Goal: Contribute content: Contribute content

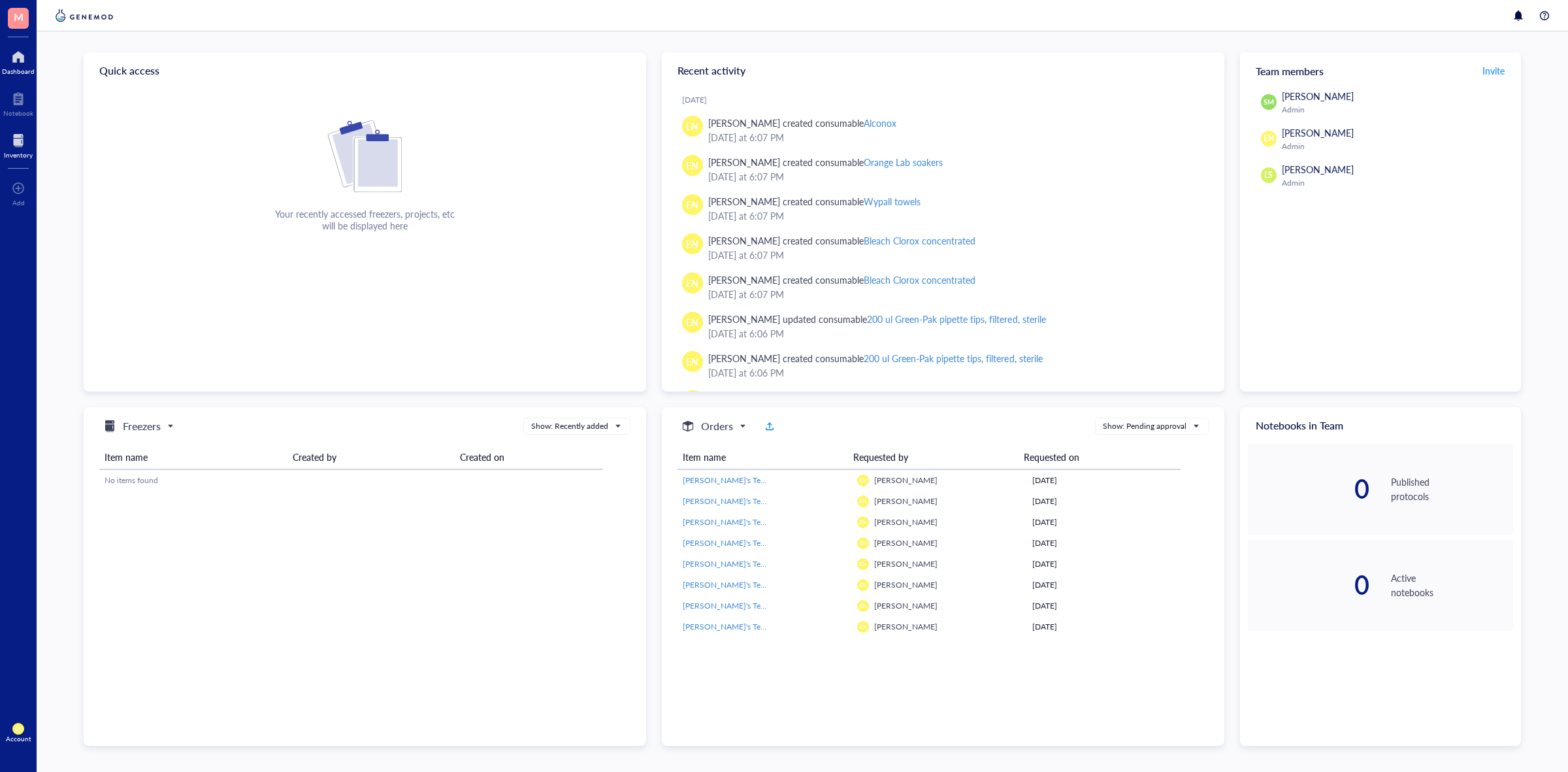
click at [14, 151] on div "Inventory" at bounding box center [18, 155] width 28 height 8
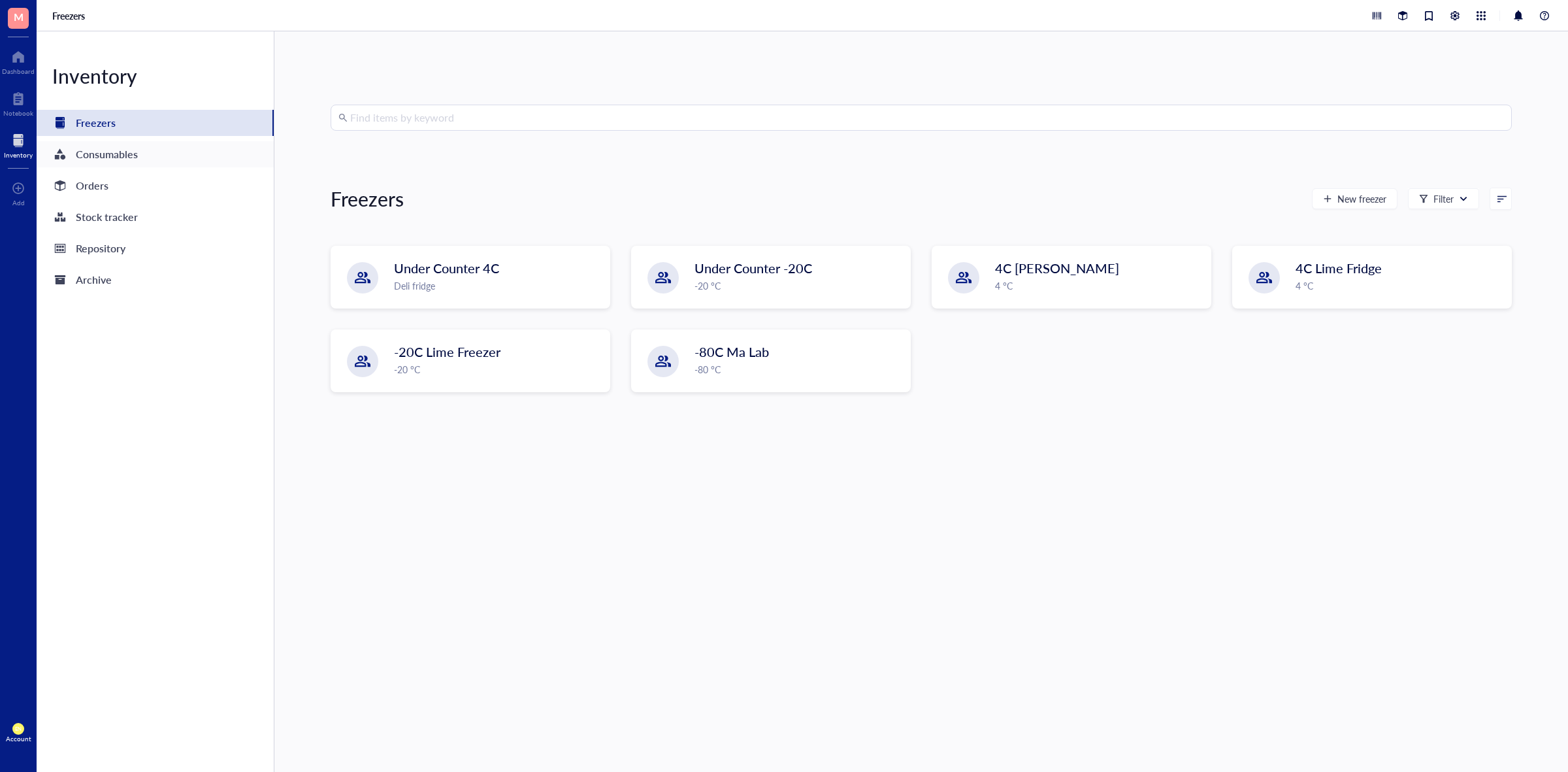
click at [128, 154] on div "Consumables" at bounding box center [107, 154] width 62 height 18
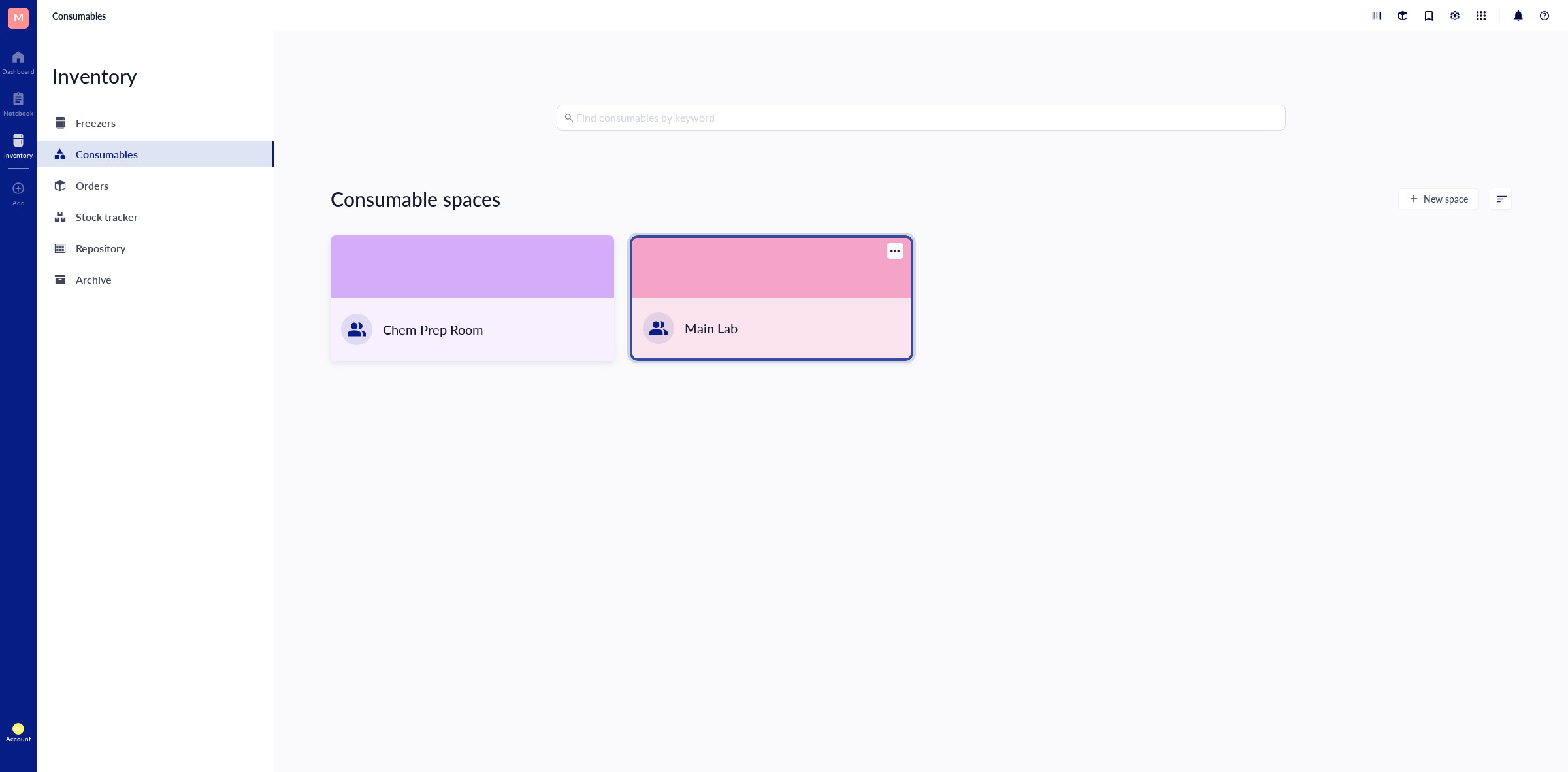
click at [850, 286] on div at bounding box center [772, 268] width 279 height 60
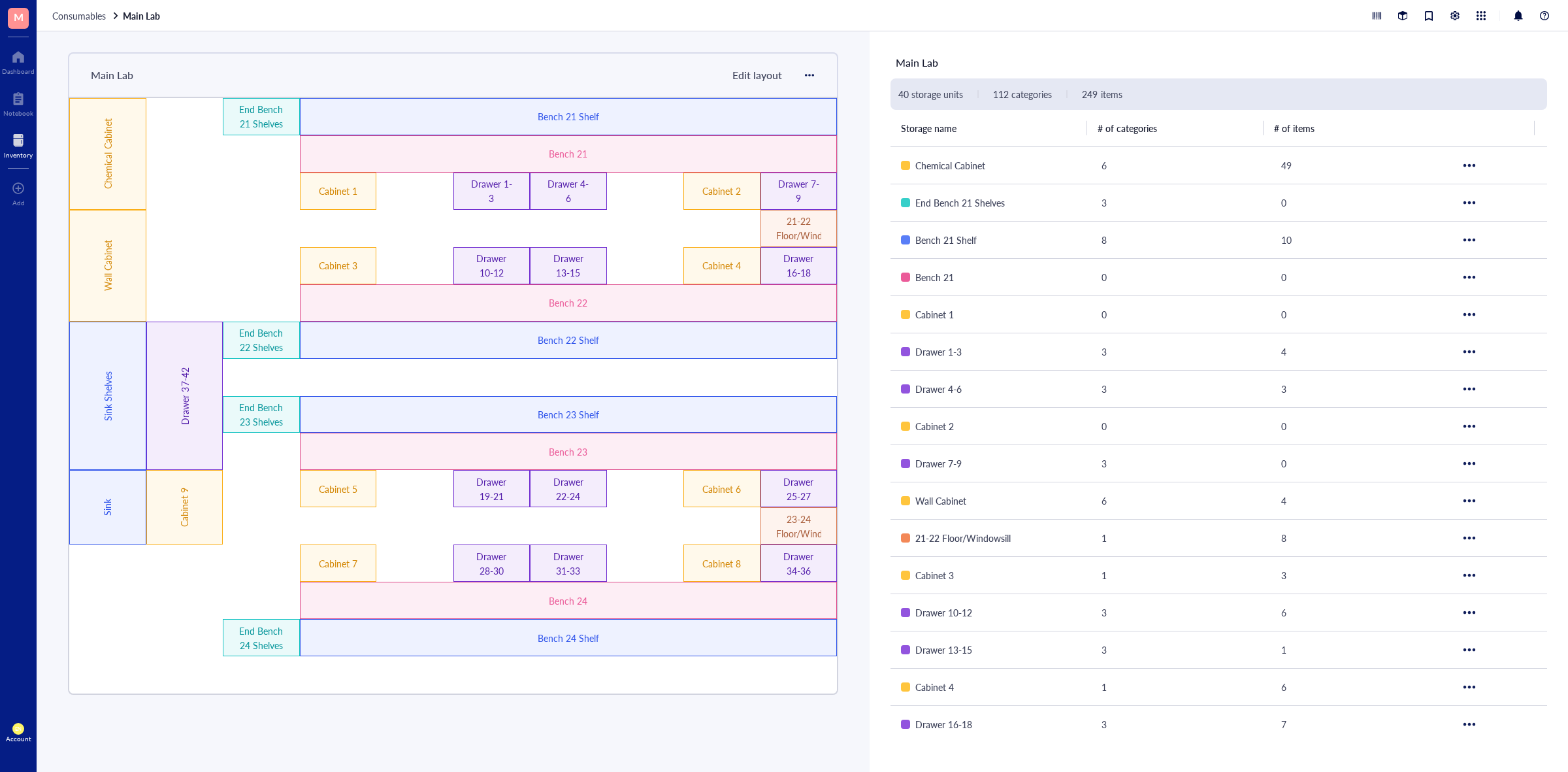
click at [11, 139] on div at bounding box center [18, 140] width 28 height 21
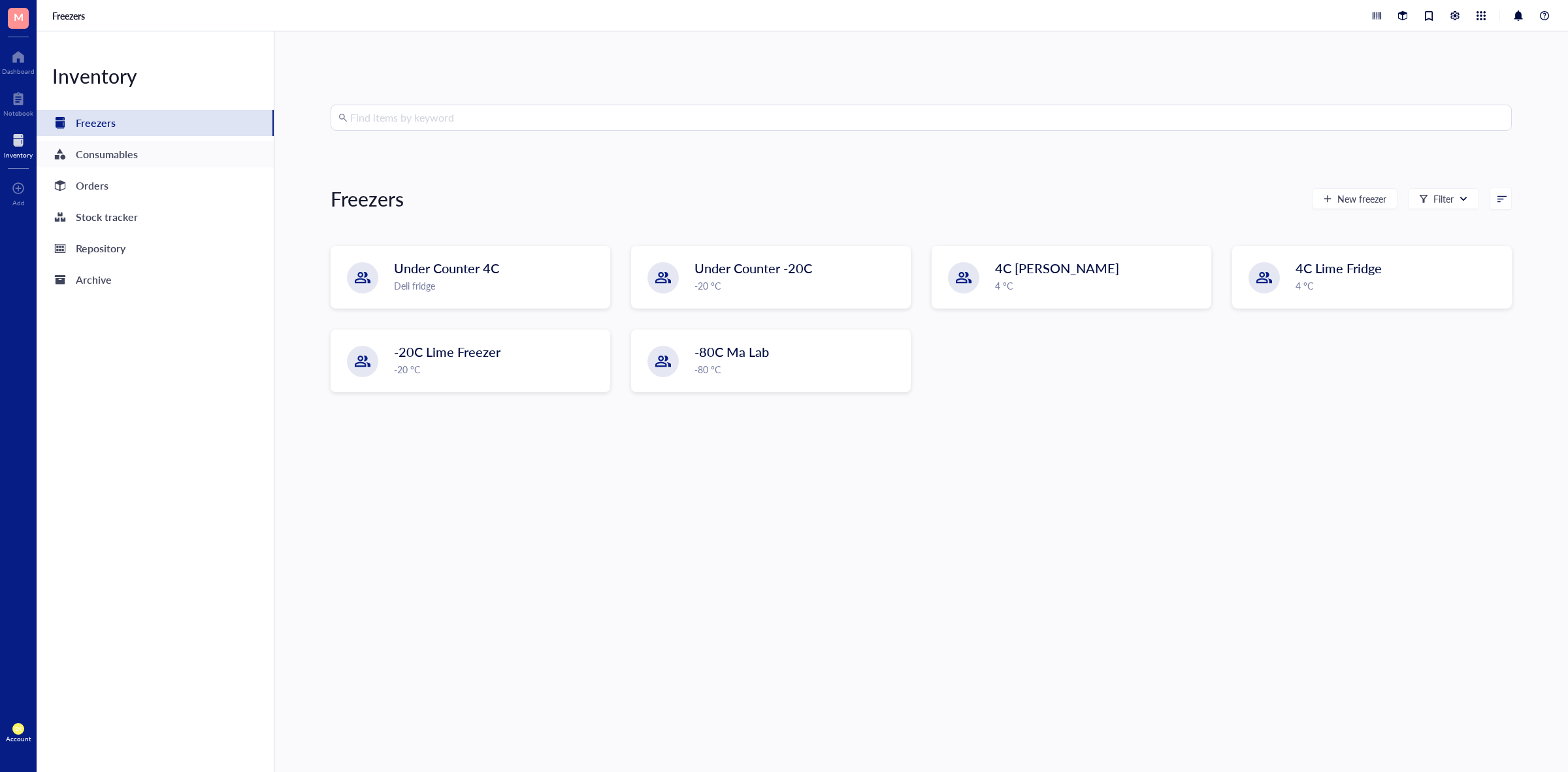
click at [164, 162] on div "Consumables" at bounding box center [155, 154] width 237 height 26
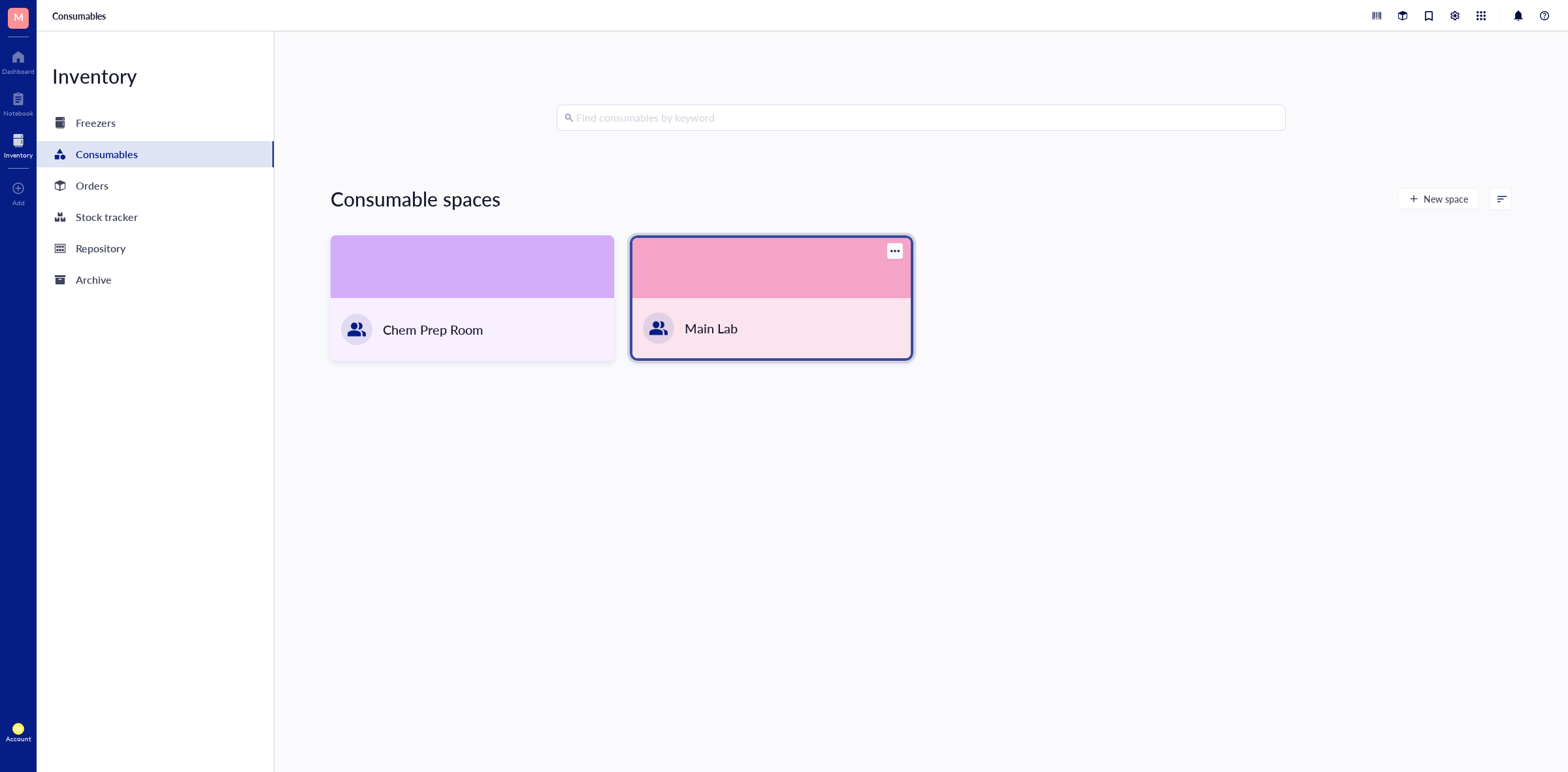
click at [770, 260] on div at bounding box center [772, 268] width 279 height 60
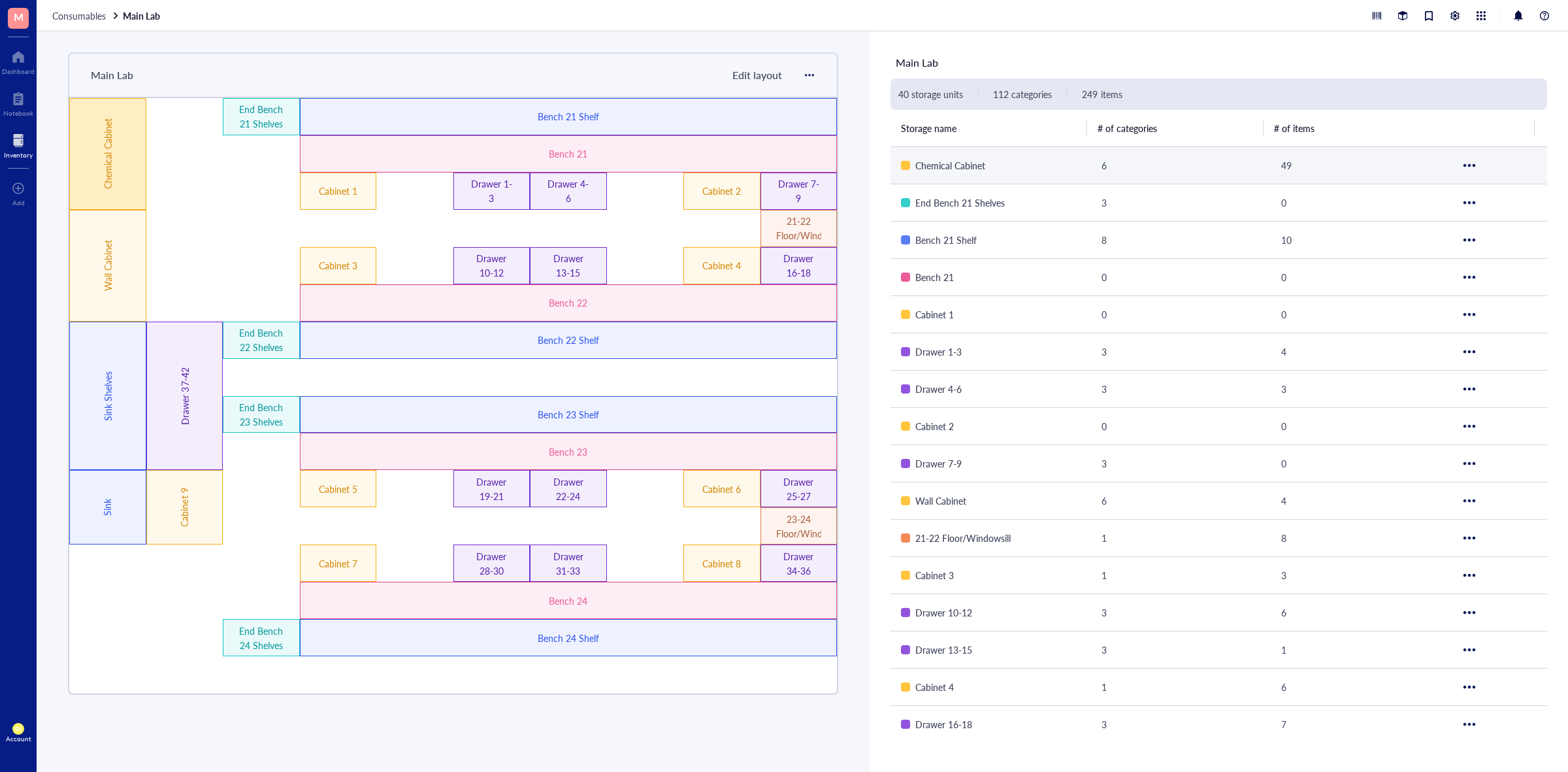
click at [116, 181] on div "Chemical Cabinet" at bounding box center [108, 154] width 77 height 112
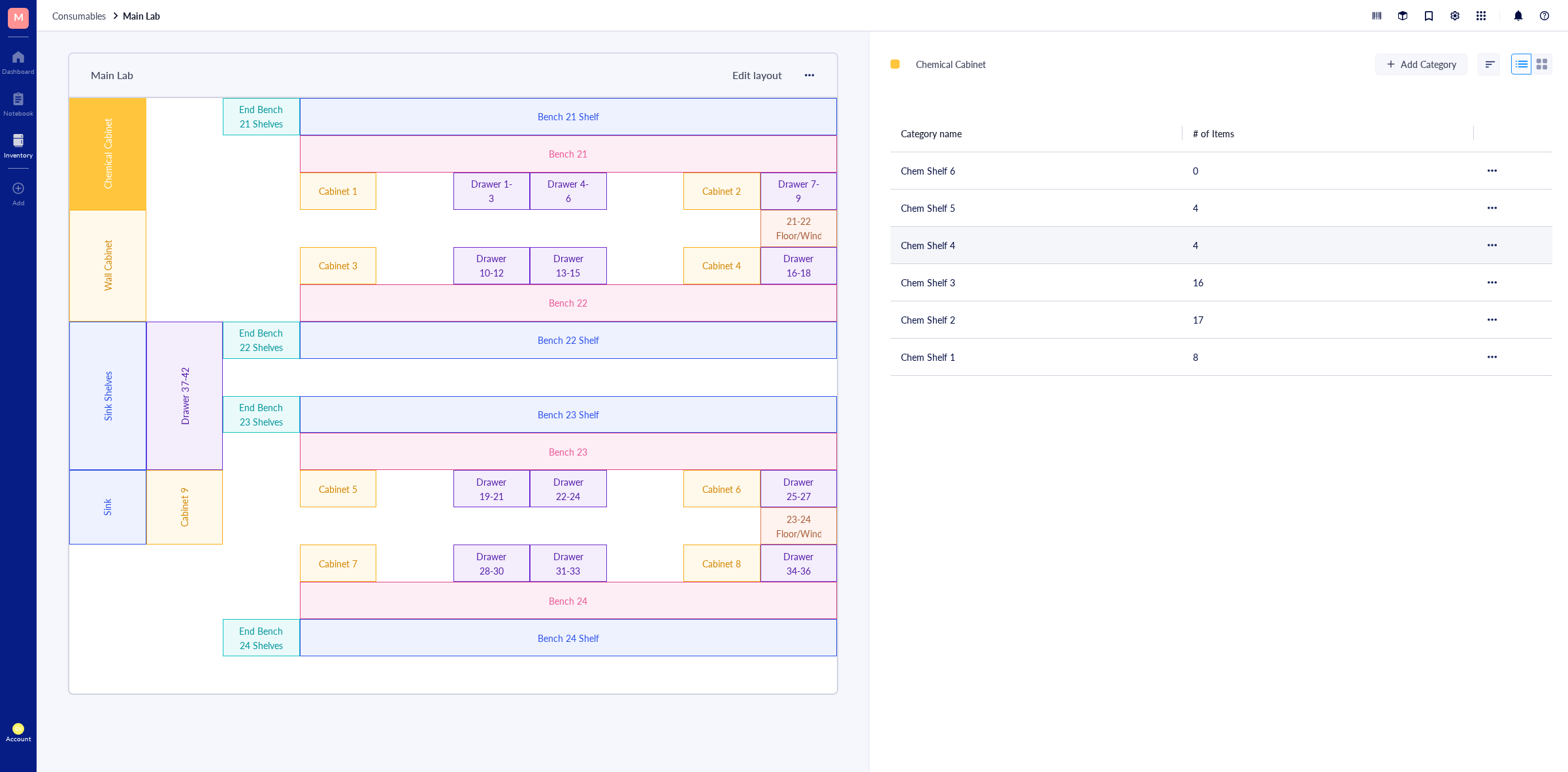
click at [952, 244] on td "Chem Shelf 4" at bounding box center [1036, 245] width 292 height 37
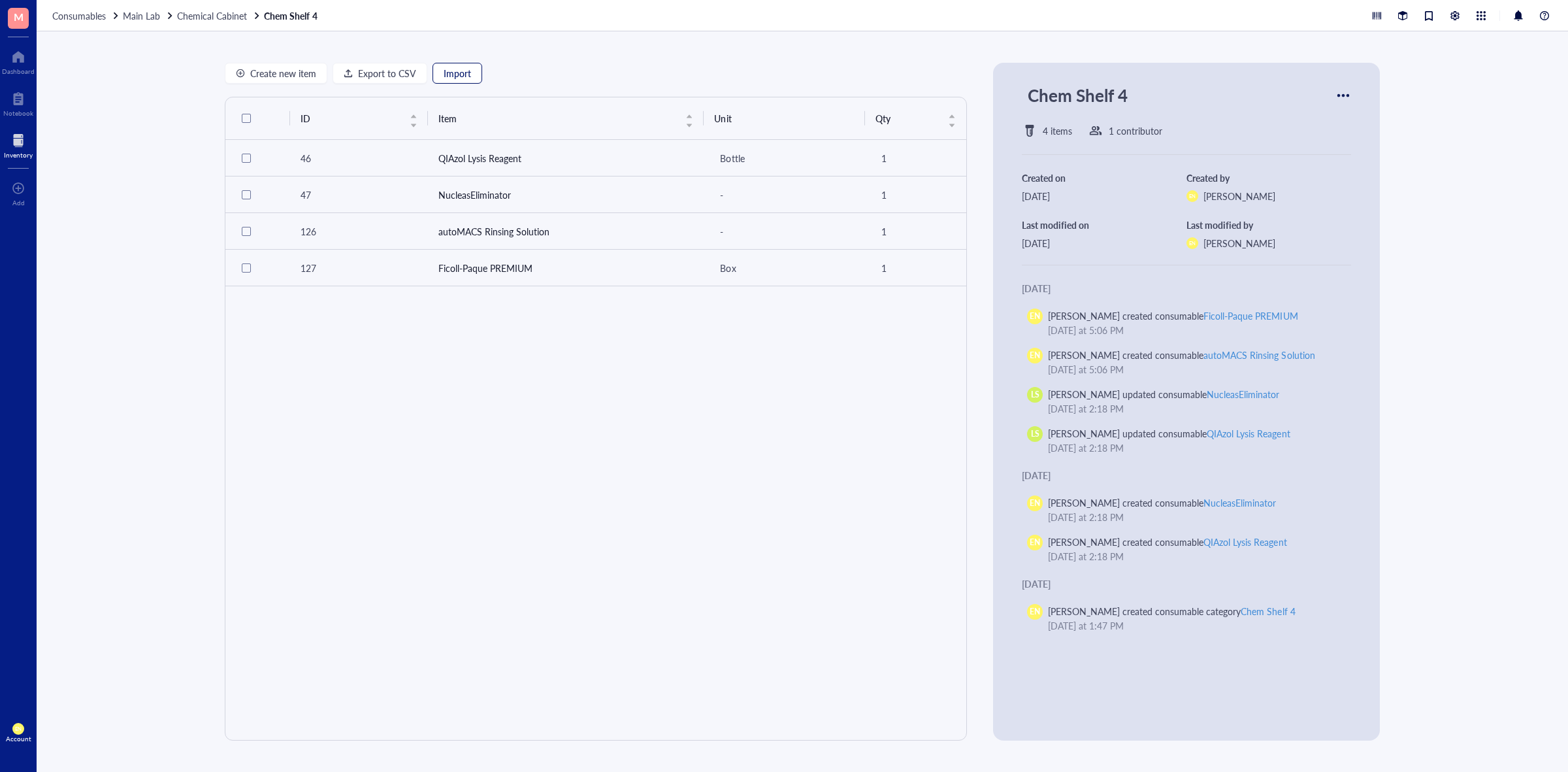
click at [472, 75] on button "Import" at bounding box center [457, 73] width 50 height 21
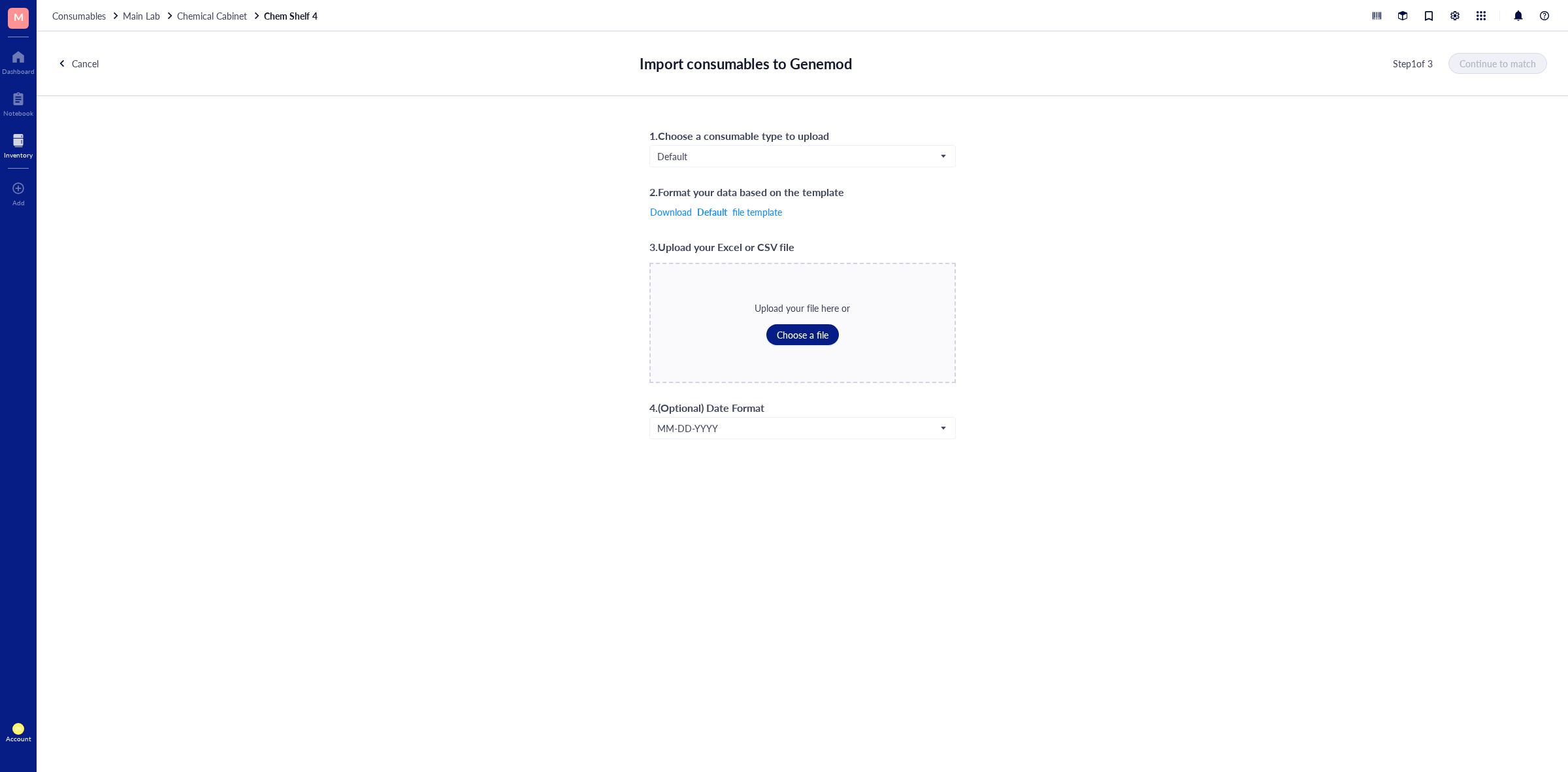
click at [759, 169] on div "1 . Choose a consumable type to upload Default 2 . Format your data based on th…" at bounding box center [803, 283] width 306 height 313
click at [763, 162] on input "search" at bounding box center [797, 156] width 279 height 20
click at [703, 260] on div "Consumables*" at bounding box center [802, 264] width 289 height 14
click at [722, 162] on span "Consumables*" at bounding box center [802, 156] width 288 height 12
click at [706, 219] on div "Solutions*" at bounding box center [802, 222] width 289 height 14
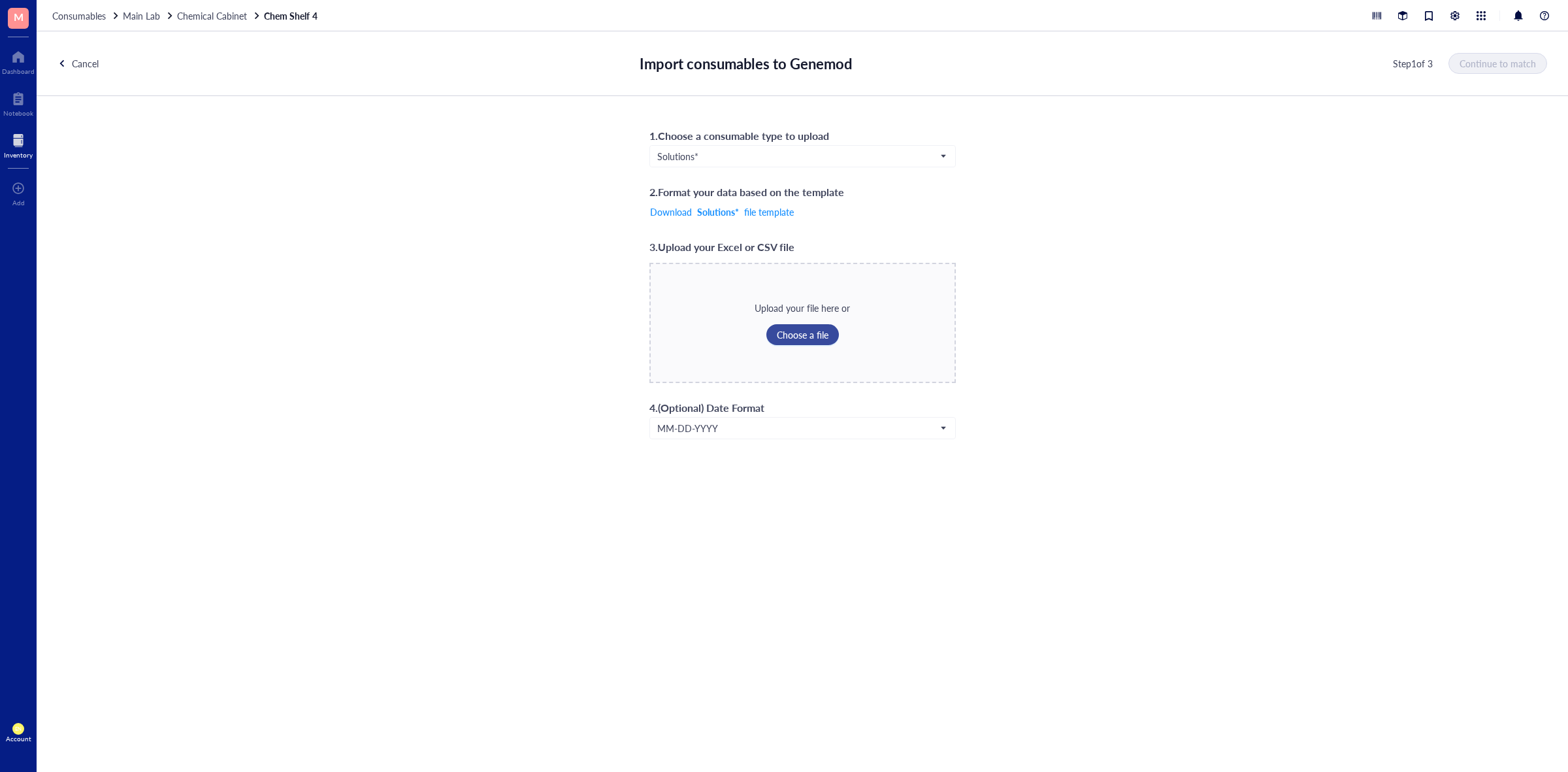
click at [795, 344] on button "Choose a file" at bounding box center [803, 335] width 73 height 21
click at [1494, 70] on button "Continue to match" at bounding box center [1498, 63] width 97 height 21
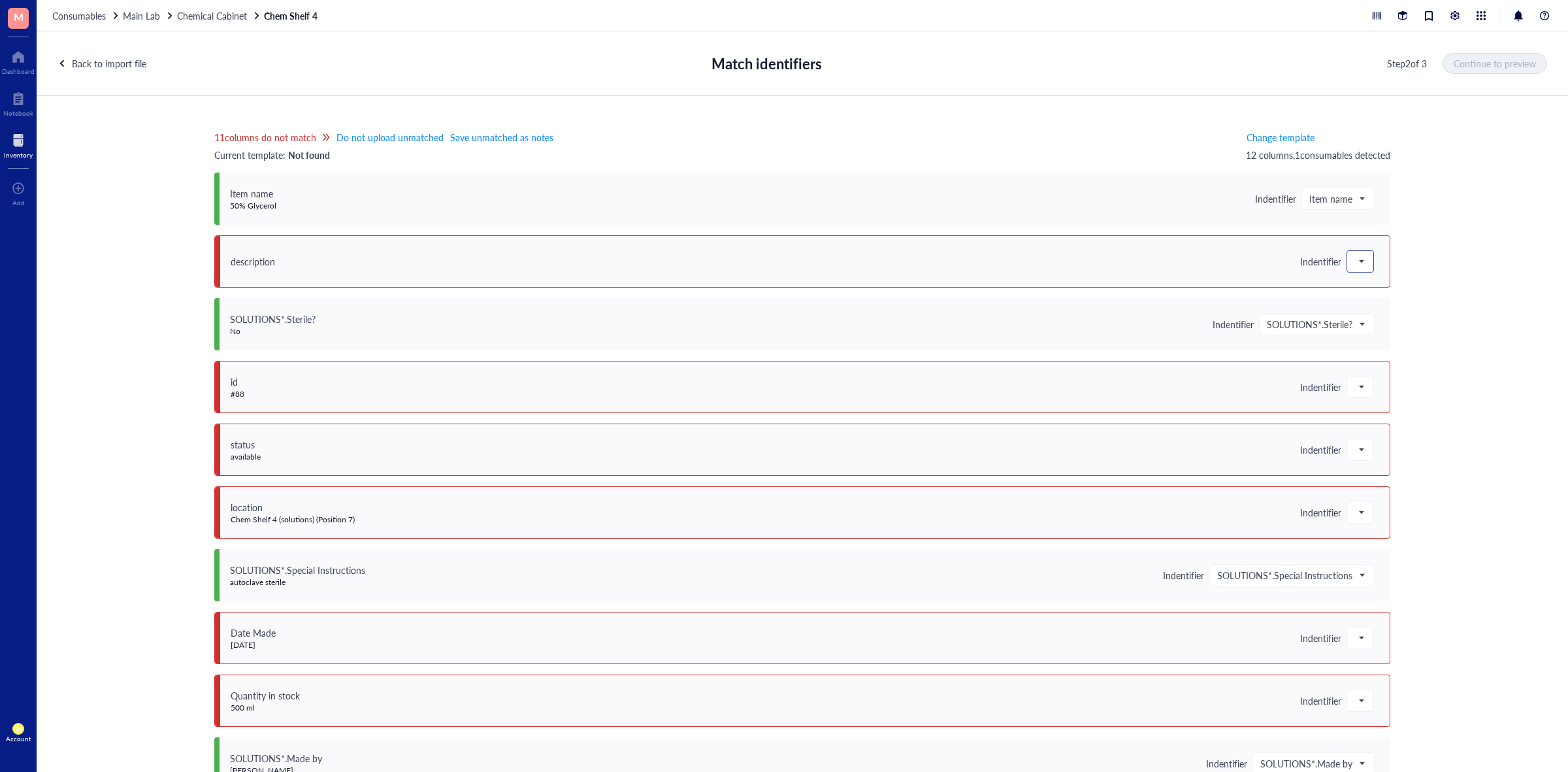
click at [1355, 258] on span at bounding box center [1361, 261] width 12 height 20
click at [1366, 302] on div "Save as notes" at bounding box center [1422, 306] width 135 height 14
click at [1355, 394] on span at bounding box center [1361, 386] width 12 height 20
click at [1364, 439] on div "Save as notes" at bounding box center [1422, 432] width 151 height 21
click at [1362, 463] on div "status available Indentifier" at bounding box center [803, 450] width 1176 height 52
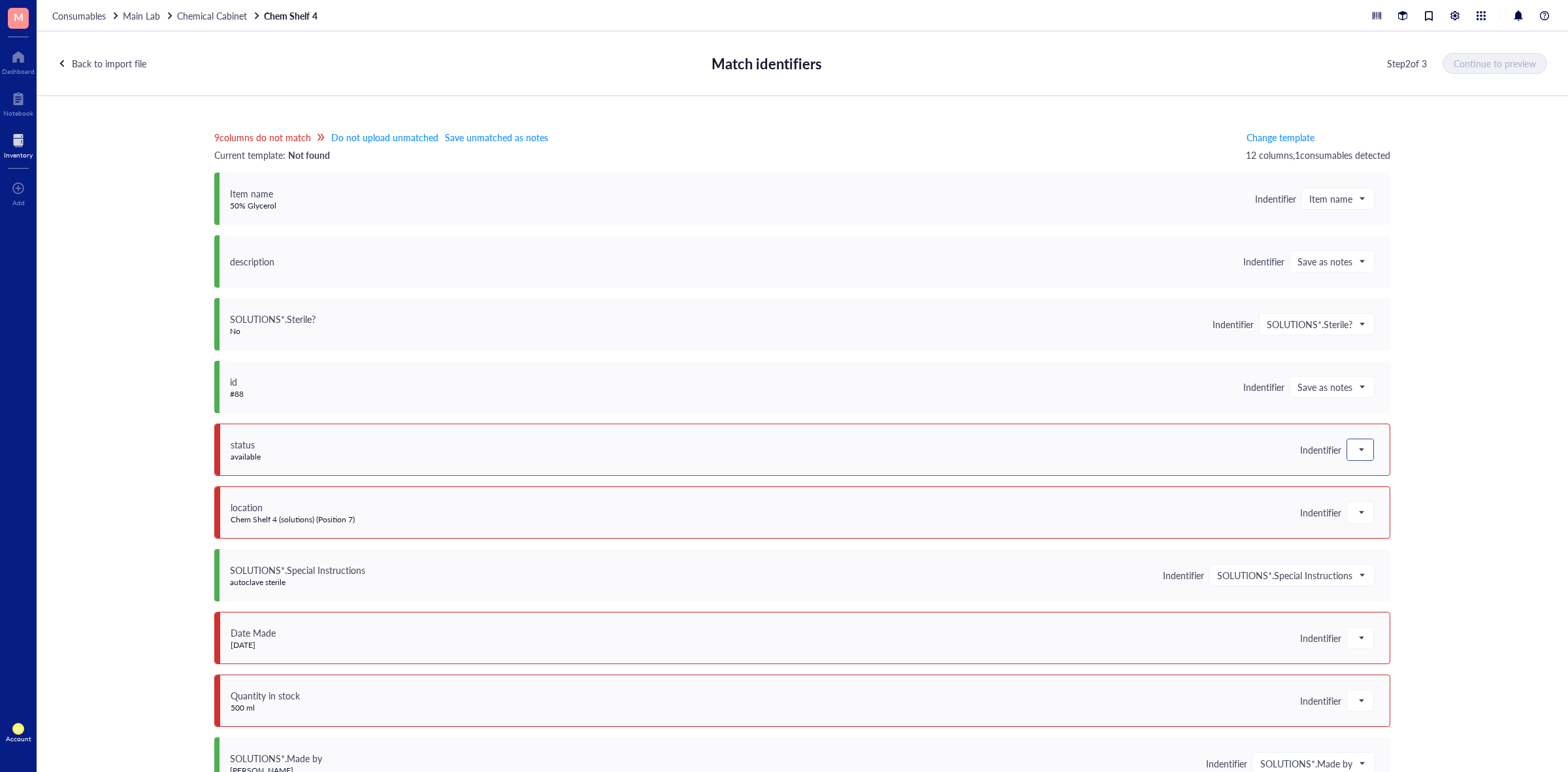
click at [1362, 456] on div at bounding box center [1360, 450] width 26 height 21
click at [1372, 491] on div "Save as notes" at bounding box center [1422, 494] width 135 height 14
click at [1366, 508] on div at bounding box center [1360, 512] width 26 height 21
click at [1367, 554] on div "Save as notes" at bounding box center [1422, 557] width 135 height 14
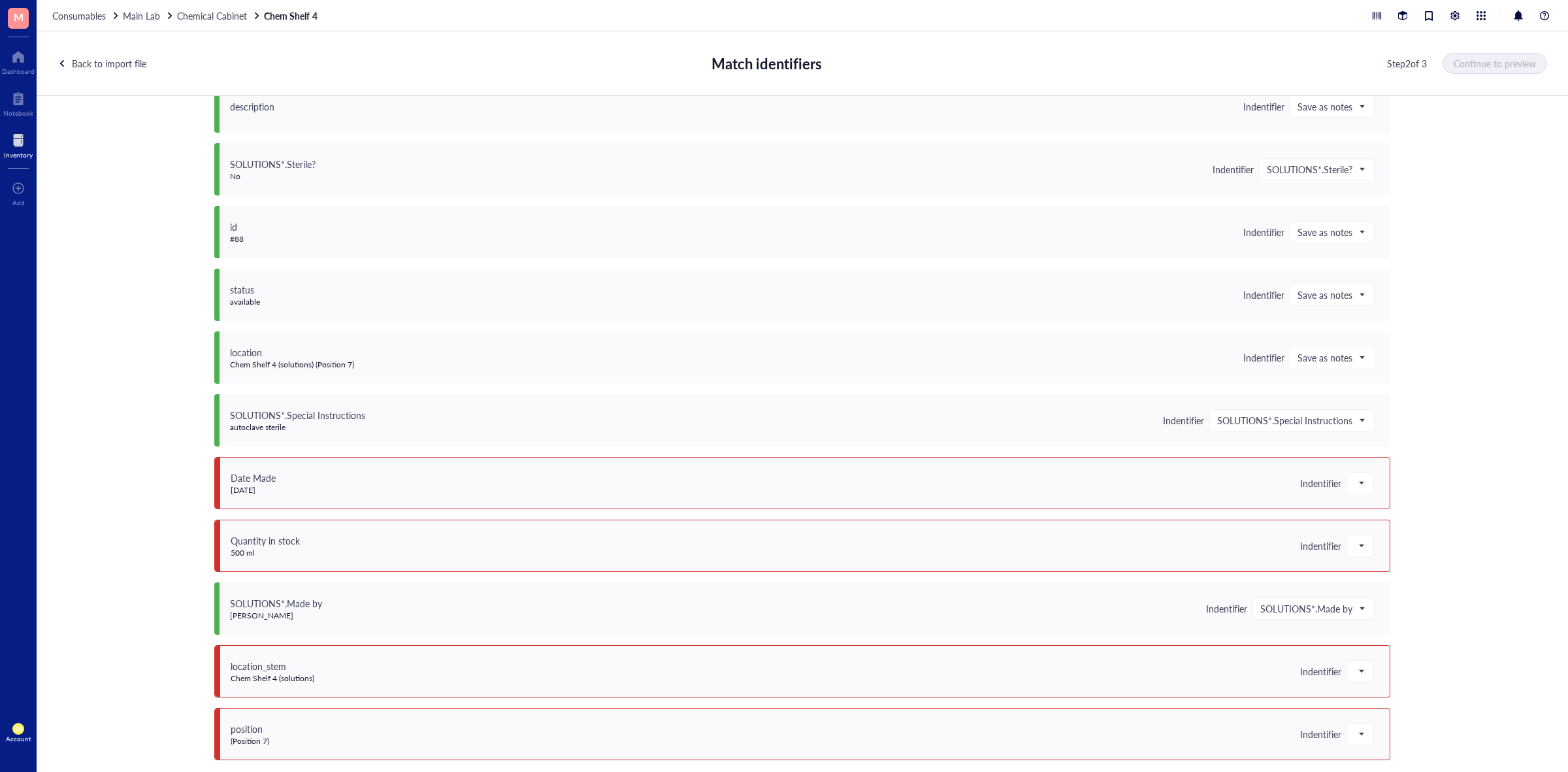
scroll to position [155, 0]
click at [1358, 485] on span at bounding box center [1361, 482] width 12 height 20
click at [1389, 652] on div "Created on" at bounding box center [1422, 652] width 135 height 14
click at [1355, 538] on span at bounding box center [1361, 545] width 12 height 20
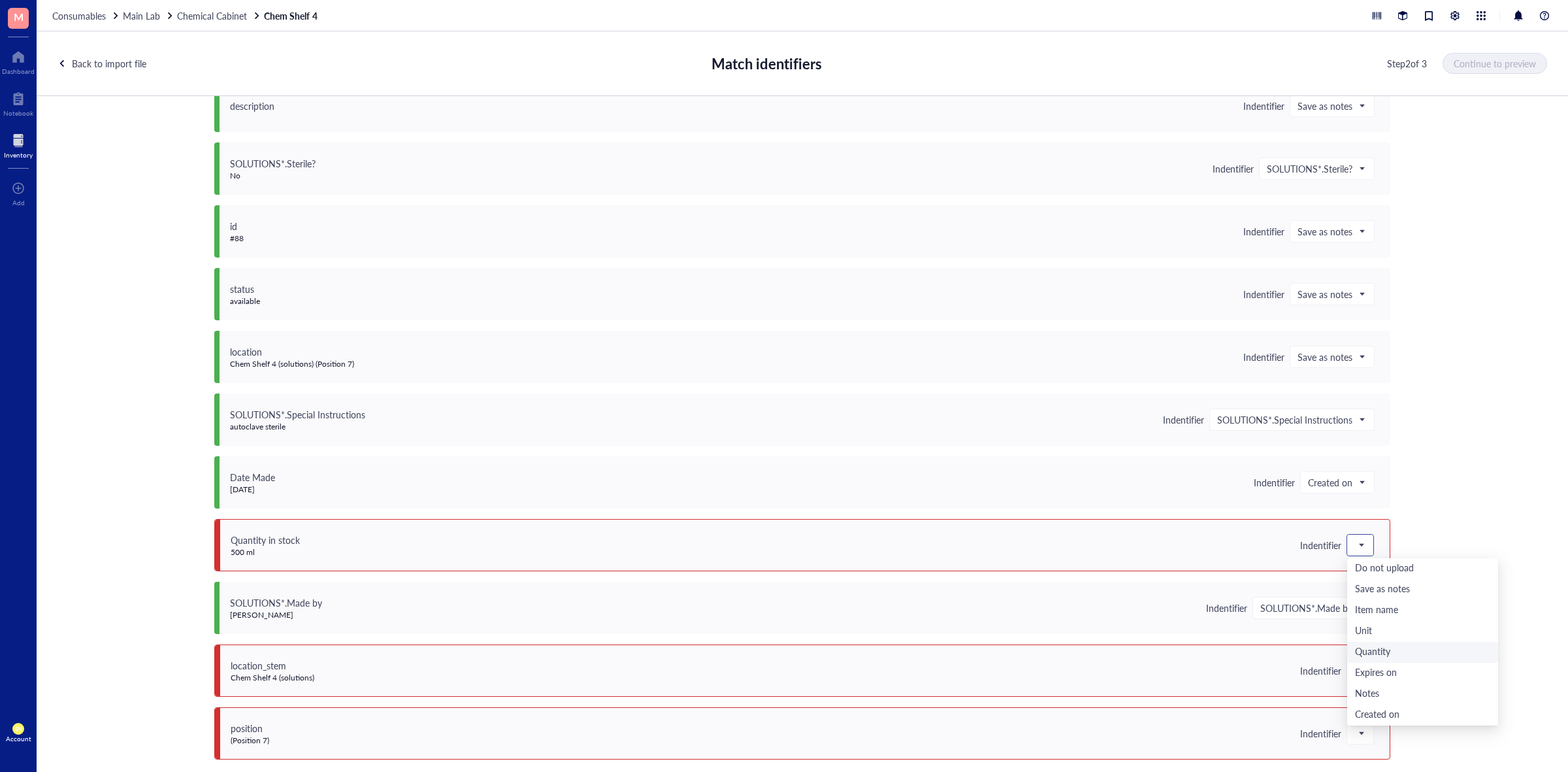
click at [1368, 644] on div "Quantity" at bounding box center [1422, 652] width 151 height 21
click at [1362, 662] on div at bounding box center [1360, 671] width 26 height 21
click at [1386, 504] on div "Do not upload" at bounding box center [1422, 500] width 135 height 14
click at [1355, 726] on span at bounding box center [1361, 733] width 12 height 20
click at [1386, 565] on div "Do not upload" at bounding box center [1422, 564] width 135 height 14
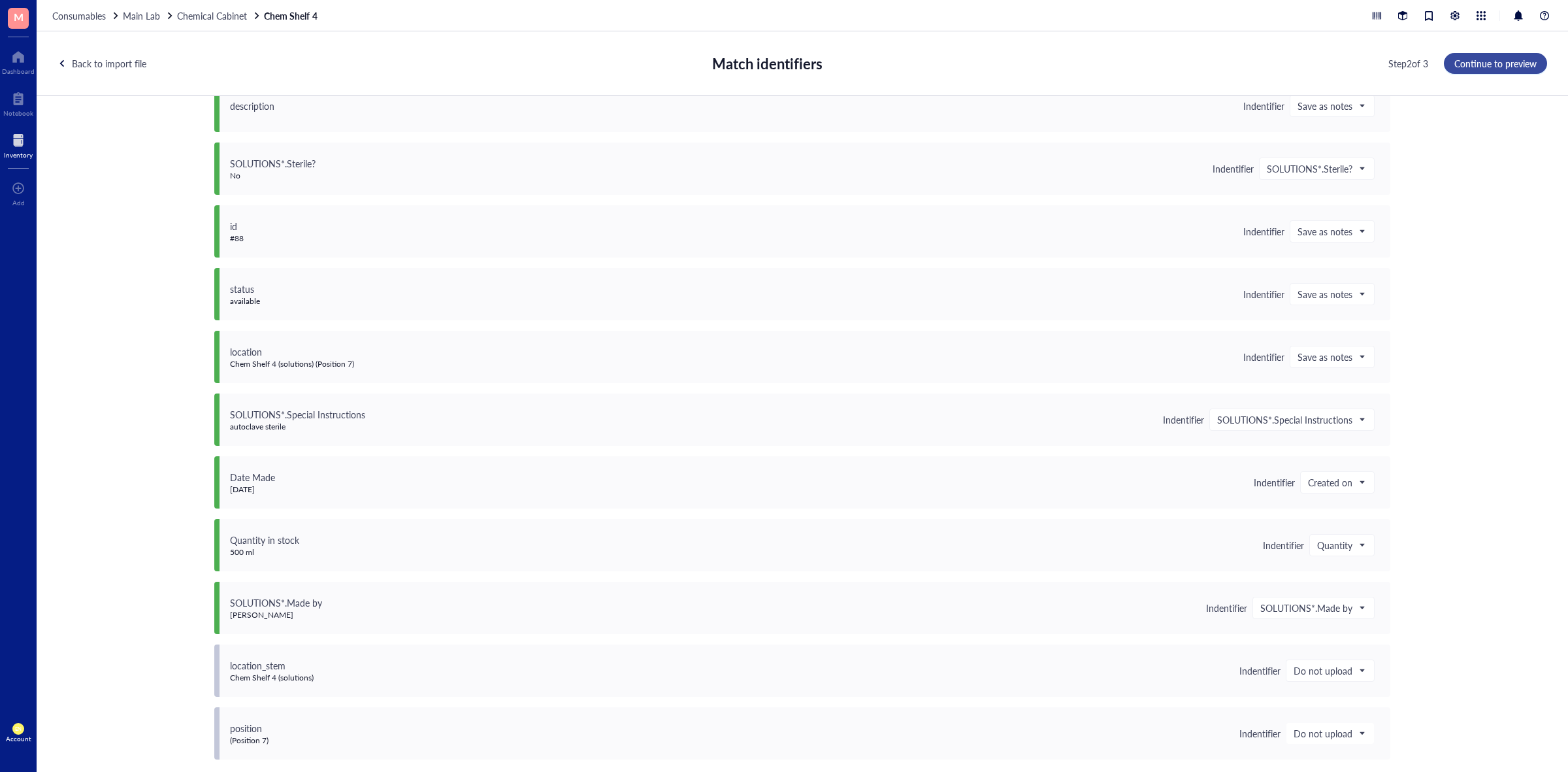
click at [1484, 67] on span "Continue to preview" at bounding box center [1496, 63] width 82 height 10
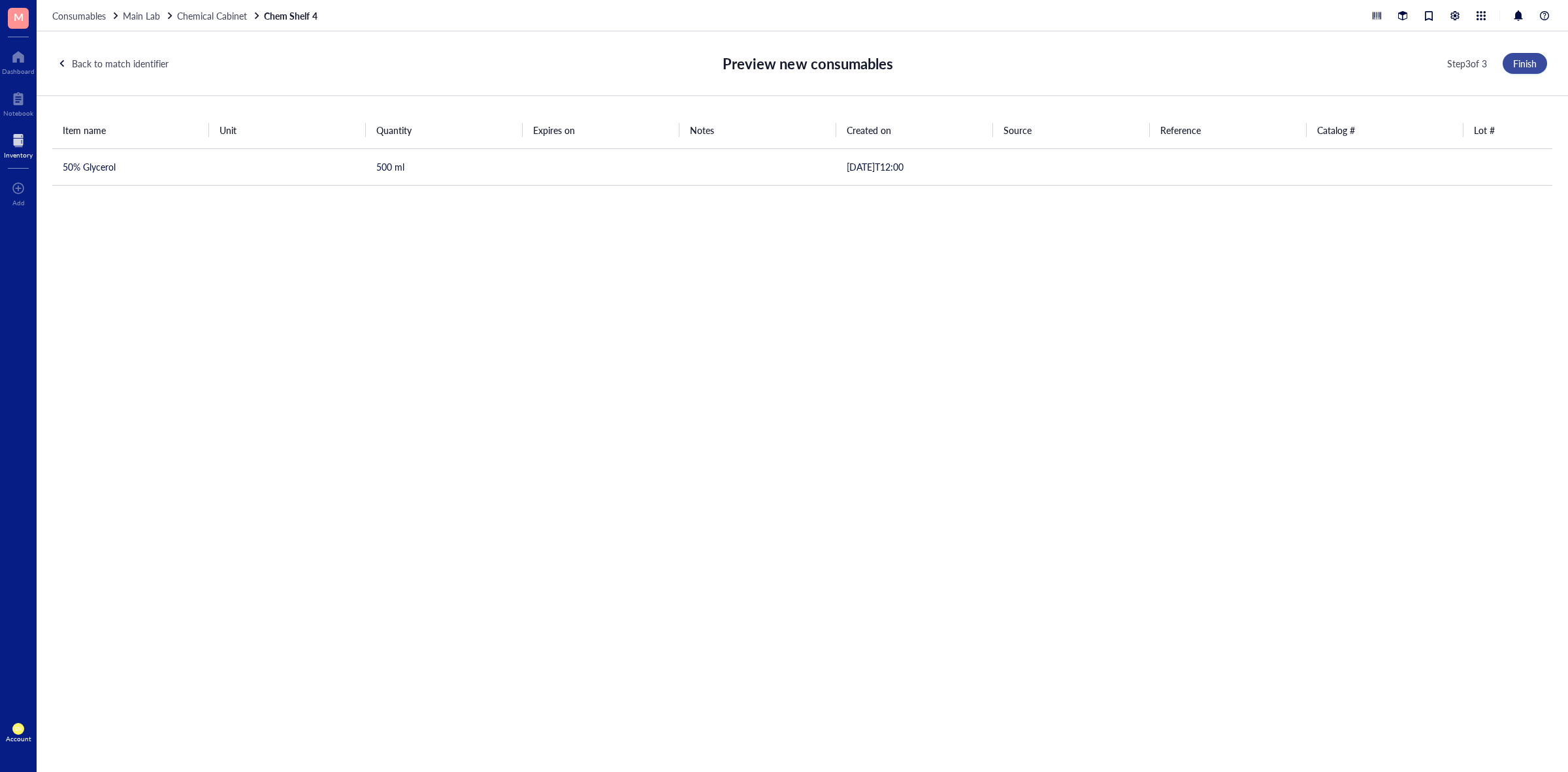
click at [1517, 60] on span "Finish" at bounding box center [1525, 63] width 24 height 10
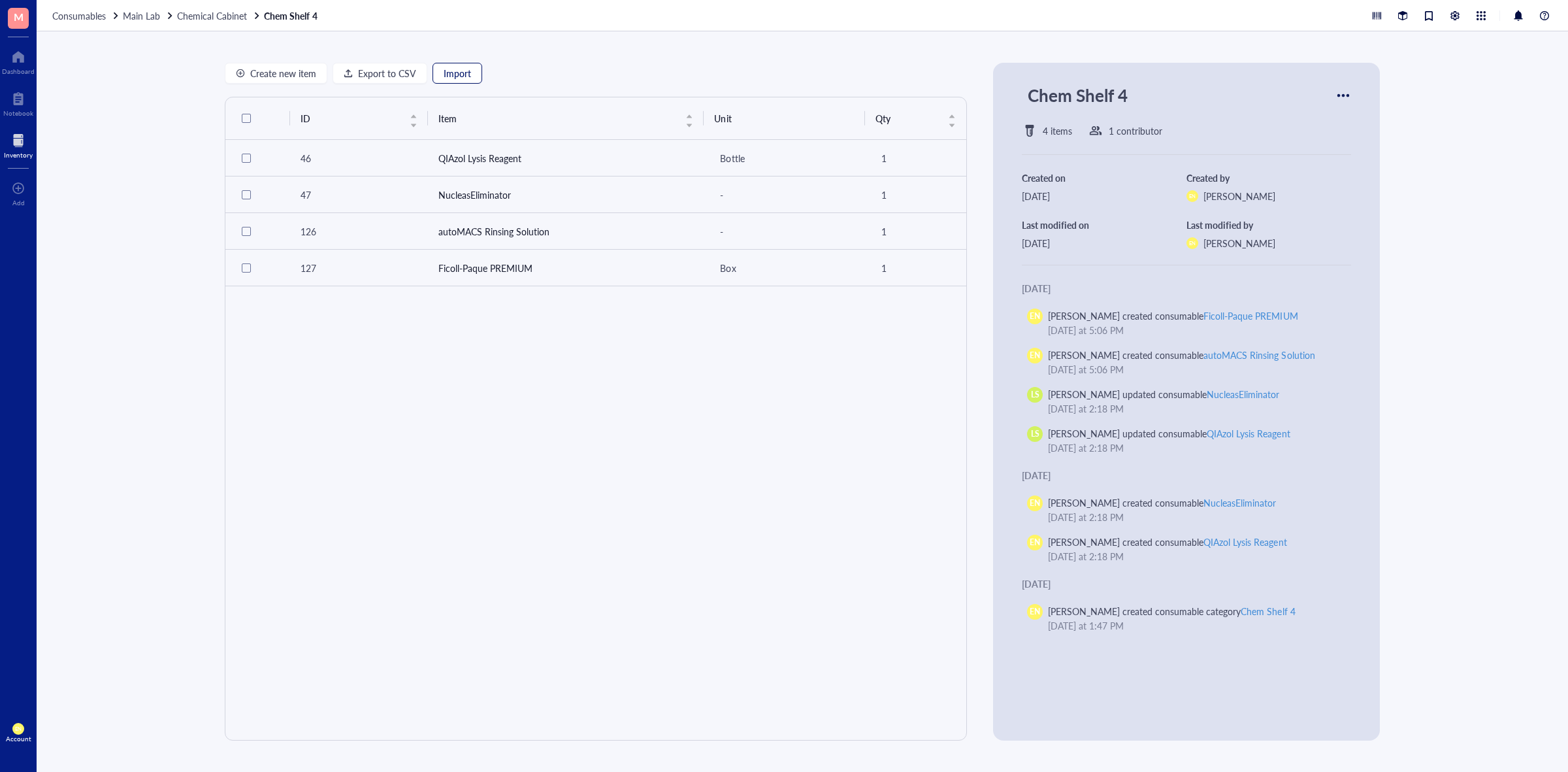
click at [454, 72] on span "Import" at bounding box center [457, 73] width 28 height 10
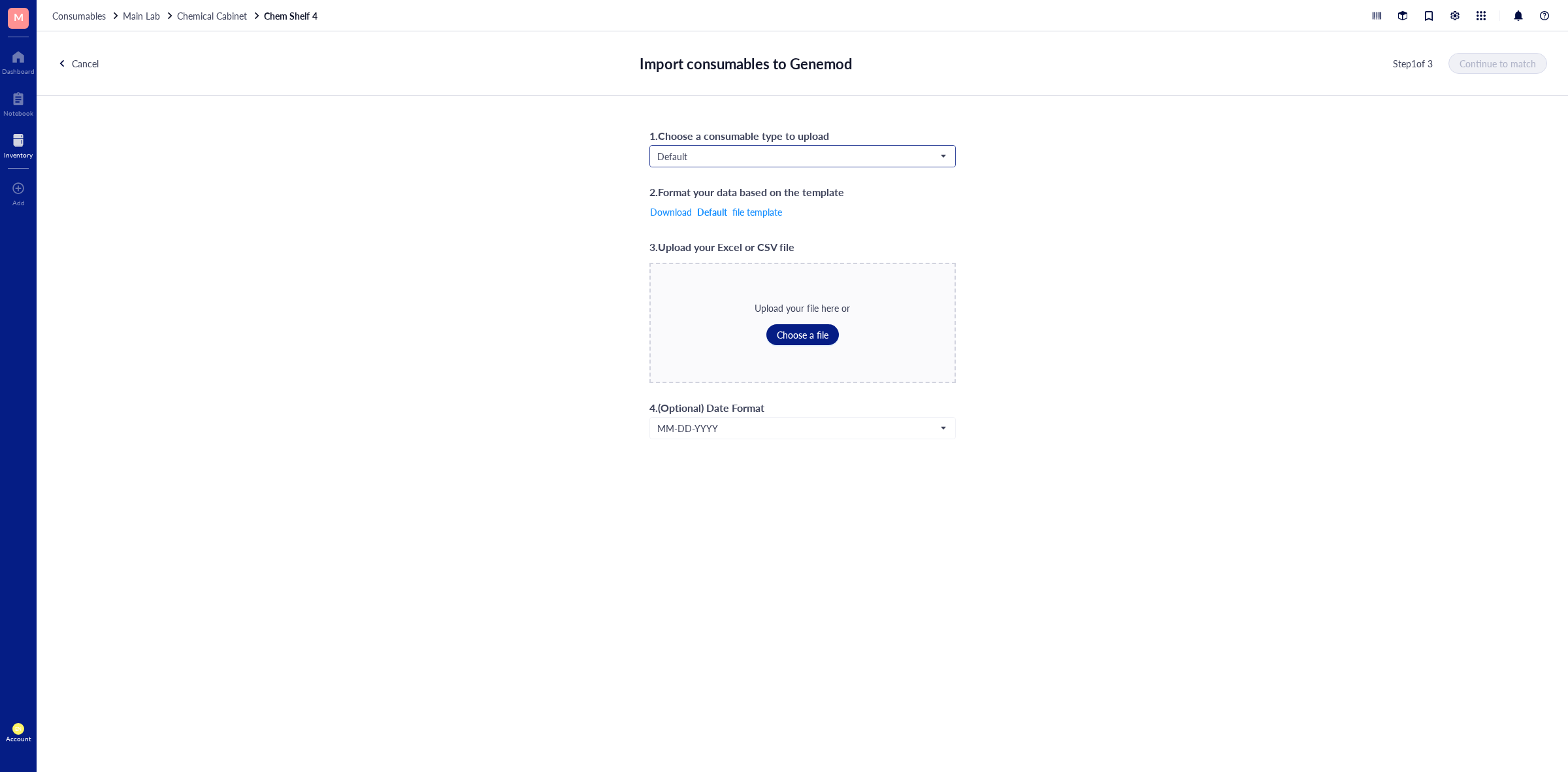
click at [740, 146] on input "search" at bounding box center [797, 156] width 279 height 20
click at [706, 218] on div "Solutions*" at bounding box center [802, 222] width 289 height 14
click at [773, 334] on button "Choose a file" at bounding box center [803, 335] width 73 height 21
click at [1521, 62] on span "Continue to match" at bounding box center [1498, 63] width 77 height 10
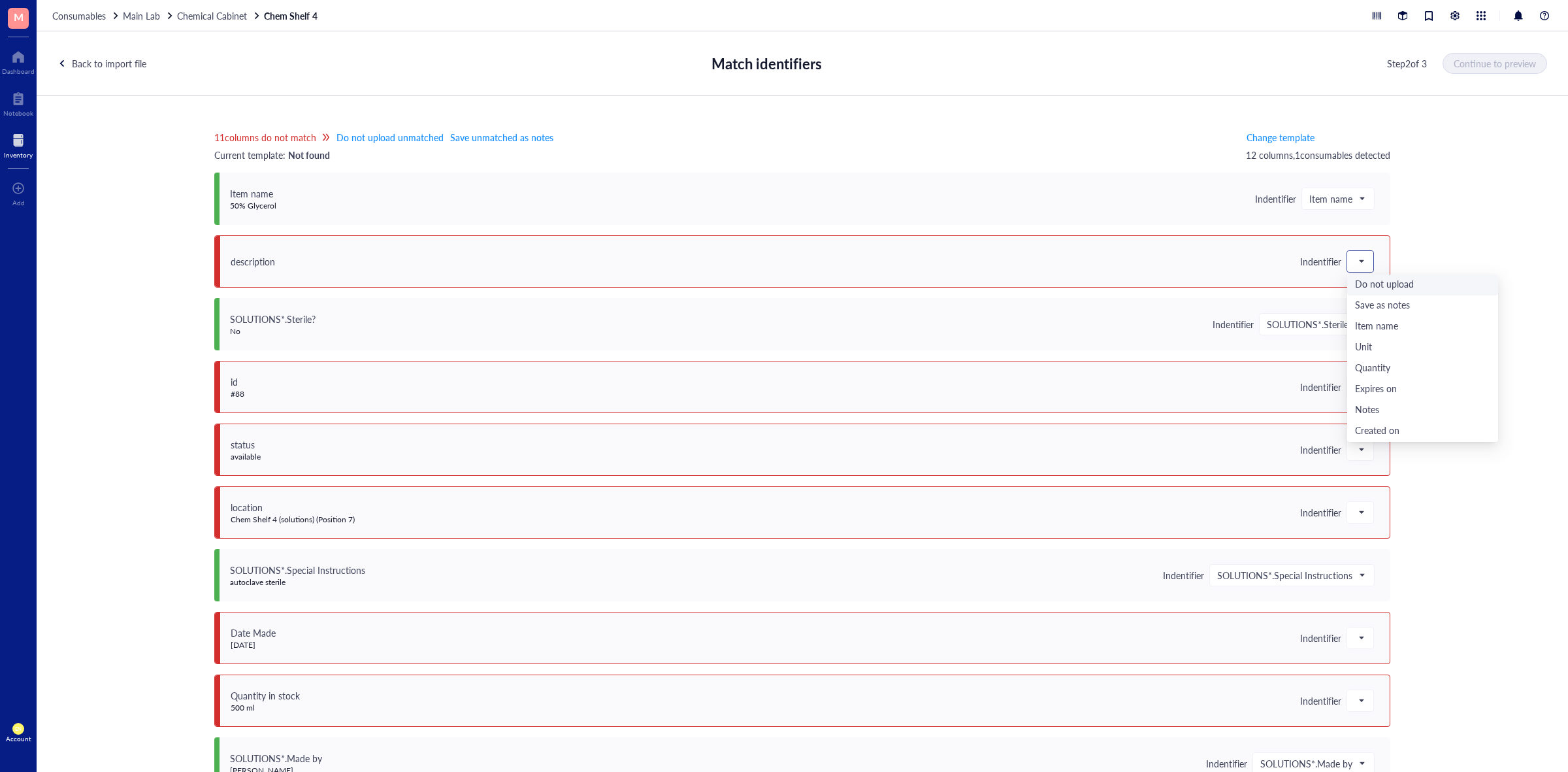
click at [1364, 261] on div at bounding box center [1360, 261] width 26 height 21
click at [1373, 312] on div "Save as notes" at bounding box center [1422, 306] width 135 height 14
click at [1356, 394] on span at bounding box center [1361, 386] width 12 height 20
click at [1363, 430] on div "Save as notes" at bounding box center [1422, 432] width 135 height 14
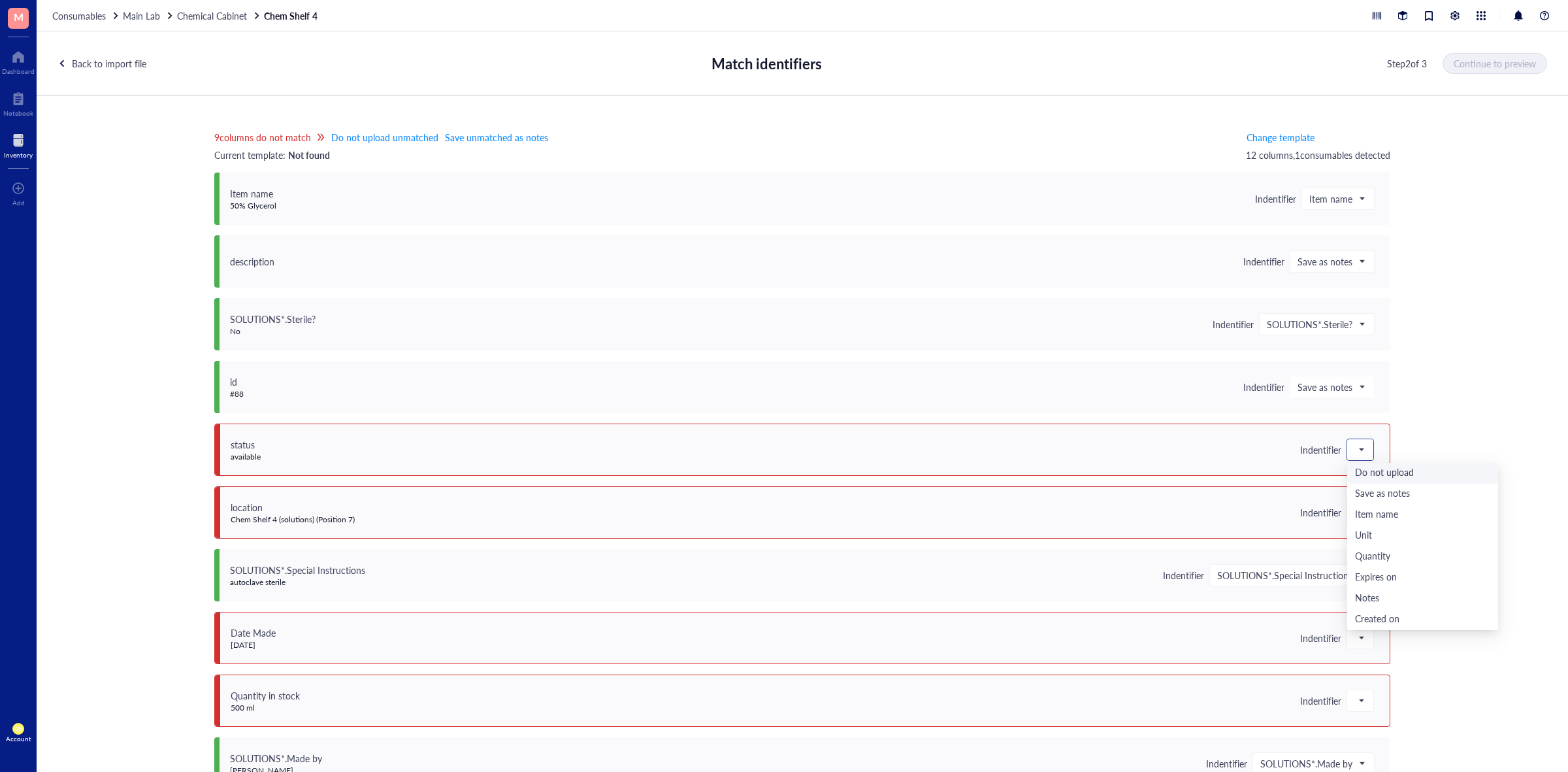
click at [1360, 451] on span at bounding box center [1361, 450] width 12 height 20
click at [1361, 499] on div "Save as notes" at bounding box center [1422, 494] width 135 height 14
click at [1355, 508] on span at bounding box center [1361, 512] width 12 height 20
click at [1372, 548] on div "Save as notes" at bounding box center [1422, 557] width 151 height 21
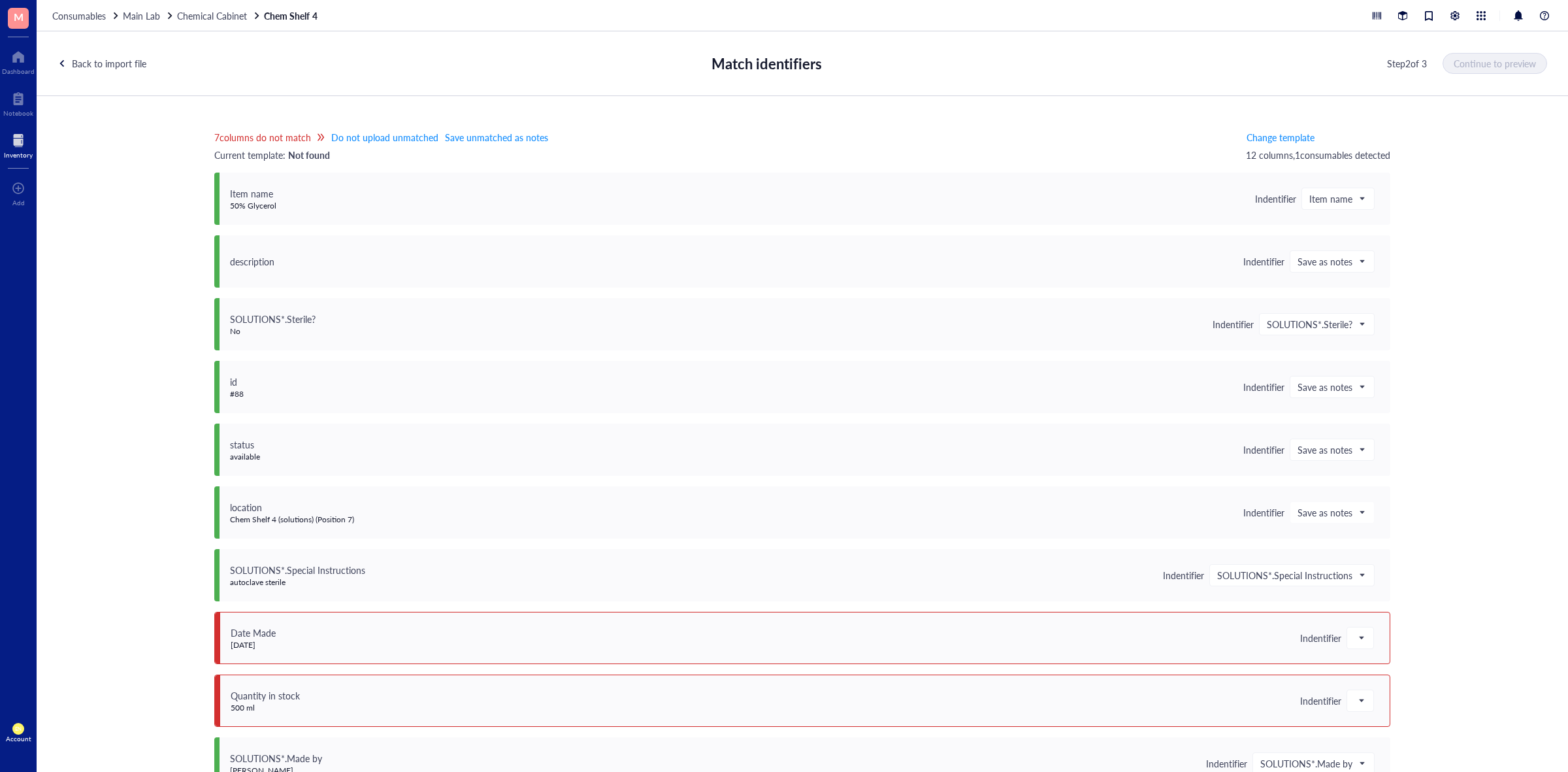
scroll to position [155, 0]
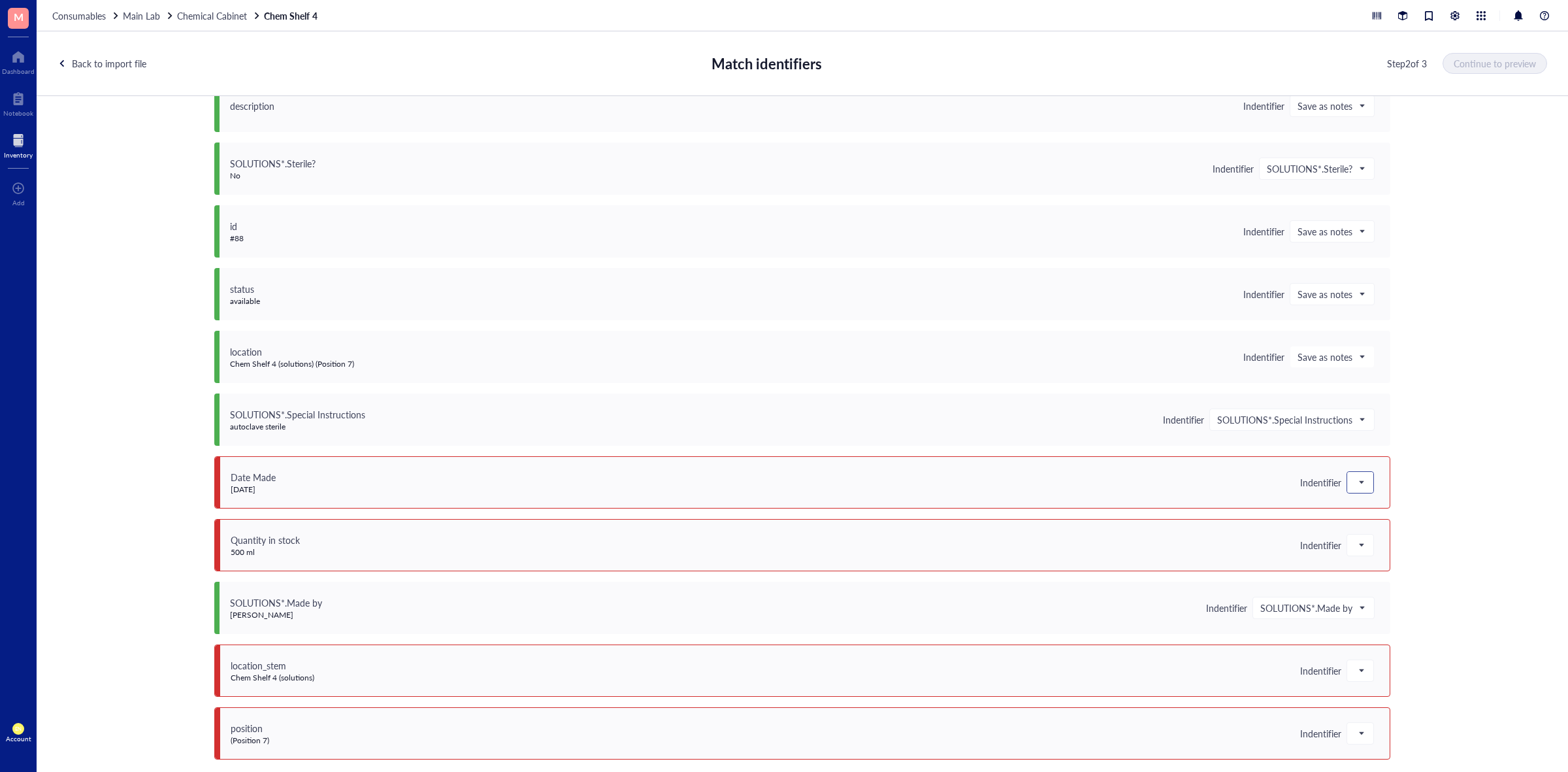
click at [1347, 489] on div at bounding box center [1360, 482] width 26 height 21
click at [1389, 524] on div "Save as notes" at bounding box center [1422, 527] width 135 height 14
click at [1361, 546] on span at bounding box center [1361, 545] width 12 height 20
click at [1370, 583] on div "Save as notes" at bounding box center [1422, 590] width 135 height 14
click at [1367, 671] on div at bounding box center [1360, 671] width 26 height 21
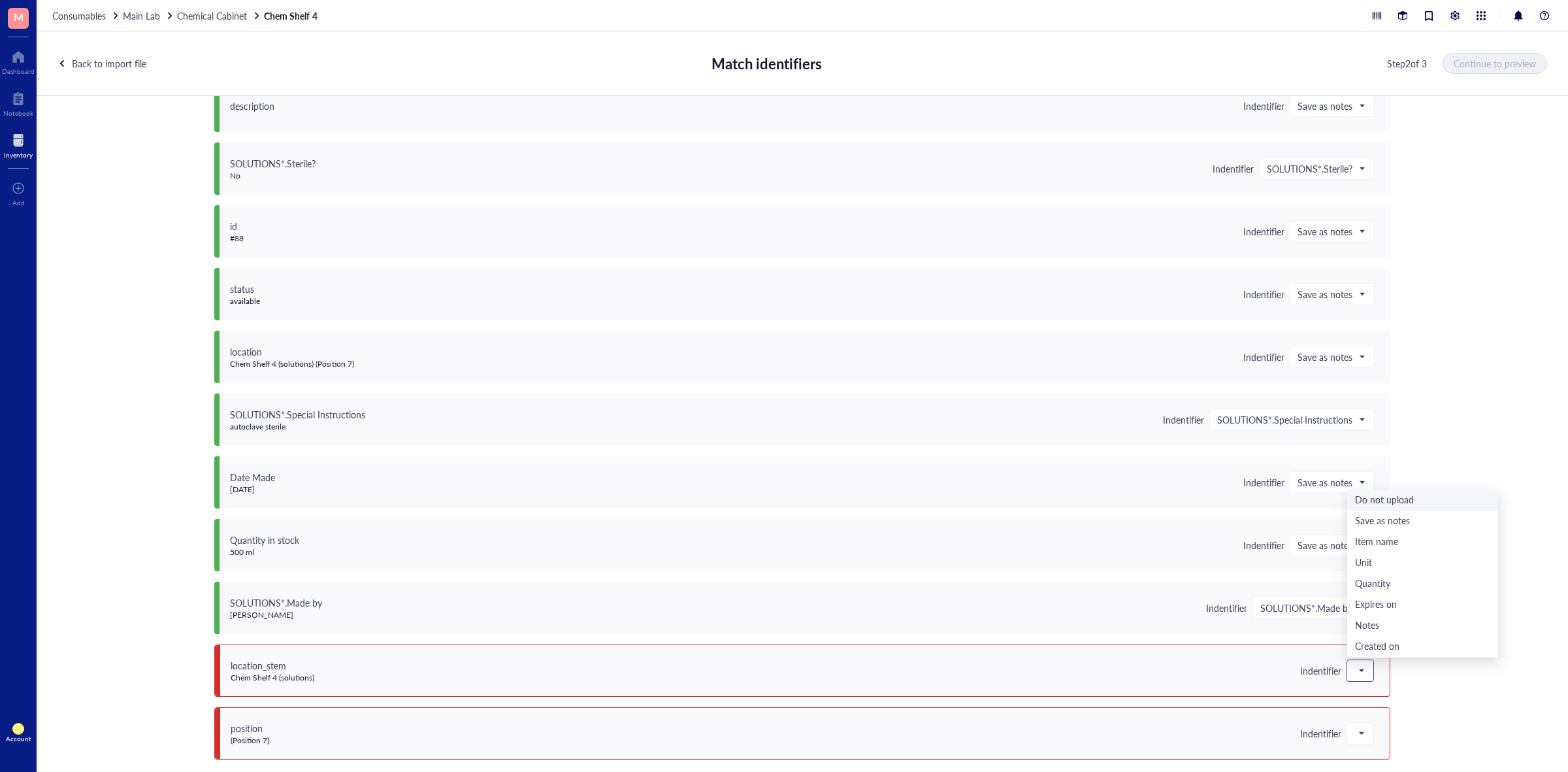
click at [1386, 497] on div "Do not upload" at bounding box center [1422, 500] width 135 height 14
click at [1357, 739] on span at bounding box center [1361, 733] width 12 height 20
click at [1377, 565] on div "Do not upload" at bounding box center [1422, 564] width 135 height 14
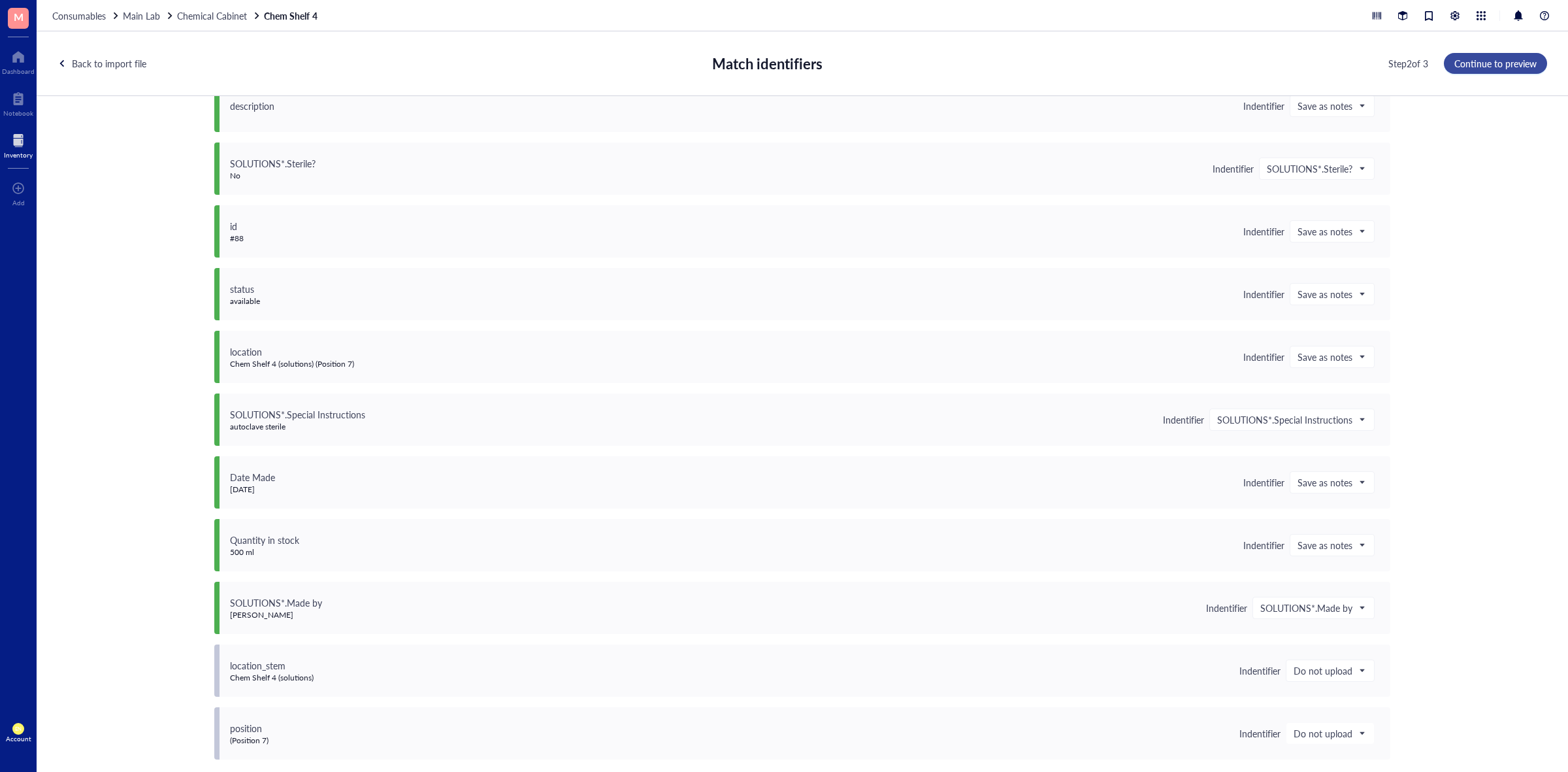
click at [1490, 66] on span "Continue to preview" at bounding box center [1496, 63] width 82 height 10
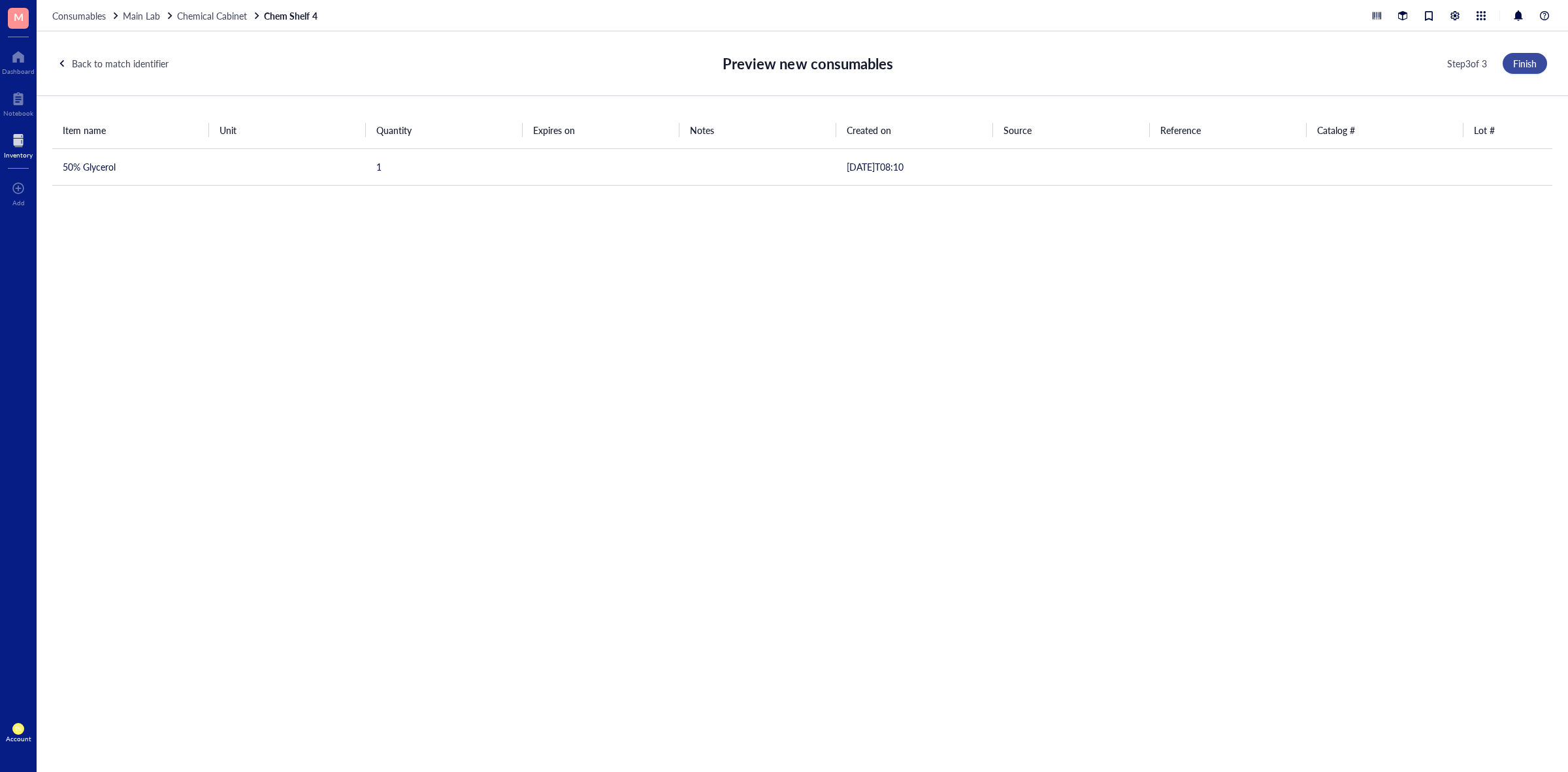
click at [1509, 59] on button "Finish" at bounding box center [1525, 63] width 44 height 21
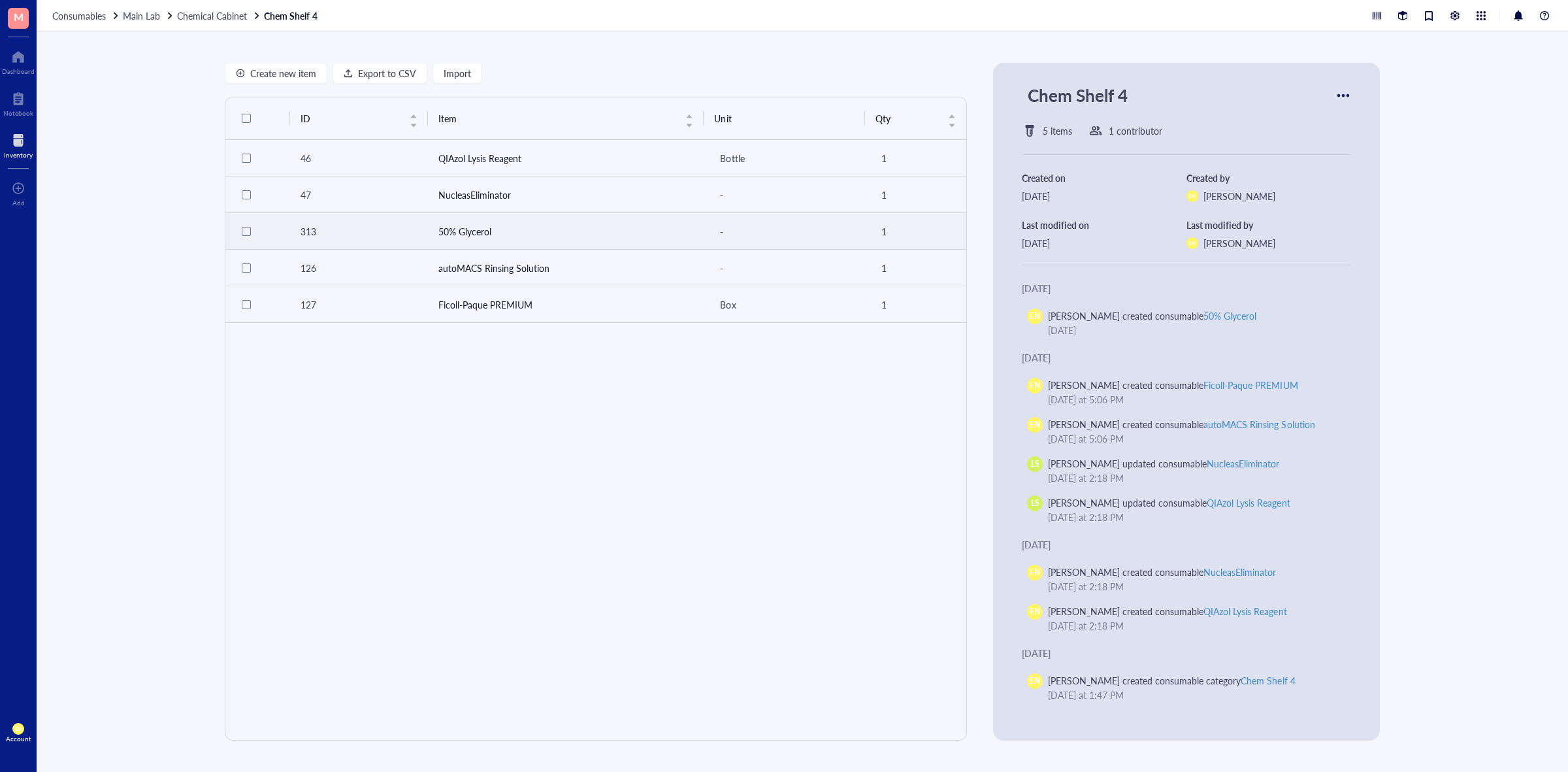
click at [544, 230] on td "50% Glycerol" at bounding box center [566, 231] width 276 height 36
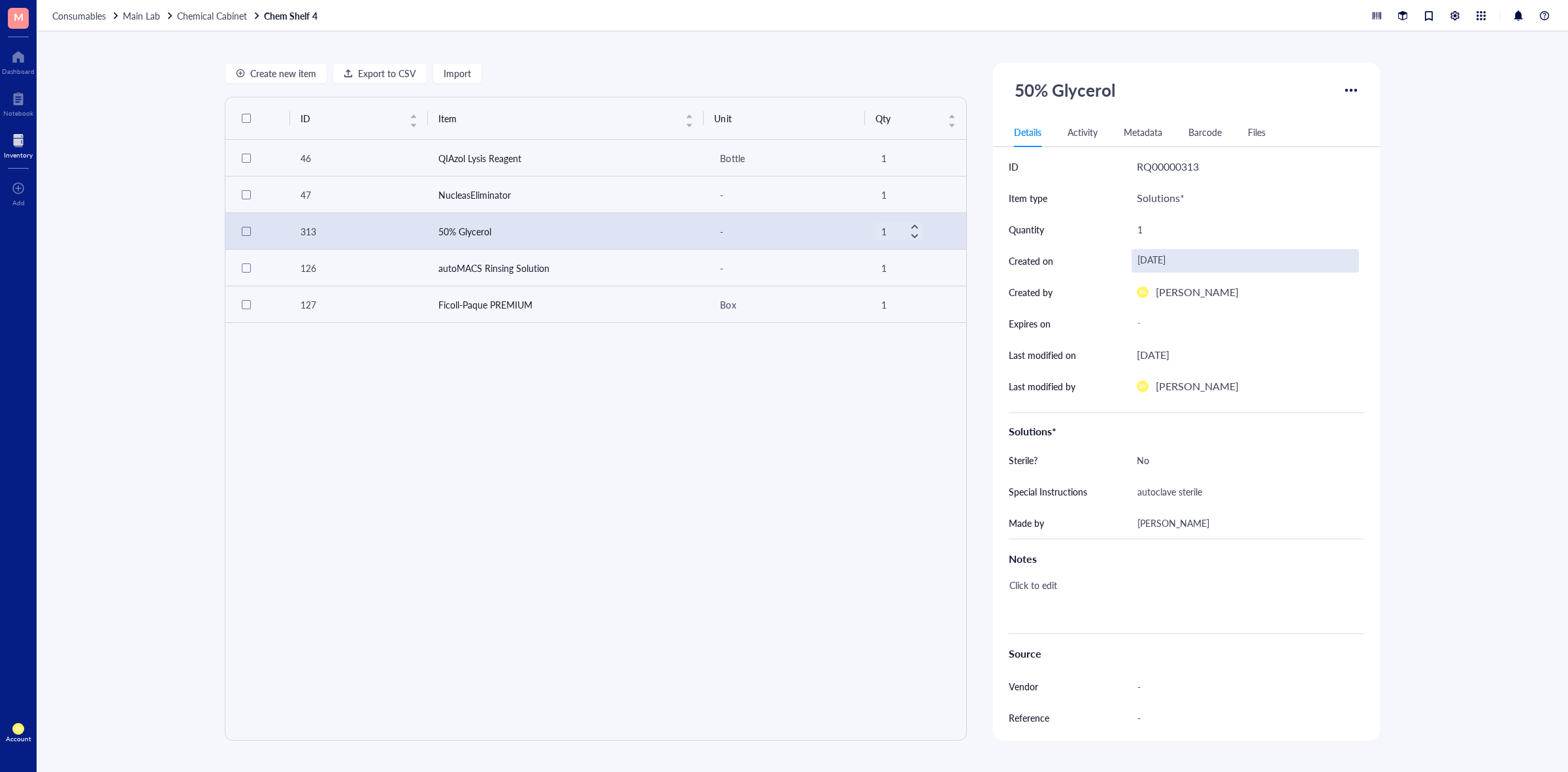
click at [1168, 253] on div "[DATE]" at bounding box center [1245, 261] width 227 height 24
click at [1164, 260] on input "[DATE]" at bounding box center [1234, 261] width 200 height 14
click at [1194, 262] on input "[DATE]" at bounding box center [1234, 261] width 200 height 14
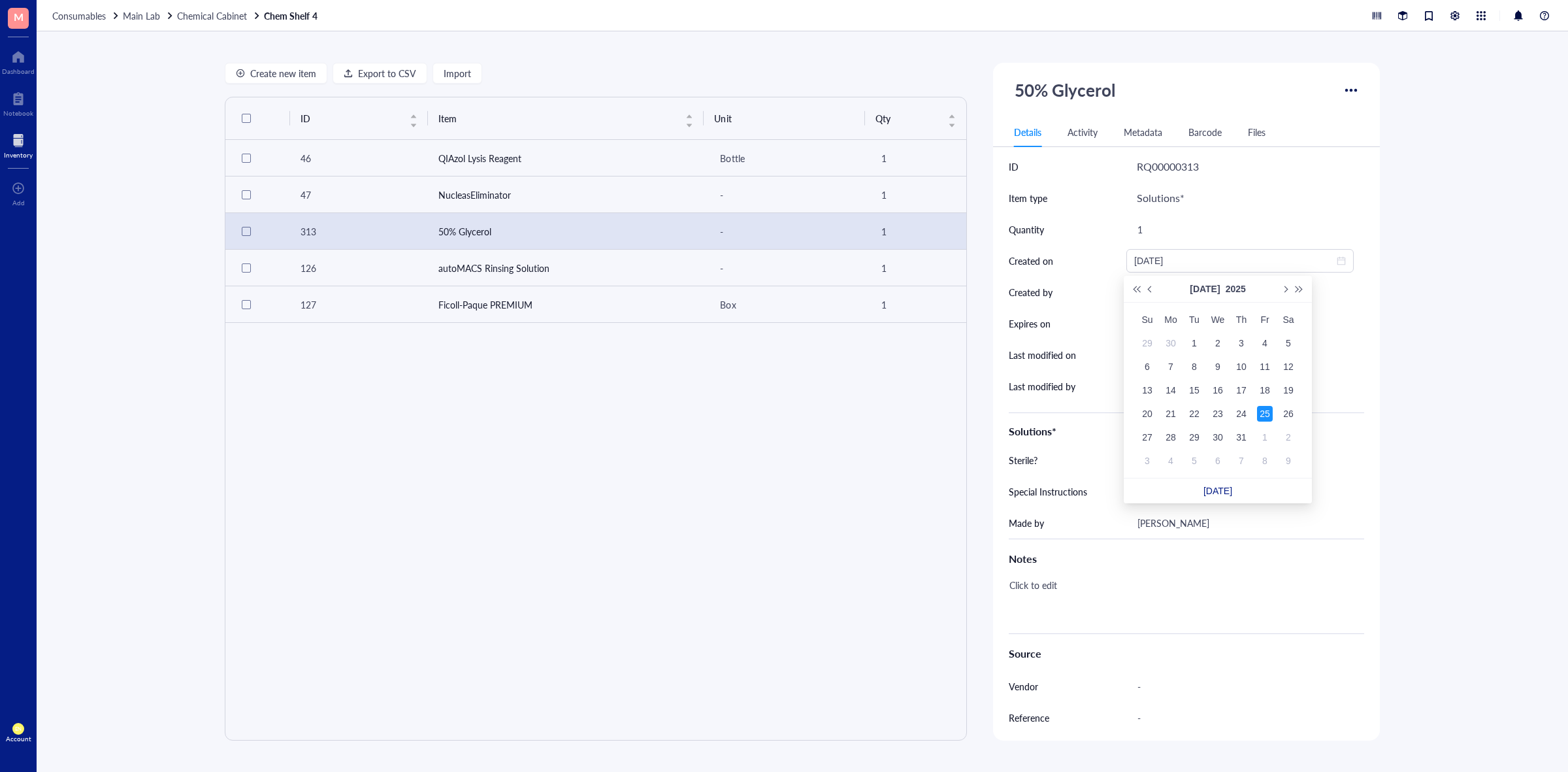
type input "[DATE]"
click at [1262, 419] on div "25" at bounding box center [1265, 414] width 16 height 16
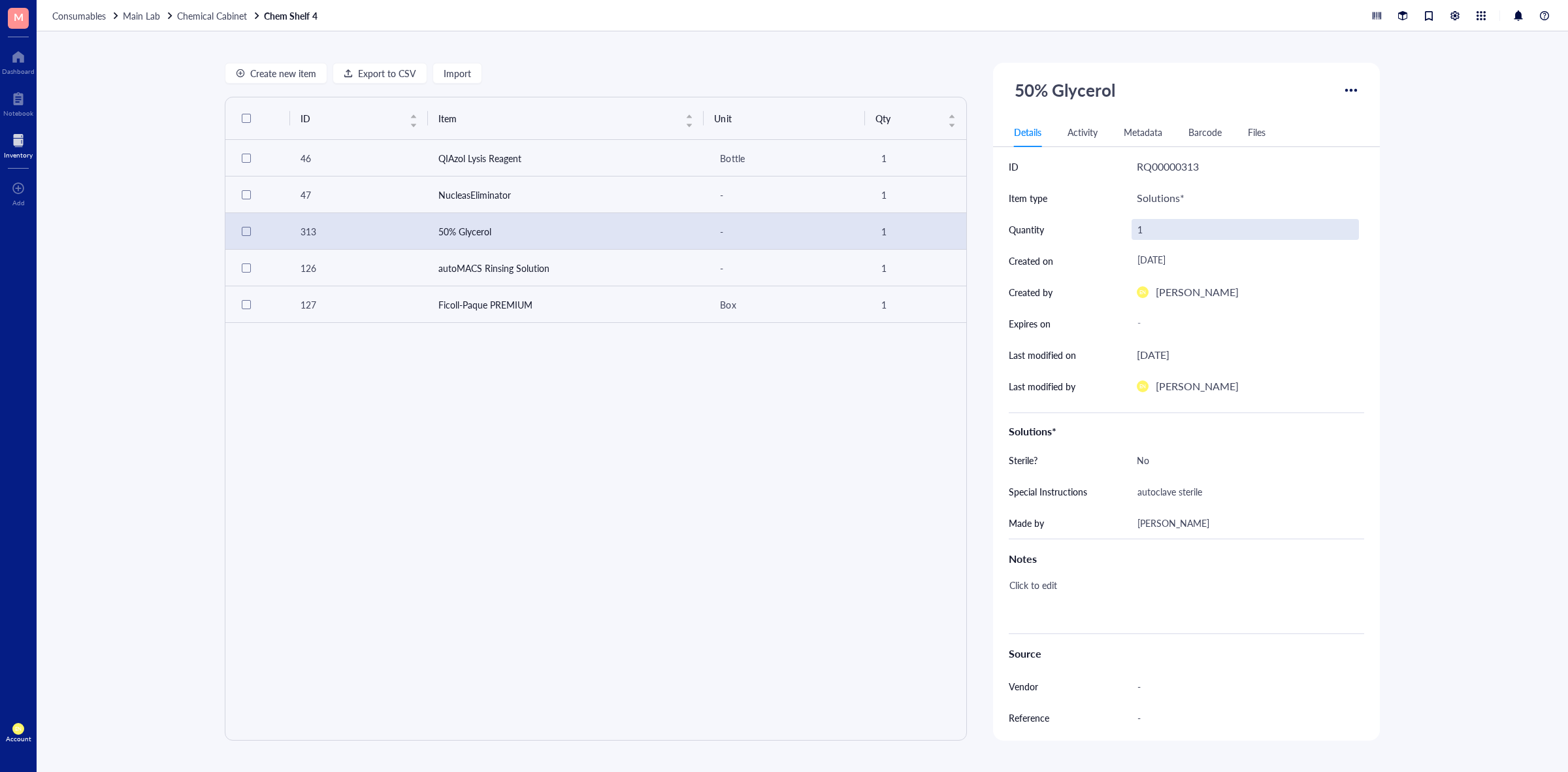
click at [1154, 234] on div "1" at bounding box center [1245, 230] width 227 height 21
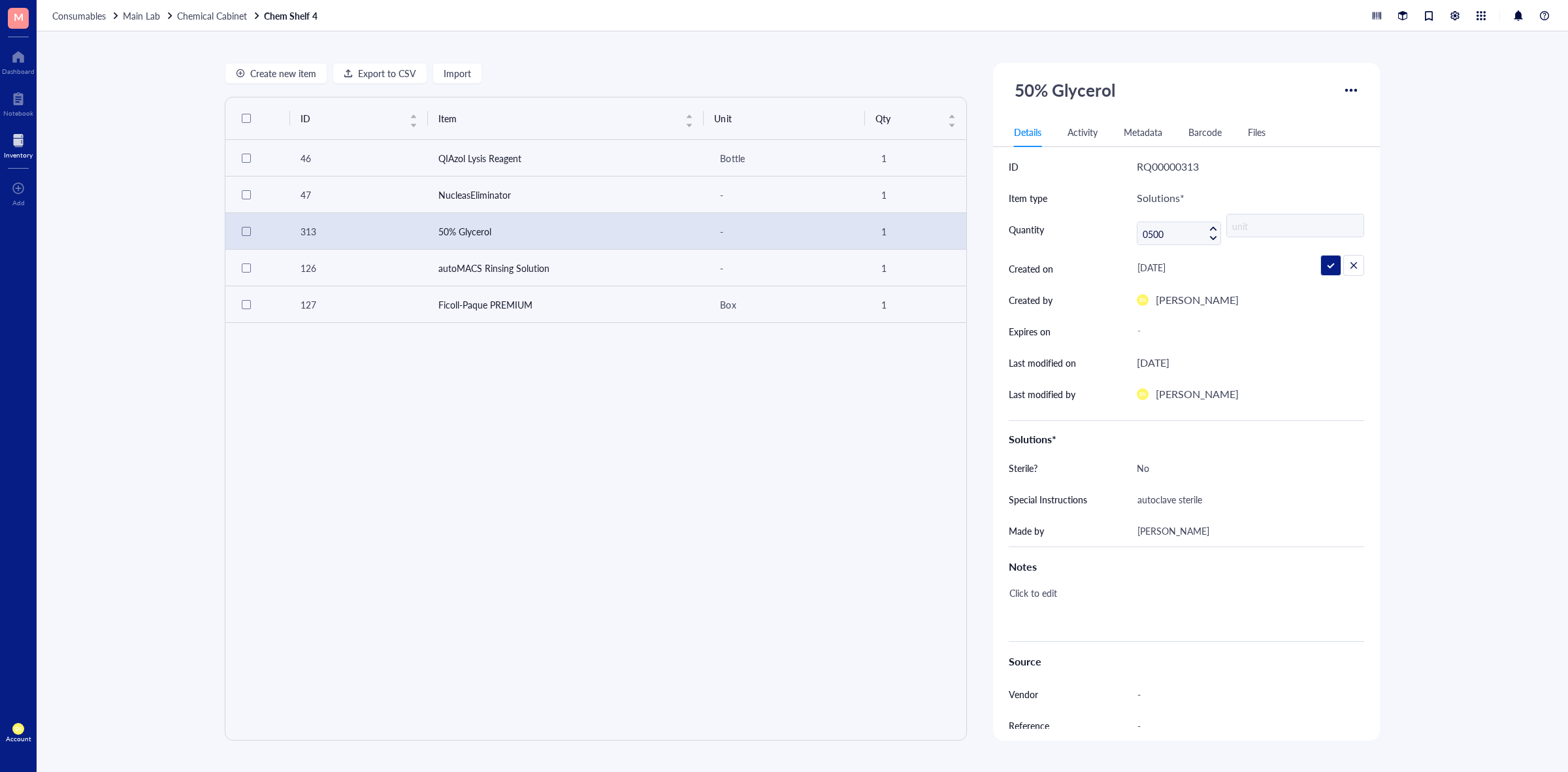
type input "0500"
click at [1276, 226] on input "text" at bounding box center [1296, 226] width 137 height 24
type input "mL"
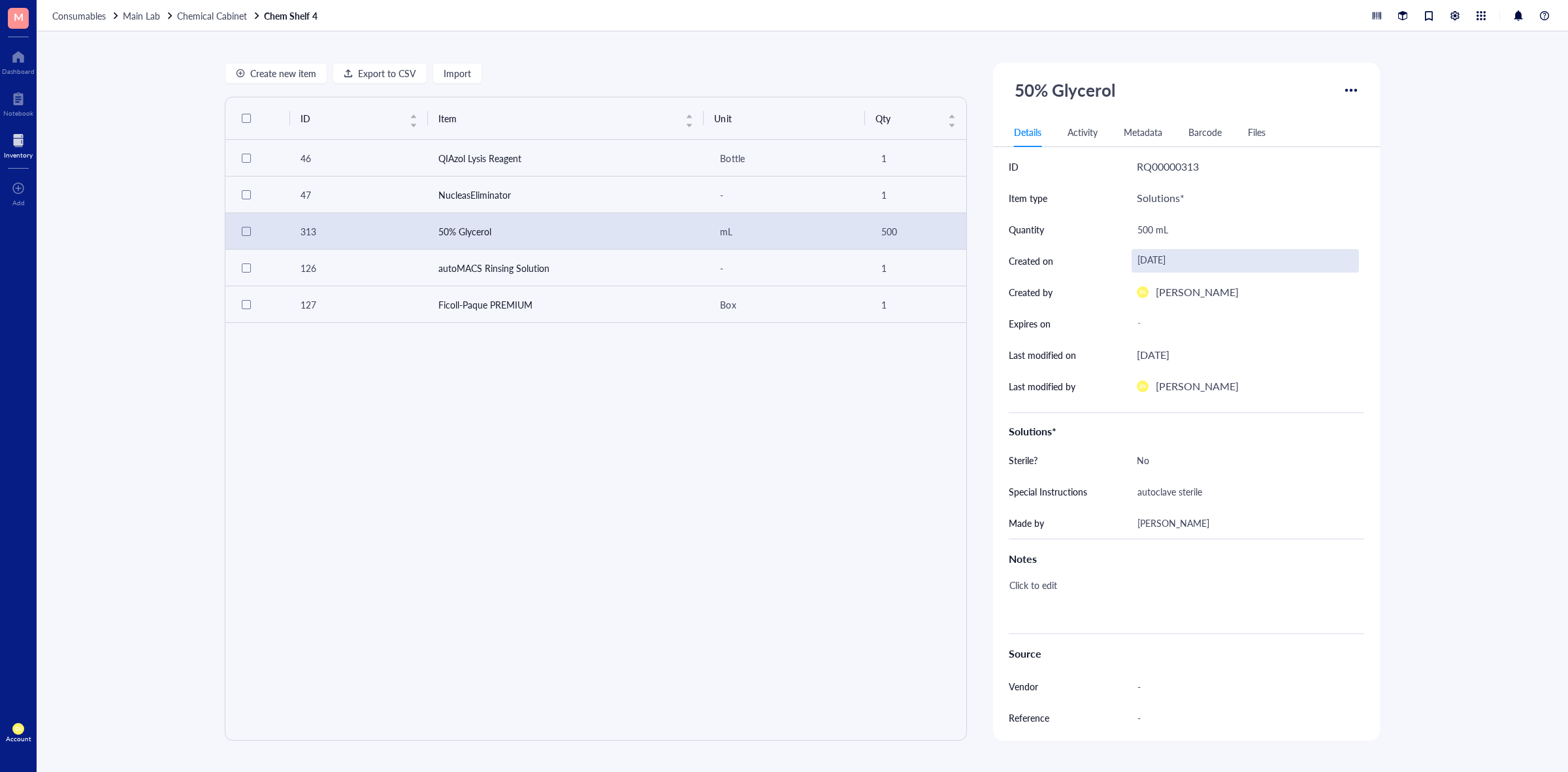
click at [1158, 267] on div "[DATE]" at bounding box center [1245, 261] width 227 height 24
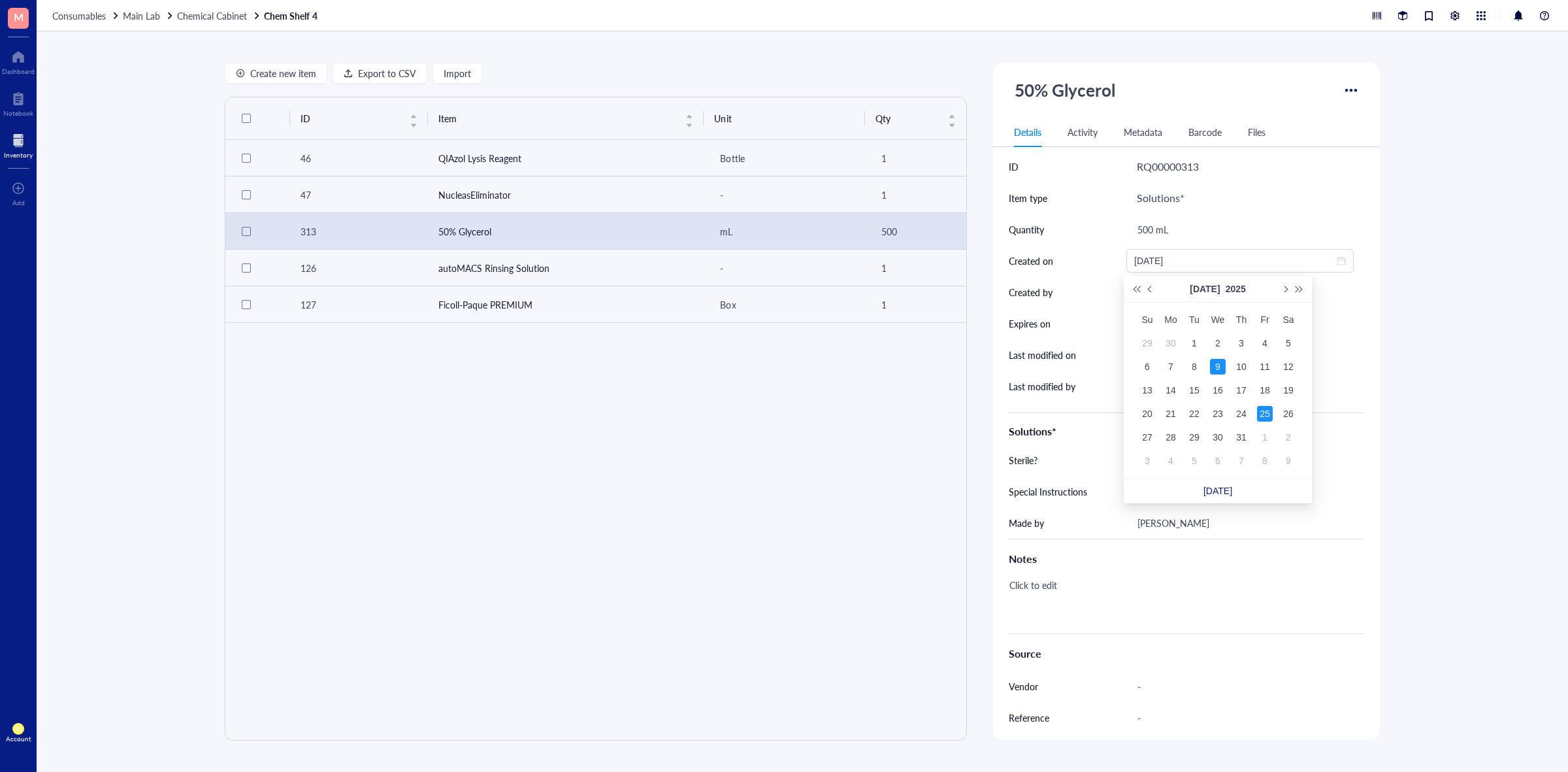
type input "[DATE]"
click at [1213, 367] on div "9" at bounding box center [1218, 367] width 16 height 16
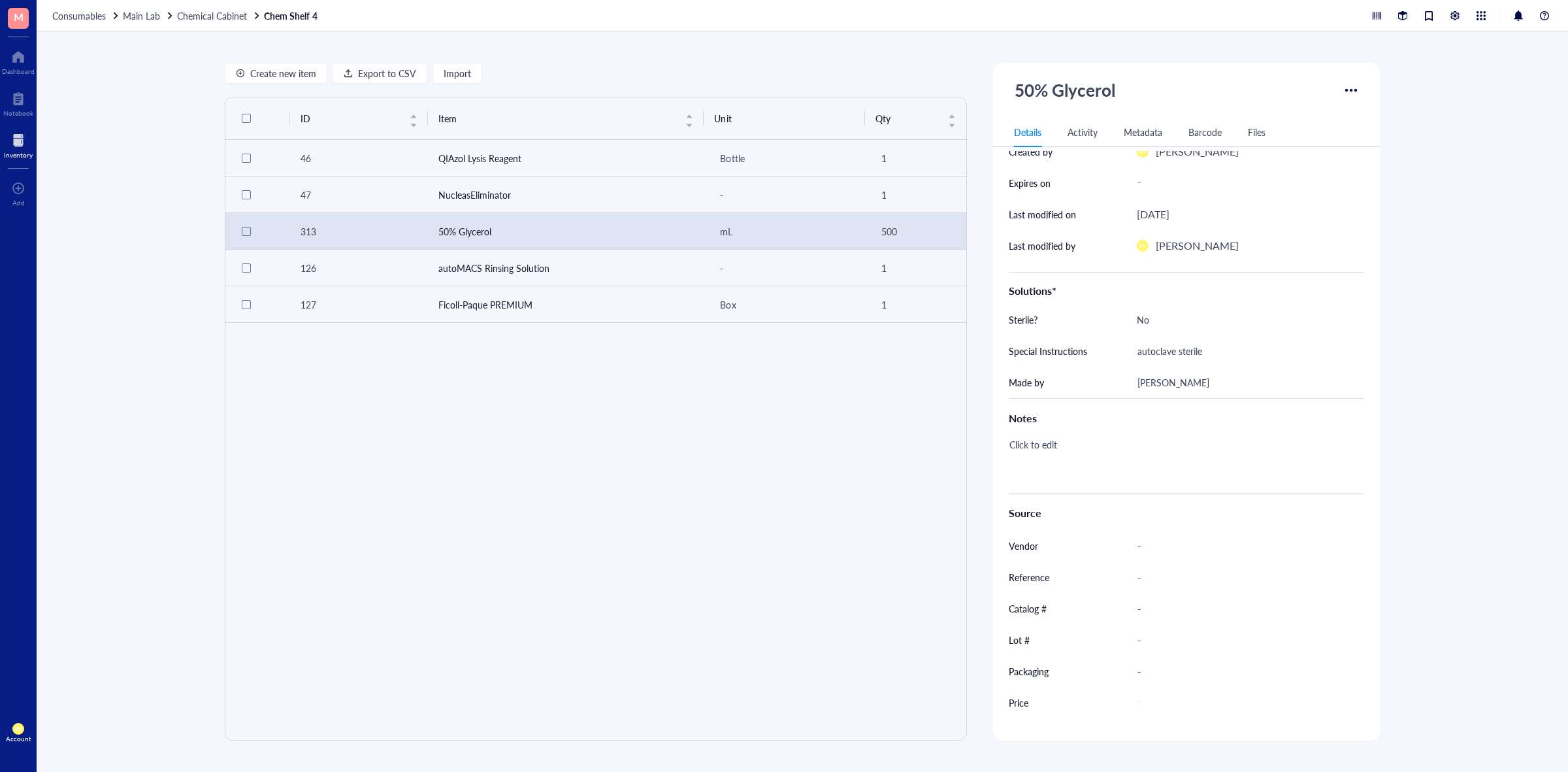
scroll to position [145, 0]
click at [1498, 418] on div "Create new item Export to CSV Import ID Item Unit Qty 46 QIAzol Lysis Reagent B…" at bounding box center [802, 401] width 1532 height 740
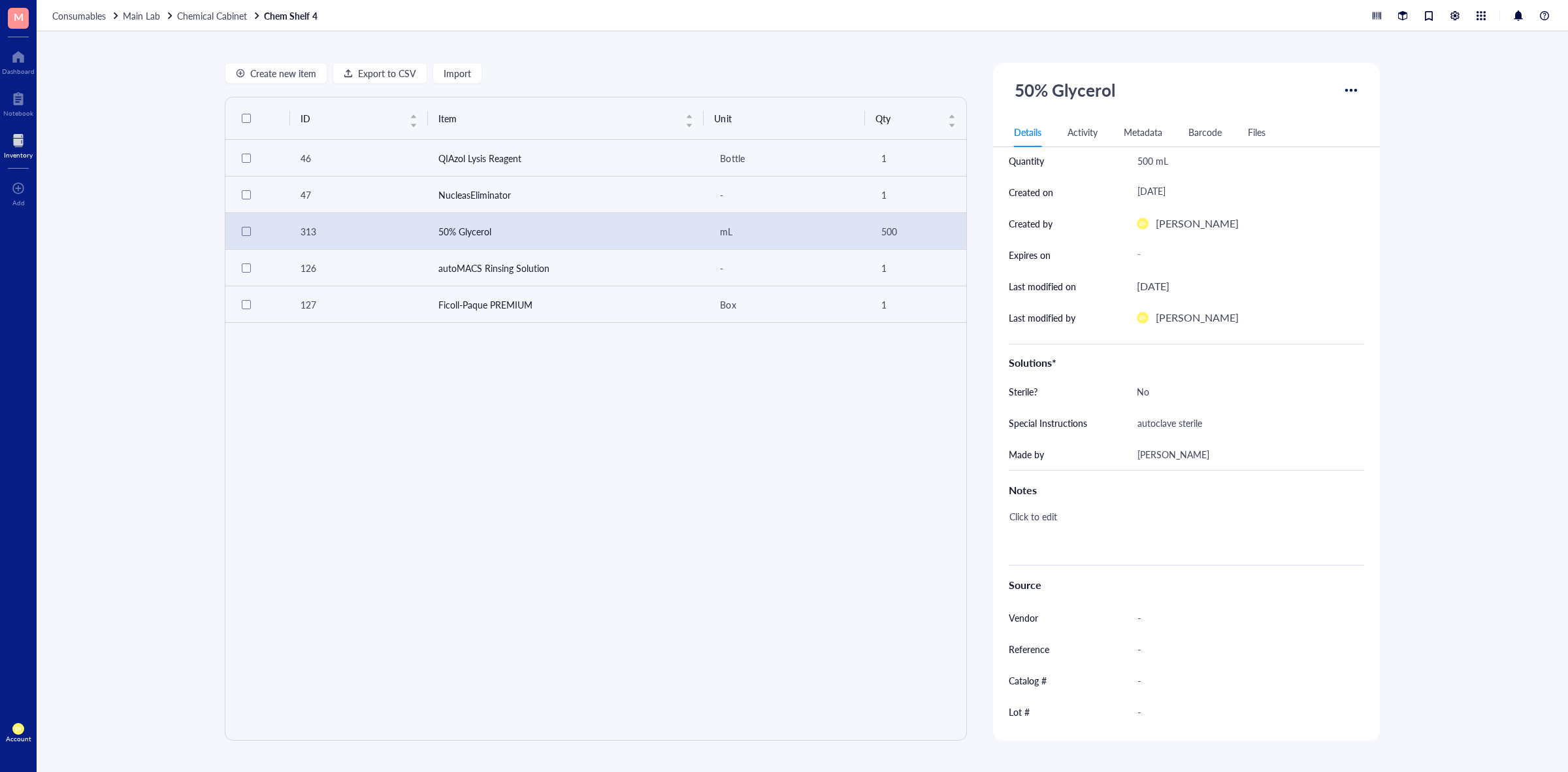
scroll to position [0, 0]
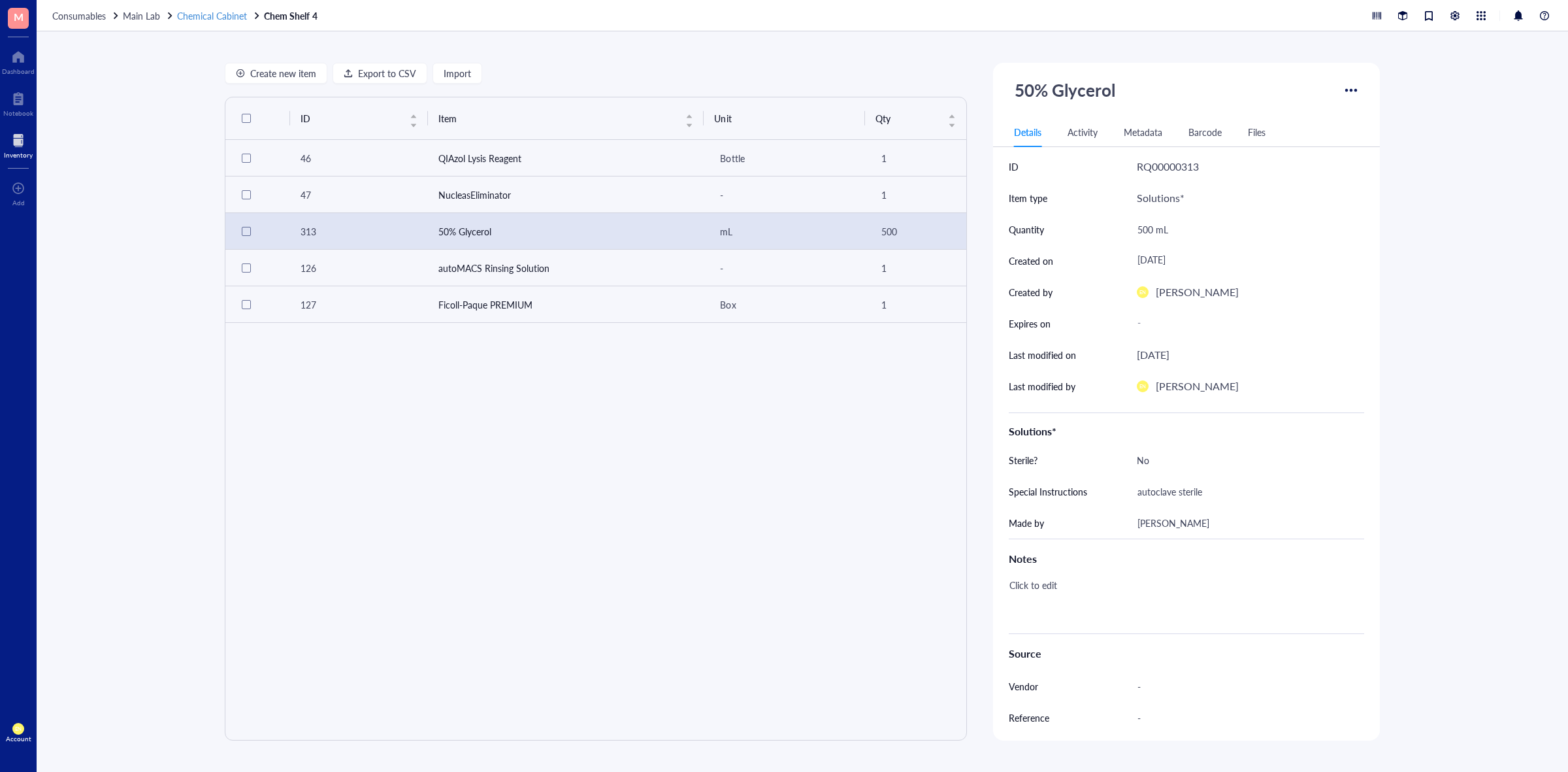
click at [200, 14] on span "Chemical Cabinet" at bounding box center [212, 16] width 70 height 13
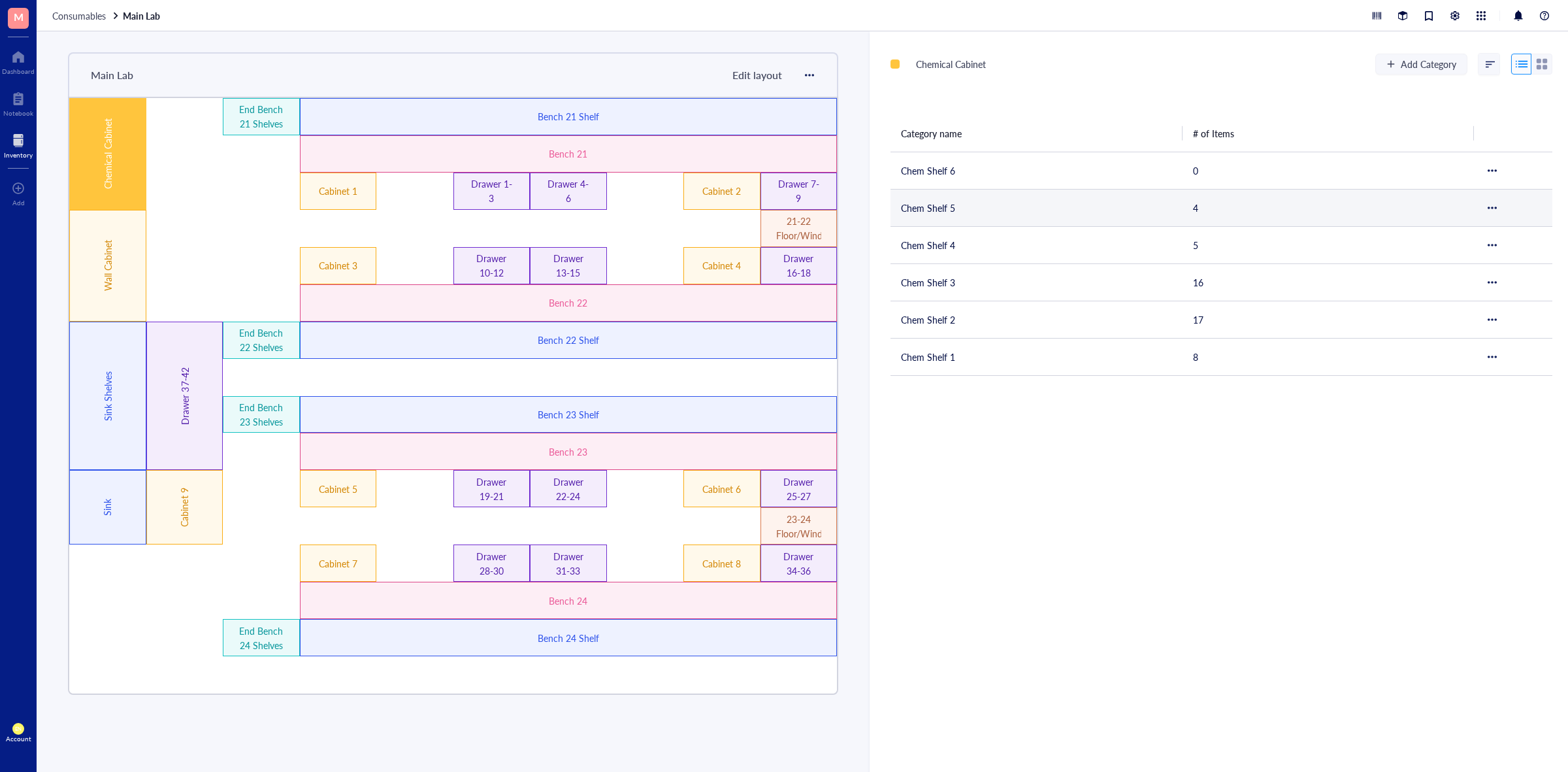
click at [954, 211] on td "Chem Shelf 5" at bounding box center [1036, 207] width 292 height 37
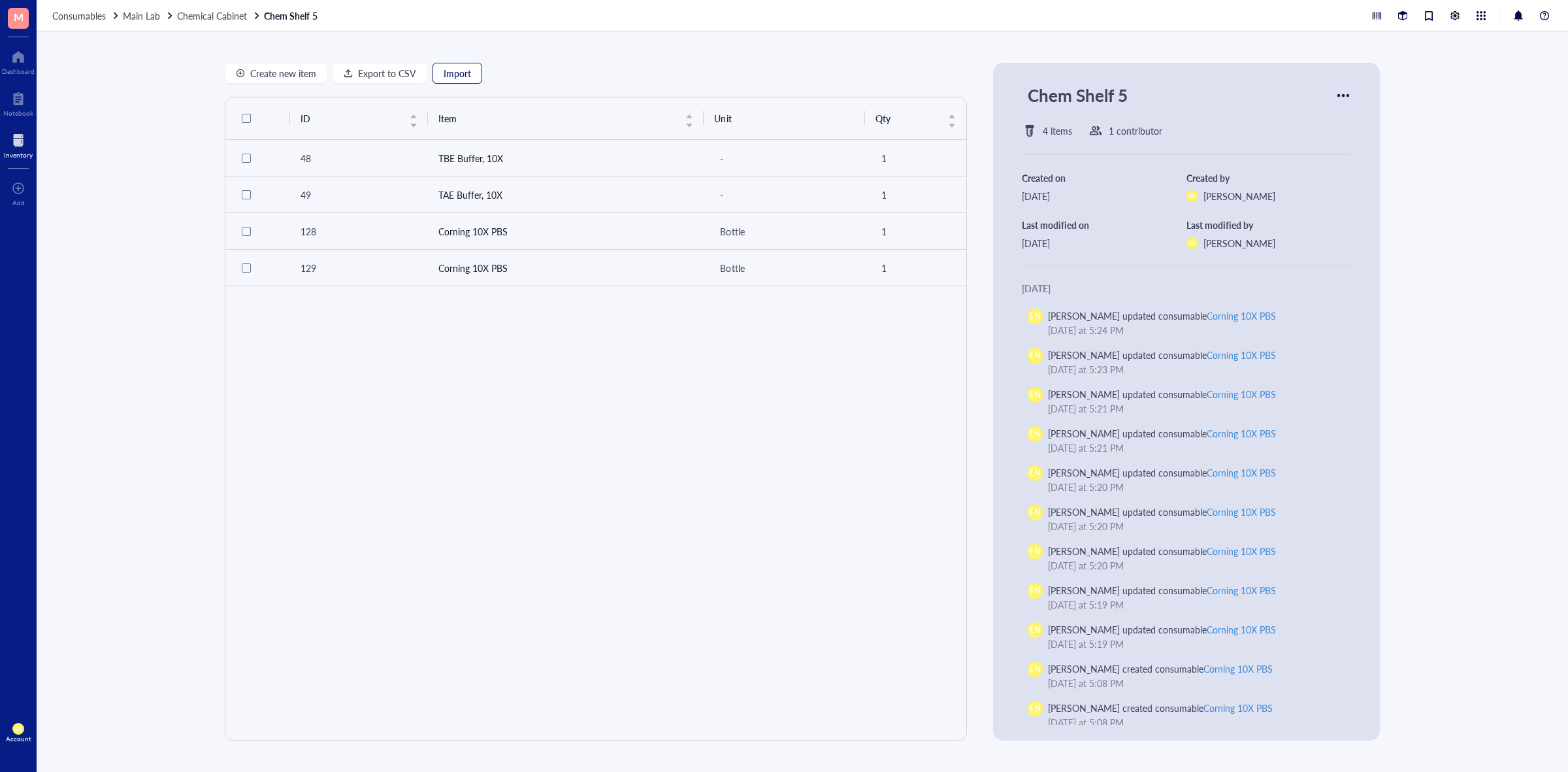
click at [456, 75] on span "Import" at bounding box center [457, 73] width 28 height 10
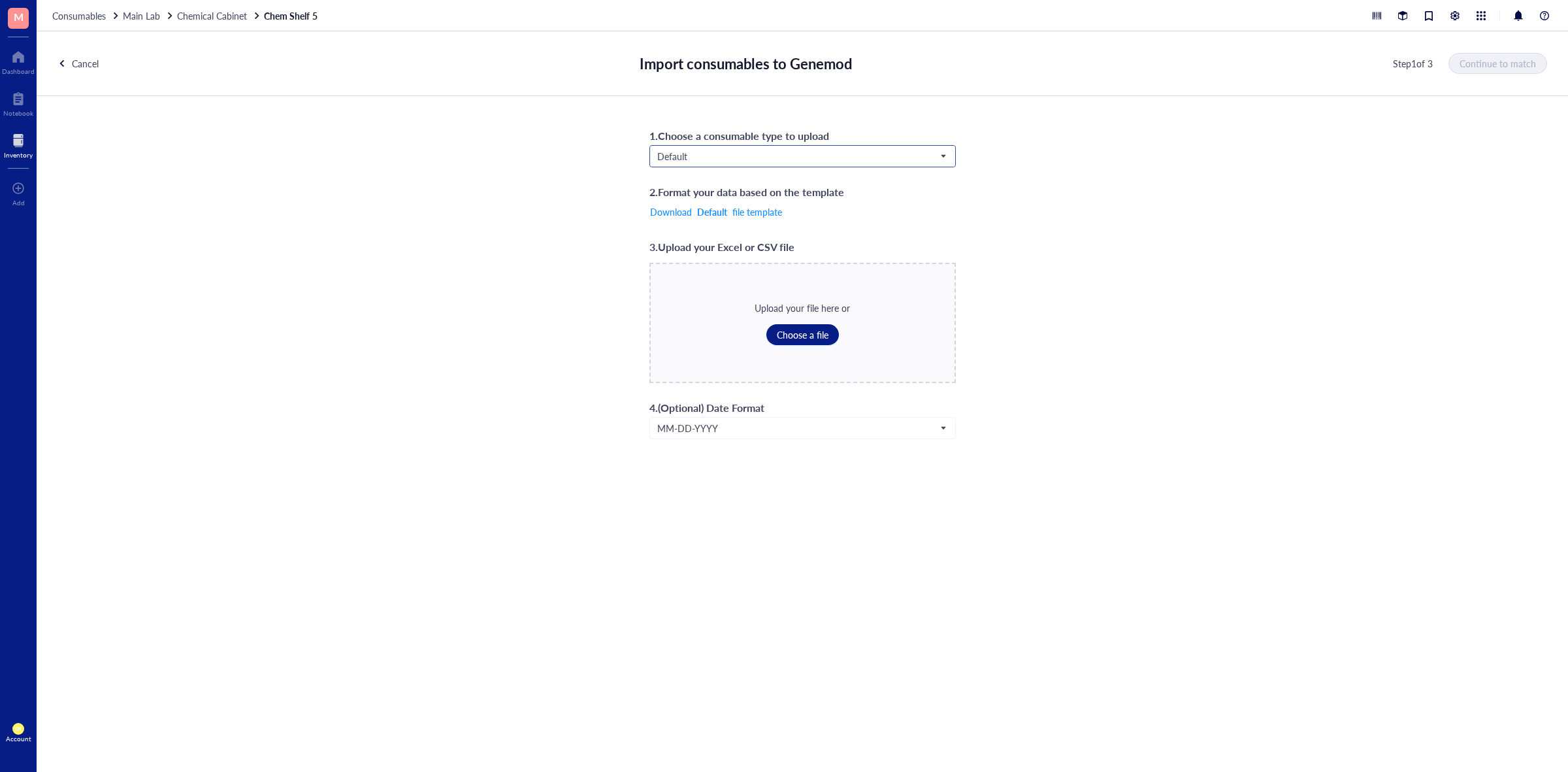
click at [817, 158] on span "Default" at bounding box center [802, 156] width 288 height 12
click at [759, 223] on div "Solutions*" at bounding box center [802, 222] width 289 height 14
click at [785, 332] on span "Choose a file" at bounding box center [803, 334] width 51 height 10
click at [1503, 61] on span "Continue to match" at bounding box center [1498, 63] width 77 height 10
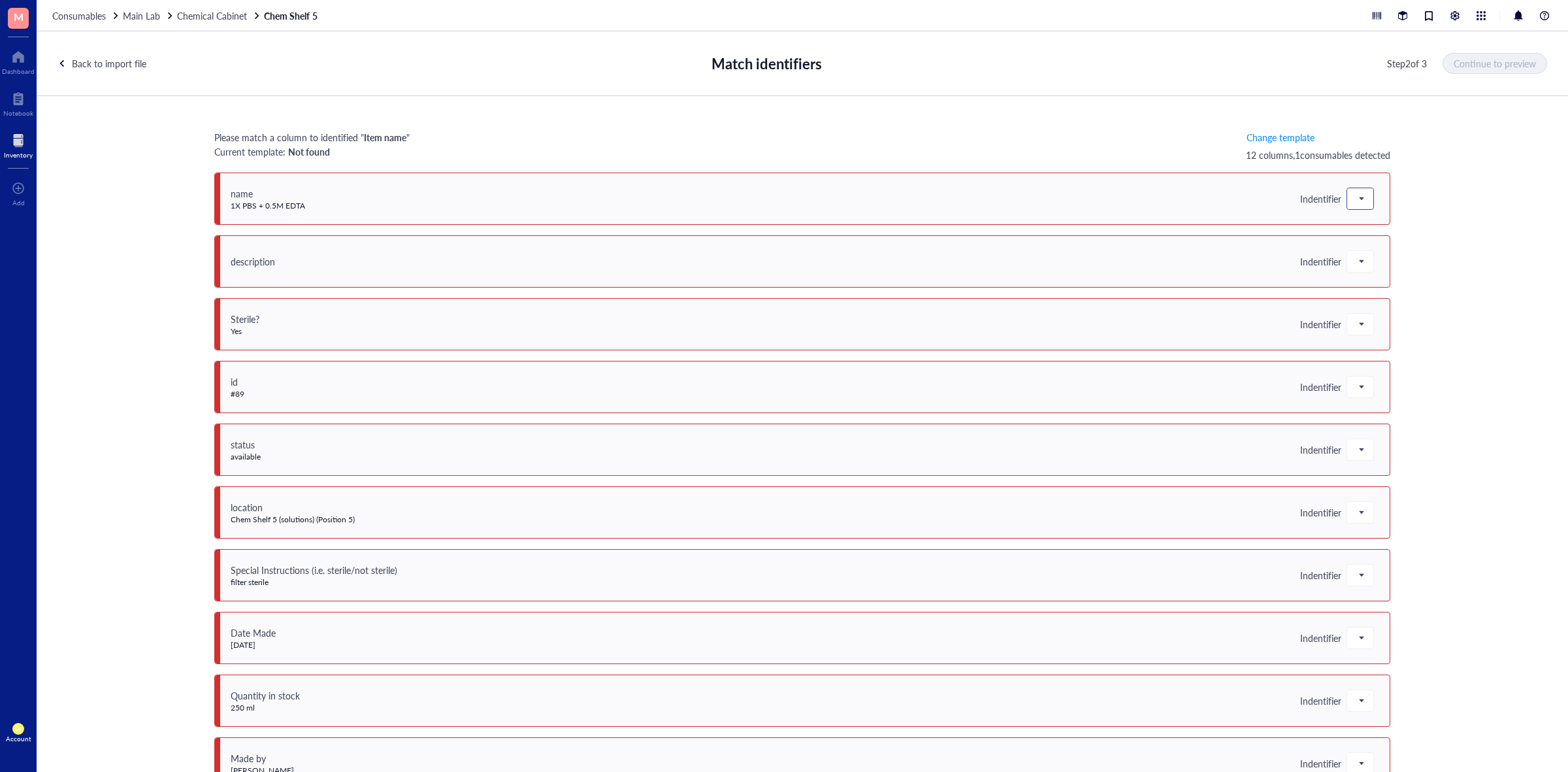
click at [1355, 203] on span at bounding box center [1361, 199] width 12 height 20
click at [1373, 257] on div "Item name" at bounding box center [1422, 264] width 135 height 14
click at [1370, 263] on div "description Indentifier" at bounding box center [803, 261] width 1176 height 52
click at [1357, 259] on span at bounding box center [1361, 261] width 12 height 20
click at [1371, 302] on div "Save as notes" at bounding box center [1422, 306] width 135 height 14
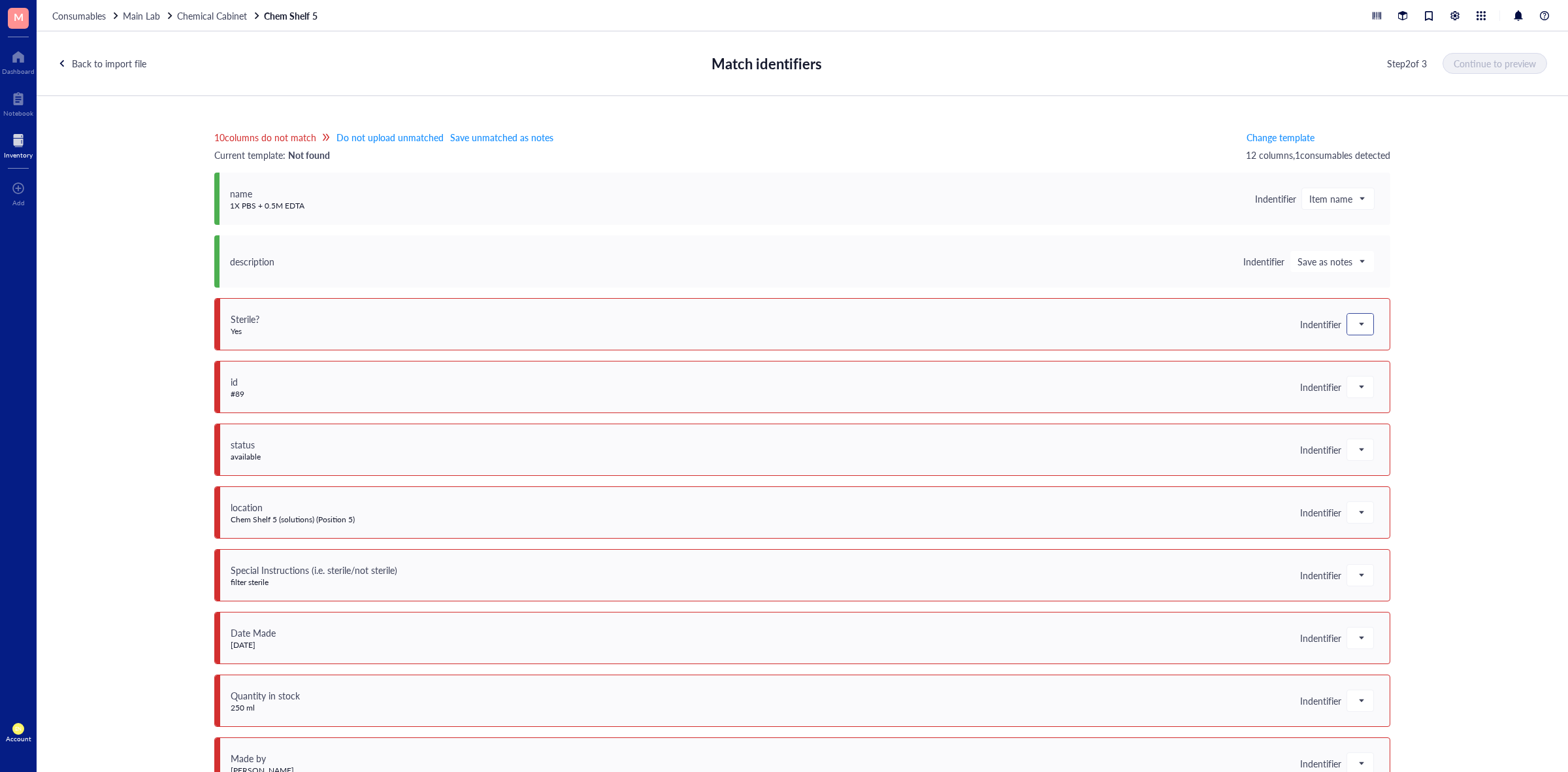
click at [1360, 324] on span at bounding box center [1361, 324] width 12 height 20
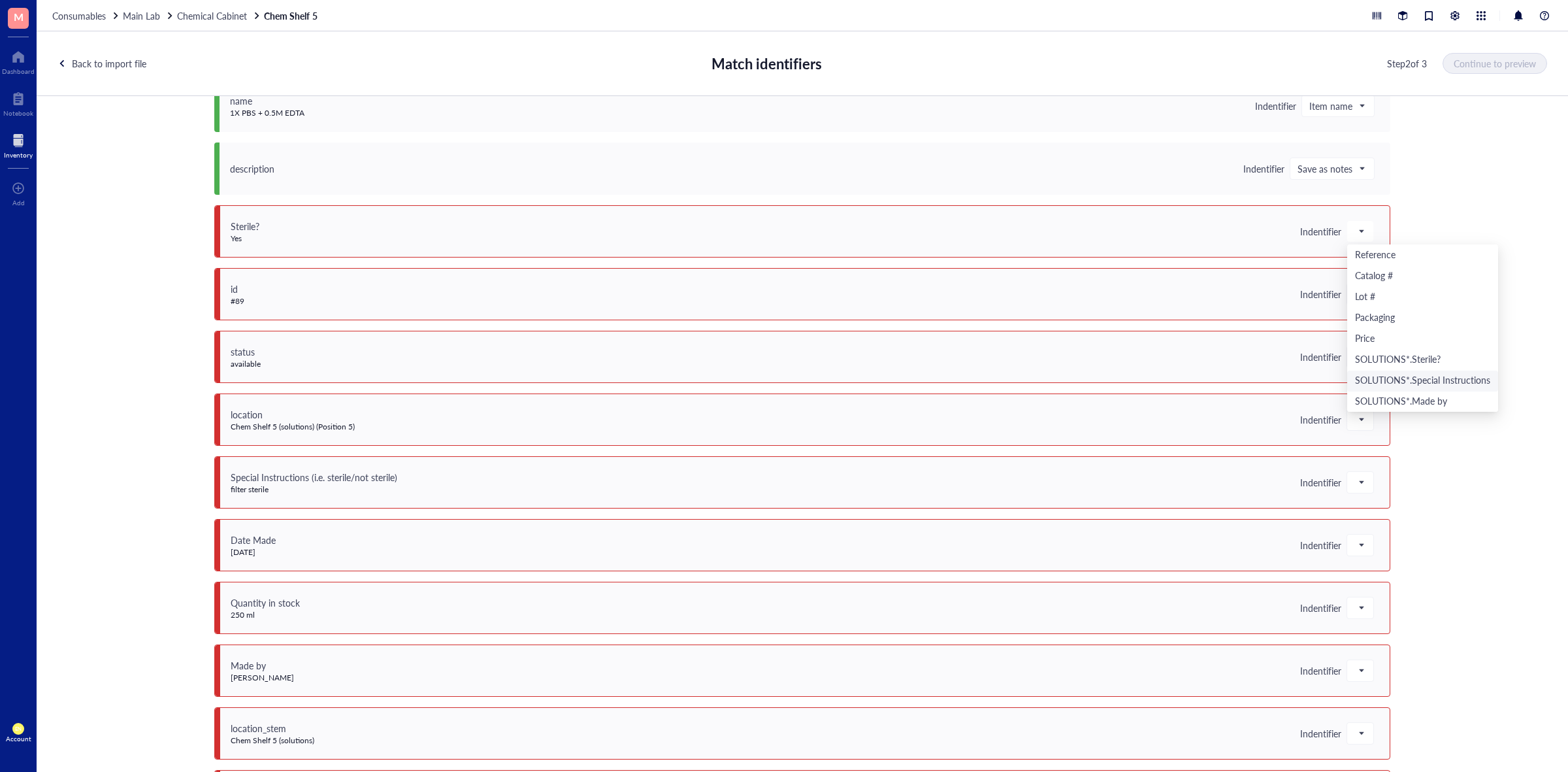
scroll to position [155, 0]
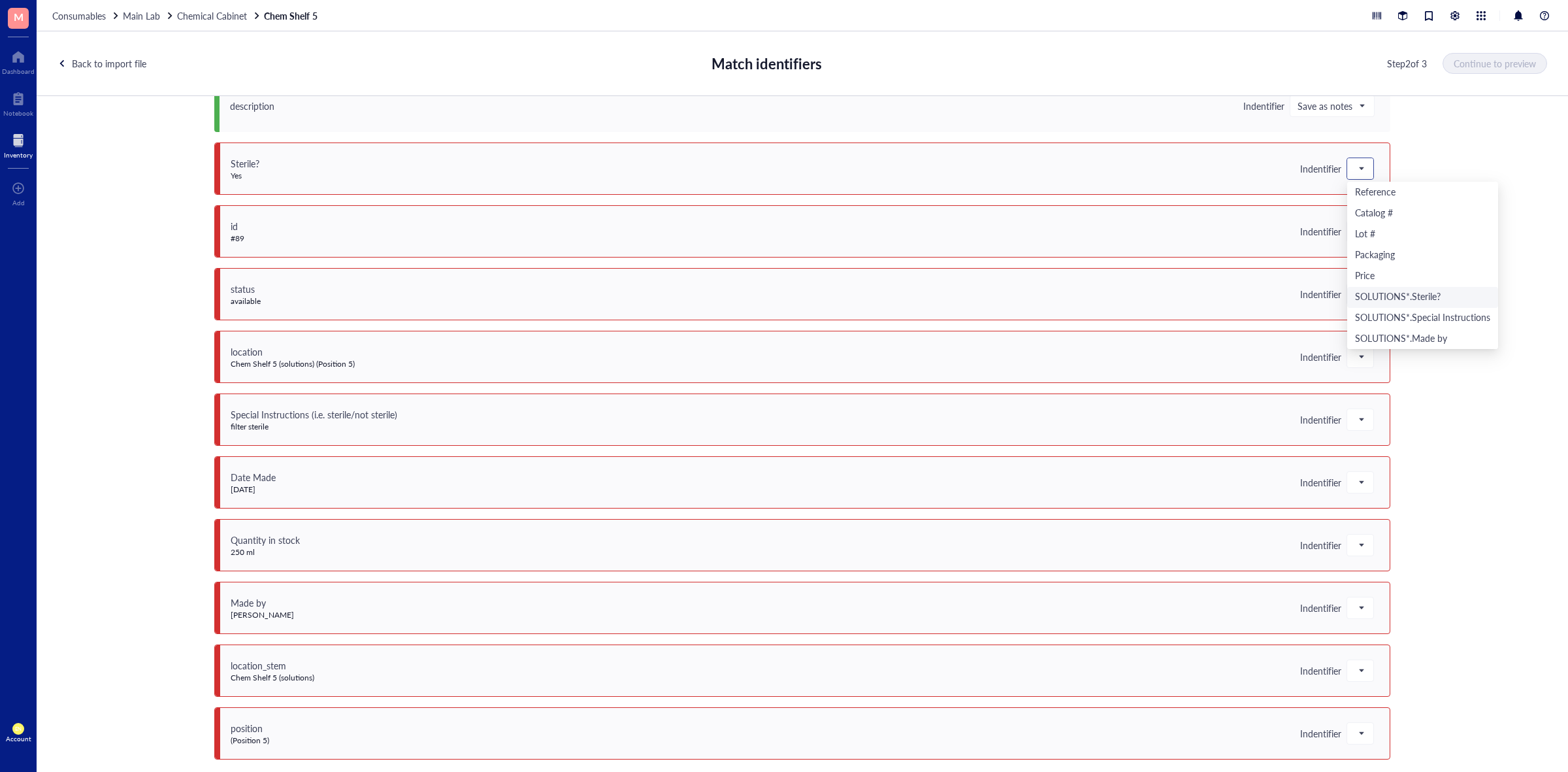
click at [1405, 299] on div "SOLUTIONS*.Sterile?" at bounding box center [1422, 298] width 135 height 14
click at [1355, 238] on span at bounding box center [1361, 231] width 12 height 20
click at [1370, 272] on div "Save as notes" at bounding box center [1422, 276] width 135 height 14
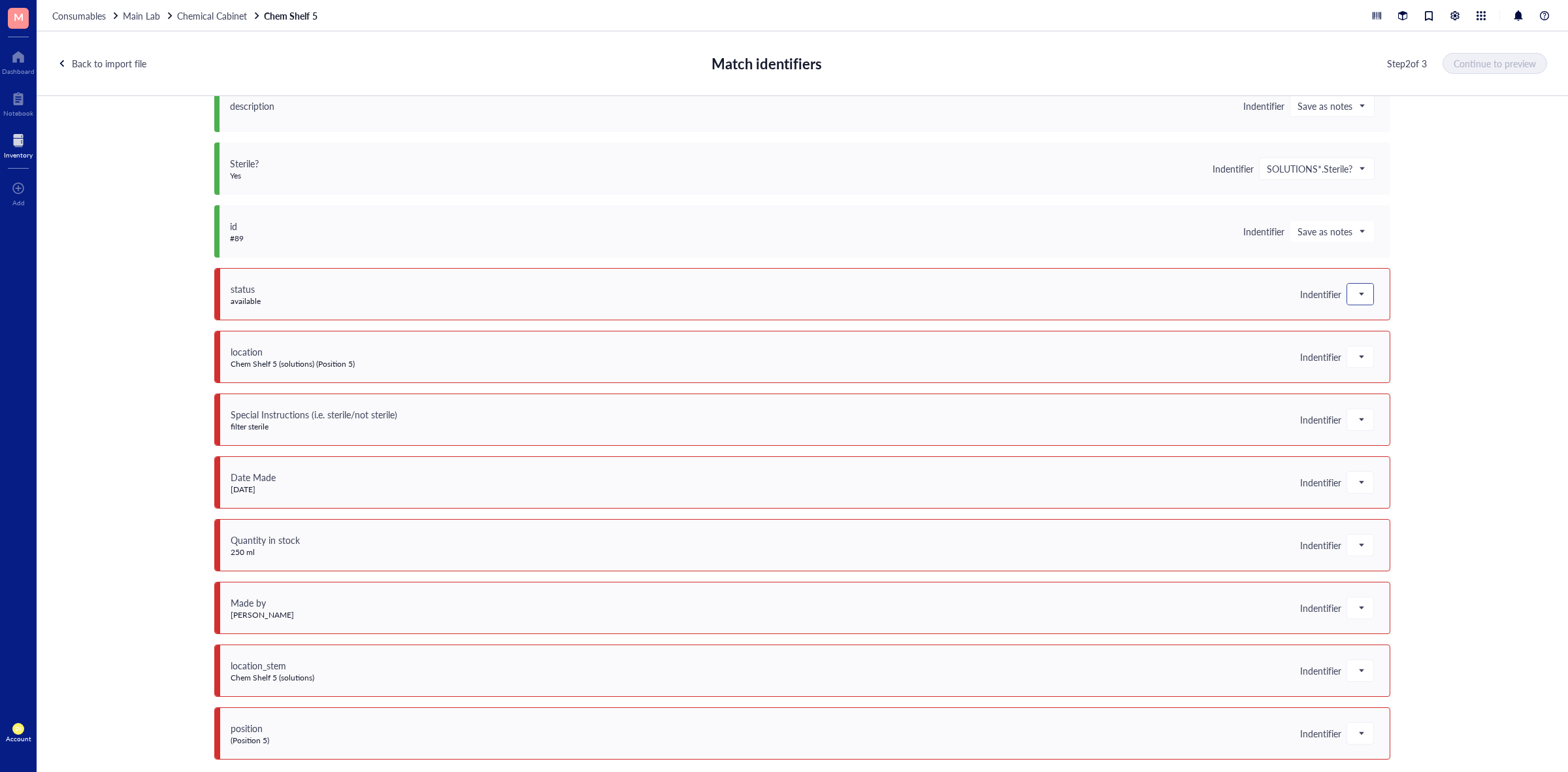
click at [1359, 295] on span at bounding box center [1361, 294] width 12 height 20
click at [1361, 337] on div "Save as notes" at bounding box center [1422, 339] width 135 height 14
click at [1358, 354] on span at bounding box center [1361, 356] width 12 height 20
click at [1373, 397] on div "Save as notes" at bounding box center [1422, 401] width 135 height 14
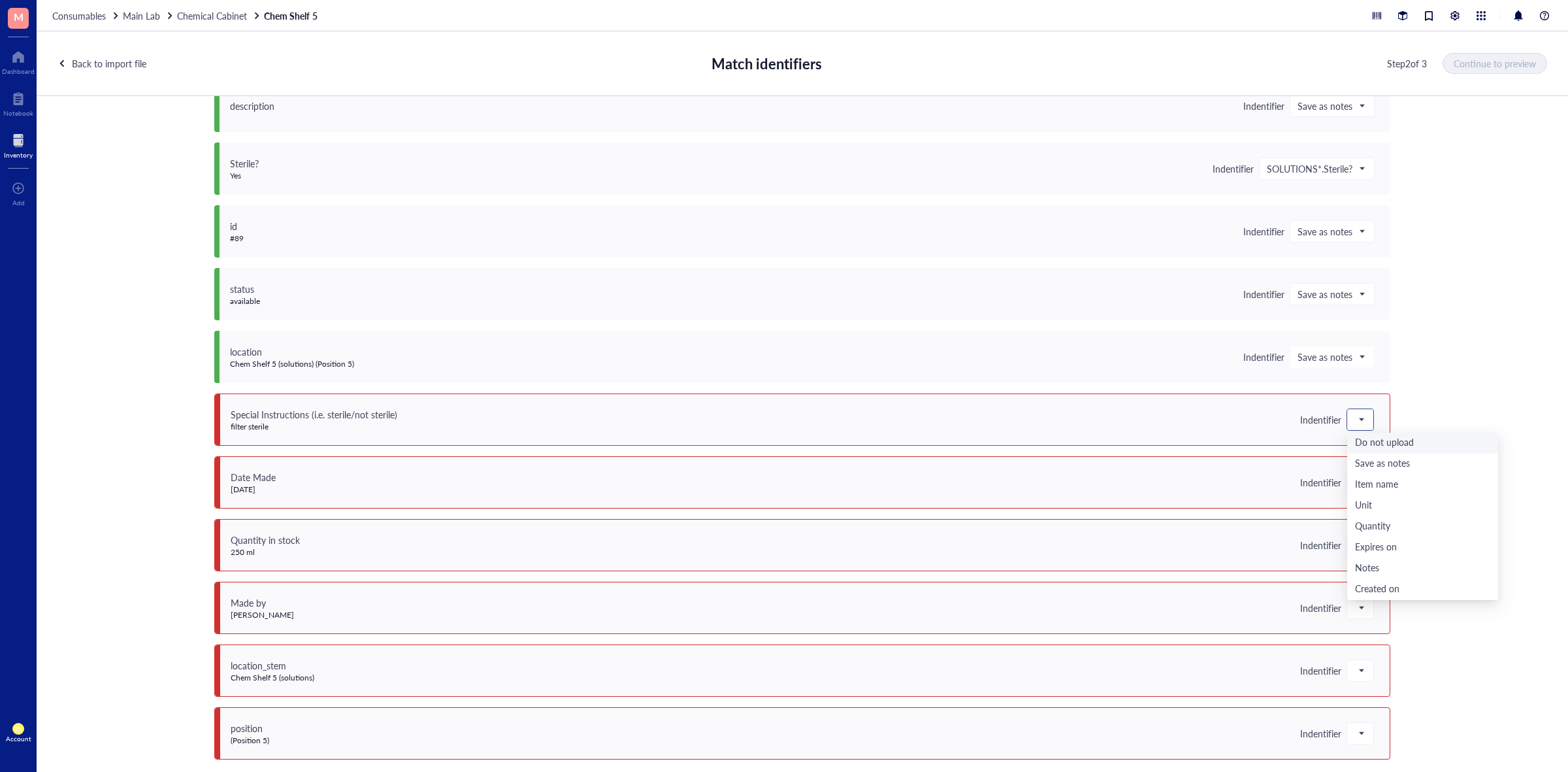
click at [1360, 410] on span at bounding box center [1361, 420] width 12 height 20
click at [1381, 587] on div "SOLUTIONS*.Special Instructions" at bounding box center [1422, 594] width 135 height 14
click at [1355, 481] on span at bounding box center [1361, 482] width 12 height 20
click at [1382, 521] on div "Save as notes" at bounding box center [1422, 527] width 135 height 14
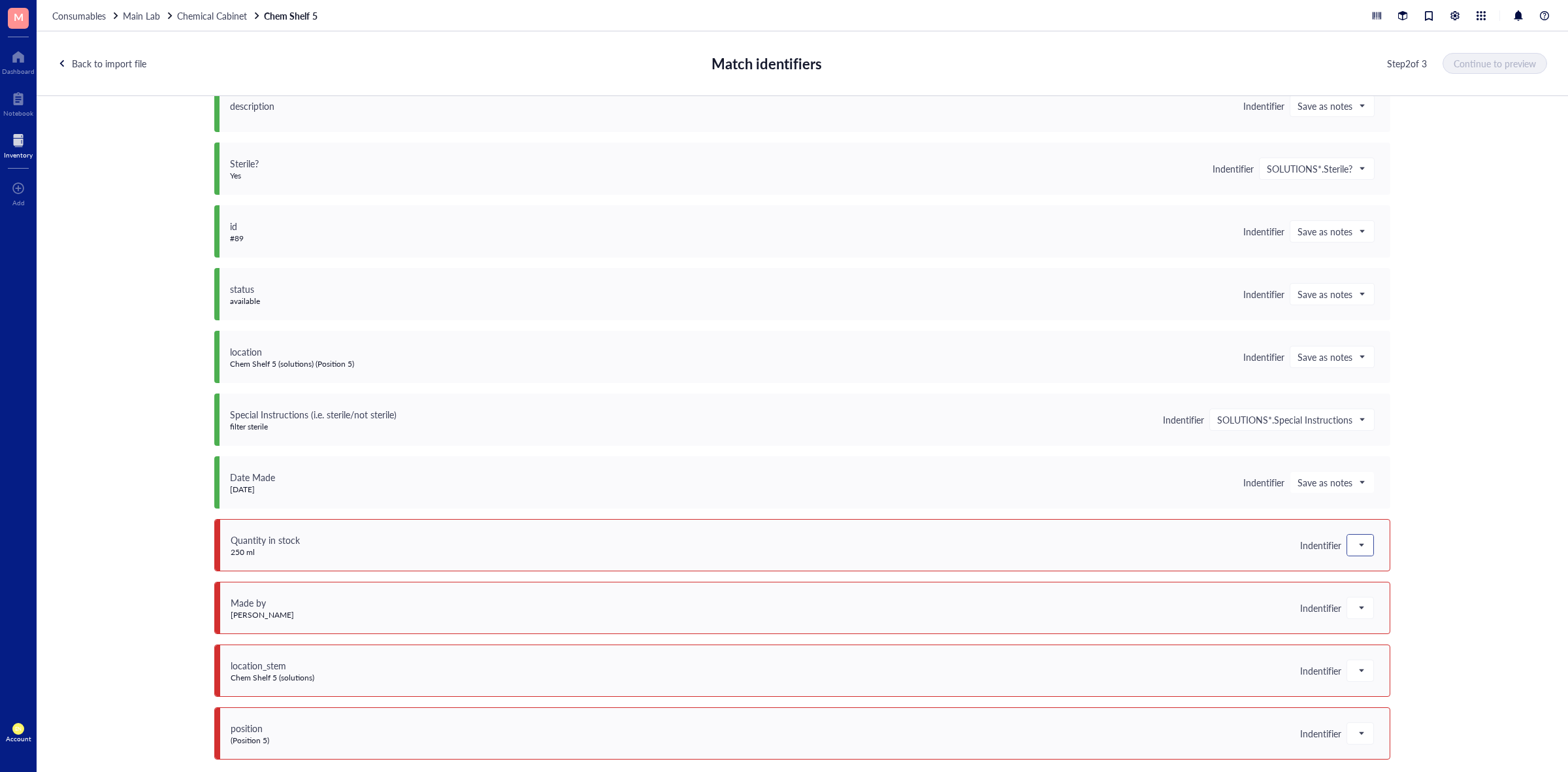
click at [1355, 543] on span at bounding box center [1361, 545] width 12 height 20
click at [1367, 586] on div "Save as notes" at bounding box center [1422, 590] width 135 height 14
click at [1357, 605] on span at bounding box center [1361, 607] width 12 height 20
click at [1392, 578] on div "SOLUTIONS*.Made by" at bounding box center [1422, 585] width 135 height 14
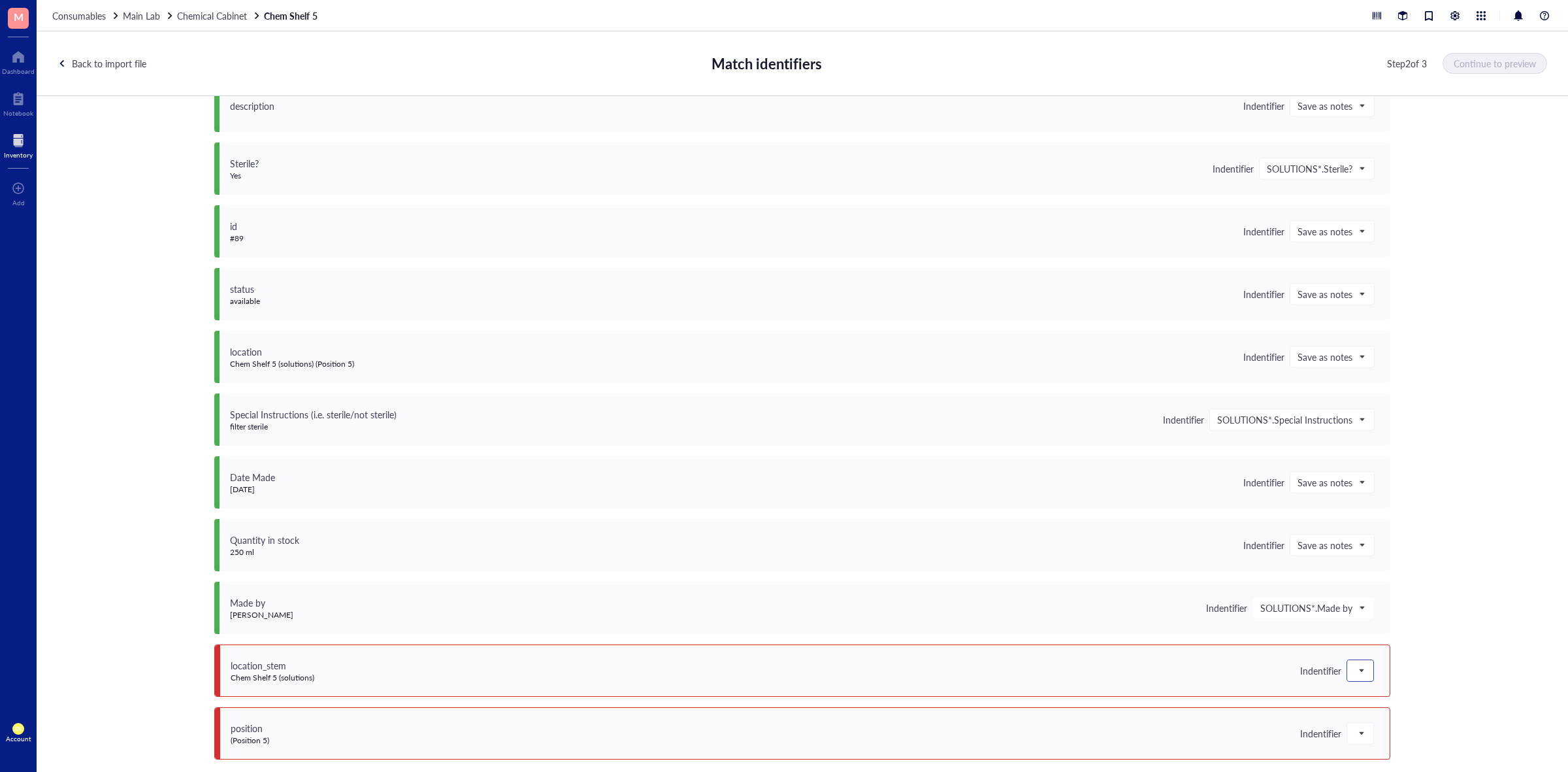
click at [1359, 660] on div at bounding box center [1360, 671] width 26 height 21
click at [1384, 492] on div "Do not upload" at bounding box center [1422, 500] width 151 height 21
click at [1347, 722] on div at bounding box center [1361, 733] width 28 height 22
click at [1357, 726] on span at bounding box center [1361, 733] width 12 height 20
click at [1380, 554] on div "Do not upload" at bounding box center [1422, 563] width 151 height 21
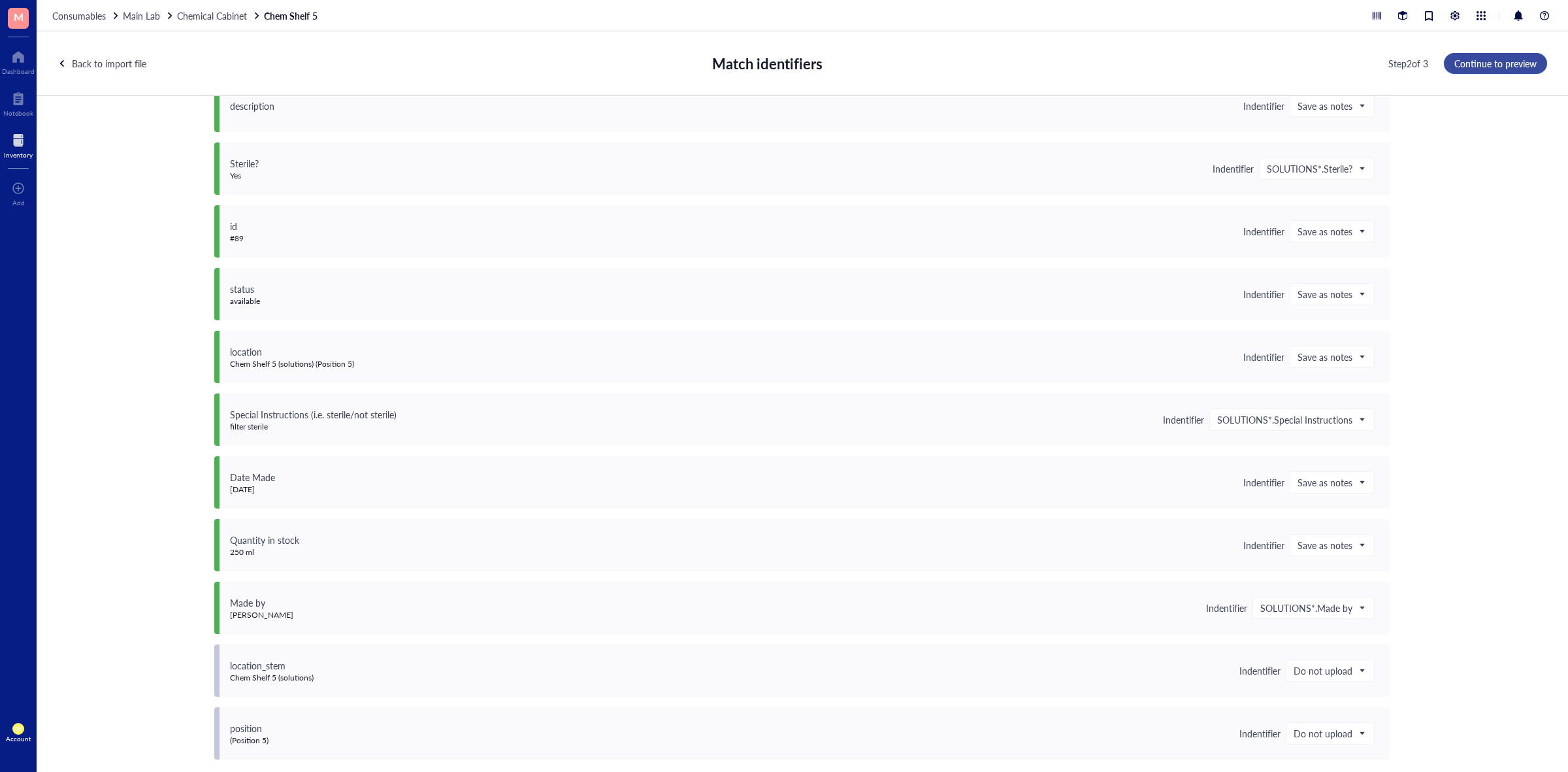
click at [1505, 67] on span "Continue to preview" at bounding box center [1496, 63] width 82 height 10
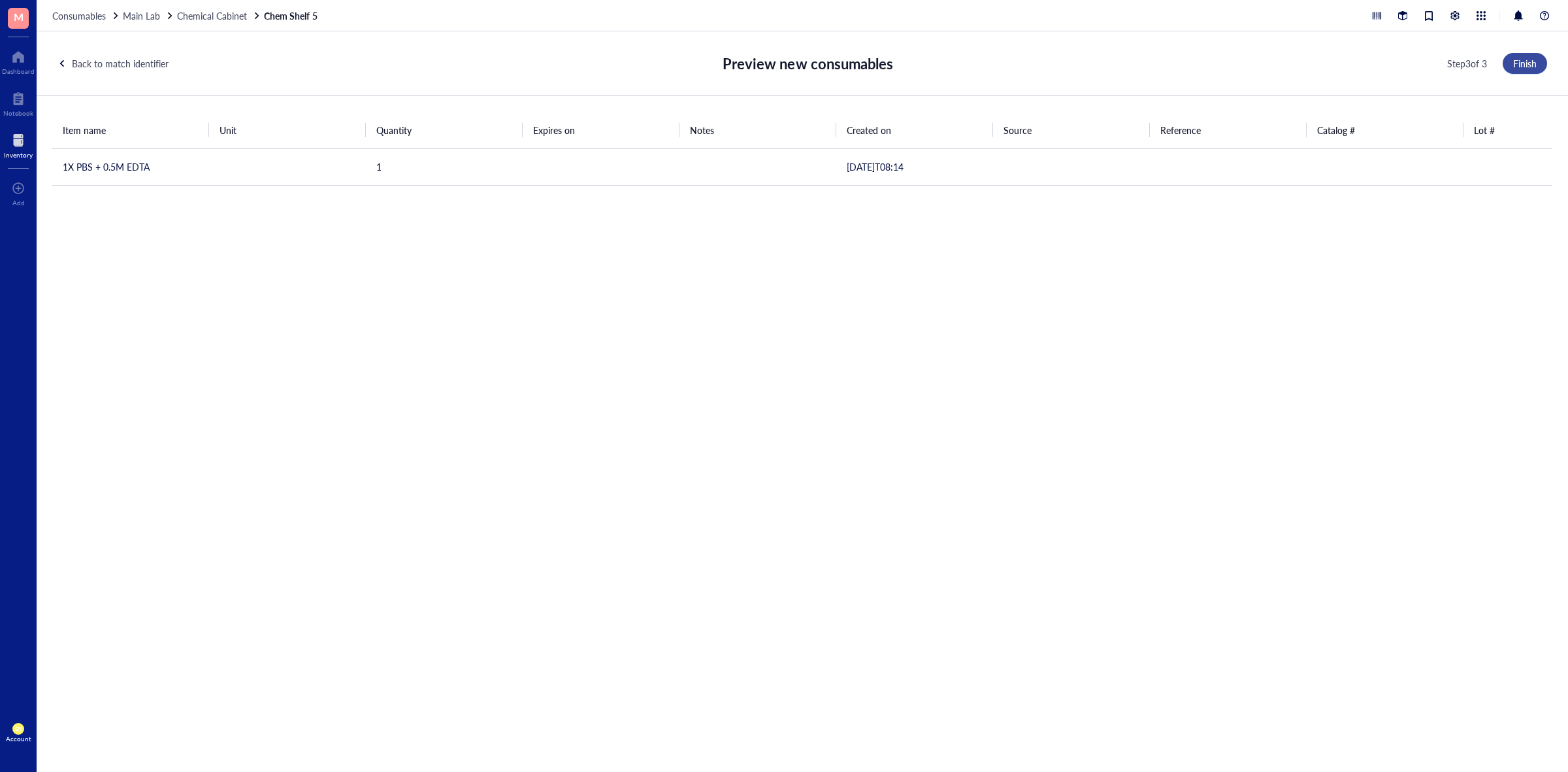
click at [1505, 67] on button "Finish" at bounding box center [1525, 63] width 44 height 21
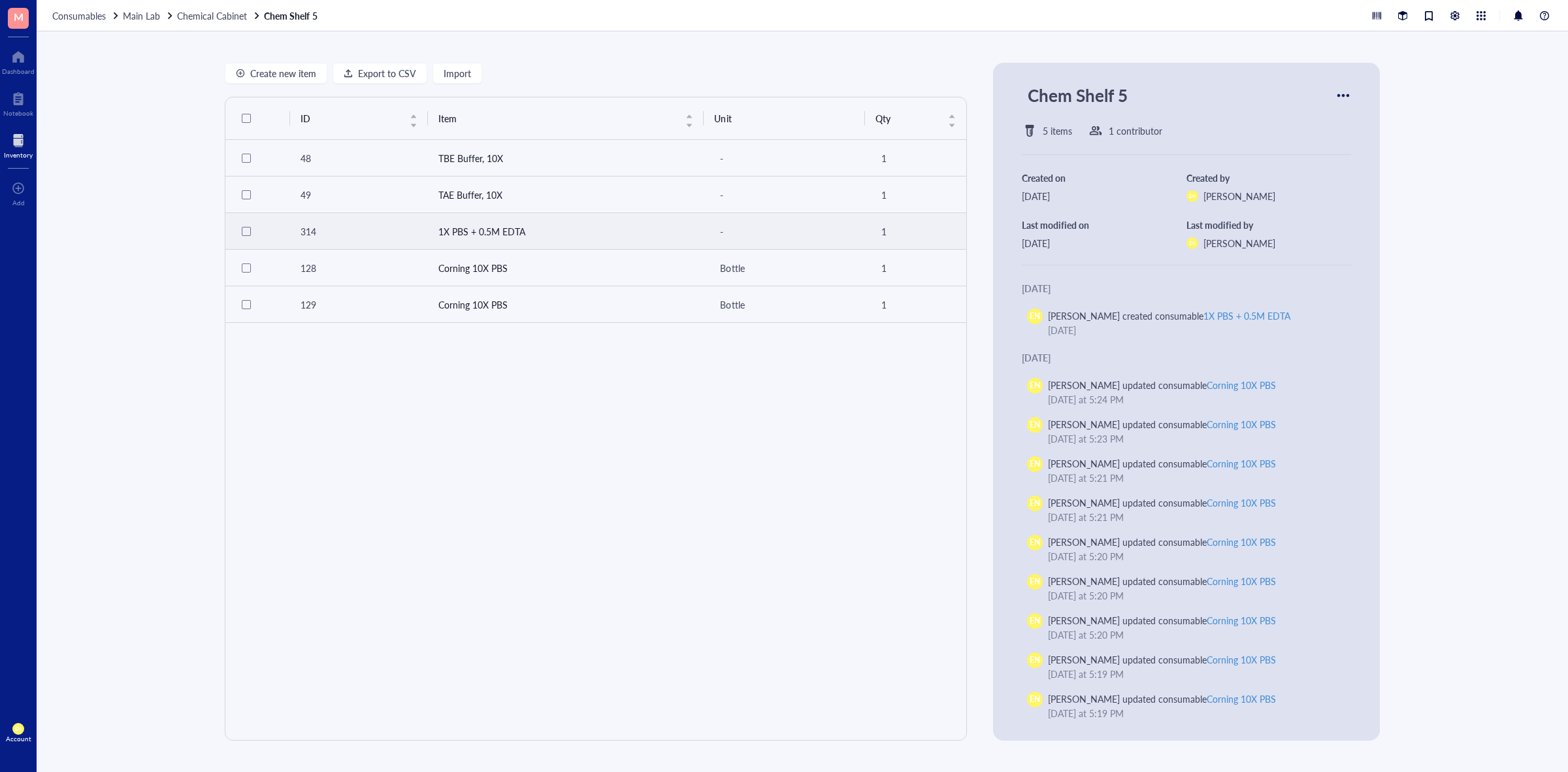
click at [545, 238] on td "1X PBS + 0.5M EDTA" at bounding box center [566, 231] width 276 height 36
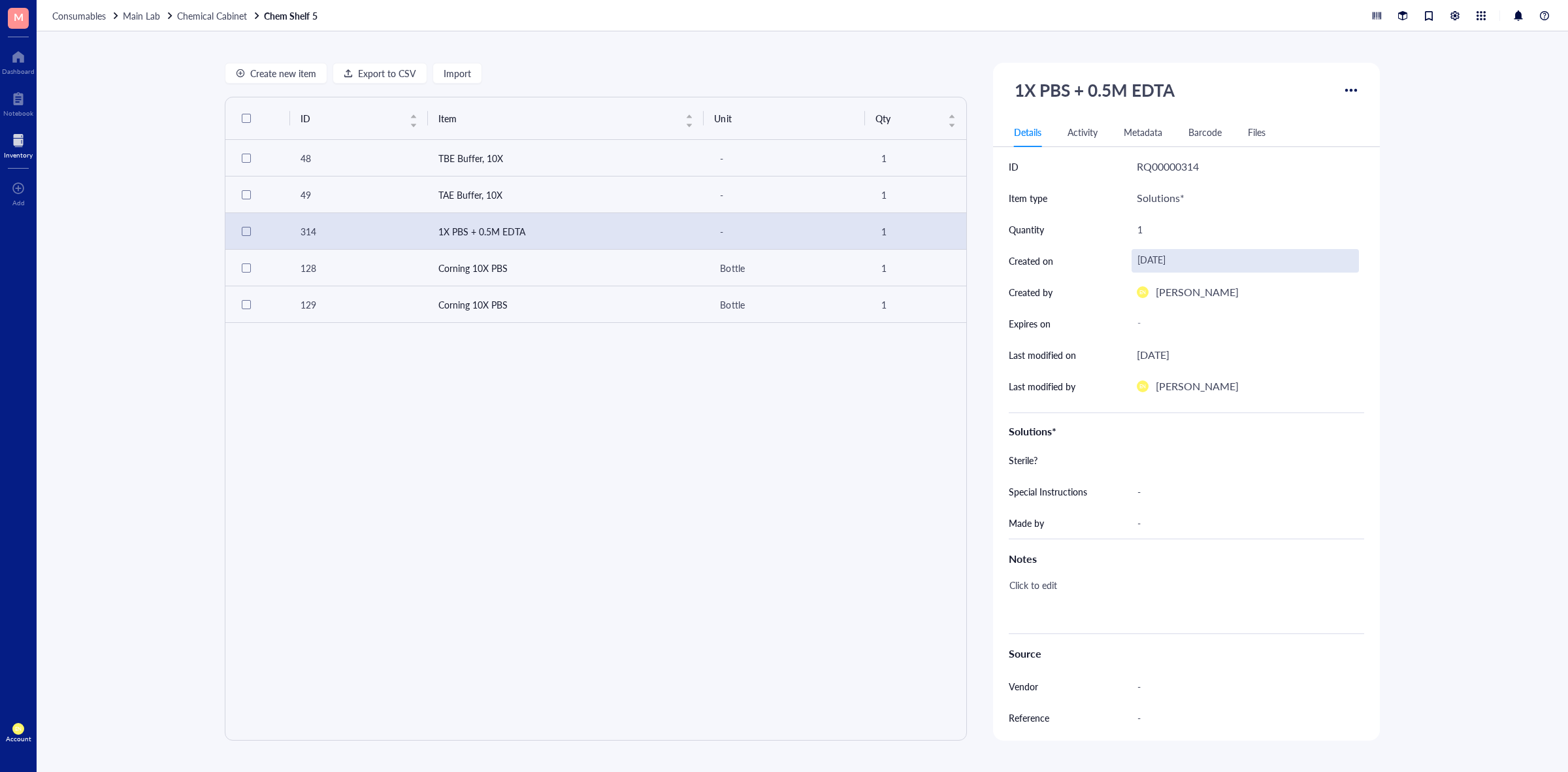
click at [1170, 268] on div "[DATE]" at bounding box center [1245, 261] width 227 height 24
click at [1154, 287] on button "Previous month (PageUp)" at bounding box center [1151, 288] width 14 height 26
click at [1151, 287] on span "Previous month (PageUp)" at bounding box center [1152, 289] width 6 height 6
type input "[DATE]"
click at [1217, 391] on div "16" at bounding box center [1218, 390] width 16 height 16
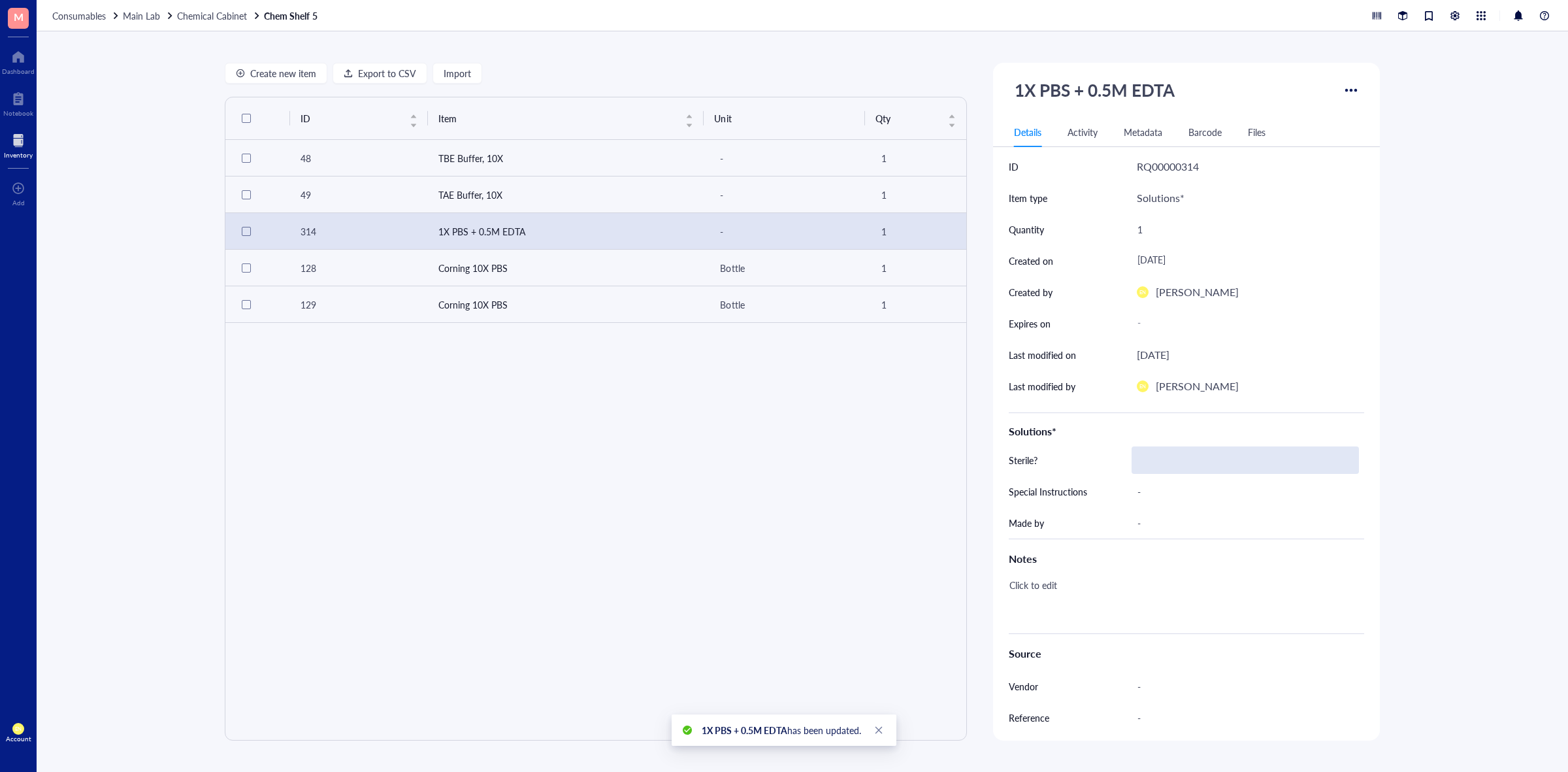
click at [1157, 464] on div at bounding box center [1245, 460] width 227 height 28
click at [1229, 485] on div "Yes" at bounding box center [1243, 484] width 205 height 14
click at [1190, 496] on div "-" at bounding box center [1245, 492] width 227 height 28
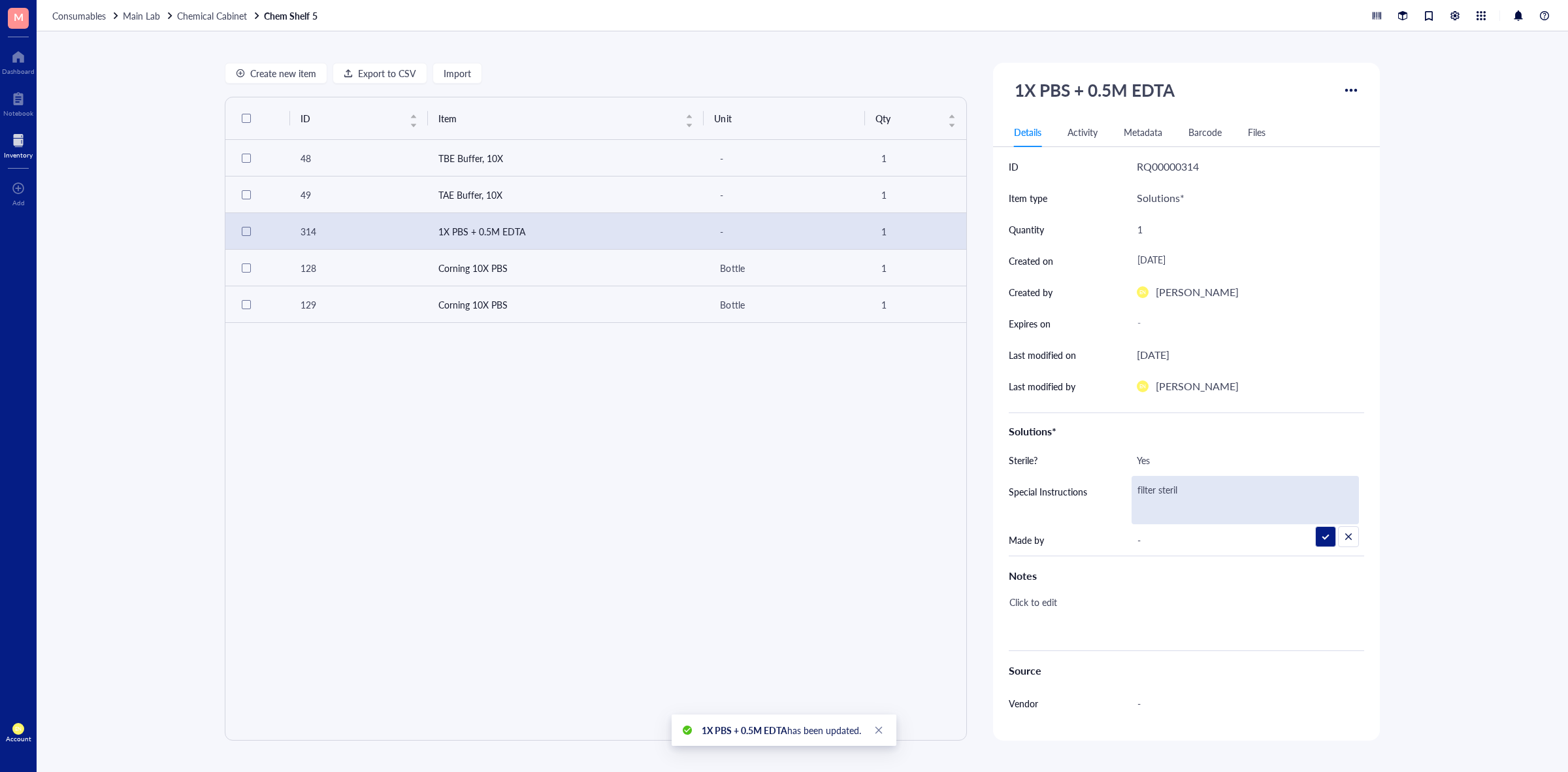
type textarea "filter sterile"
drag, startPoint x: 1312, startPoint y: 540, endPoint x: 1301, endPoint y: 545, distance: 12.1
click at [1176, 524] on div "-" at bounding box center [1245, 523] width 227 height 28
type input "[PERSON_NAME]"
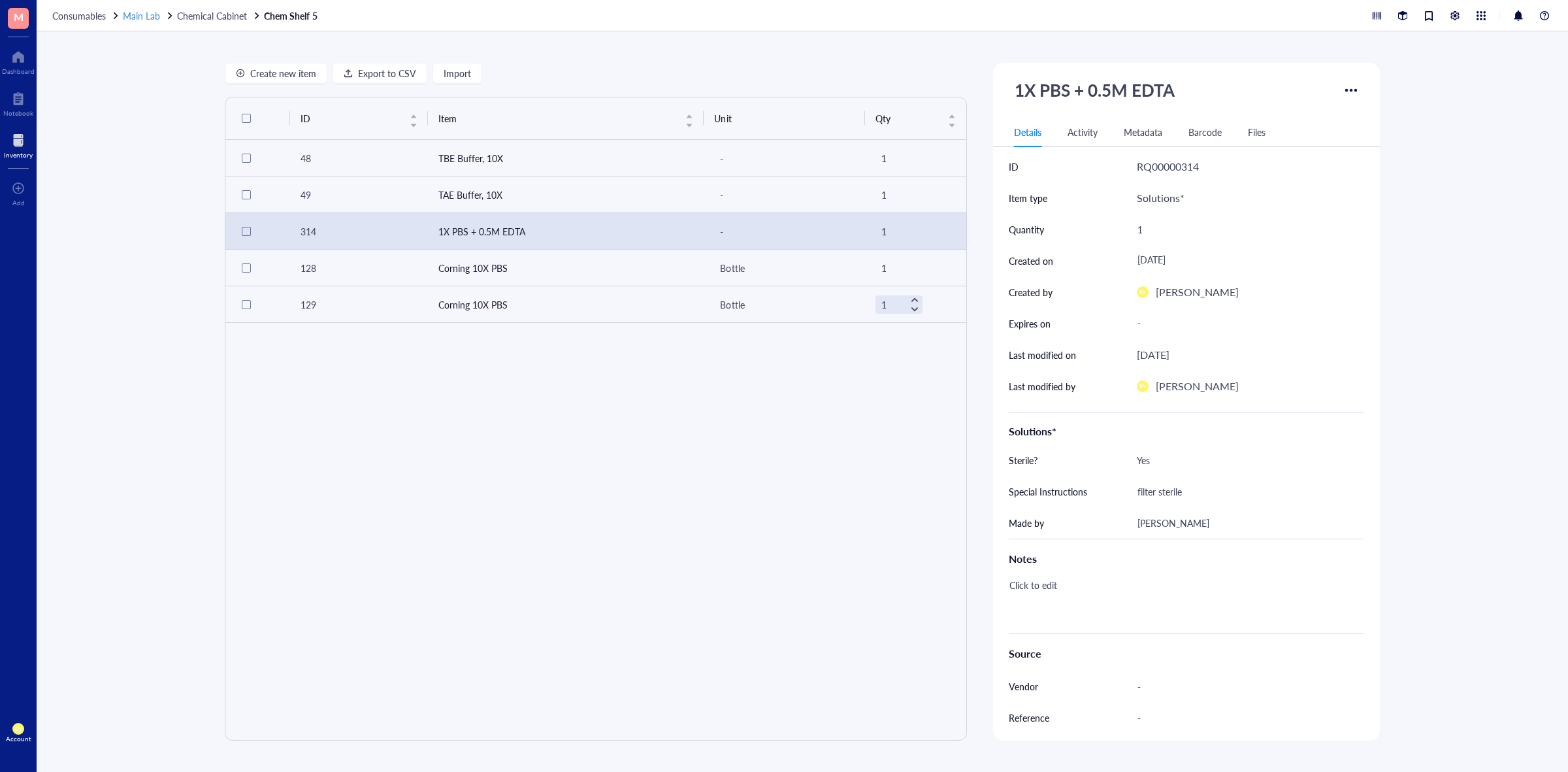
click at [148, 17] on span "Main Lab" at bounding box center [141, 16] width 37 height 13
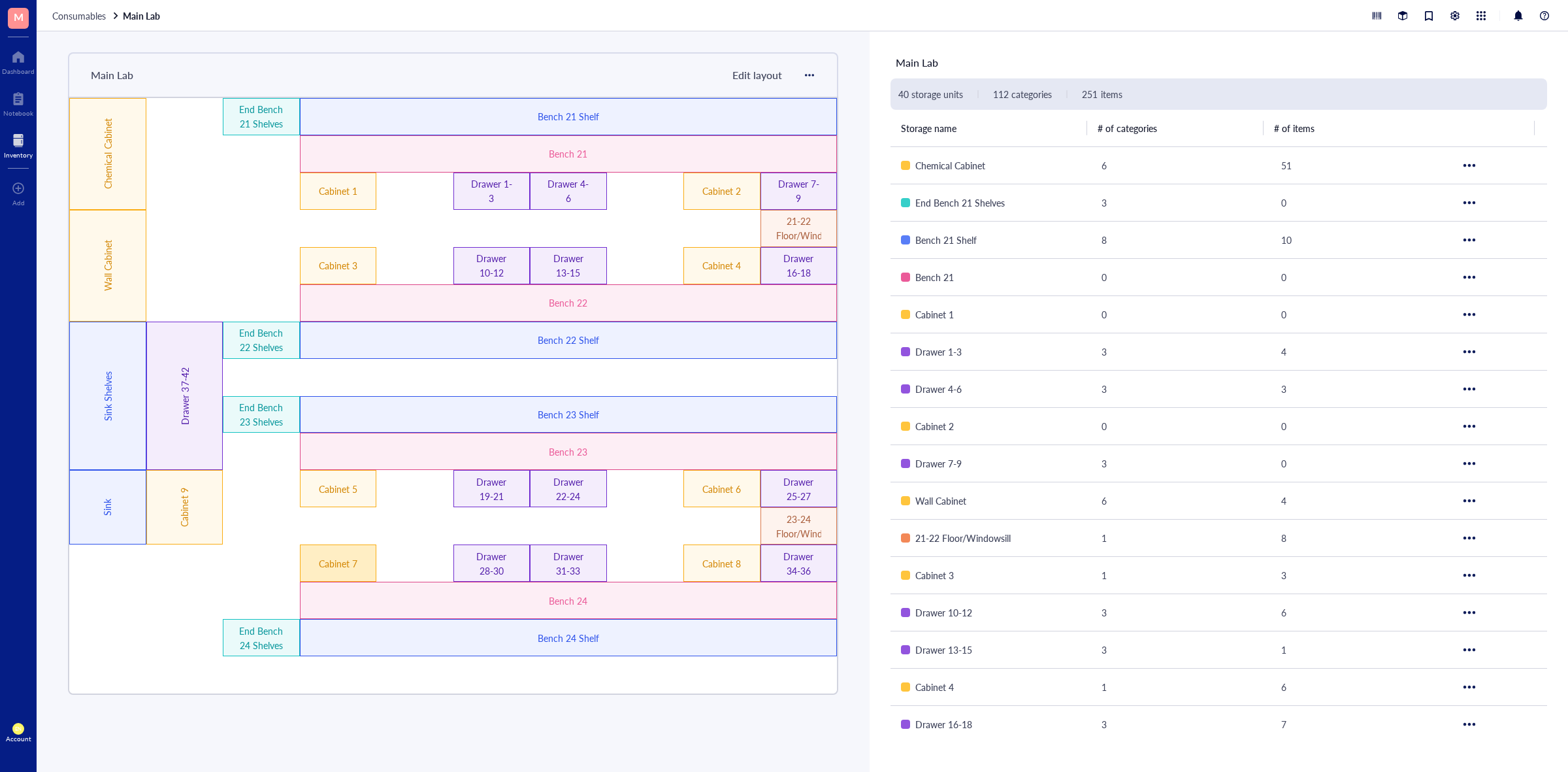
click at [348, 572] on div "Cabinet 7" at bounding box center [338, 563] width 77 height 37
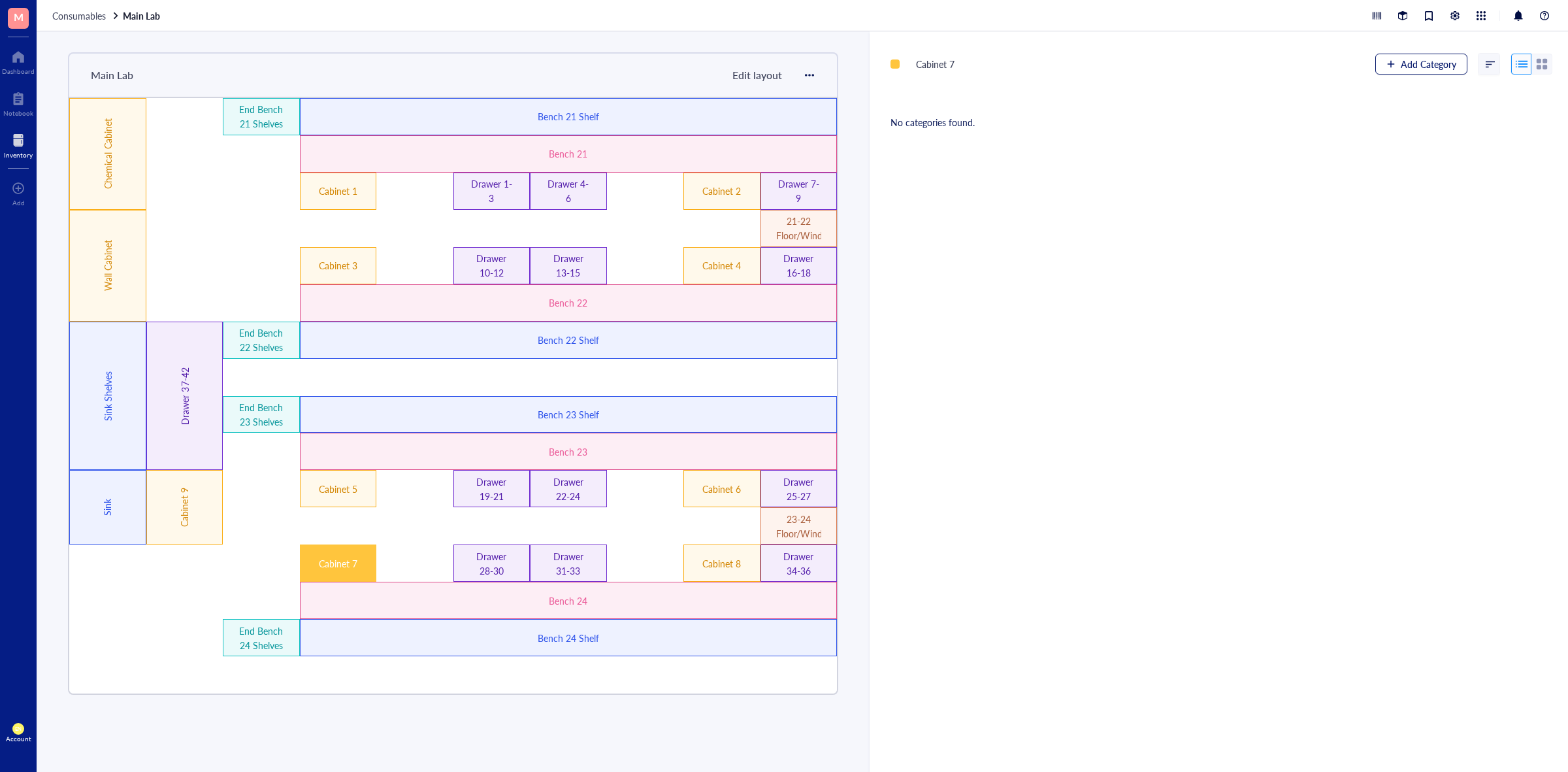
click at [1387, 66] on div "button" at bounding box center [1391, 64] width 9 height 10
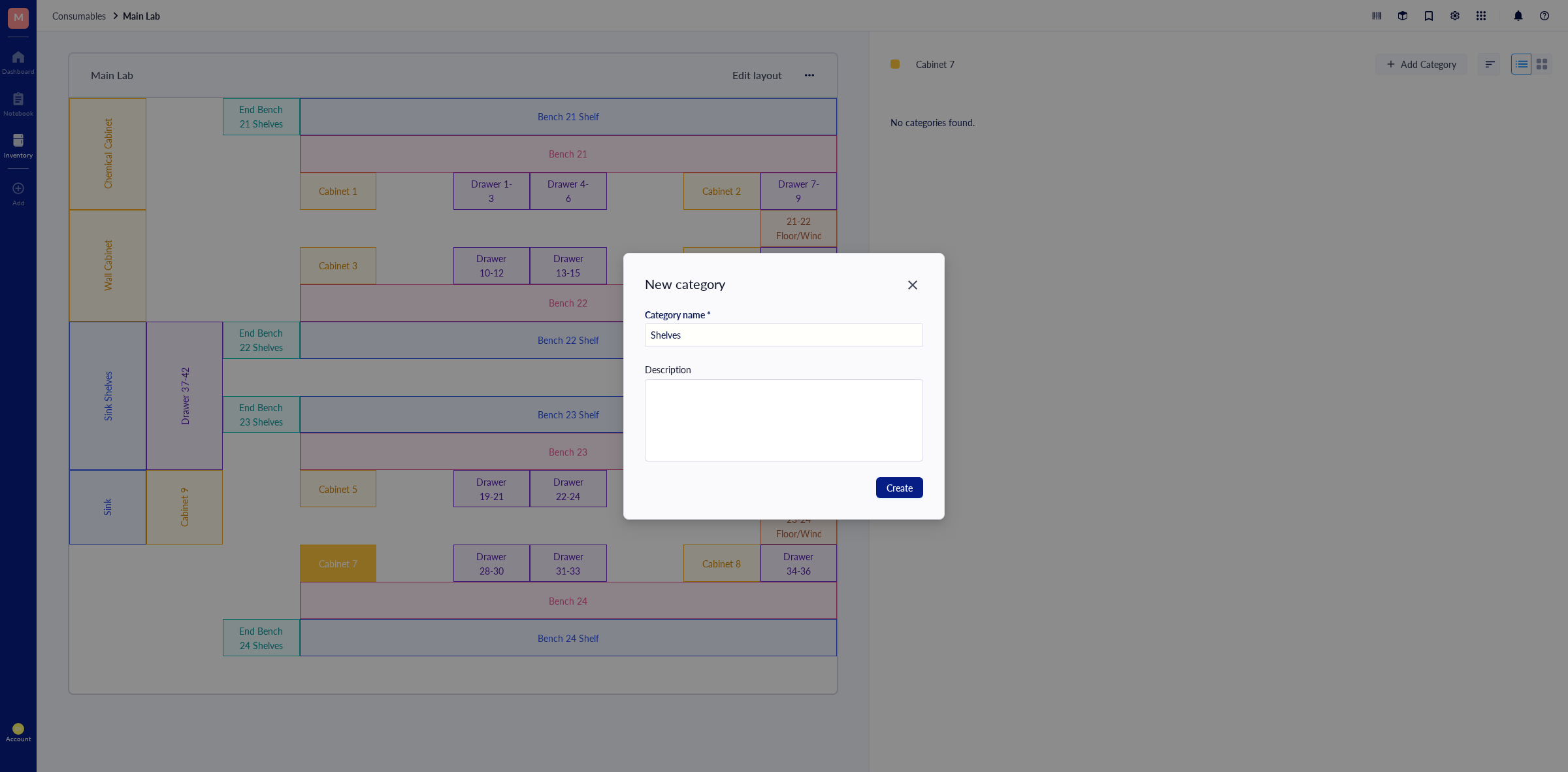
type input "Shelves"
click at [894, 498] on div "New category Category name * Shelves Description Create" at bounding box center [784, 386] width 321 height 265
click at [896, 489] on span "Create" at bounding box center [899, 488] width 26 height 14
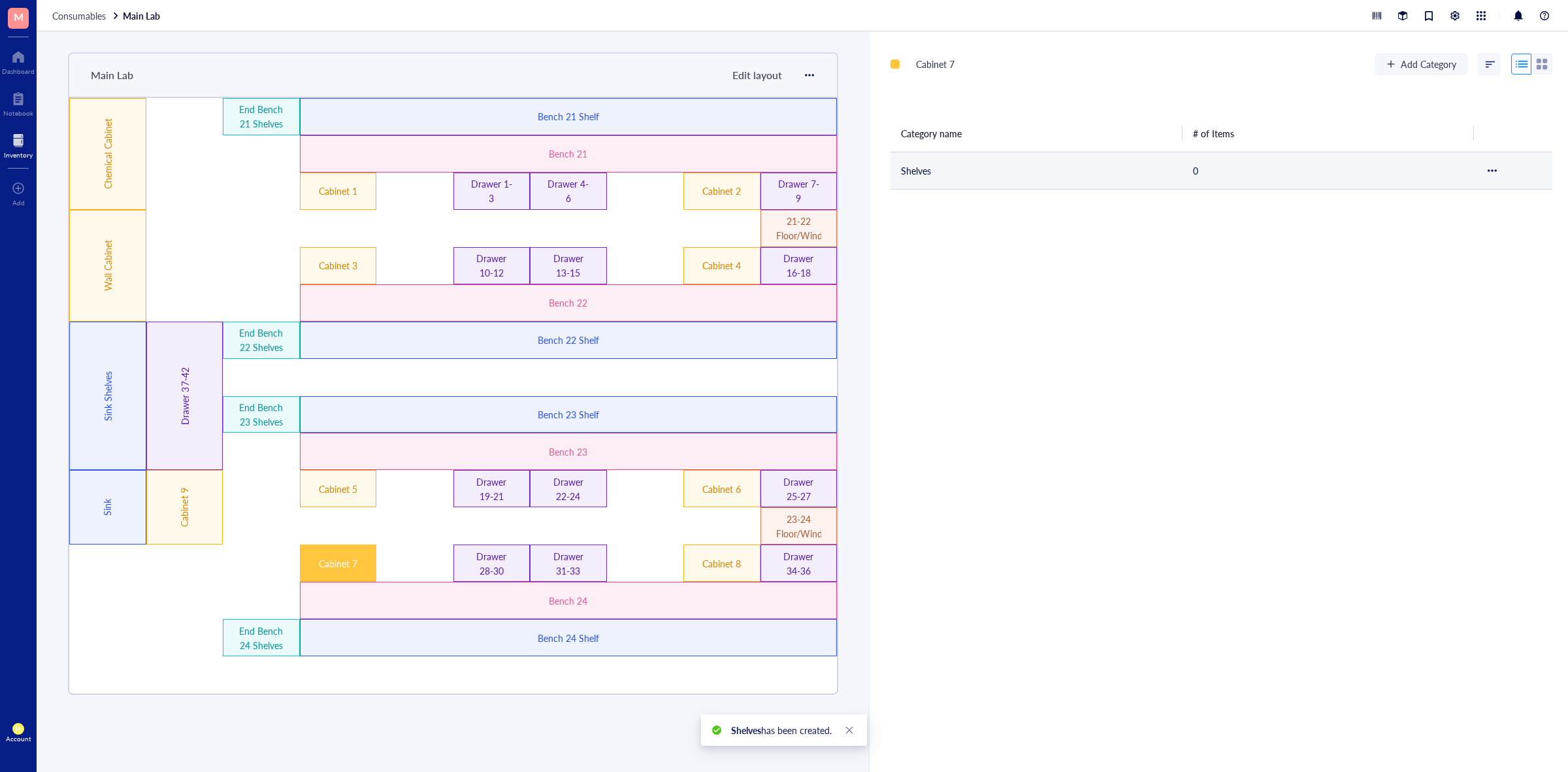
click at [997, 163] on td "Shelves" at bounding box center [1036, 170] width 292 height 37
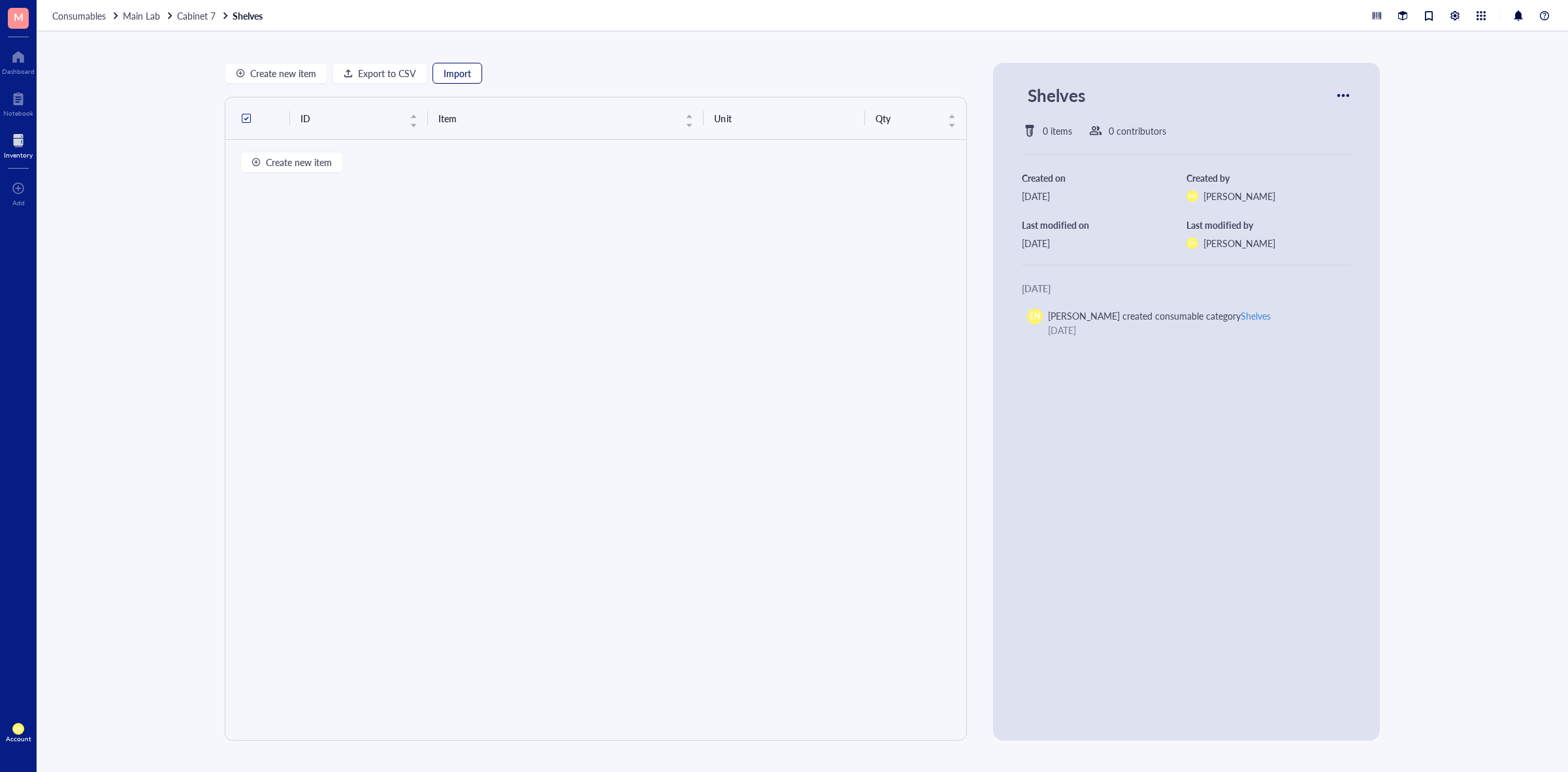
click at [444, 69] on span "Import" at bounding box center [457, 73] width 28 height 10
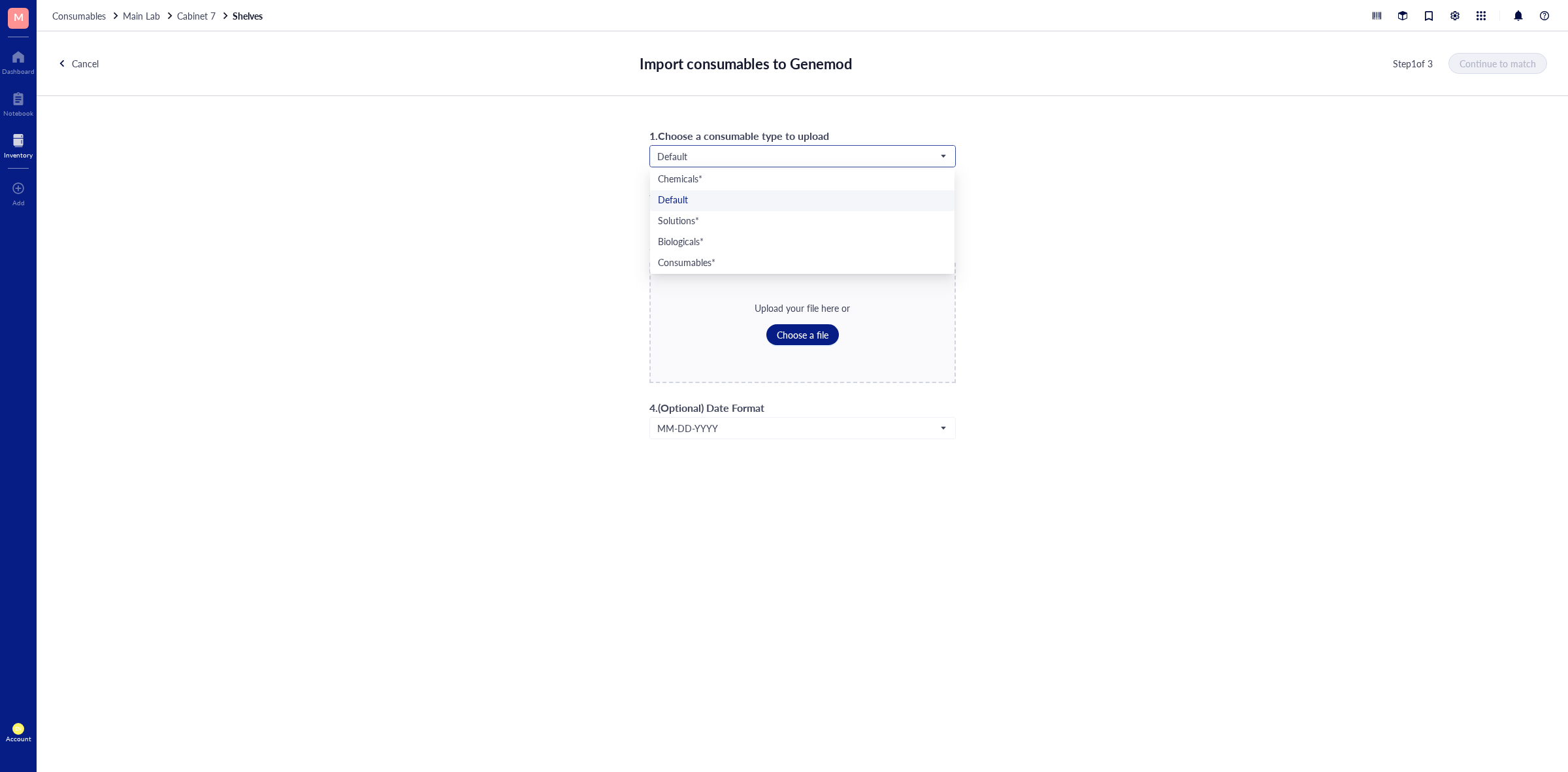
click at [716, 158] on span "Default" at bounding box center [802, 156] width 288 height 12
click at [700, 260] on div "Consumables*" at bounding box center [802, 264] width 289 height 14
click at [795, 339] on span "Choose a file" at bounding box center [803, 334] width 51 height 10
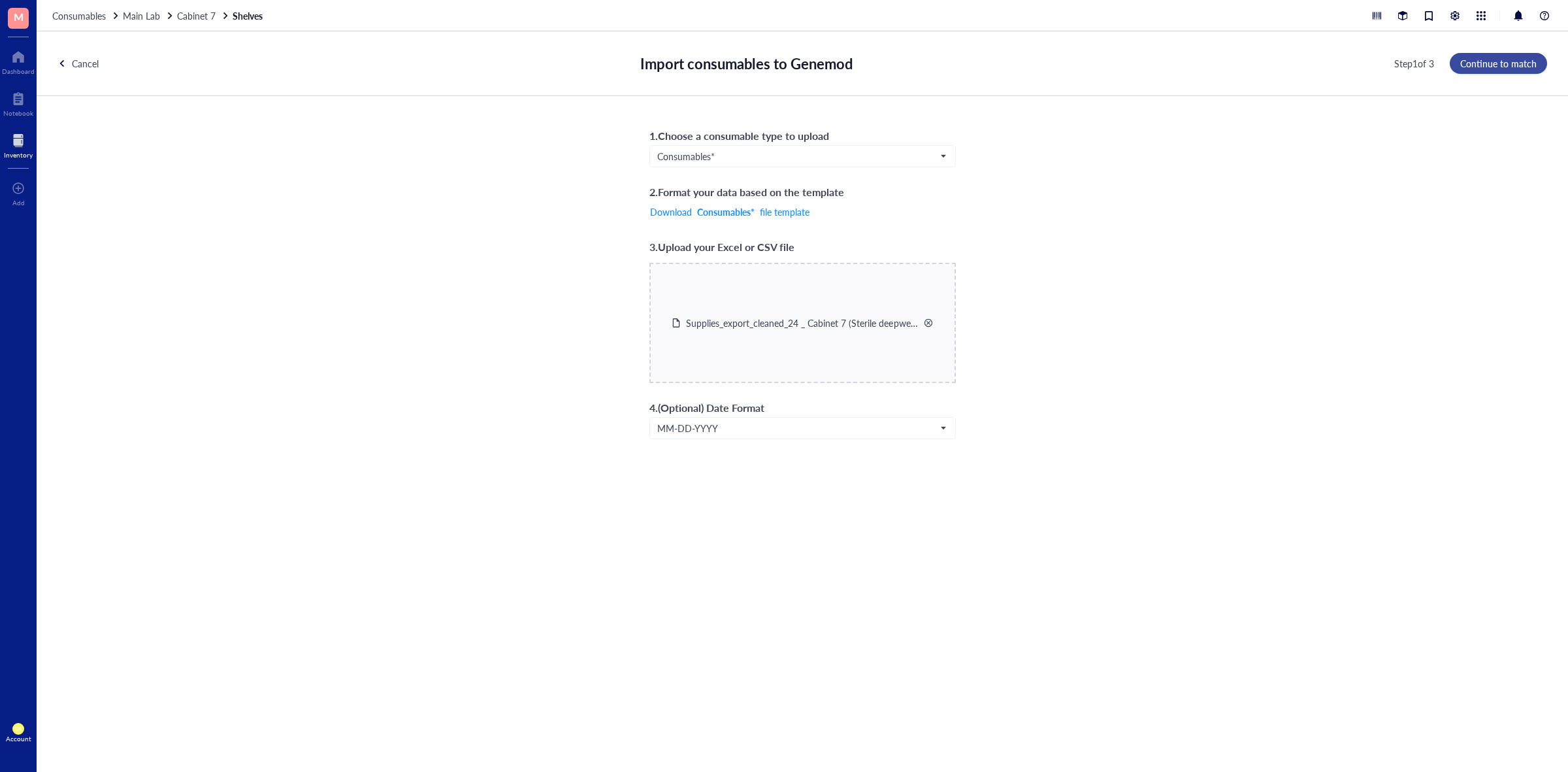
click at [1478, 66] on span "Continue to match" at bounding box center [1498, 63] width 77 height 10
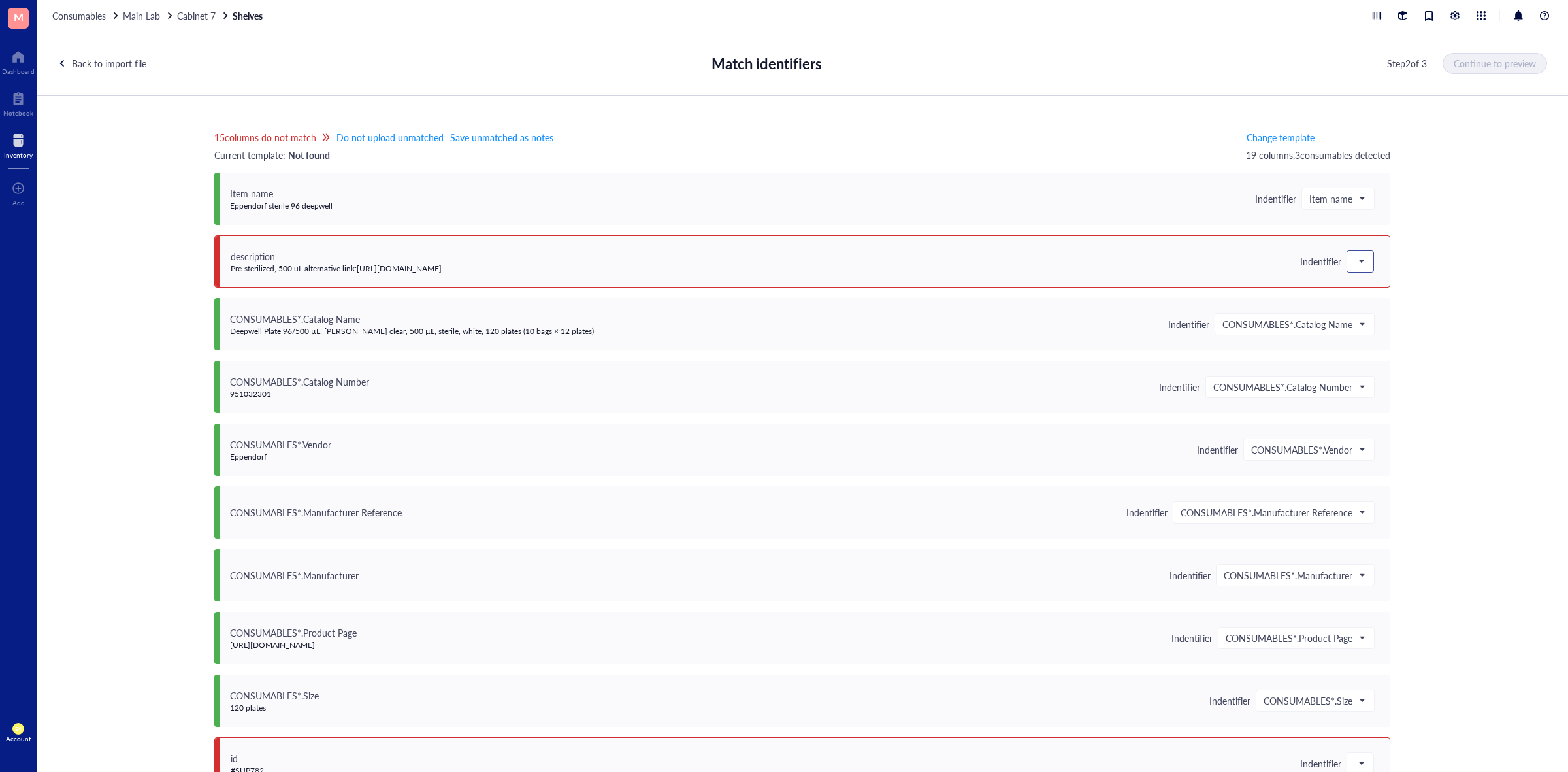
click at [1361, 258] on span at bounding box center [1361, 261] width 12 height 20
click at [1360, 302] on div "Save as notes" at bounding box center [1441, 306] width 172 height 14
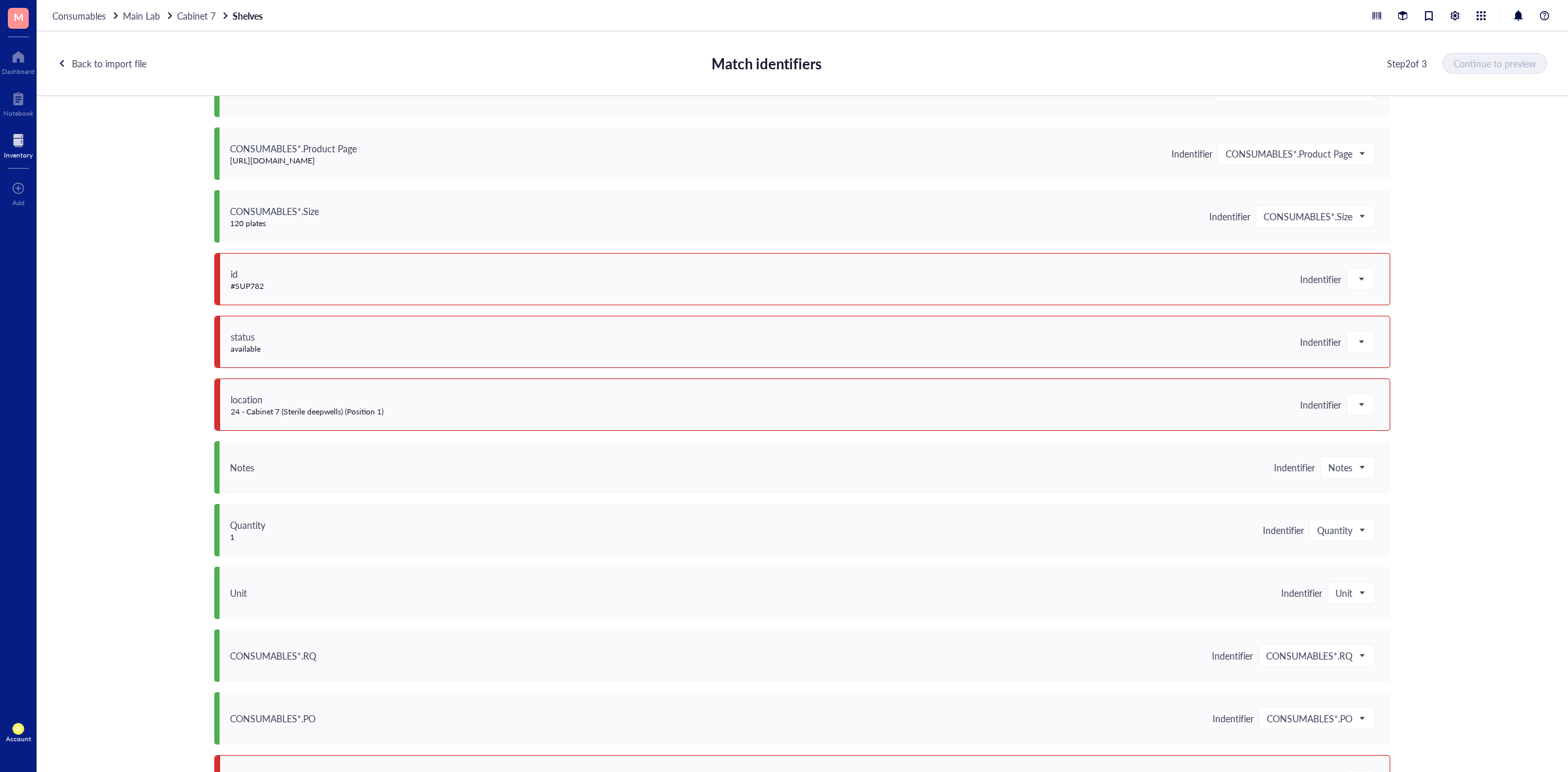
scroll to position [490, 0]
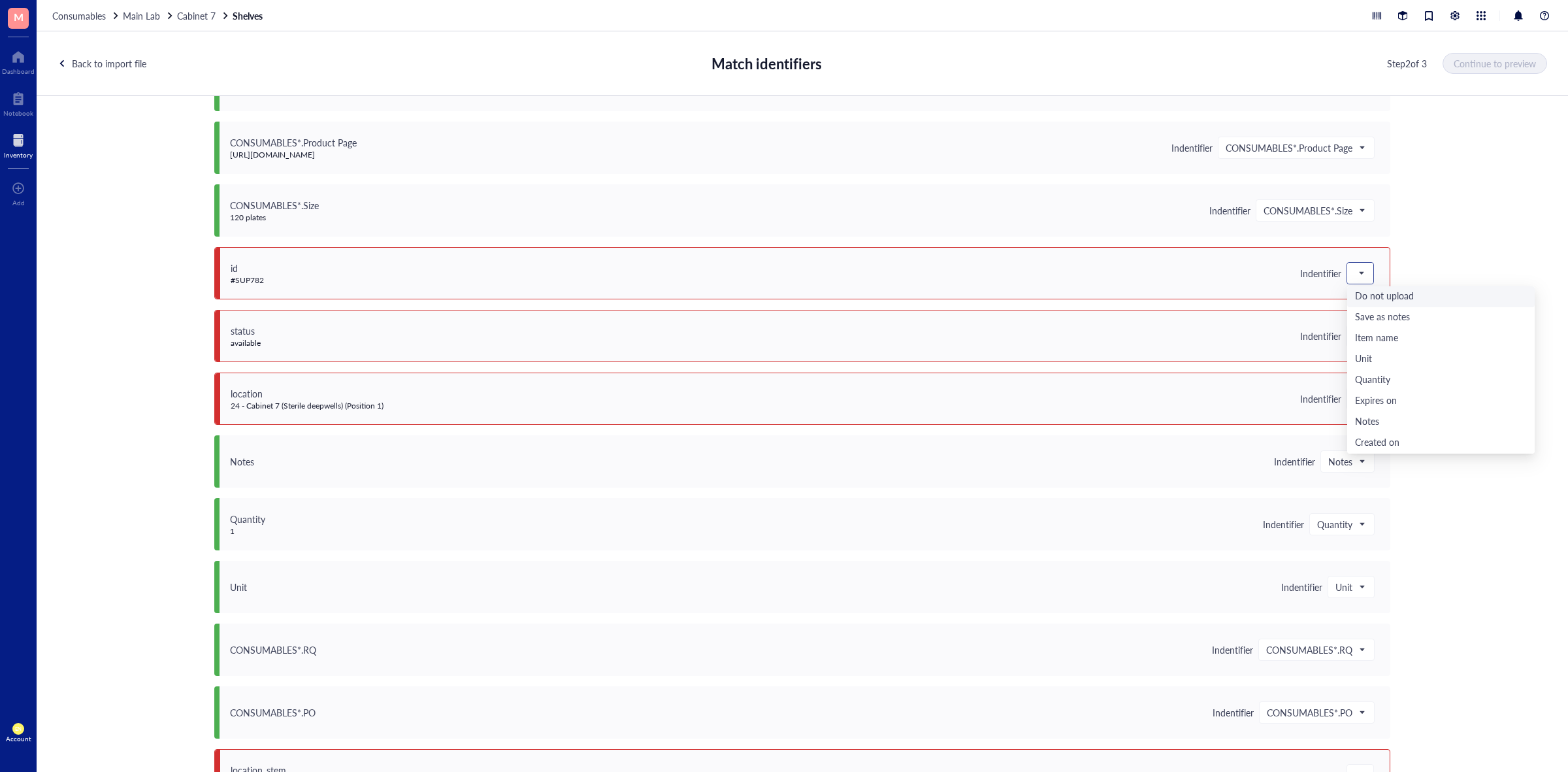
click at [1358, 280] on span at bounding box center [1361, 273] width 12 height 20
click at [1361, 321] on div "Save as notes" at bounding box center [1441, 318] width 172 height 14
click at [1355, 338] on span at bounding box center [1361, 336] width 12 height 20
click at [1388, 384] on div "Save as notes" at bounding box center [1441, 380] width 172 height 14
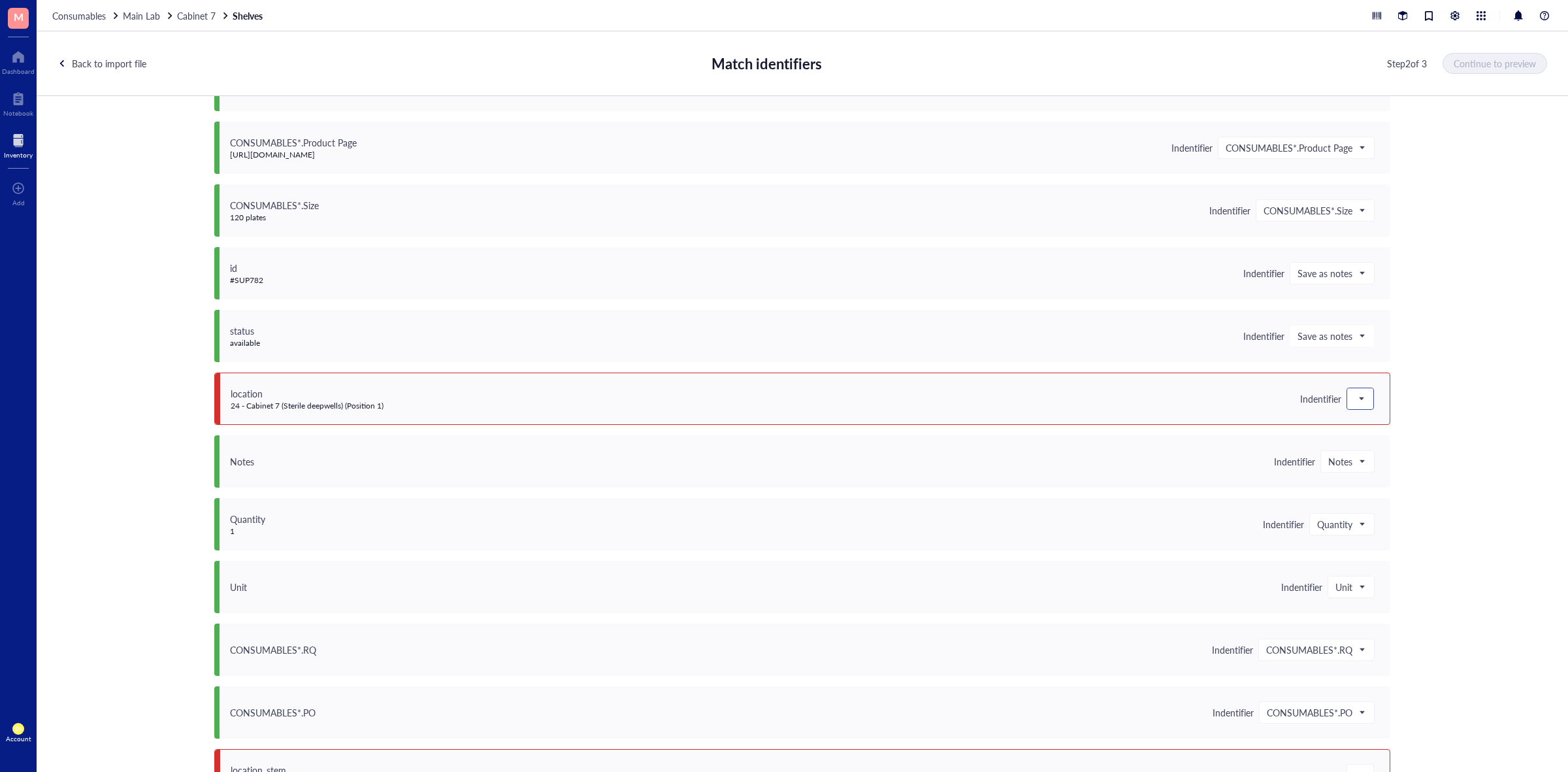
click at [1366, 406] on div at bounding box center [1360, 398] width 26 height 21
click at [1371, 446] on div "Save as notes" at bounding box center [1441, 443] width 172 height 14
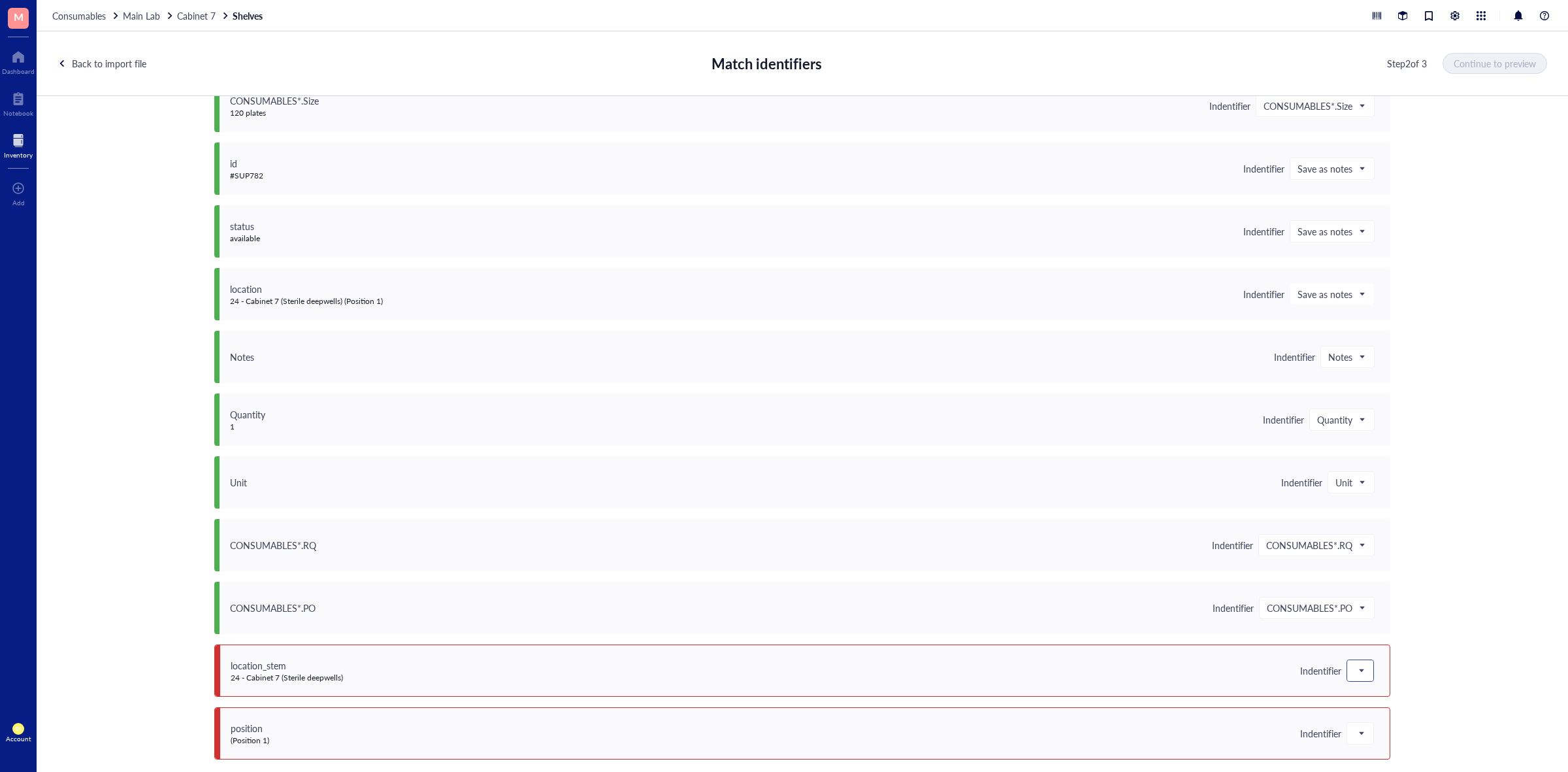
click at [1347, 671] on div at bounding box center [1360, 671] width 26 height 21
click at [1366, 504] on div "Do not upload" at bounding box center [1441, 500] width 172 height 14
click at [1362, 736] on div at bounding box center [1360, 733] width 26 height 21
click at [1390, 562] on div "Do not upload" at bounding box center [1441, 564] width 172 height 14
click at [1478, 72] on button "Continue to preview" at bounding box center [1496, 63] width 103 height 21
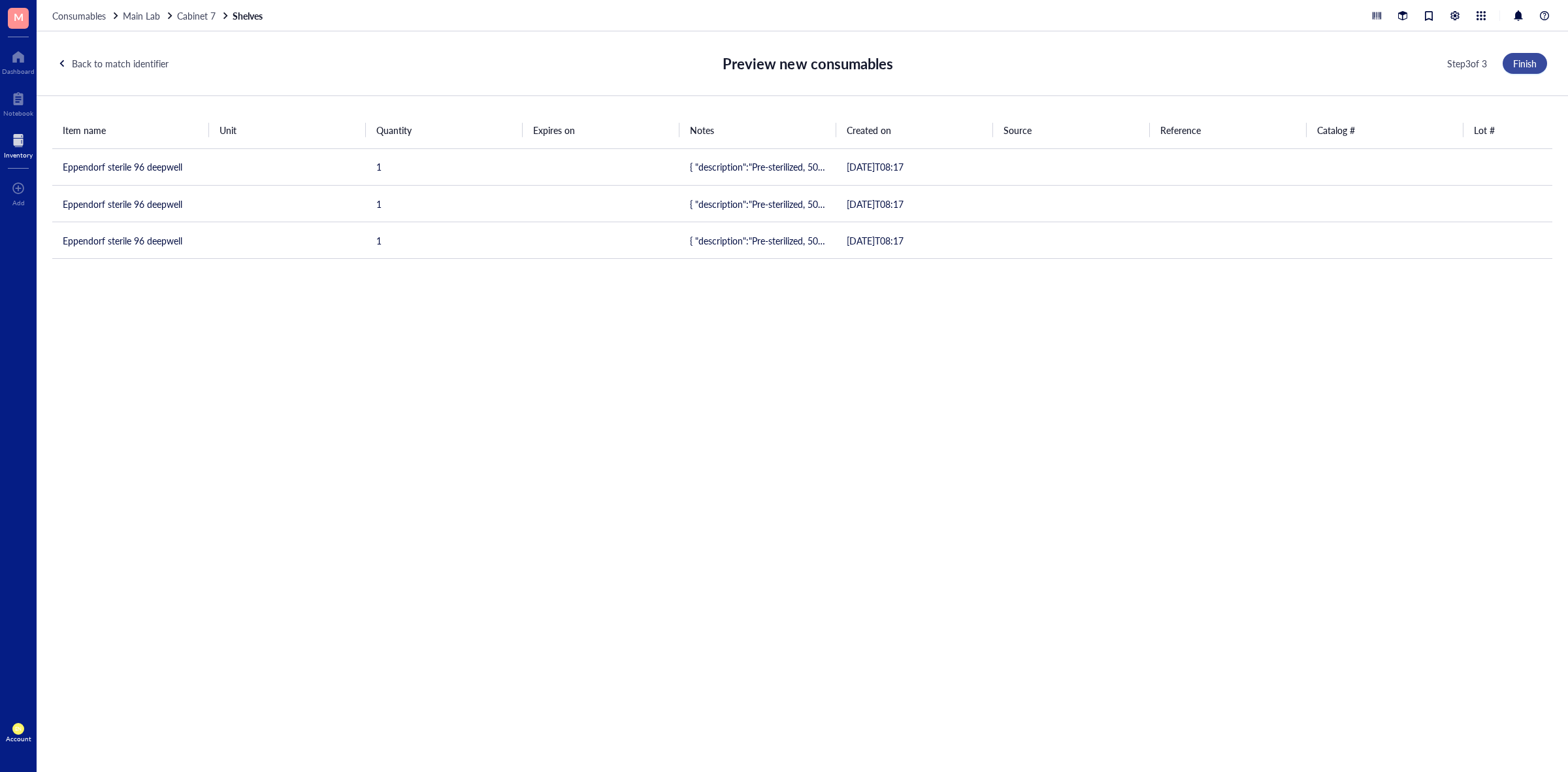
click at [1528, 66] on span "Finish" at bounding box center [1525, 63] width 24 height 10
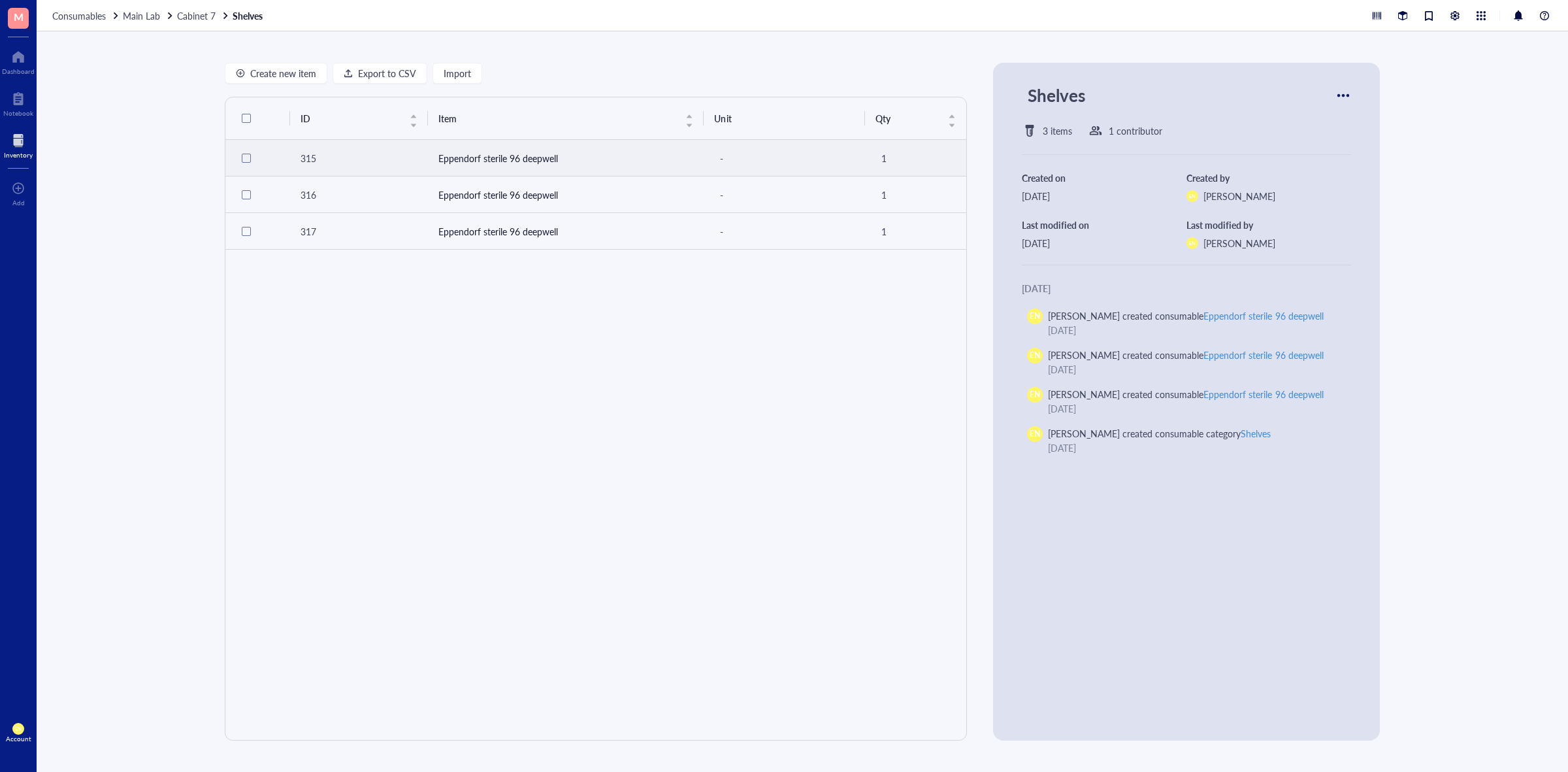
click at [527, 155] on td "Eppendorf sterile 96 deepwell" at bounding box center [566, 158] width 276 height 36
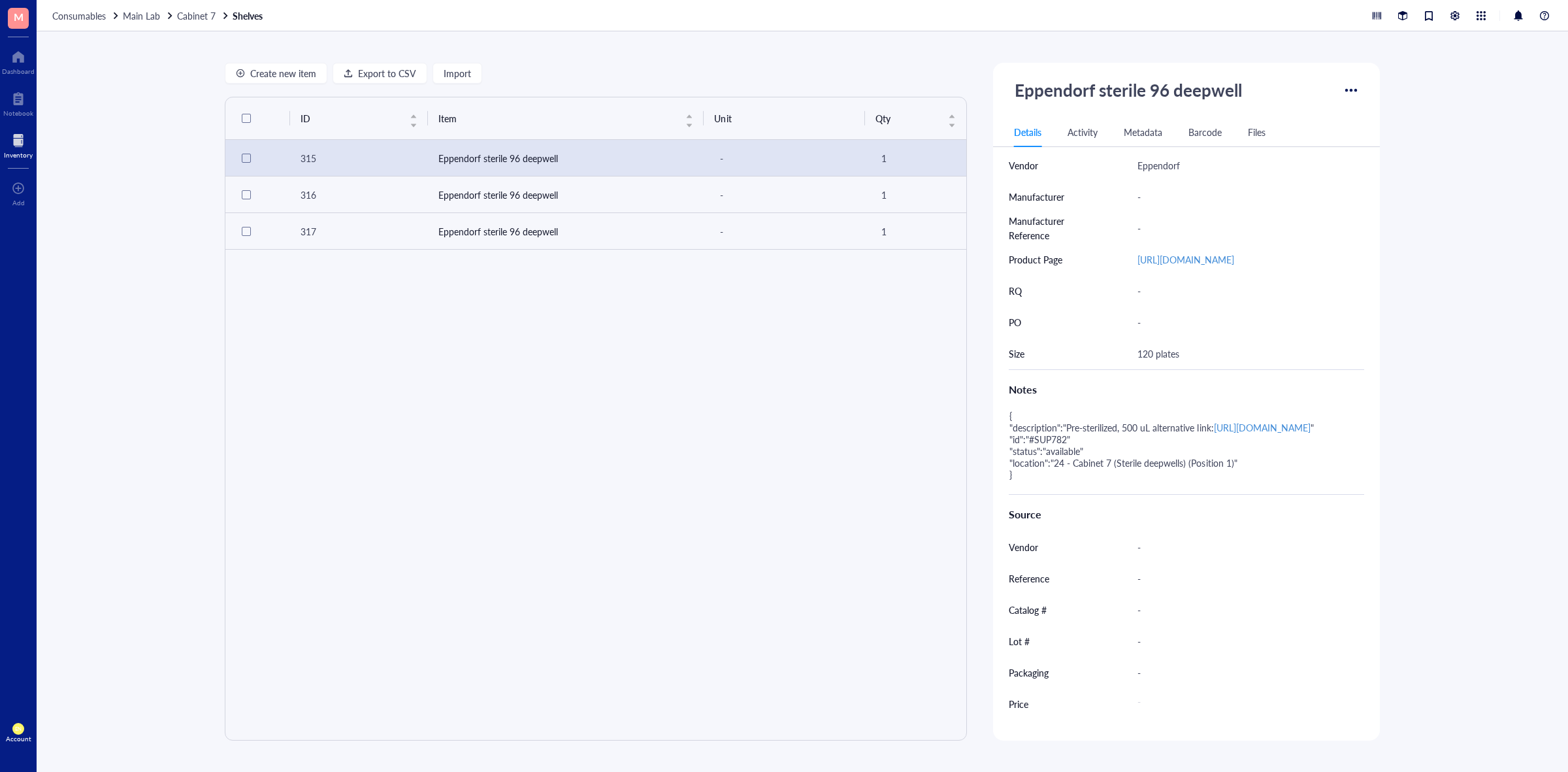
scroll to position [452, 0]
click at [469, 204] on td "Eppendorf sterile 96 deepwell" at bounding box center [566, 195] width 276 height 36
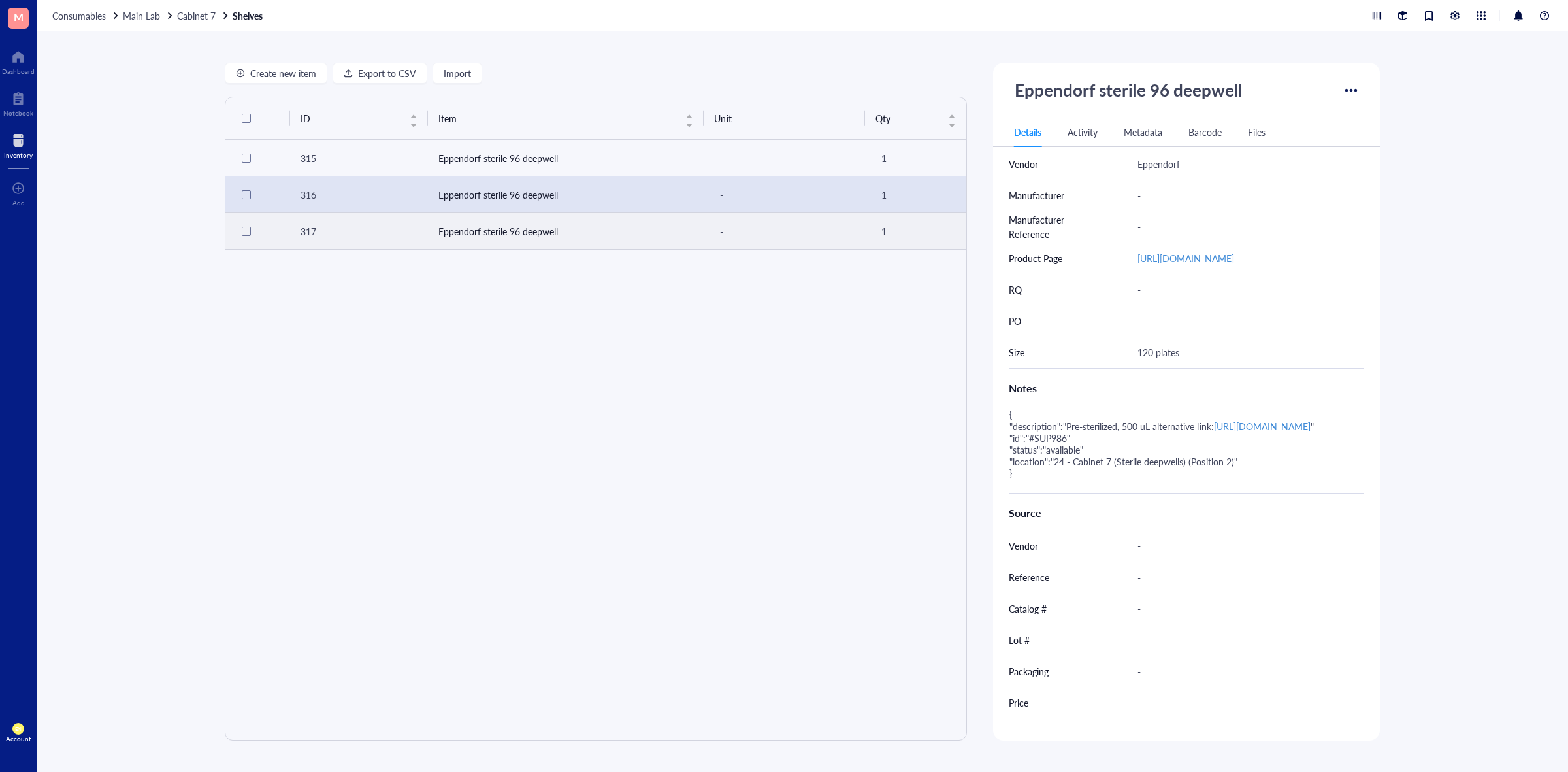
click at [603, 230] on td "Eppendorf sterile 96 deepwell" at bounding box center [566, 231] width 276 height 36
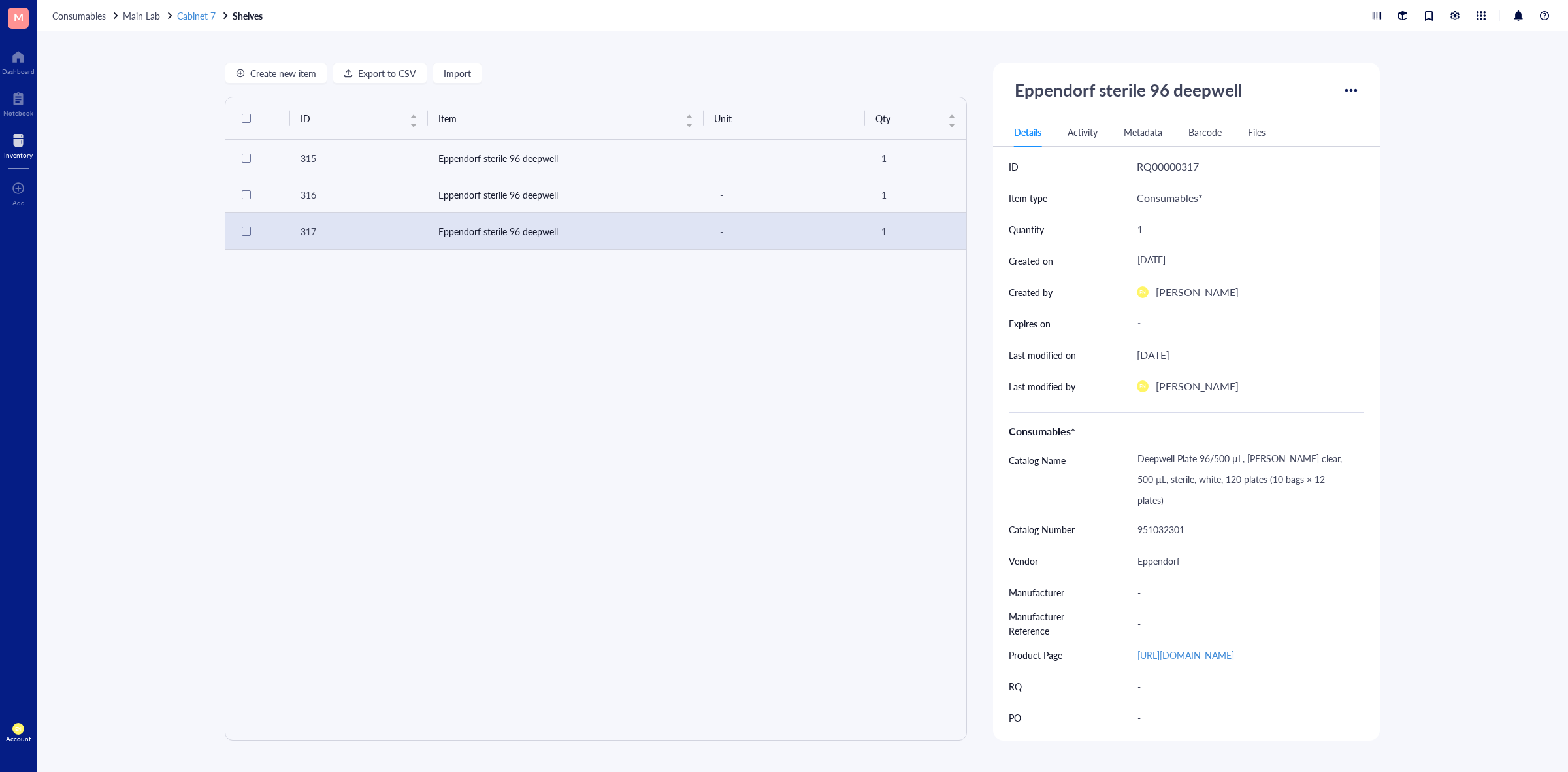
click at [186, 14] on span "Cabinet 7" at bounding box center [196, 16] width 39 height 13
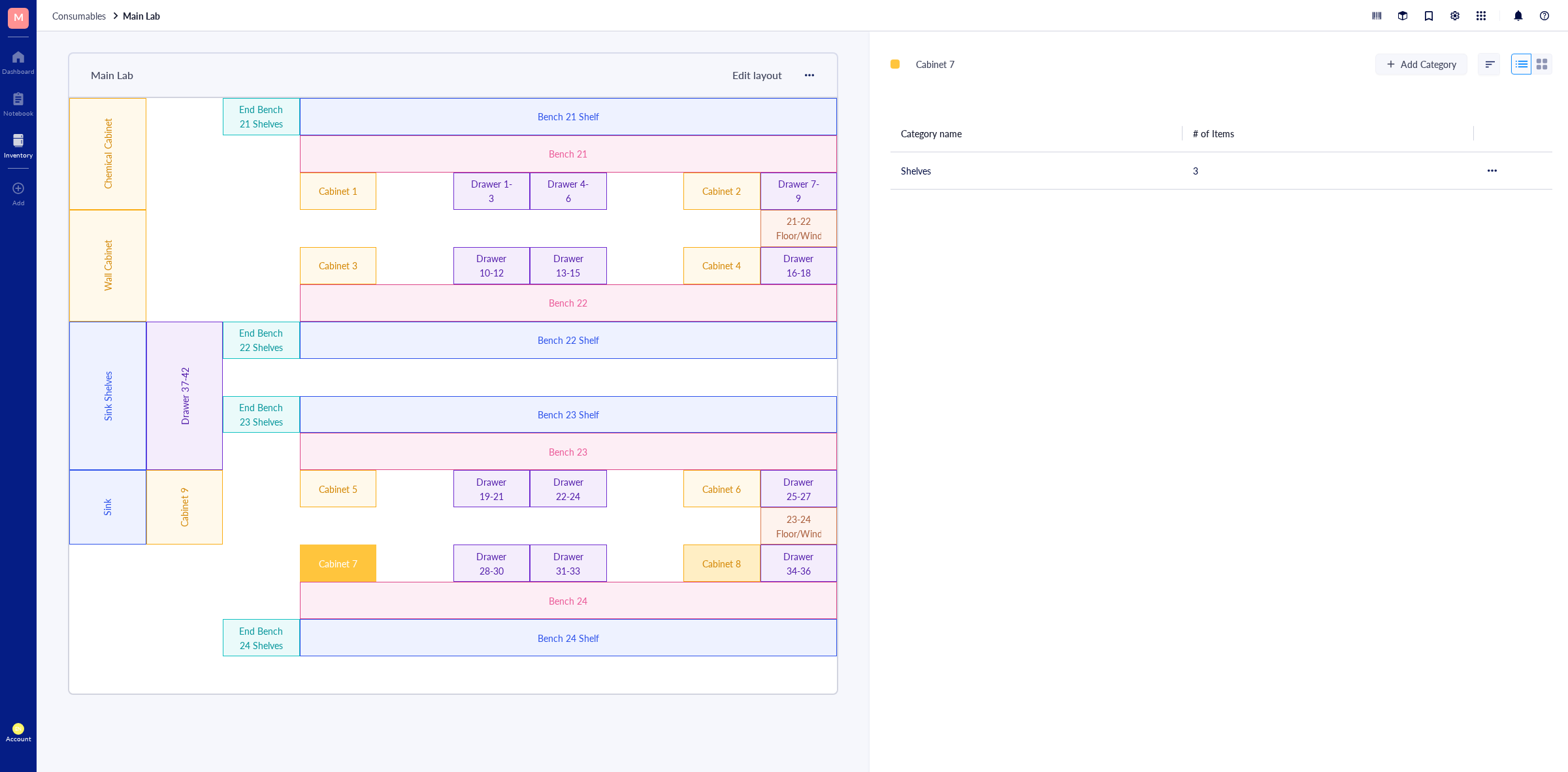
drag, startPoint x: 709, startPoint y: 547, endPoint x: 713, endPoint y: 553, distance: 7.2
click at [709, 547] on div "Cabinet 8" at bounding box center [722, 563] width 77 height 37
click at [1401, 59] on span "Add Category" at bounding box center [1429, 63] width 55 height 10
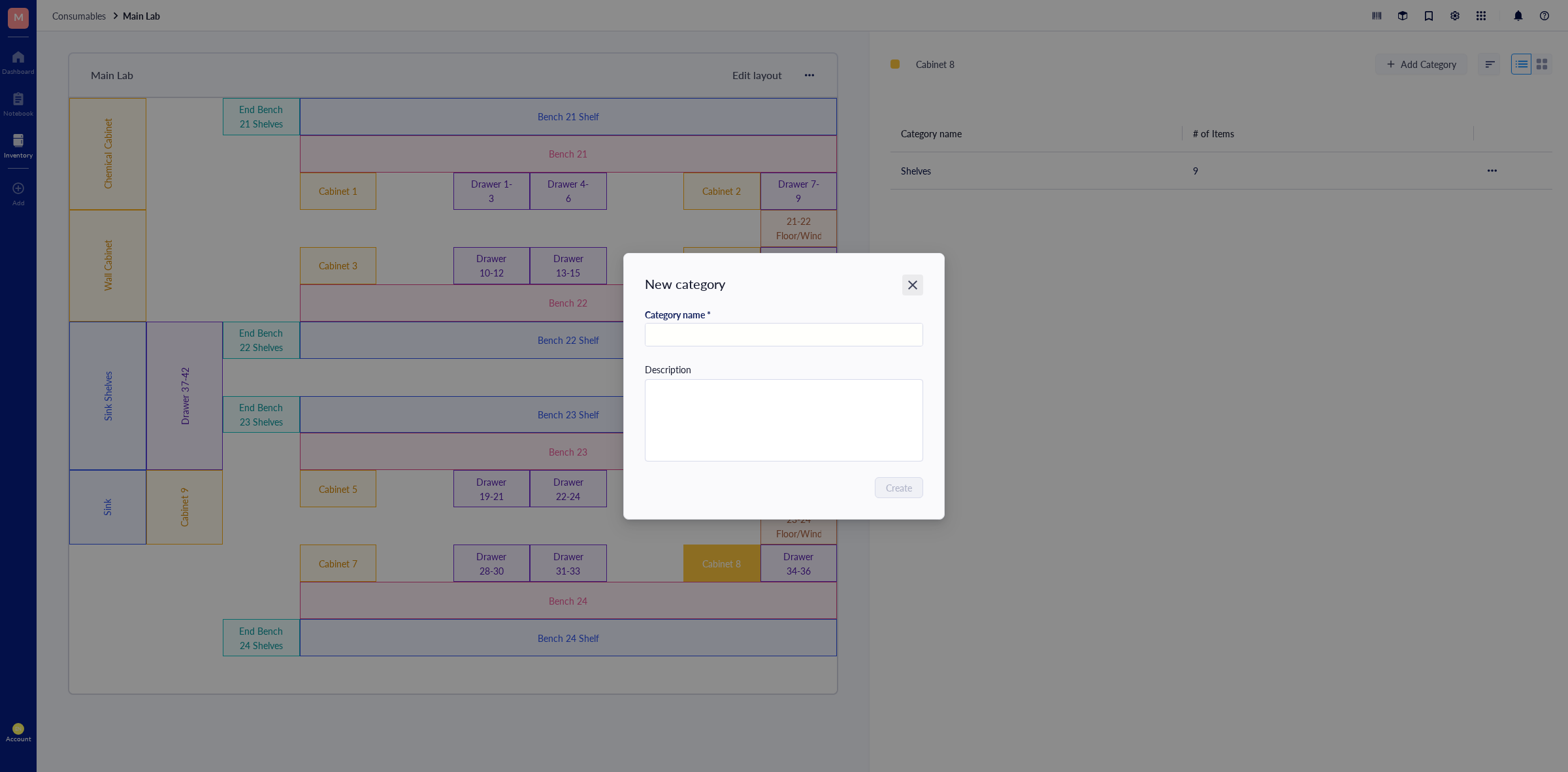
click at [920, 282] on div "Close" at bounding box center [913, 285] width 21 height 21
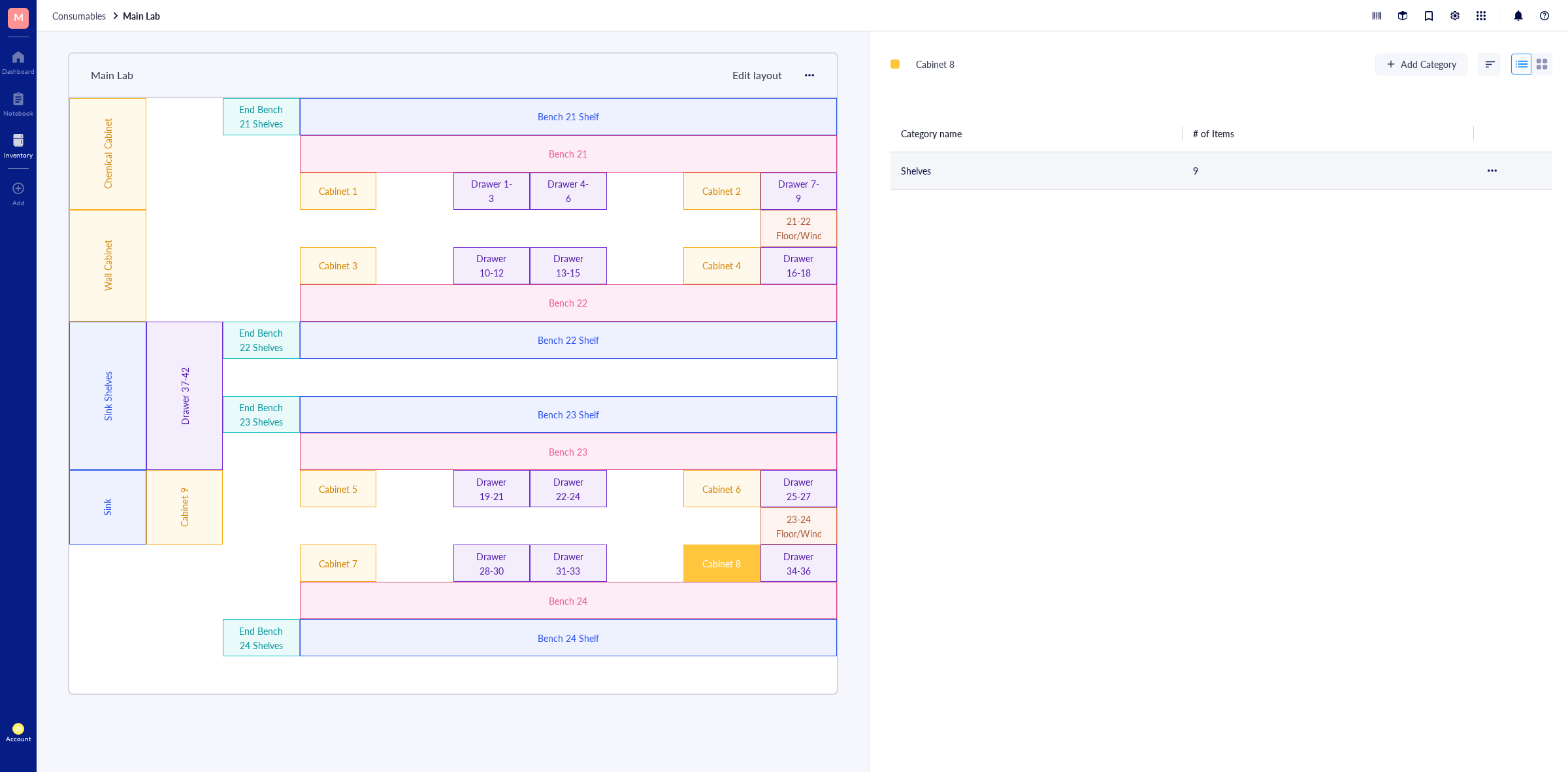
click at [919, 177] on td "Shelves" at bounding box center [1036, 170] width 292 height 37
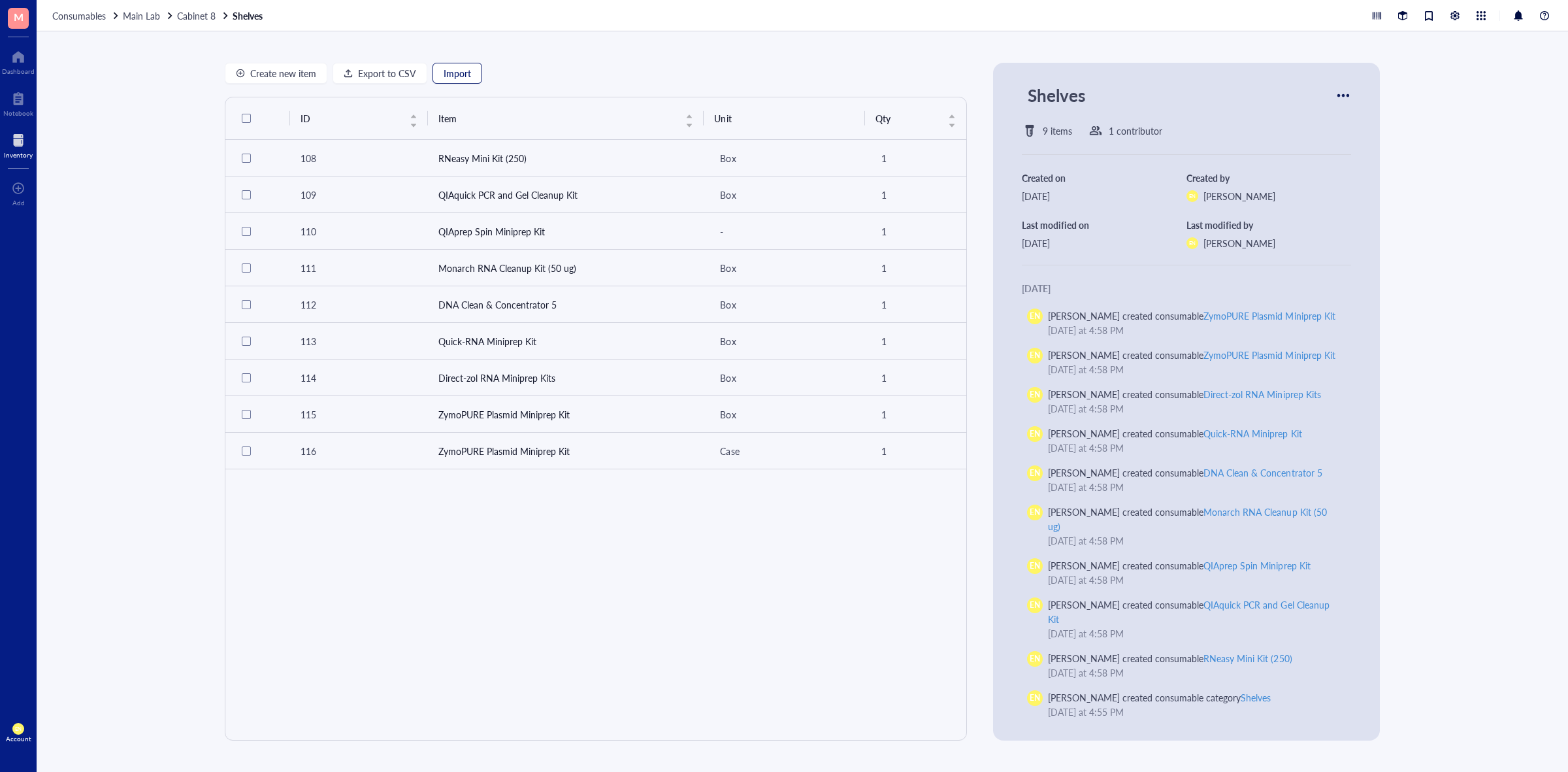
click at [455, 69] on span "Import" at bounding box center [457, 73] width 28 height 10
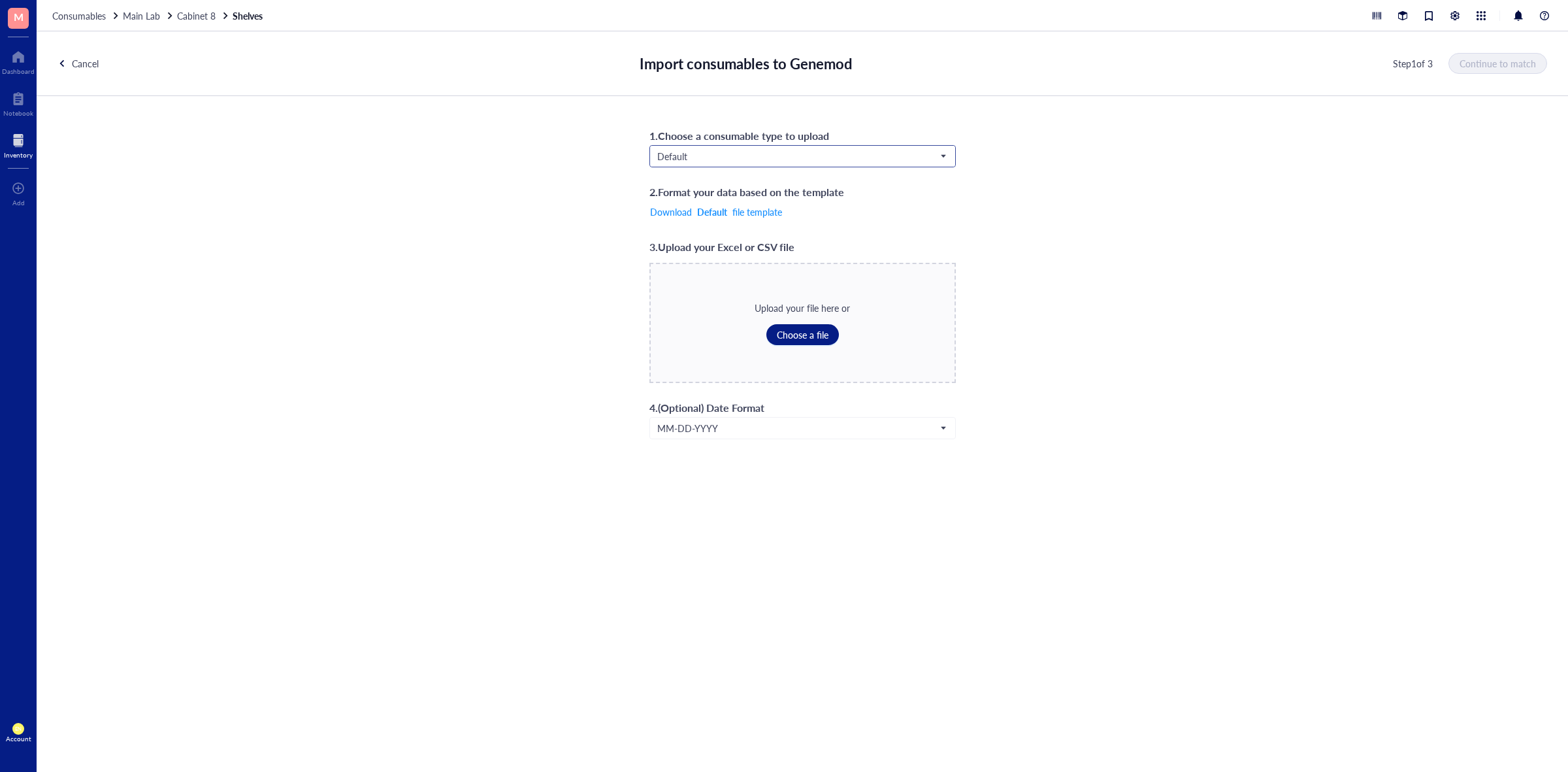
click at [833, 155] on span "Default" at bounding box center [802, 156] width 288 height 12
click at [695, 258] on div "Consumables*" at bounding box center [802, 264] width 289 height 14
click at [806, 341] on button "Choose a file" at bounding box center [803, 335] width 73 height 21
click at [1486, 63] on span "Continue to match" at bounding box center [1498, 63] width 77 height 10
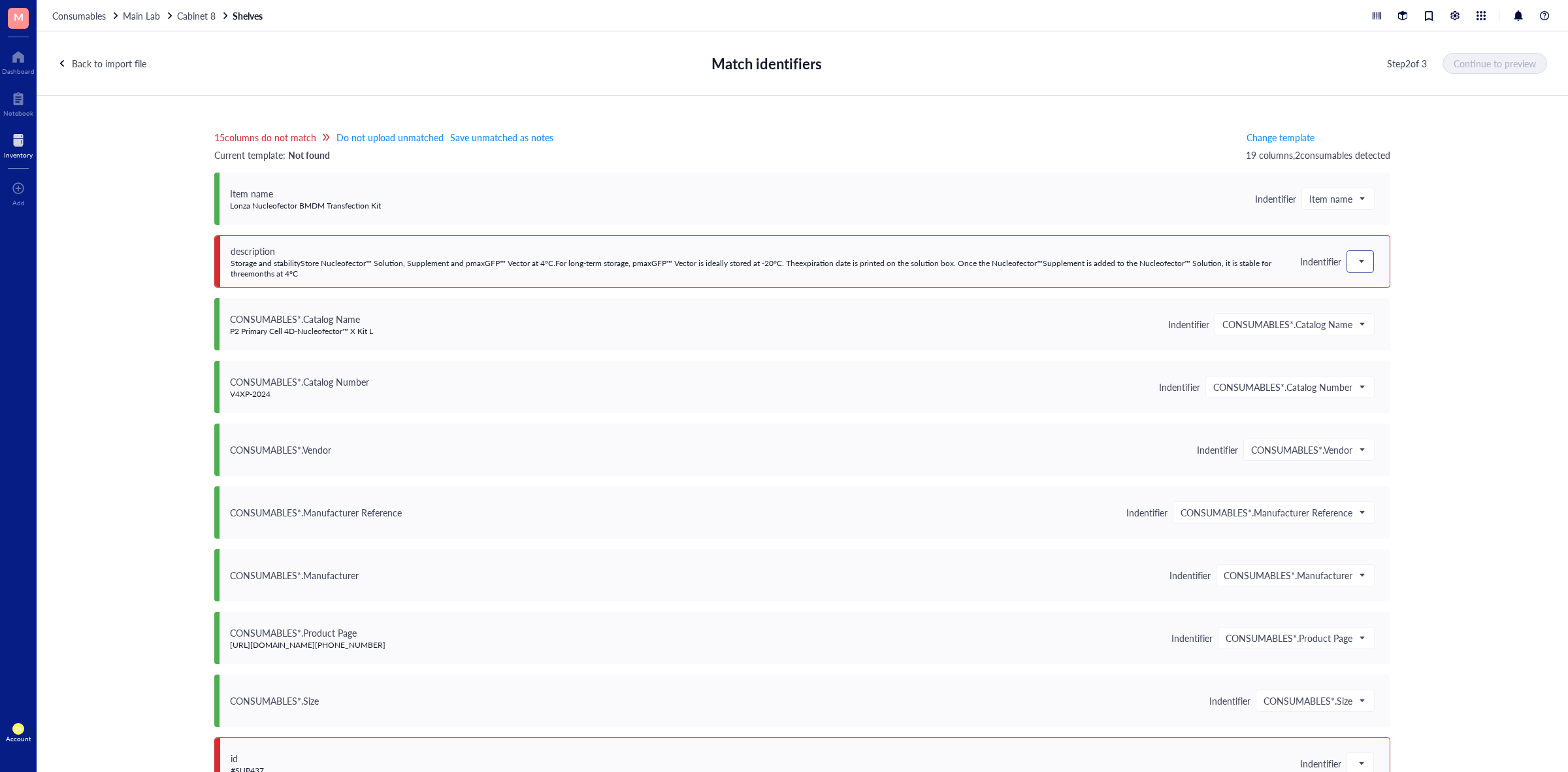
click at [1347, 265] on div at bounding box center [1360, 261] width 26 height 21
click at [1361, 302] on div "Save as notes" at bounding box center [1441, 306] width 172 height 14
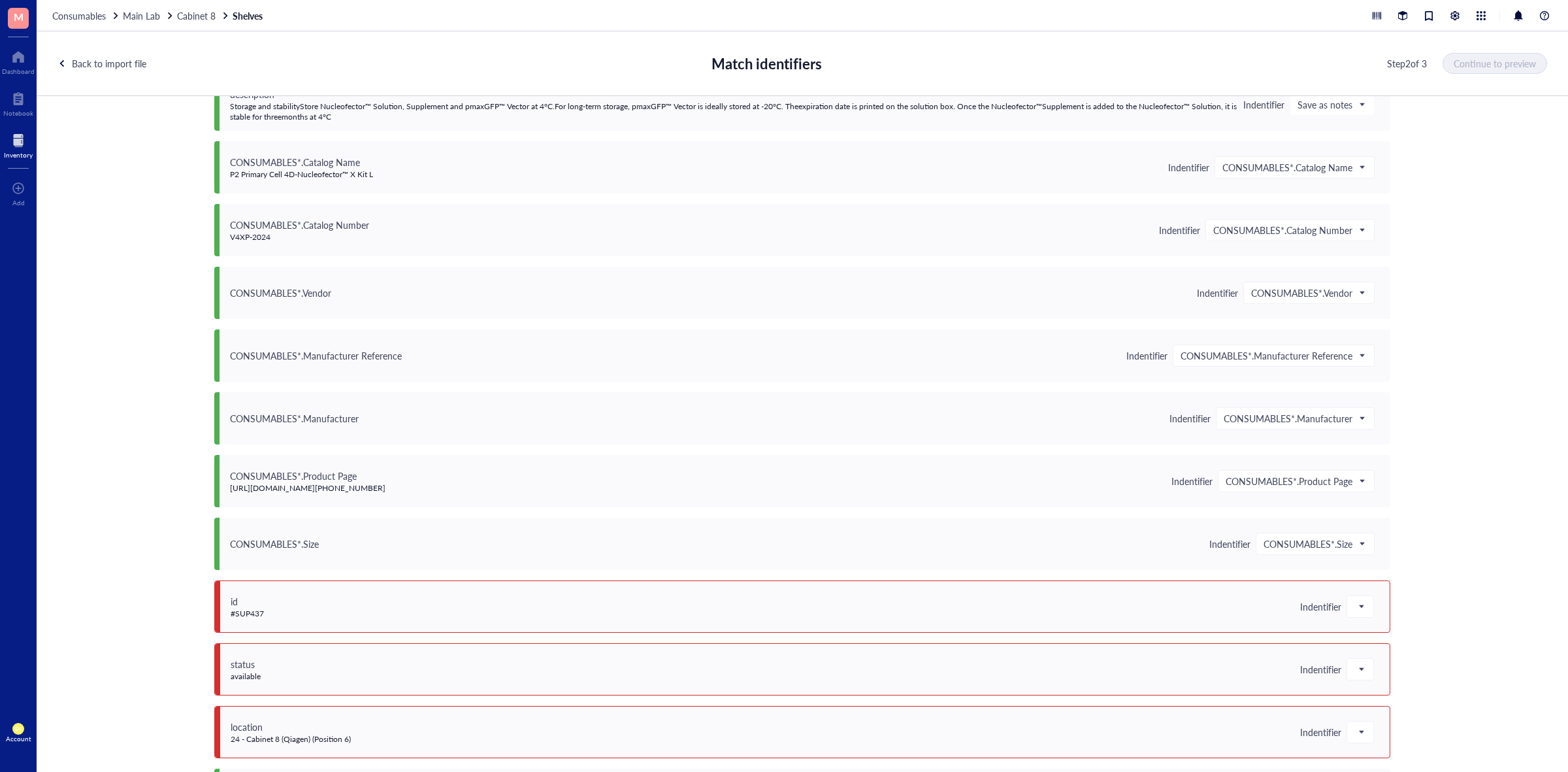
scroll to position [409, 0]
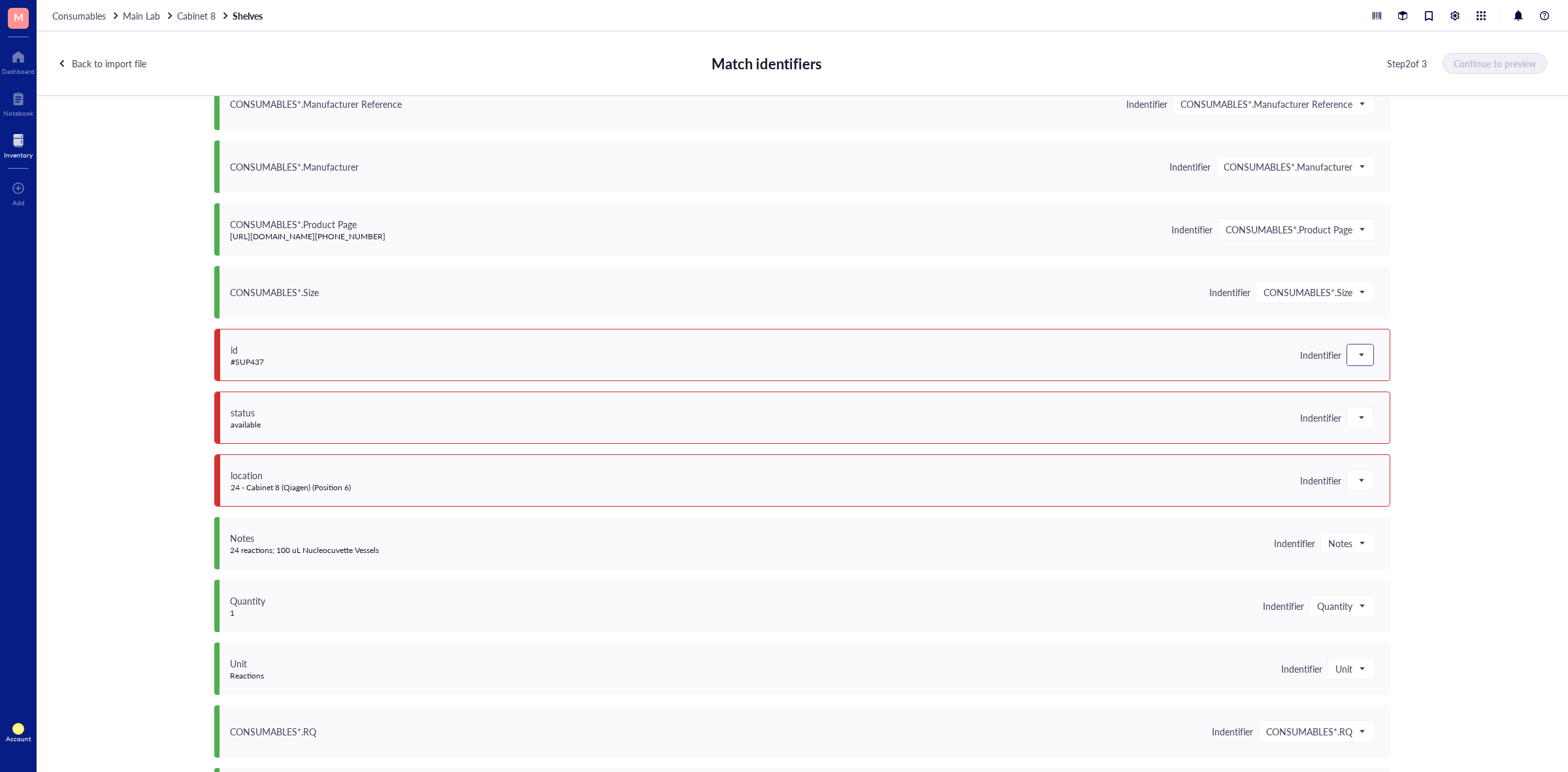
click at [1355, 350] on span at bounding box center [1361, 355] width 12 height 20
click at [1366, 394] on div "Save as notes" at bounding box center [1441, 399] width 172 height 14
click at [1356, 417] on span at bounding box center [1361, 417] width 12 height 20
click at [1370, 465] on div "Save as notes" at bounding box center [1441, 462] width 172 height 14
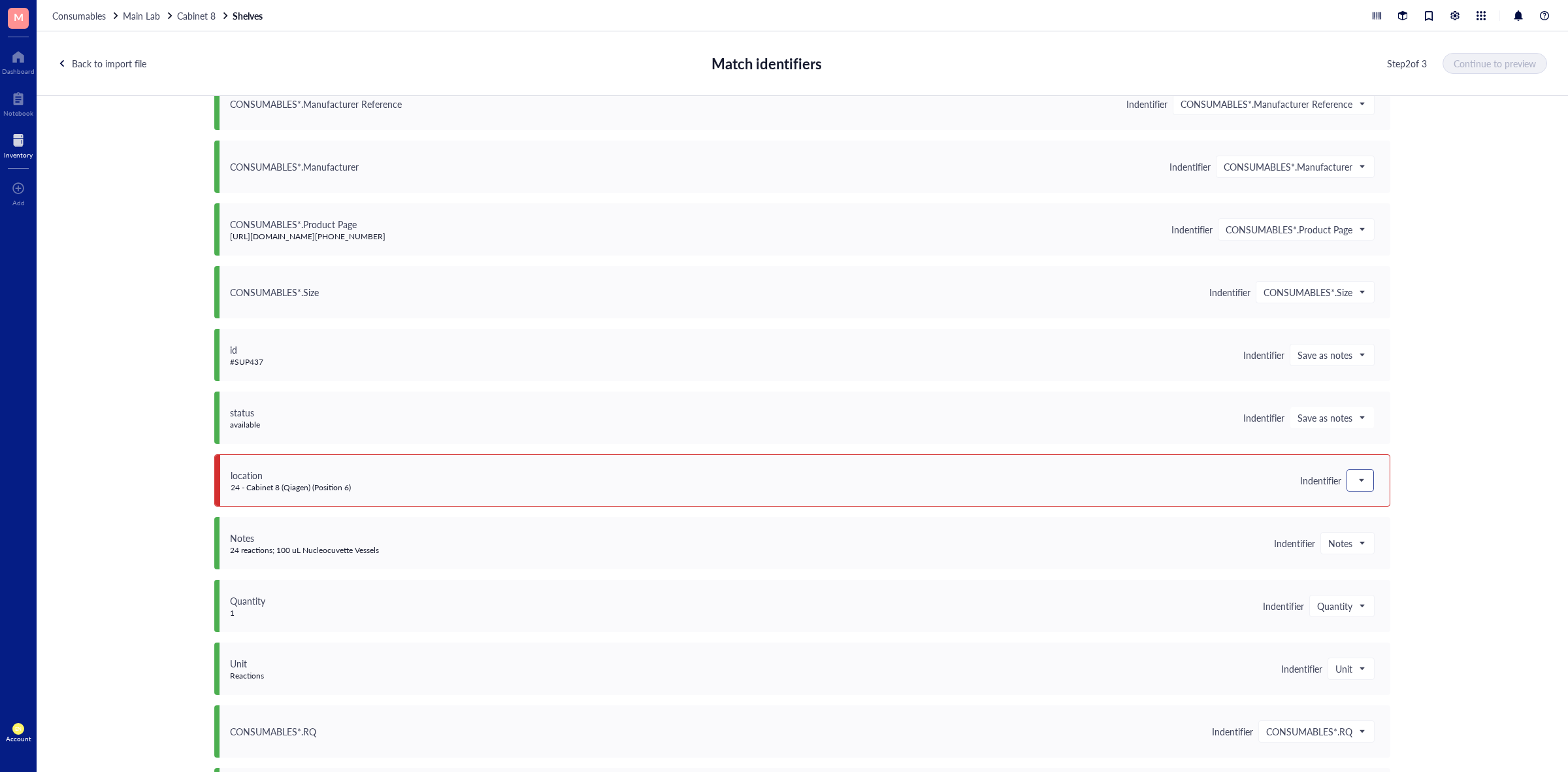
click at [1366, 485] on div at bounding box center [1360, 481] width 26 height 21
click at [1370, 492] on div "location 24 - Cabinet 8 (Qiagen) (Position 6) Indentifier Do not upload Save as…" at bounding box center [803, 481] width 1176 height 52
click at [1357, 484] on span at bounding box center [1361, 480] width 12 height 20
click at [1369, 527] on div "Save as notes" at bounding box center [1441, 525] width 172 height 14
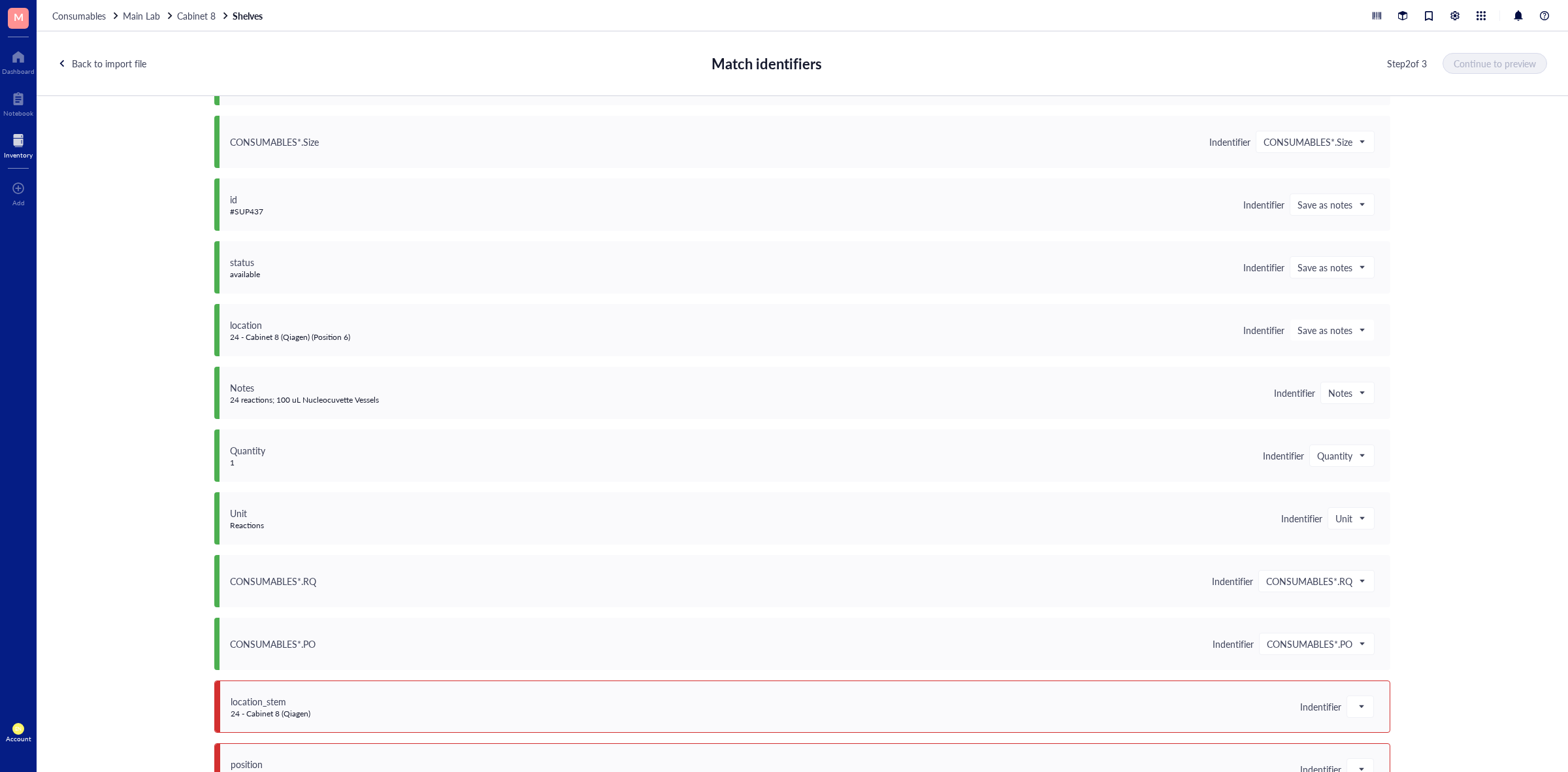
scroll to position [595, 0]
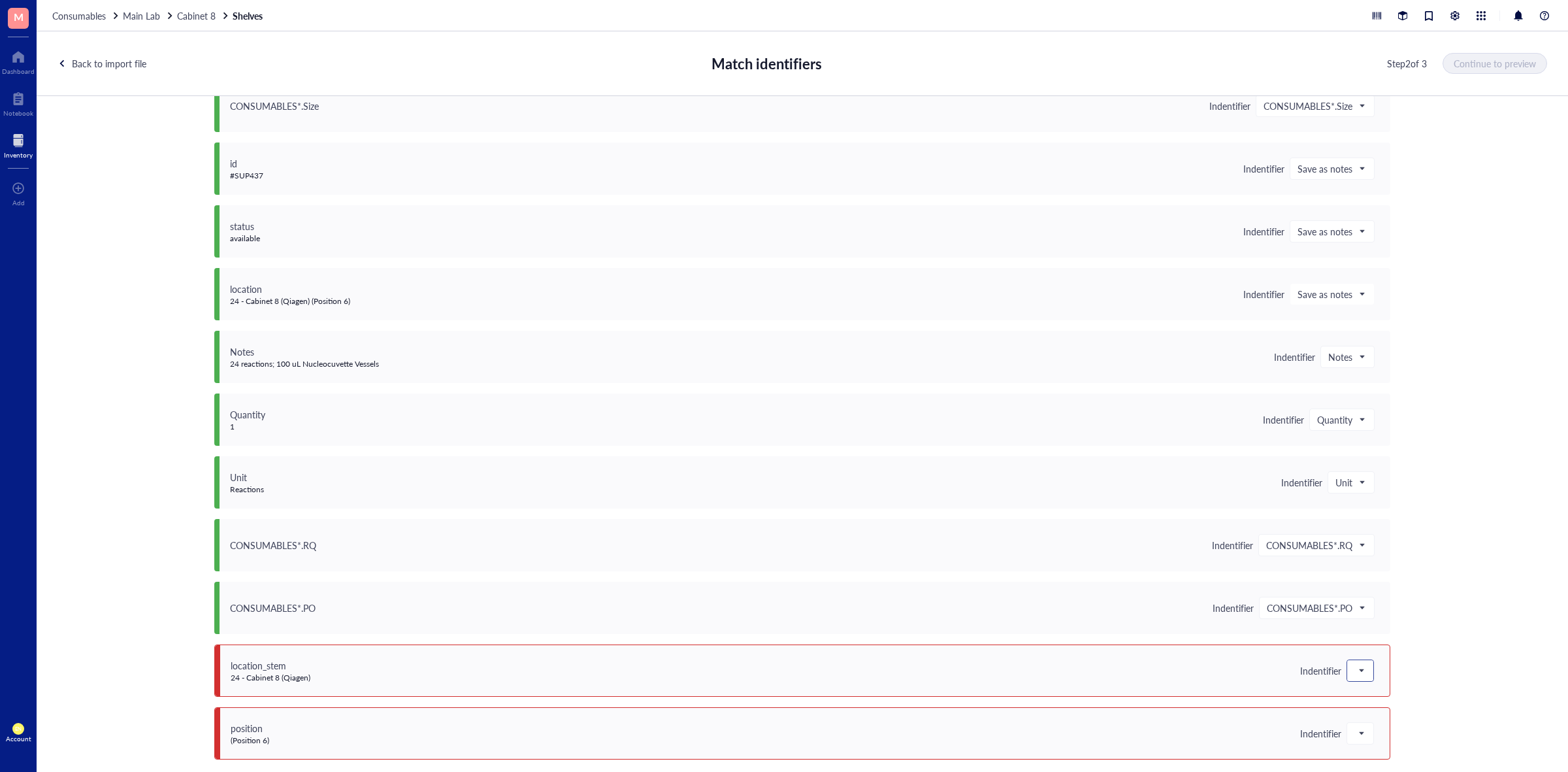
click at [1355, 672] on span at bounding box center [1361, 671] width 12 height 20
click at [1381, 505] on div "Do not upload" at bounding box center [1441, 500] width 172 height 14
click at [1368, 729] on div at bounding box center [1360, 733] width 26 height 21
click at [1384, 567] on div "Do not upload" at bounding box center [1441, 564] width 172 height 14
click at [1505, 70] on button "Continue to preview" at bounding box center [1496, 63] width 103 height 21
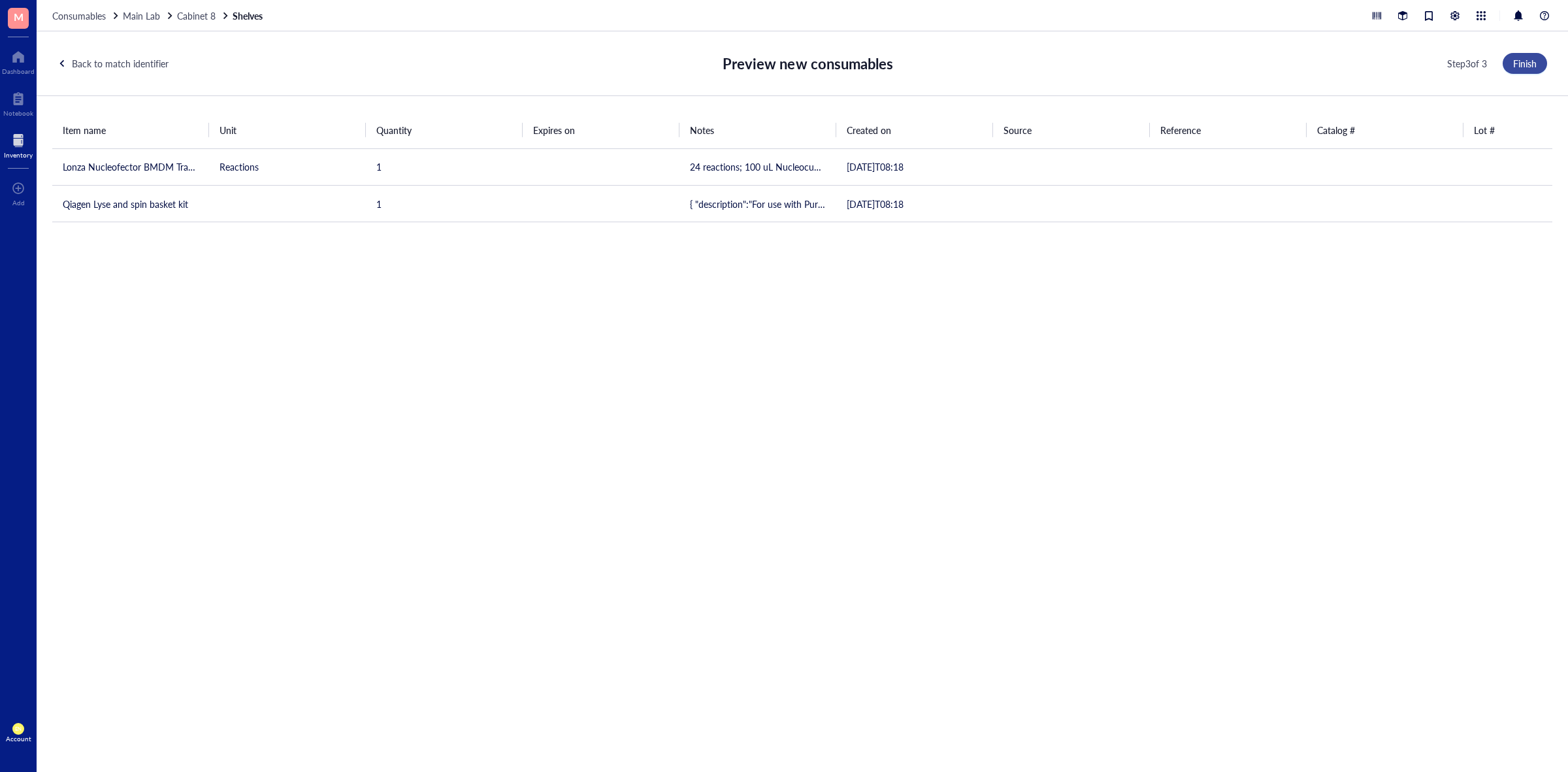
click at [1509, 66] on button "Finish" at bounding box center [1525, 63] width 44 height 21
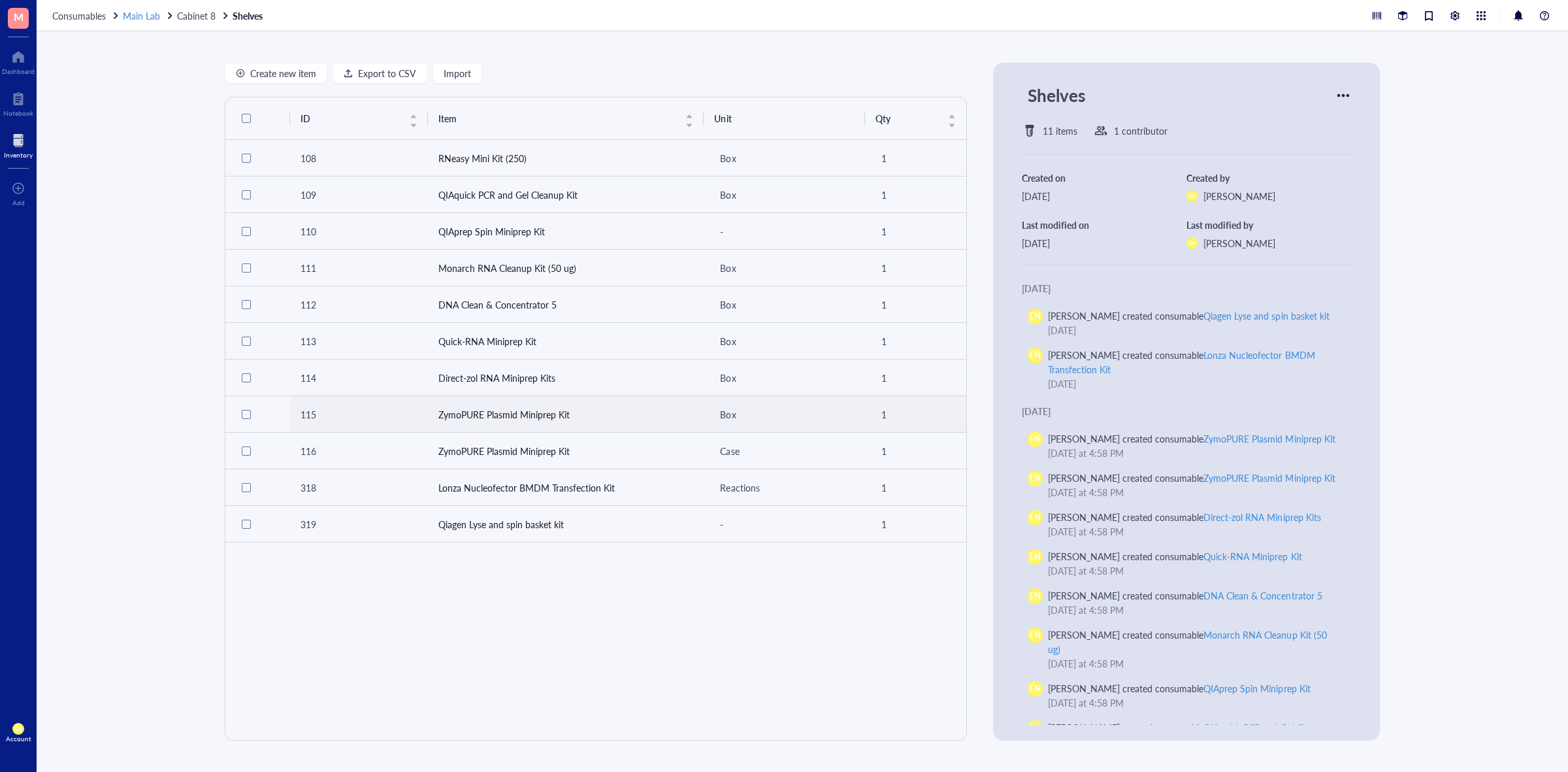
click at [150, 10] on span "Main Lab" at bounding box center [141, 16] width 37 height 13
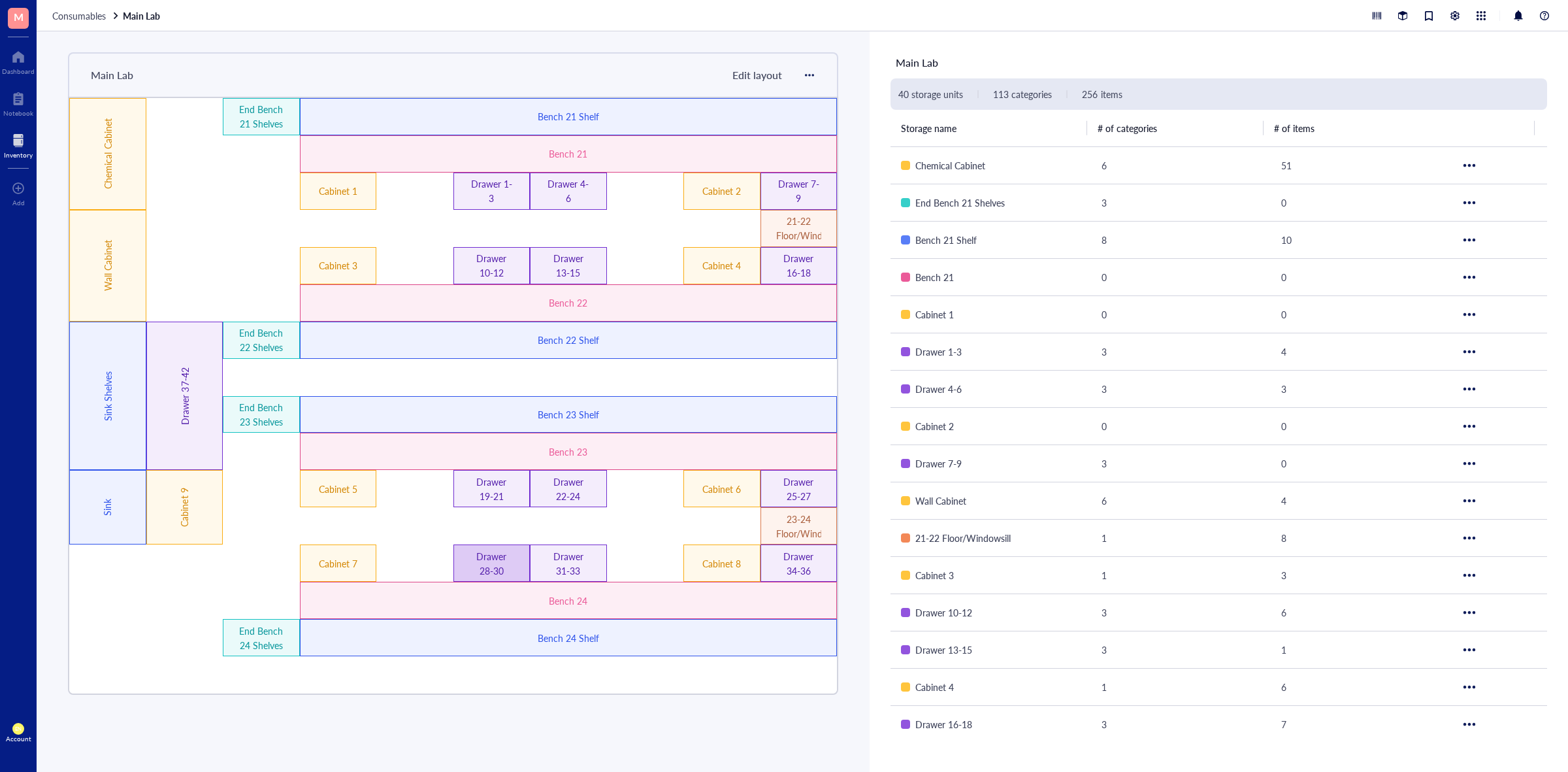
click at [492, 564] on div "Drawer 28-30" at bounding box center [492, 564] width 45 height 29
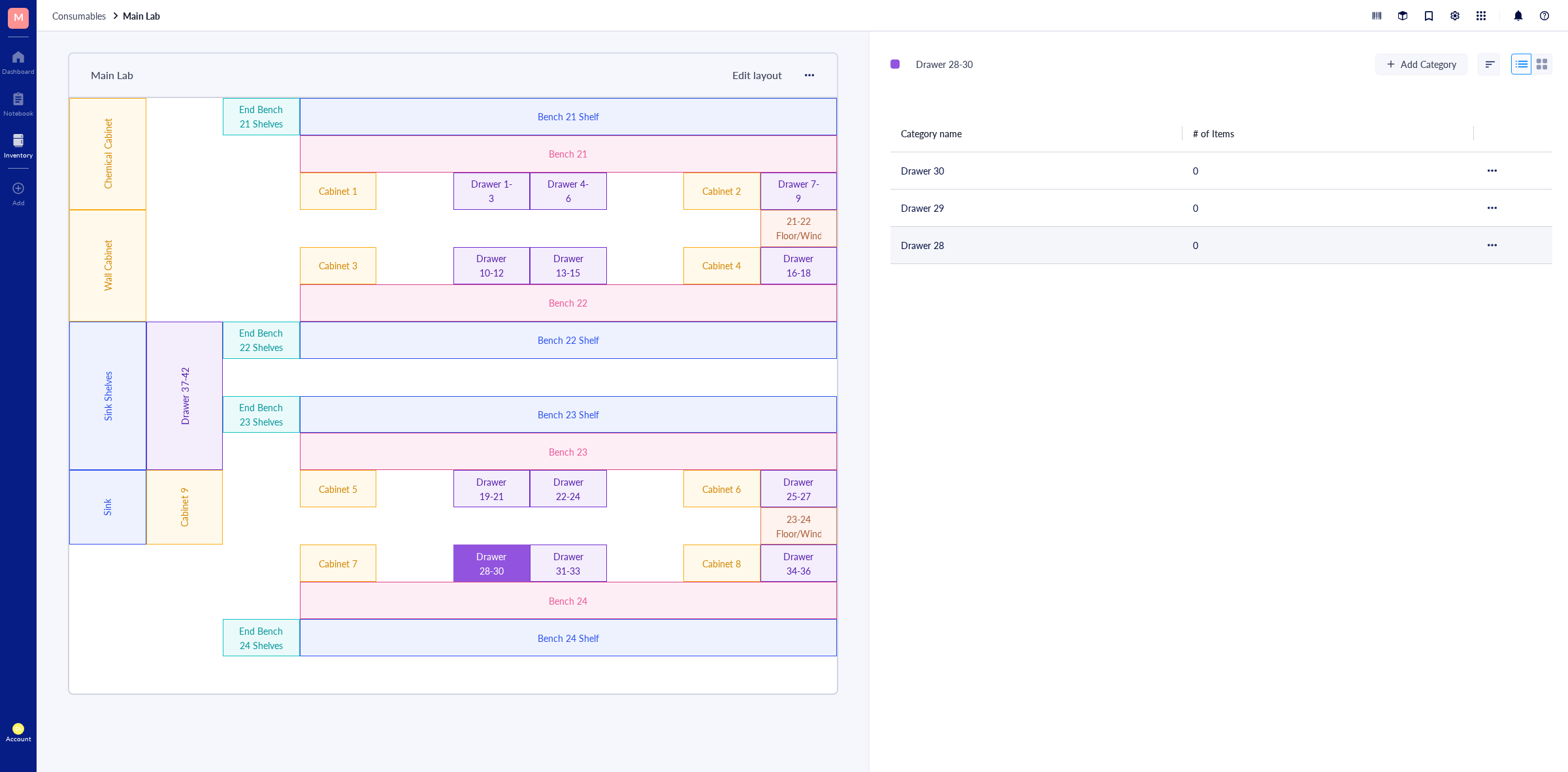
click at [939, 237] on td "Drawer 28" at bounding box center [1036, 245] width 292 height 37
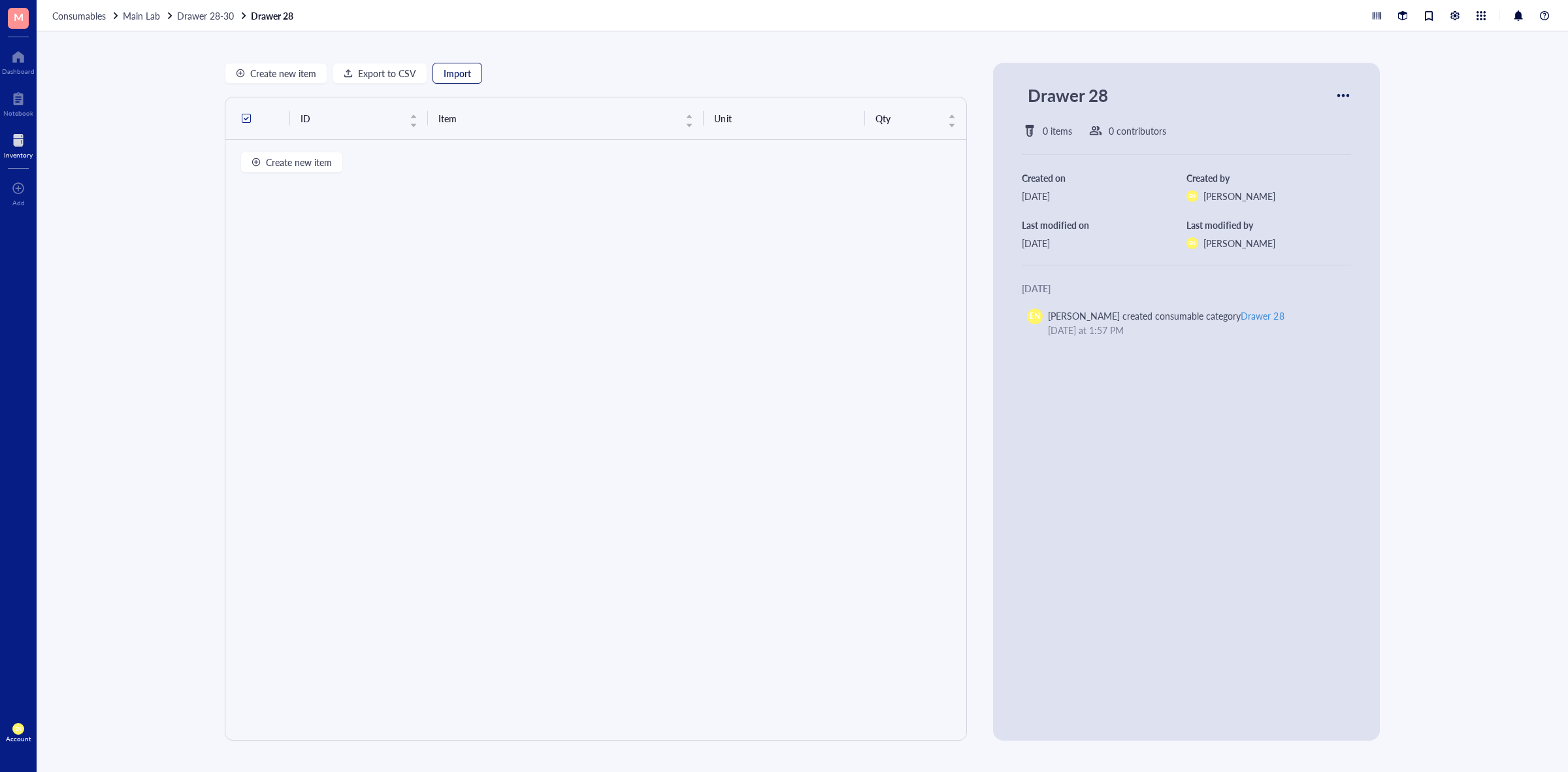
click at [452, 74] on span "Import" at bounding box center [457, 73] width 28 height 10
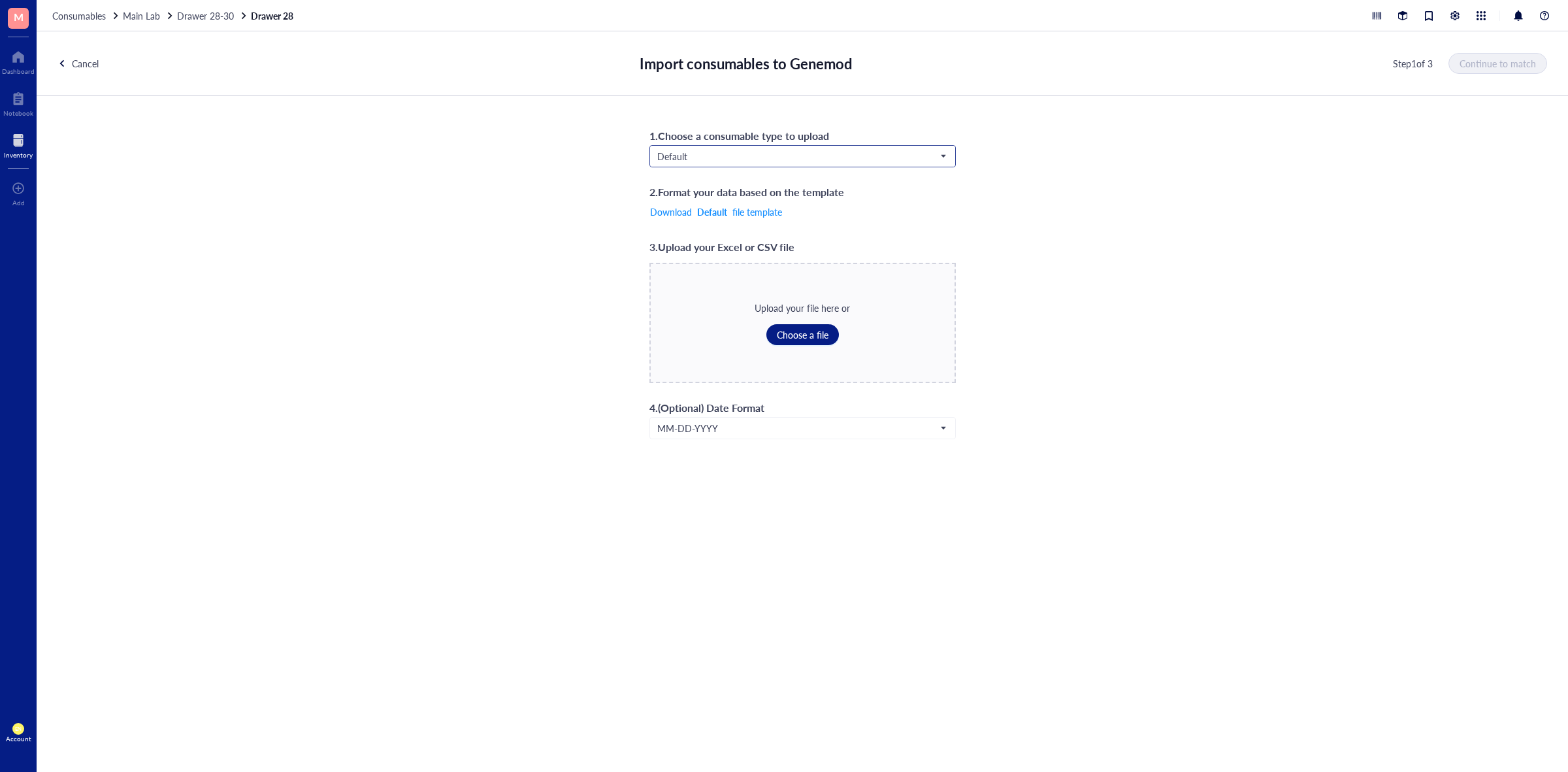
click at [733, 151] on span "Default" at bounding box center [802, 156] width 288 height 12
click at [1118, 193] on div "1 . Choose a consumable type to upload Default Chemicals* Default Solutions* Bi…" at bounding box center [802, 283] width 1532 height 374
click at [759, 144] on div "1 . Choose a consumable type to upload" at bounding box center [803, 135] width 306 height 18
click at [754, 160] on span "Default" at bounding box center [802, 156] width 288 height 12
click at [729, 261] on div "Consumables*" at bounding box center [802, 264] width 289 height 14
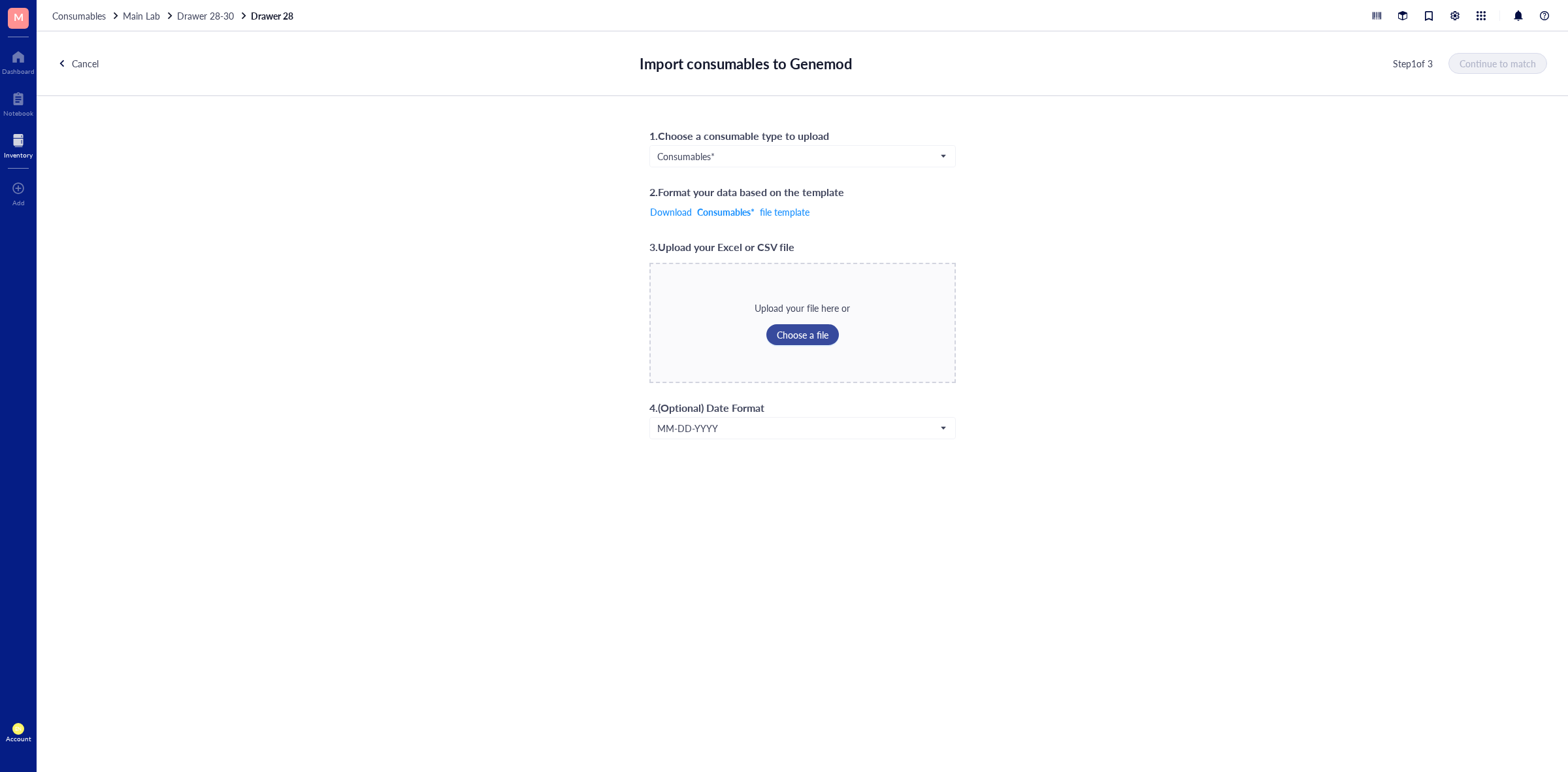
click at [795, 325] on button "Choose a file" at bounding box center [803, 335] width 73 height 21
click at [1501, 63] on span "Continue to match" at bounding box center [1498, 63] width 77 height 10
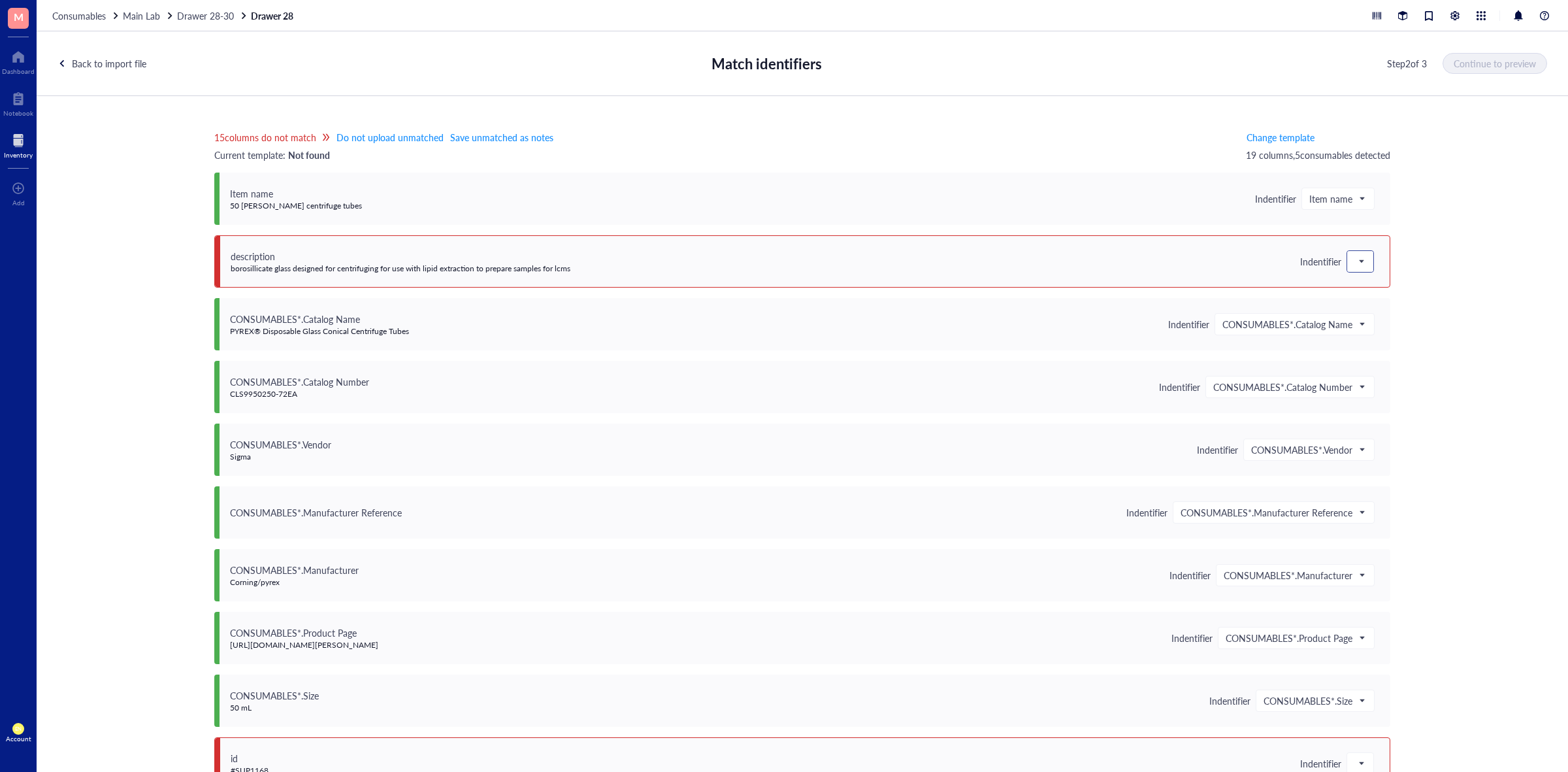
click at [1347, 257] on div at bounding box center [1360, 261] width 26 height 21
click at [1366, 298] on div "Save as notes" at bounding box center [1441, 306] width 188 height 21
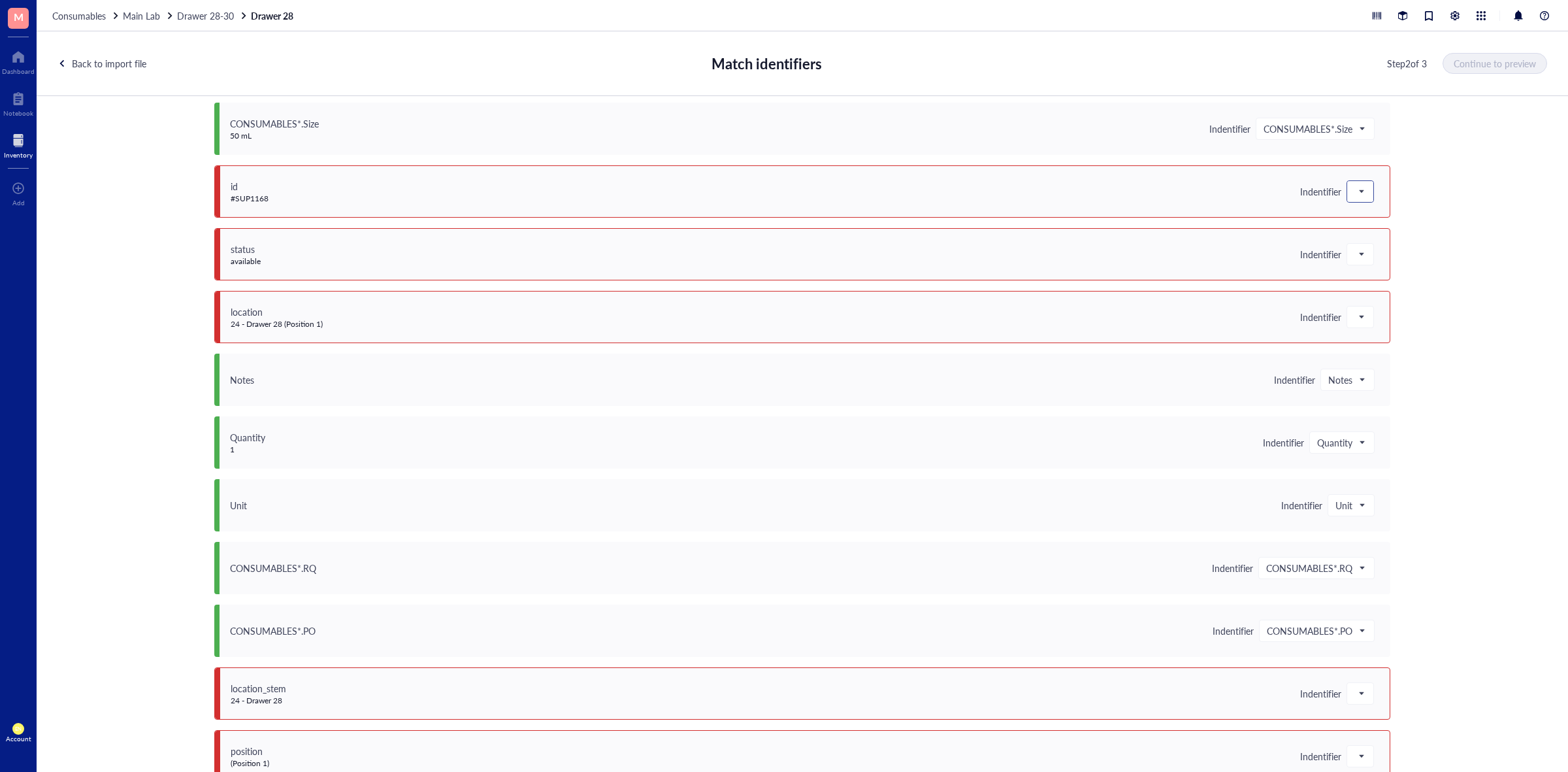
click at [1359, 201] on div at bounding box center [1360, 192] width 26 height 21
click at [1379, 241] on div "Save as notes" at bounding box center [1441, 236] width 172 height 14
click at [1369, 264] on div at bounding box center [1361, 254] width 28 height 22
click at [1355, 257] on span at bounding box center [1361, 254] width 12 height 20
click at [1362, 304] on div "Save as notes" at bounding box center [1441, 299] width 172 height 14
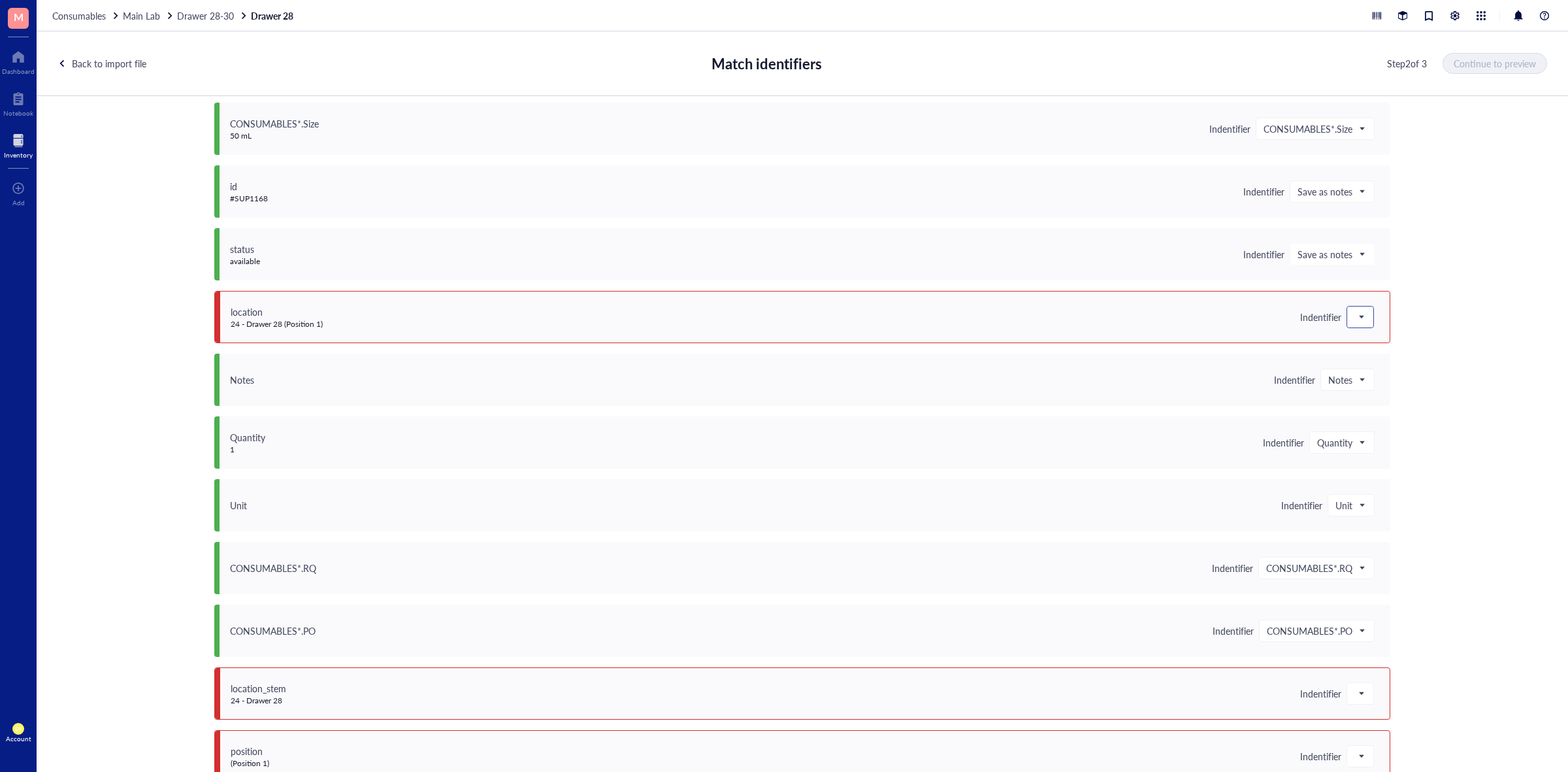
click at [1355, 314] on span at bounding box center [1361, 317] width 12 height 20
click at [1367, 369] on div "Save as notes" at bounding box center [1441, 361] width 188 height 21
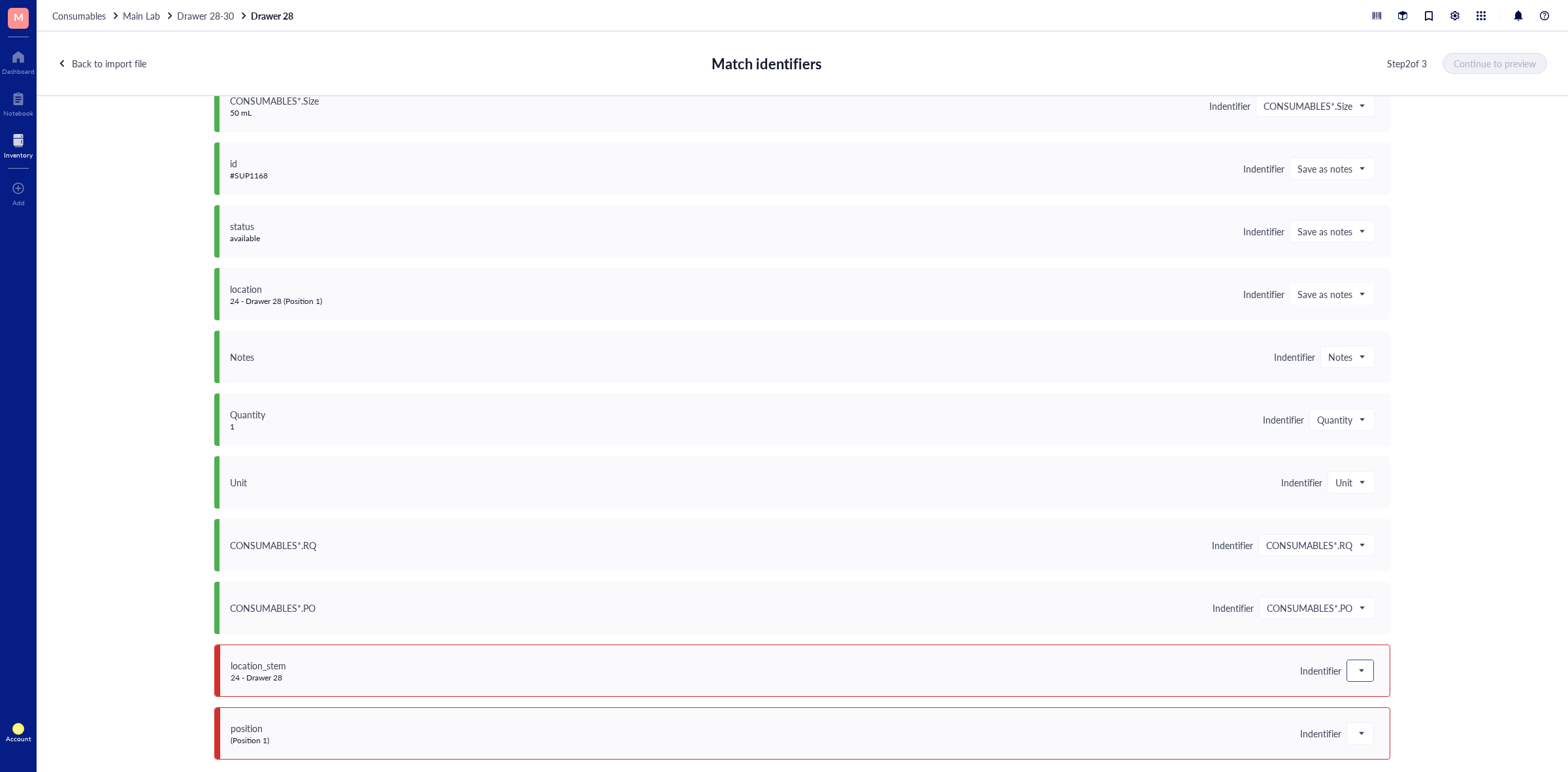
click at [1347, 673] on div at bounding box center [1360, 671] width 26 height 21
click at [1376, 499] on div "Do not upload" at bounding box center [1441, 500] width 172 height 14
click at [1358, 722] on div at bounding box center [1361, 733] width 28 height 22
click at [1357, 721] on div "position (Position 1) Indentifier" at bounding box center [803, 733] width 1176 height 52
click at [1356, 726] on span at bounding box center [1361, 733] width 12 height 20
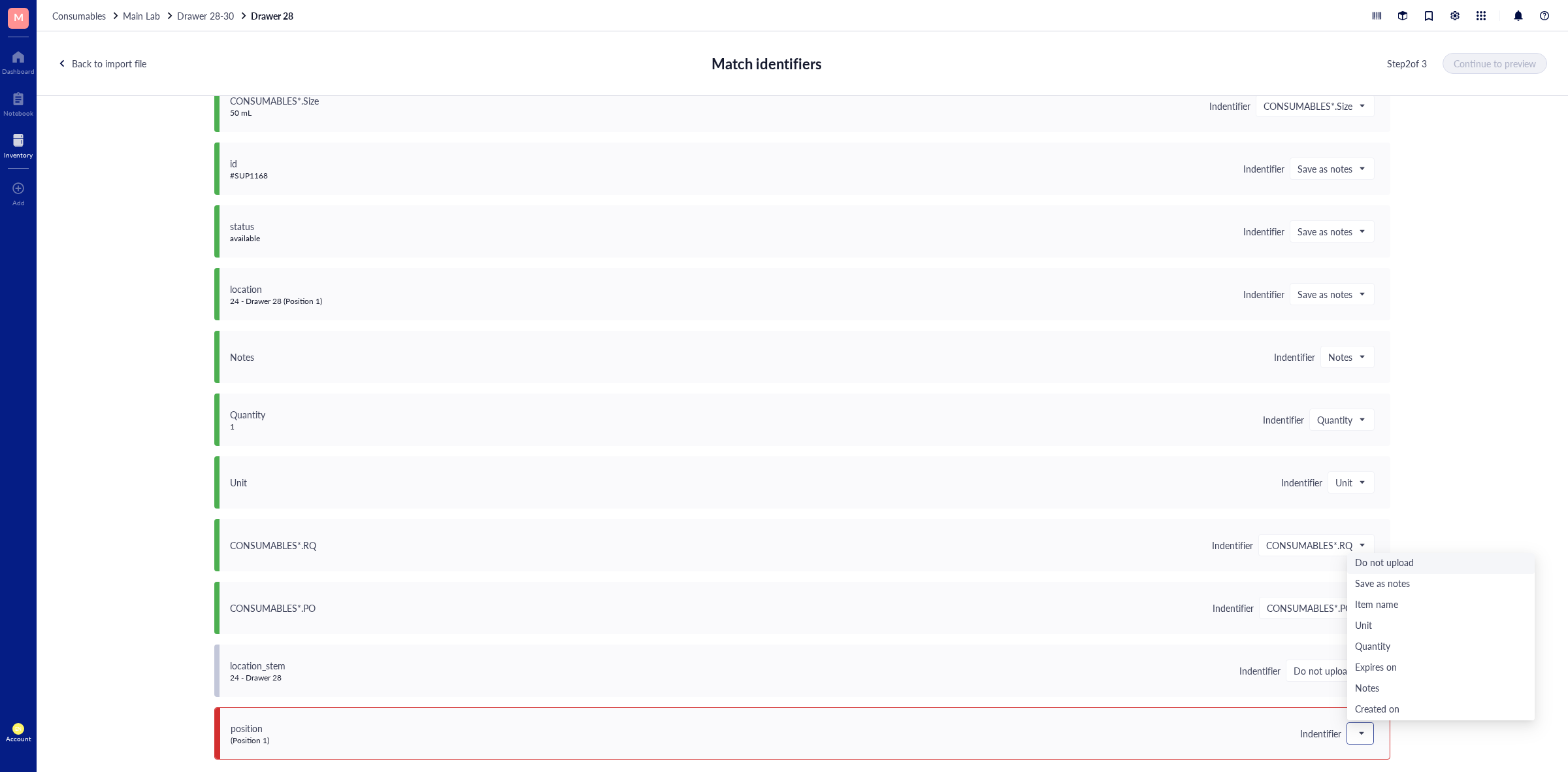
click at [1370, 568] on div "Do not upload" at bounding box center [1441, 564] width 172 height 14
click at [1486, 58] on span "Continue to preview" at bounding box center [1496, 63] width 82 height 10
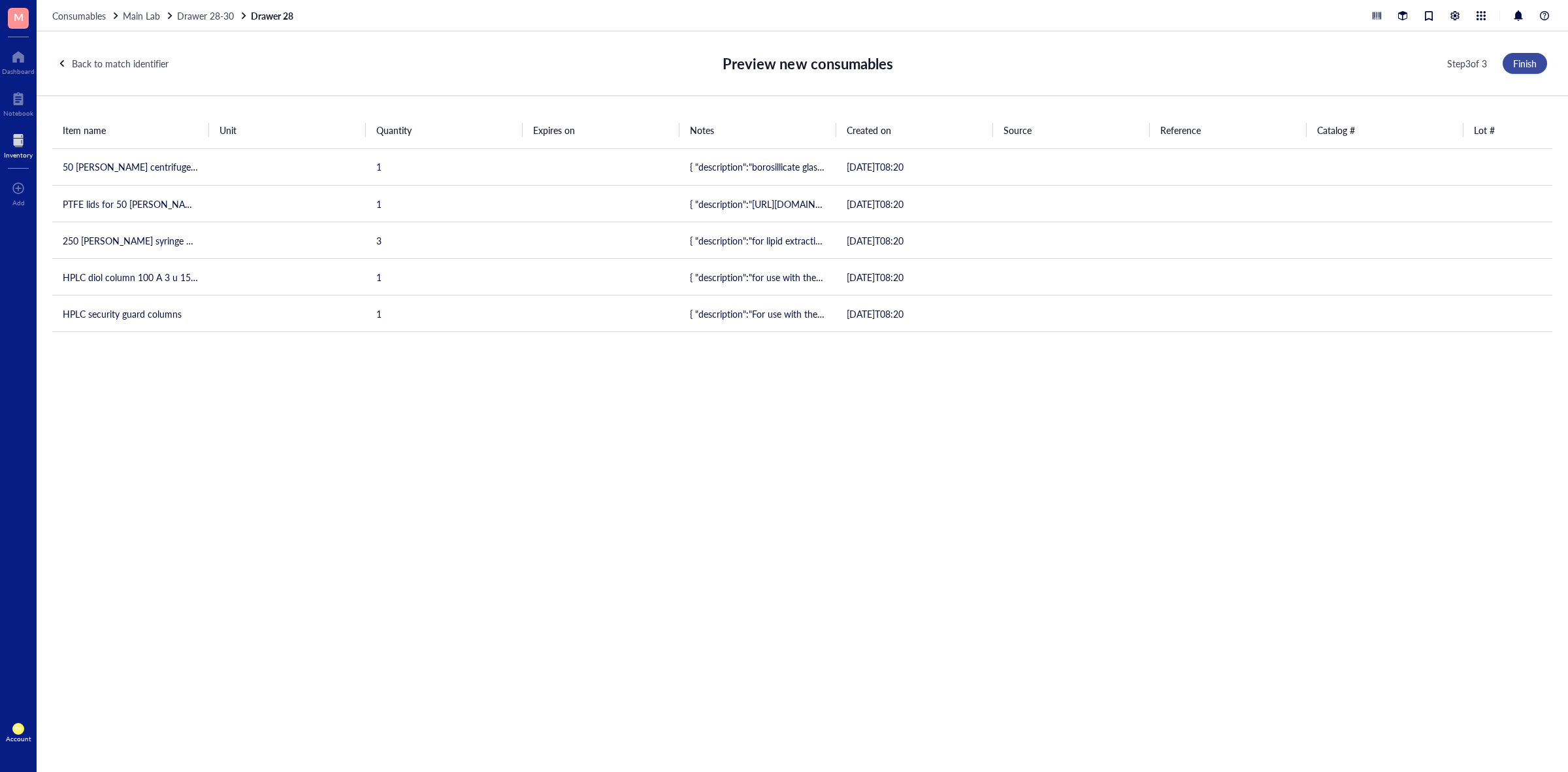
click at [1524, 60] on span "Finish" at bounding box center [1525, 63] width 24 height 10
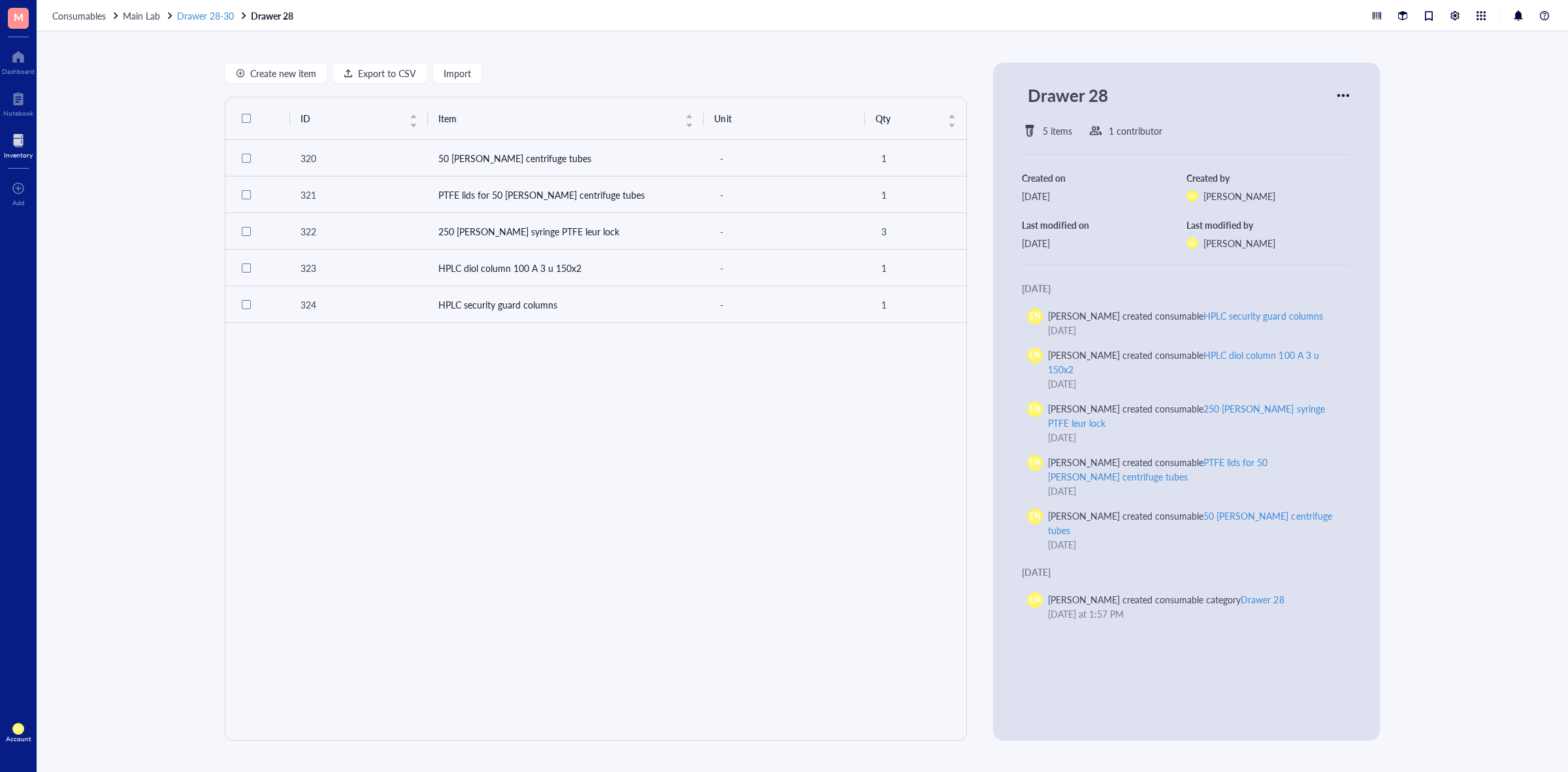
click at [200, 12] on span "Drawer 28-30" at bounding box center [206, 16] width 57 height 13
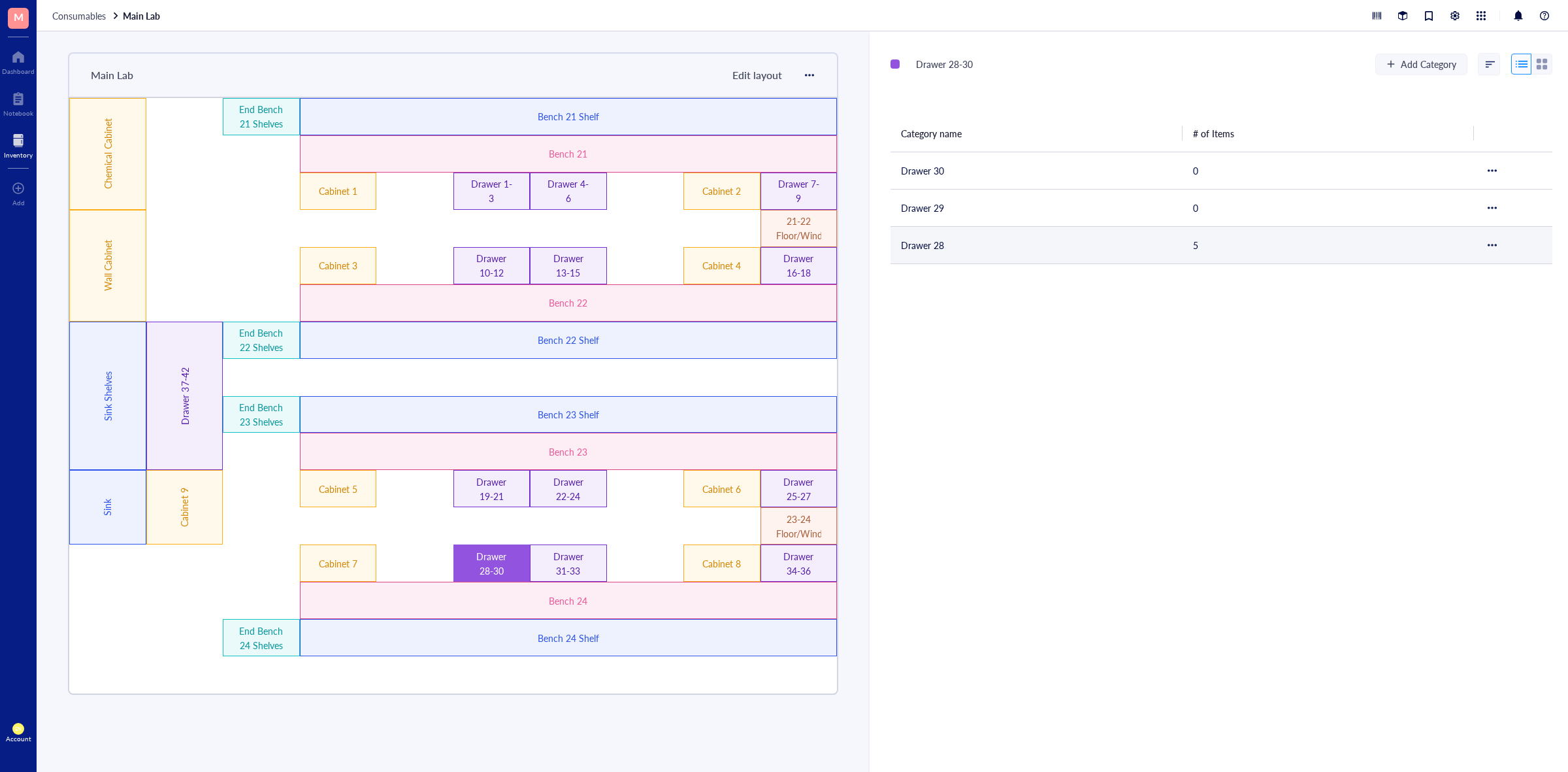
click at [981, 233] on td "Drawer 28" at bounding box center [1036, 245] width 292 height 37
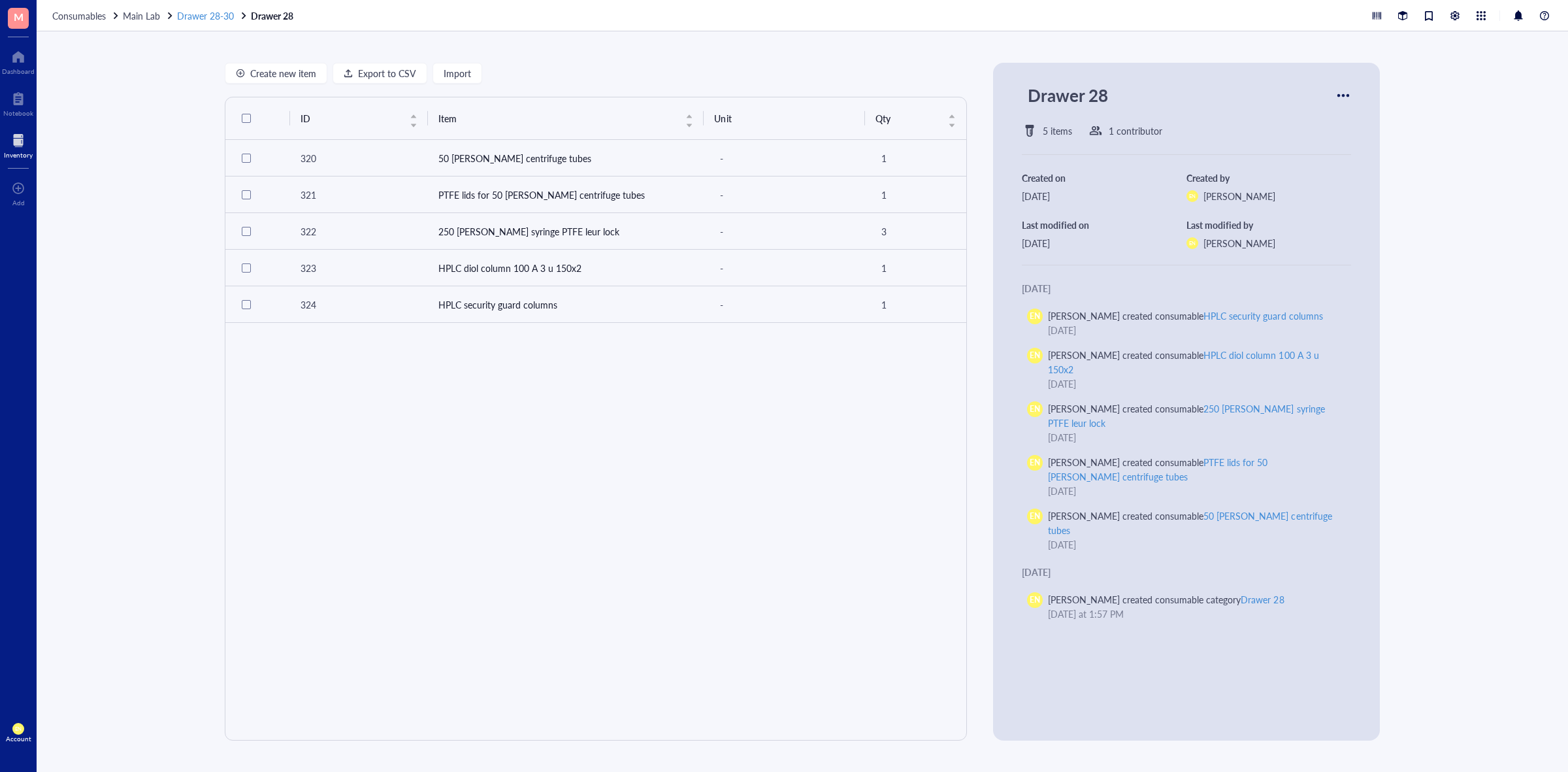
click at [223, 12] on span "Drawer 28-30" at bounding box center [206, 16] width 57 height 13
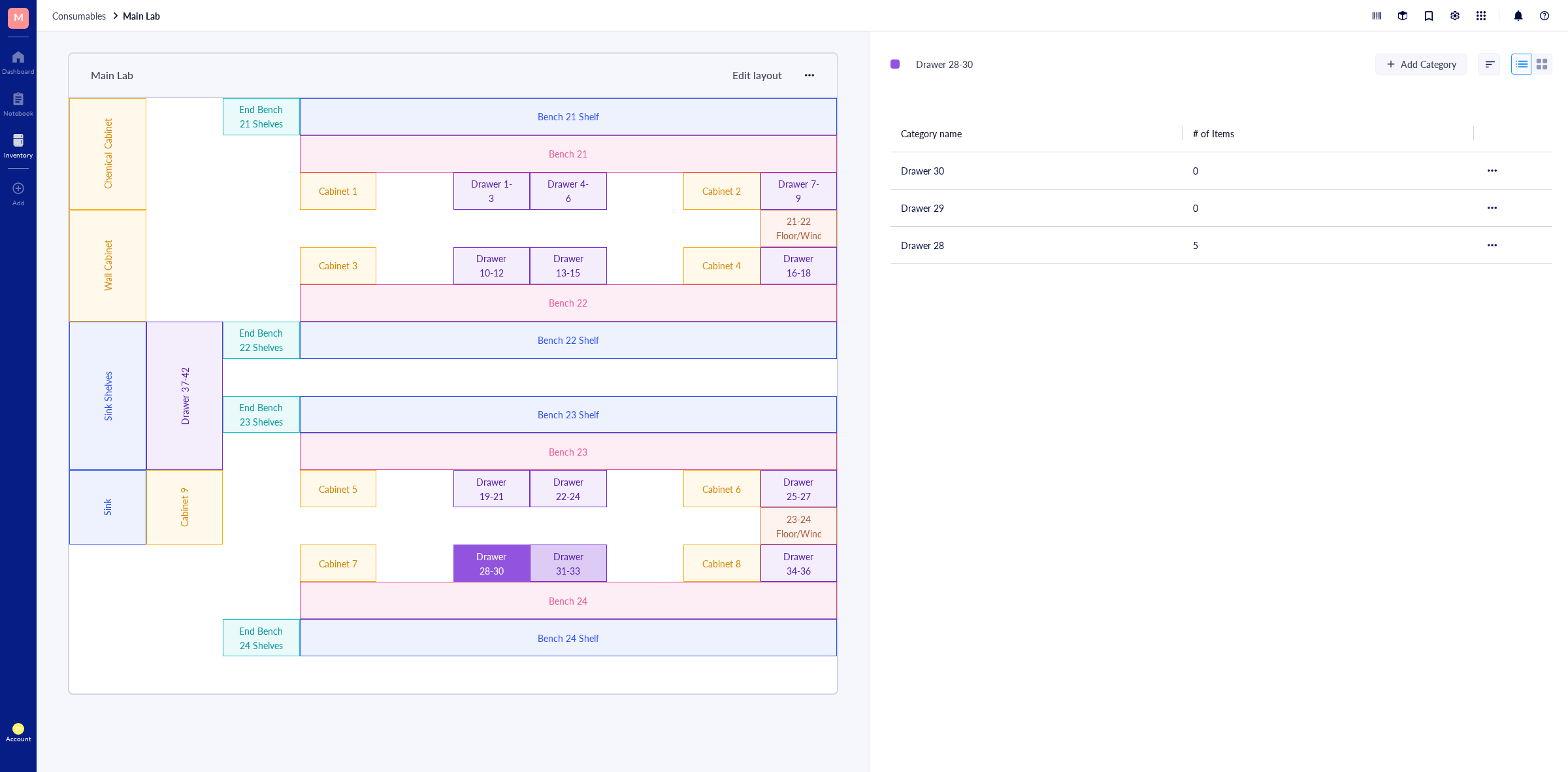
click at [553, 559] on div "Drawer 31-33" at bounding box center [568, 564] width 45 height 29
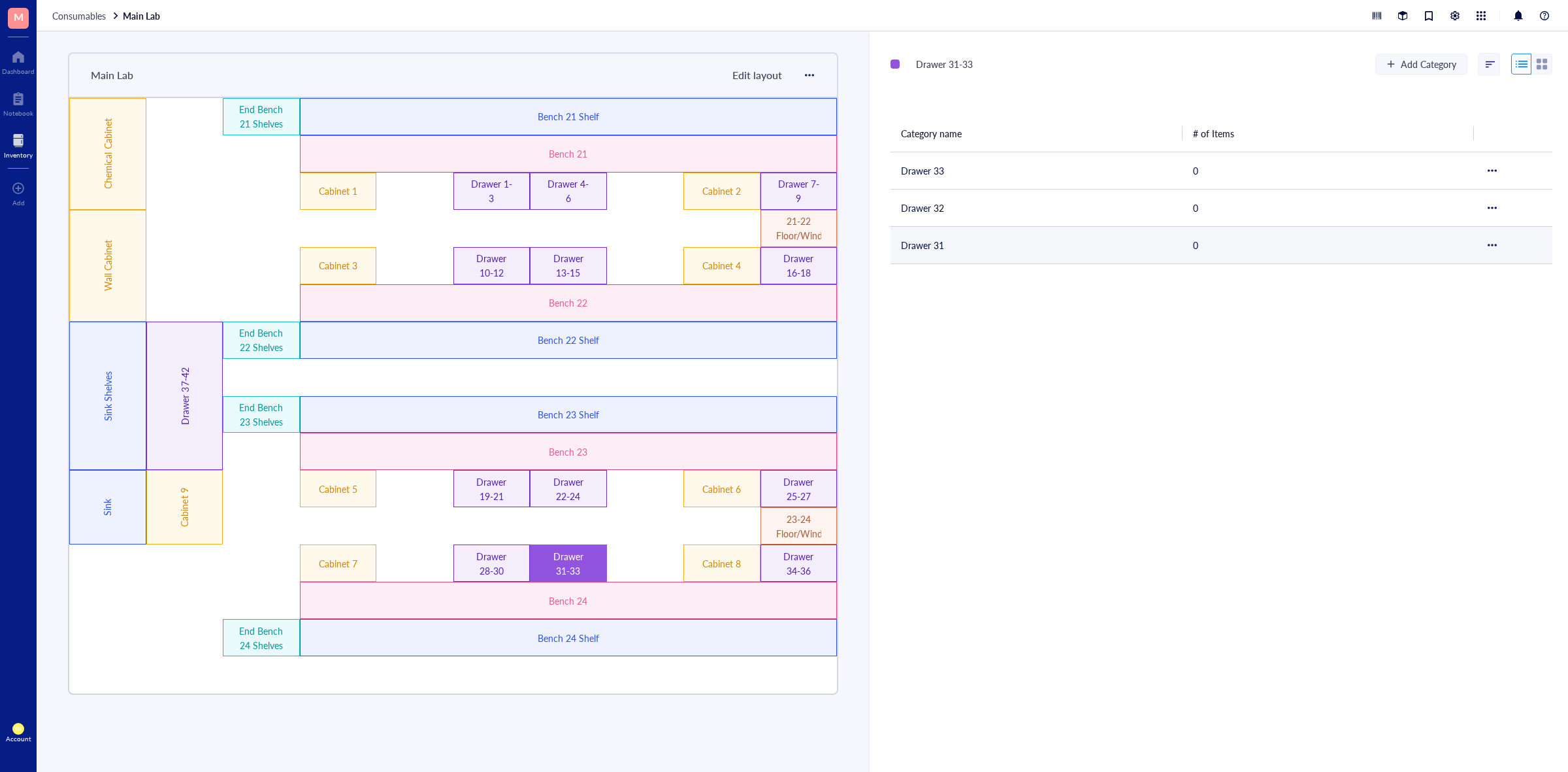
click at [958, 250] on td "Drawer 31" at bounding box center [1036, 245] width 292 height 37
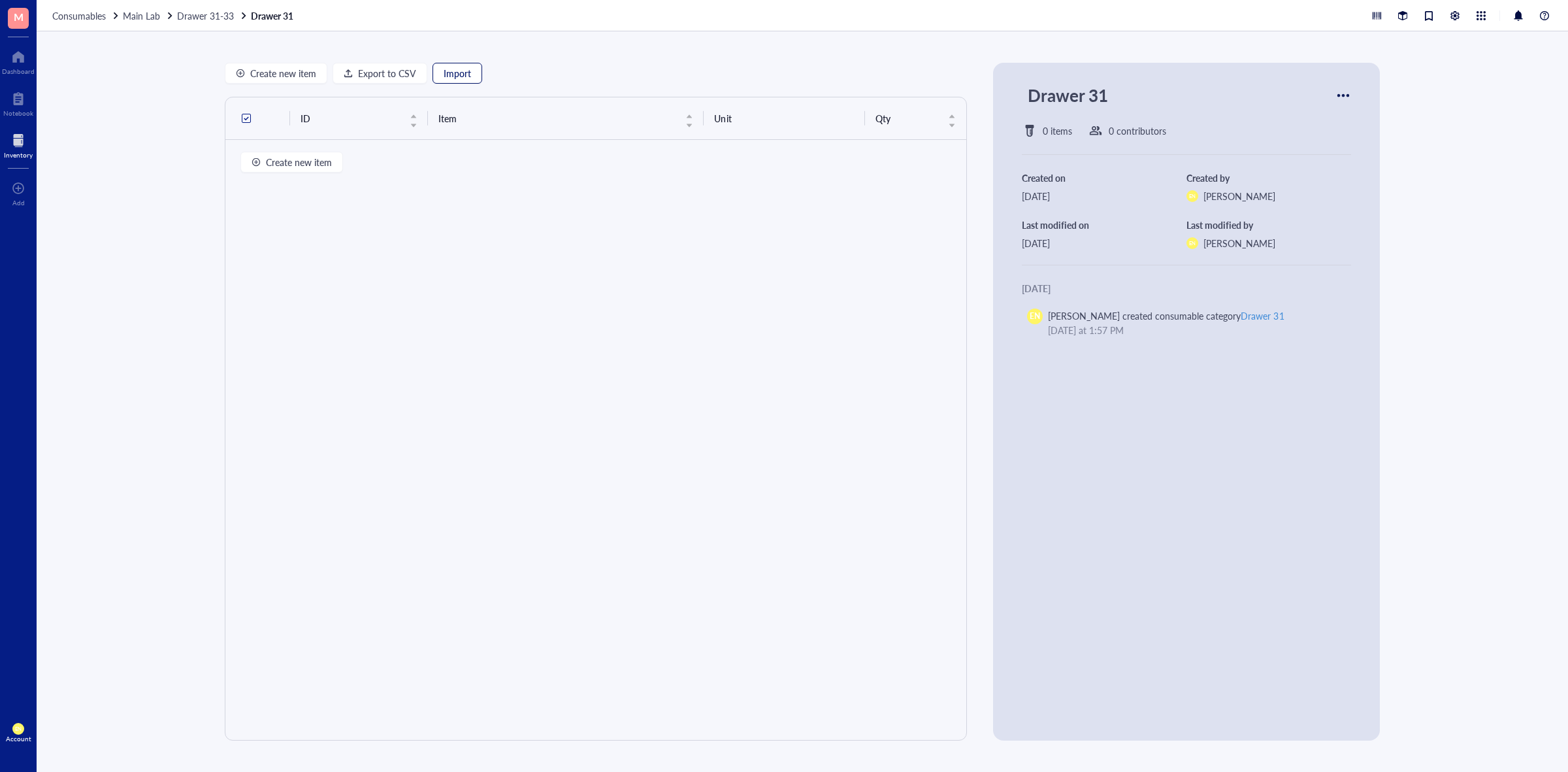
click at [454, 69] on span "Import" at bounding box center [457, 73] width 28 height 10
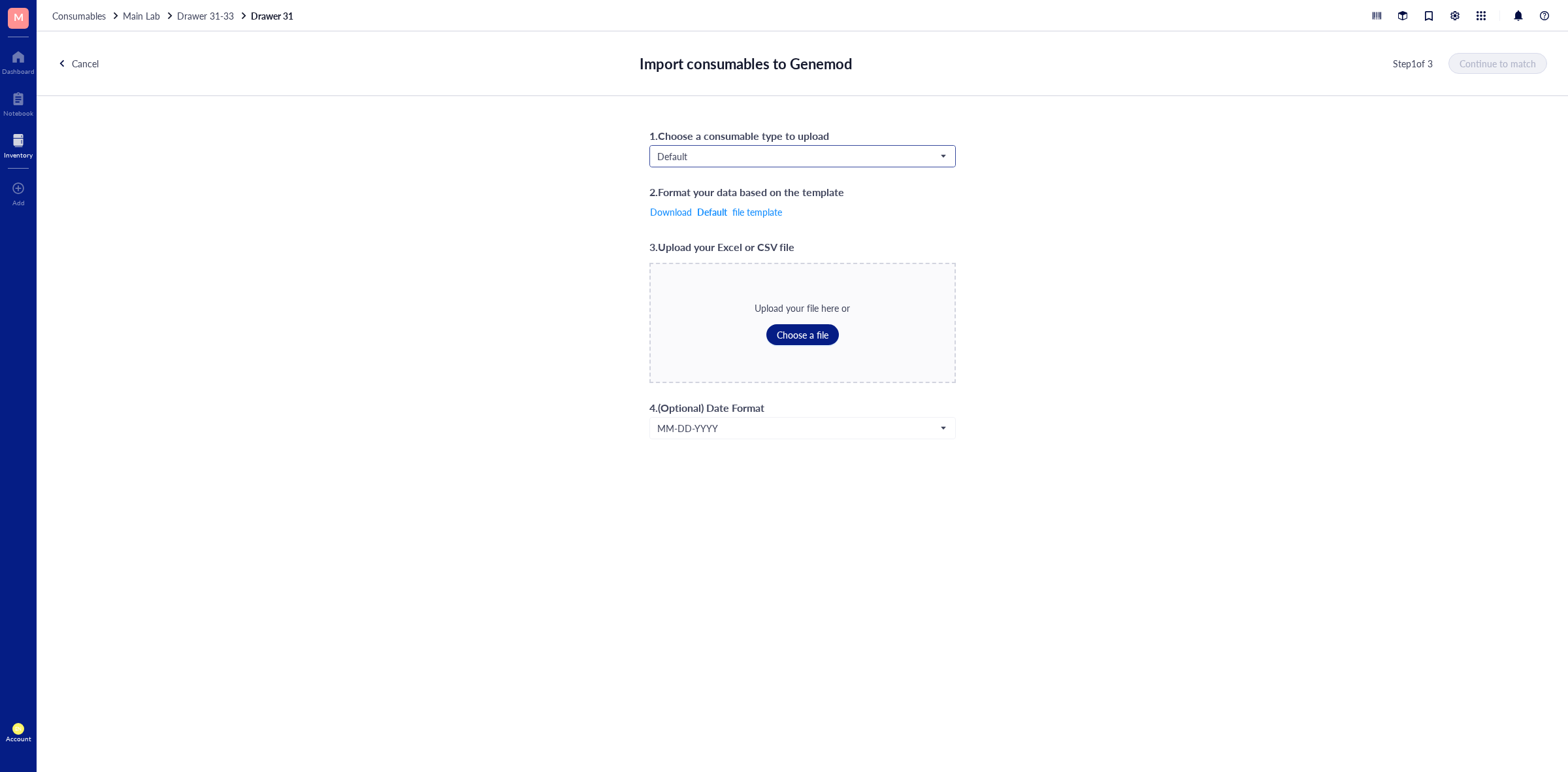
click at [735, 162] on span "Default" at bounding box center [802, 156] width 288 height 12
drag, startPoint x: 708, startPoint y: 264, endPoint x: 723, endPoint y: 280, distance: 21.9
click at [708, 264] on div "Consumables*" at bounding box center [802, 264] width 289 height 14
click at [797, 332] on span "Choose a file" at bounding box center [803, 334] width 51 height 10
click at [1509, 63] on span "Continue to match" at bounding box center [1498, 63] width 77 height 10
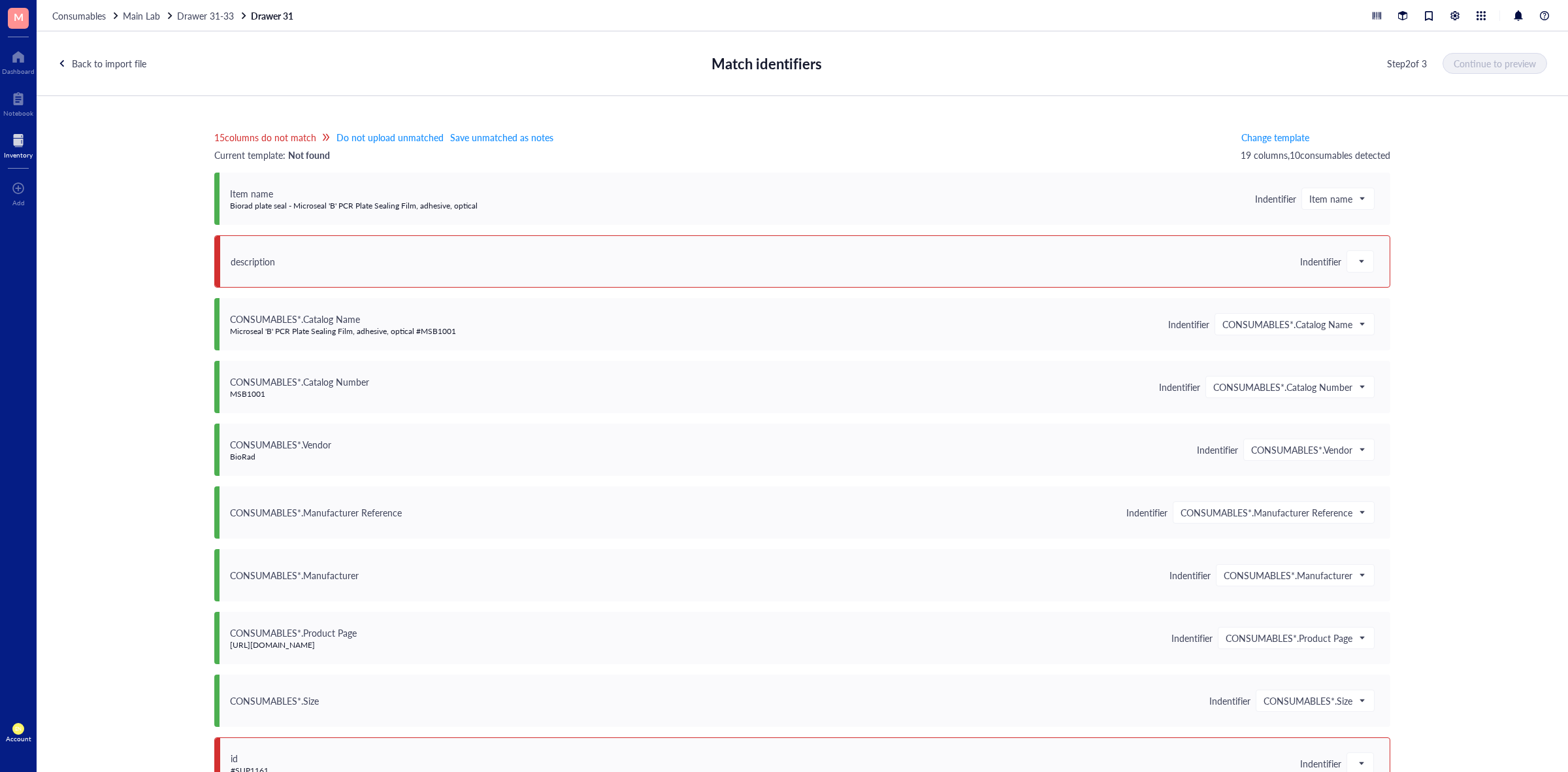
click at [1370, 267] on div "description Indentifier" at bounding box center [803, 261] width 1176 height 52
click at [1366, 266] on div at bounding box center [1360, 261] width 26 height 21
click at [1360, 304] on div "Save as notes" at bounding box center [1441, 306] width 172 height 14
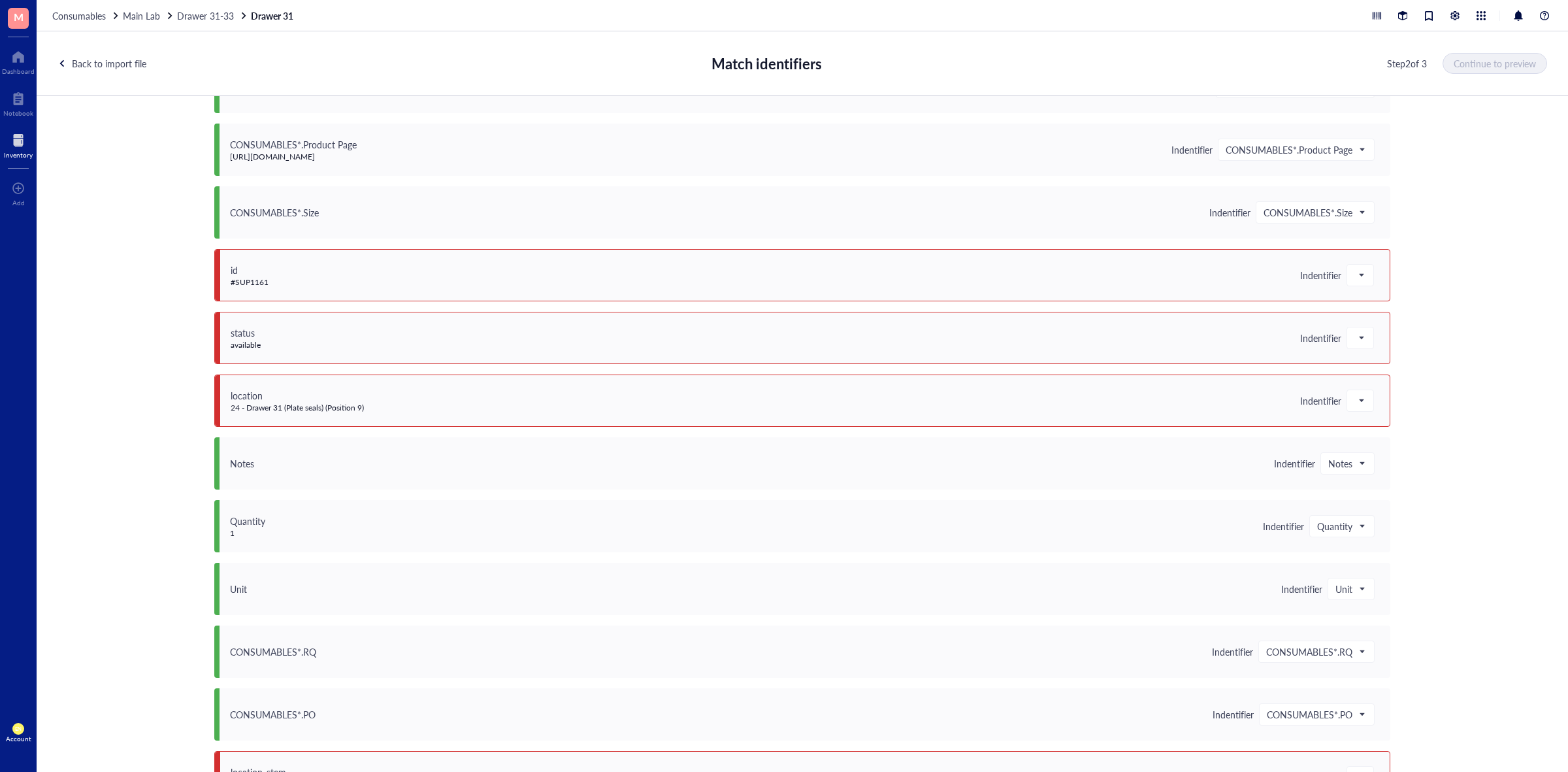
scroll to position [490, 0]
click at [1365, 275] on div at bounding box center [1360, 273] width 26 height 21
click at [1360, 301] on div "Do not upload" at bounding box center [1441, 297] width 172 height 14
click at [1355, 337] on span at bounding box center [1361, 336] width 12 height 20
click at [1361, 358] on div "Do not upload" at bounding box center [1441, 359] width 172 height 14
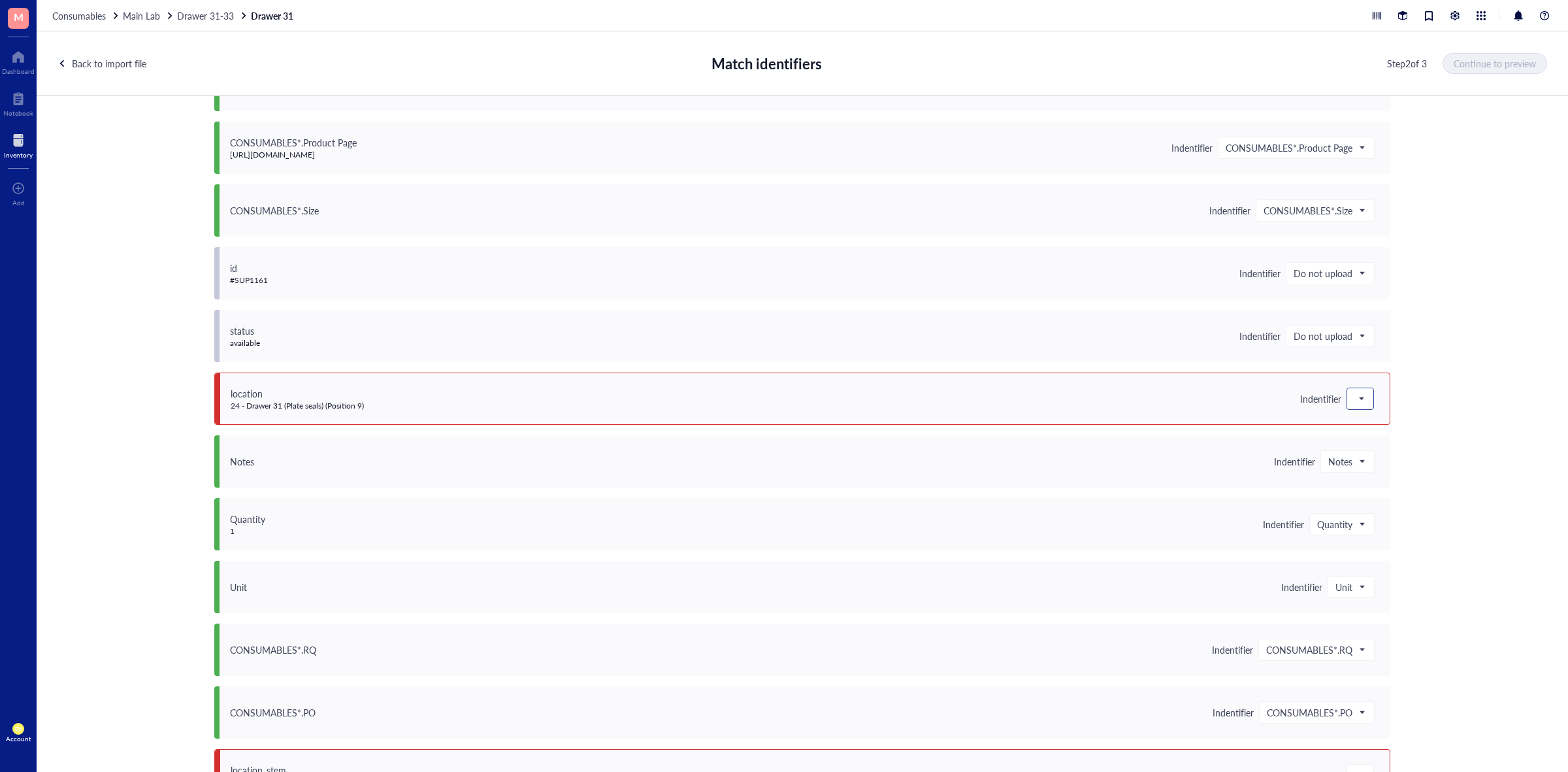
click at [1356, 388] on div at bounding box center [1361, 399] width 28 height 22
click at [1358, 405] on span at bounding box center [1361, 398] width 12 height 20
click at [1364, 425] on div "Do not upload" at bounding box center [1441, 422] width 172 height 14
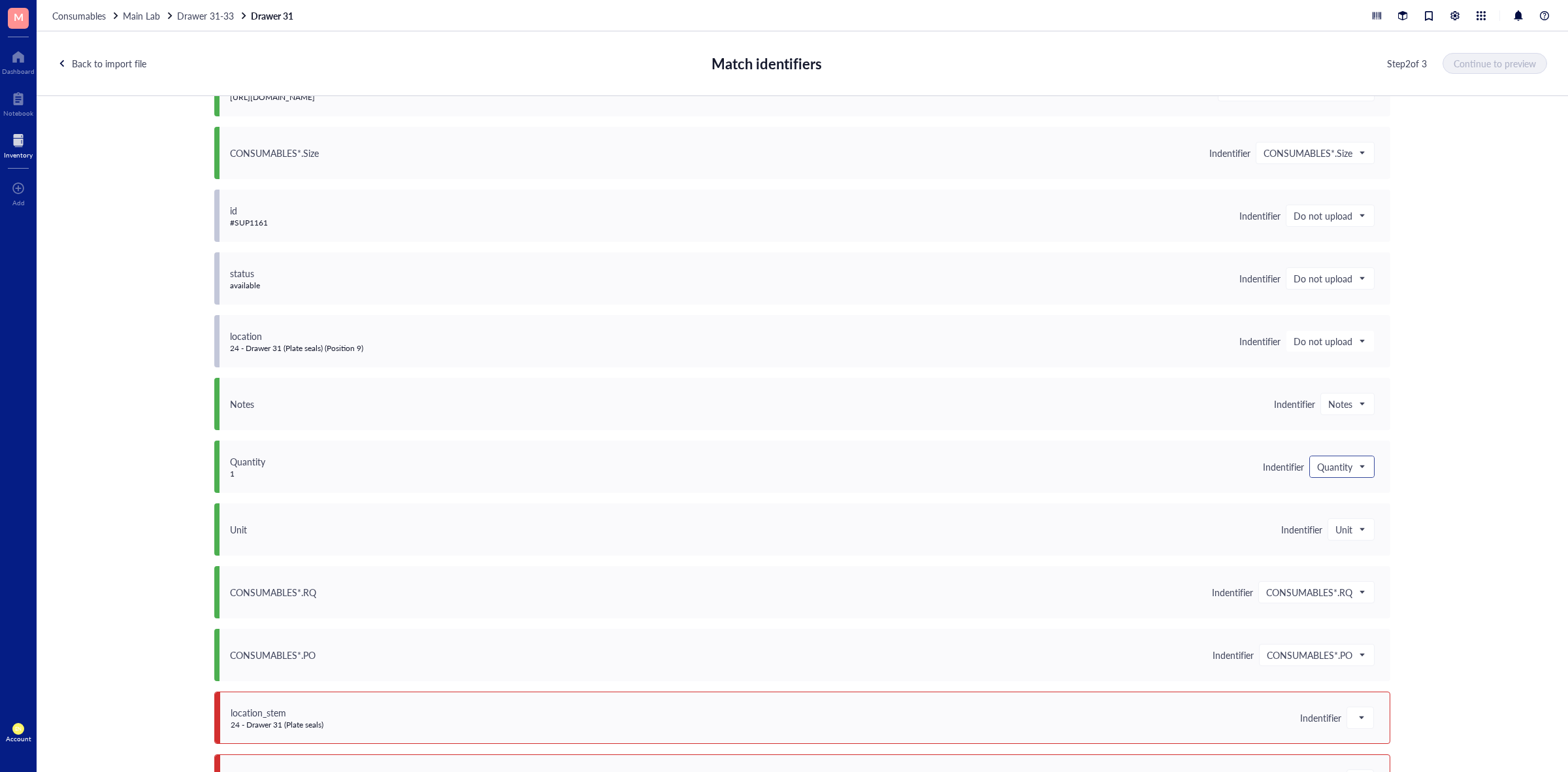
scroll to position [595, 0]
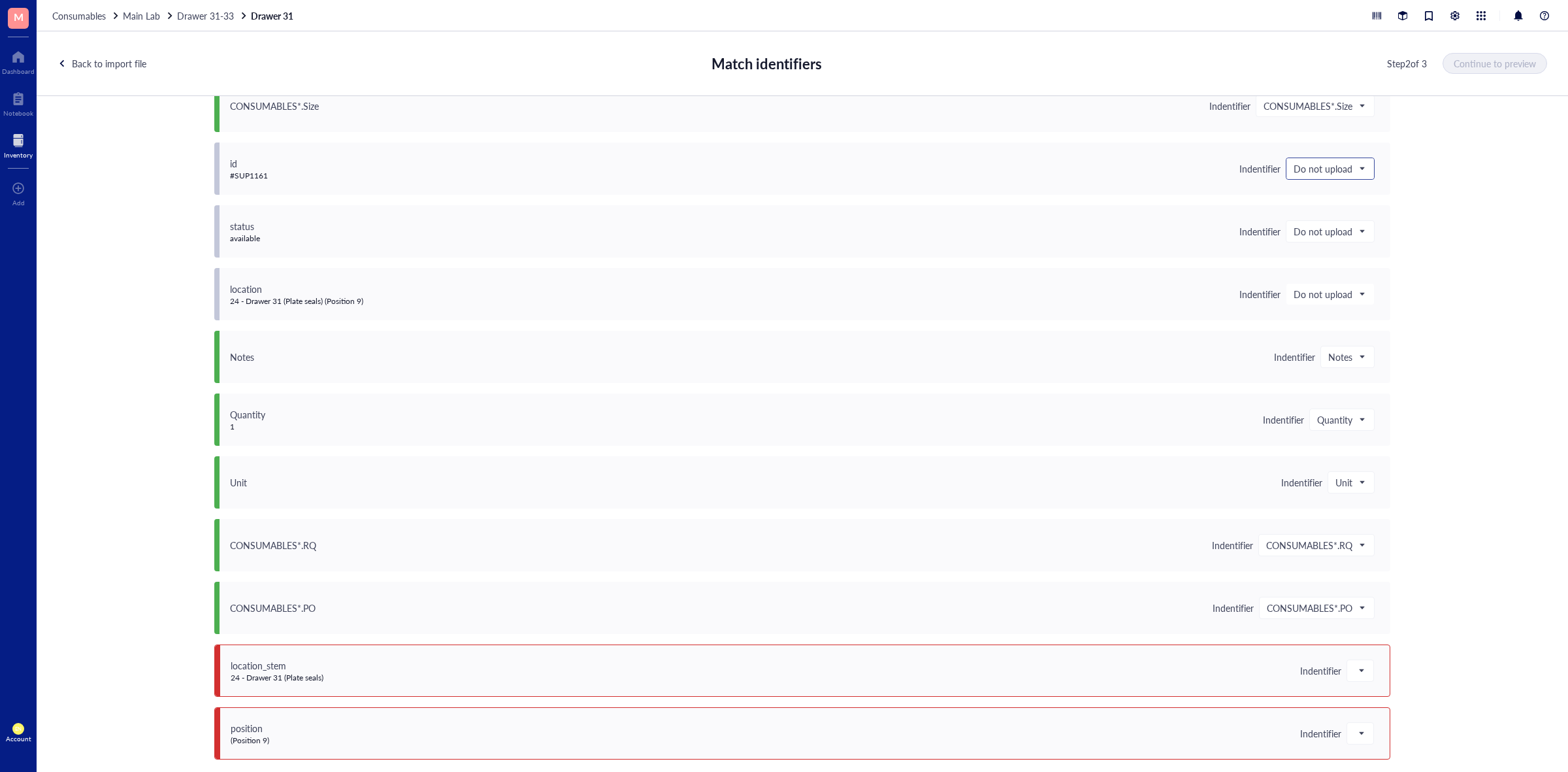
click at [1351, 165] on span "Do not upload" at bounding box center [1329, 169] width 70 height 12
click at [1350, 211] on div "Save as notes" at bounding box center [1380, 213] width 172 height 14
click at [1346, 230] on span "Do not upload" at bounding box center [1329, 231] width 70 height 12
click at [1351, 272] on div "Save as notes" at bounding box center [1380, 276] width 172 height 14
click at [1350, 289] on span "Do not upload" at bounding box center [1329, 294] width 70 height 12
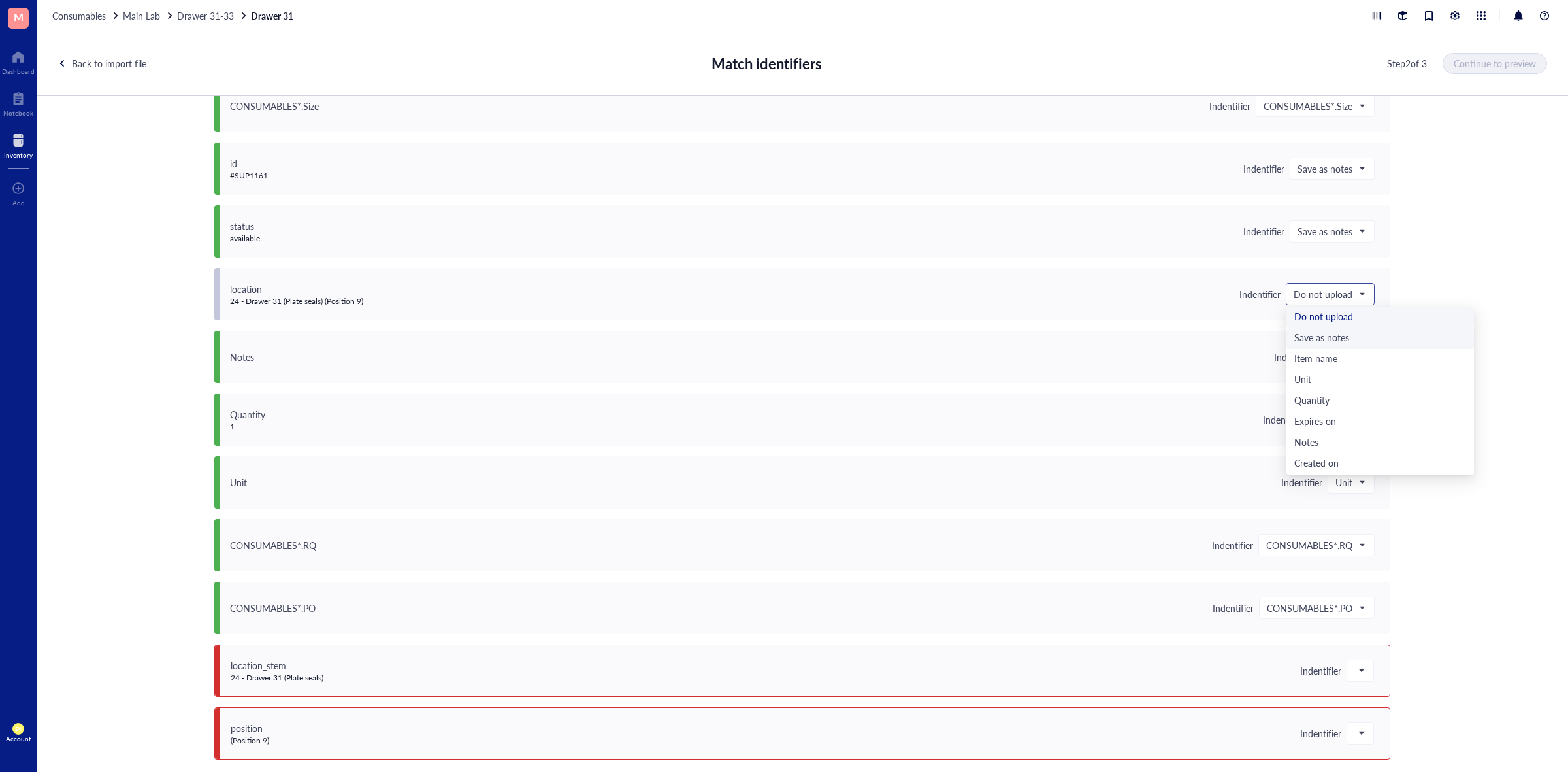
click at [1341, 329] on div "Save as notes" at bounding box center [1380, 338] width 188 height 21
click at [1365, 672] on div at bounding box center [1360, 671] width 26 height 21
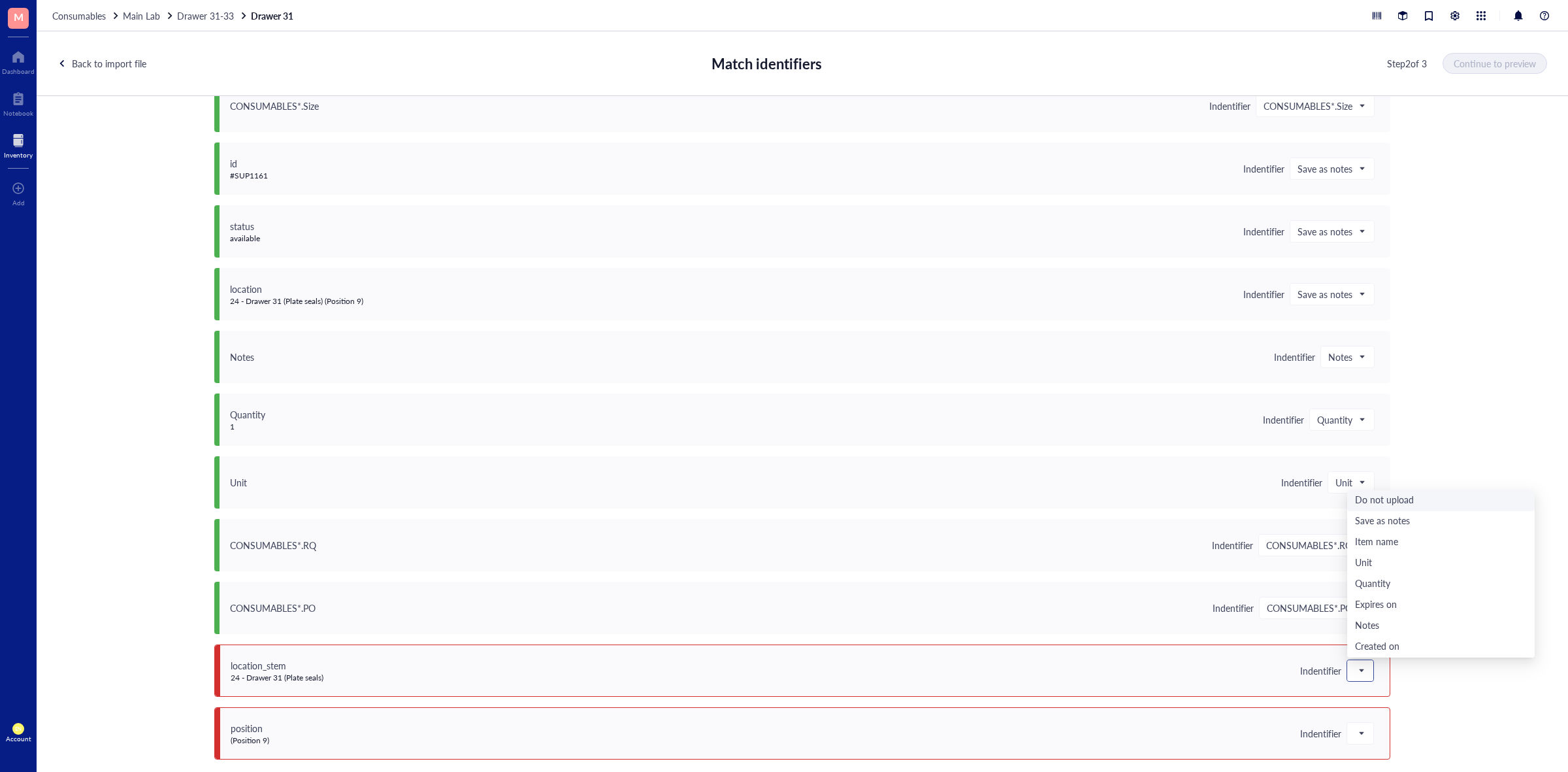
click at [1376, 497] on div "Do not upload" at bounding box center [1441, 500] width 172 height 14
click at [1365, 733] on div at bounding box center [1360, 733] width 26 height 21
click at [1384, 554] on div "Do not upload" at bounding box center [1441, 563] width 188 height 21
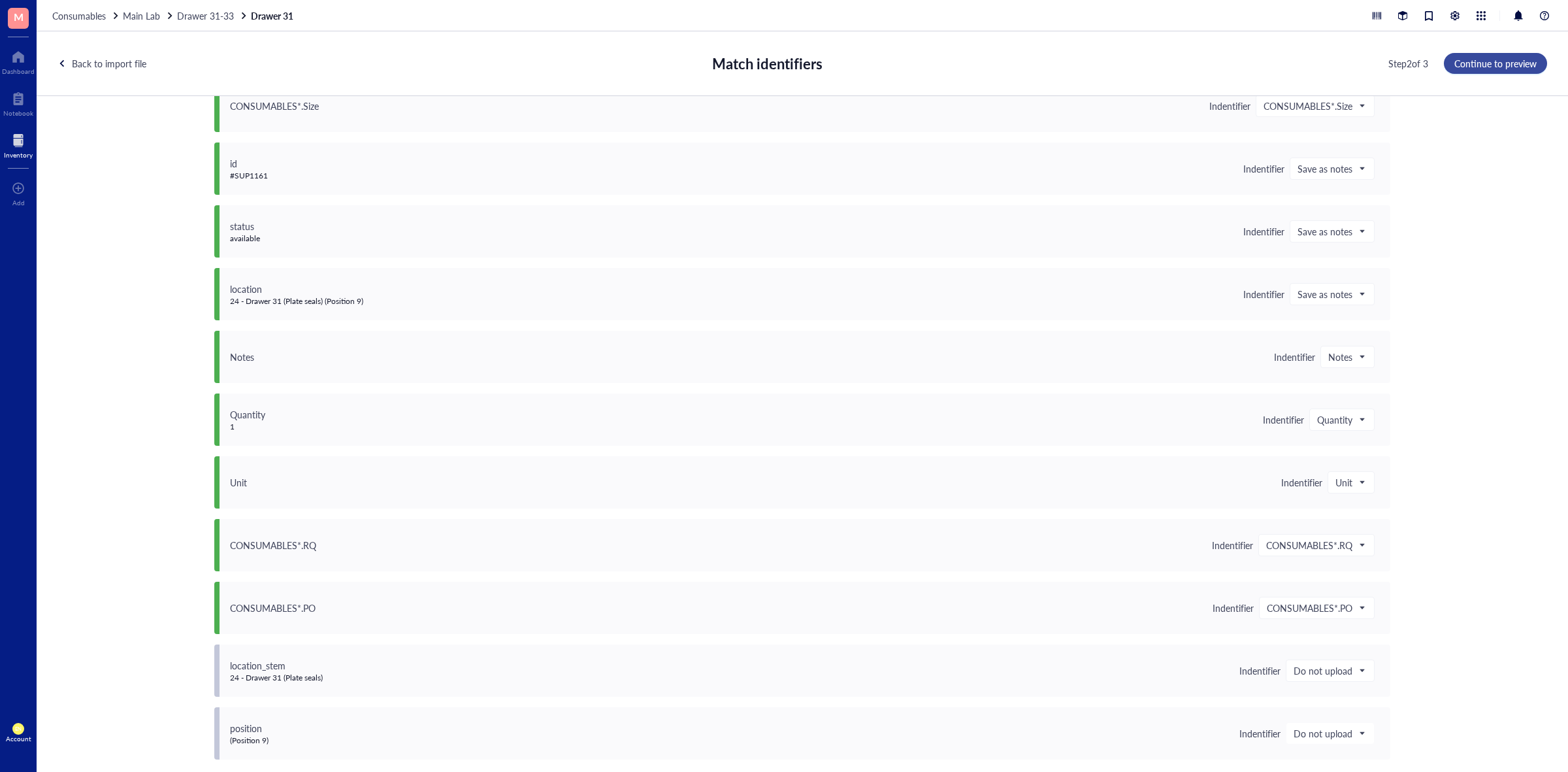
click at [1486, 67] on span "Continue to preview" at bounding box center [1496, 63] width 82 height 10
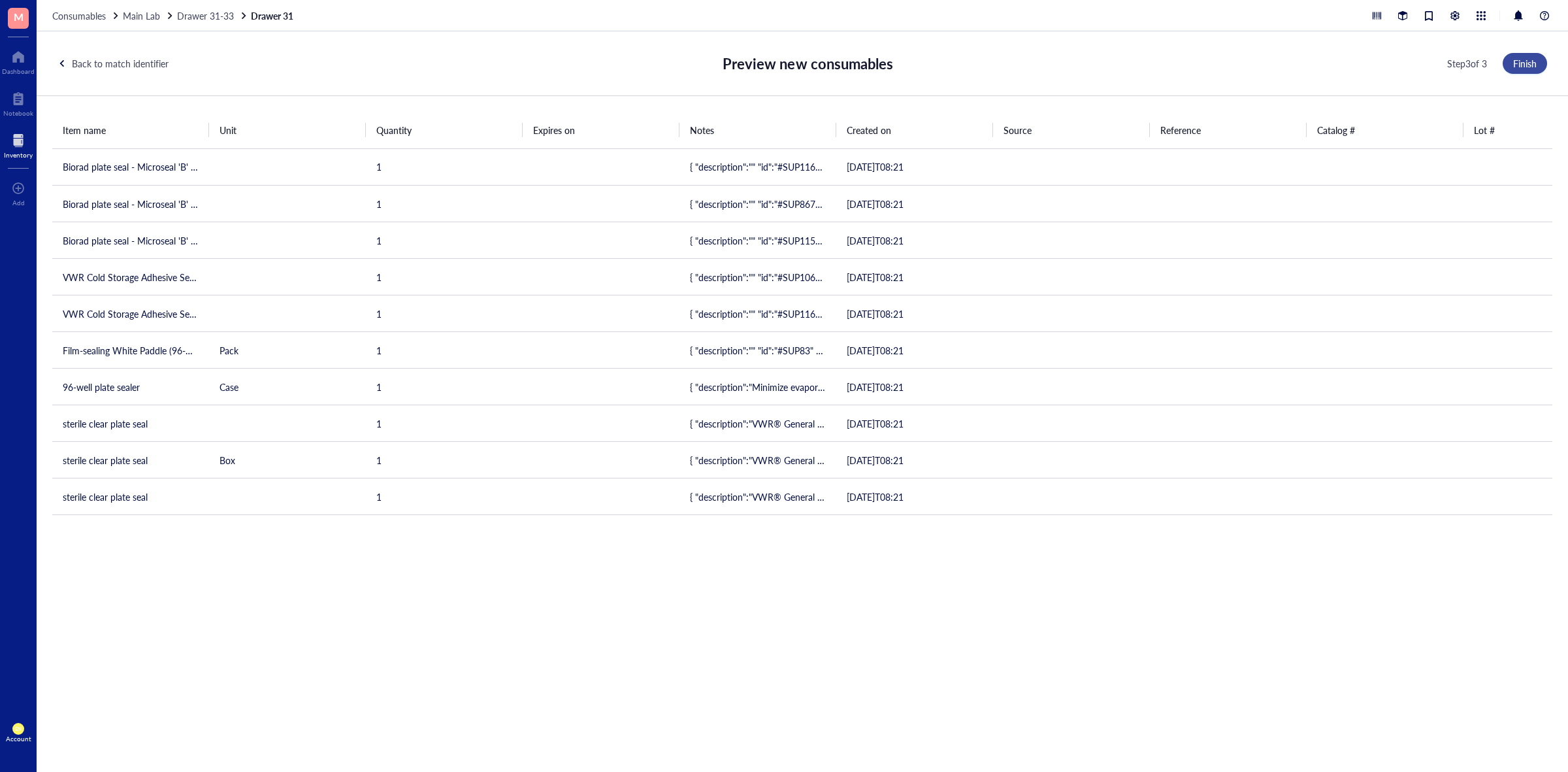
click at [1508, 62] on button "Finish" at bounding box center [1525, 63] width 44 height 21
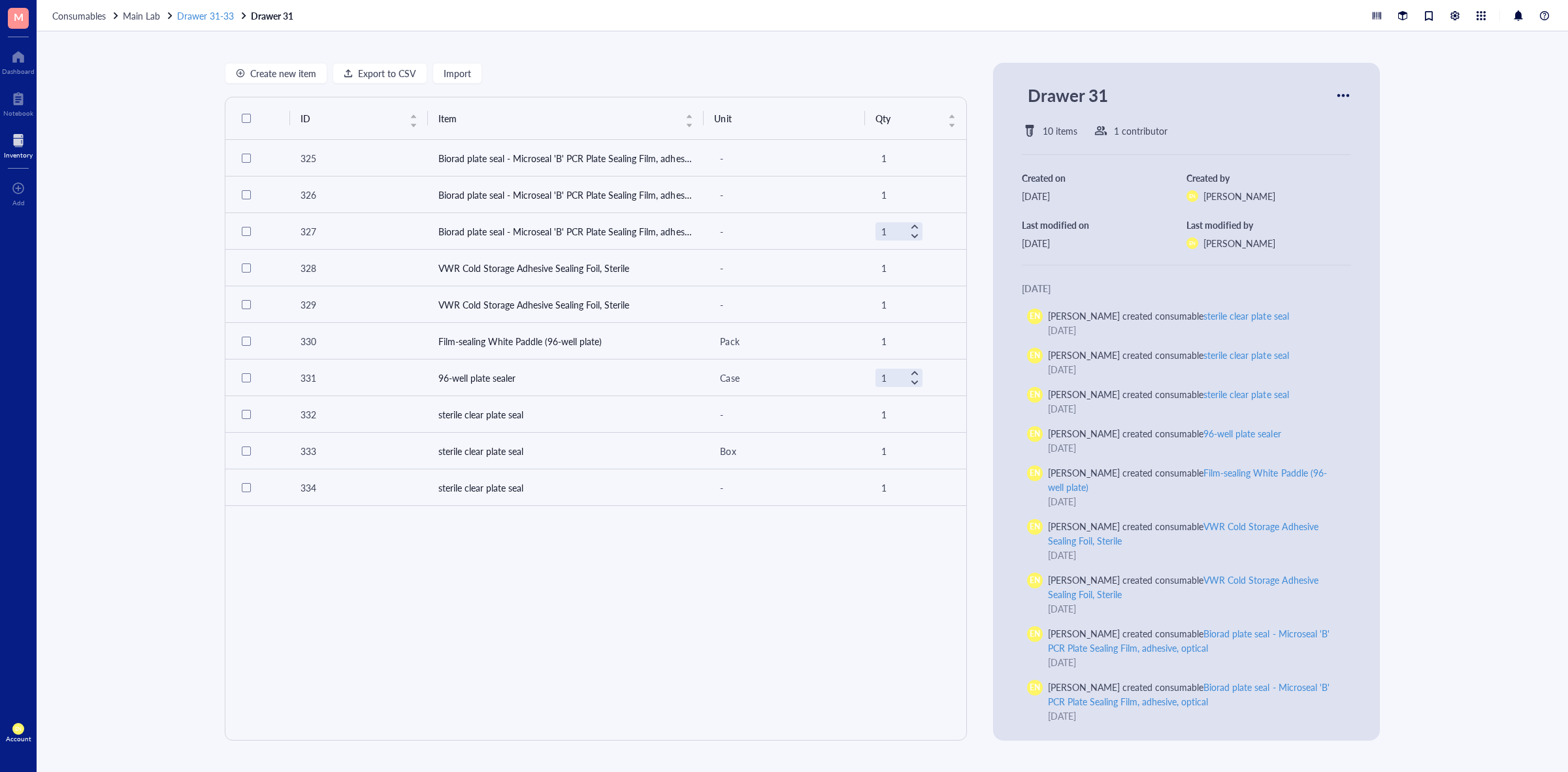
click at [223, 15] on span "Drawer 31-33" at bounding box center [206, 16] width 57 height 13
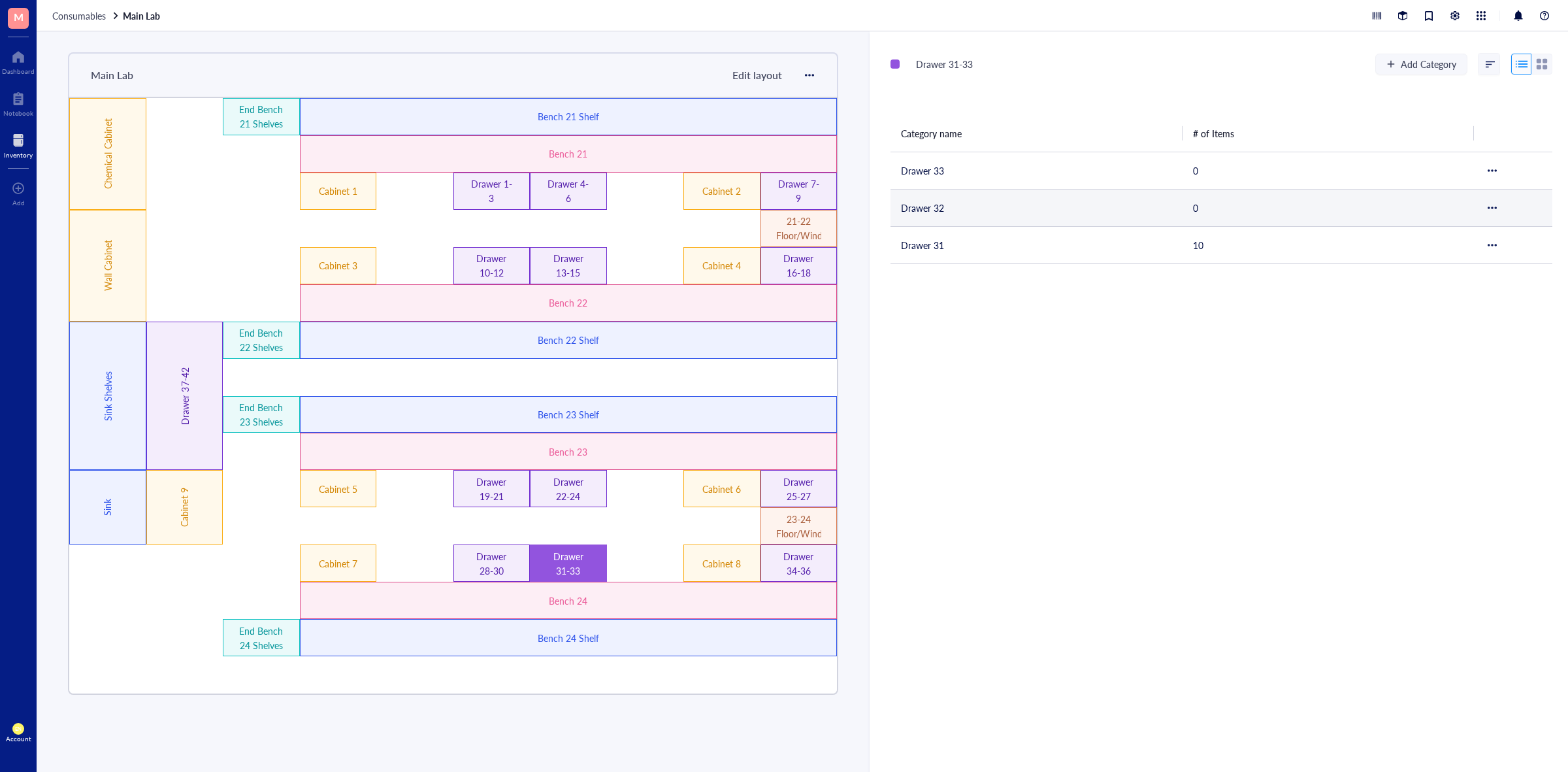
click at [928, 197] on td "Drawer 32" at bounding box center [1036, 207] width 292 height 37
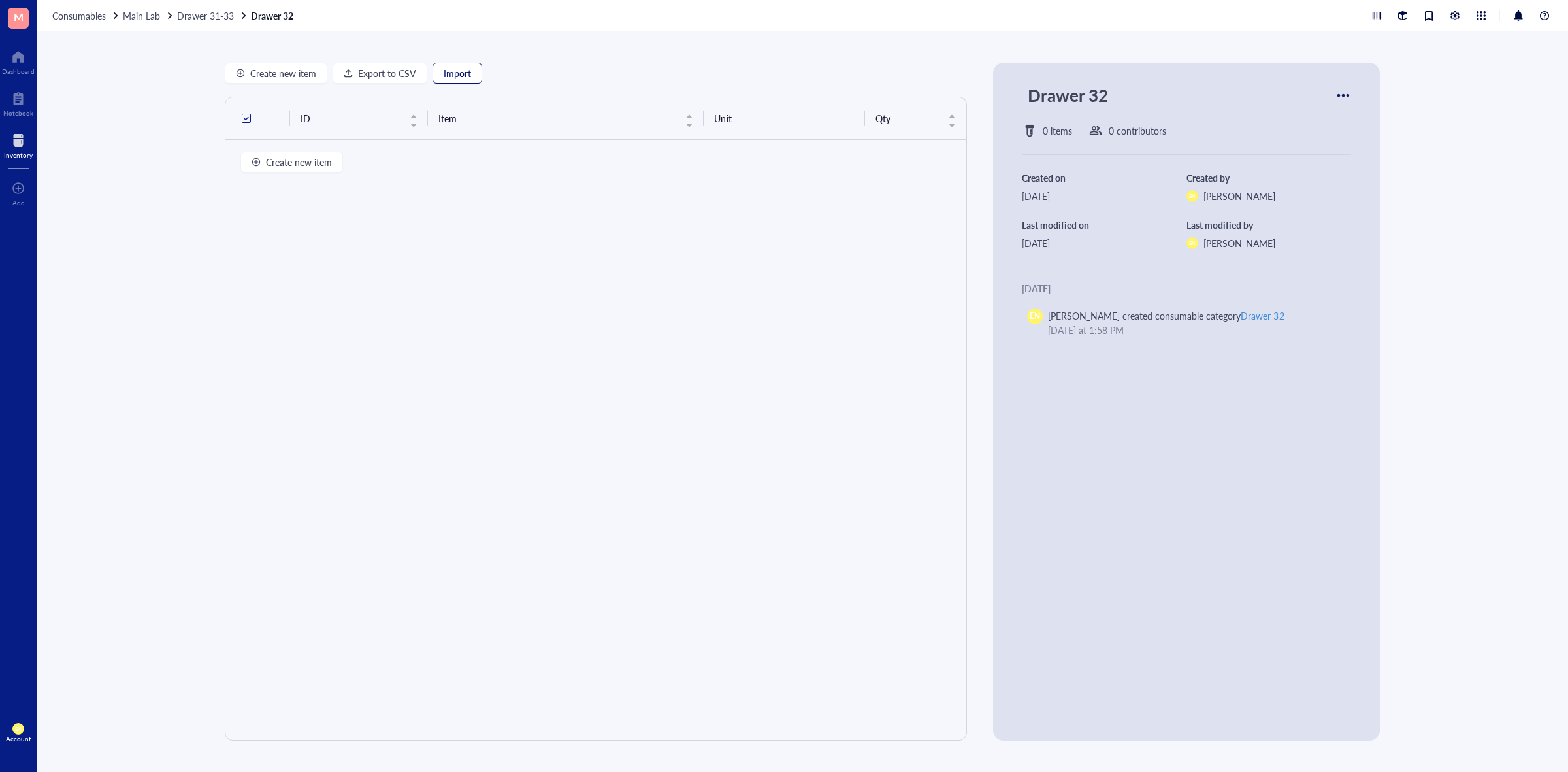
click at [456, 73] on span "Import" at bounding box center [457, 73] width 28 height 10
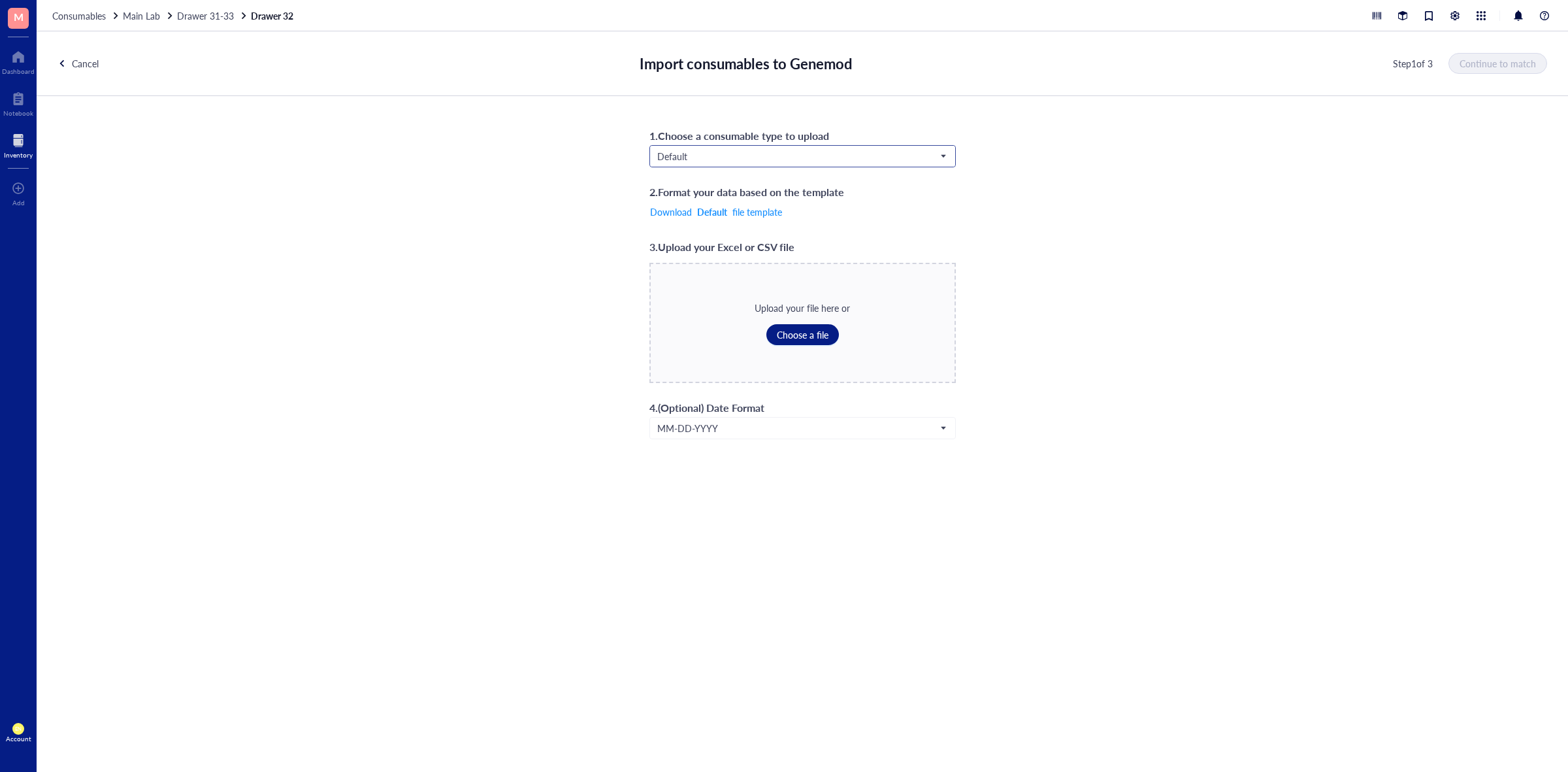
click at [818, 152] on span "Default" at bounding box center [802, 156] width 288 height 12
click at [724, 257] on div "Consumables*" at bounding box center [802, 264] width 289 height 14
click at [804, 332] on span "Choose a file" at bounding box center [803, 334] width 51 height 10
click at [1505, 59] on span "Continue to match" at bounding box center [1498, 63] width 77 height 10
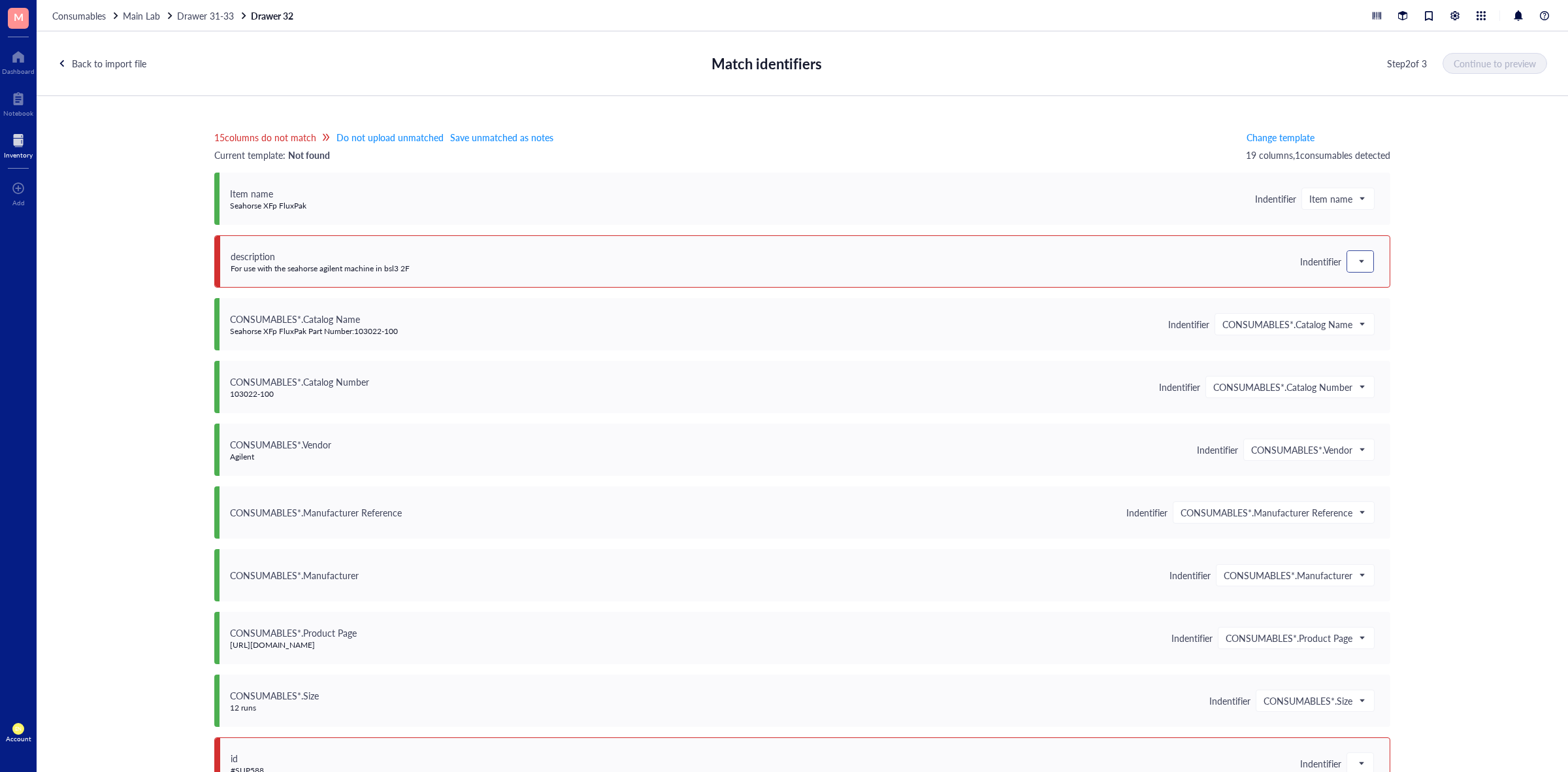
click at [1360, 258] on span at bounding box center [1361, 261] width 12 height 20
click at [1376, 305] on div "Save as notes" at bounding box center [1441, 306] width 172 height 14
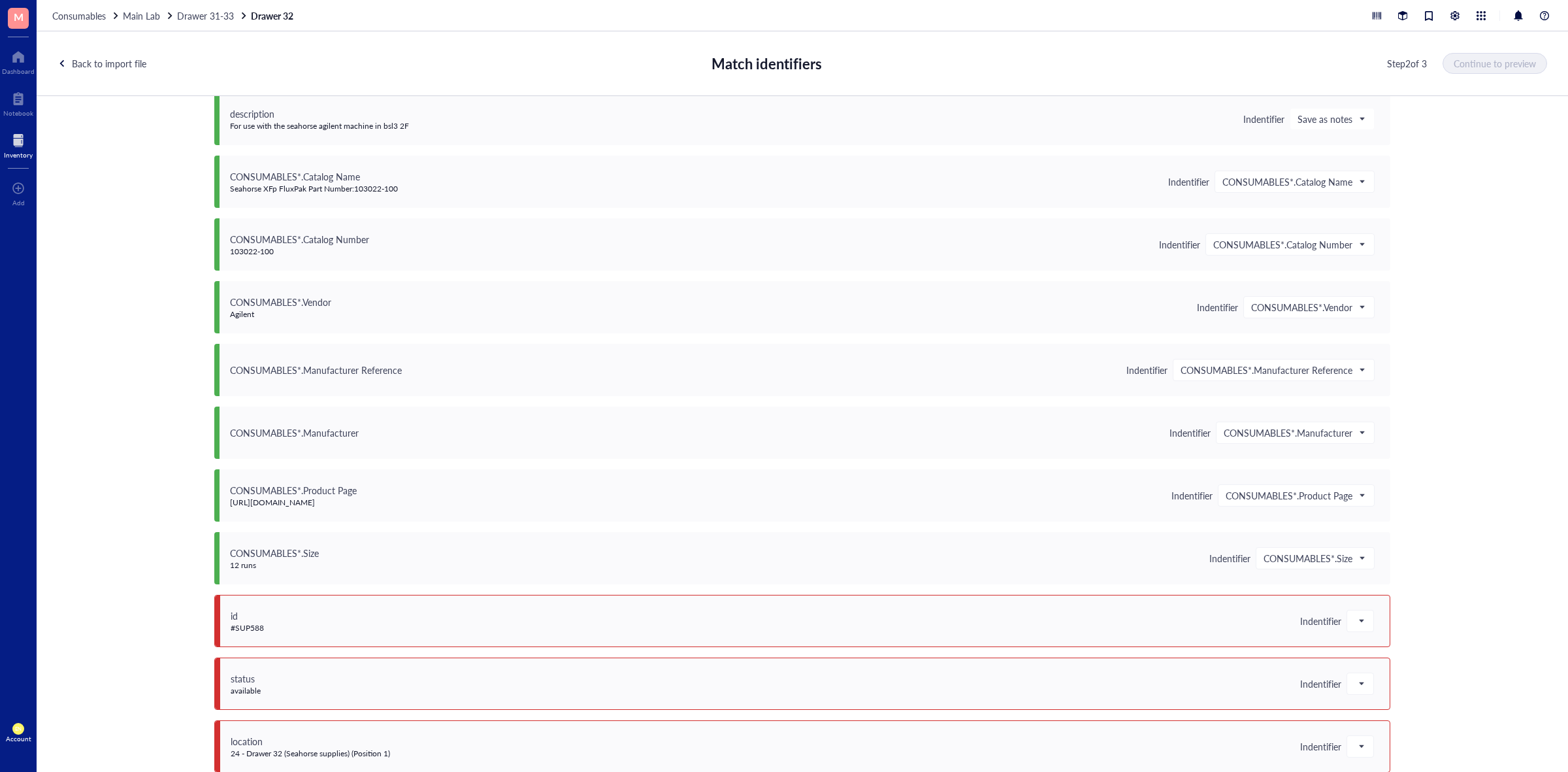
scroll to position [327, 0]
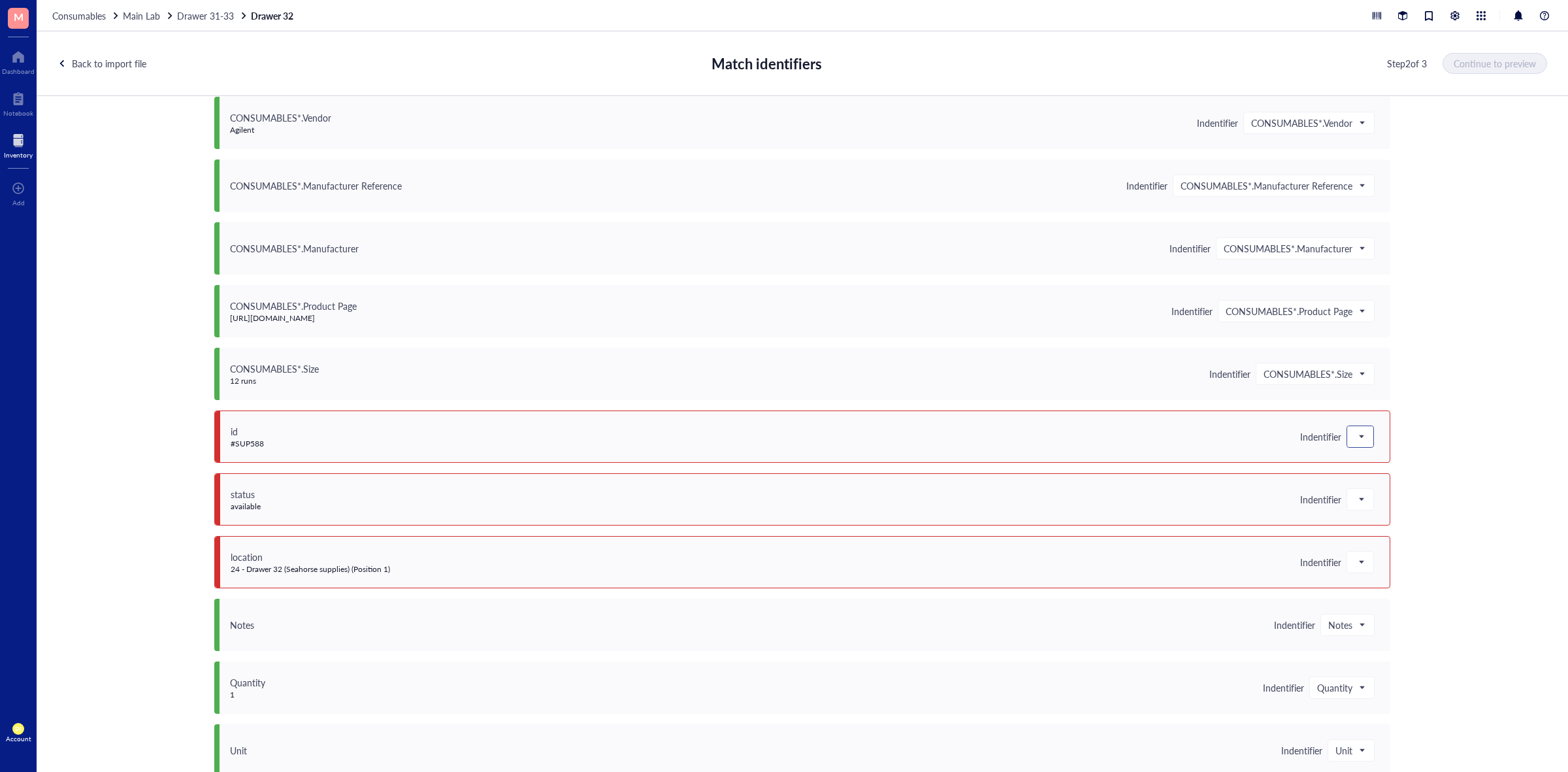
click at [1350, 425] on div "id #SUP588 Indentifier" at bounding box center [803, 436] width 1176 height 52
click at [1350, 426] on div at bounding box center [1360, 436] width 26 height 21
click at [1370, 478] on div "Save as notes" at bounding box center [1441, 481] width 172 height 14
click at [1358, 505] on span at bounding box center [1361, 499] width 12 height 20
click at [1366, 546] on div "Save as notes" at bounding box center [1441, 544] width 172 height 14
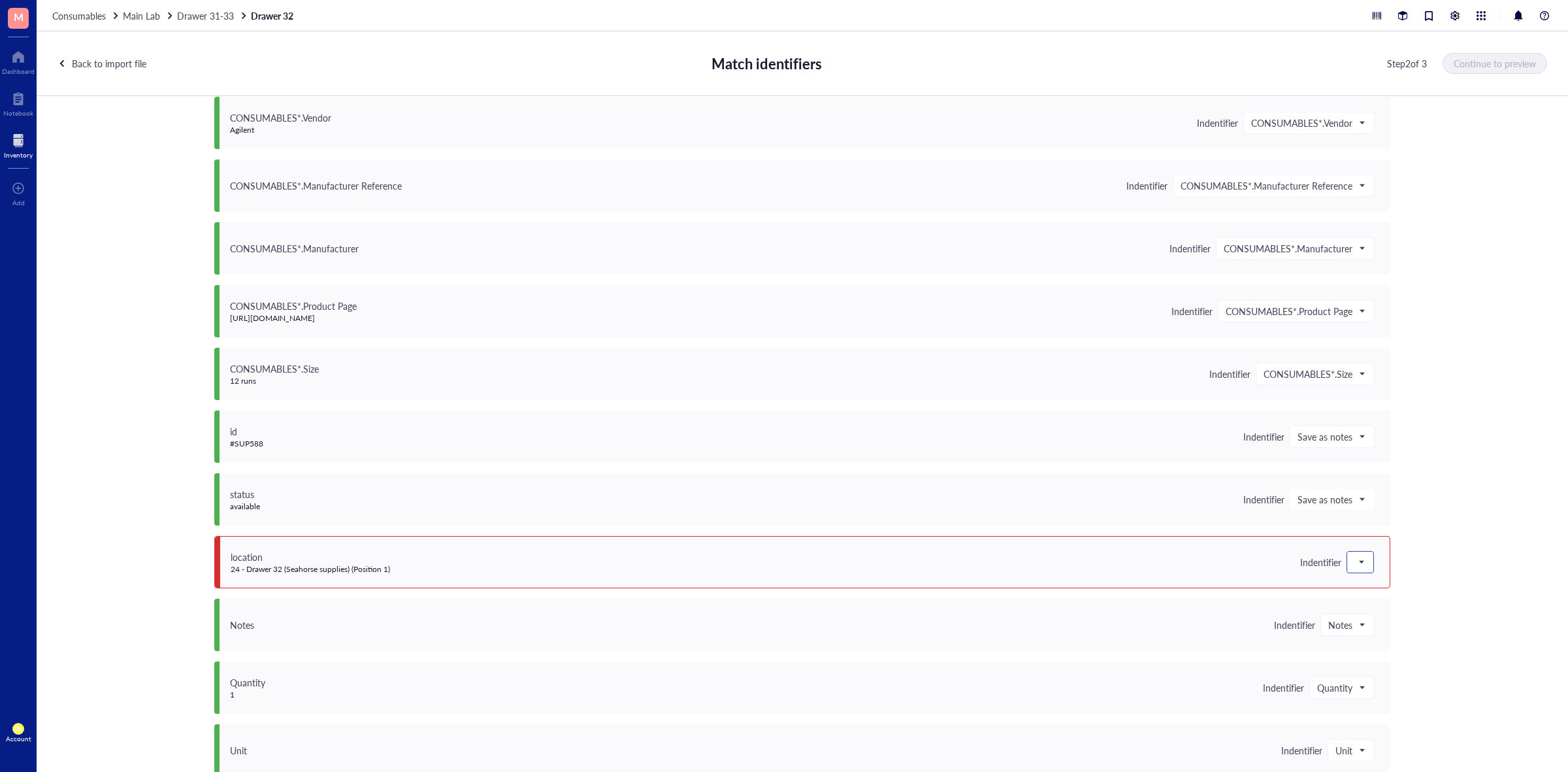
click at [1355, 563] on span at bounding box center [1361, 562] width 12 height 20
click at [1372, 602] on div "Save as notes" at bounding box center [1441, 607] width 172 height 14
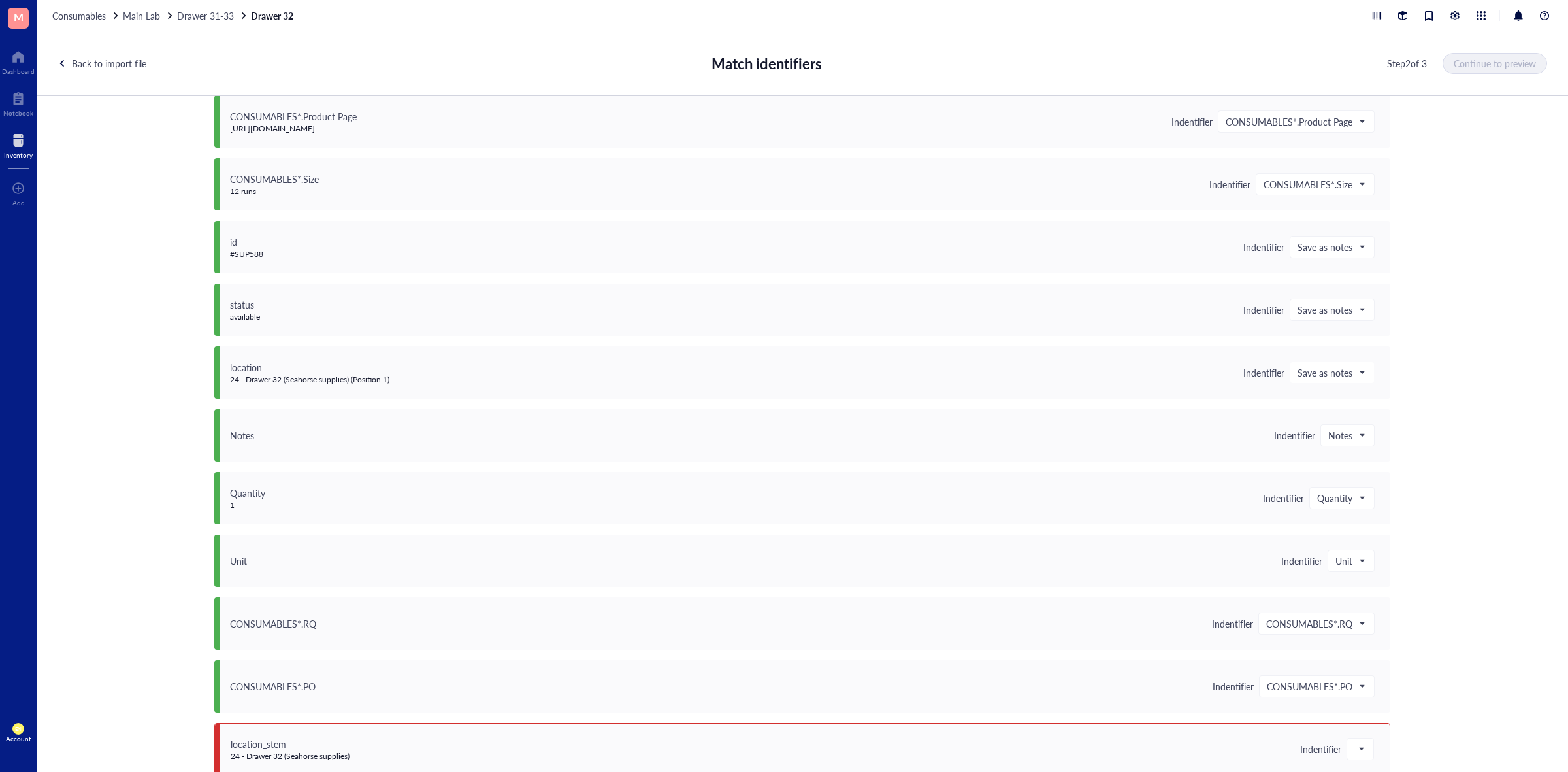
scroll to position [595, 0]
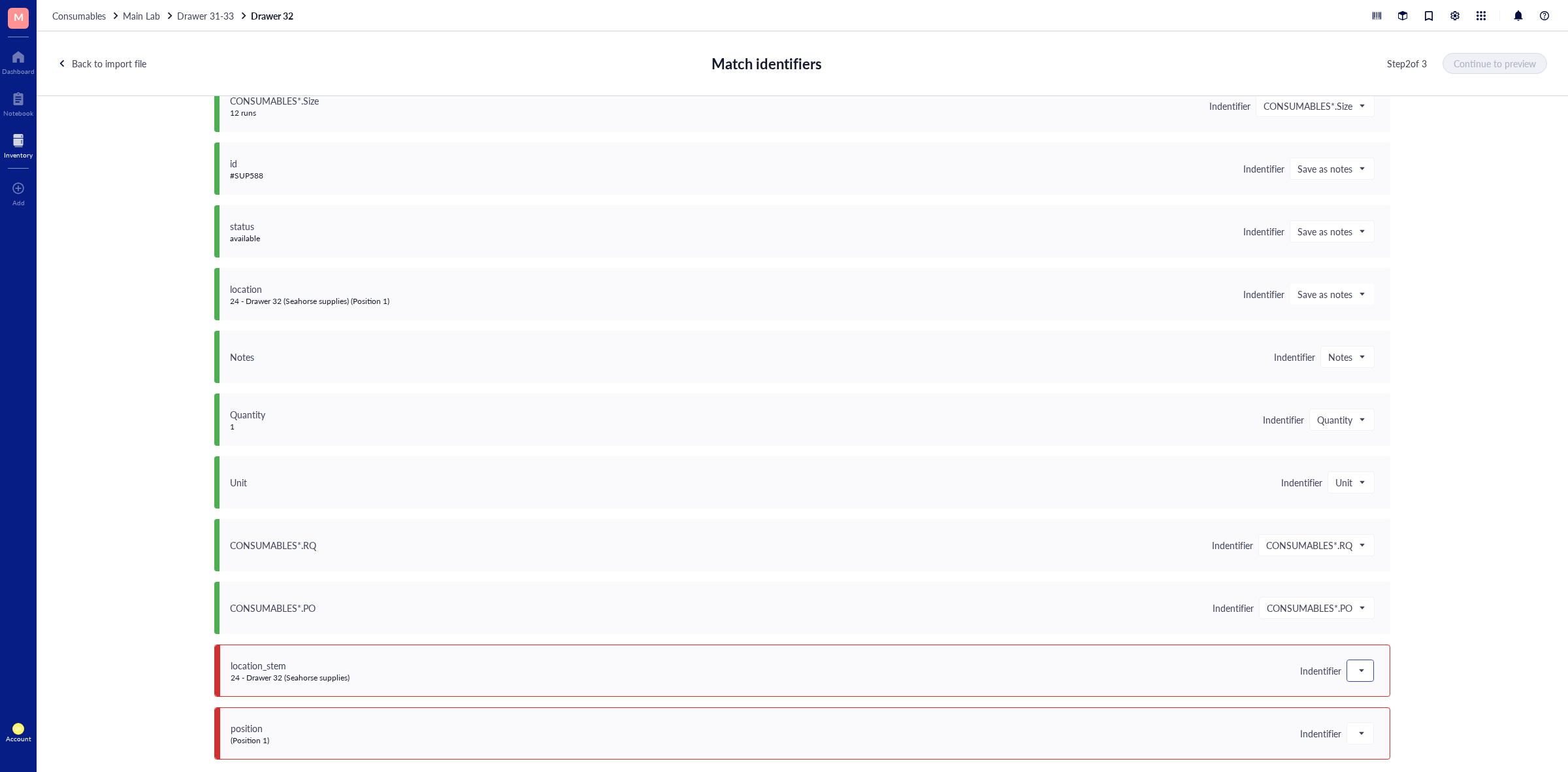
click at [1347, 662] on div at bounding box center [1360, 671] width 26 height 21
click at [1374, 498] on div "Do not upload" at bounding box center [1441, 500] width 172 height 14
click at [1348, 726] on div at bounding box center [1360, 733] width 26 height 21
click at [1370, 567] on div "Do not upload" at bounding box center [1441, 564] width 172 height 14
click at [1475, 64] on span "Continue to preview" at bounding box center [1496, 63] width 82 height 10
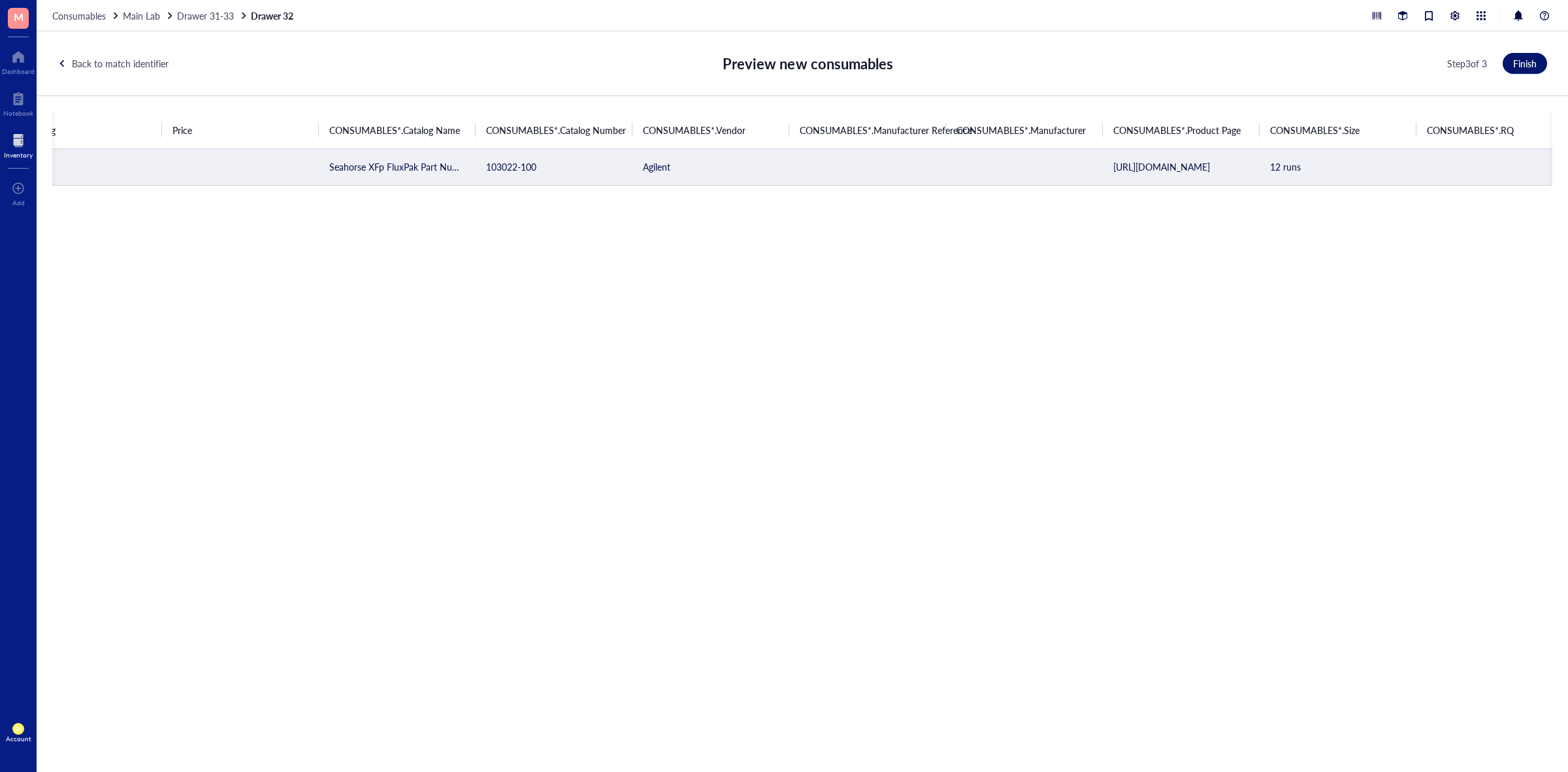
scroll to position [0, 1640]
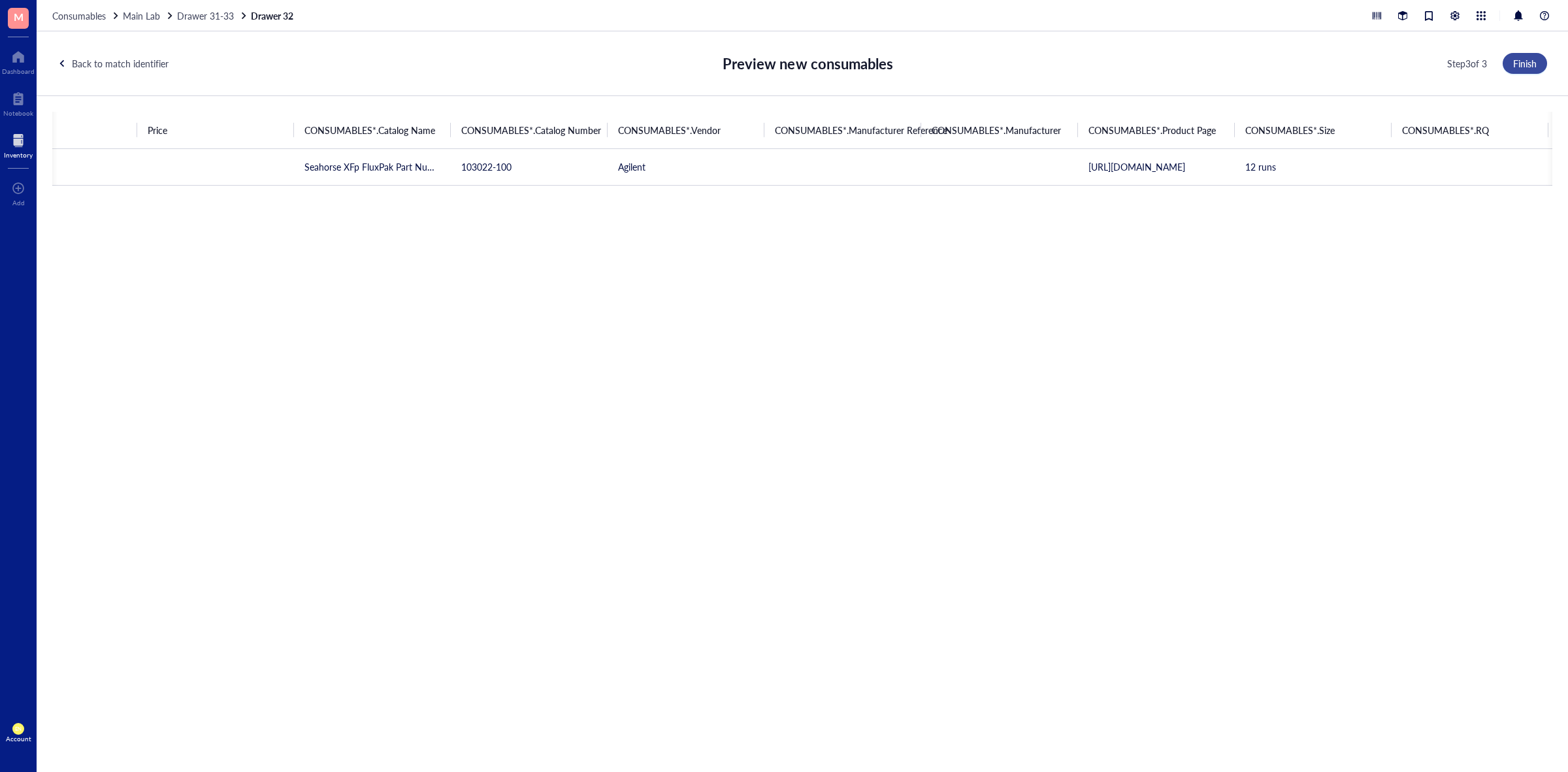
click at [1524, 55] on button "Finish" at bounding box center [1525, 63] width 44 height 21
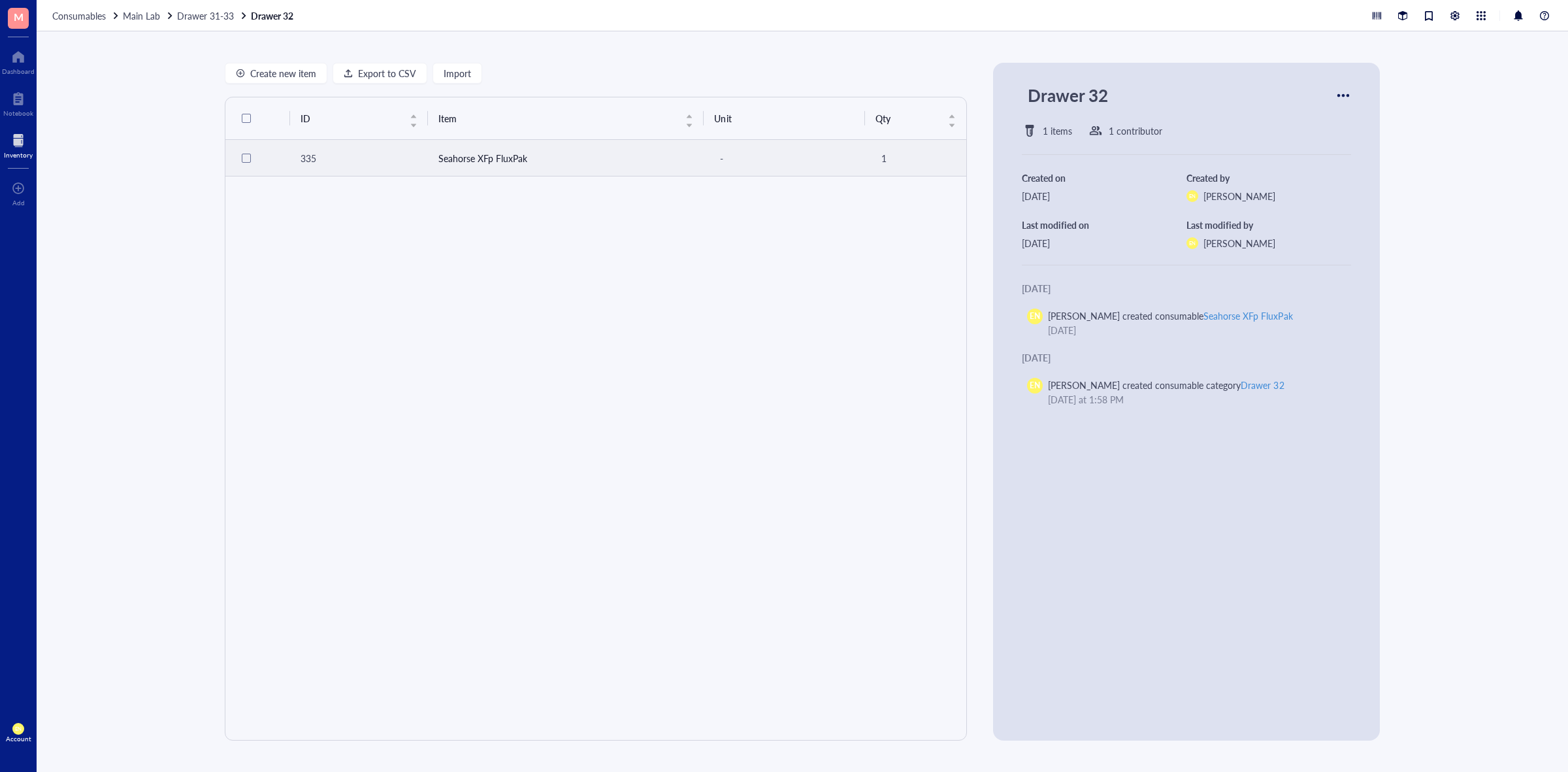
click at [446, 170] on td "Seahorse XFp FluxPak" at bounding box center [566, 158] width 276 height 36
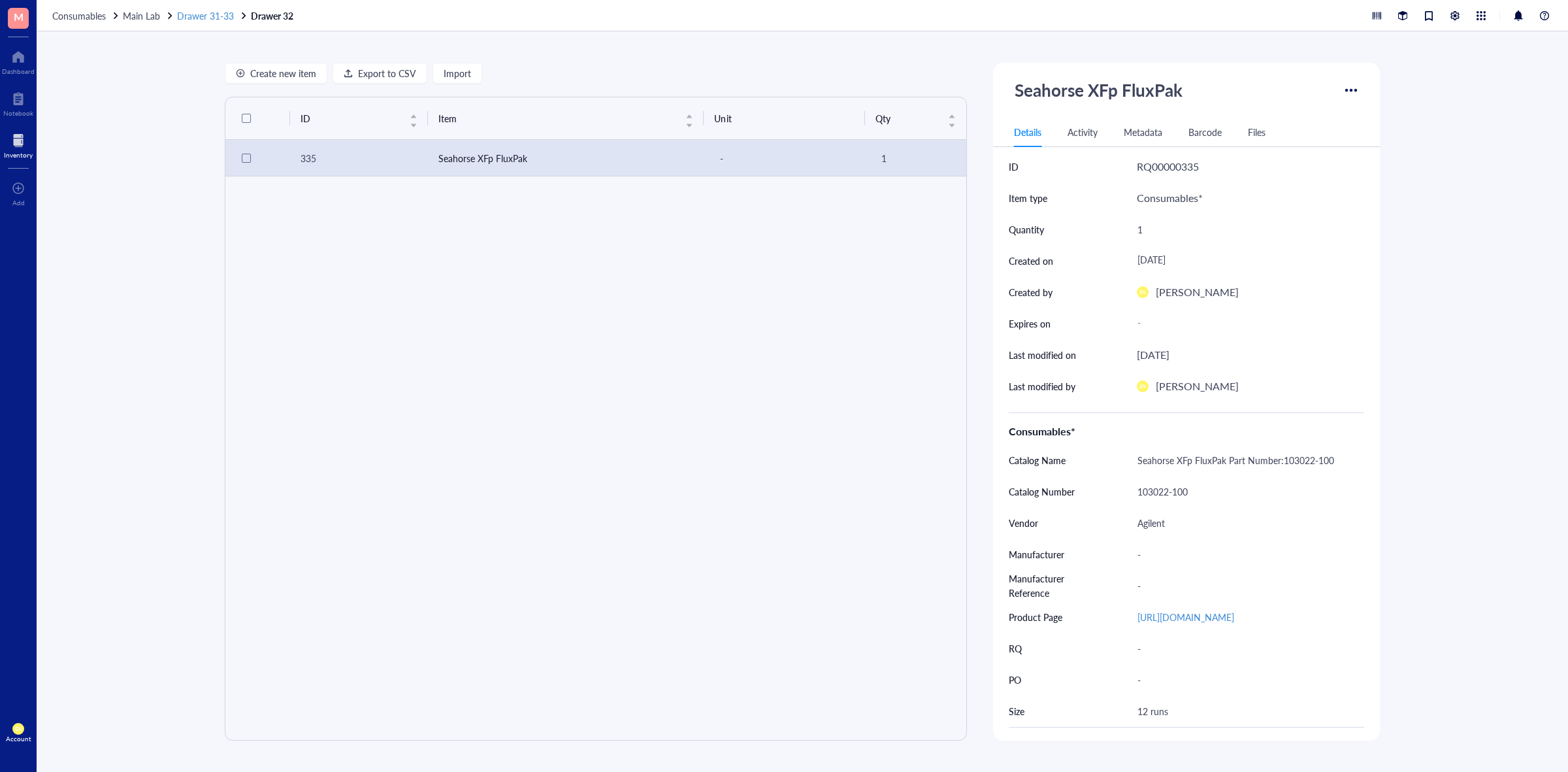
click at [208, 15] on span "Drawer 31-33" at bounding box center [206, 16] width 57 height 13
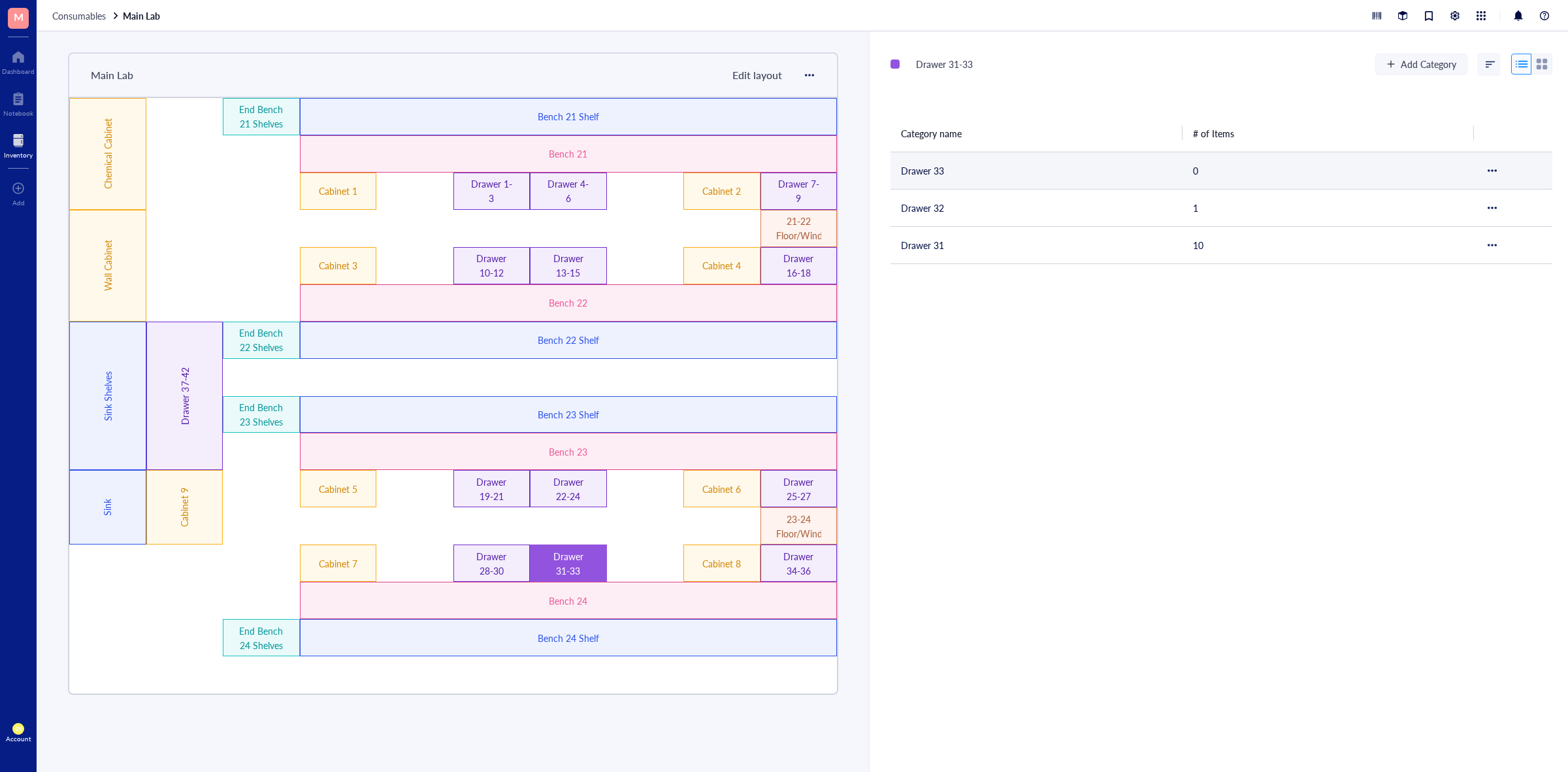
click at [933, 165] on td "Drawer 33" at bounding box center [1036, 170] width 292 height 37
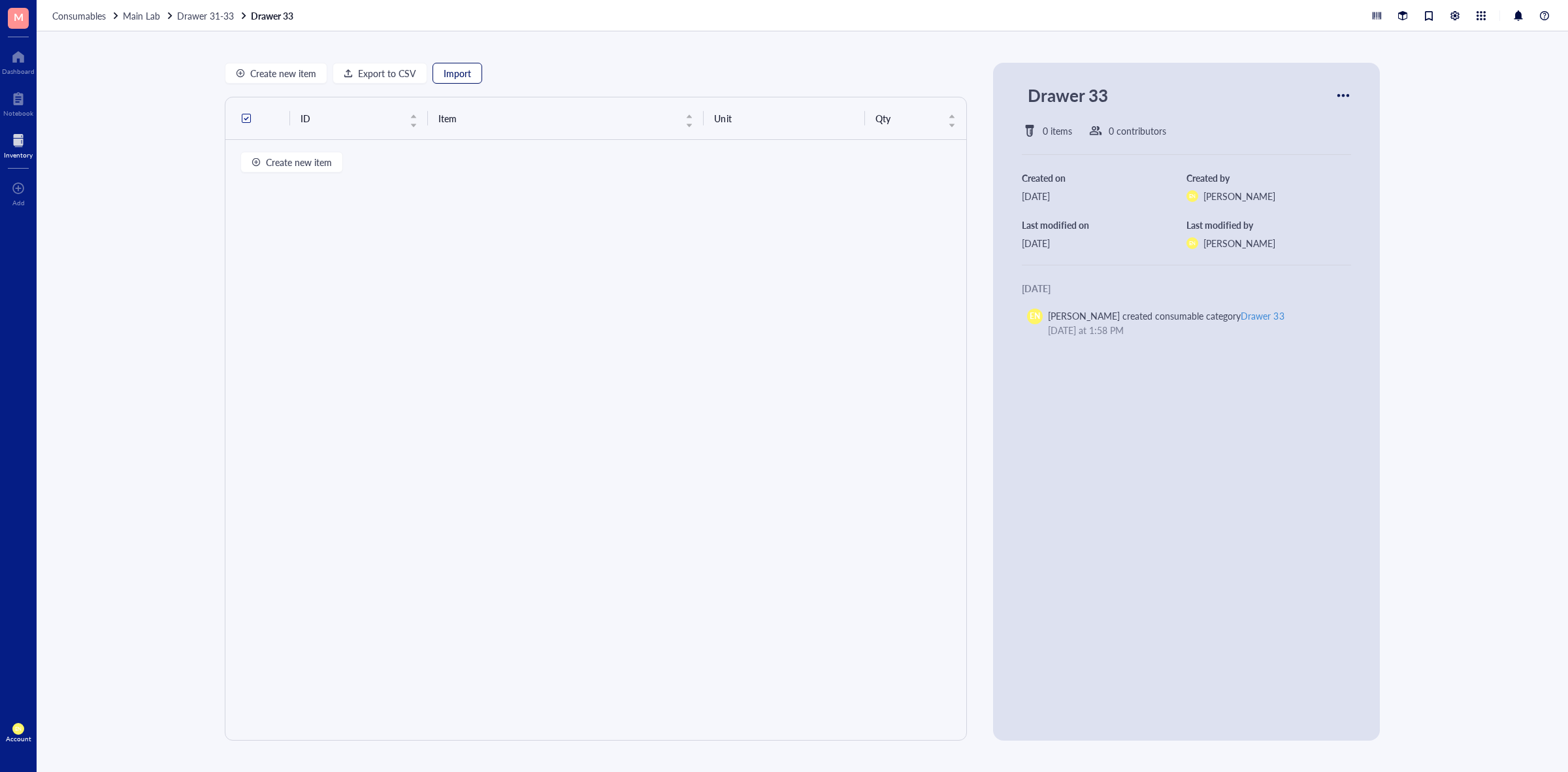
click at [455, 68] on span "Import" at bounding box center [457, 73] width 28 height 10
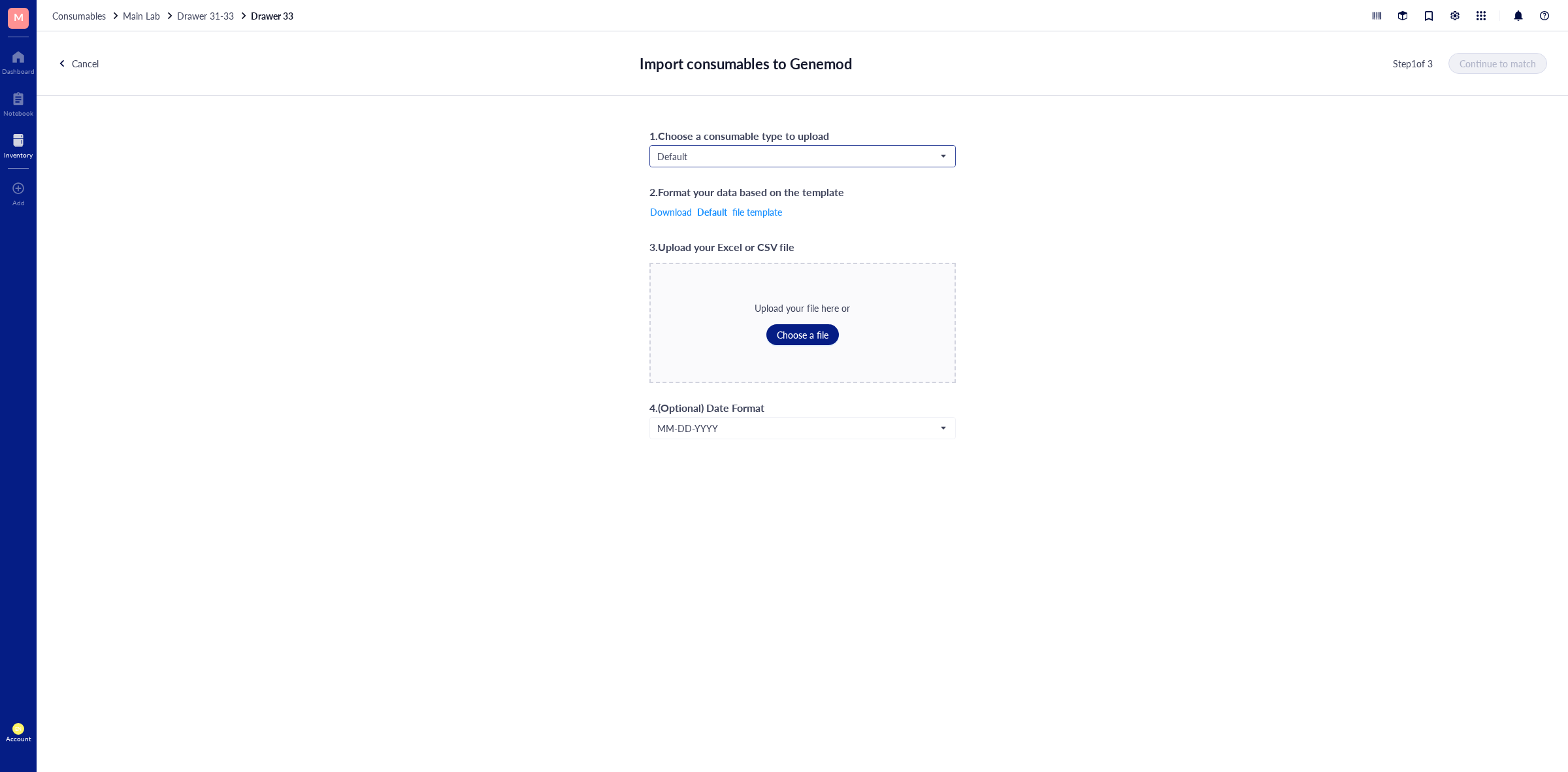
click at [854, 150] on span "Default" at bounding box center [802, 156] width 288 height 12
click at [788, 255] on div "Consumables*" at bounding box center [802, 264] width 305 height 21
click at [807, 336] on span "Choose a file" at bounding box center [803, 334] width 51 height 10
click at [1483, 59] on span "Continue to match" at bounding box center [1498, 63] width 77 height 10
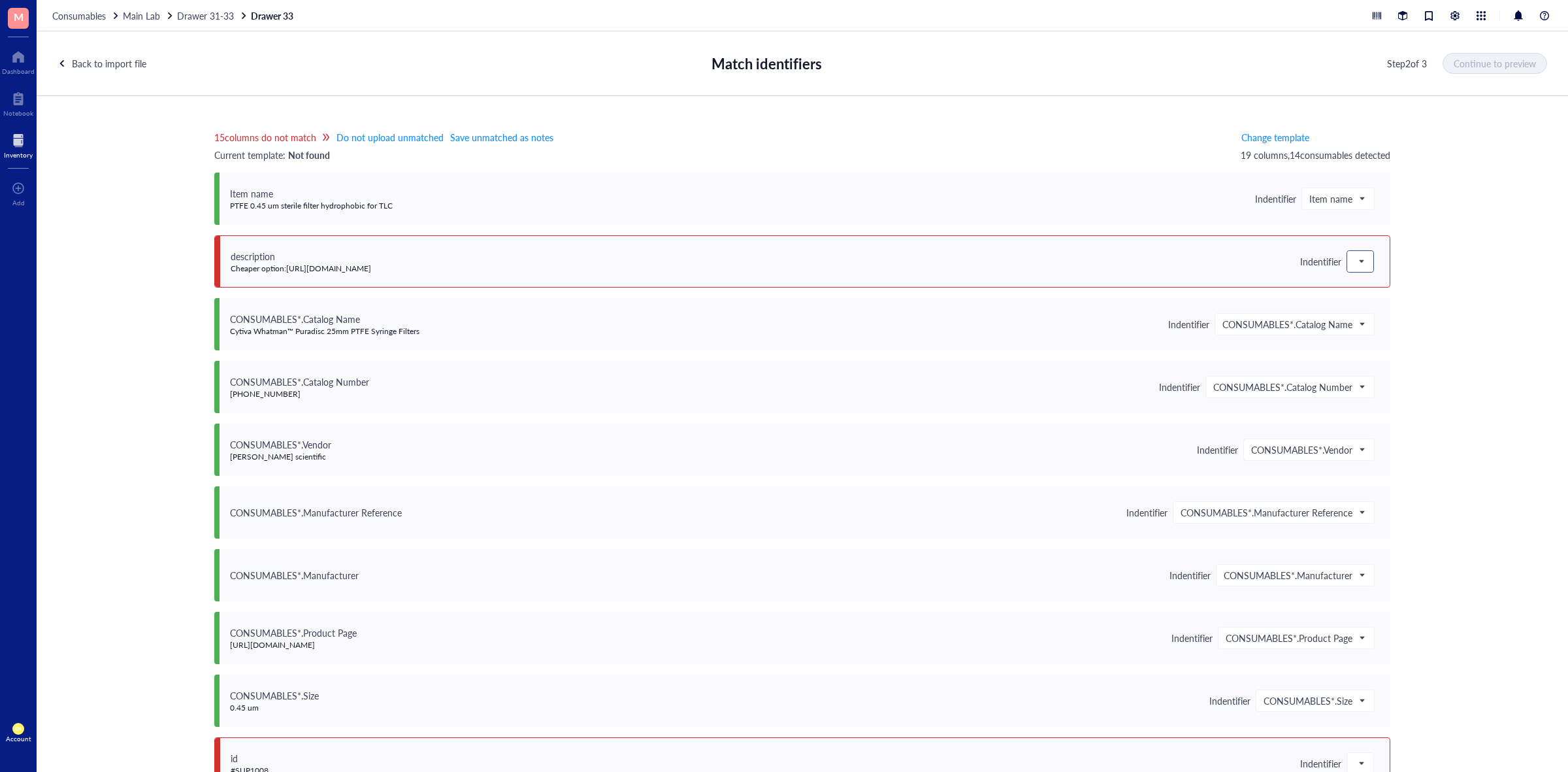
click at [1368, 266] on div at bounding box center [1360, 261] width 26 height 21
click at [1361, 306] on div "Save as notes" at bounding box center [1441, 306] width 172 height 14
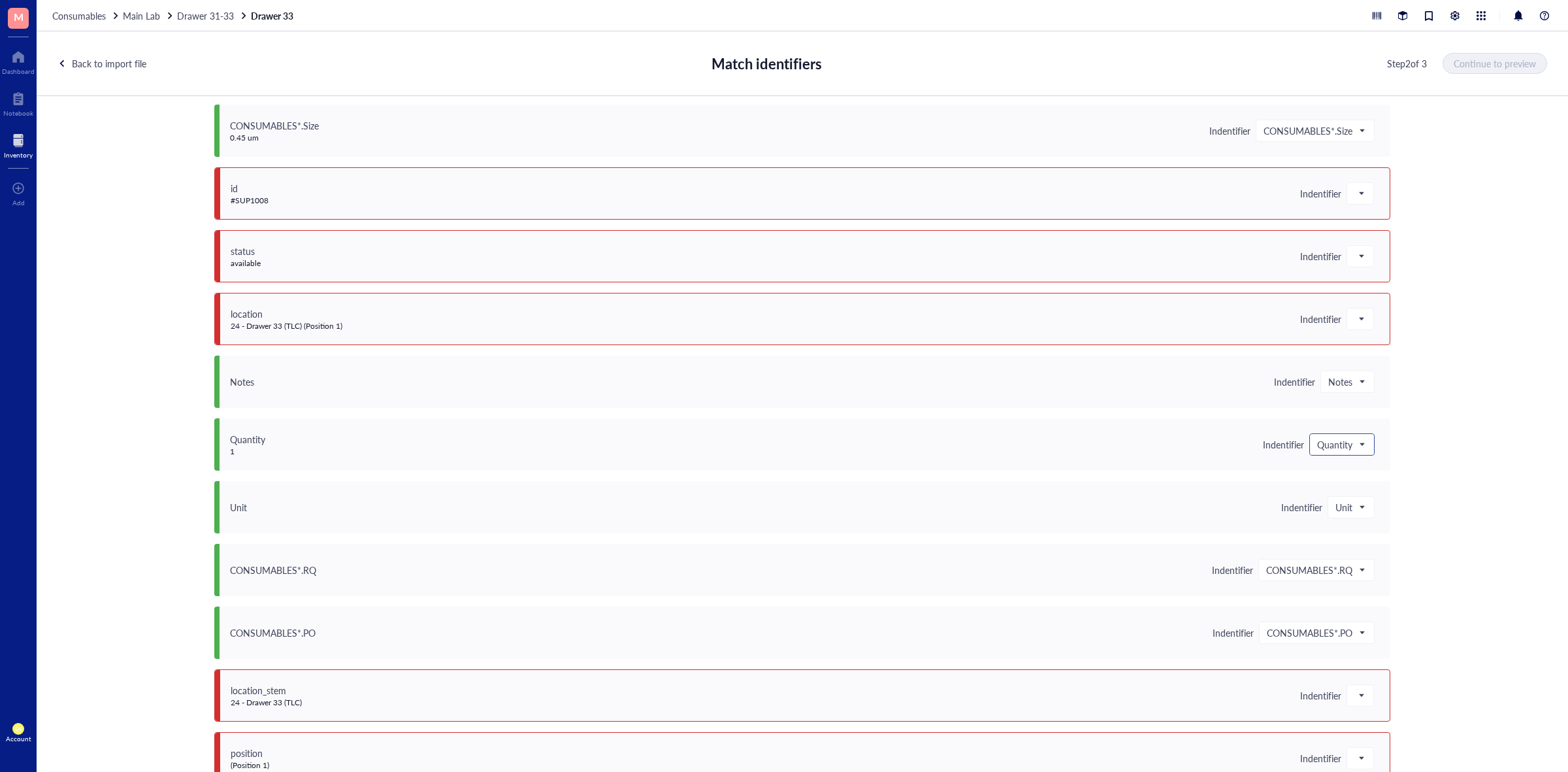
scroll to position [572, 0]
click at [1355, 207] on div "id #SUP1008 Indentifier" at bounding box center [803, 192] width 1176 height 52
click at [1357, 196] on span at bounding box center [1361, 192] width 12 height 20
click at [1370, 236] on div "Save as notes" at bounding box center [1441, 236] width 172 height 14
click at [1366, 245] on div at bounding box center [1360, 254] width 26 height 21
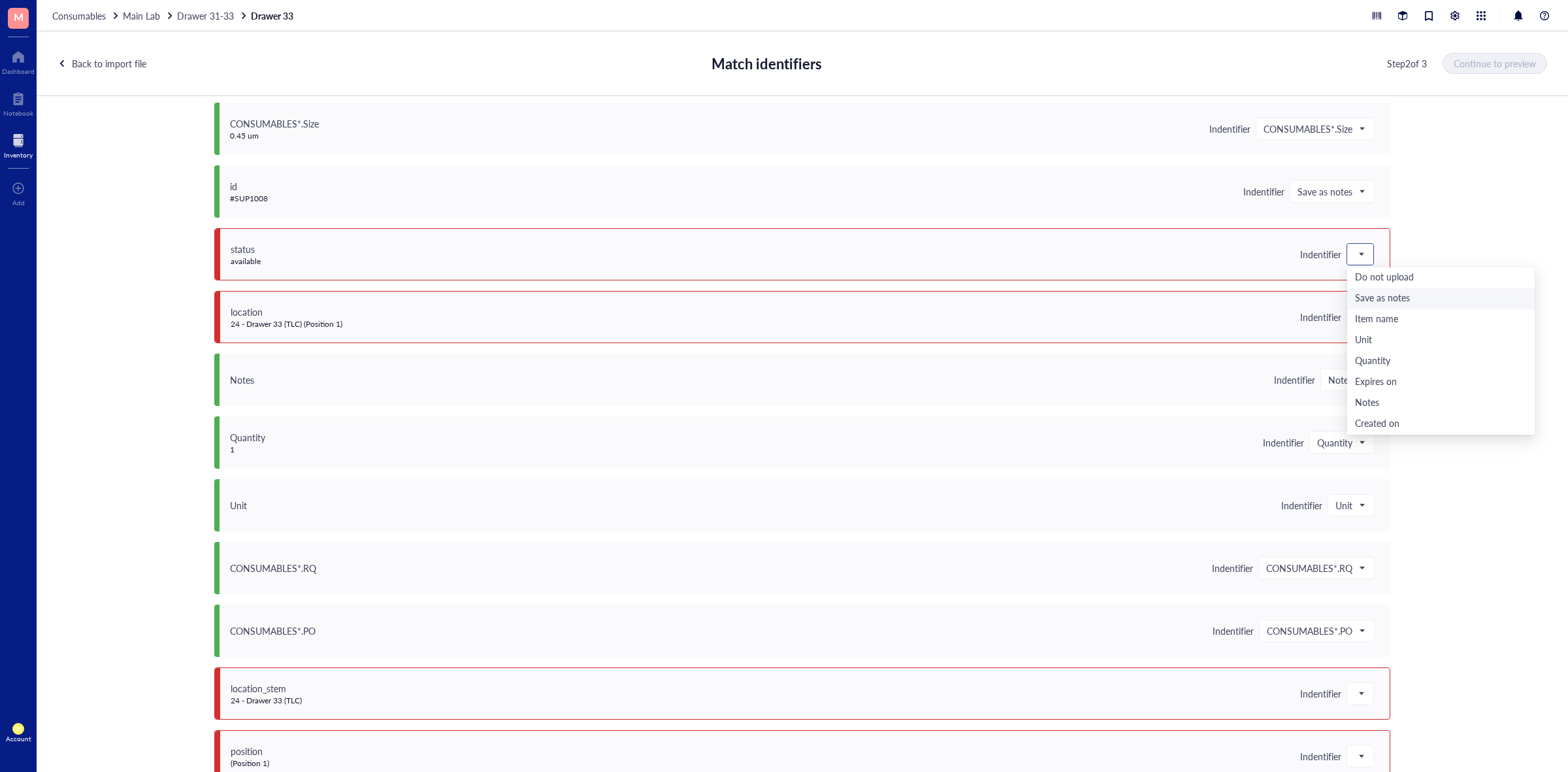
click at [1367, 295] on div "Save as notes" at bounding box center [1441, 299] width 172 height 14
click at [1357, 318] on span at bounding box center [1361, 317] width 12 height 20
click at [1364, 363] on div "Save as notes" at bounding box center [1441, 361] width 172 height 14
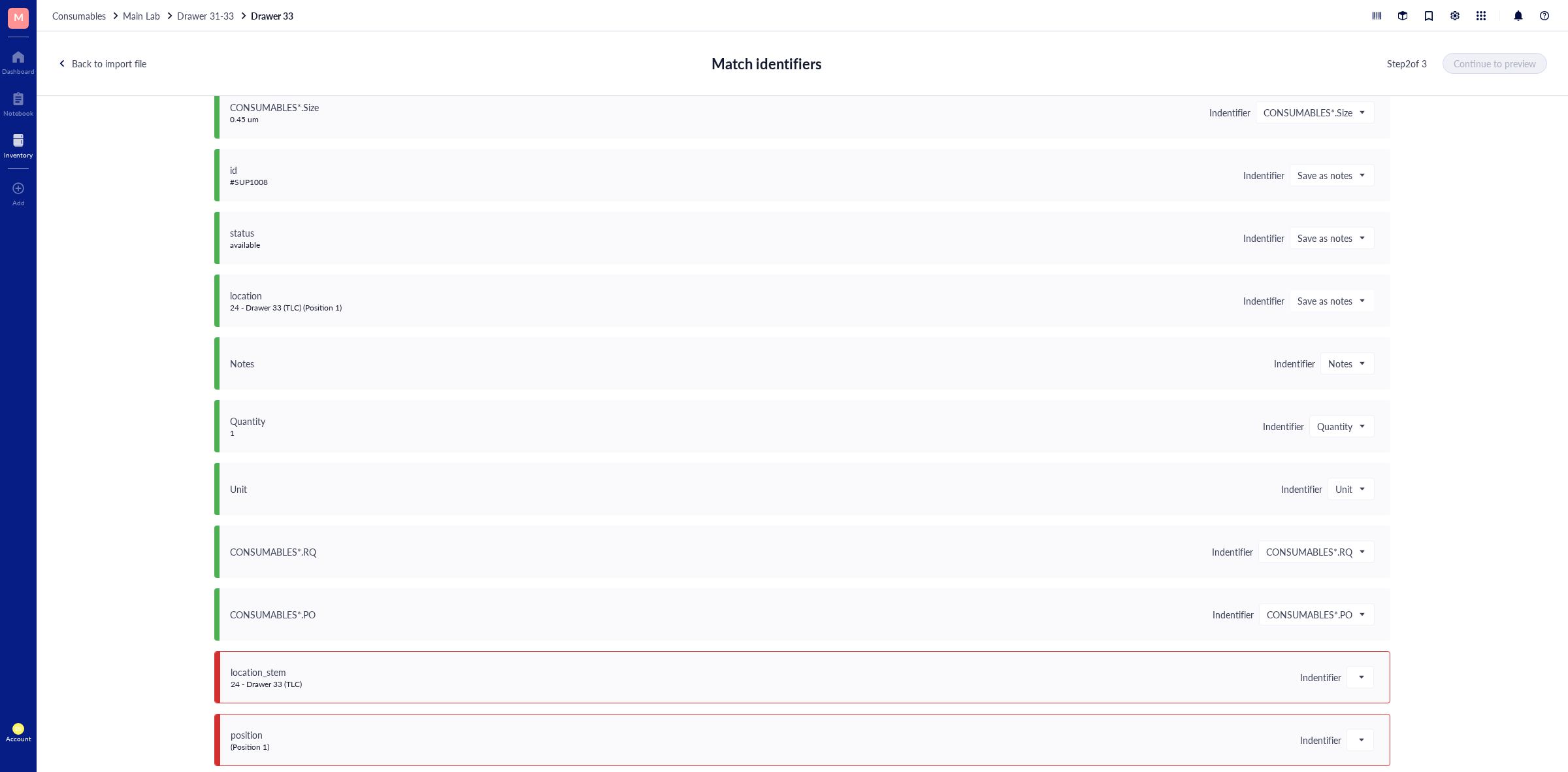
scroll to position [595, 0]
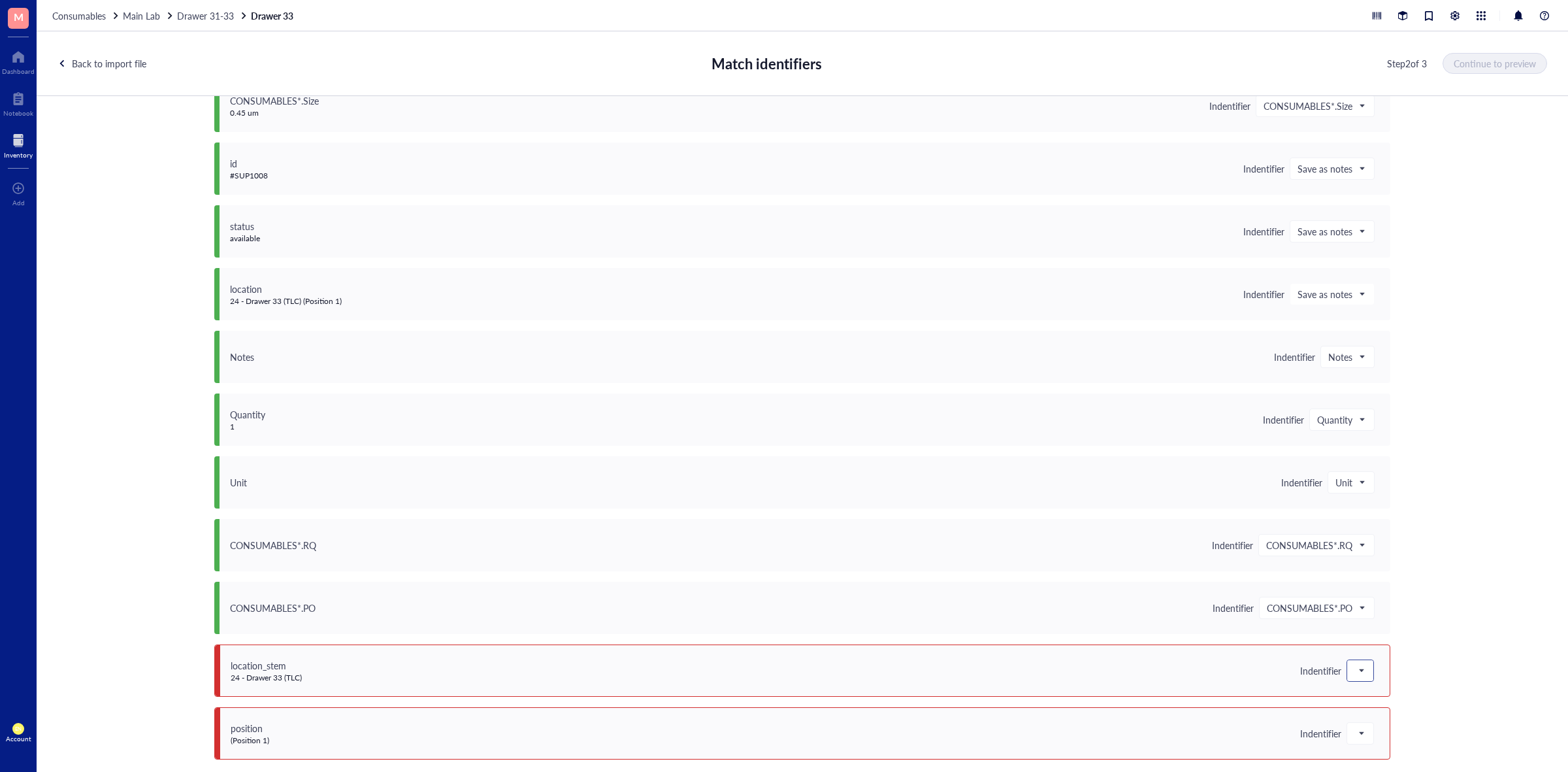
click at [1358, 671] on span at bounding box center [1361, 671] width 12 height 20
click at [1370, 500] on div "Do not upload" at bounding box center [1441, 500] width 172 height 14
click at [1357, 736] on span at bounding box center [1361, 733] width 12 height 20
click at [1380, 565] on div "Do not upload" at bounding box center [1441, 564] width 172 height 14
click at [1485, 59] on span "Continue to preview" at bounding box center [1496, 63] width 82 height 10
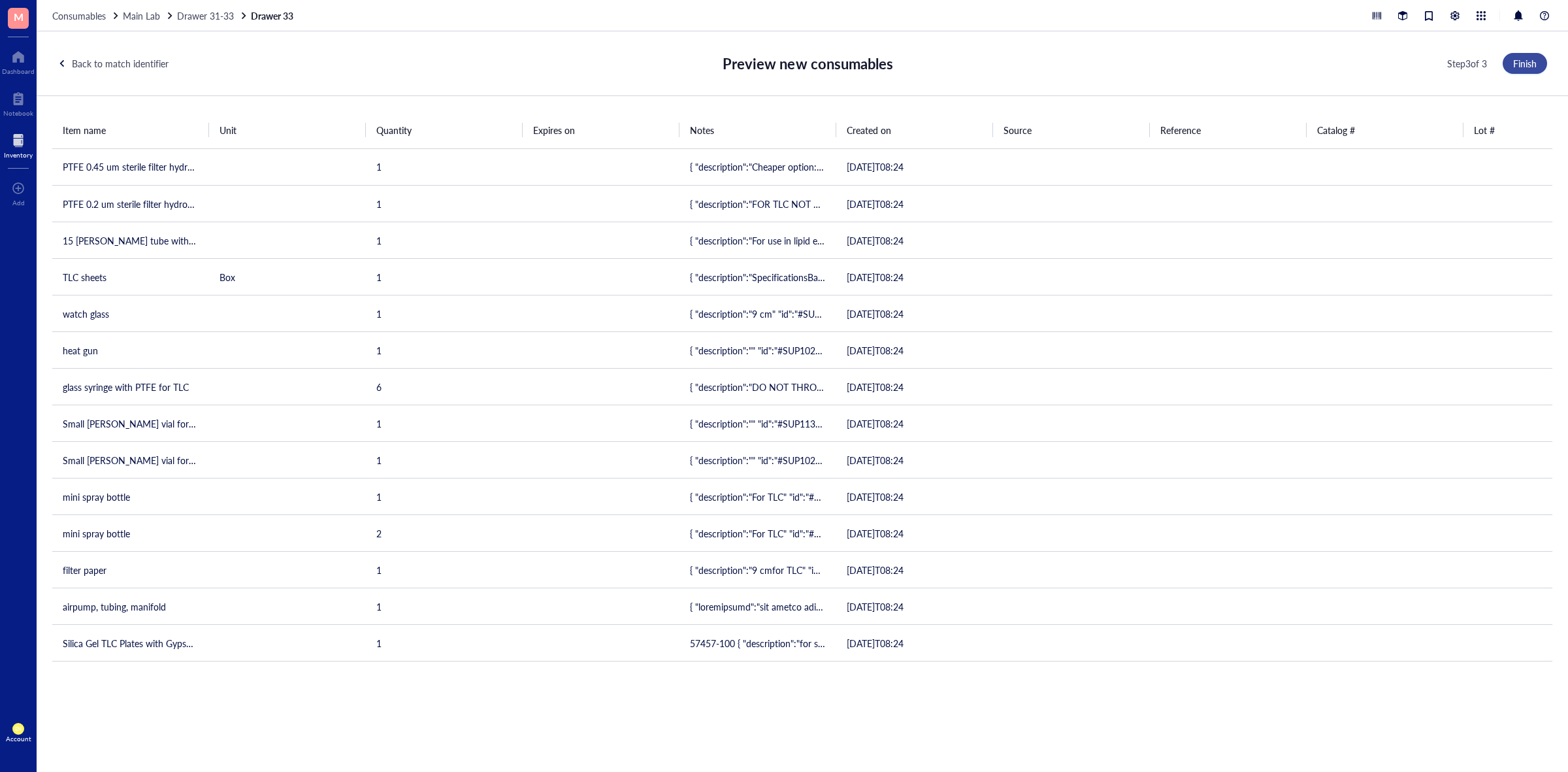
click at [1535, 59] on span "Finish" at bounding box center [1525, 63] width 24 height 10
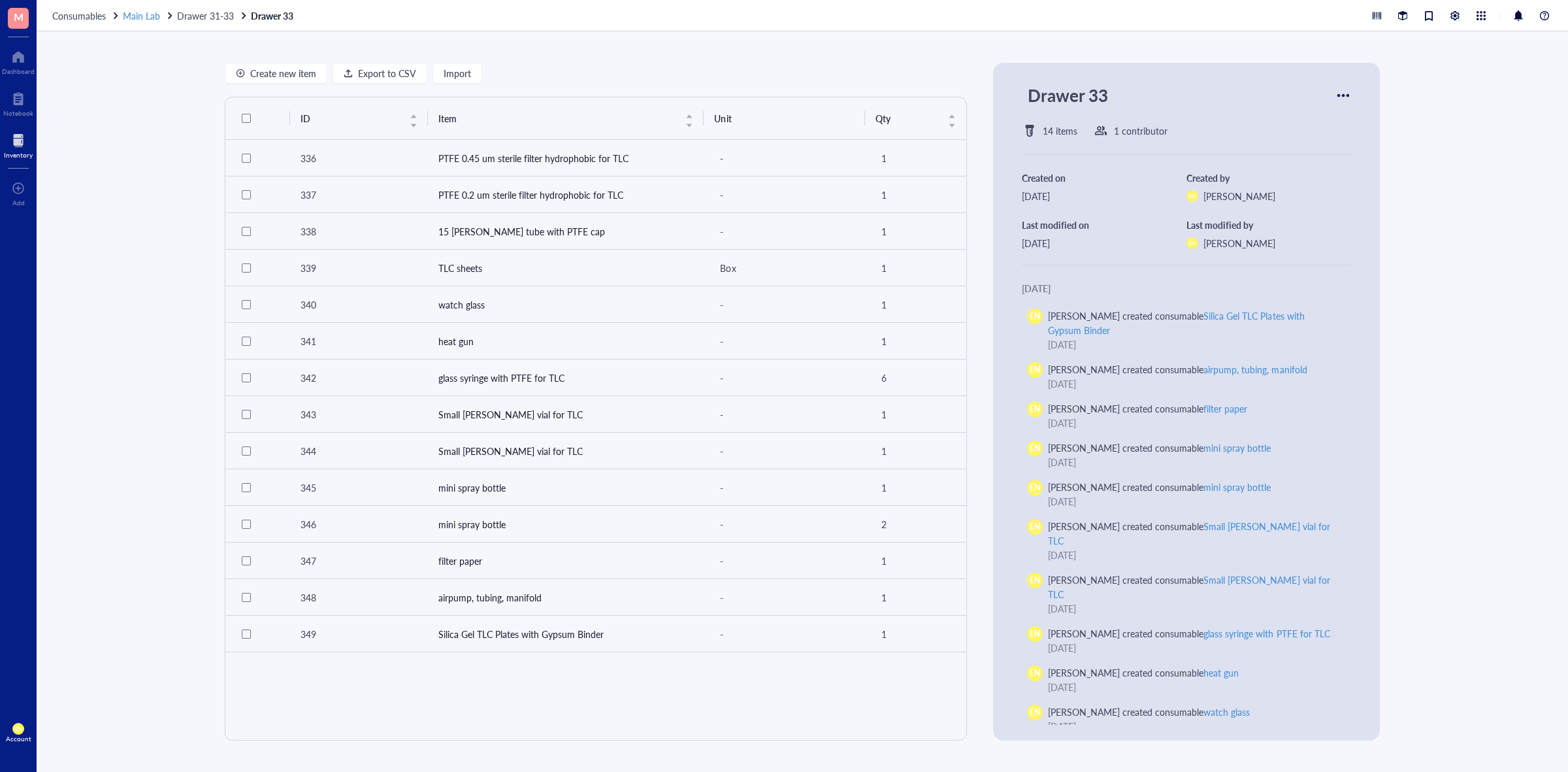
click at [139, 10] on span "Main Lab" at bounding box center [141, 16] width 37 height 13
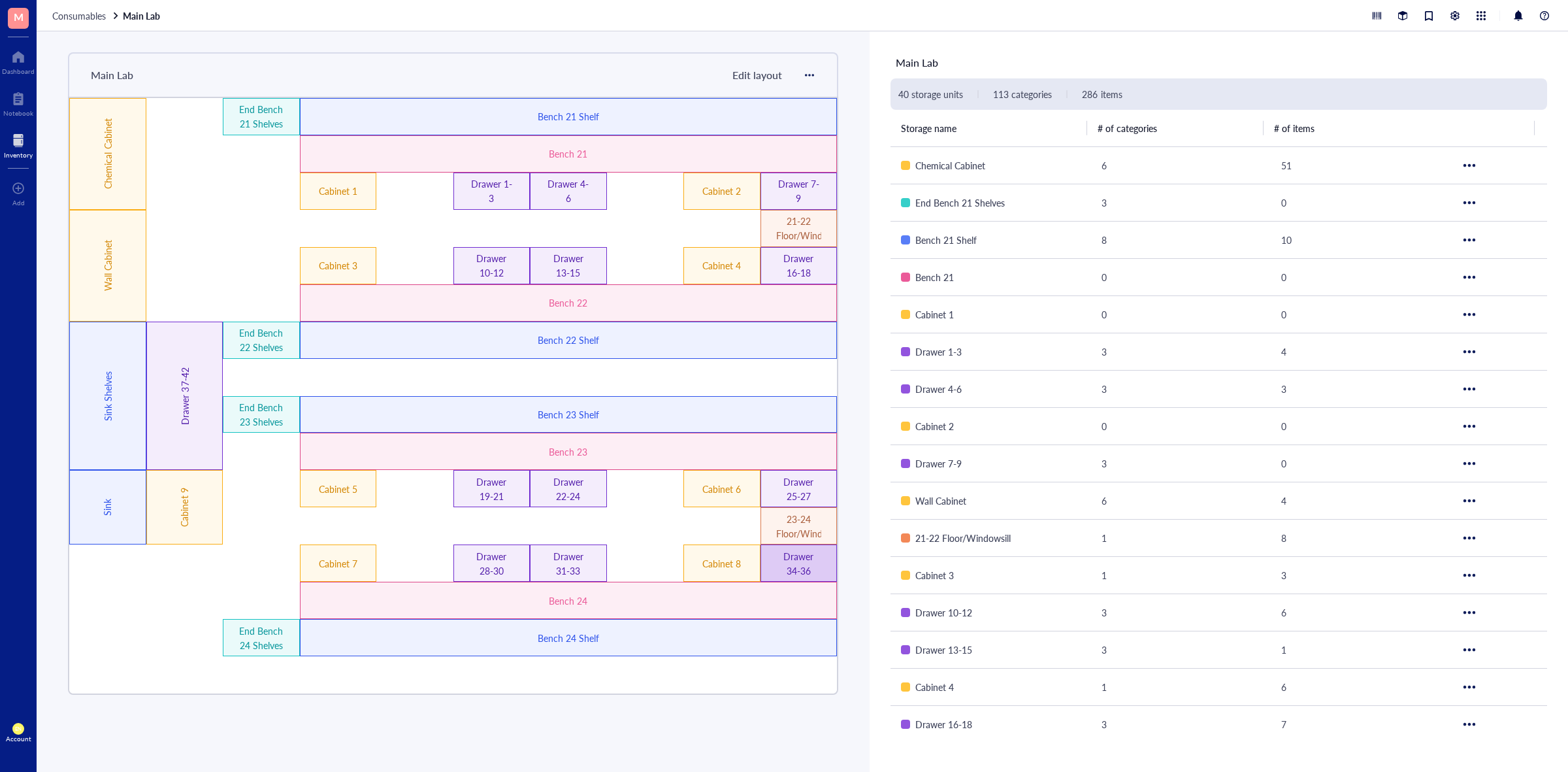
click at [792, 568] on div "Drawer 34-36" at bounding box center [799, 564] width 45 height 29
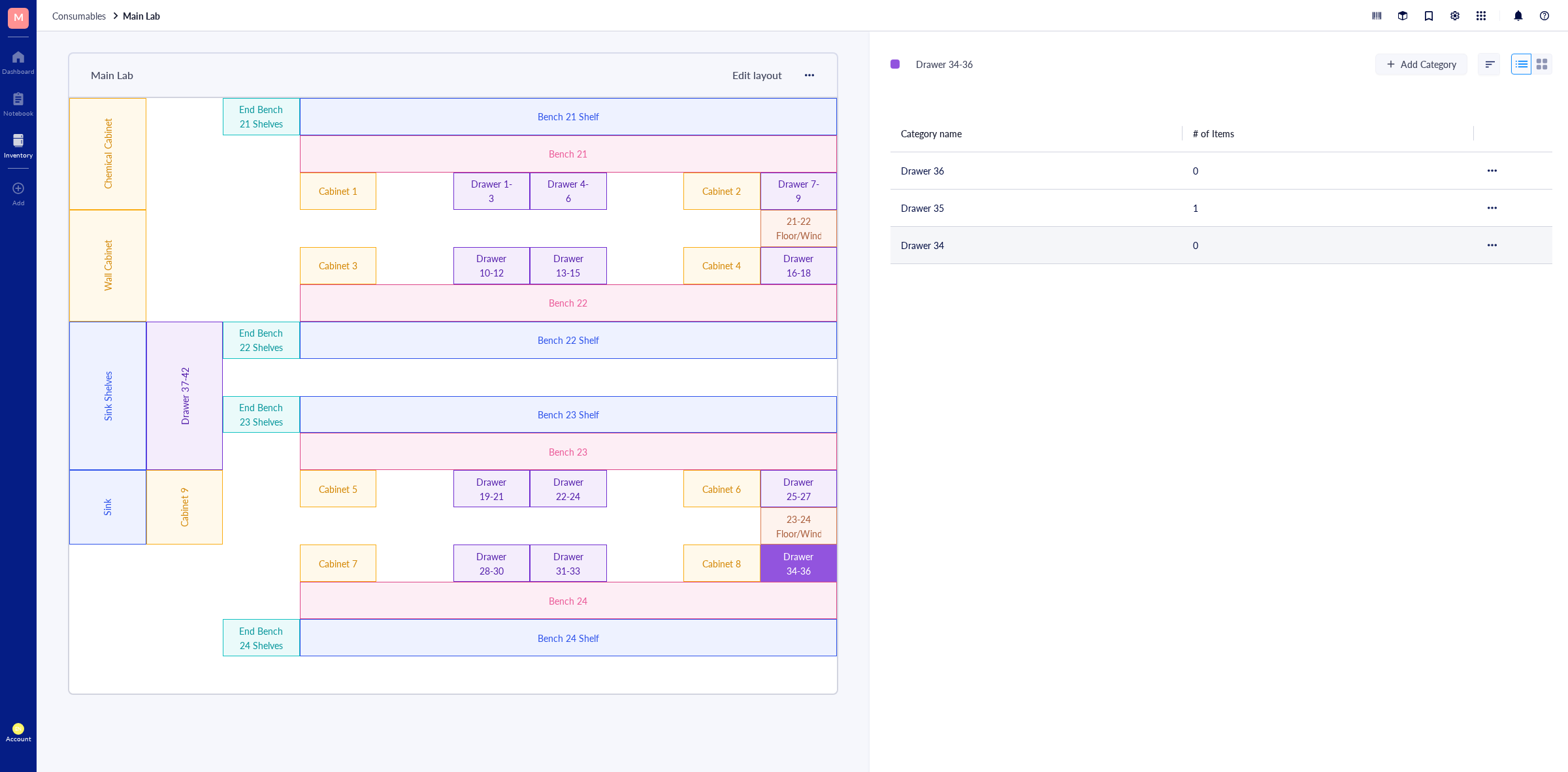
click at [956, 237] on td "Drawer 34" at bounding box center [1036, 245] width 292 height 37
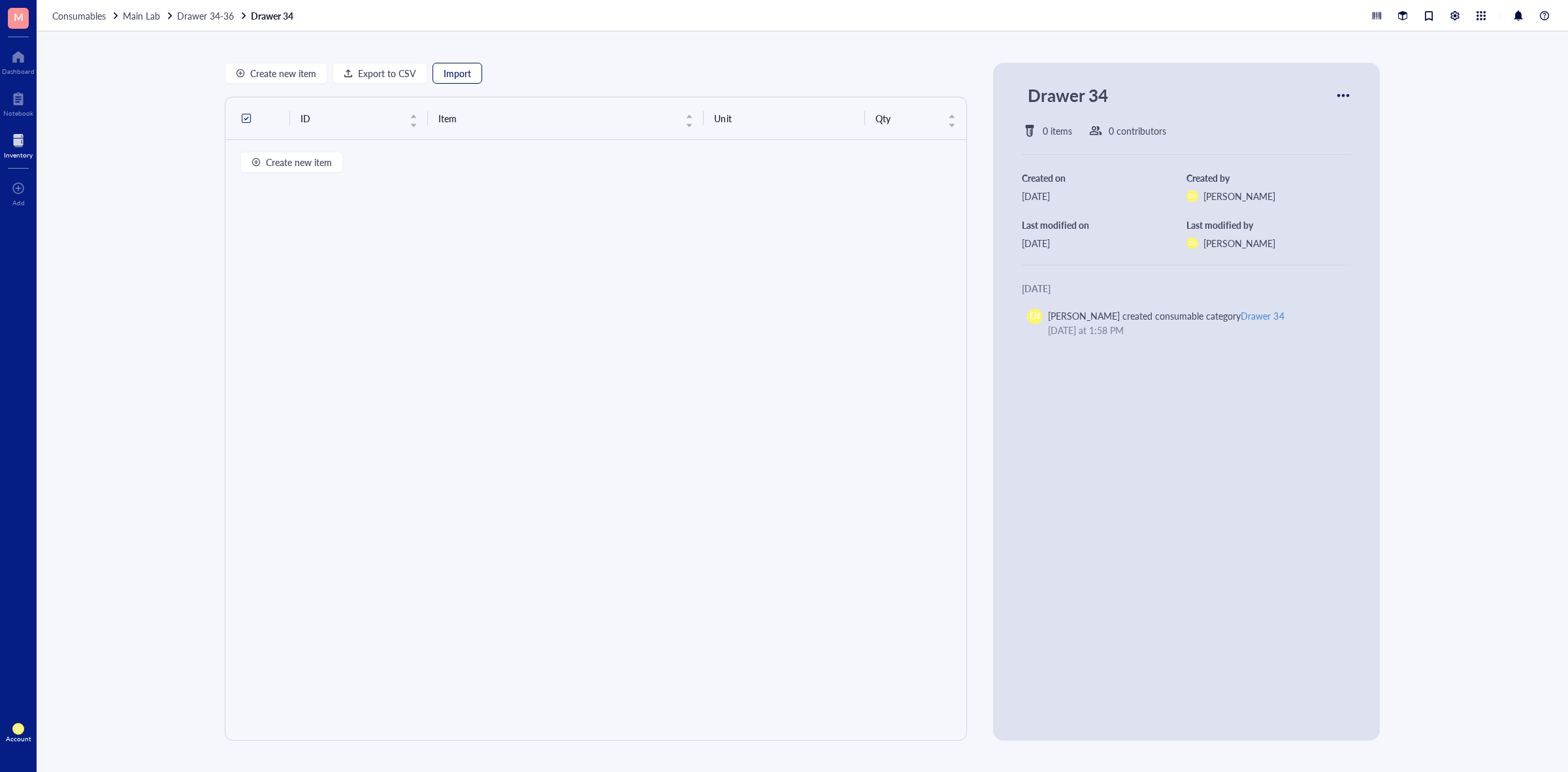
click at [457, 69] on span "Import" at bounding box center [457, 73] width 28 height 10
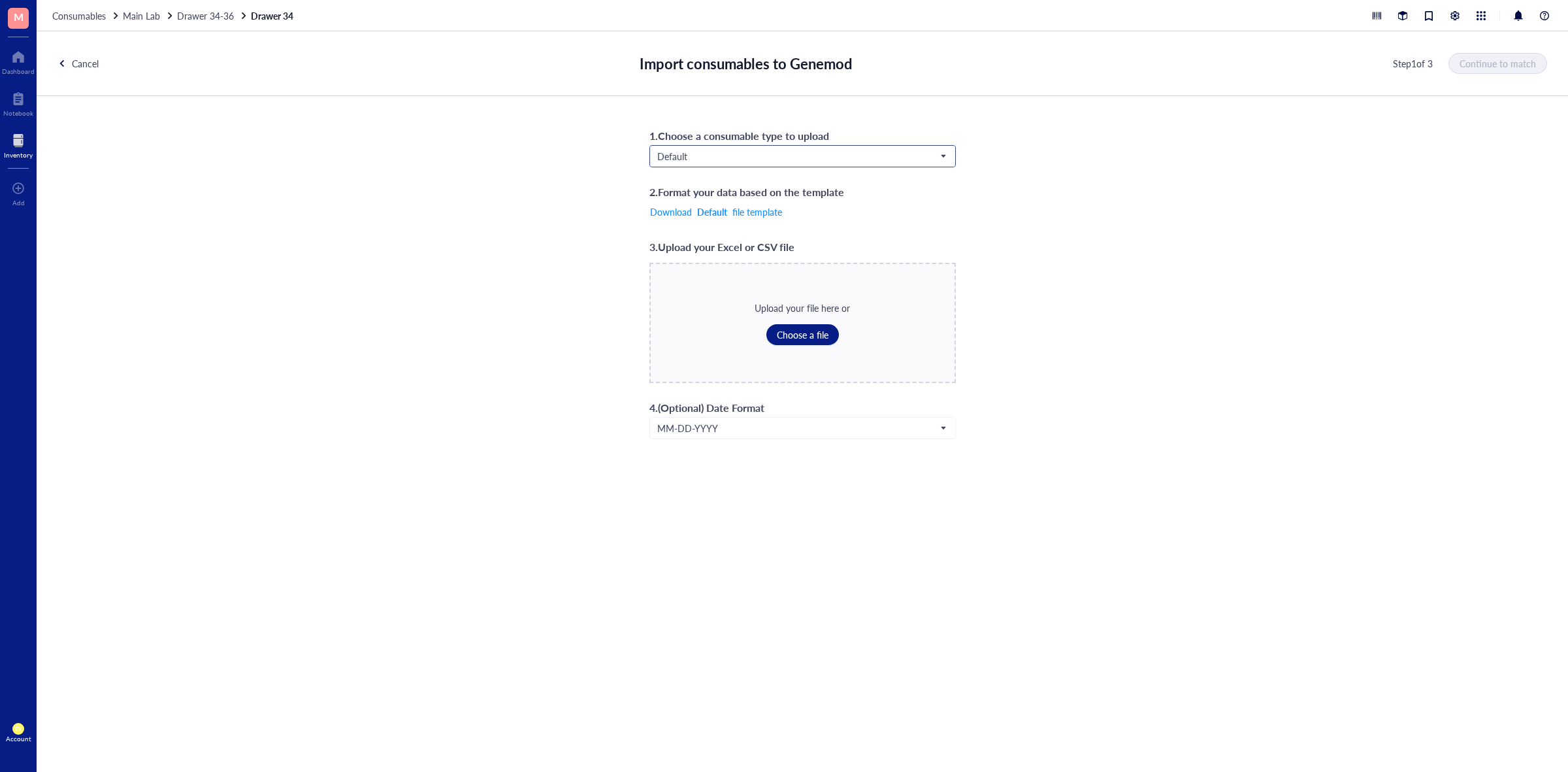
click at [696, 161] on span "Default" at bounding box center [802, 156] width 288 height 12
click at [703, 261] on div "Consumables*" at bounding box center [802, 264] width 289 height 14
click at [773, 331] on button "Choose a file" at bounding box center [803, 335] width 73 height 21
click at [1498, 72] on button "Continue to match" at bounding box center [1498, 63] width 97 height 21
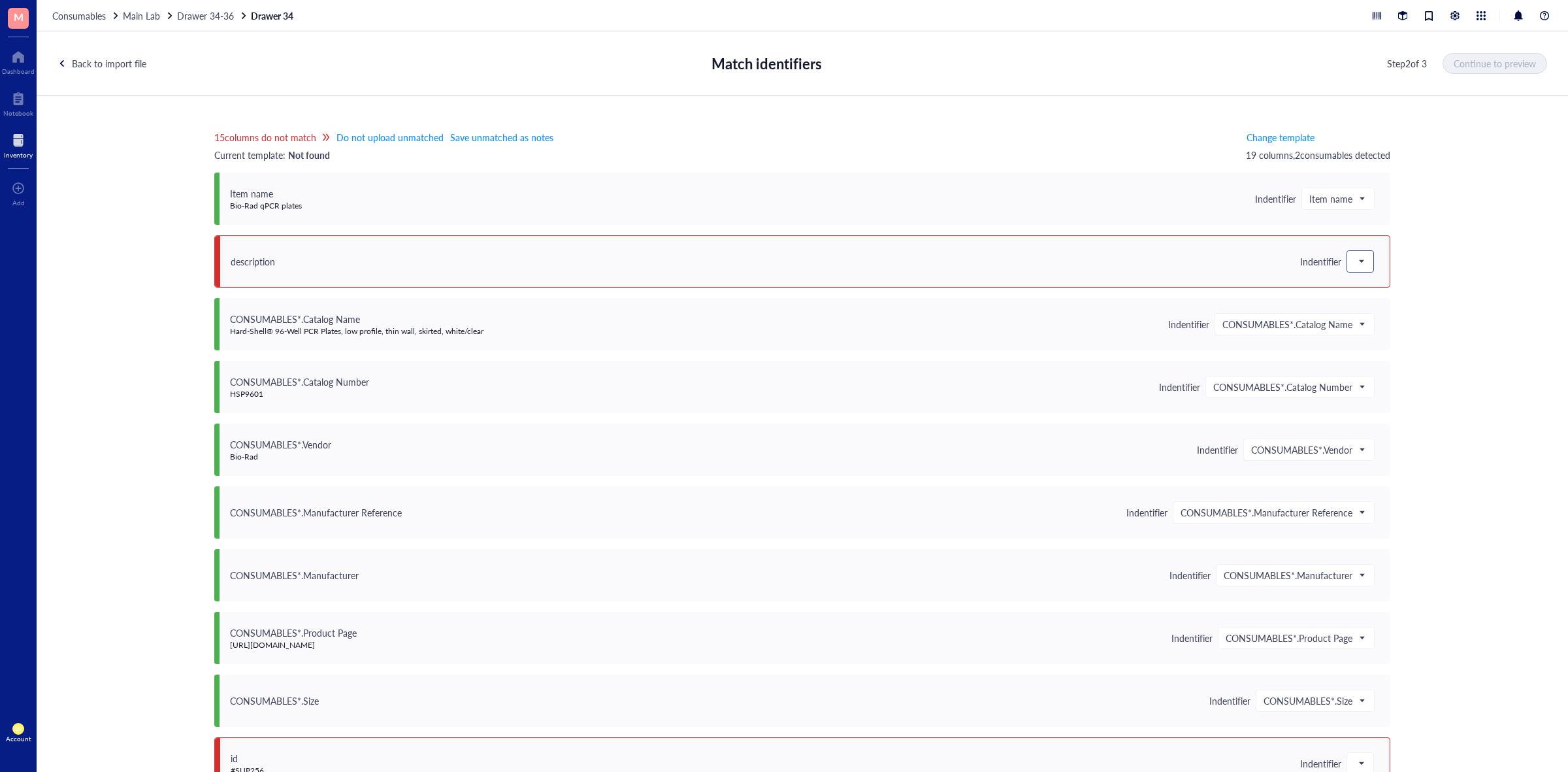
click at [1366, 263] on div at bounding box center [1360, 261] width 26 height 21
click at [1362, 313] on div "Save as notes" at bounding box center [1441, 306] width 172 height 14
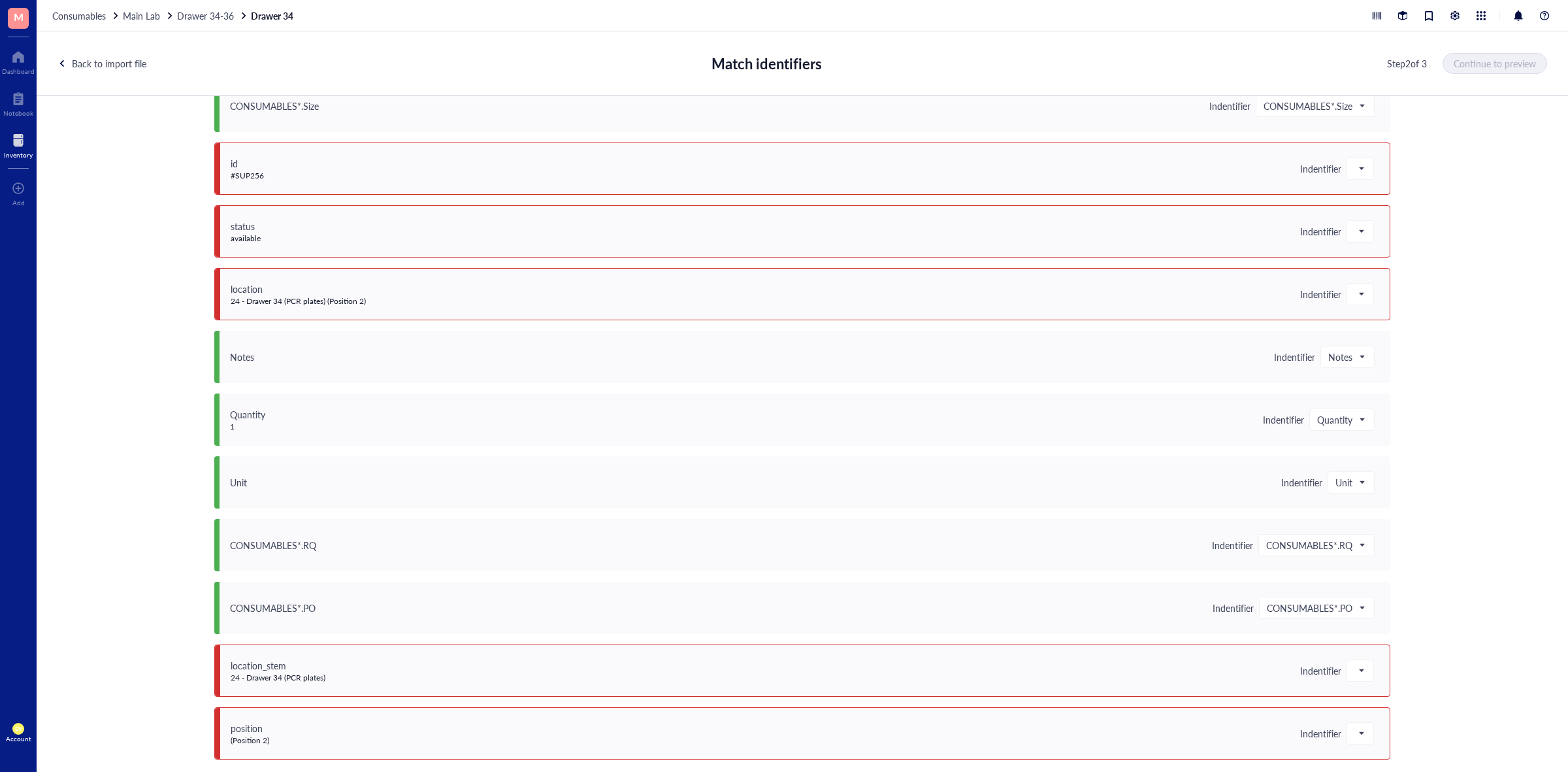
click at [1361, 184] on div "id #SUP256 Indentifier" at bounding box center [803, 169] width 1176 height 52
click at [1361, 181] on div "id #SUP256 Indentifier" at bounding box center [803, 169] width 1176 height 52
click at [1361, 171] on span at bounding box center [1361, 169] width 12 height 20
click at [1381, 190] on div "Do not upload" at bounding box center [1441, 192] width 172 height 14
click at [1351, 165] on span "Do not upload" at bounding box center [1329, 169] width 70 height 12
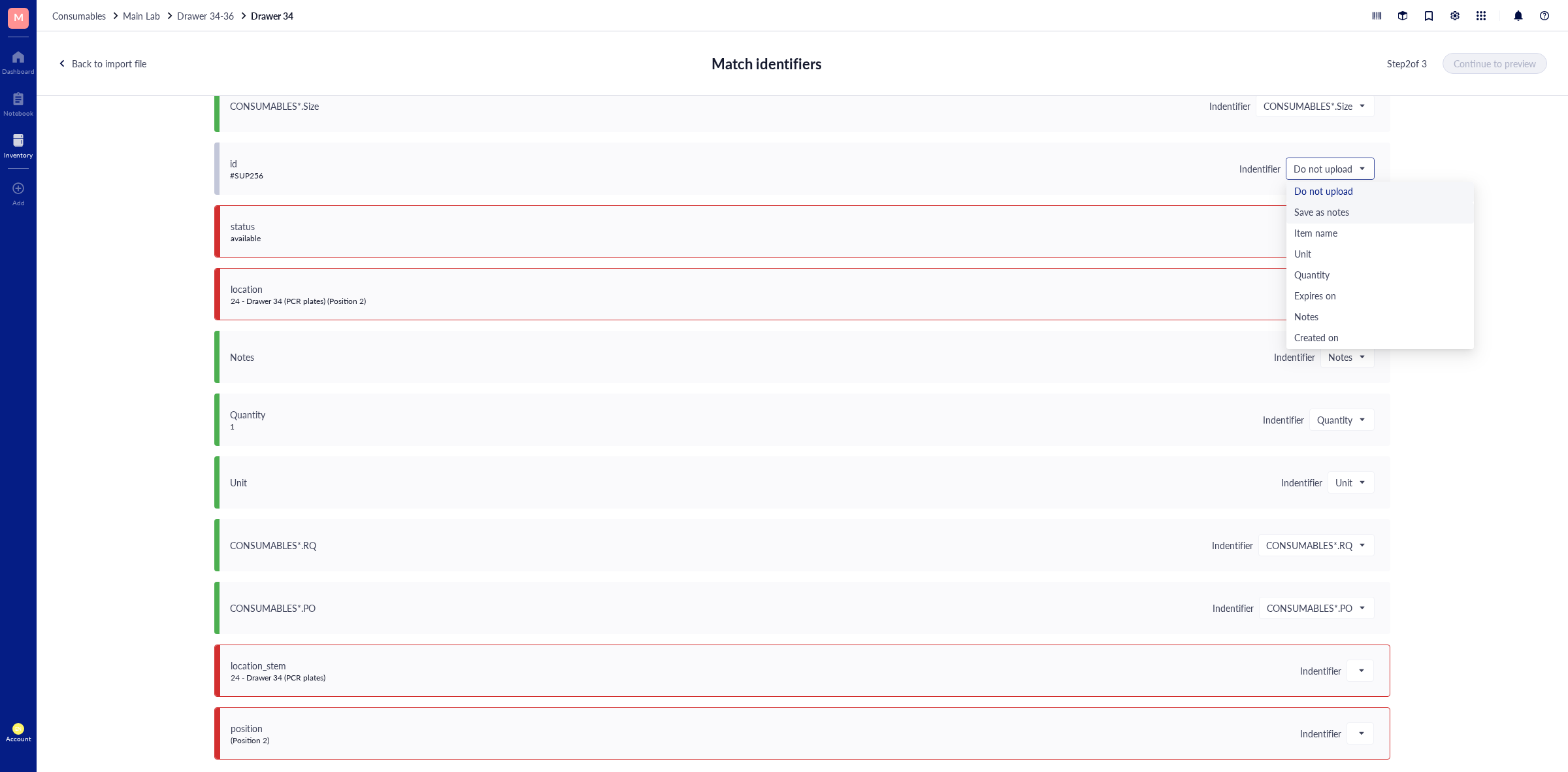
click at [1353, 204] on div "Save as notes" at bounding box center [1380, 213] width 188 height 21
click at [1355, 240] on span at bounding box center [1361, 231] width 12 height 20
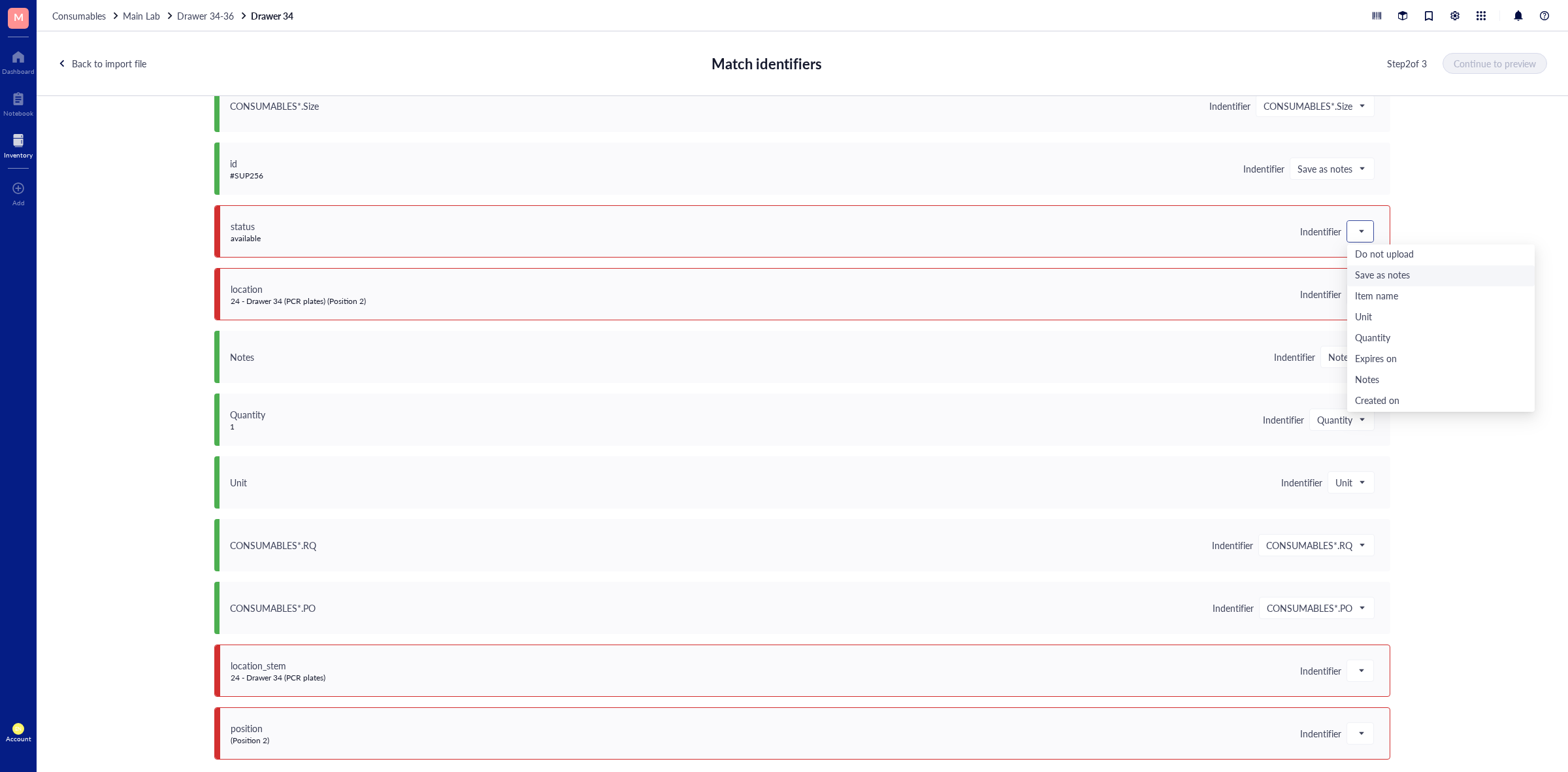
click at [1357, 280] on div "Save as notes" at bounding box center [1441, 276] width 172 height 14
click at [1355, 295] on span at bounding box center [1361, 294] width 12 height 20
click at [1358, 339] on div "Save as notes" at bounding box center [1441, 339] width 172 height 14
click at [1363, 683] on div "location_stem 24 - Drawer 34 (PCR plates) Indentifier" at bounding box center [803, 671] width 1176 height 52
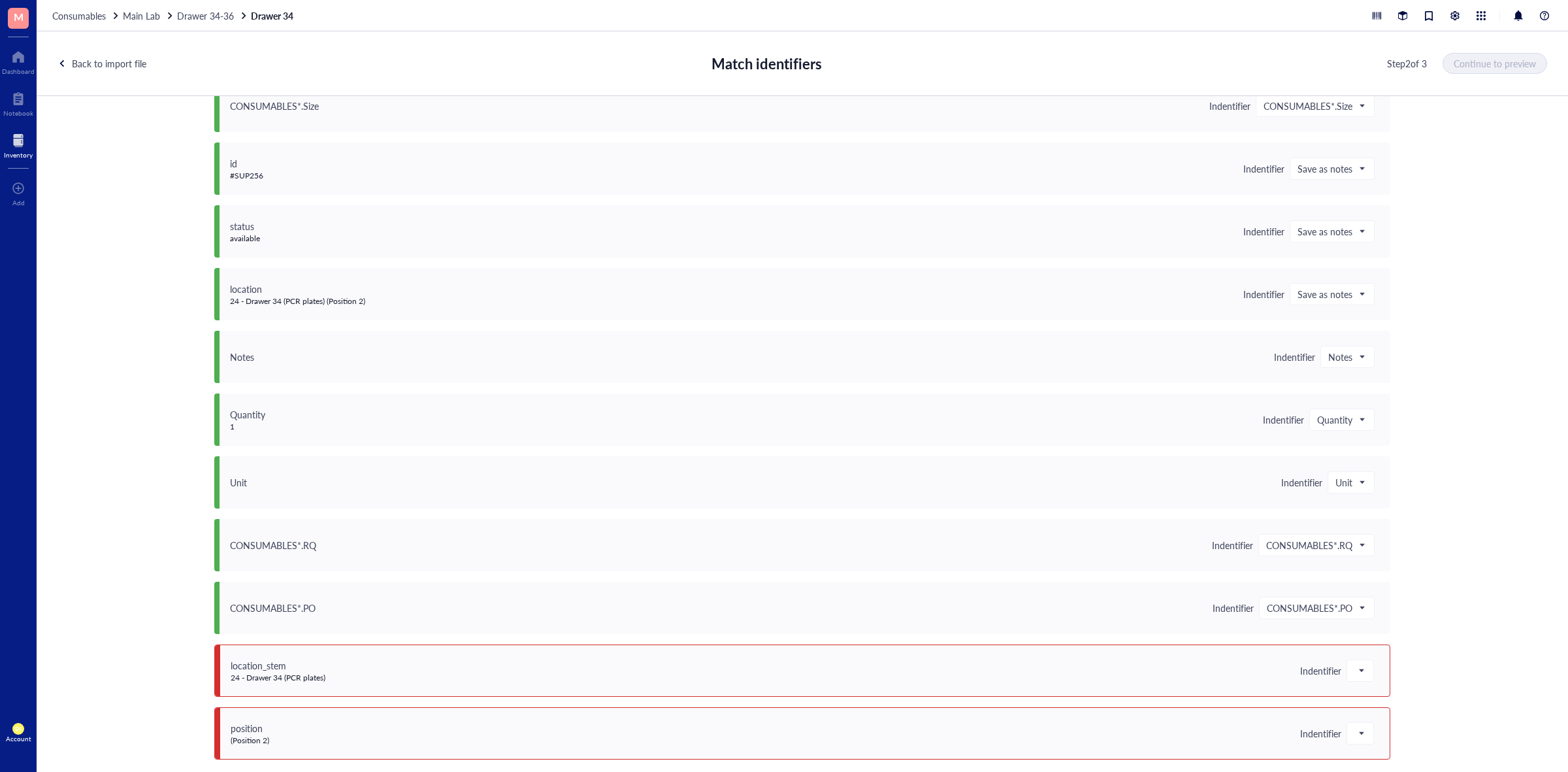
click at [1363, 682] on div "location_stem 24 - Drawer 34 (PCR plates) Indentifier" at bounding box center [803, 671] width 1176 height 52
click at [1363, 680] on div at bounding box center [1360, 671] width 26 height 21
click at [1374, 492] on div "Do not upload" at bounding box center [1441, 500] width 188 height 21
click at [1361, 726] on span at bounding box center [1361, 733] width 12 height 20
click at [1380, 567] on div "Do not upload" at bounding box center [1441, 564] width 172 height 14
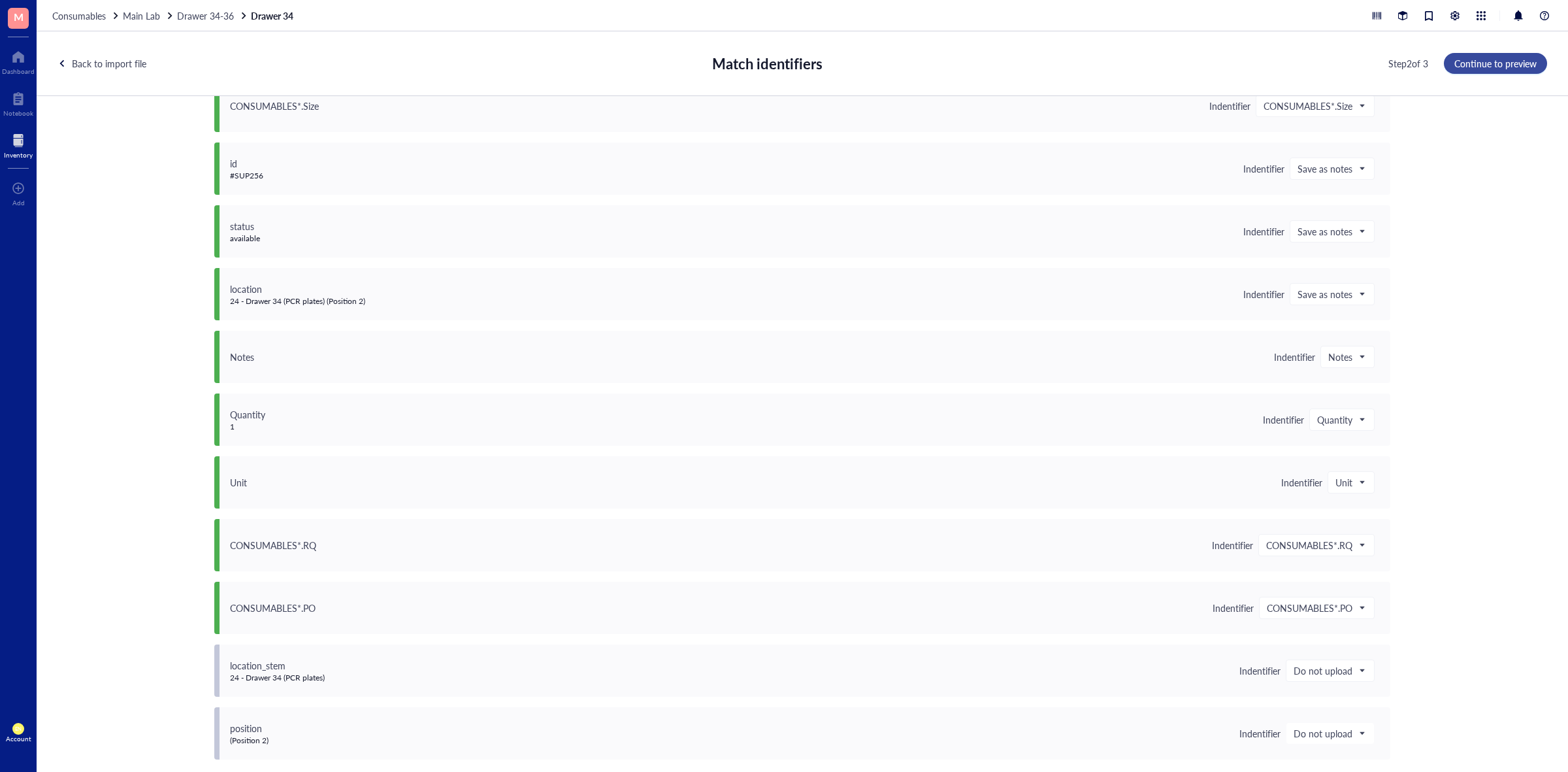
click at [1501, 72] on button "Continue to preview" at bounding box center [1496, 63] width 103 height 21
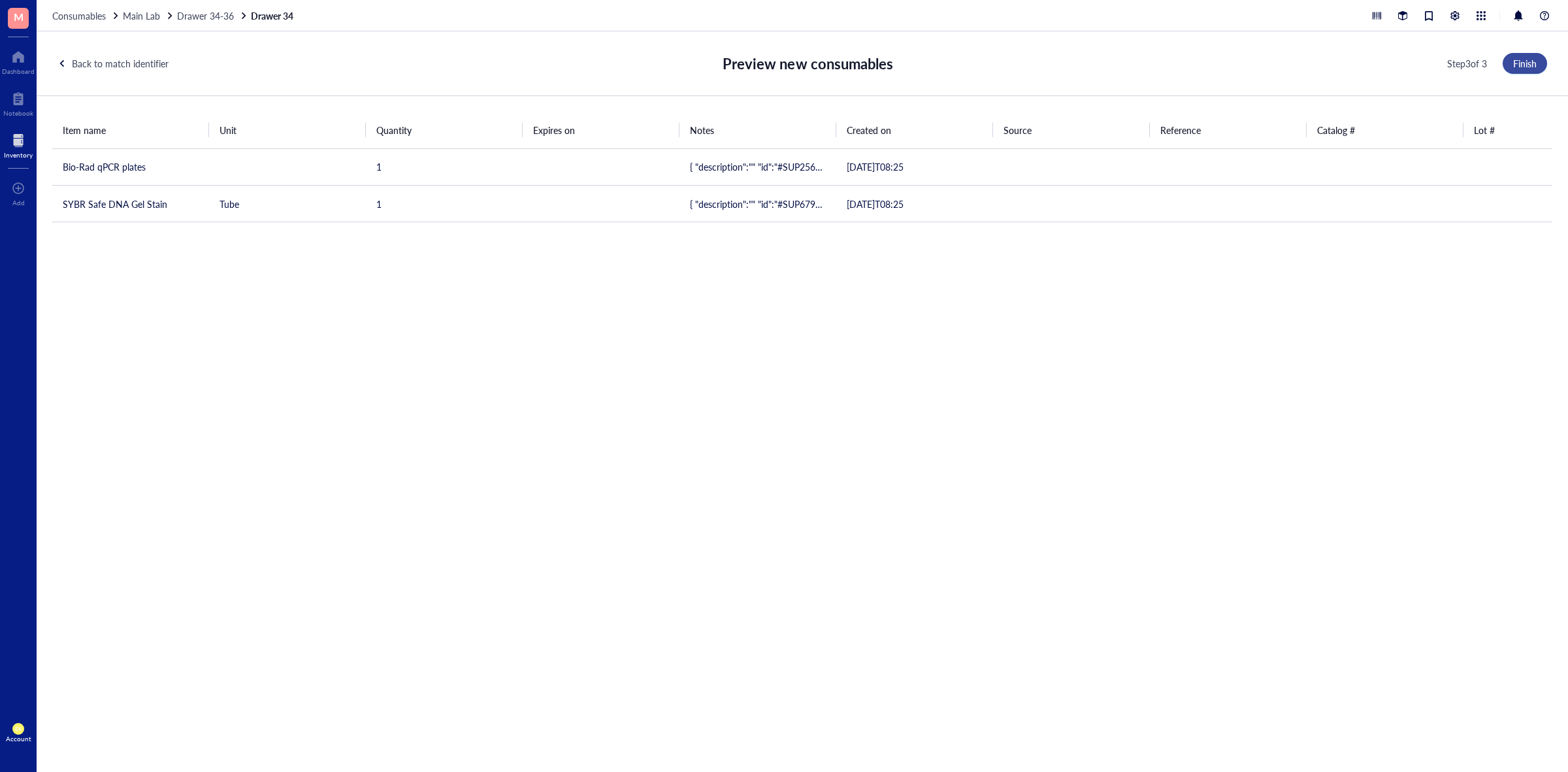
click at [1524, 62] on span "Finish" at bounding box center [1525, 63] width 24 height 10
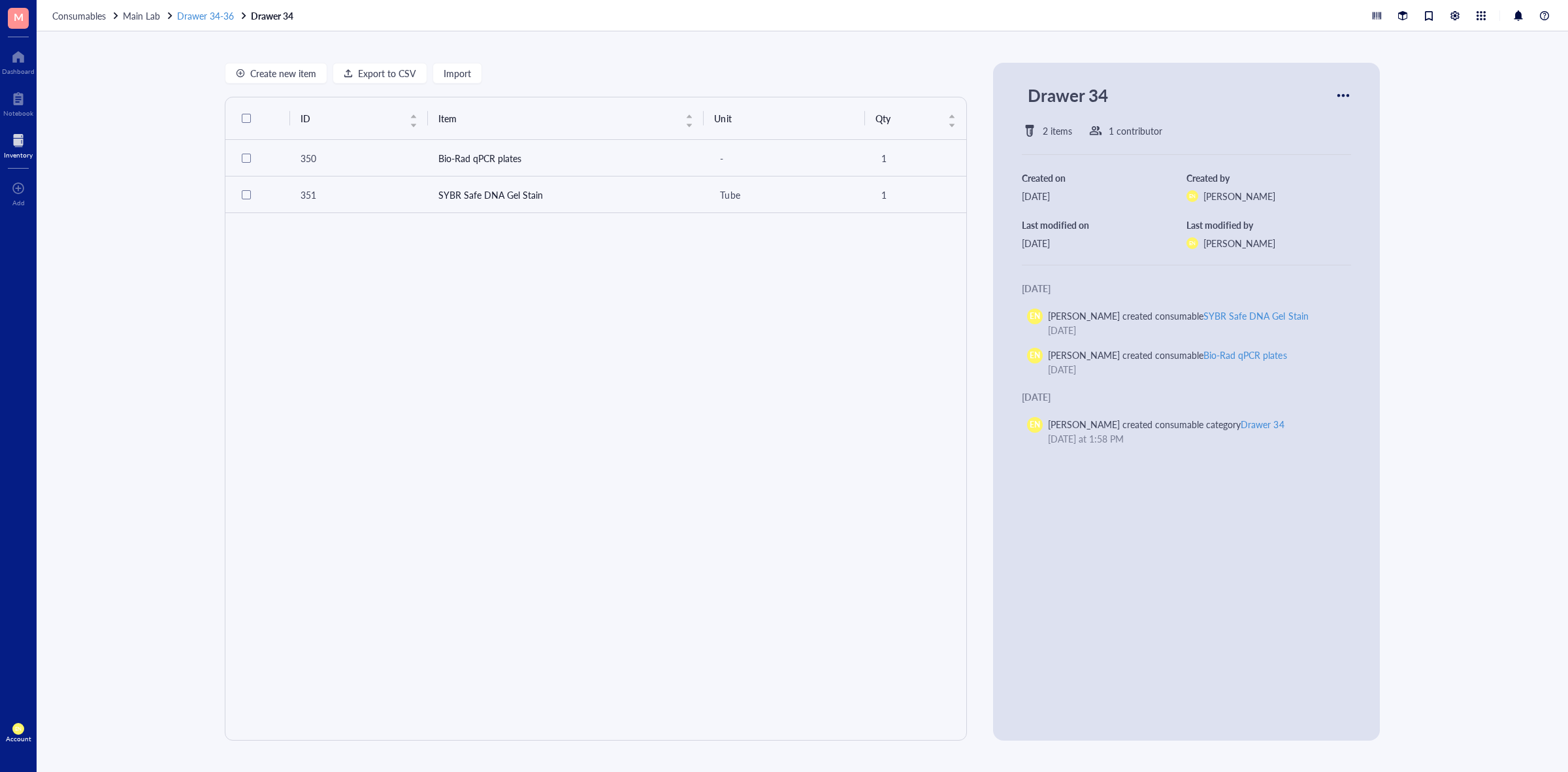
click at [188, 17] on span "Drawer 34-36" at bounding box center [206, 16] width 57 height 13
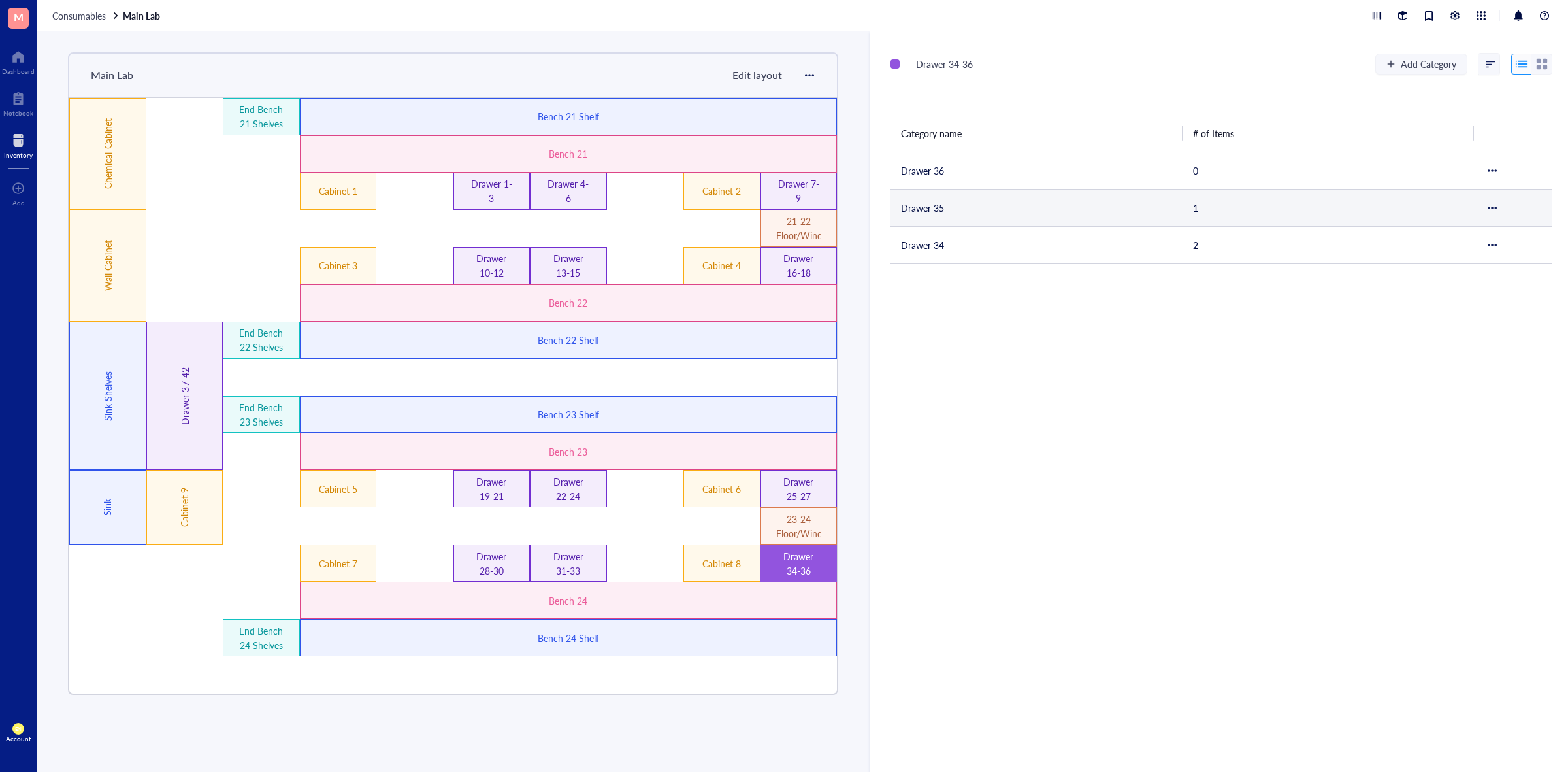
click at [958, 206] on td "Drawer 35" at bounding box center [1036, 207] width 292 height 37
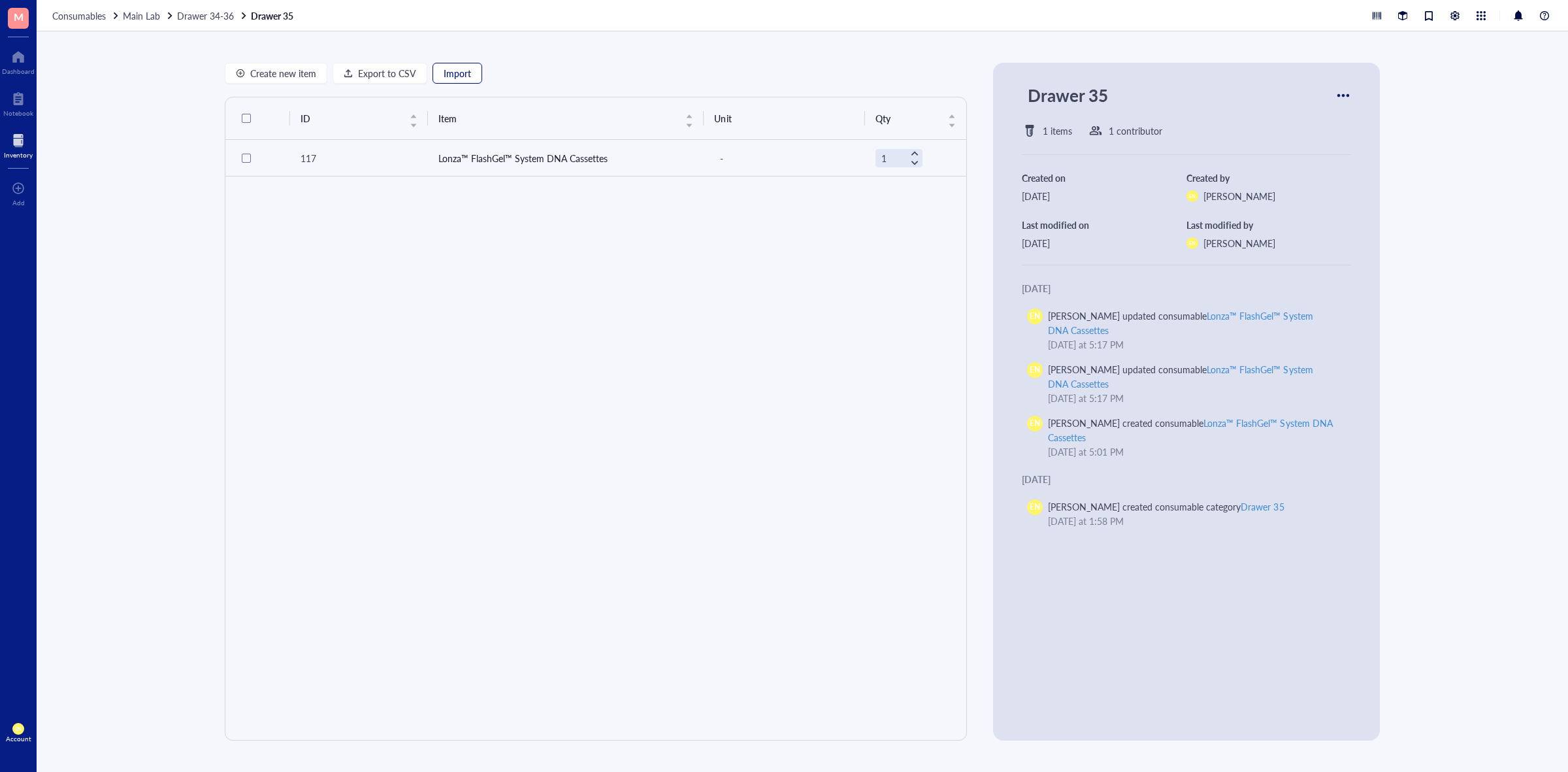
click at [448, 75] on span "Import" at bounding box center [457, 73] width 28 height 10
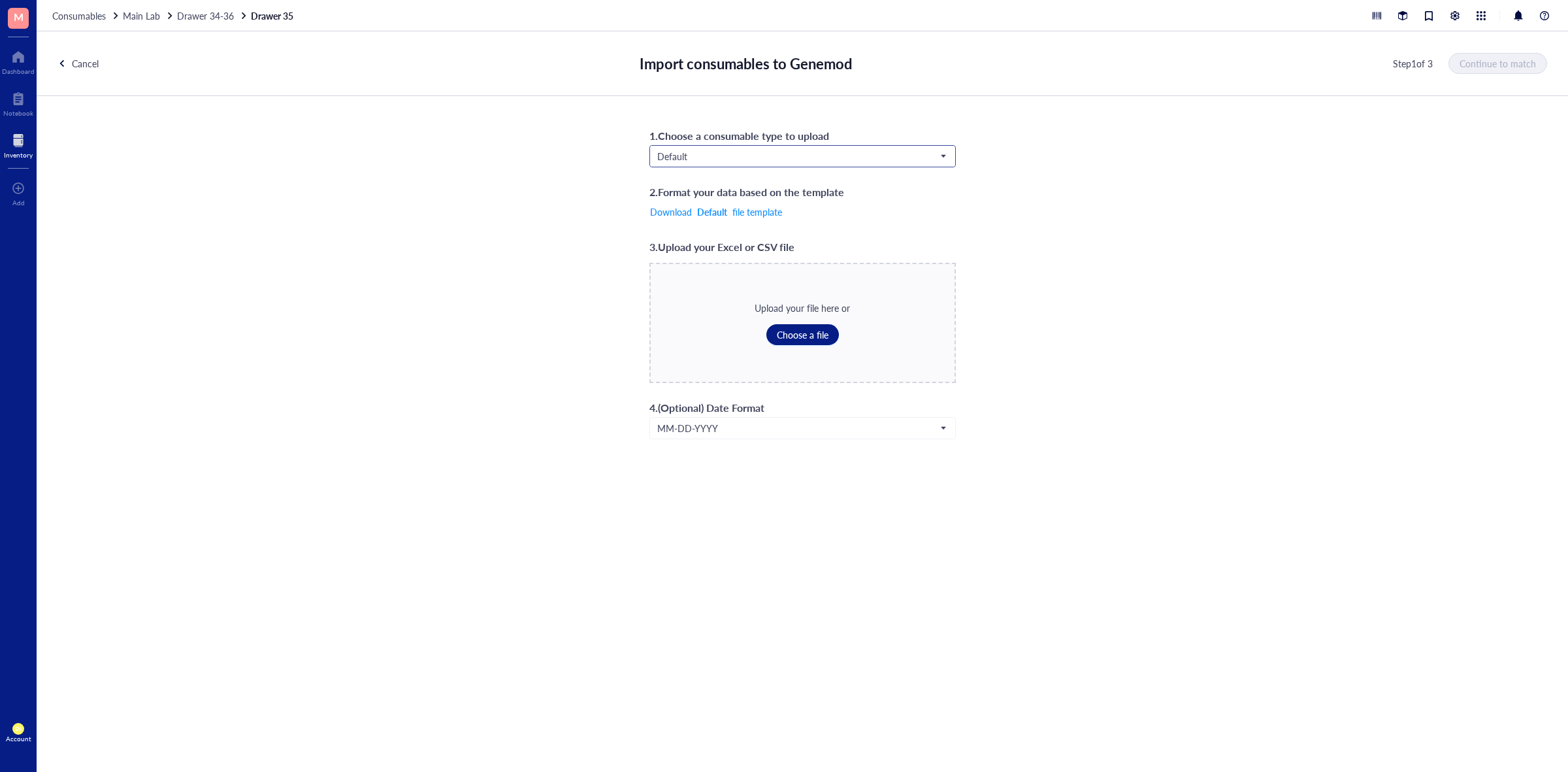
click at [749, 154] on span "Default" at bounding box center [802, 156] width 288 height 12
click at [703, 261] on div "Consumables*" at bounding box center [802, 264] width 289 height 14
click at [827, 333] on span "Choose a file" at bounding box center [803, 334] width 51 height 10
click at [1520, 62] on span "Continue to match" at bounding box center [1498, 63] width 77 height 10
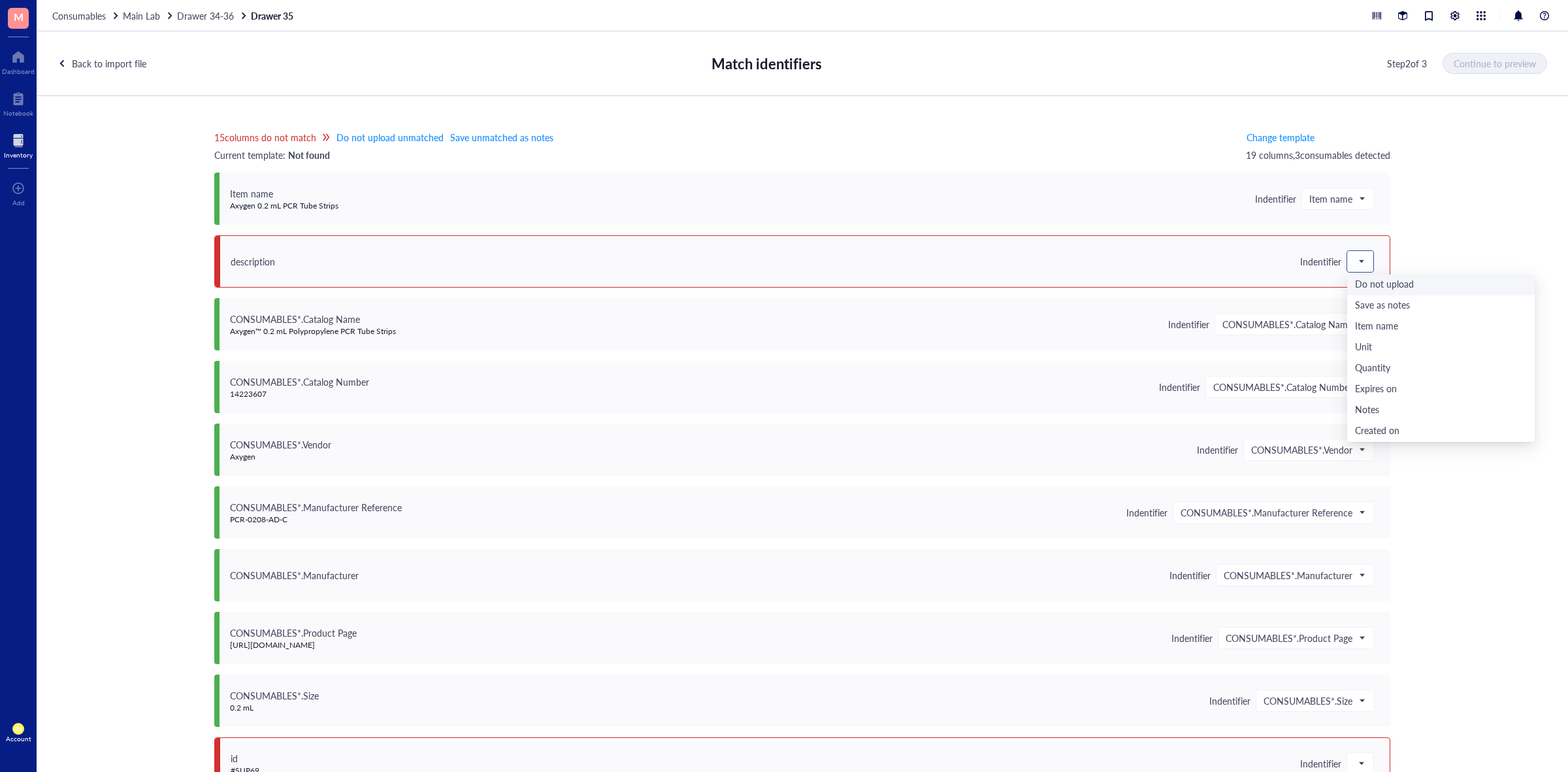
click at [1355, 266] on span at bounding box center [1361, 261] width 12 height 20
click at [1355, 308] on div "Save as notes" at bounding box center [1441, 306] width 172 height 14
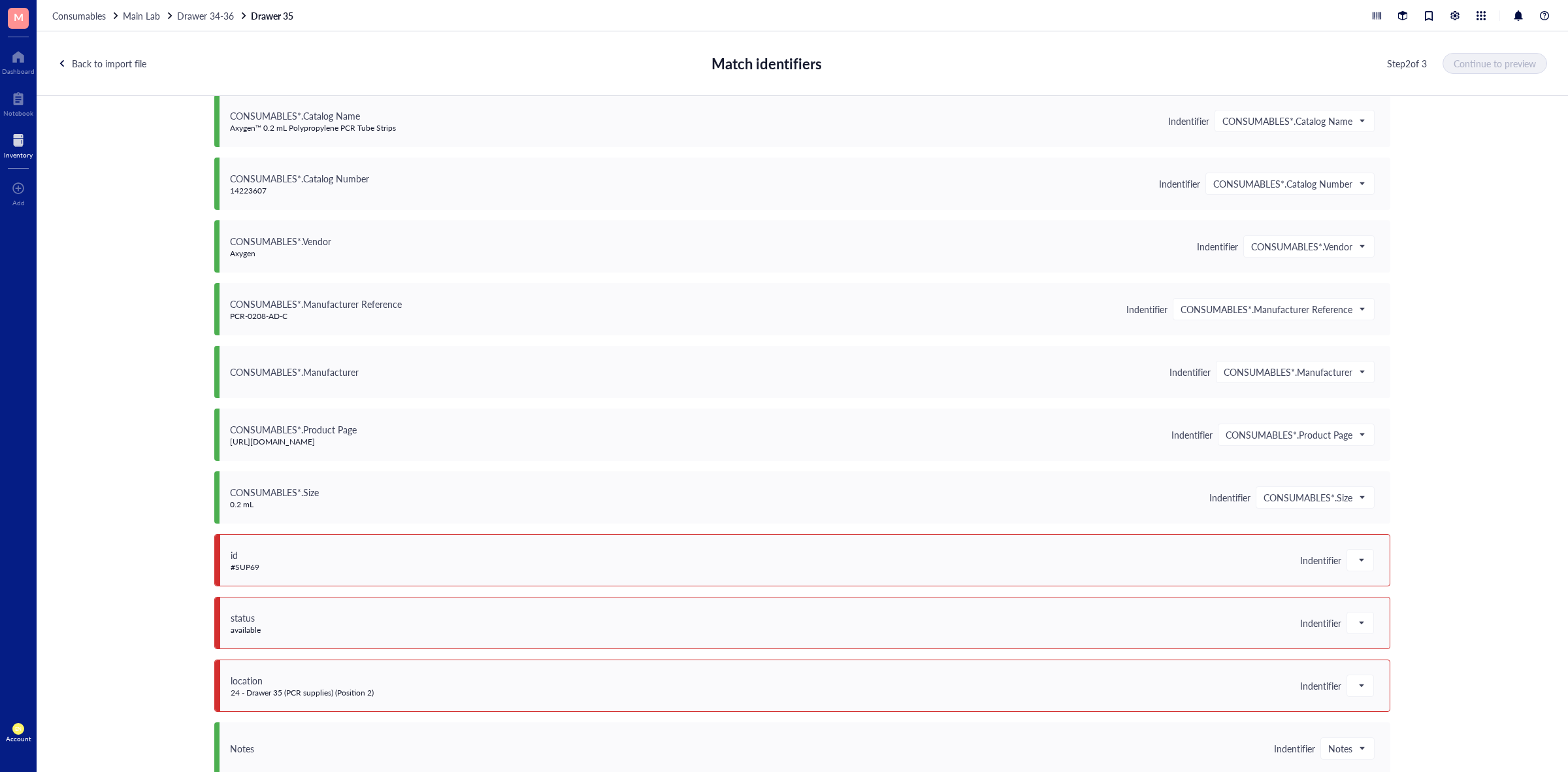
scroll to position [572, 0]
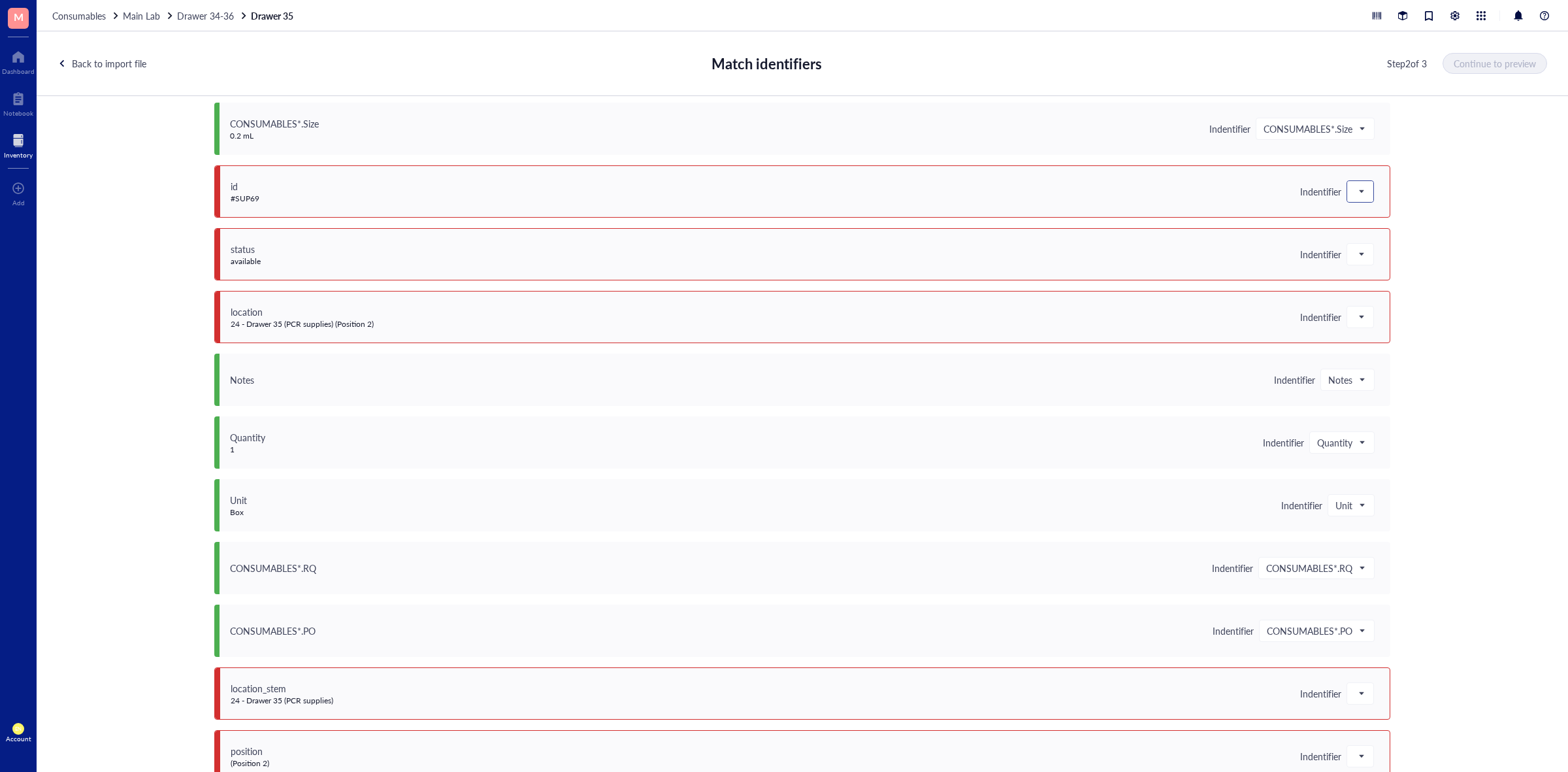
click at [1363, 196] on div at bounding box center [1360, 192] width 26 height 21
click at [1362, 226] on div "Save as notes" at bounding box center [1441, 236] width 188 height 21
click at [1359, 247] on span at bounding box center [1361, 254] width 12 height 20
click at [1363, 289] on div "Save as notes" at bounding box center [1441, 299] width 188 height 21
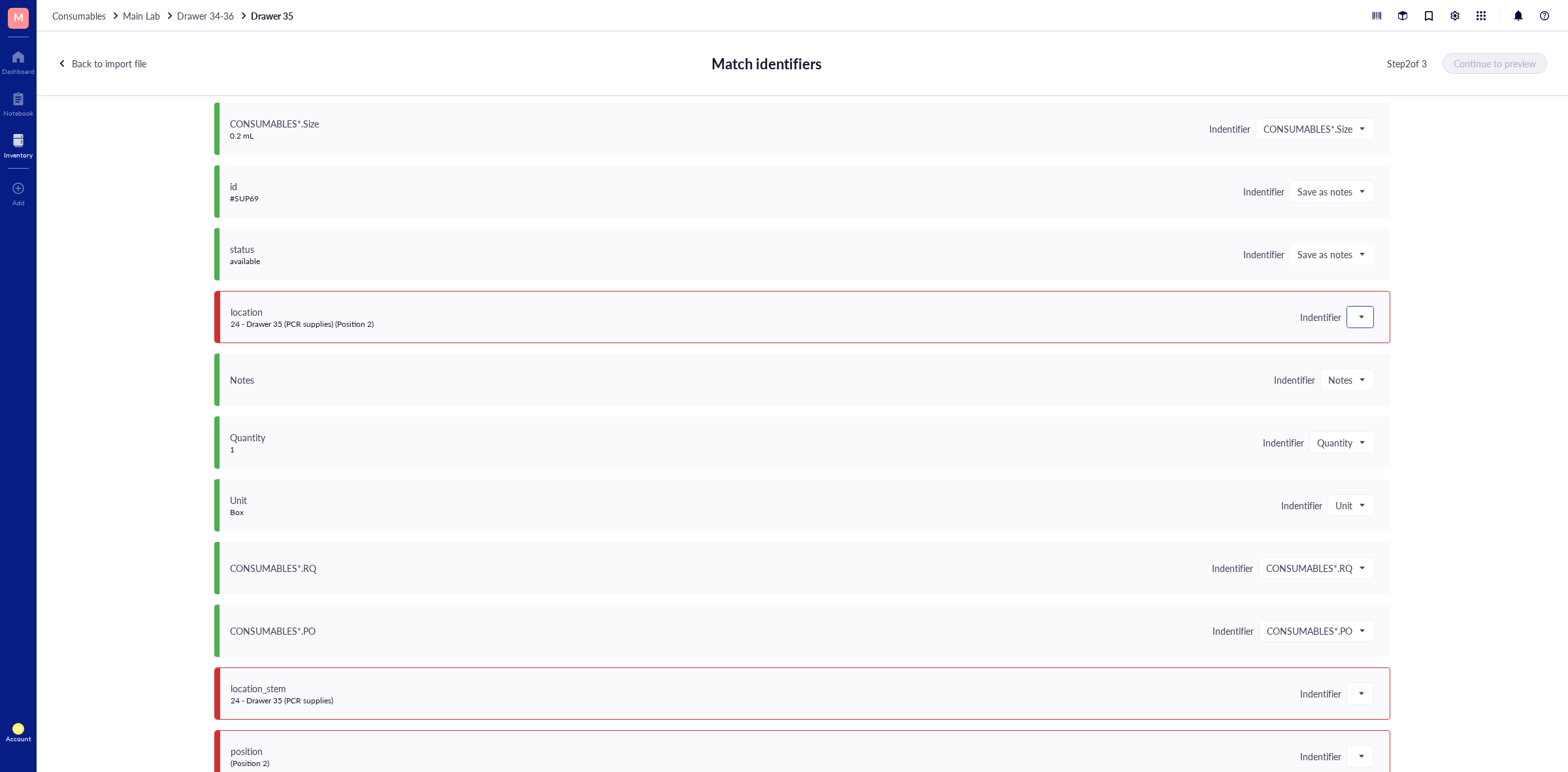
click at [1358, 317] on span at bounding box center [1361, 317] width 12 height 20
click at [1370, 363] on div "Save as notes" at bounding box center [1441, 361] width 172 height 14
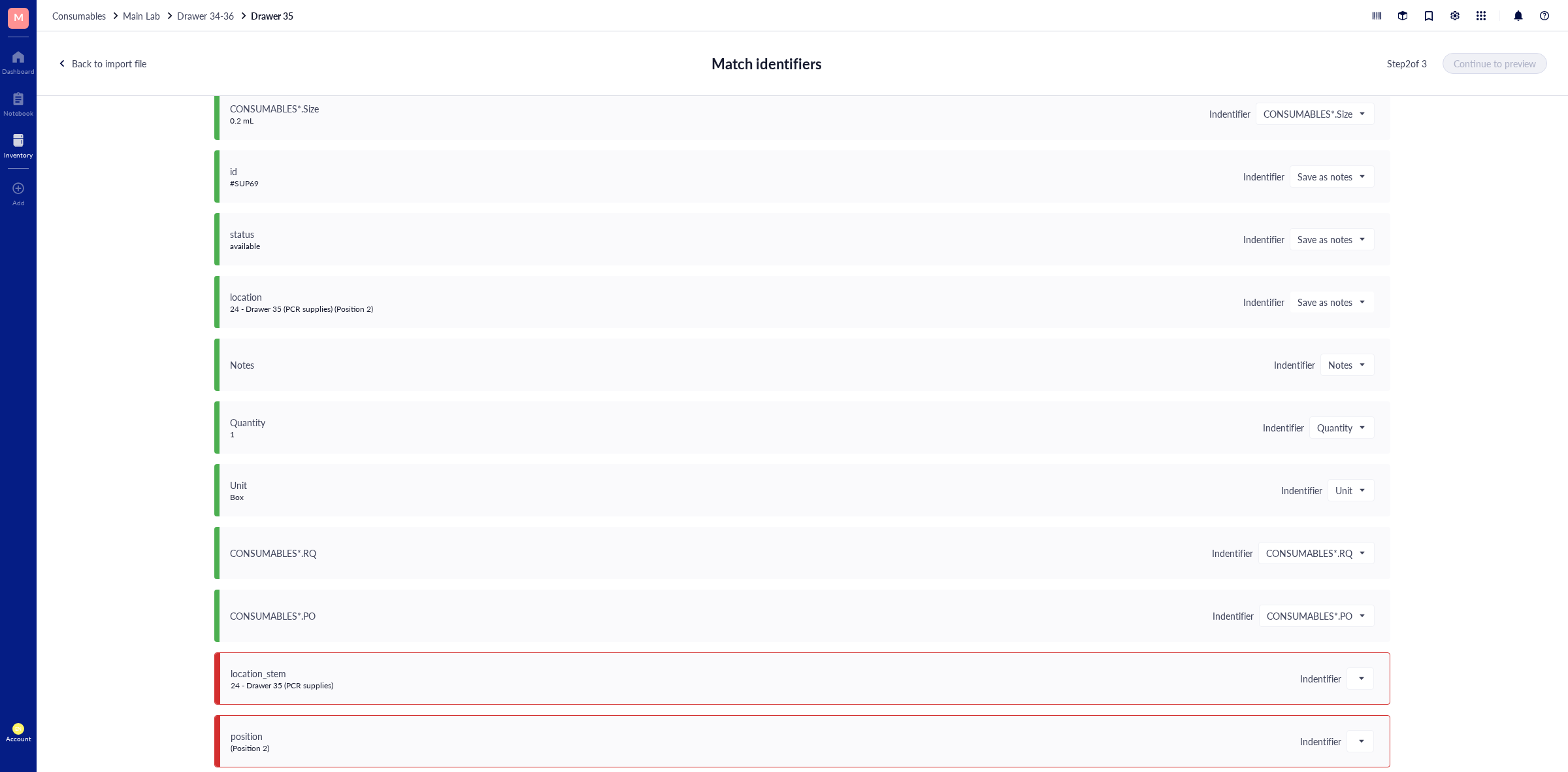
scroll to position [595, 0]
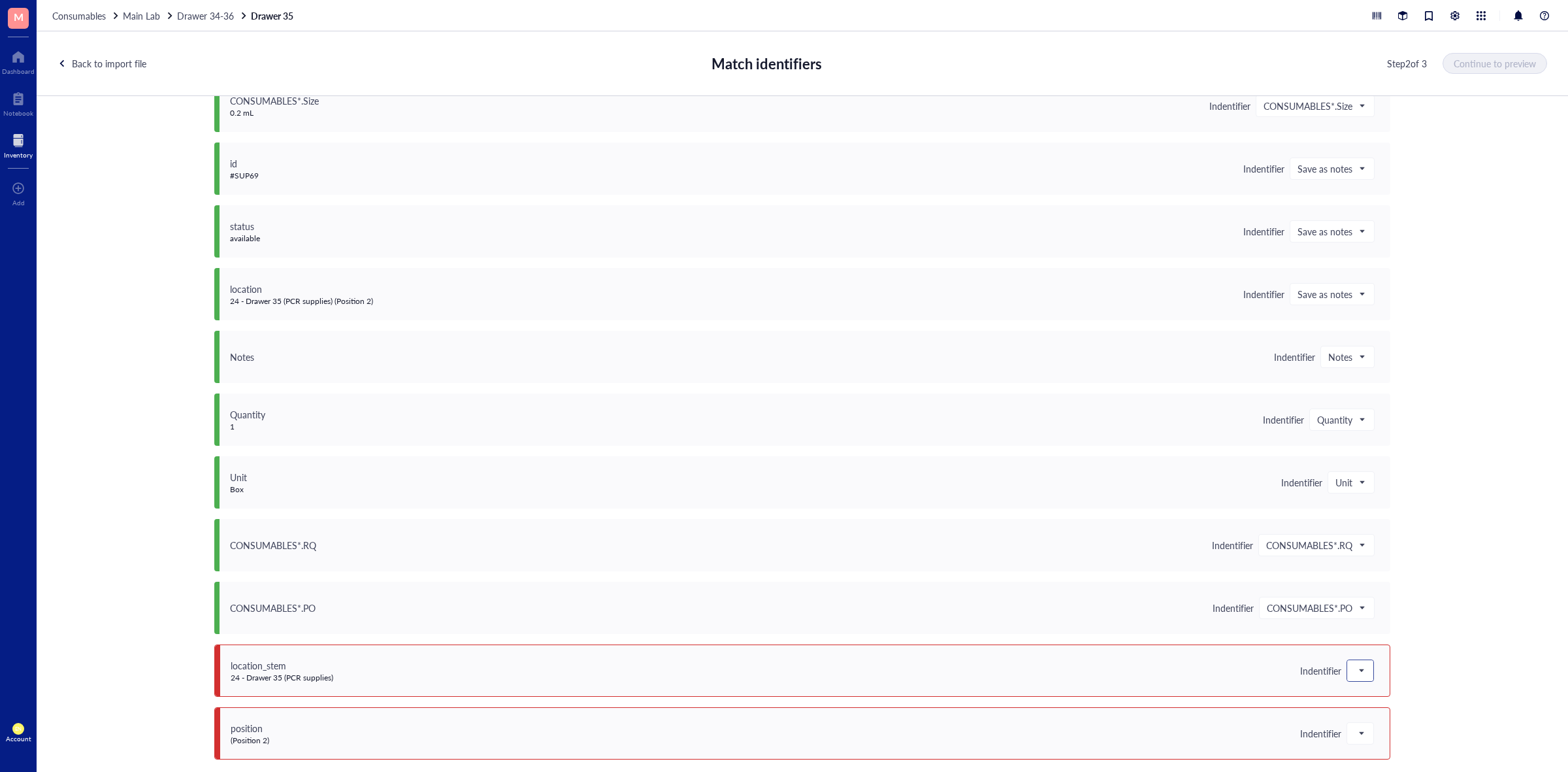
click at [1355, 660] on div at bounding box center [1361, 671] width 28 height 22
click at [1363, 670] on div at bounding box center [1360, 671] width 26 height 21
click at [1396, 497] on div "Do not upload" at bounding box center [1441, 500] width 172 height 14
click at [1357, 724] on span at bounding box center [1361, 733] width 12 height 20
click at [1409, 561] on div "Do not upload" at bounding box center [1441, 564] width 172 height 14
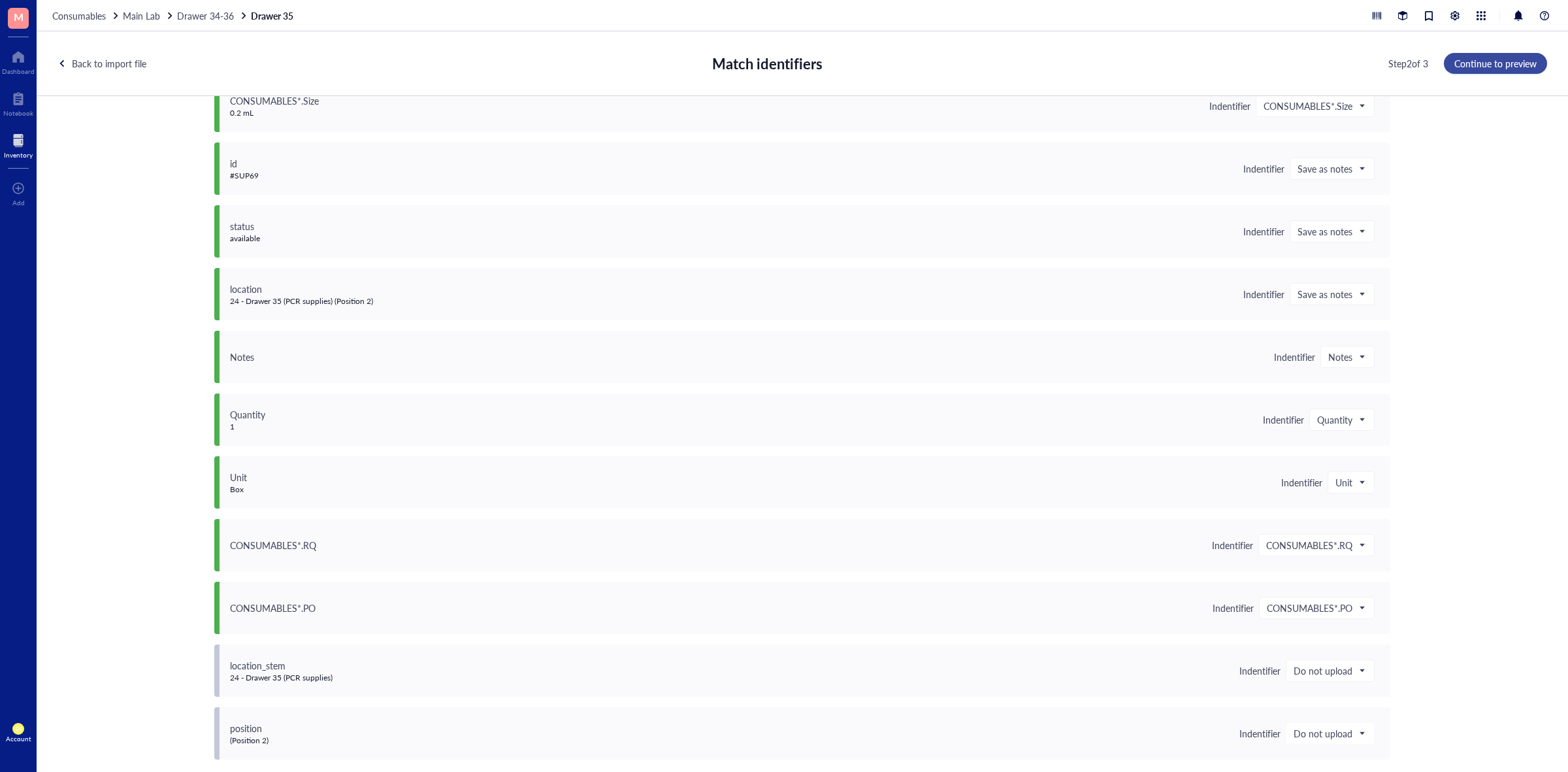
click at [1528, 54] on button "Continue to preview" at bounding box center [1496, 63] width 103 height 21
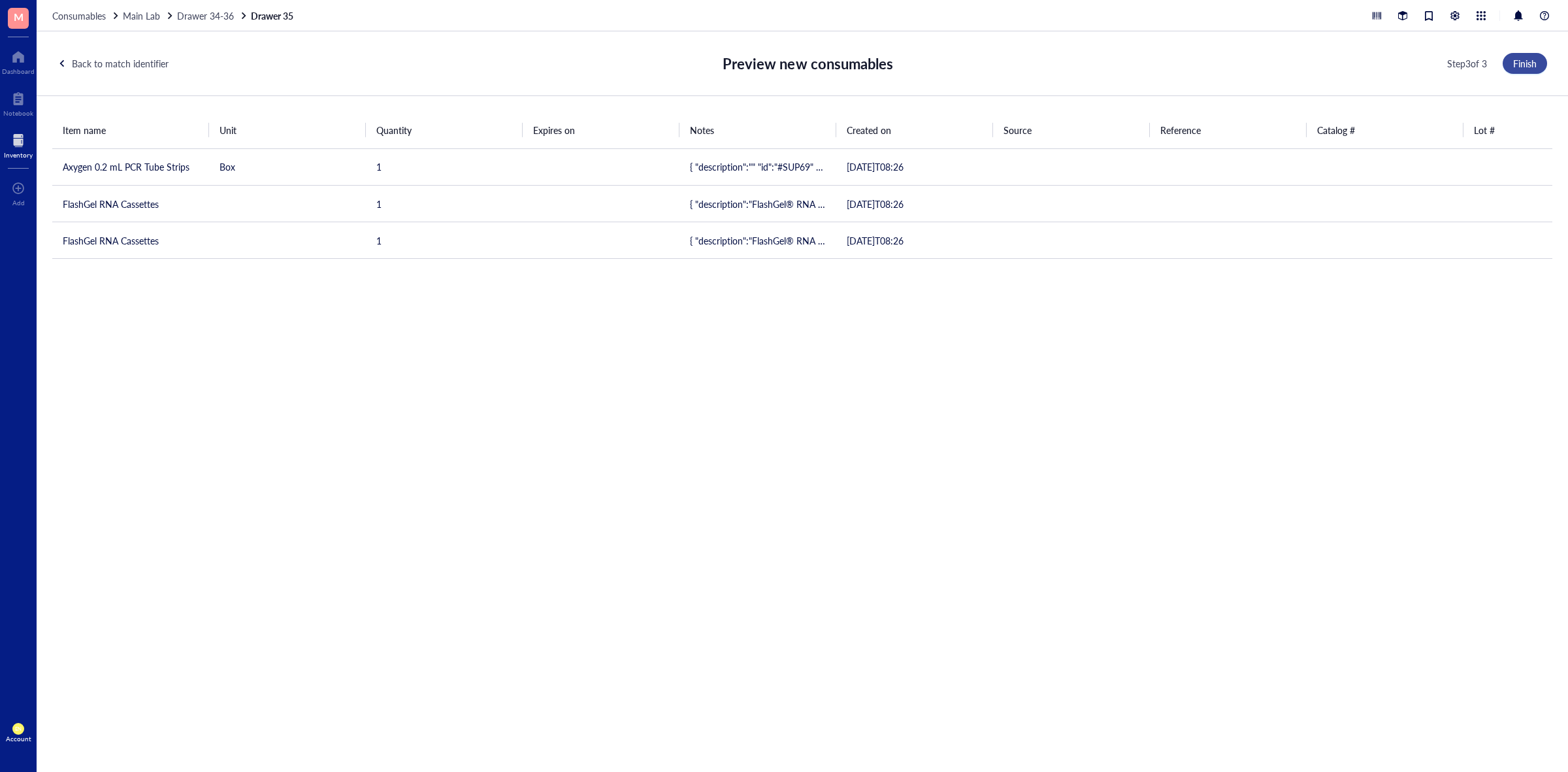
click at [1517, 58] on span "Finish" at bounding box center [1525, 63] width 24 height 10
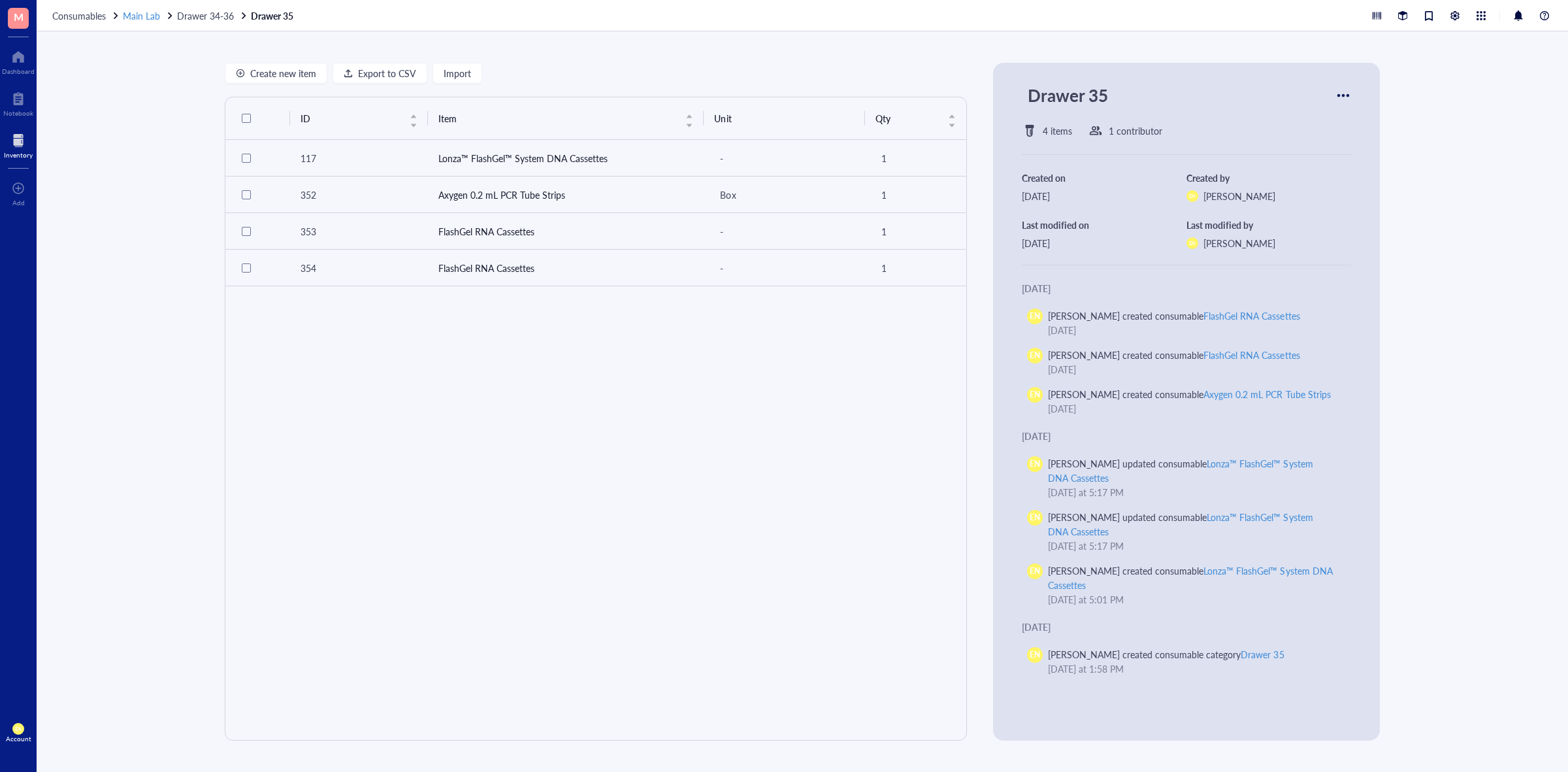
click at [134, 17] on span "Main Lab" at bounding box center [141, 16] width 37 height 13
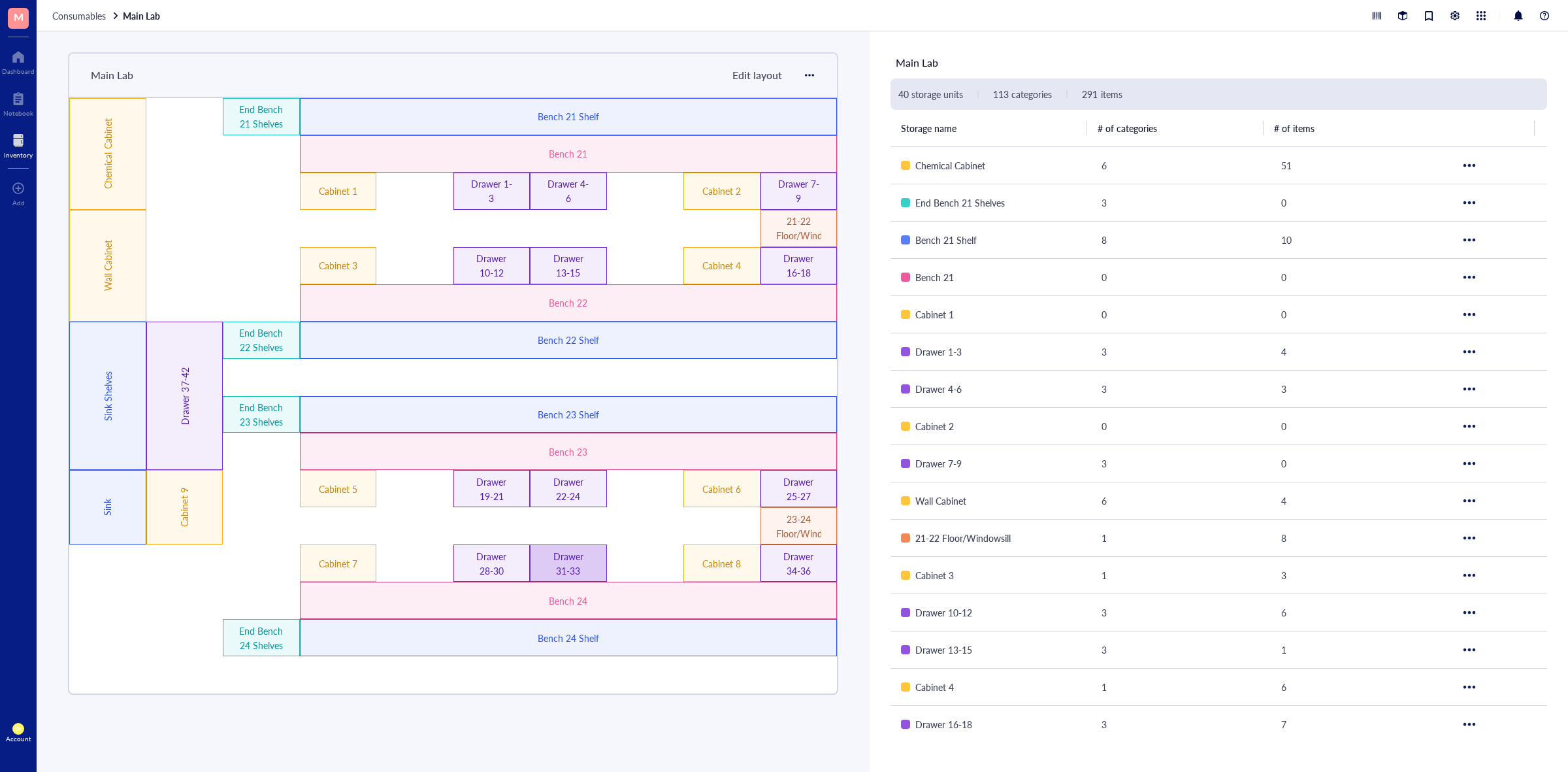
drag, startPoint x: 556, startPoint y: 566, endPoint x: 606, endPoint y: 554, distance: 51.4
click at [606, 554] on div "Drawer 31-33" at bounding box center [568, 563] width 77 height 37
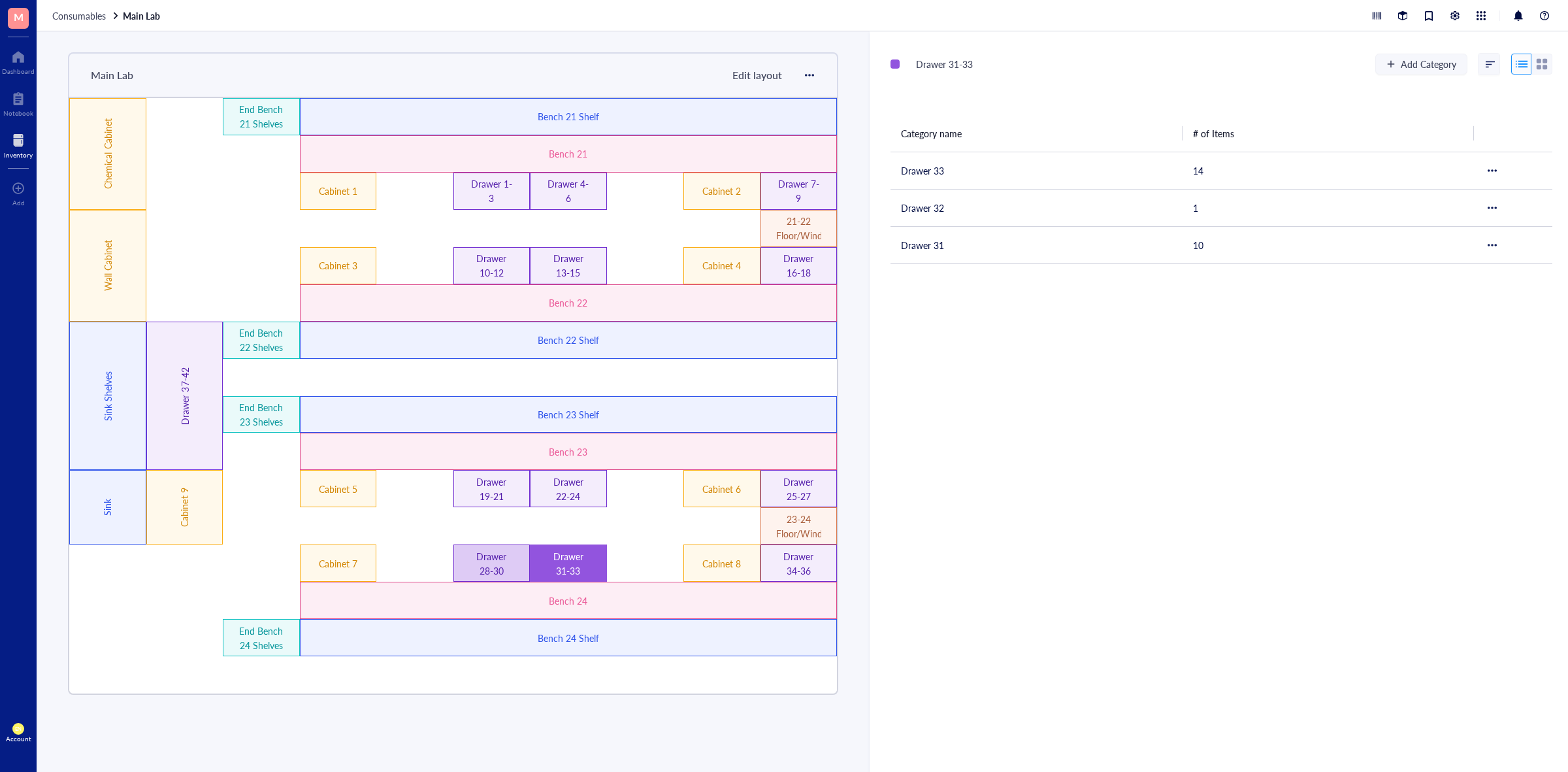
click at [504, 567] on div "Drawer 28-30" at bounding box center [492, 564] width 45 height 29
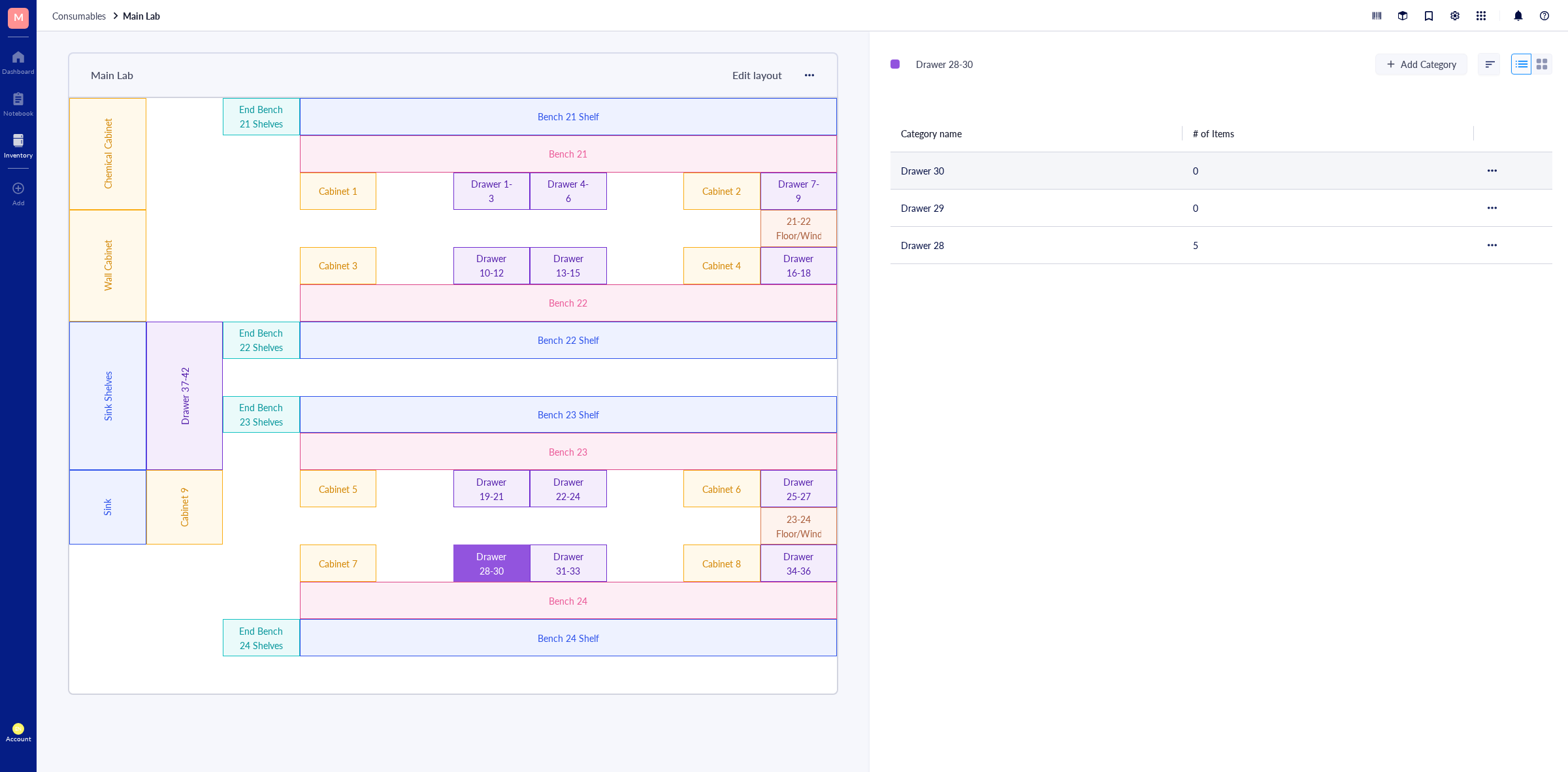
click at [1024, 165] on td "Drawer 30" at bounding box center [1036, 170] width 292 height 37
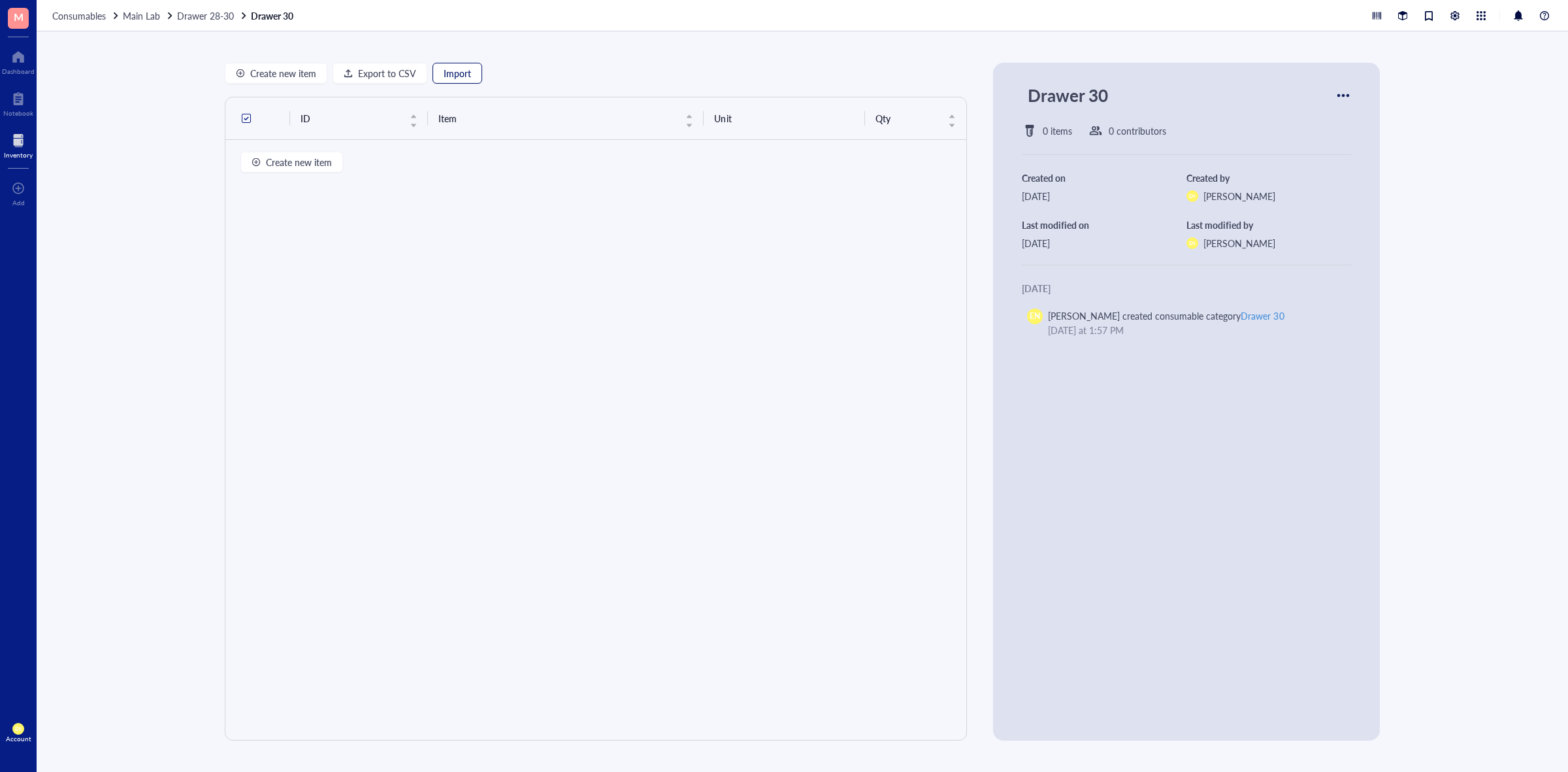
click at [442, 64] on button "Import" at bounding box center [457, 73] width 50 height 21
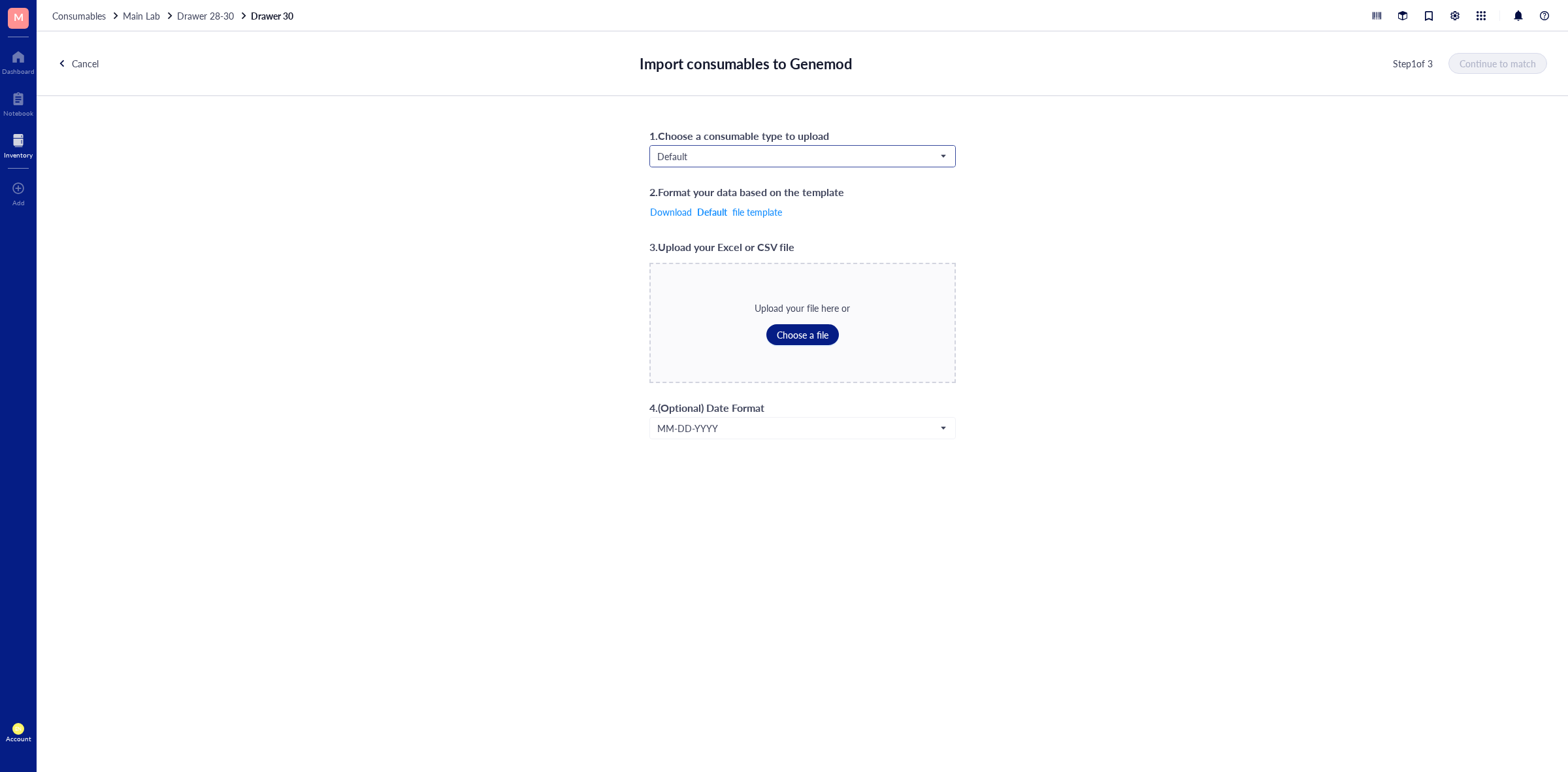
click at [752, 162] on input "search" at bounding box center [797, 156] width 279 height 20
click at [704, 264] on div "Consumables*" at bounding box center [802, 264] width 289 height 14
click at [782, 339] on span "Choose a file" at bounding box center [803, 334] width 51 height 10
click at [1475, 60] on span "Continue to match" at bounding box center [1498, 63] width 77 height 10
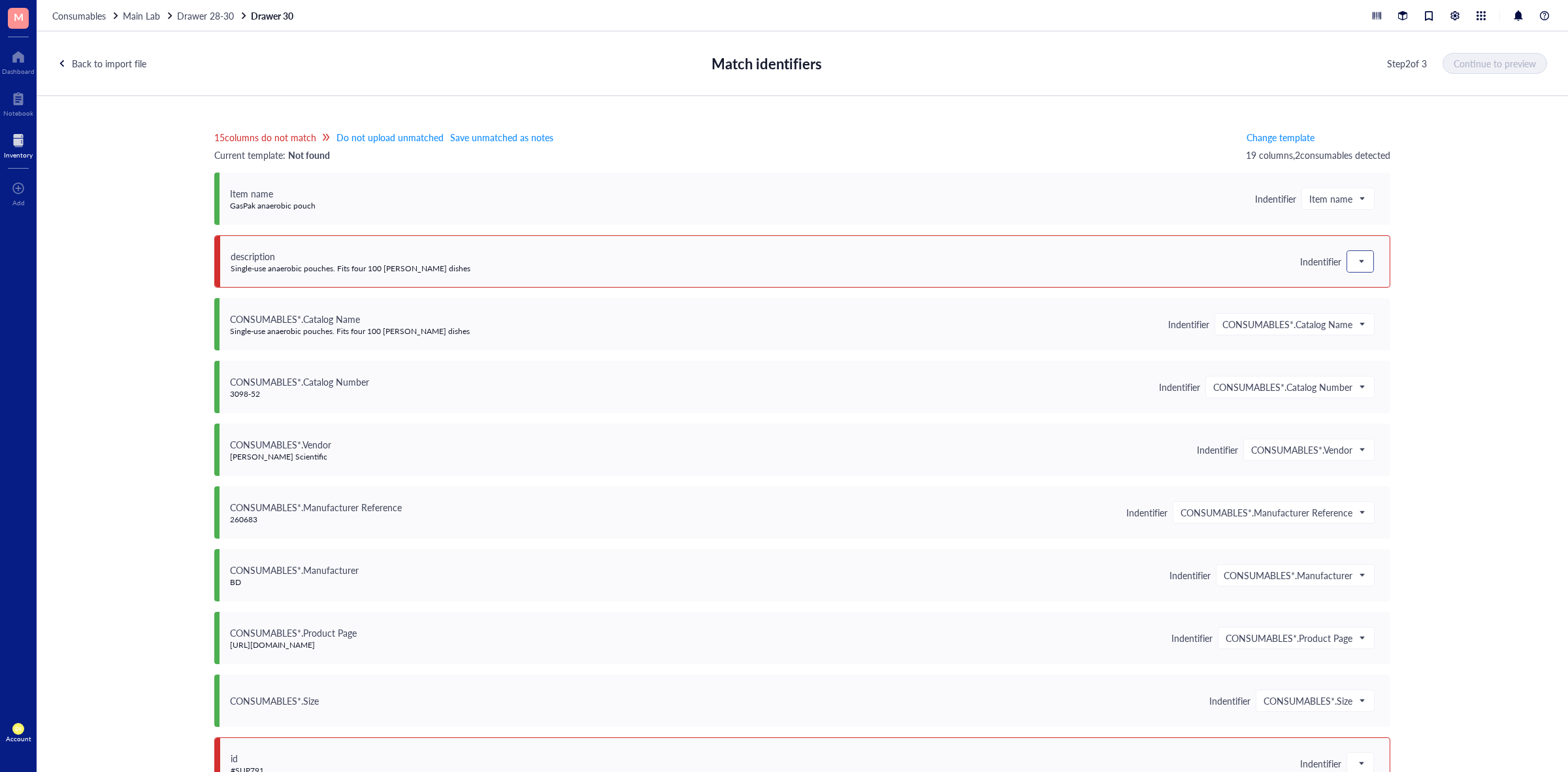
click at [1347, 261] on div at bounding box center [1360, 261] width 26 height 21
click at [1355, 306] on div "Save as notes" at bounding box center [1441, 306] width 172 height 14
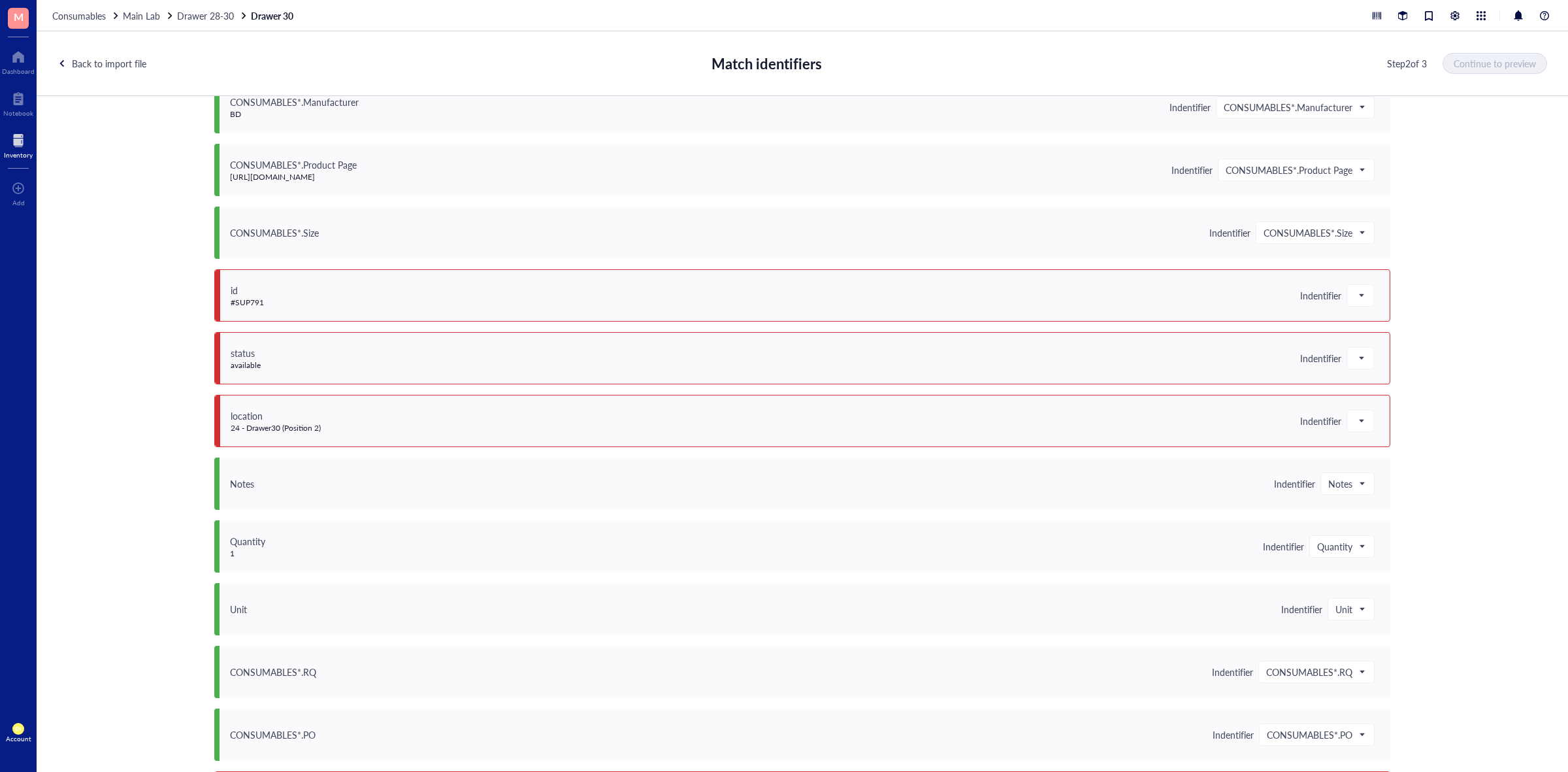
scroll to position [572, 0]
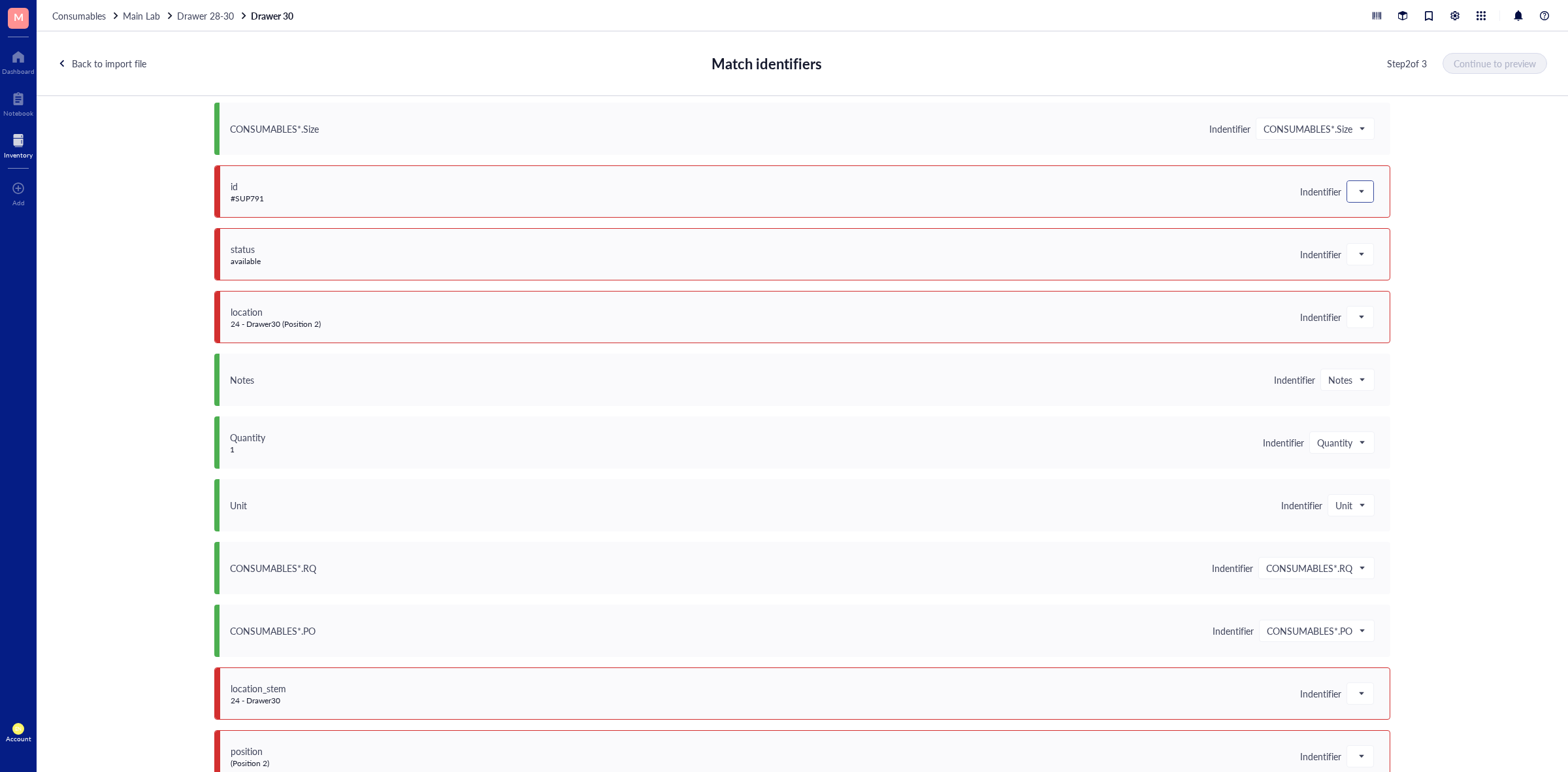
click at [1355, 198] on span at bounding box center [1361, 192] width 12 height 20
click at [1370, 232] on div "Save as notes" at bounding box center [1441, 236] width 172 height 14
click at [1366, 262] on div at bounding box center [1360, 254] width 26 height 21
click at [1369, 302] on div "Save as notes" at bounding box center [1441, 299] width 172 height 14
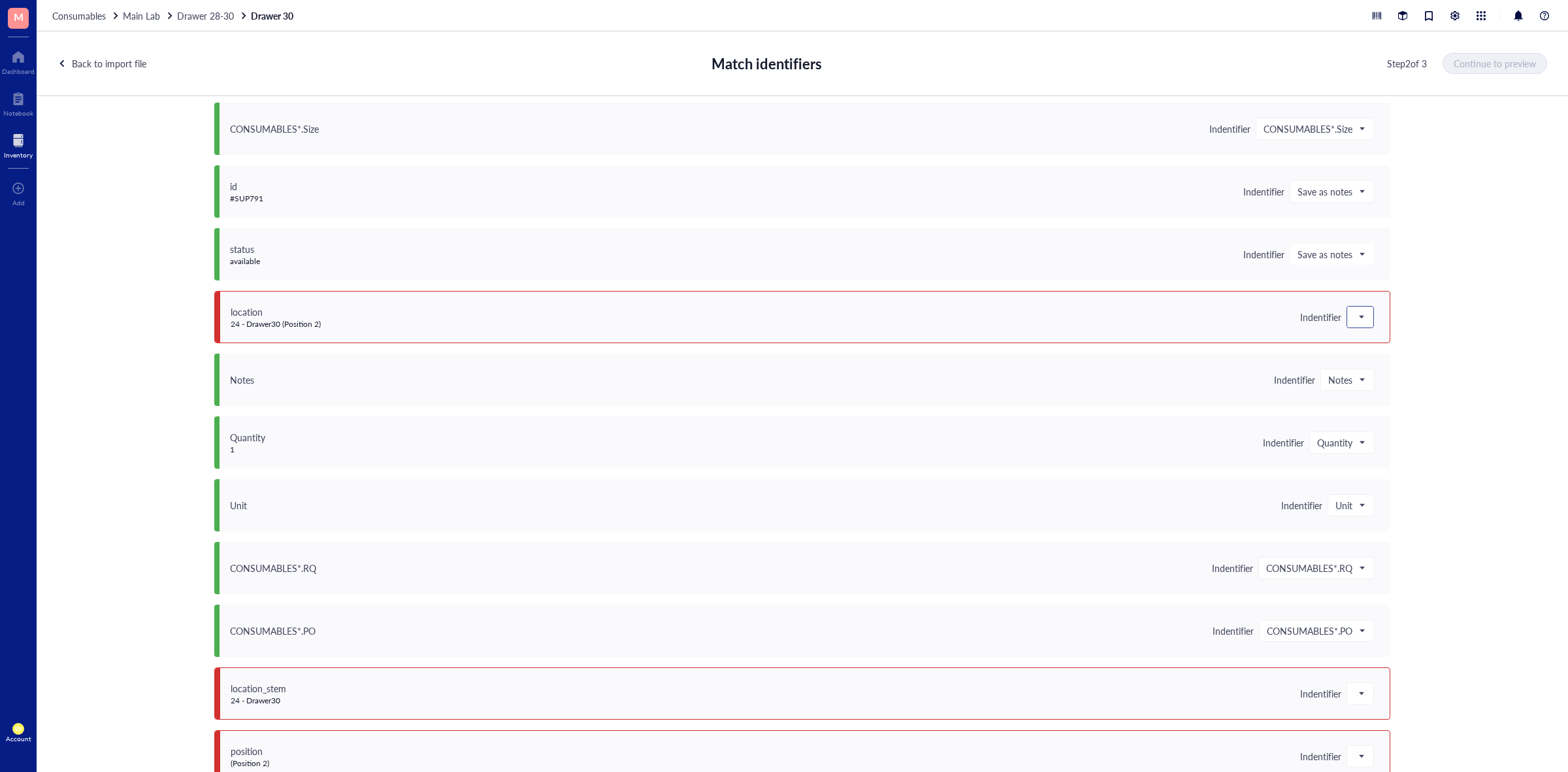
click at [1355, 325] on span at bounding box center [1361, 317] width 12 height 20
click at [1366, 362] on div "Save as notes" at bounding box center [1441, 361] width 172 height 14
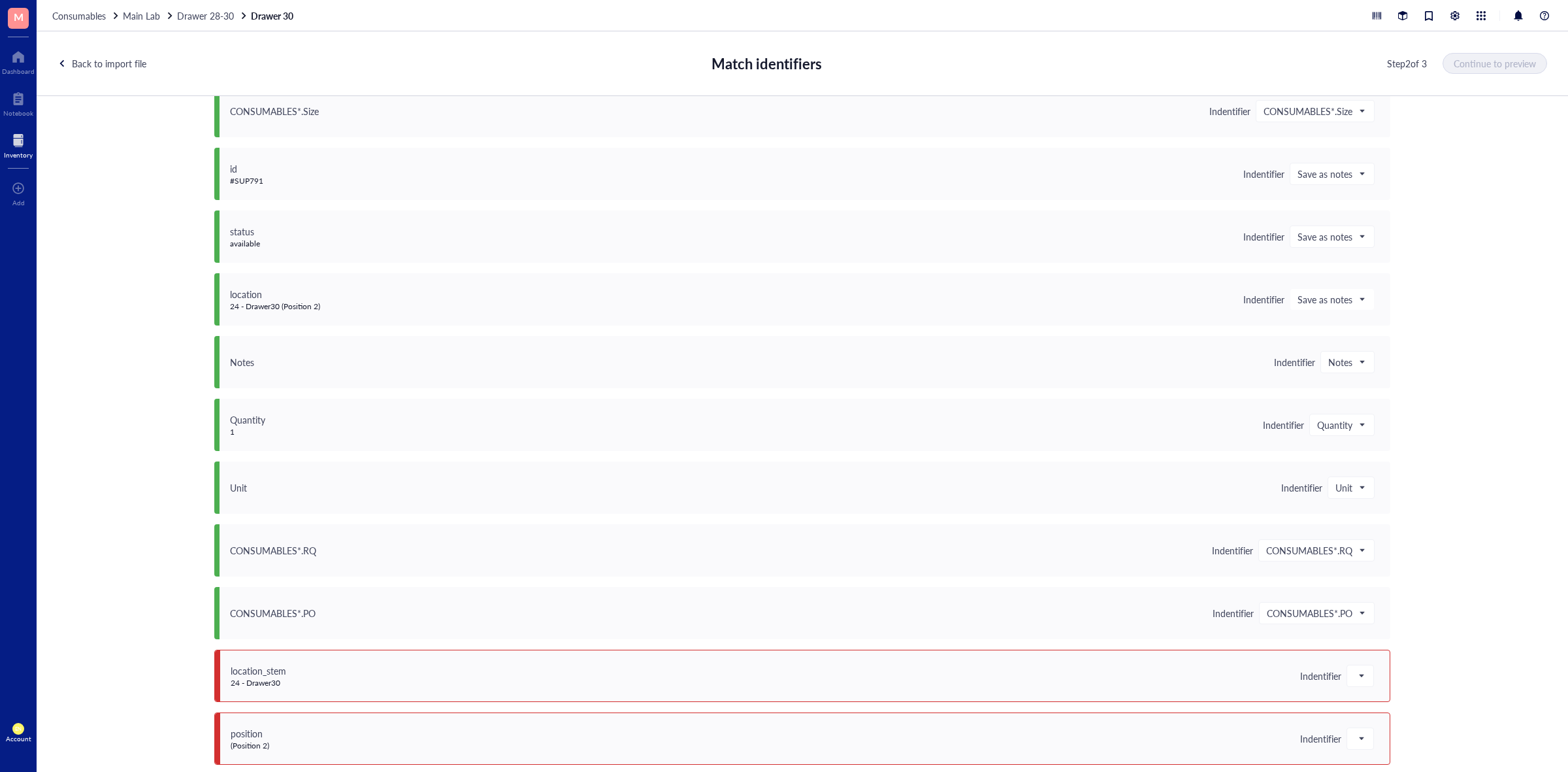
scroll to position [595, 0]
click at [1364, 667] on div at bounding box center [1360, 671] width 26 height 21
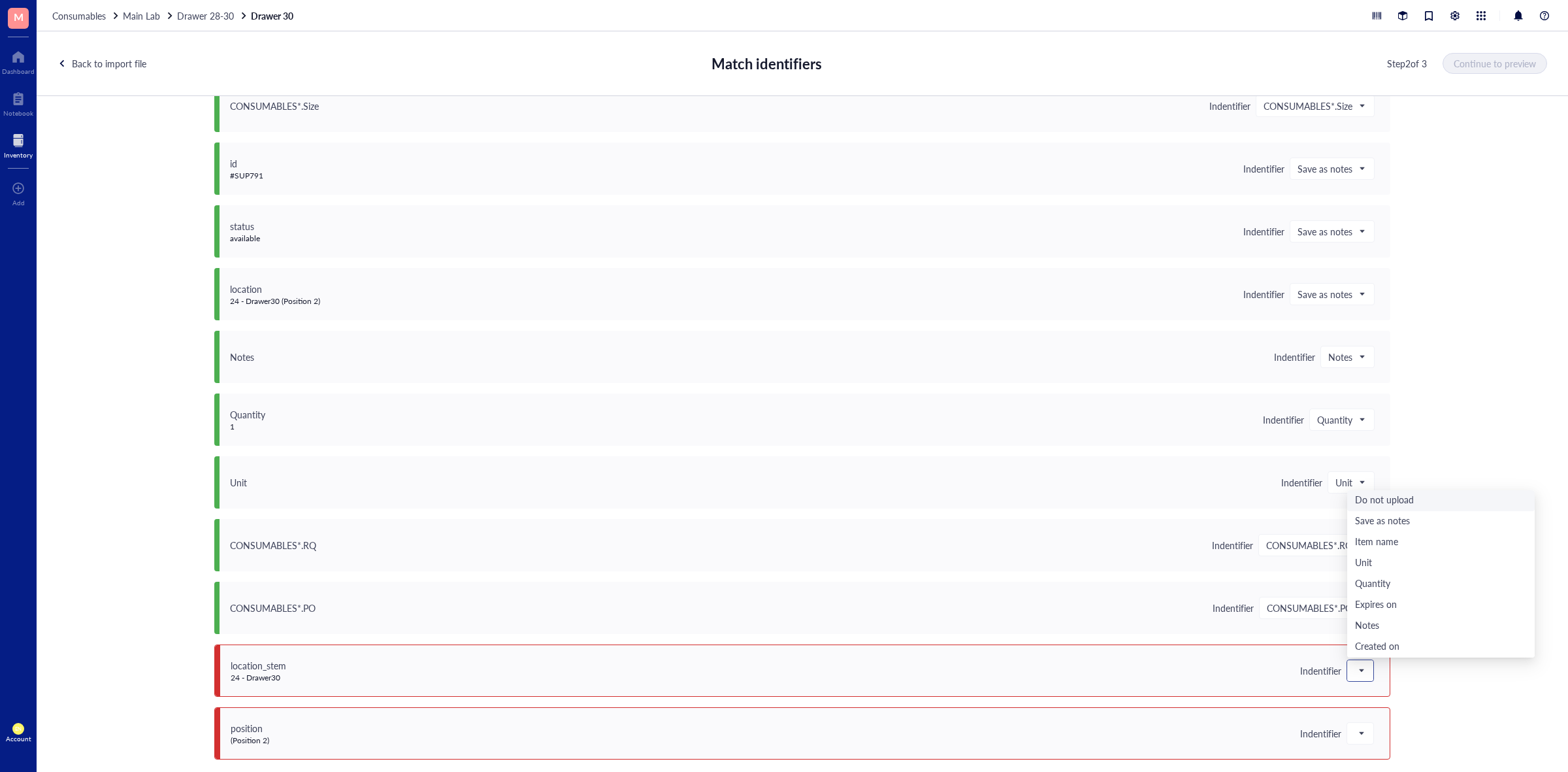
click at [1410, 504] on div "Do not upload" at bounding box center [1441, 500] width 172 height 14
click at [1361, 729] on span at bounding box center [1361, 733] width 12 height 20
click at [1407, 560] on div "Do not upload" at bounding box center [1441, 564] width 172 height 14
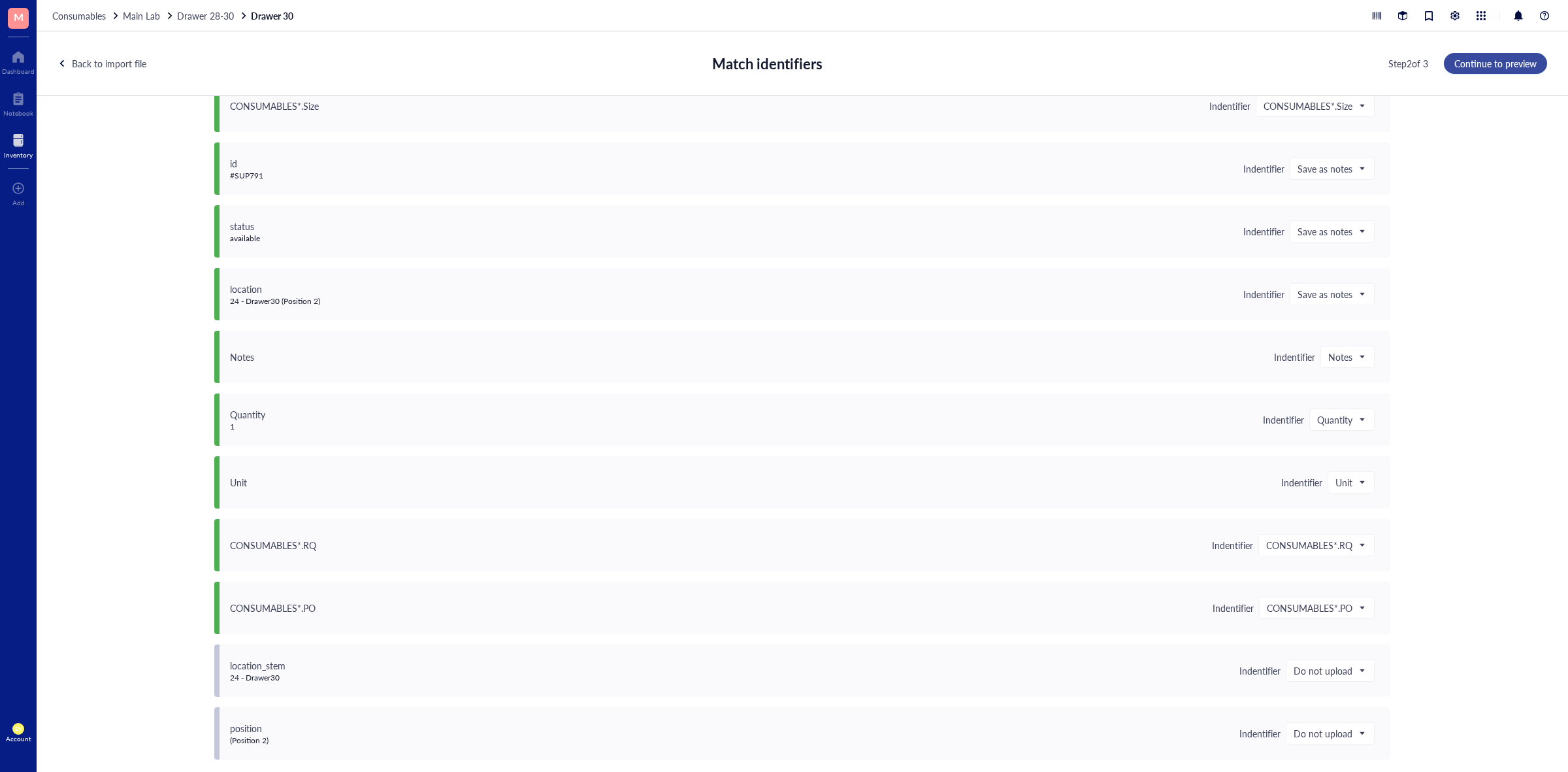
click at [1518, 59] on span "Continue to preview" at bounding box center [1496, 63] width 82 height 10
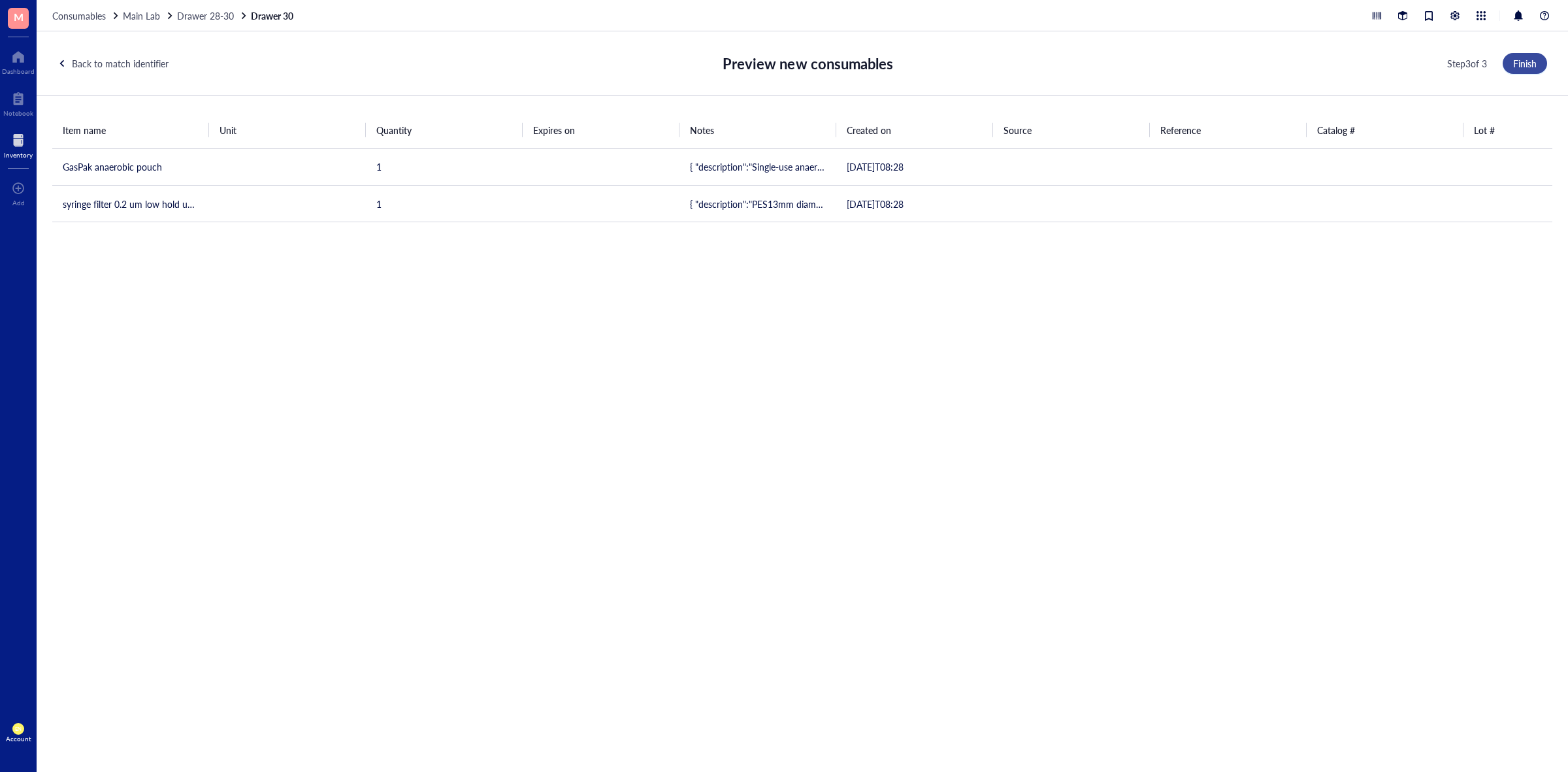
click at [1532, 53] on button "Finish" at bounding box center [1525, 63] width 44 height 21
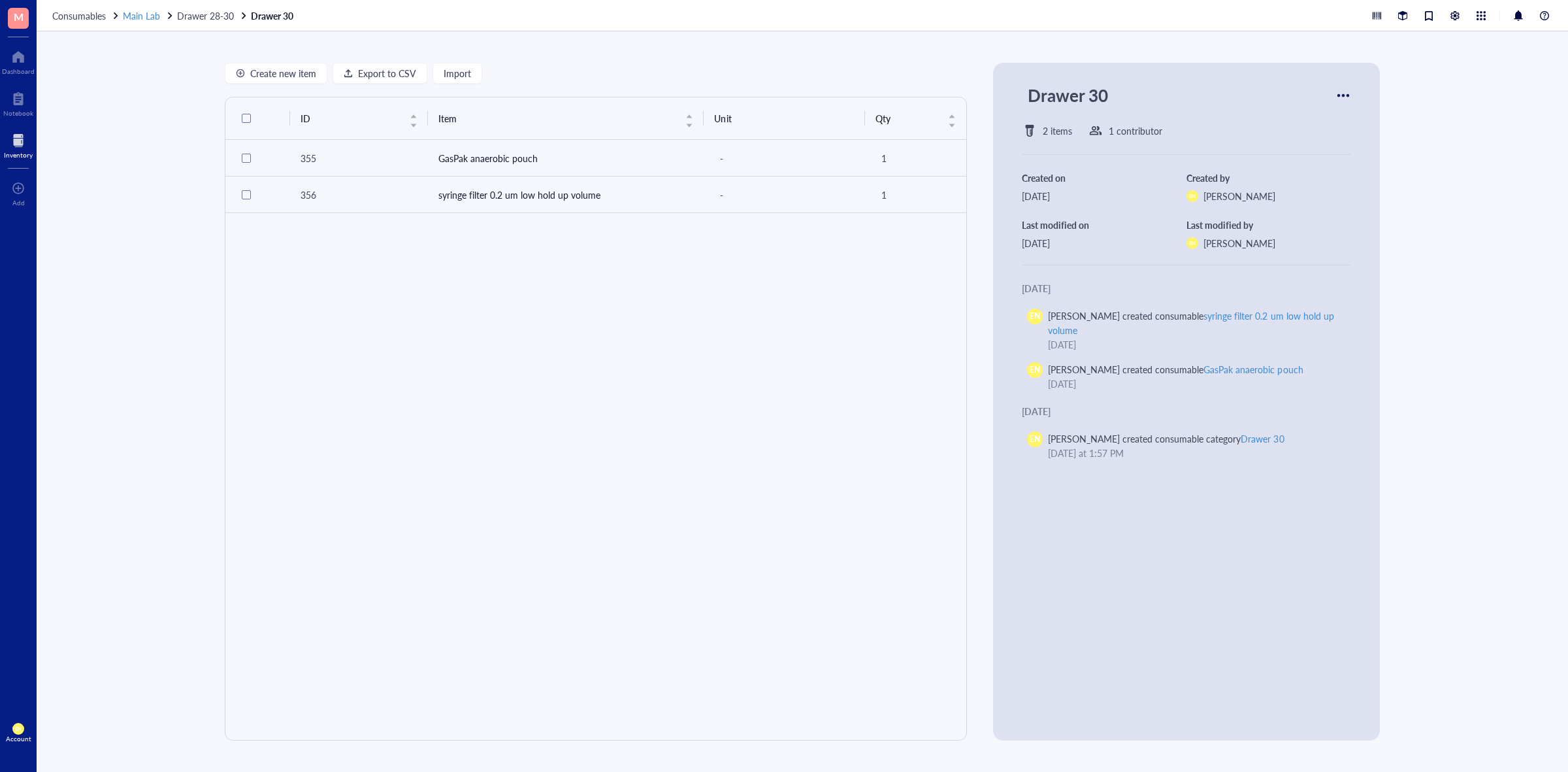
click at [151, 10] on span "Main Lab" at bounding box center [141, 16] width 37 height 13
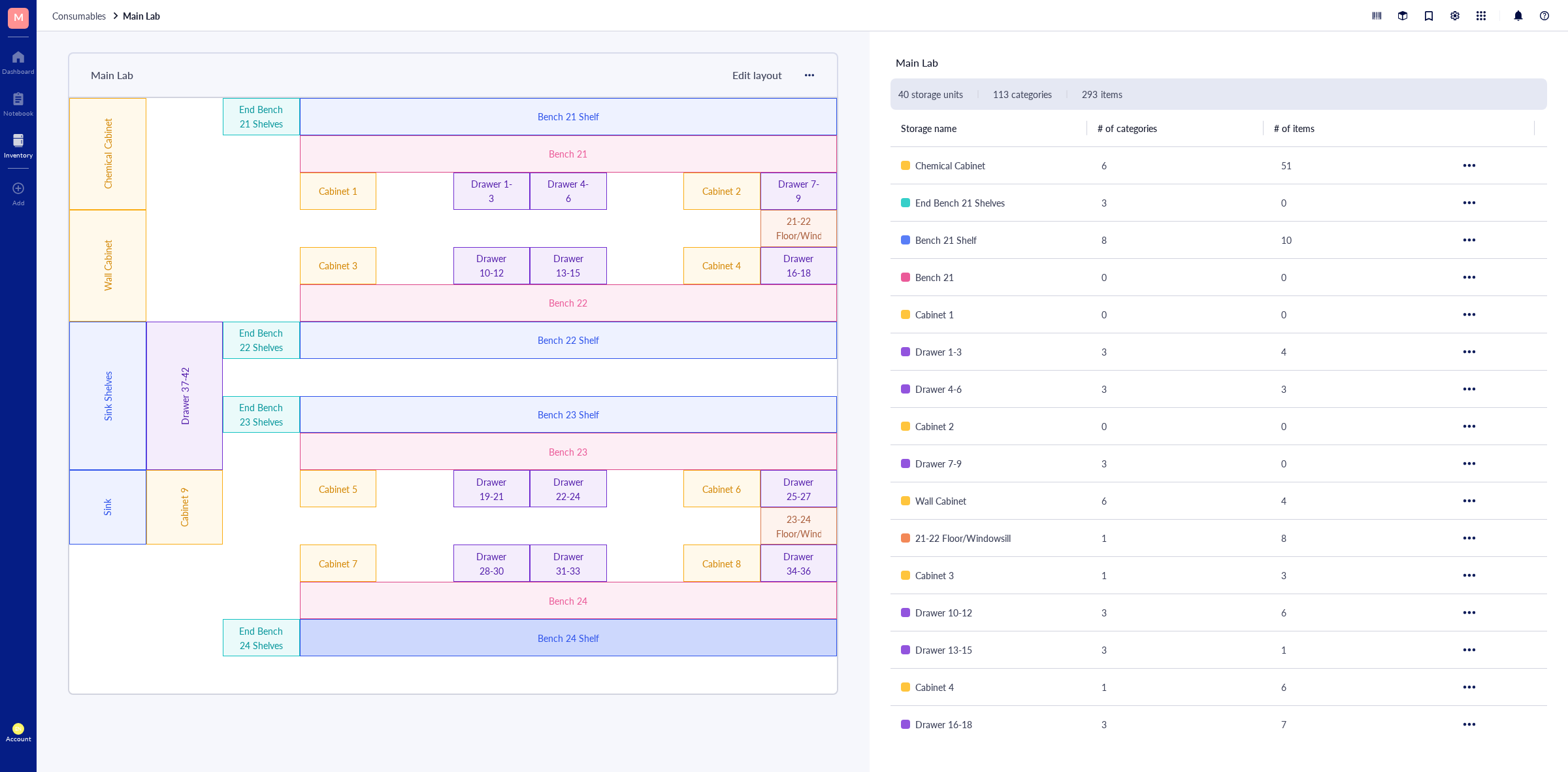
click at [587, 638] on div "Bench 24 Shelf" at bounding box center [568, 638] width 321 height 14
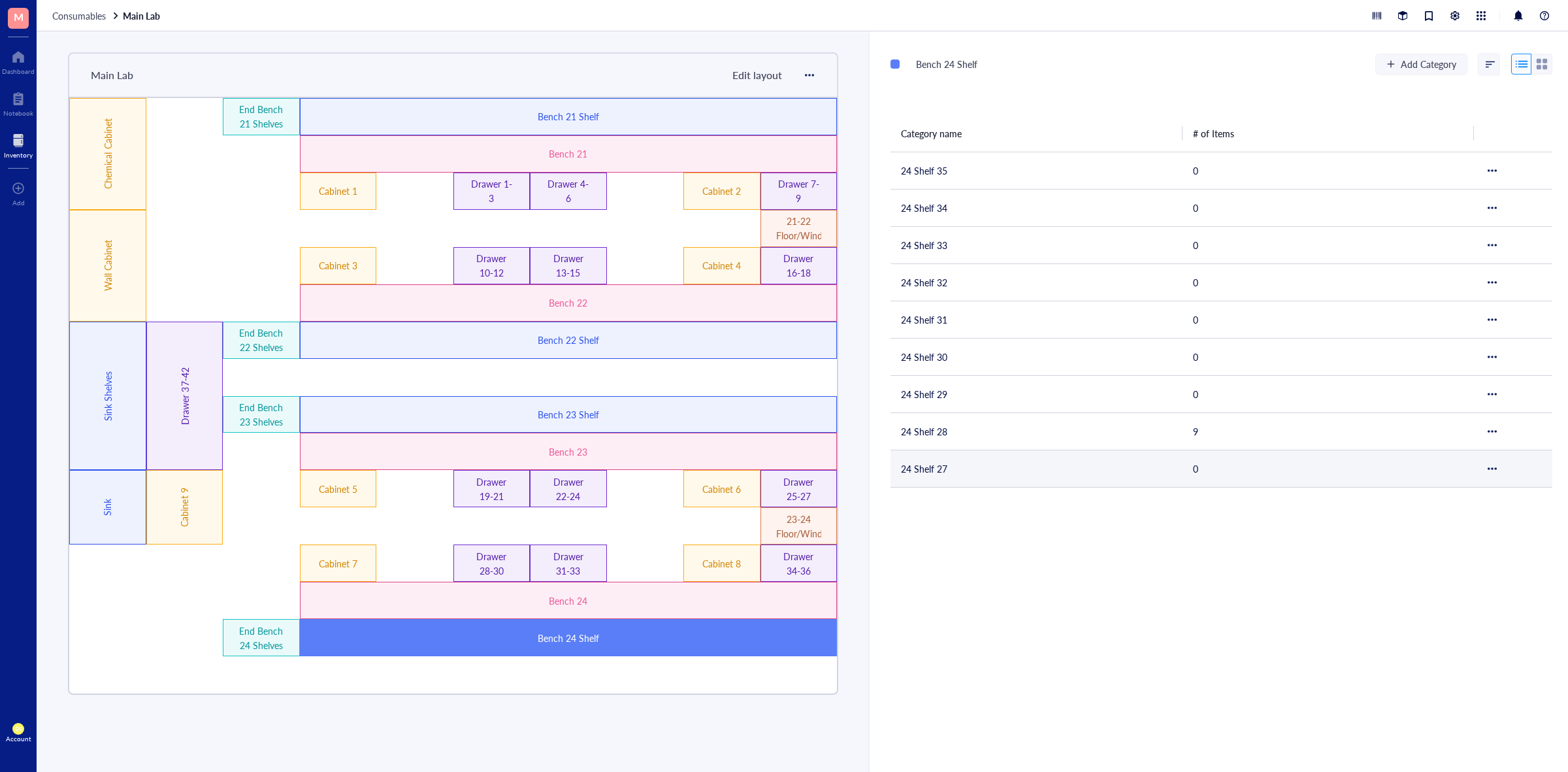
click at [974, 469] on td "24 Shelf 27" at bounding box center [1036, 468] width 292 height 37
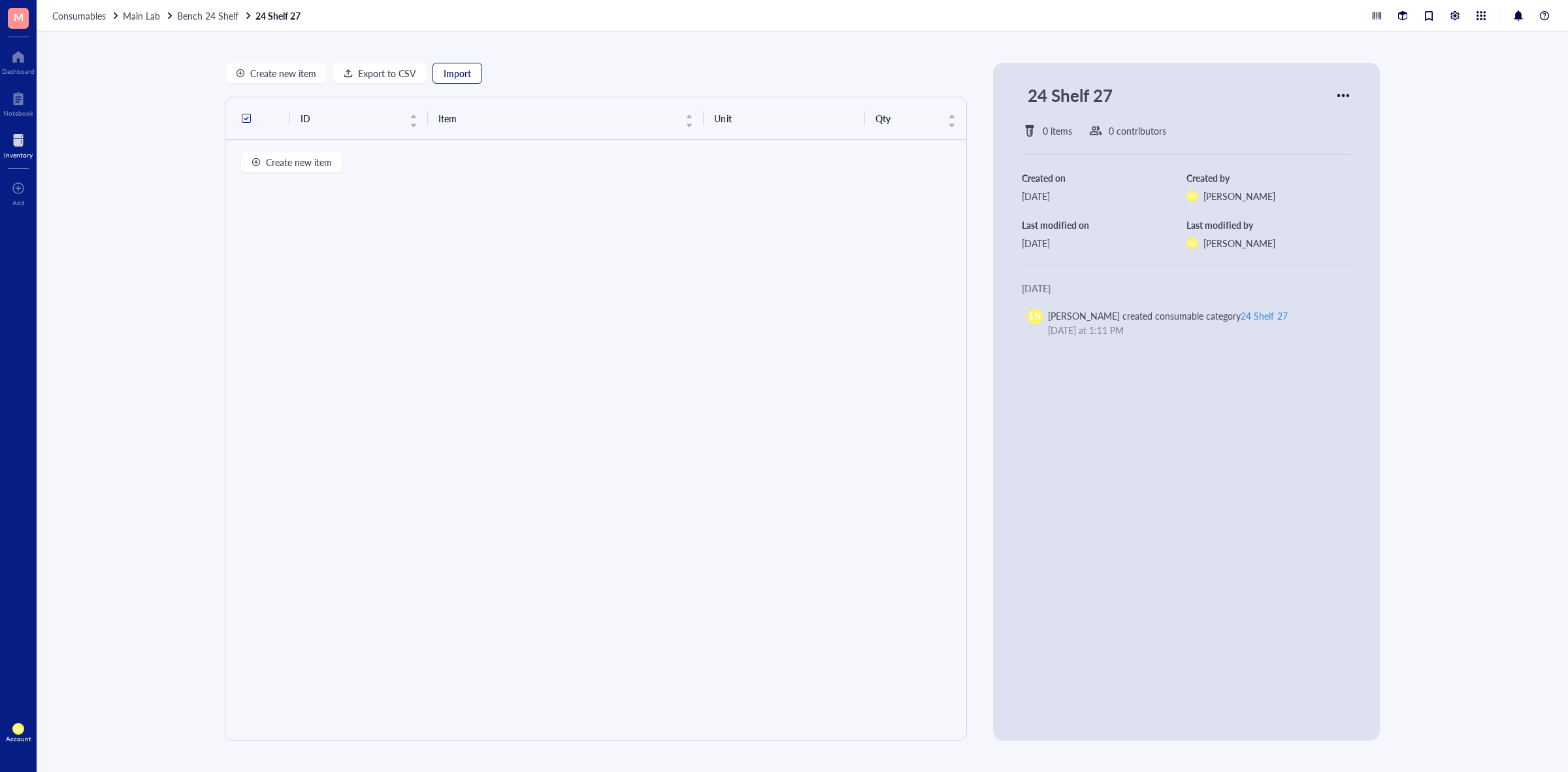
click at [467, 72] on span "Import" at bounding box center [457, 73] width 28 height 10
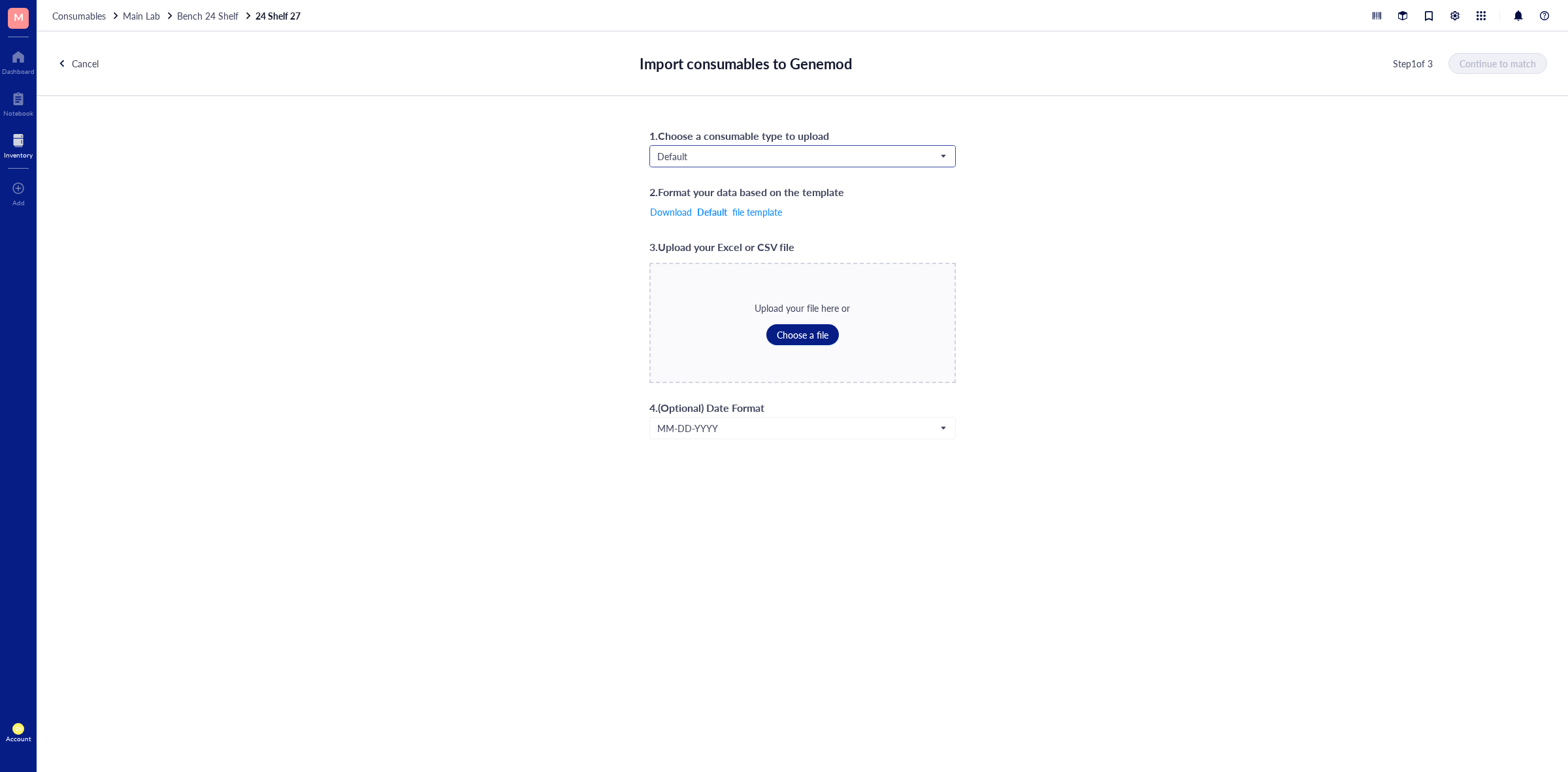
click at [729, 155] on span "Default" at bounding box center [802, 156] width 288 height 12
click at [687, 260] on div "Consumables*" at bounding box center [802, 264] width 289 height 14
click at [792, 336] on span "Choose a file" at bounding box center [803, 334] width 51 height 10
click at [1528, 61] on span "Continue to match" at bounding box center [1498, 63] width 77 height 10
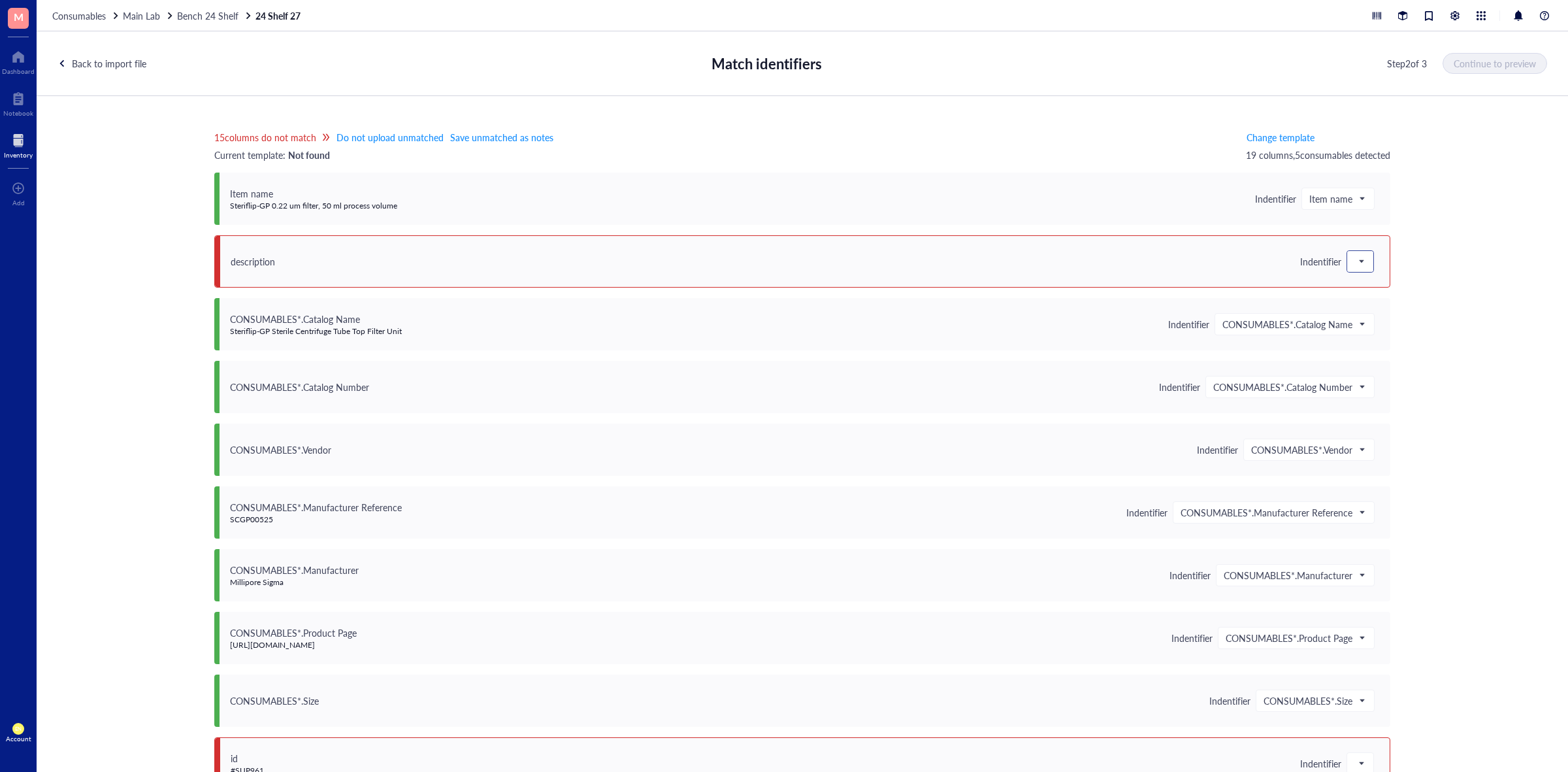
click at [1355, 259] on span at bounding box center [1361, 261] width 12 height 20
click at [1363, 314] on div "Save as notes" at bounding box center [1441, 306] width 188 height 21
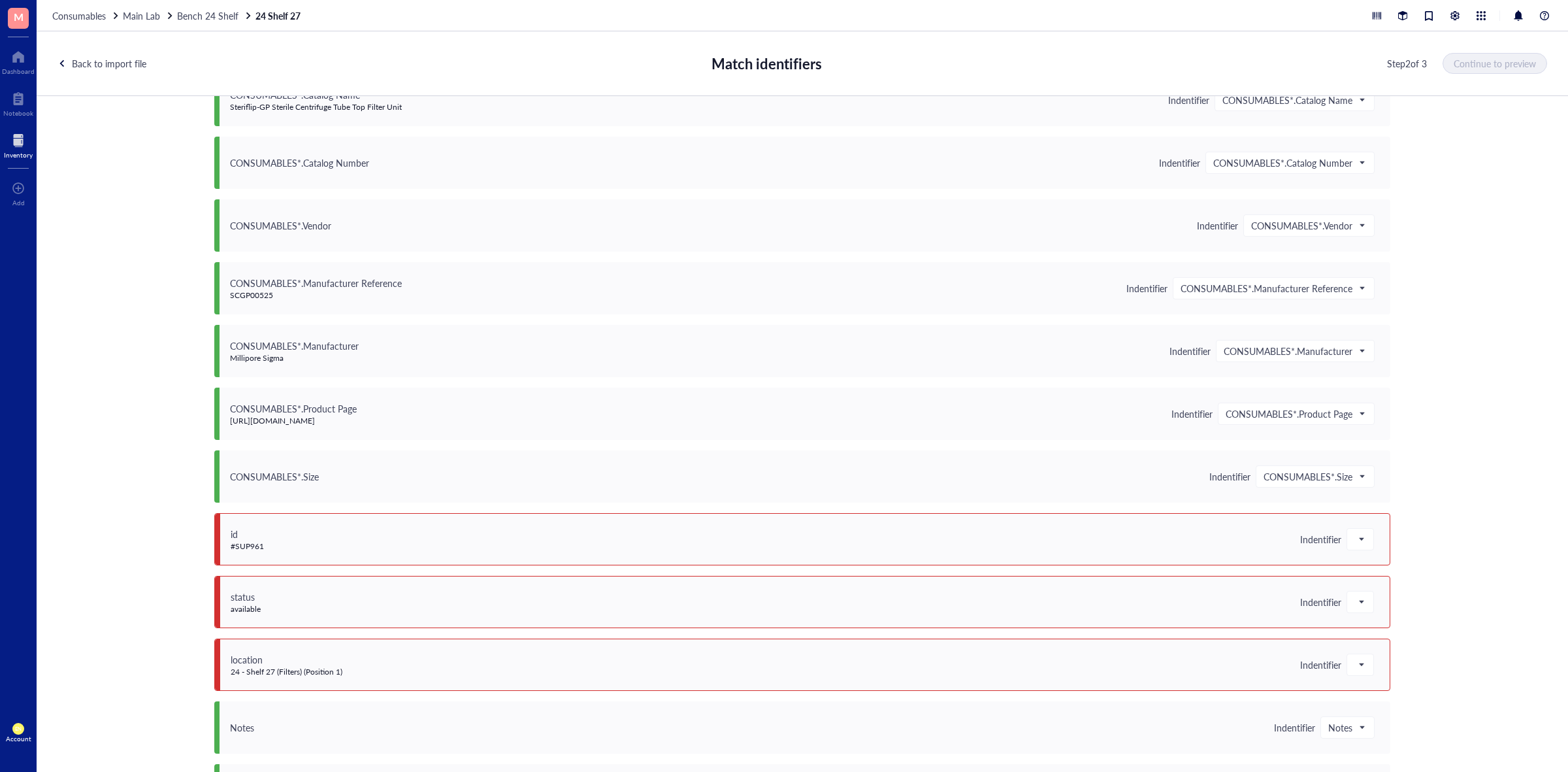
scroll to position [572, 0]
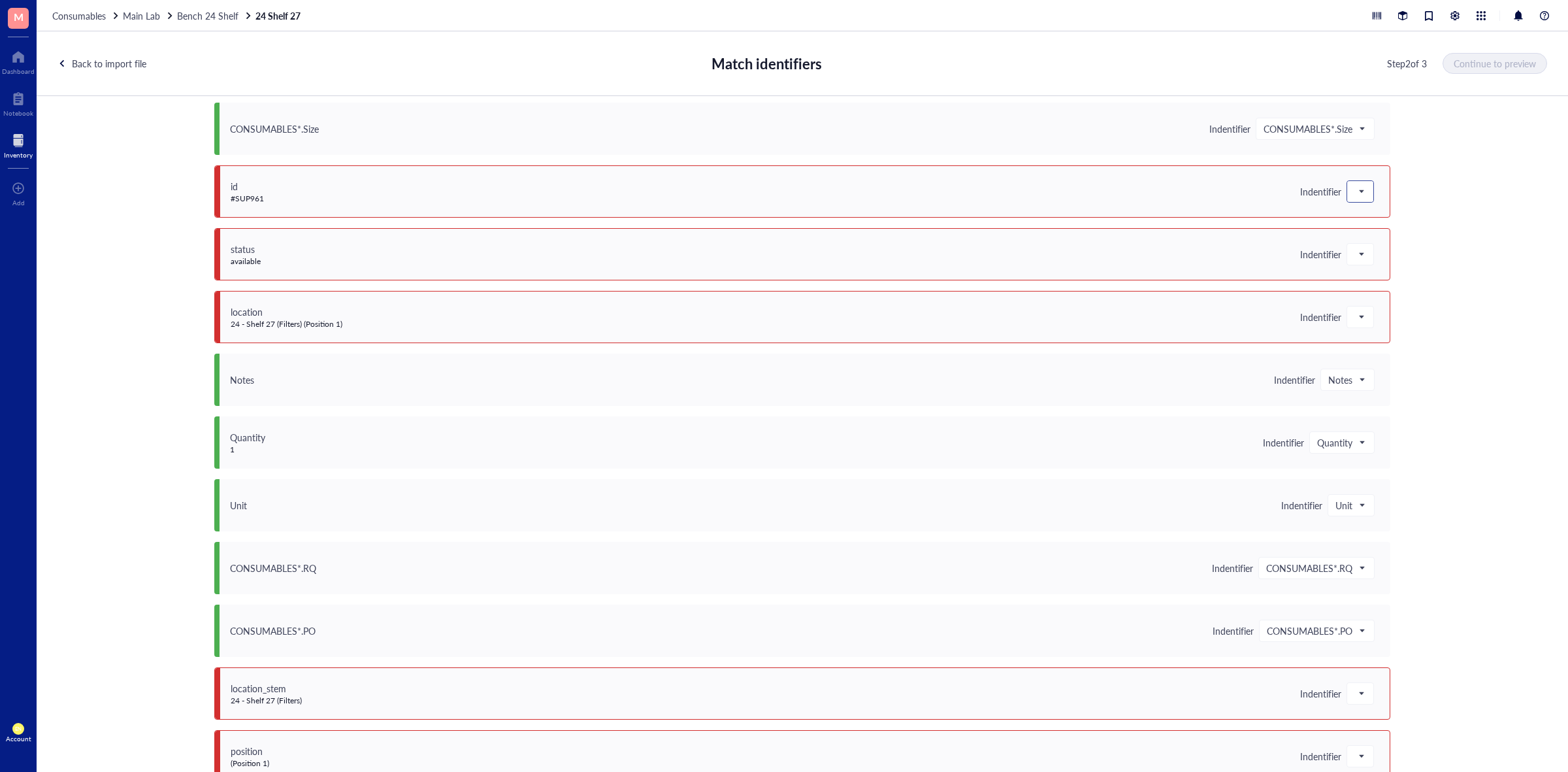
click at [1356, 200] on span at bounding box center [1361, 192] width 12 height 20
click at [1361, 238] on div "Save as notes" at bounding box center [1441, 236] width 172 height 14
click at [1359, 249] on span at bounding box center [1361, 254] width 12 height 20
click at [1362, 299] on div "Save as notes" at bounding box center [1441, 299] width 172 height 14
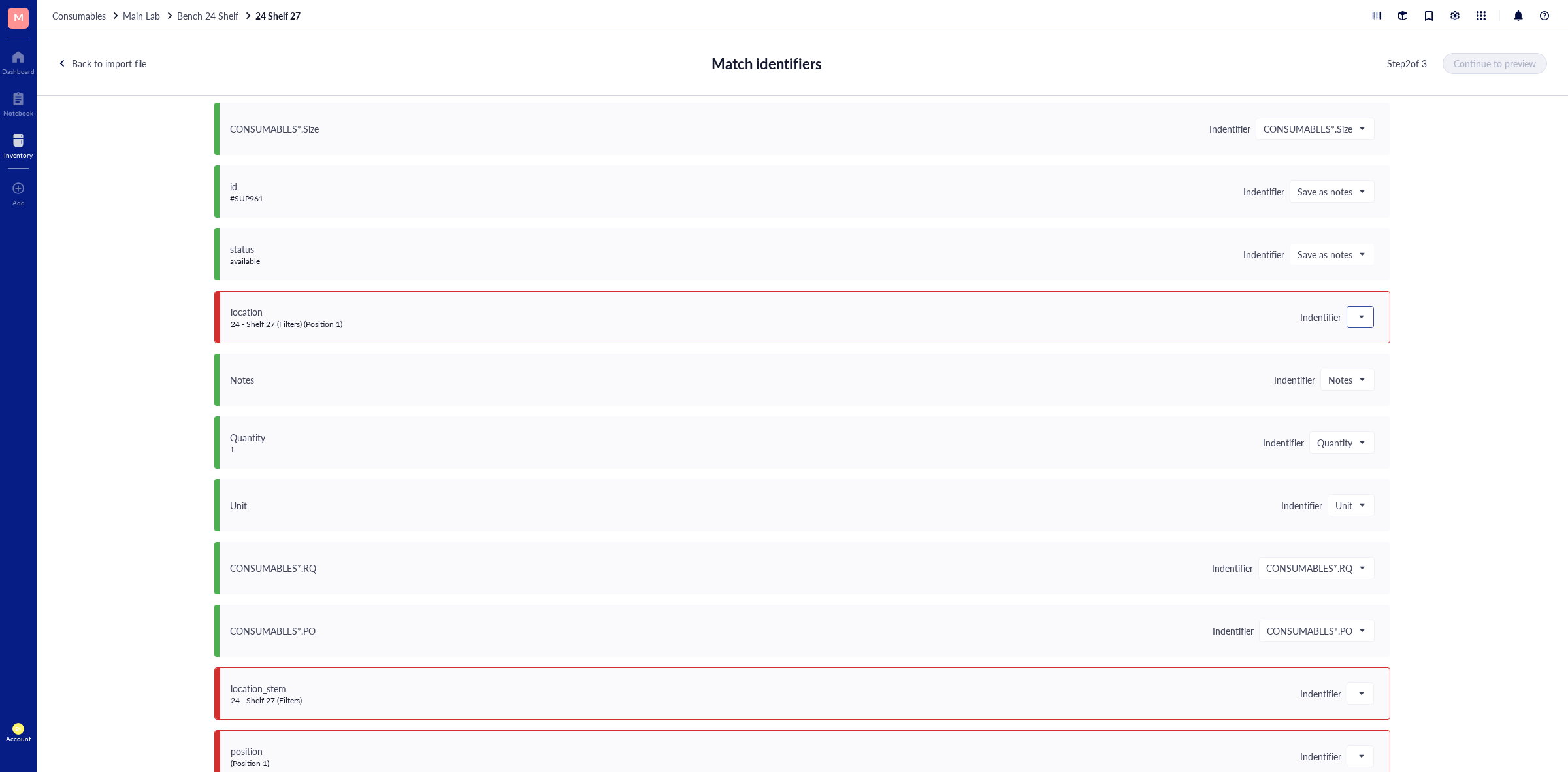
click at [1358, 313] on span at bounding box center [1361, 317] width 12 height 20
click at [1355, 366] on div "Save as notes" at bounding box center [1441, 361] width 172 height 14
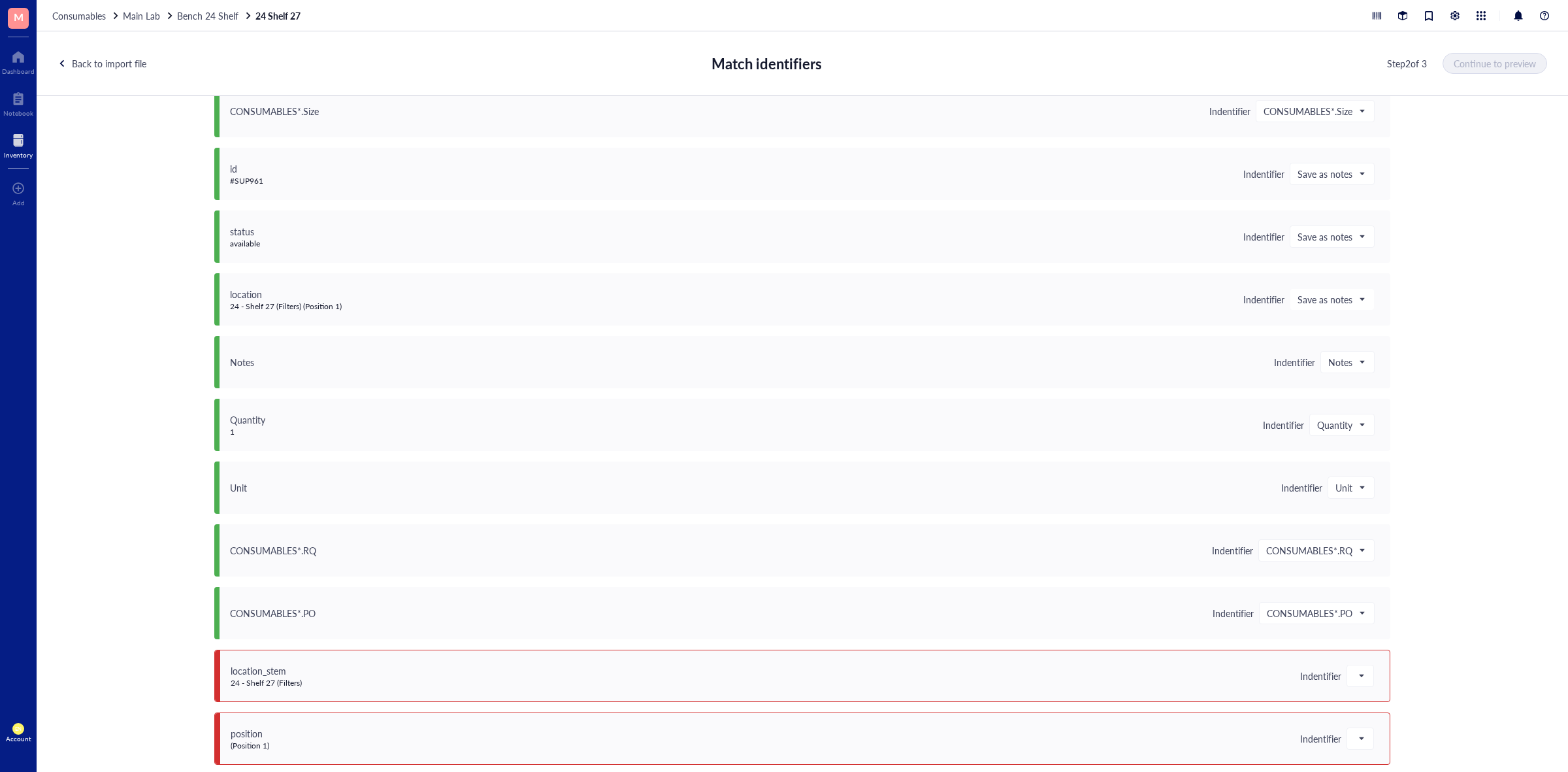
scroll to position [595, 0]
click at [1355, 680] on span at bounding box center [1361, 671] width 12 height 20
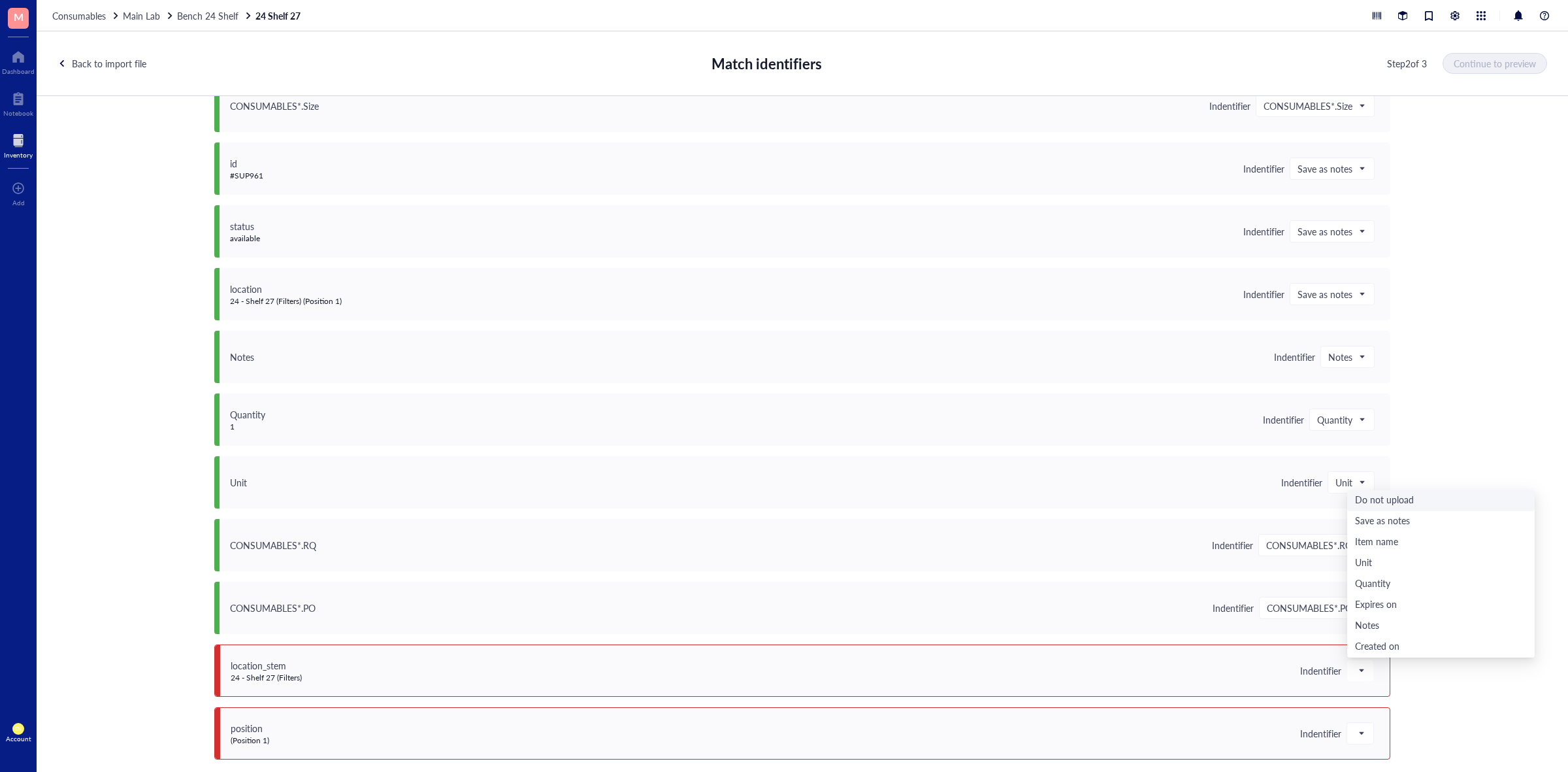
drag, startPoint x: 1362, startPoint y: 505, endPoint x: 1347, endPoint y: 523, distance: 23.4
click at [1357, 505] on div "Do not upload" at bounding box center [1441, 500] width 172 height 14
click at [1365, 740] on div at bounding box center [1360, 733] width 26 height 21
click at [1409, 563] on div "Do not upload" at bounding box center [1441, 564] width 172 height 14
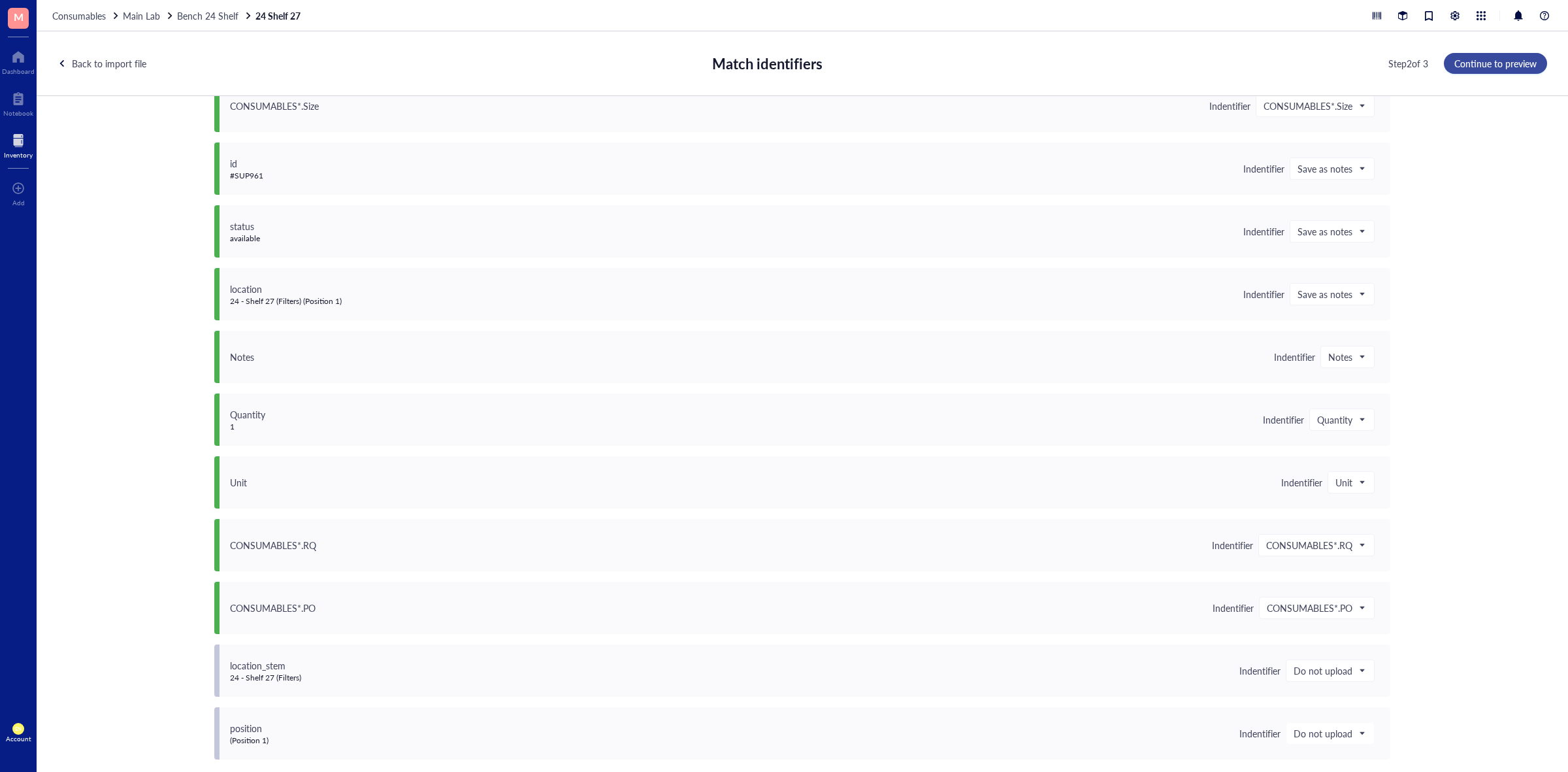
click at [1494, 66] on span "Continue to preview" at bounding box center [1496, 63] width 82 height 10
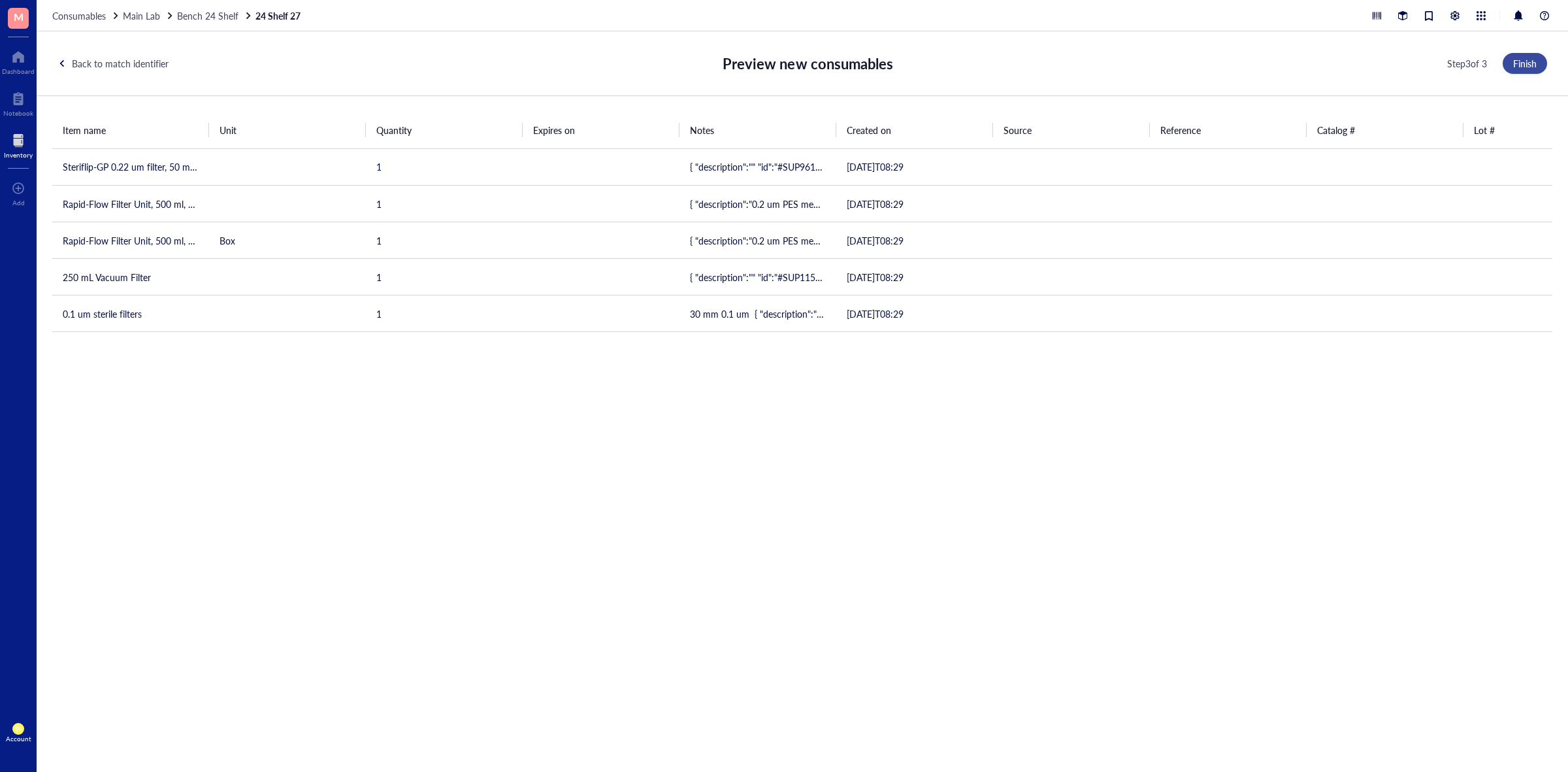
click at [1533, 66] on span "Finish" at bounding box center [1525, 63] width 24 height 10
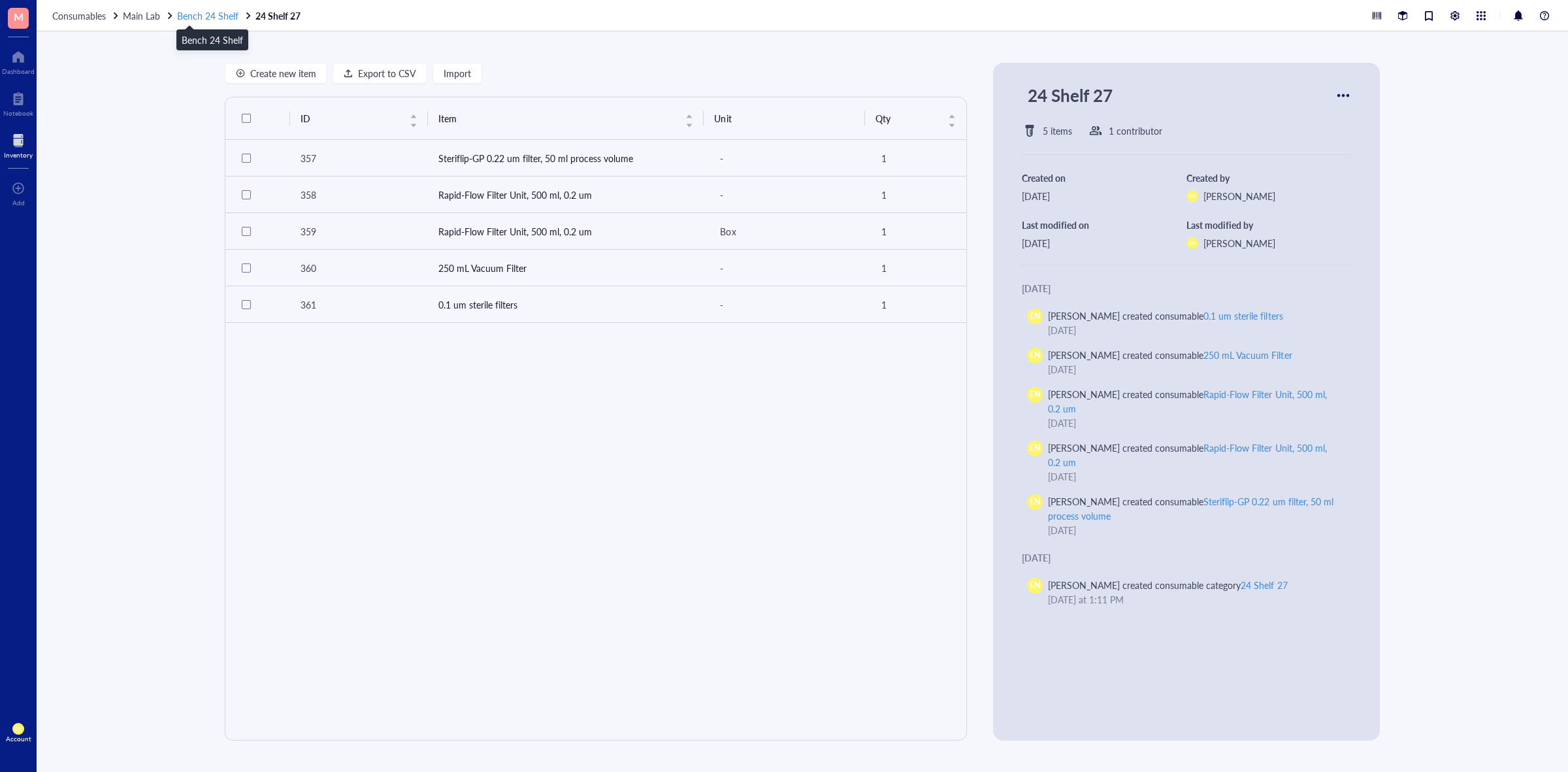
click at [207, 13] on span "Bench 24 Shelf" at bounding box center [208, 16] width 62 height 13
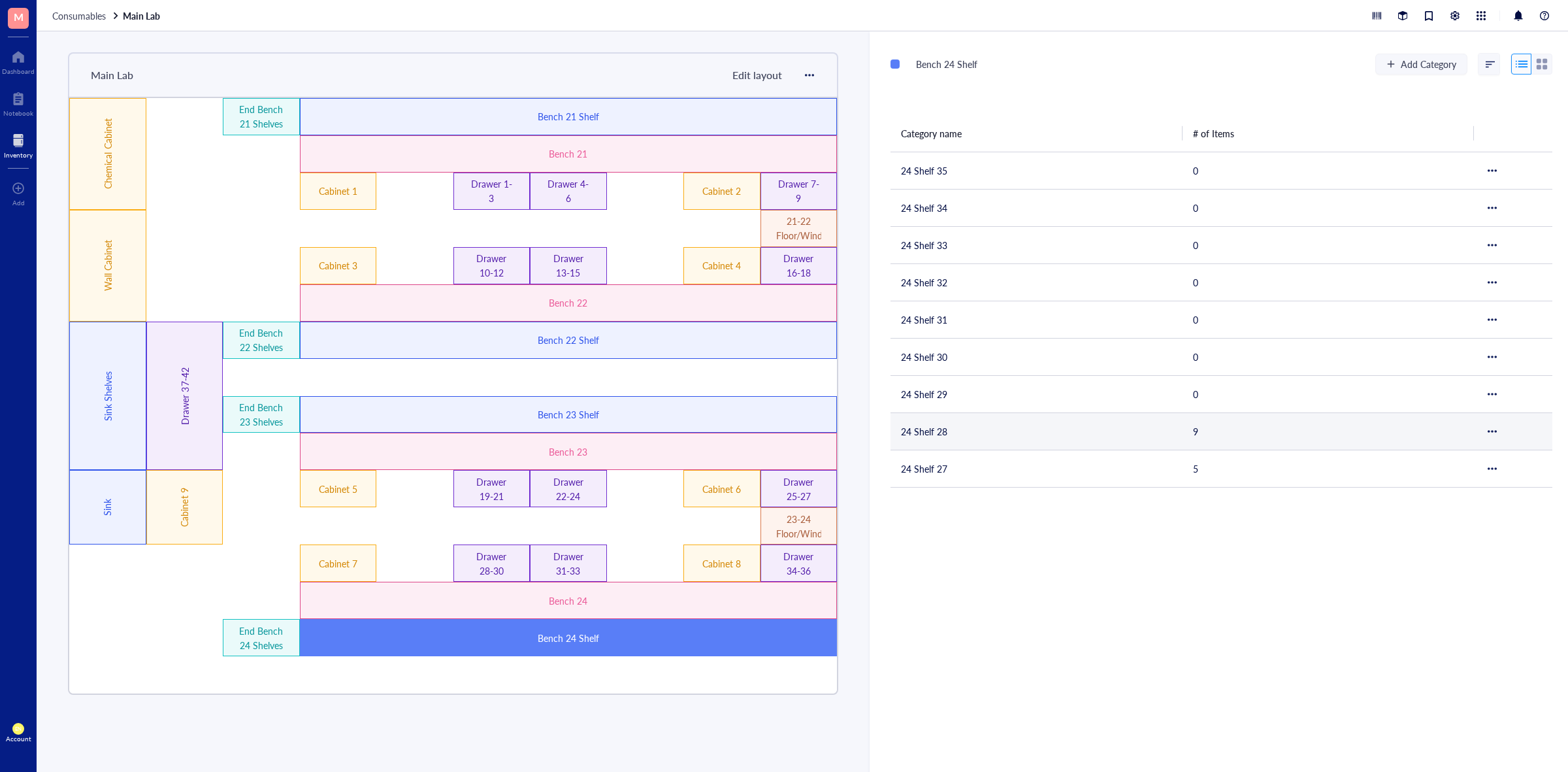
click at [917, 433] on td "24 Shelf 28" at bounding box center [1036, 431] width 292 height 37
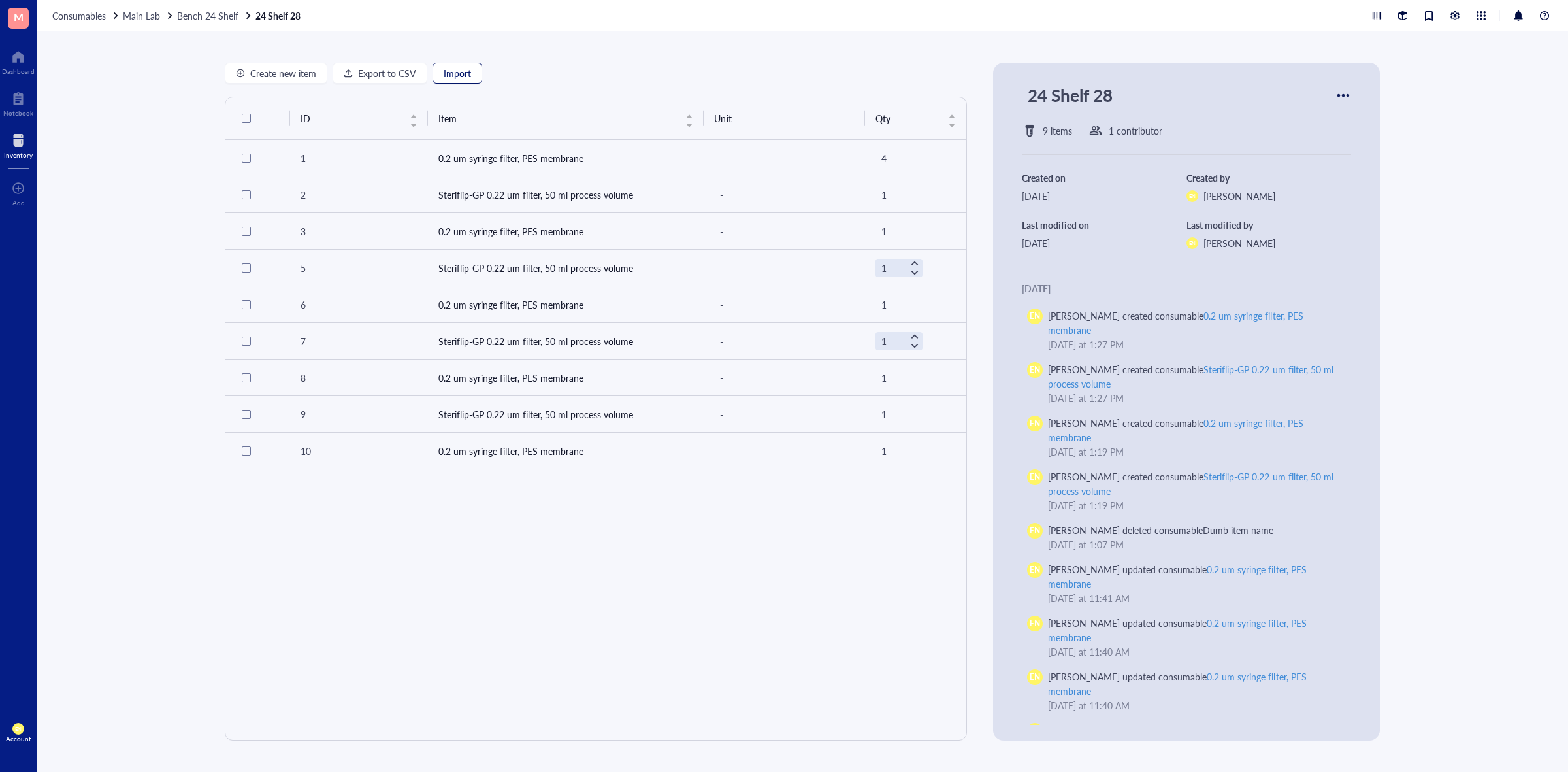
click at [461, 70] on span "Import" at bounding box center [457, 73] width 28 height 10
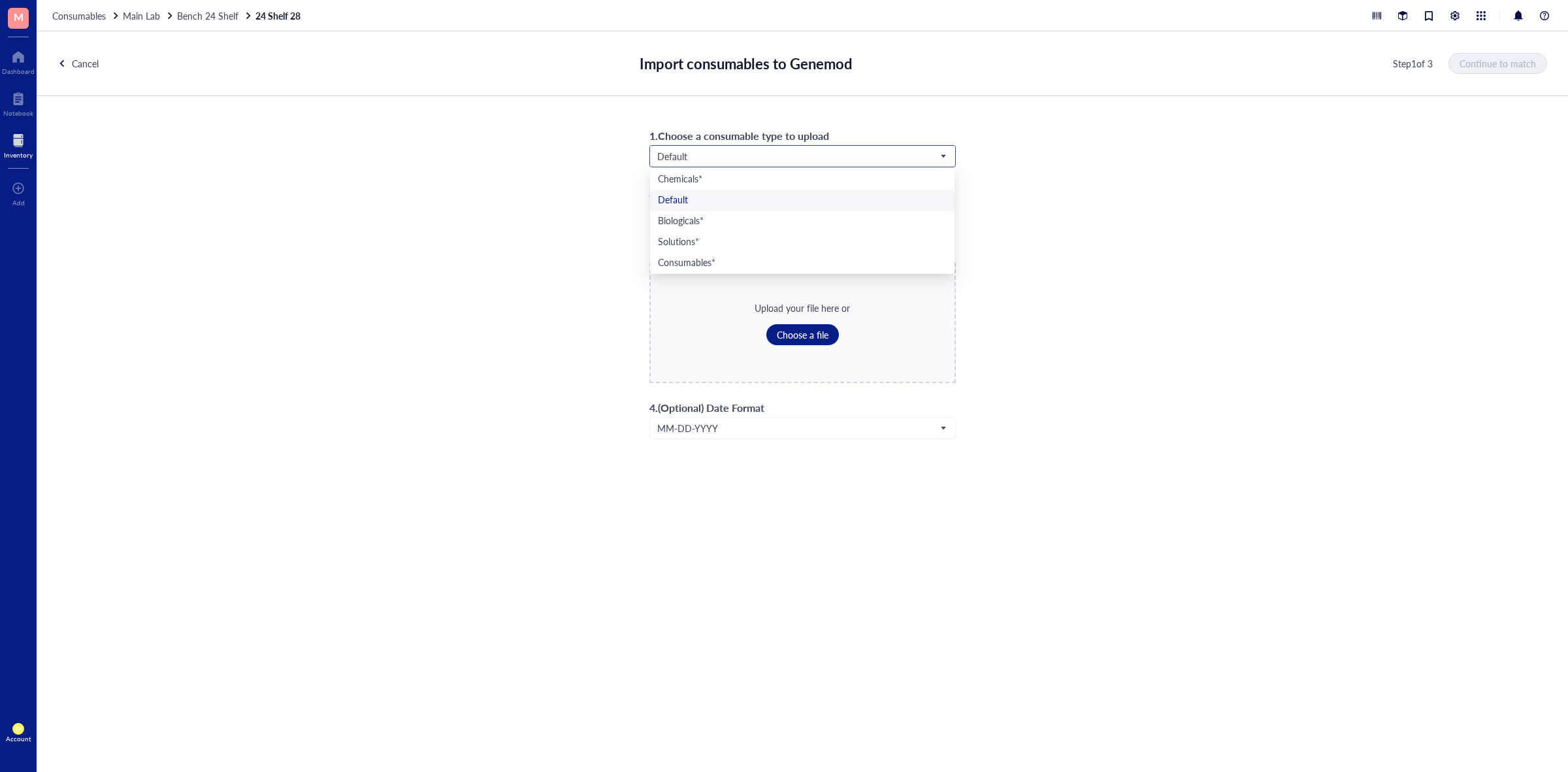
click at [797, 159] on span "Default" at bounding box center [802, 156] width 288 height 12
click at [743, 266] on div "Consumables*" at bounding box center [802, 264] width 289 height 14
click at [799, 339] on span "Choose a file" at bounding box center [803, 334] width 51 height 10
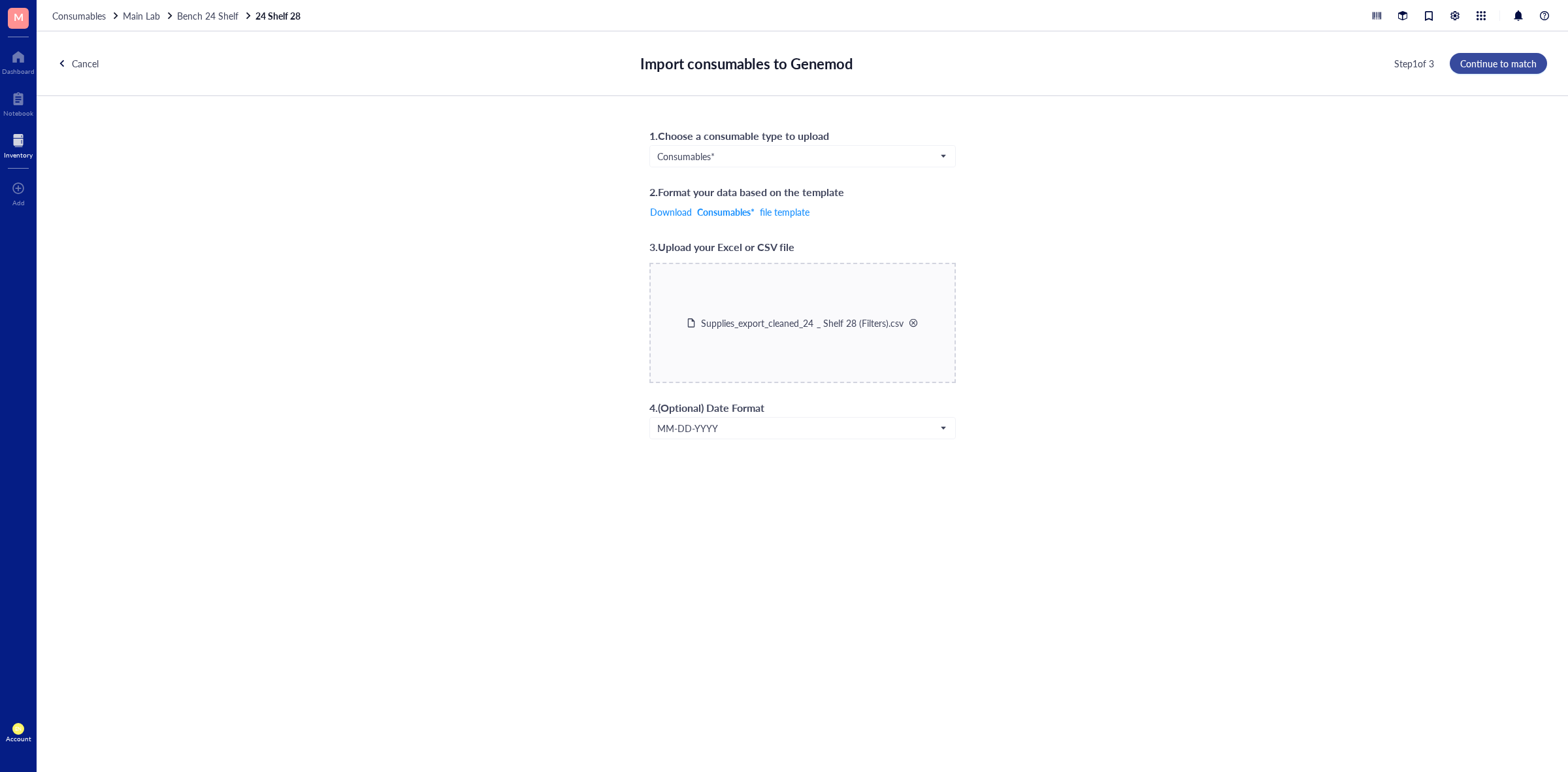
click at [1483, 67] on span "Continue to match" at bounding box center [1498, 63] width 77 height 10
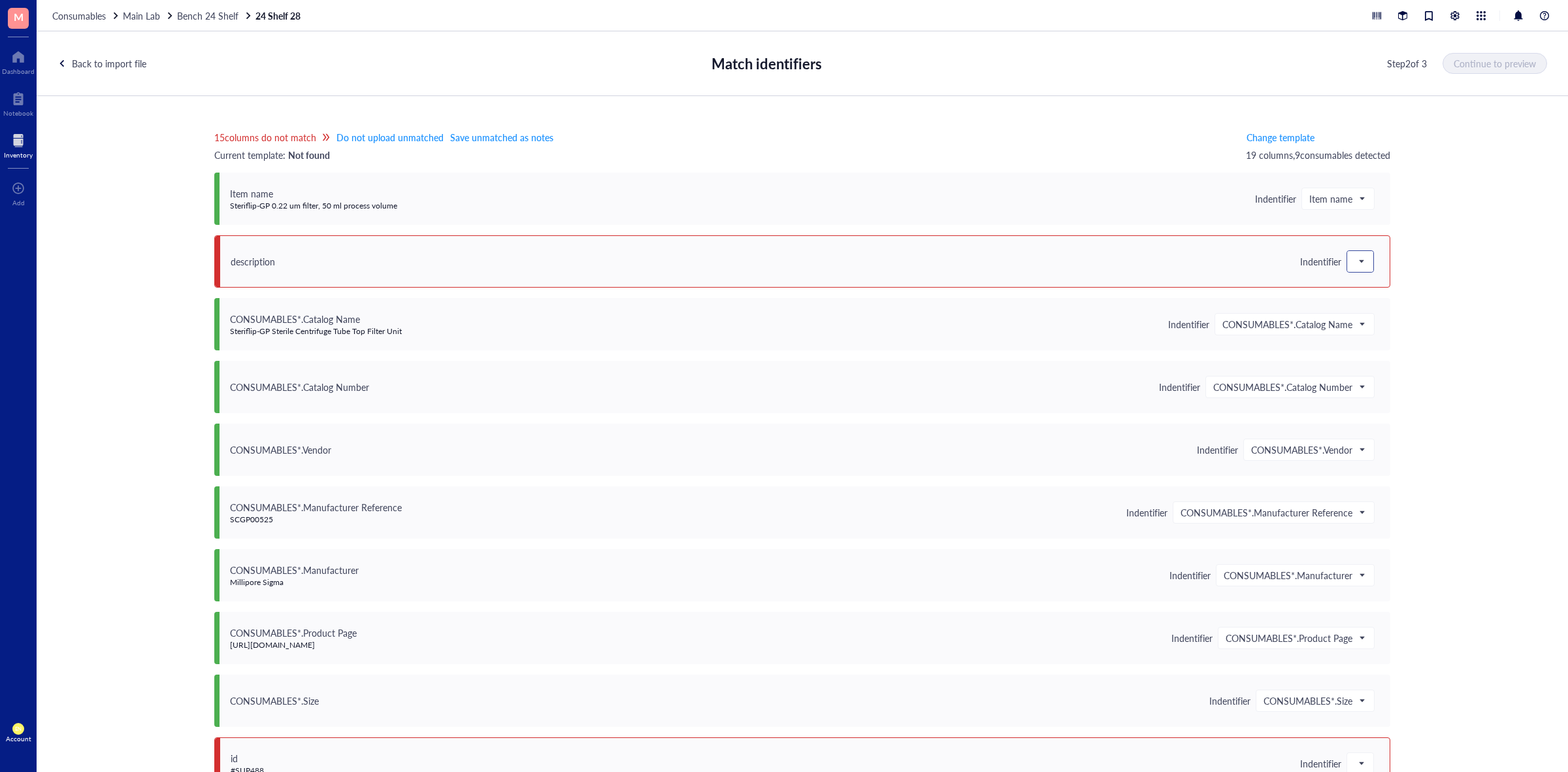
click at [1361, 264] on span at bounding box center [1361, 261] width 12 height 20
click at [1365, 306] on div "Save as notes" at bounding box center [1441, 306] width 172 height 14
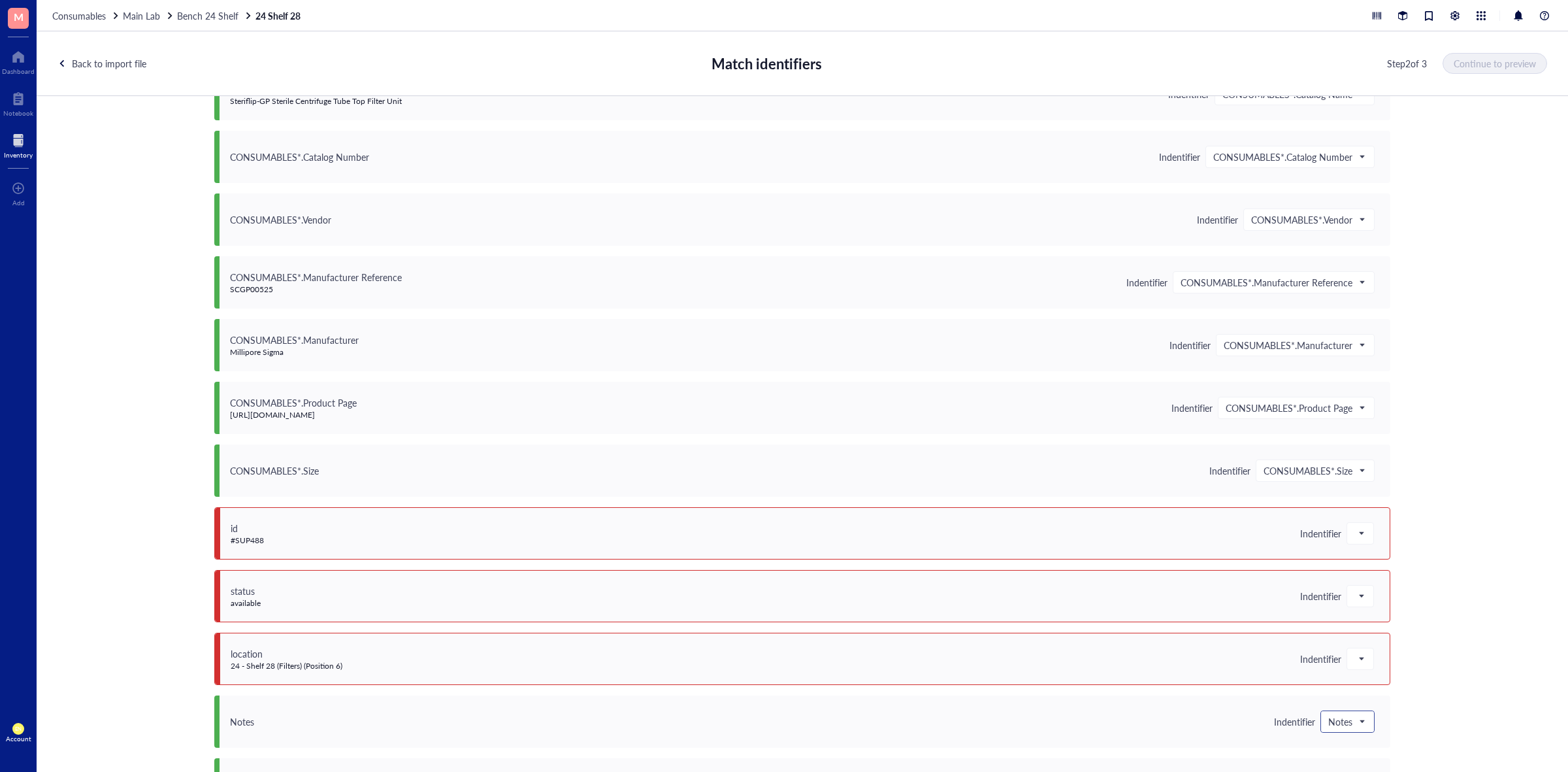
scroll to position [490, 0]
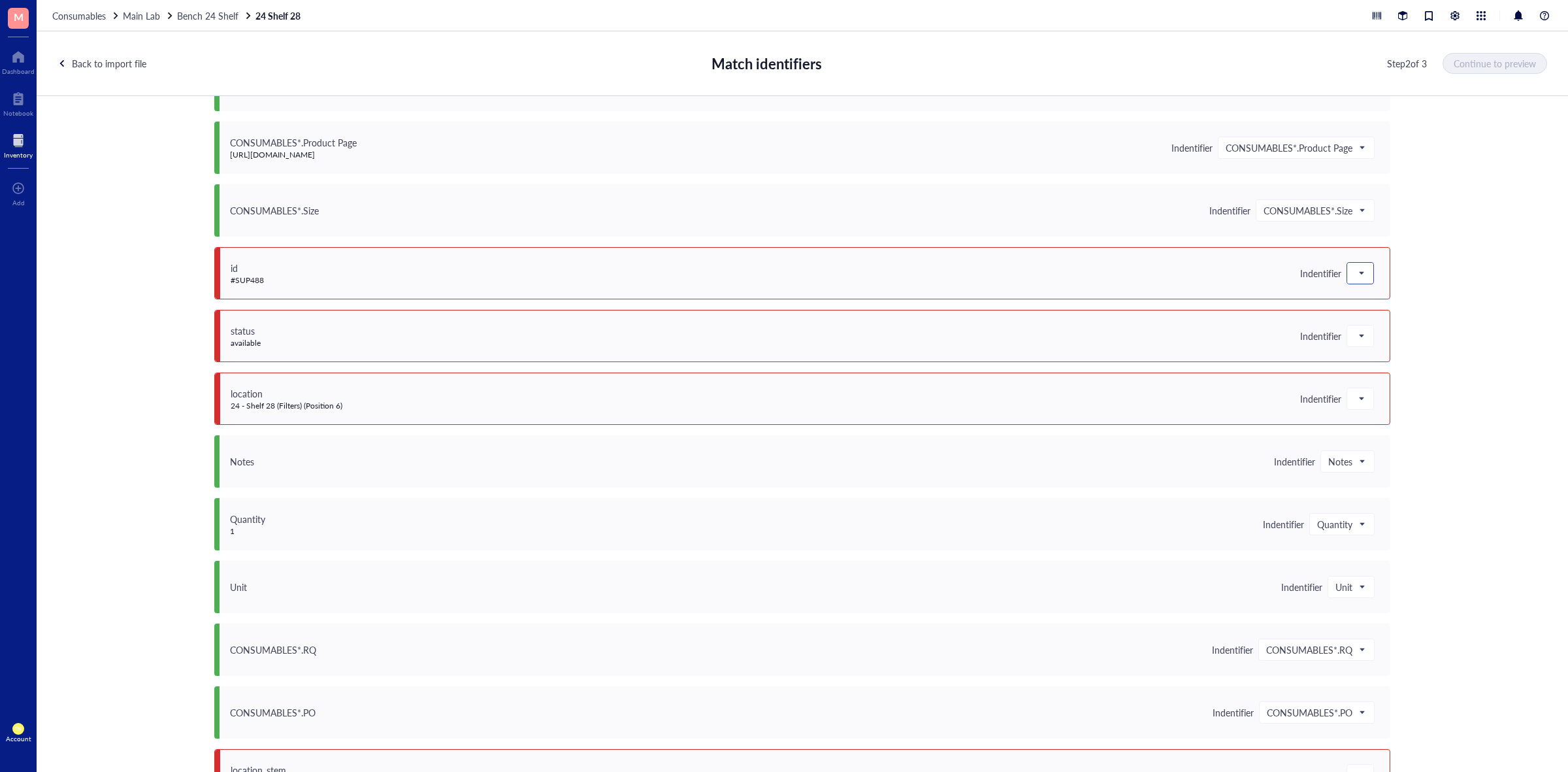
click at [1347, 276] on div at bounding box center [1360, 273] width 26 height 21
click at [1355, 315] on div "Save as notes" at bounding box center [1441, 318] width 172 height 14
click at [1355, 342] on span at bounding box center [1361, 336] width 12 height 20
click at [1362, 383] on div "Save as notes" at bounding box center [1441, 380] width 172 height 14
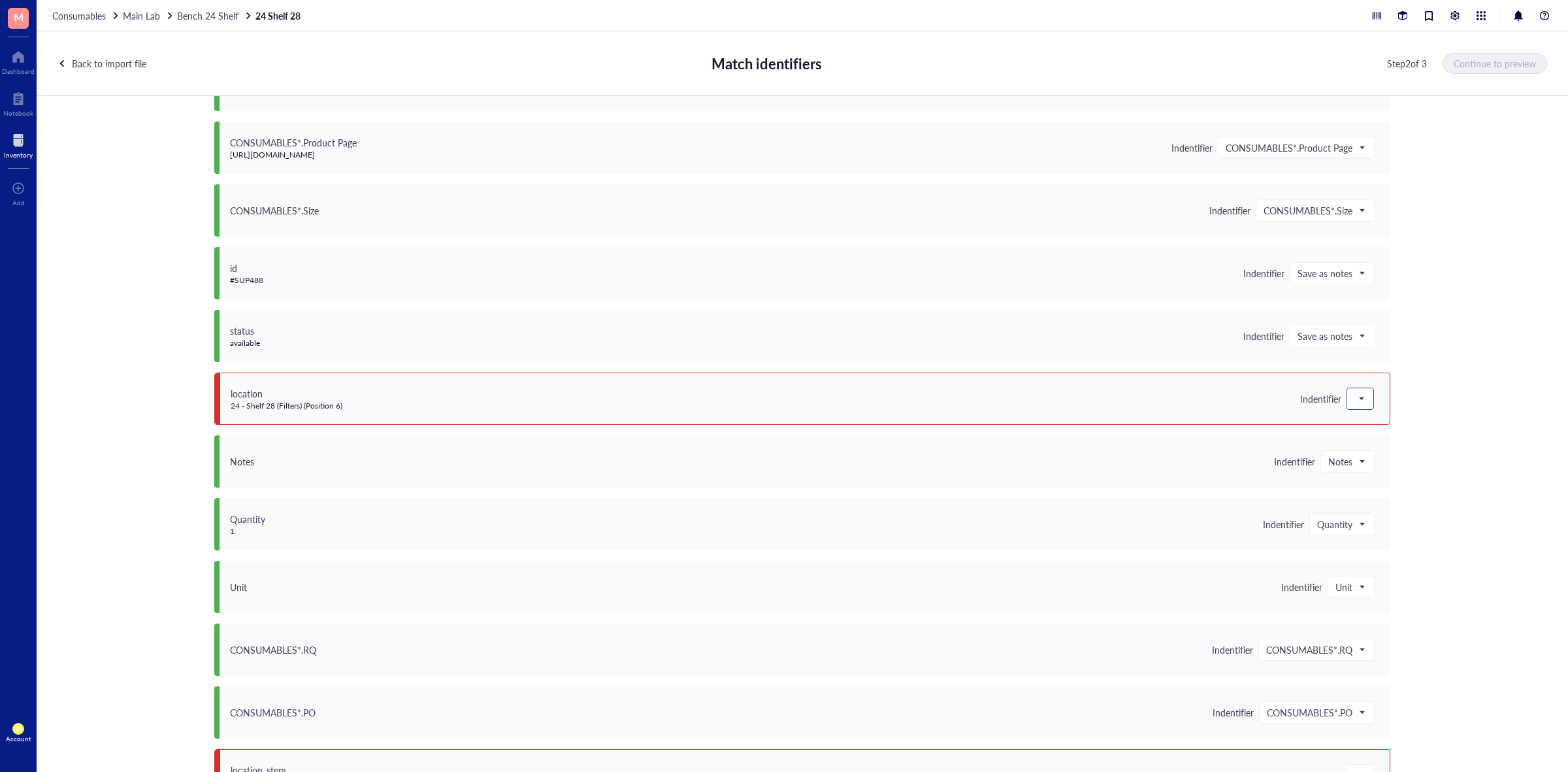
click at [1358, 397] on span at bounding box center [1361, 398] width 12 height 20
click at [1371, 439] on div "Save as notes" at bounding box center [1441, 443] width 172 height 14
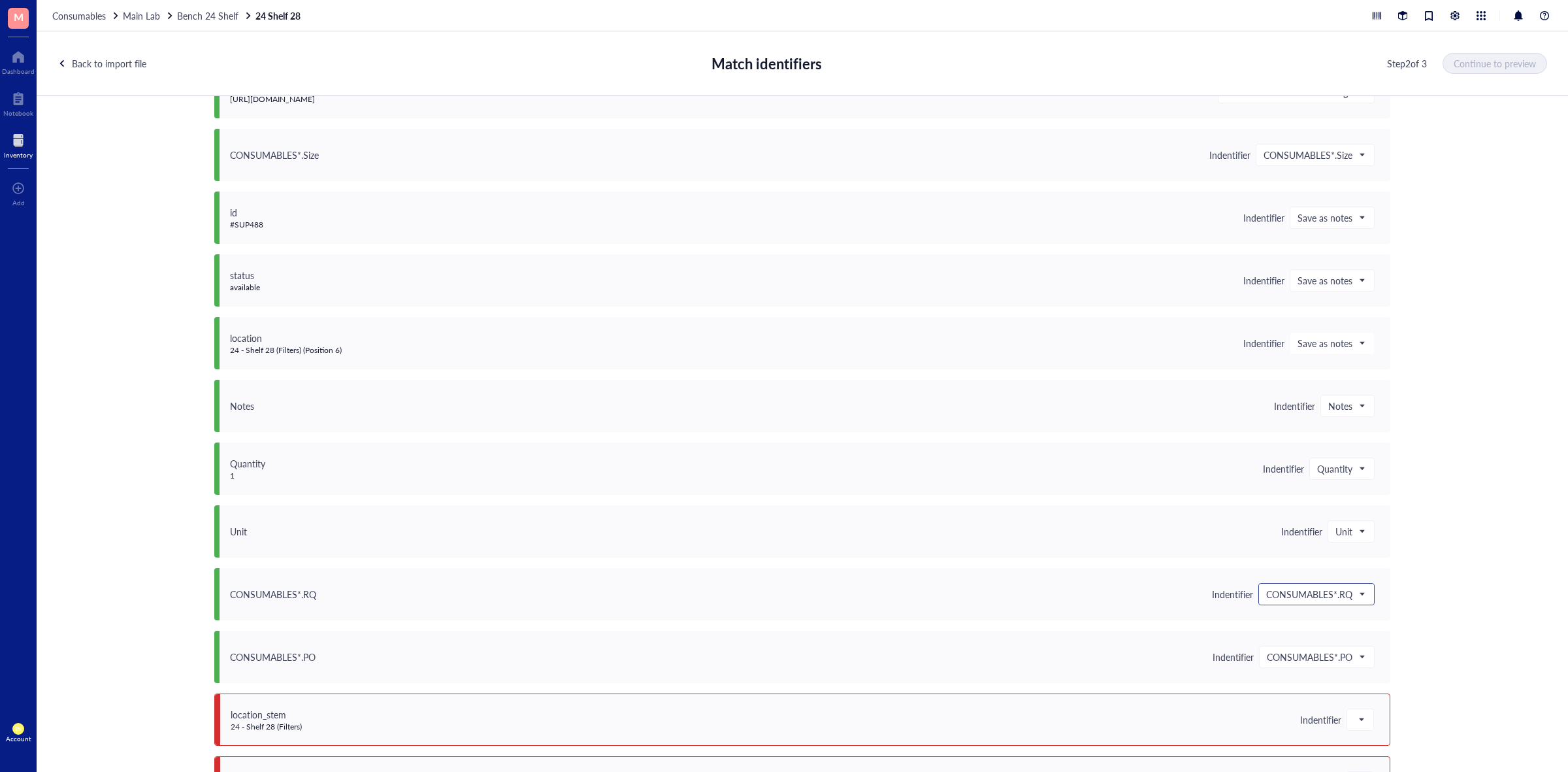
scroll to position [595, 0]
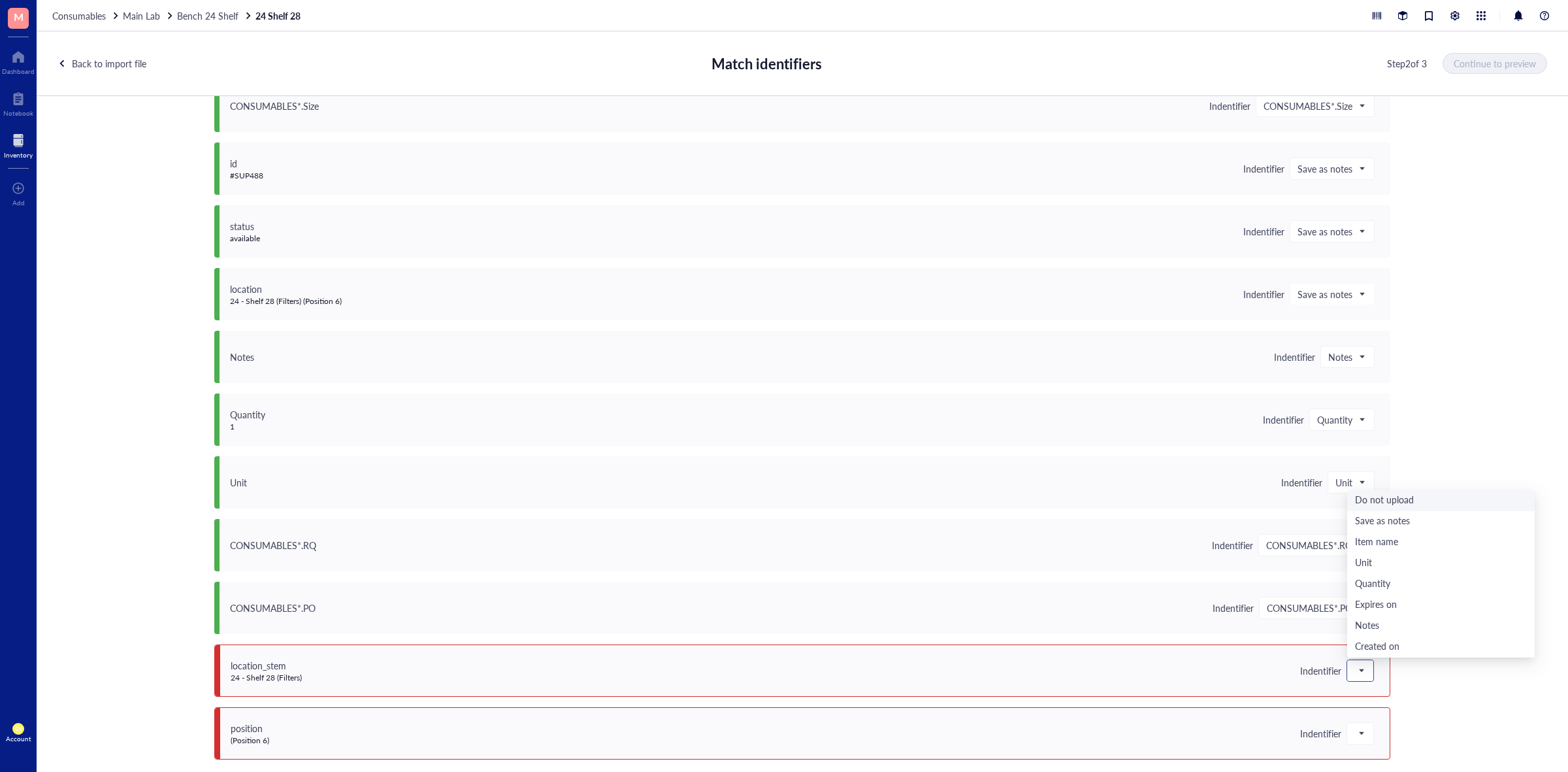
click at [1357, 665] on span at bounding box center [1361, 671] width 12 height 20
click at [1376, 504] on div "Do not upload" at bounding box center [1441, 500] width 172 height 14
click at [1366, 731] on div at bounding box center [1360, 733] width 26 height 21
click at [1403, 561] on div "Do not upload" at bounding box center [1441, 564] width 172 height 14
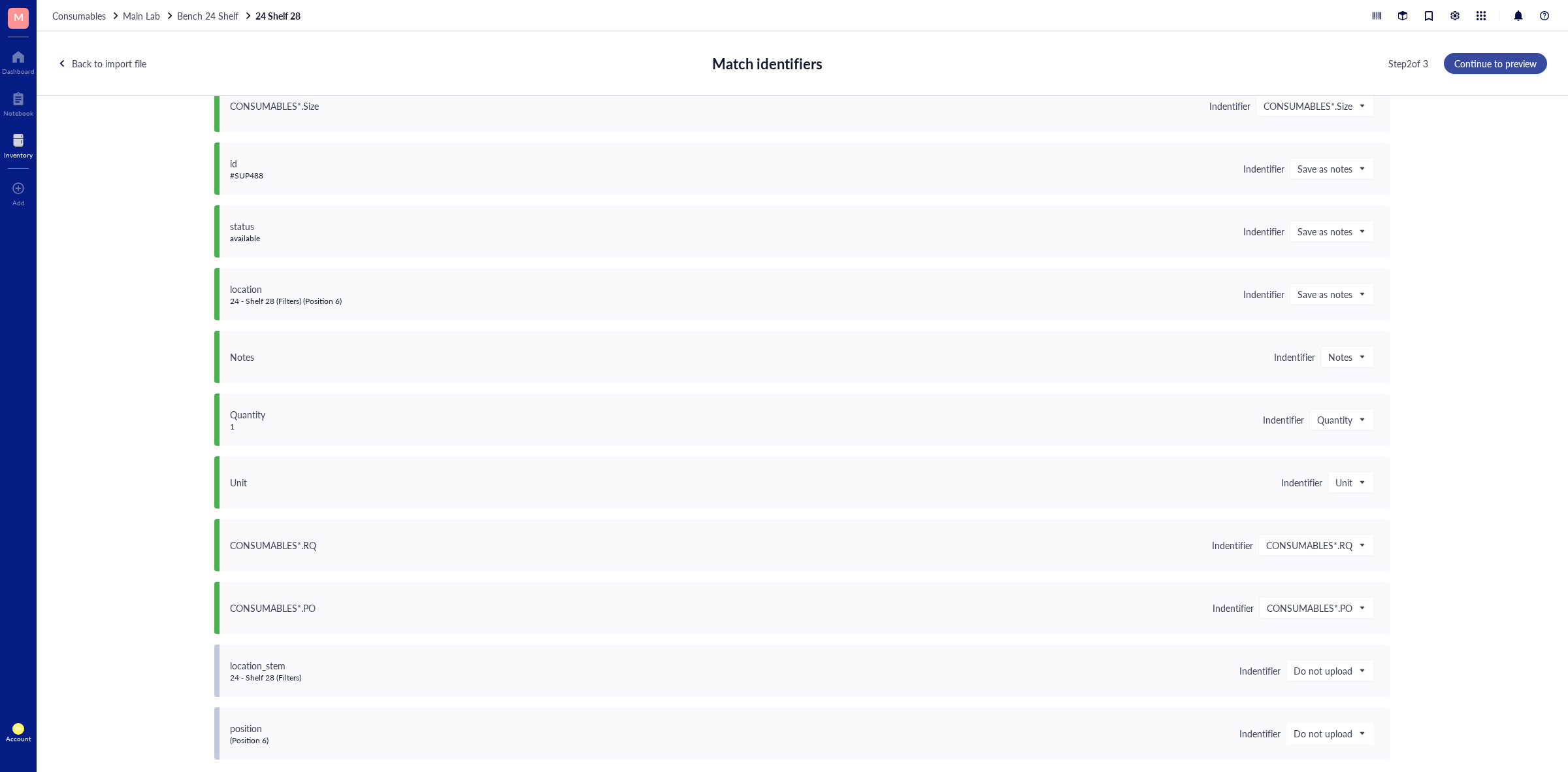
click at [1492, 62] on span "Continue to preview" at bounding box center [1496, 63] width 82 height 10
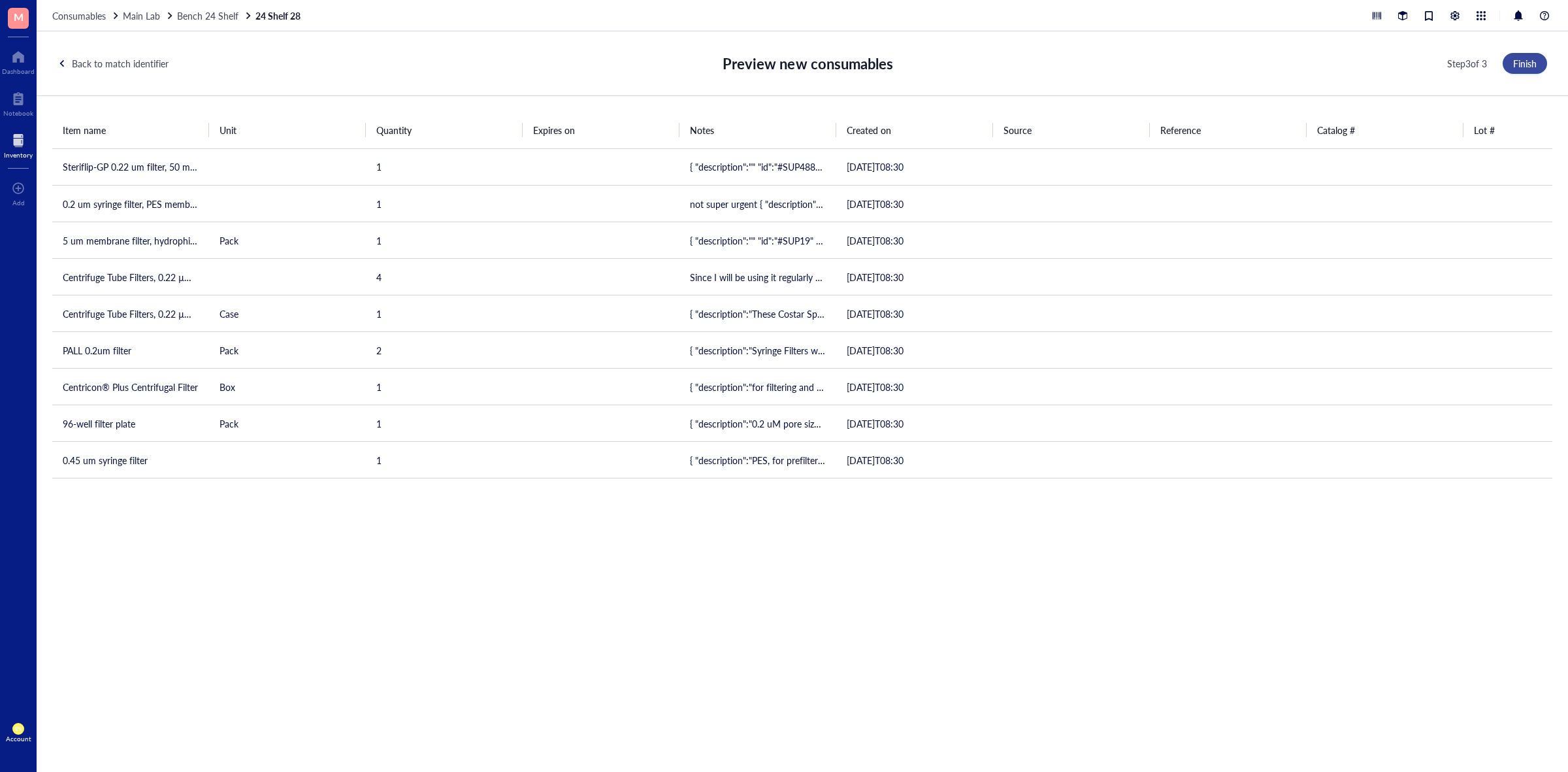
click at [1538, 60] on button "Finish" at bounding box center [1525, 63] width 44 height 21
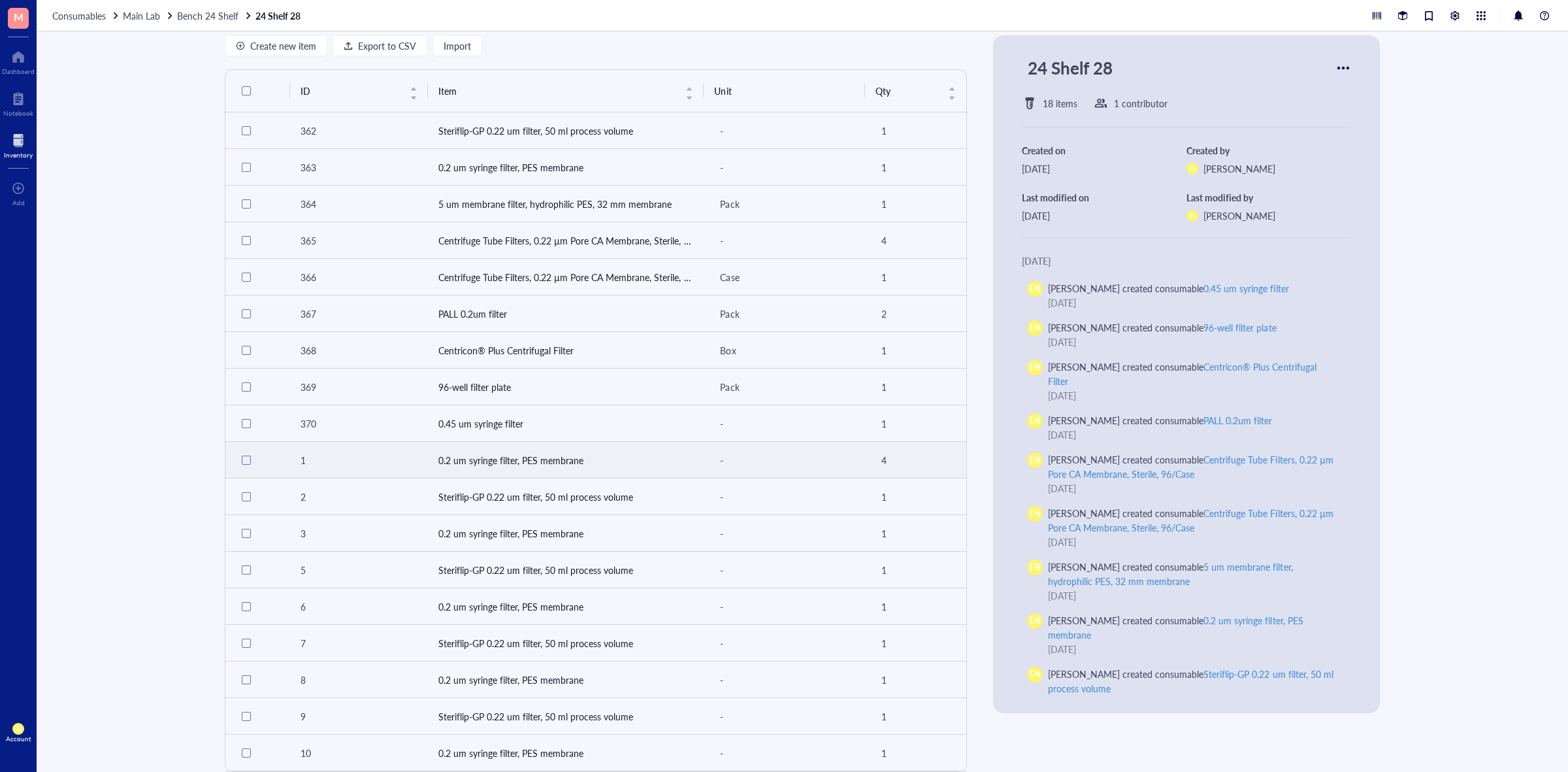
scroll to position [0, 0]
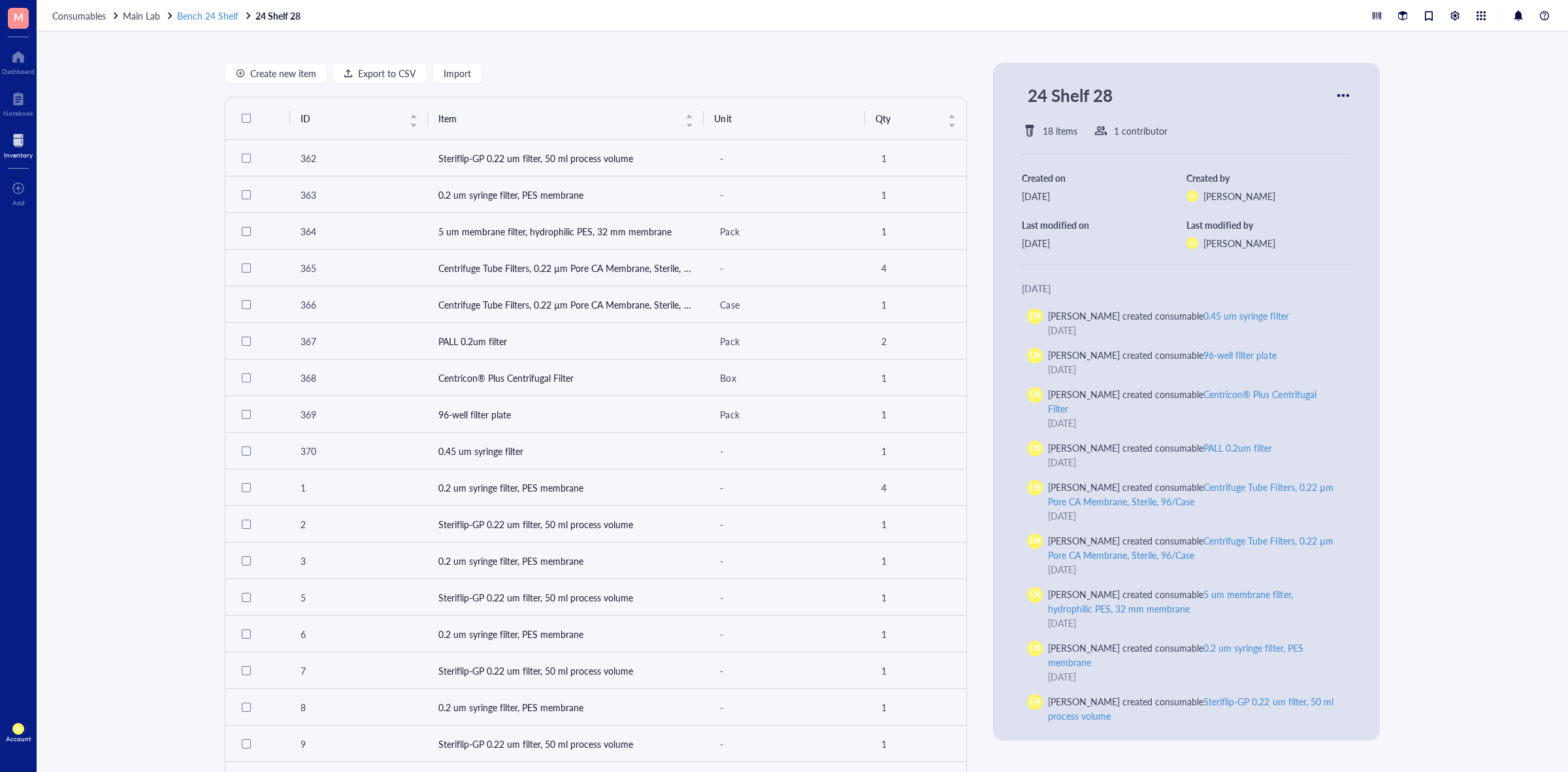
click at [188, 17] on span "Bench 24 Shelf" at bounding box center [208, 16] width 62 height 13
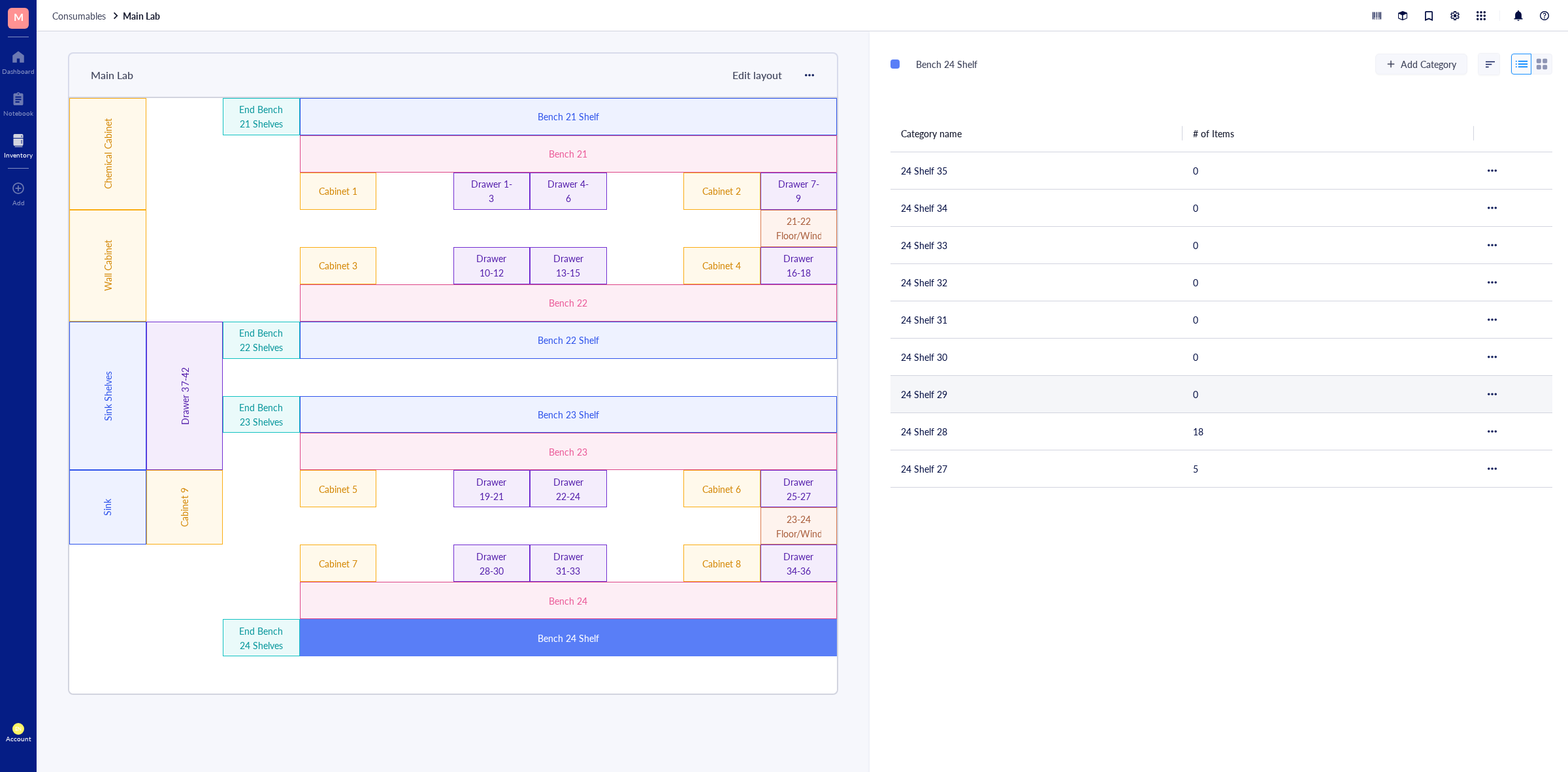
click at [948, 383] on td "24 Shelf 29" at bounding box center [1036, 394] width 292 height 37
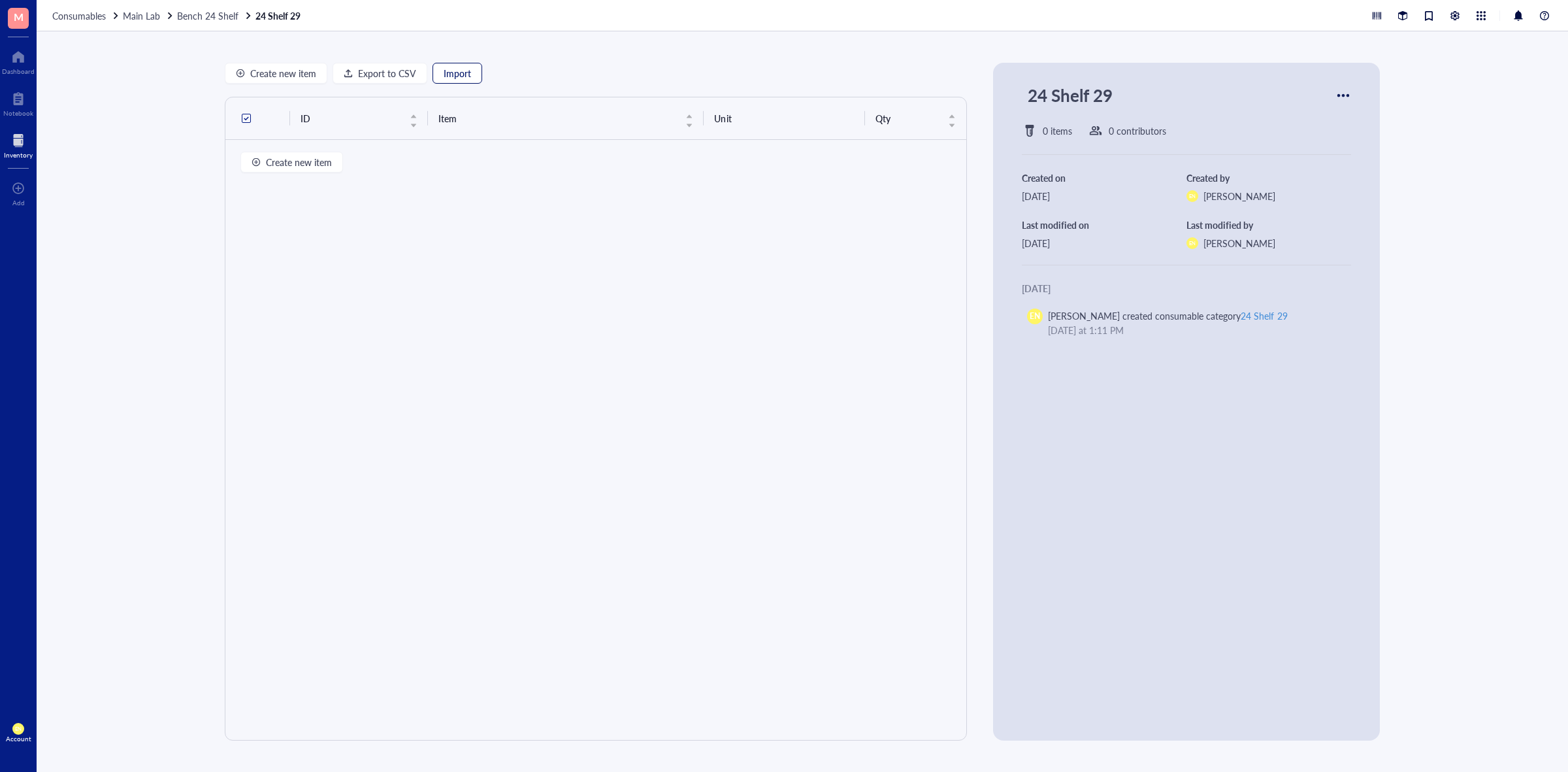
click at [465, 78] on span "Import" at bounding box center [457, 73] width 28 height 10
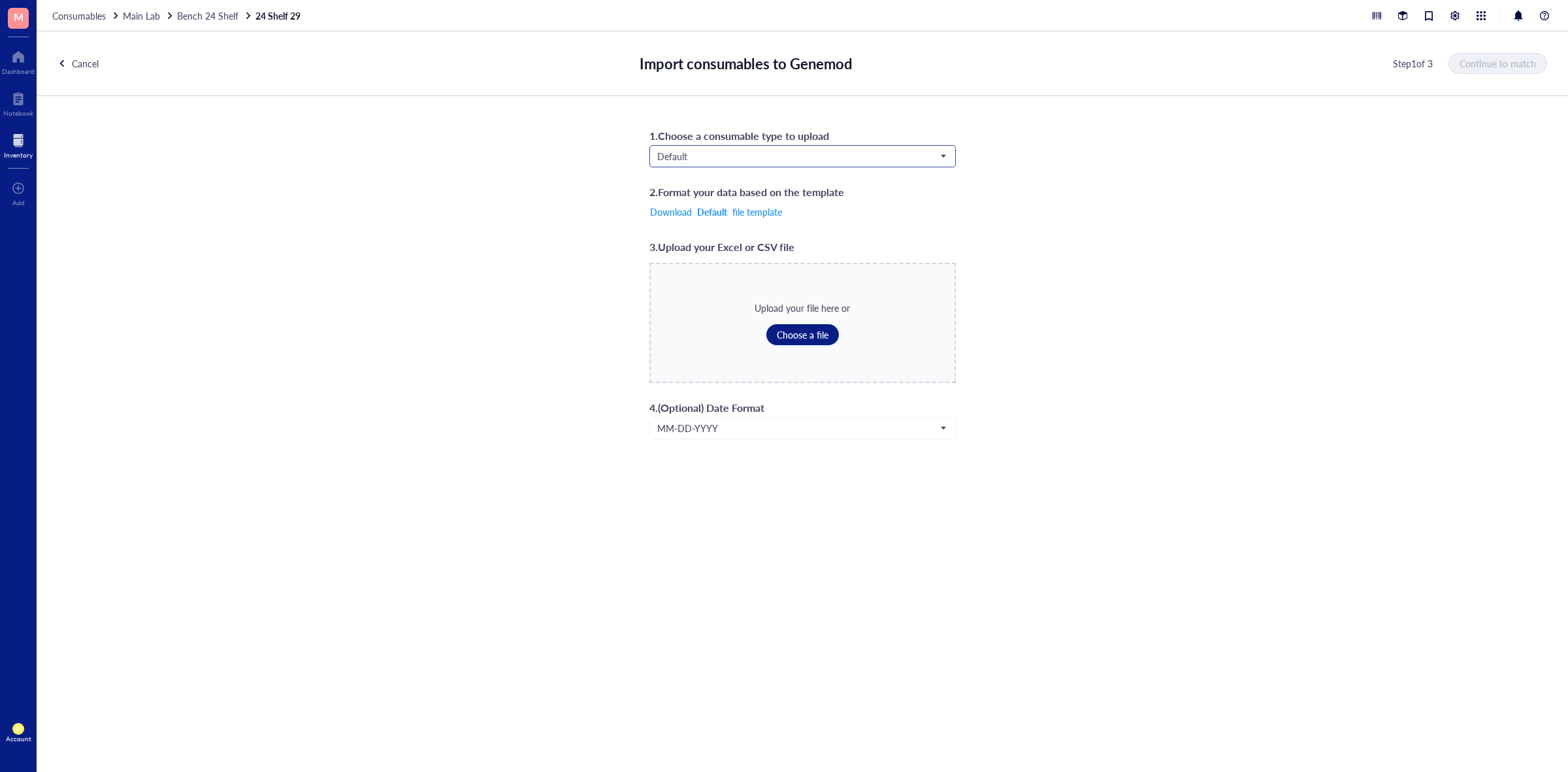
click at [759, 164] on input "search" at bounding box center [797, 156] width 279 height 20
click at [749, 260] on div "Consumables*" at bounding box center [802, 264] width 289 height 14
click at [818, 329] on span "Choose a file" at bounding box center [803, 334] width 51 height 10
click at [1494, 55] on button "Continue to match" at bounding box center [1498, 63] width 97 height 21
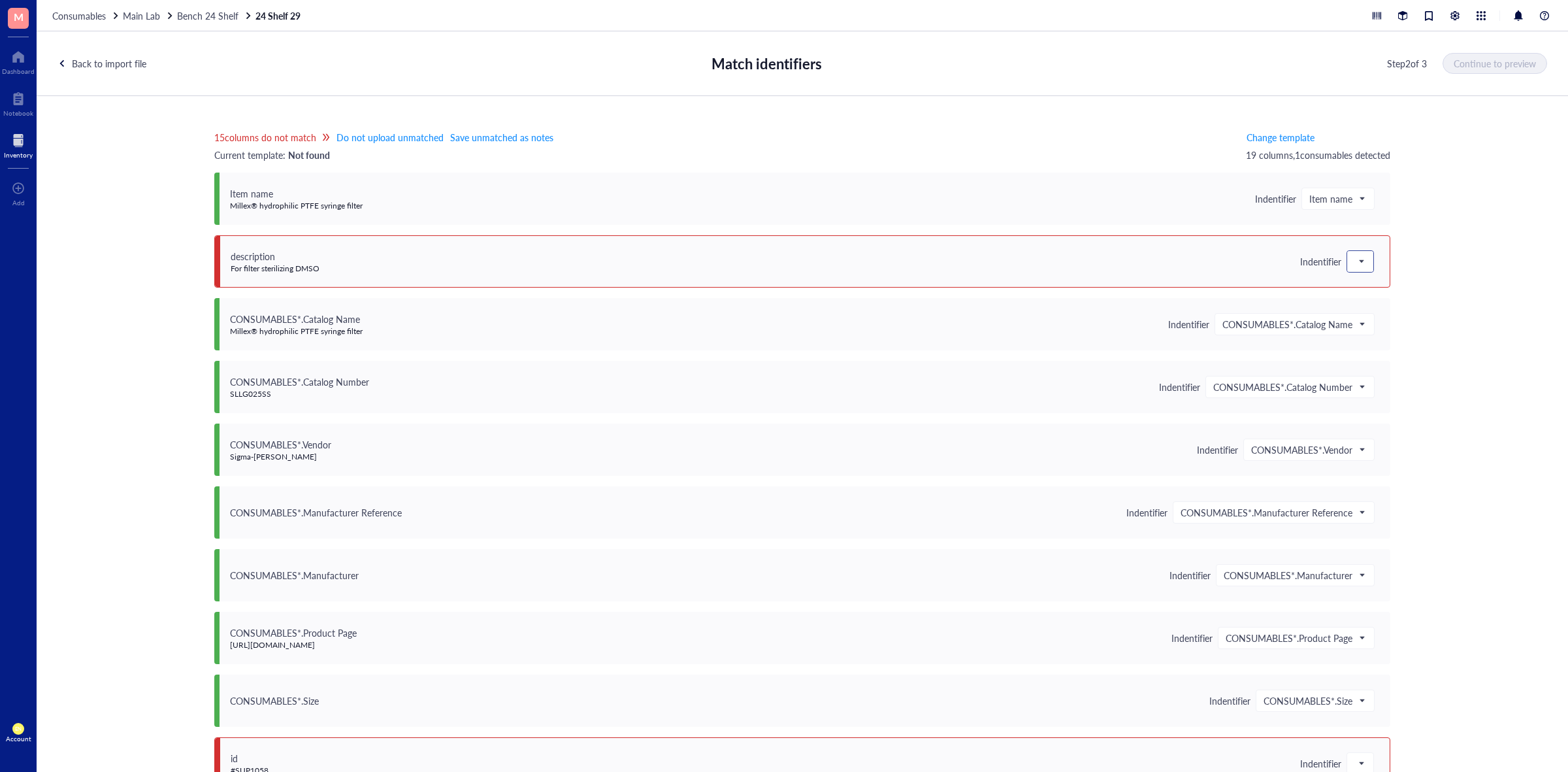
click at [1355, 264] on span at bounding box center [1361, 261] width 12 height 20
click at [1357, 299] on div "Save as notes" at bounding box center [1441, 306] width 172 height 14
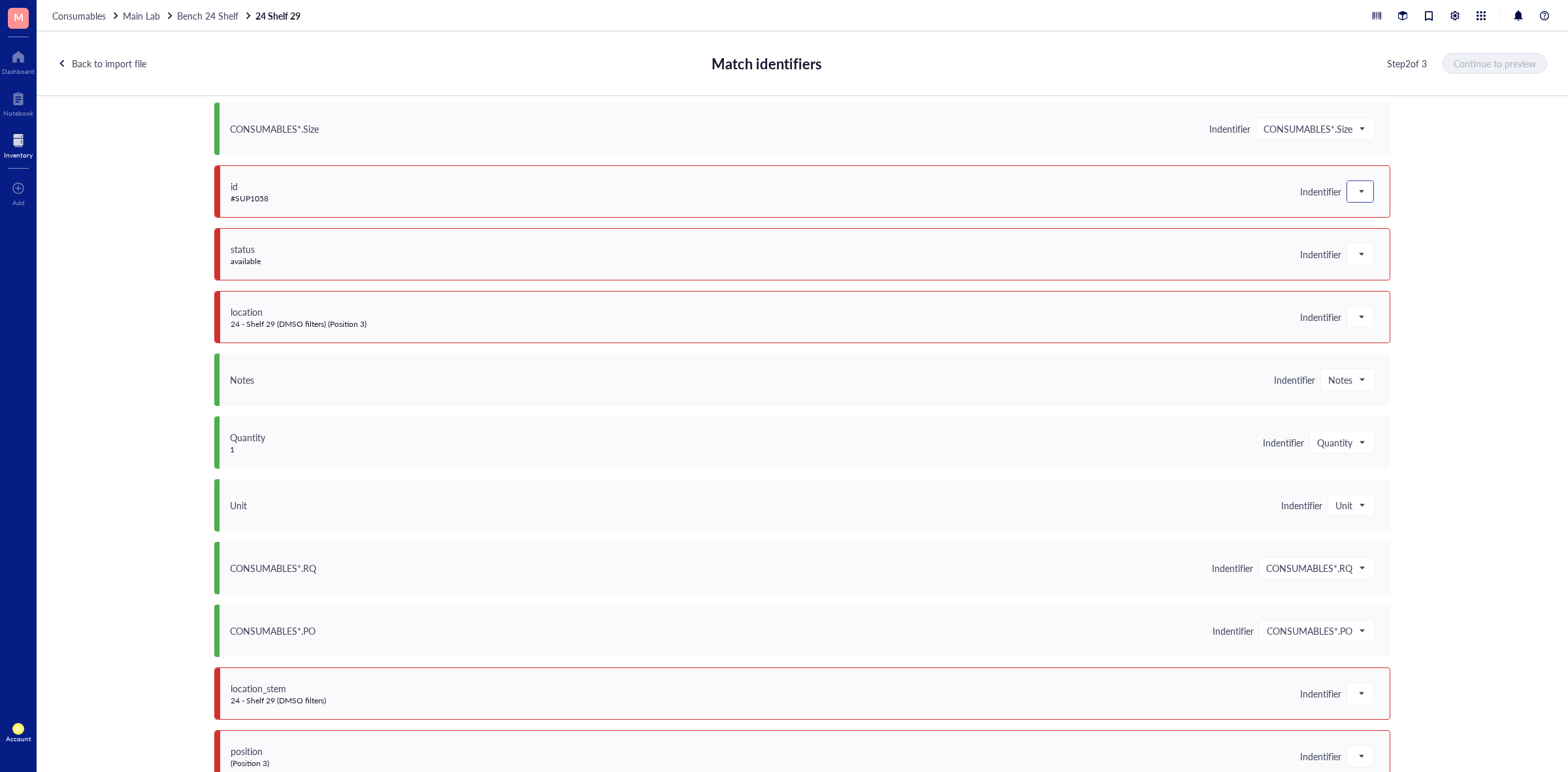
click at [1353, 201] on div at bounding box center [1360, 192] width 26 height 21
click at [1370, 208] on div "Do not upload" at bounding box center [1441, 215] width 172 height 14
click at [1359, 253] on span at bounding box center [1361, 254] width 12 height 20
click at [1371, 275] on div "Do not upload" at bounding box center [1441, 278] width 172 height 14
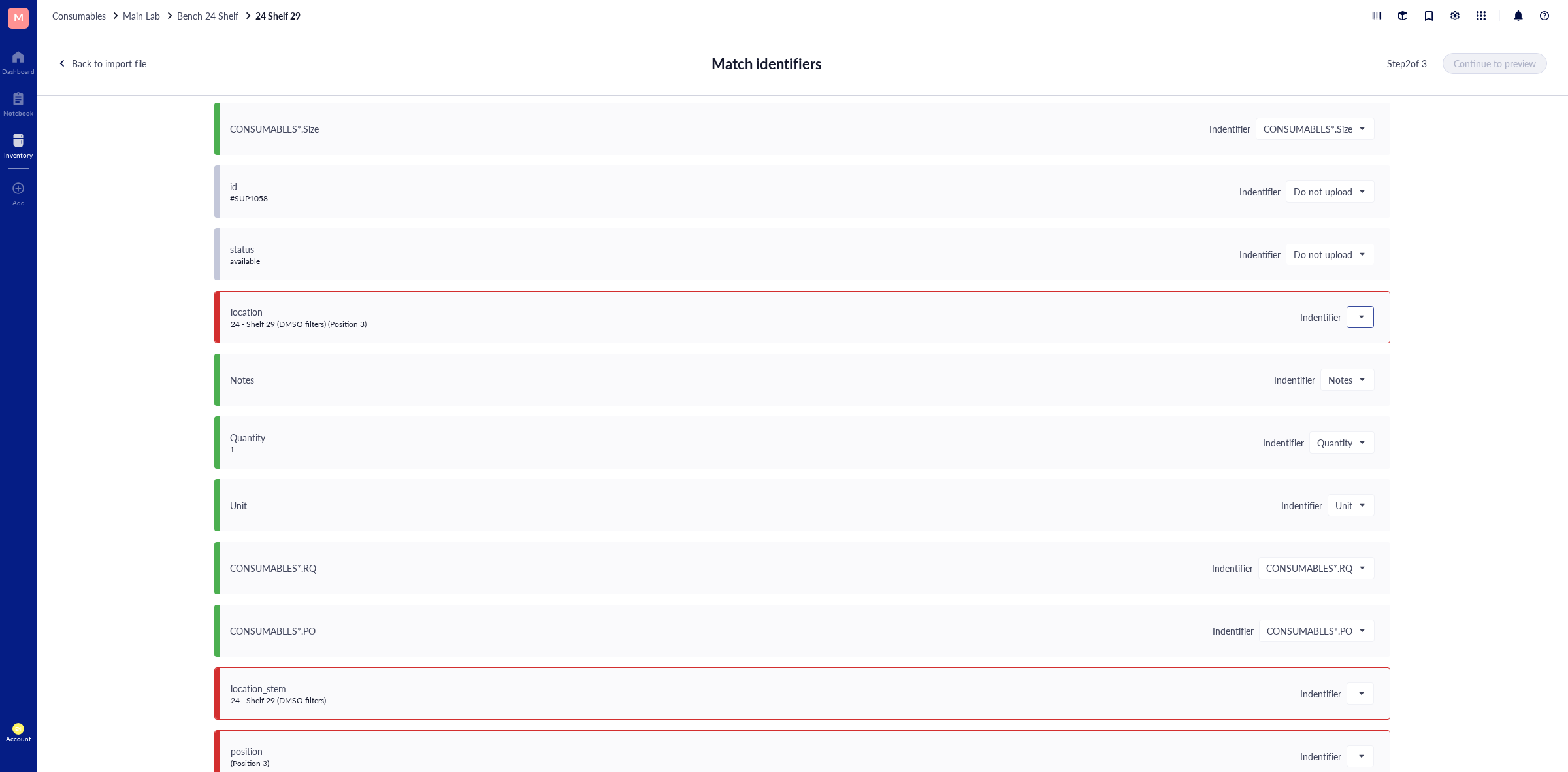
click at [1364, 310] on div at bounding box center [1360, 317] width 26 height 21
click at [1377, 340] on div "Do not upload" at bounding box center [1441, 340] width 172 height 14
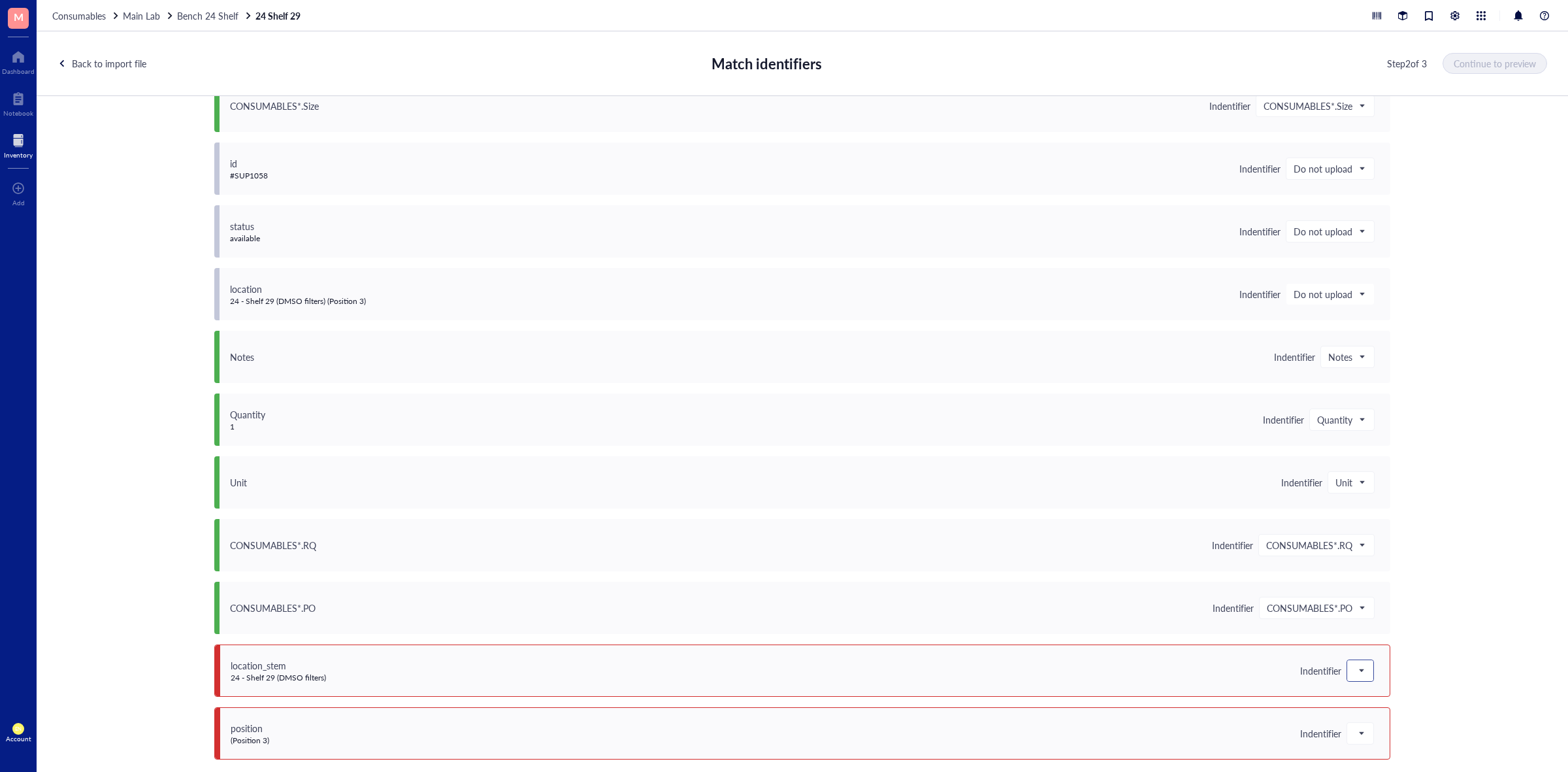
click at [1356, 680] on div at bounding box center [1360, 671] width 26 height 21
click at [1381, 531] on div "Save as notes" at bounding box center [1441, 522] width 188 height 21
click at [1362, 734] on div at bounding box center [1360, 733] width 26 height 21
click at [1387, 584] on div "Save as notes" at bounding box center [1441, 584] width 172 height 14
click at [1471, 58] on span "Continue to preview" at bounding box center [1496, 63] width 82 height 10
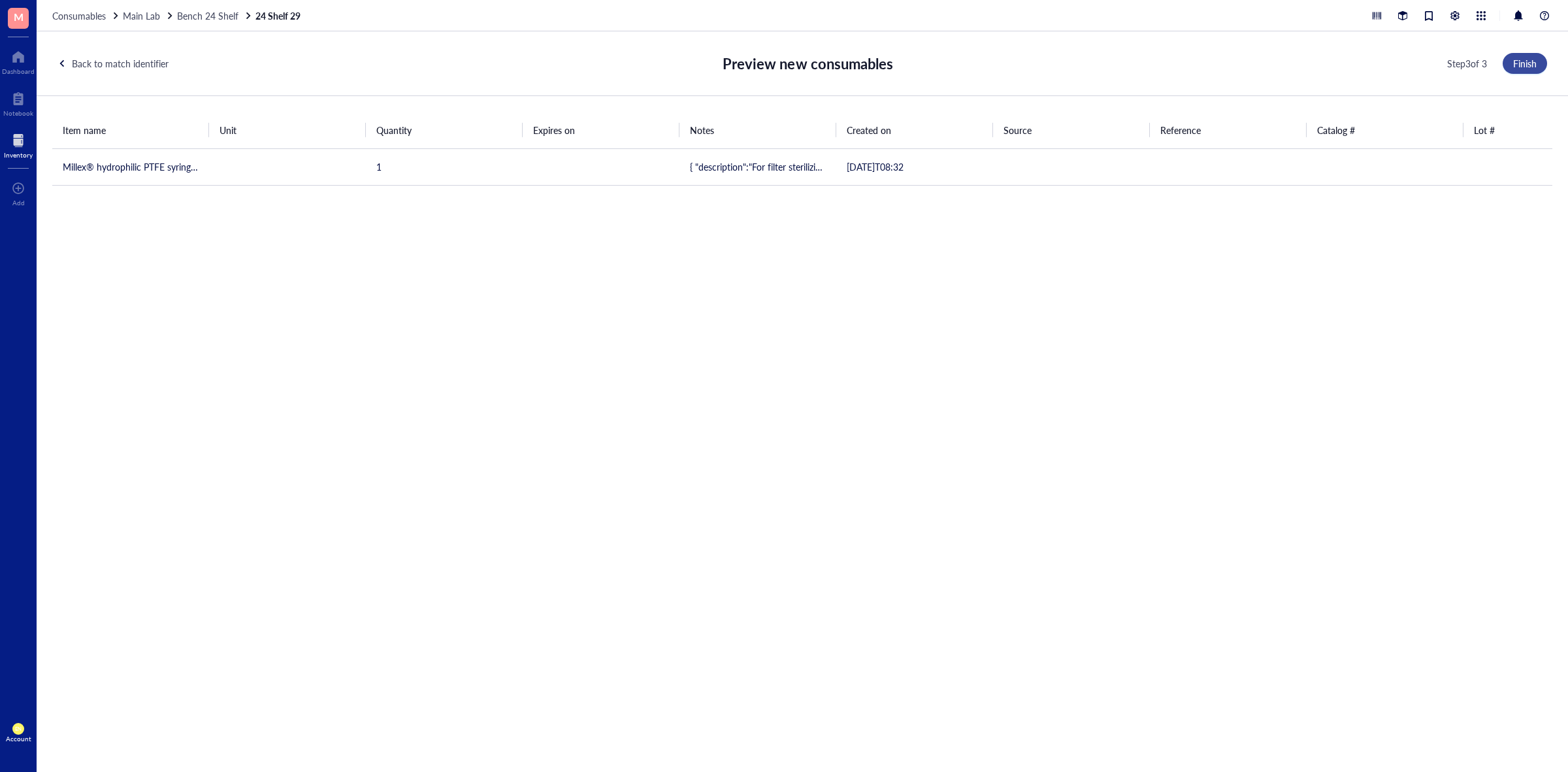
click at [1533, 70] on button "Finish" at bounding box center [1525, 63] width 44 height 21
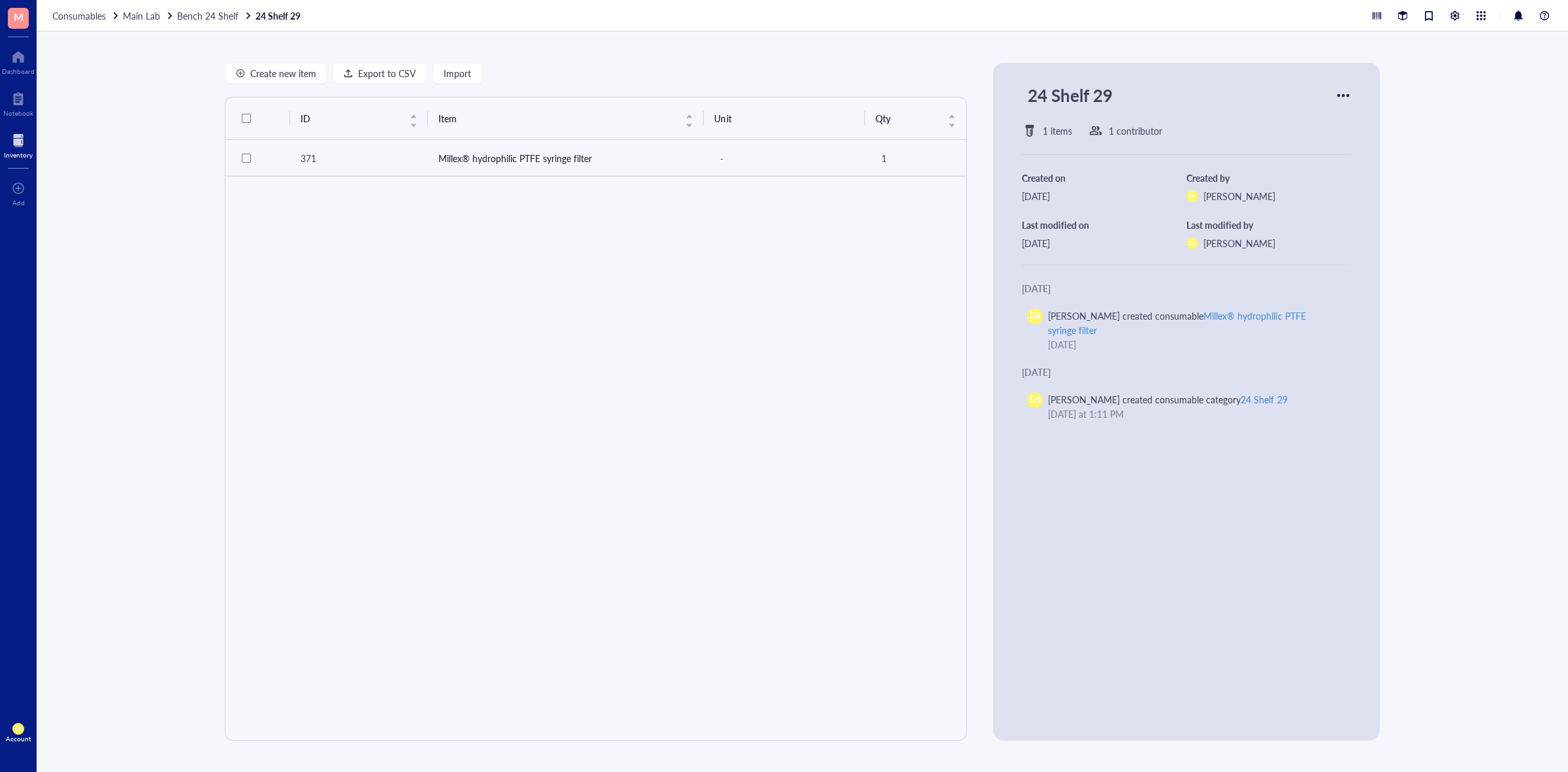
click at [211, 10] on span "Bench 24 Shelf" at bounding box center [208, 16] width 62 height 13
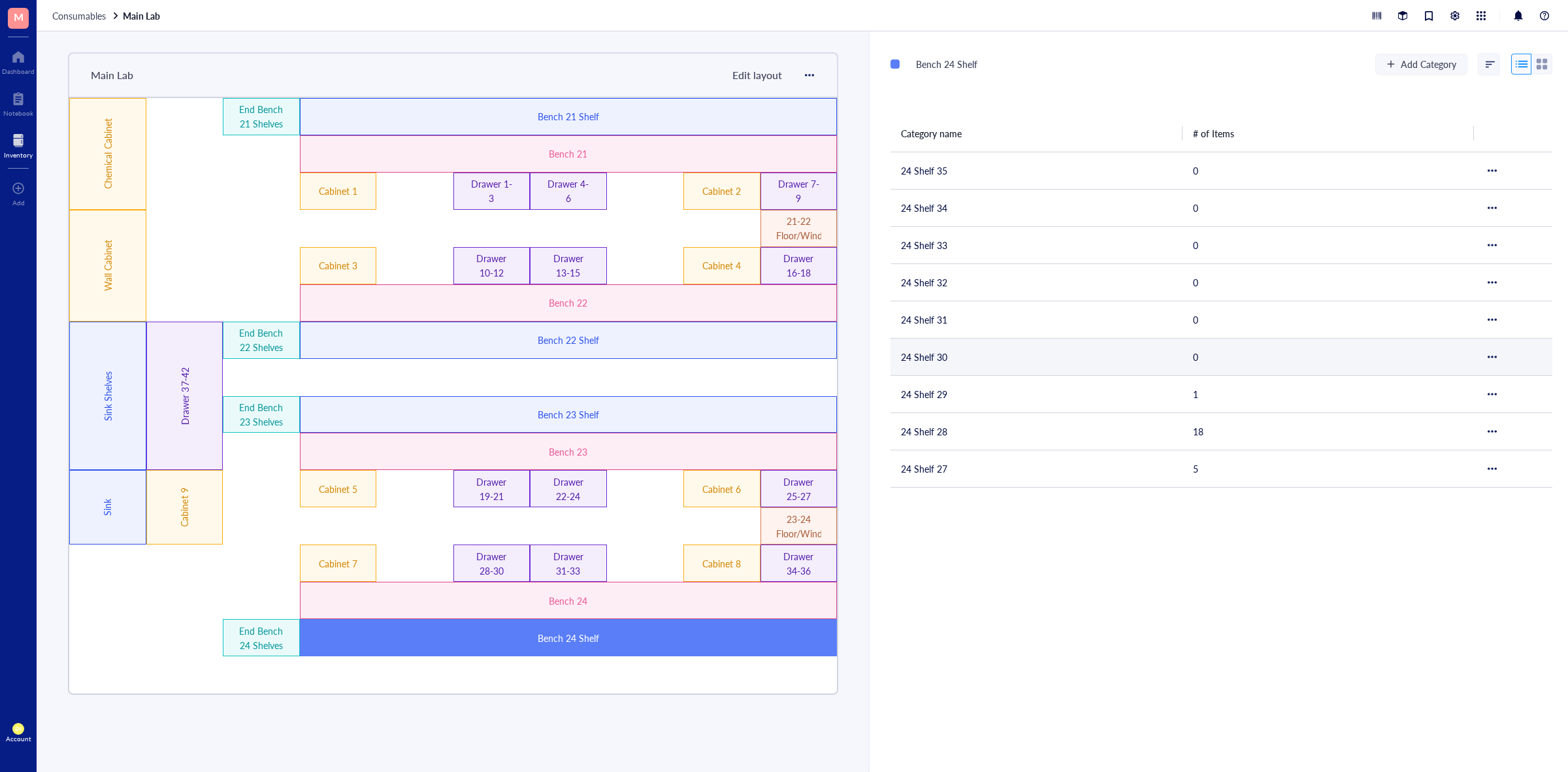
click at [949, 347] on td "24 Shelf 30" at bounding box center [1036, 356] width 292 height 37
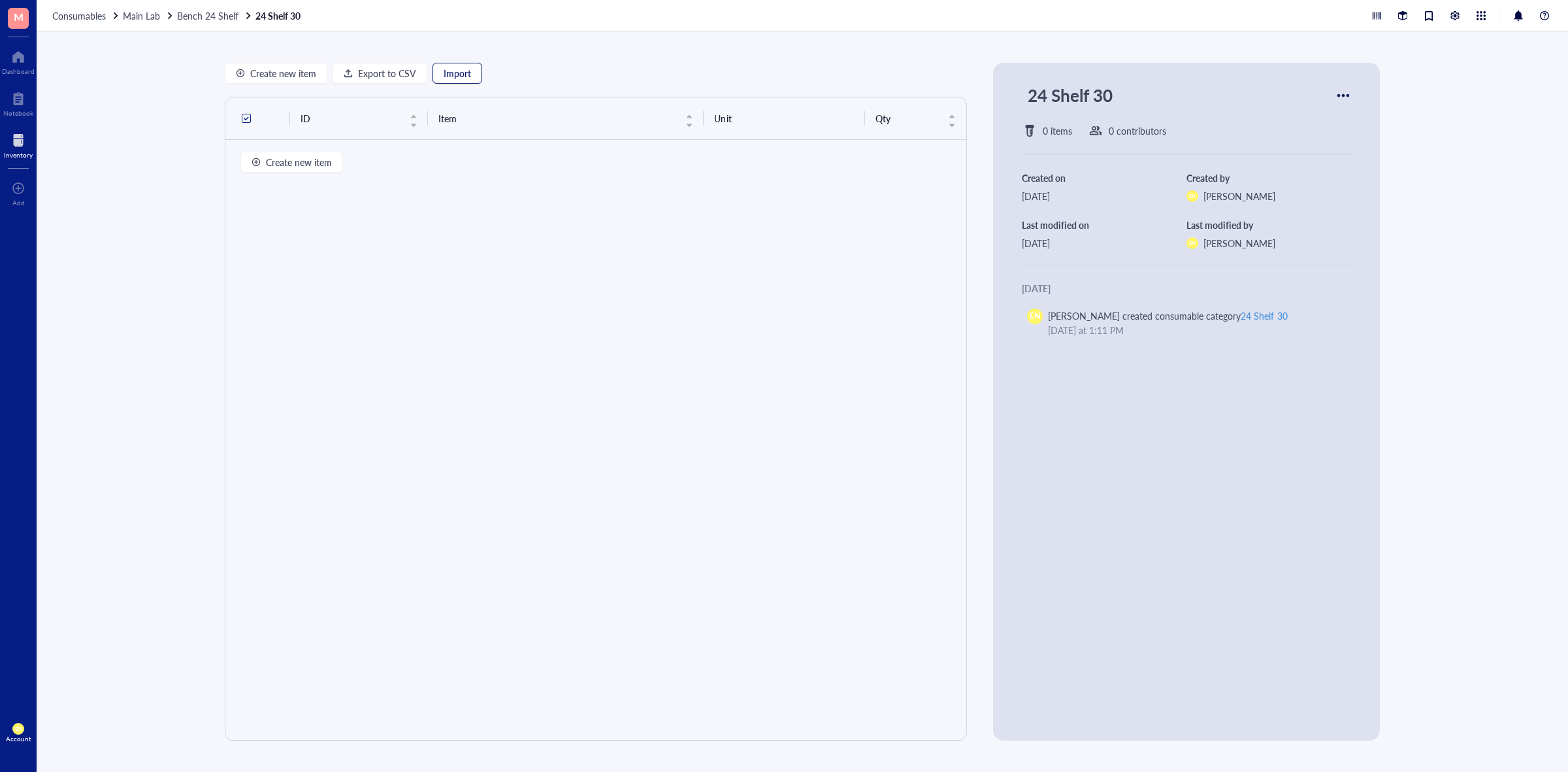
click at [461, 79] on button "Import" at bounding box center [457, 73] width 50 height 21
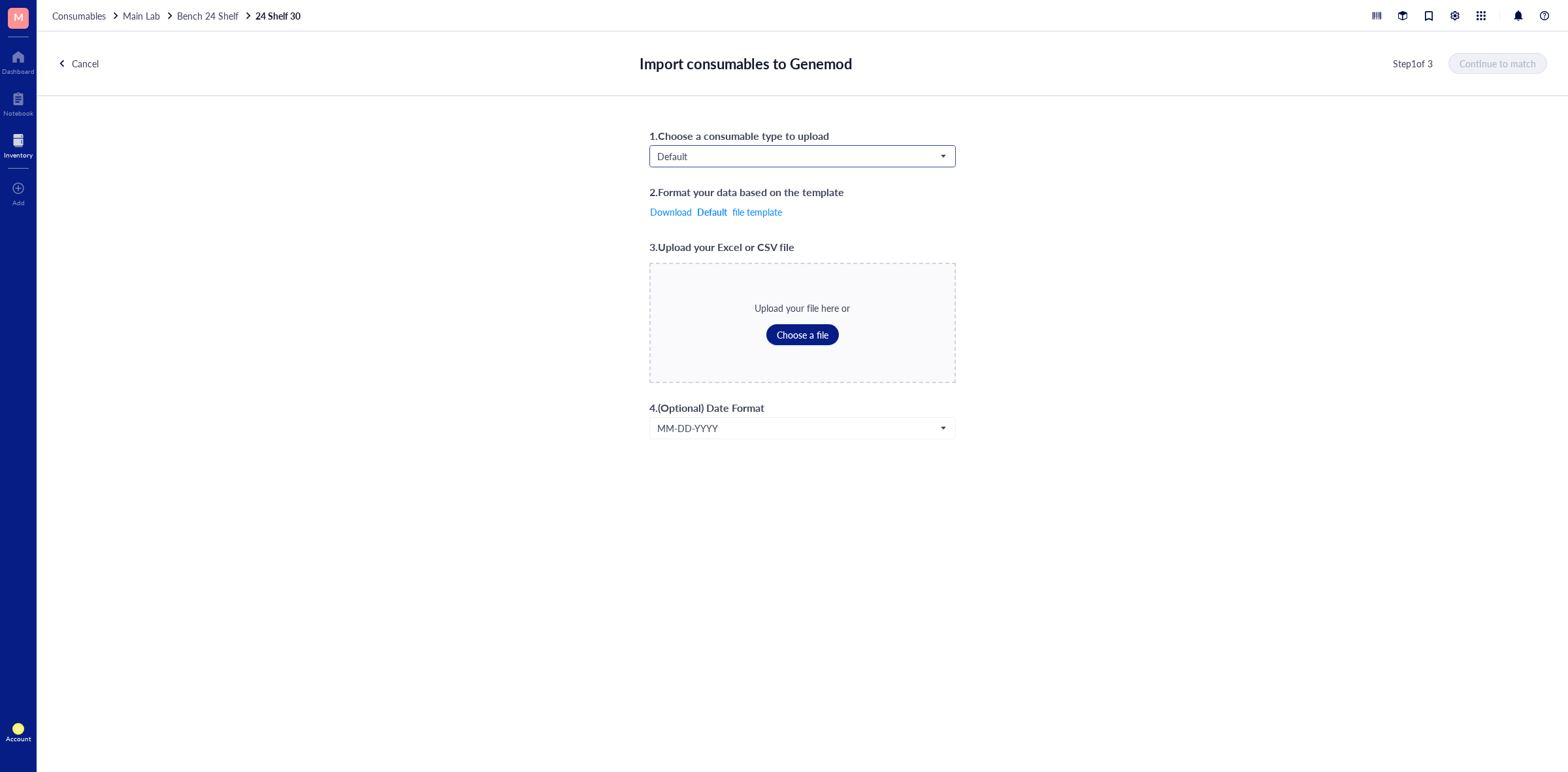
click at [769, 163] on input "search" at bounding box center [797, 156] width 279 height 20
click at [688, 264] on div "Consumables*" at bounding box center [802, 264] width 289 height 14
click at [796, 341] on button "Choose a file" at bounding box center [803, 335] width 73 height 21
click at [1532, 61] on span "Continue to match" at bounding box center [1498, 63] width 77 height 10
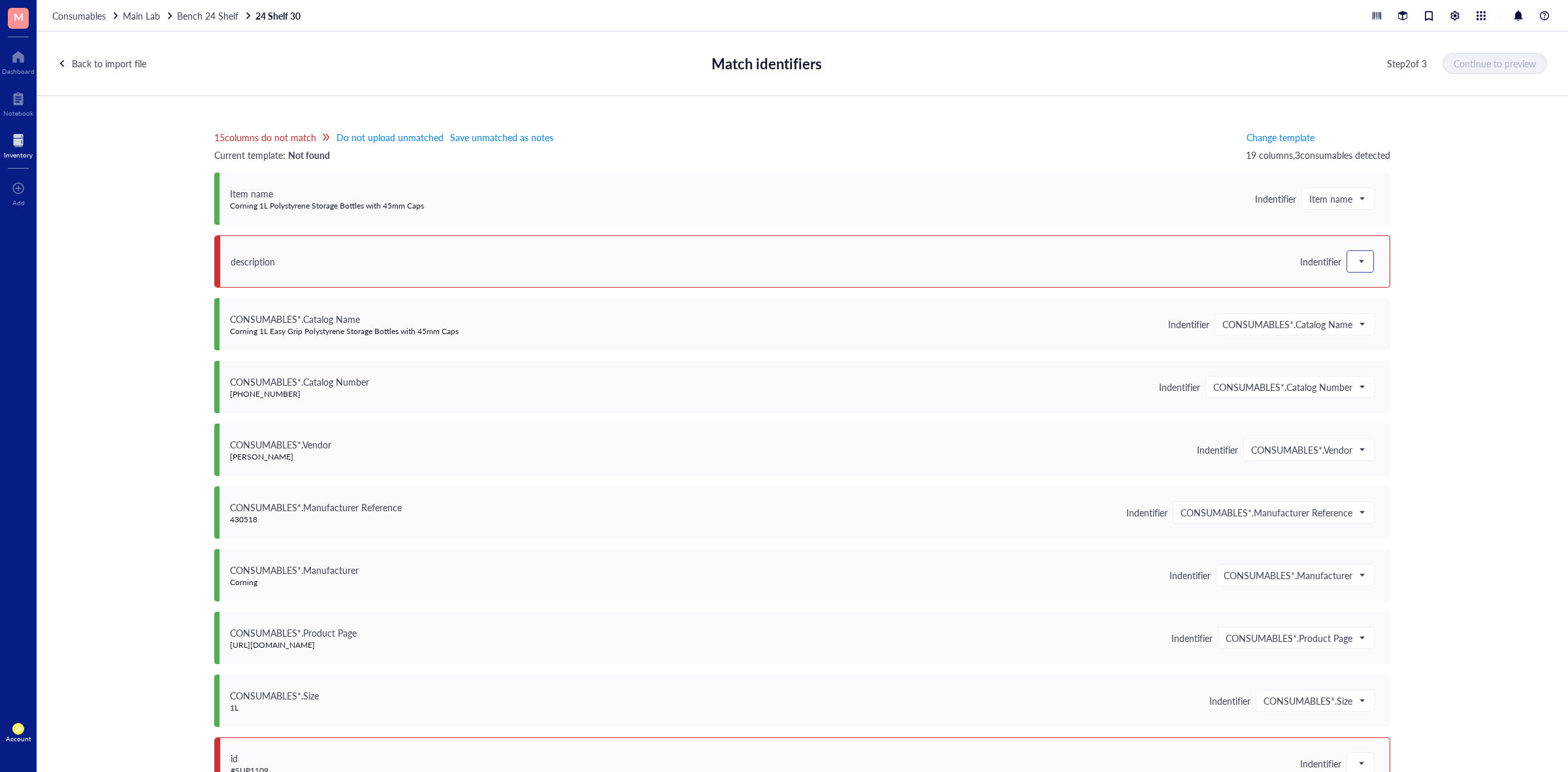
click at [1360, 257] on span at bounding box center [1361, 261] width 12 height 20
click at [1376, 283] on div "Do not upload" at bounding box center [1441, 285] width 172 height 14
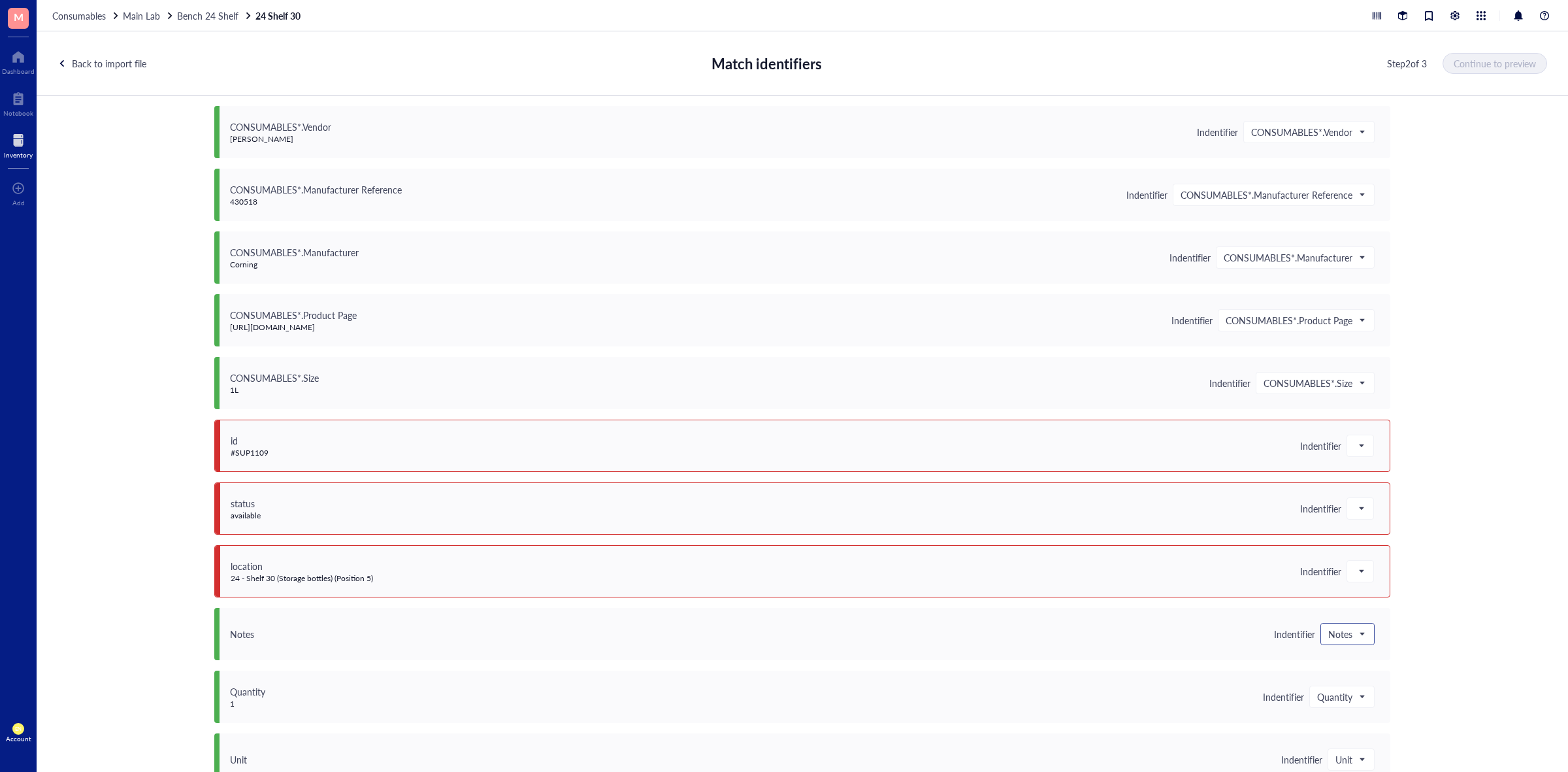
scroll to position [572, 0]
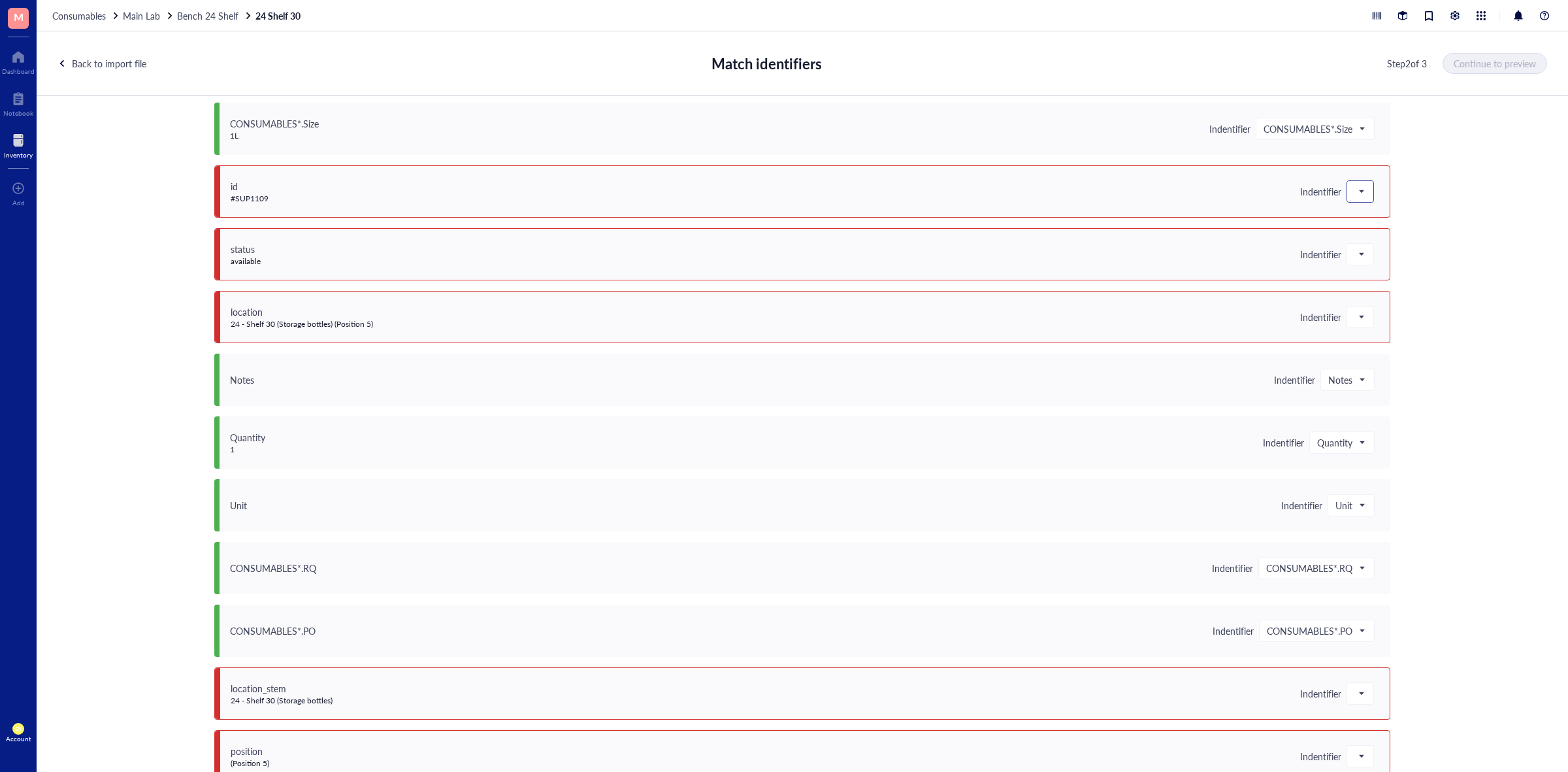
click at [1361, 200] on span at bounding box center [1361, 192] width 12 height 20
click at [1361, 218] on div "Do not upload" at bounding box center [1441, 215] width 172 height 14
click at [1361, 241] on div "status available Indentifier" at bounding box center [803, 254] width 1176 height 52
click at [1361, 250] on span at bounding box center [1361, 254] width 12 height 20
click at [1376, 280] on div "Do not upload" at bounding box center [1441, 278] width 172 height 14
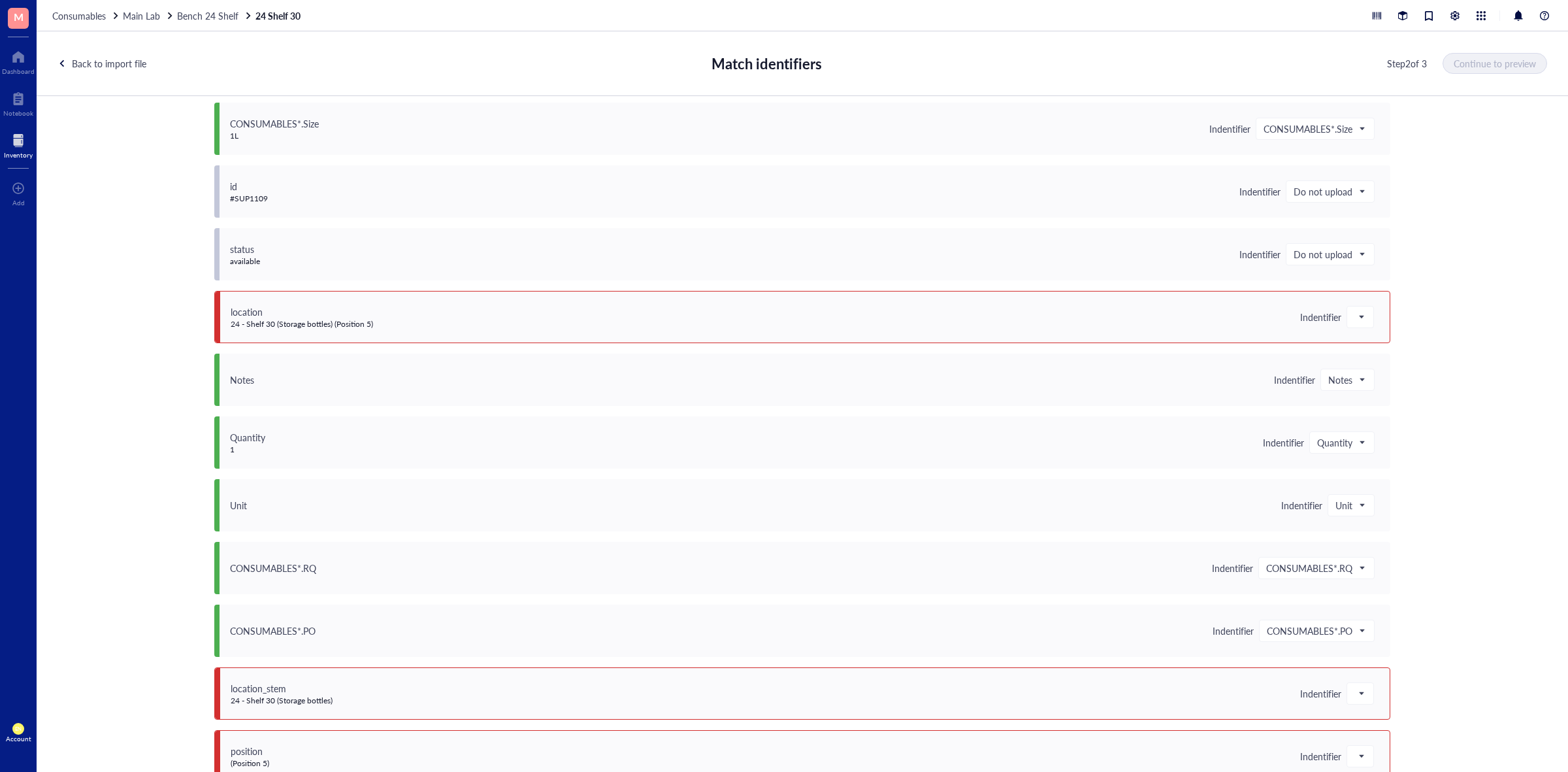
click at [1351, 174] on div "id #SUP1109 Indentifier Do not upload Do not upload Save as notes Item name Uni…" at bounding box center [803, 192] width 1176 height 52
click at [1351, 188] on span "Do not upload" at bounding box center [1329, 191] width 70 height 12
click at [1351, 234] on div "Save as notes" at bounding box center [1380, 236] width 172 height 14
click at [1355, 257] on span "Do not upload" at bounding box center [1329, 254] width 70 height 12
click at [1365, 298] on div "Save as notes" at bounding box center [1380, 299] width 172 height 14
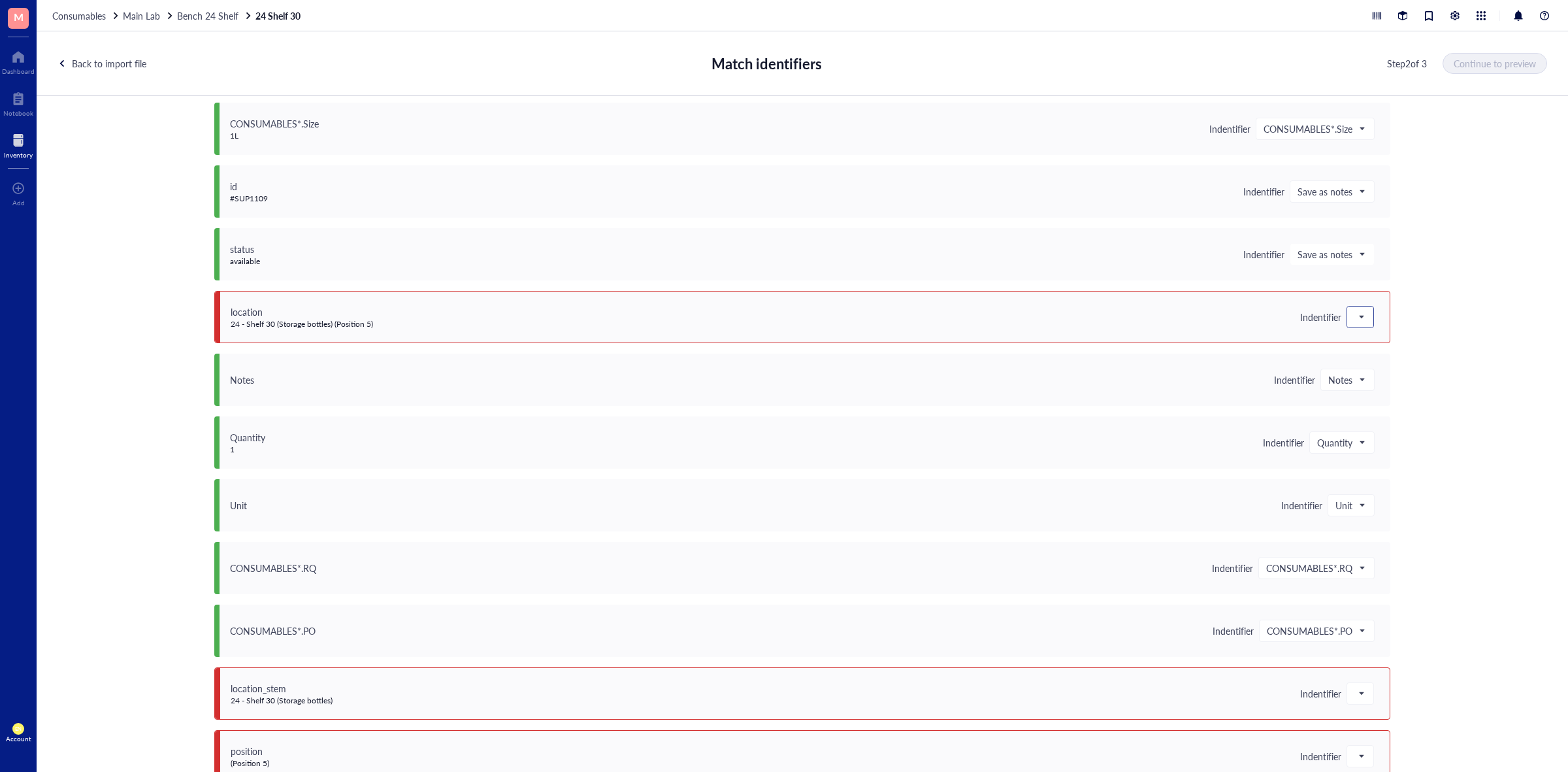
click at [1363, 315] on div at bounding box center [1360, 317] width 26 height 21
click at [1368, 358] on div "Save as notes" at bounding box center [1441, 361] width 172 height 14
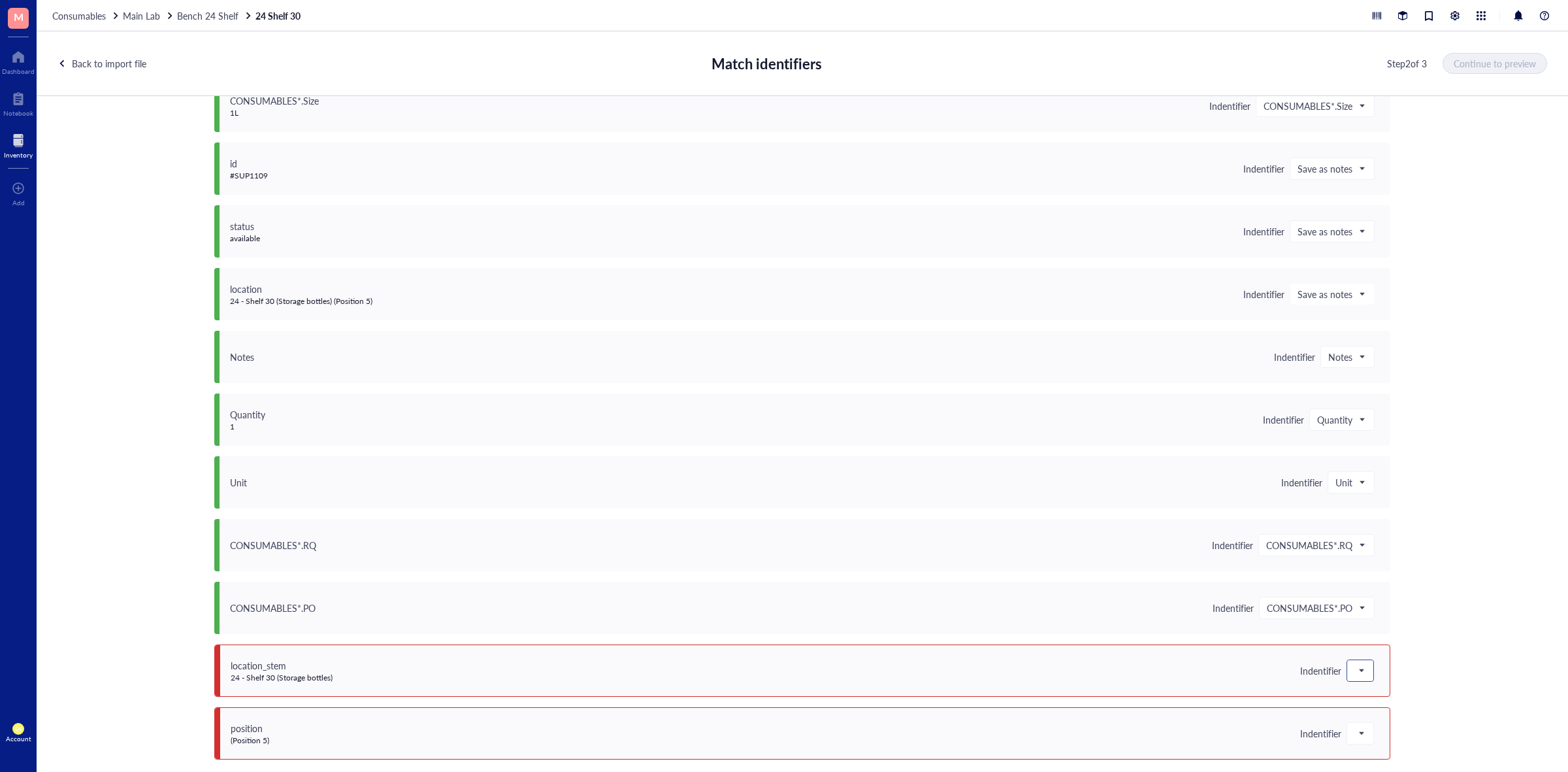
click at [1347, 670] on div at bounding box center [1360, 671] width 26 height 21
click at [1388, 504] on div "Do not upload" at bounding box center [1441, 500] width 172 height 14
click at [1355, 724] on span at bounding box center [1361, 733] width 12 height 20
click at [1392, 561] on div "Do not upload" at bounding box center [1441, 564] width 172 height 14
click at [1484, 72] on button "Continue to preview" at bounding box center [1496, 63] width 103 height 21
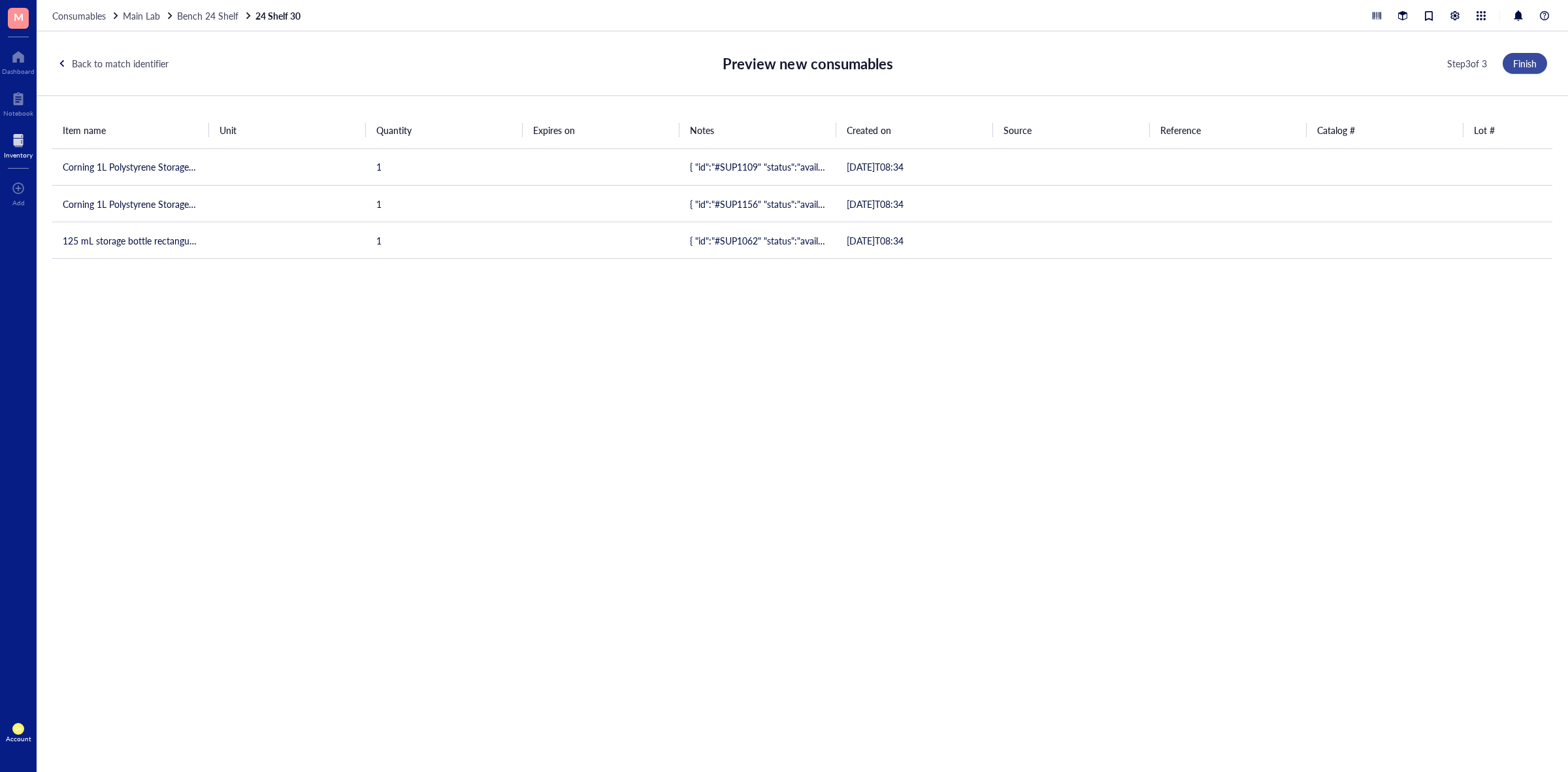
click at [1526, 69] on span "Finish" at bounding box center [1525, 63] width 24 height 10
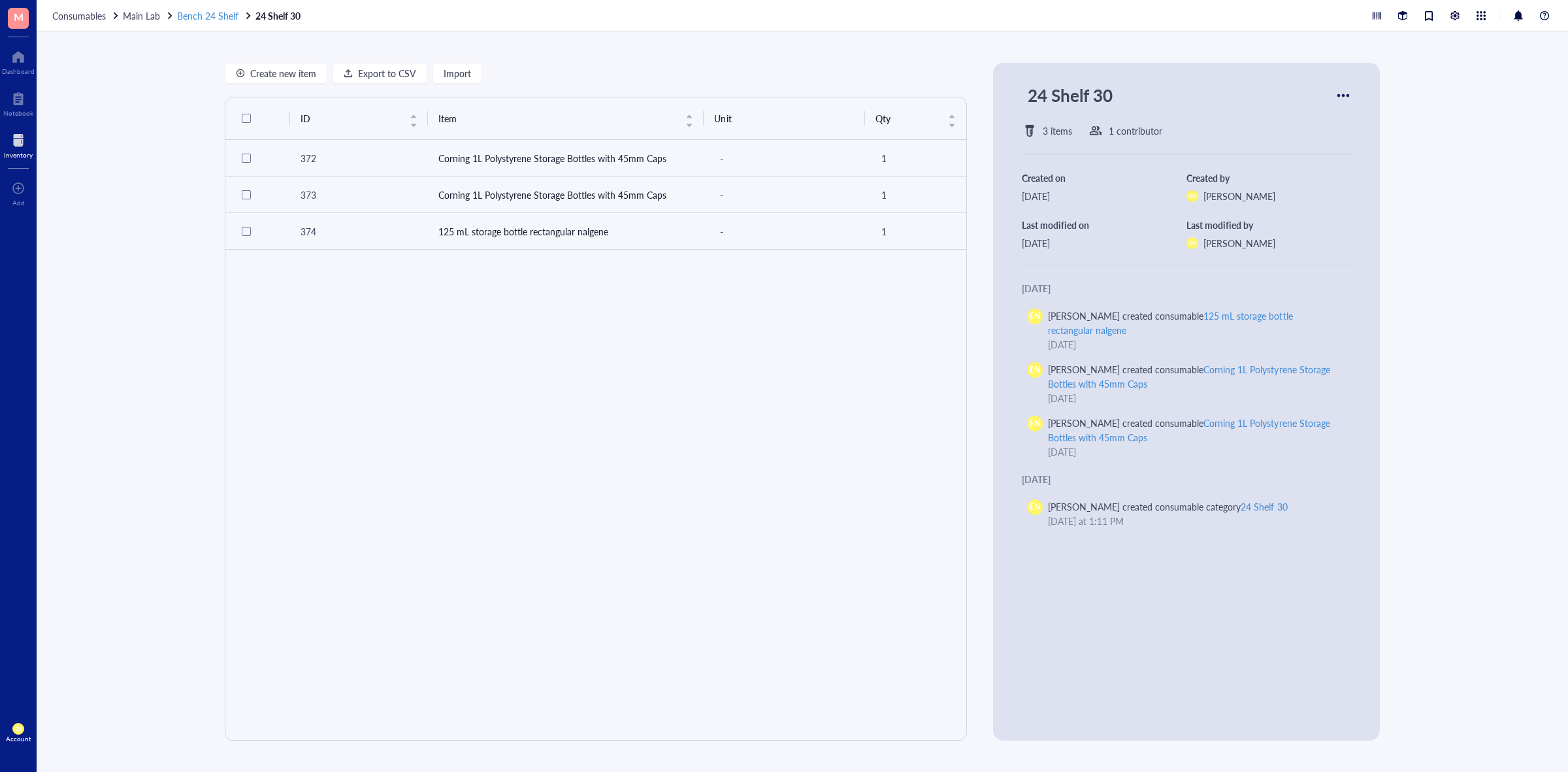
click at [226, 13] on span "Bench 24 Shelf" at bounding box center [208, 16] width 62 height 13
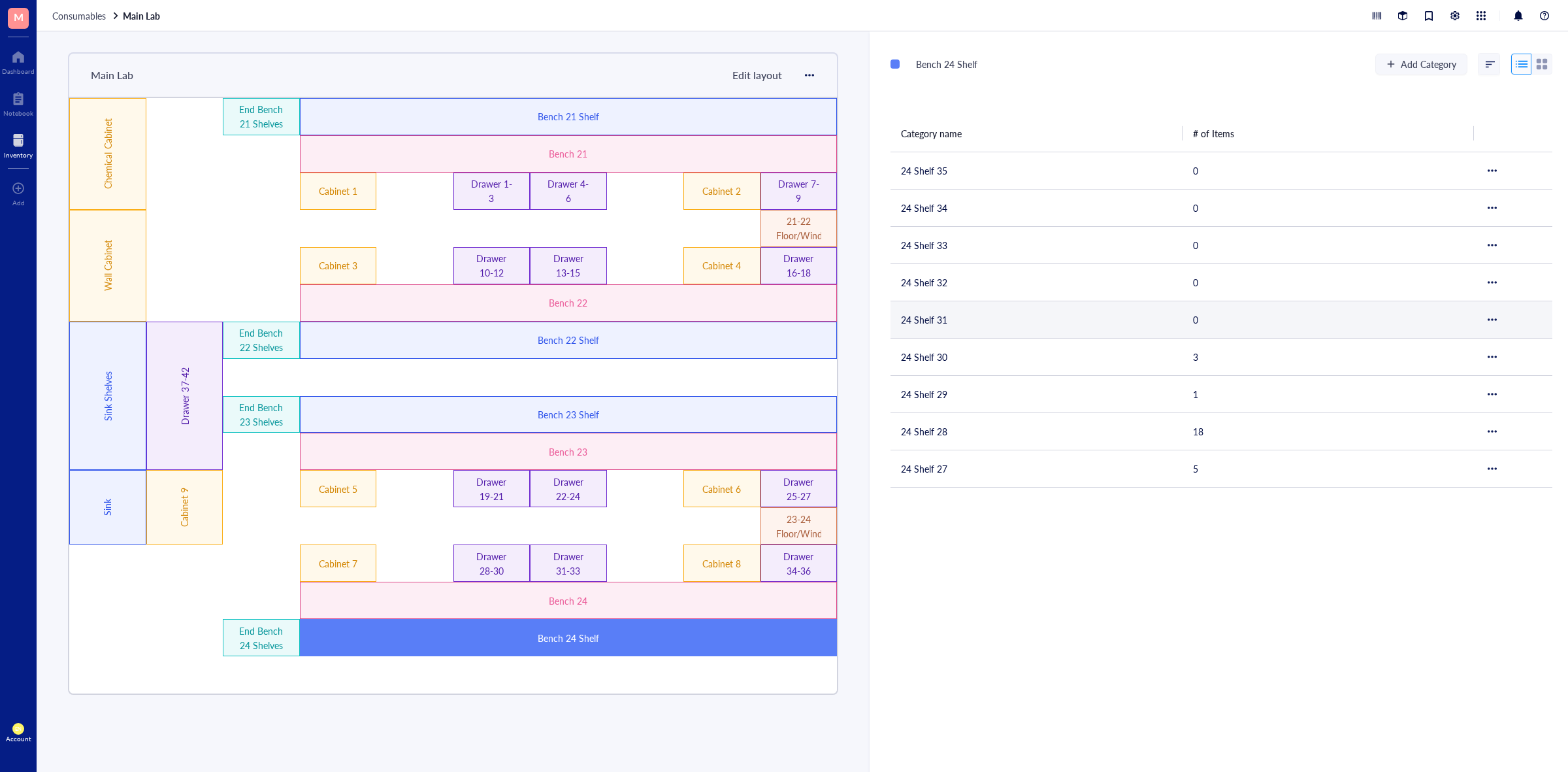
click at [999, 314] on td "24 Shelf 31" at bounding box center [1036, 319] width 292 height 37
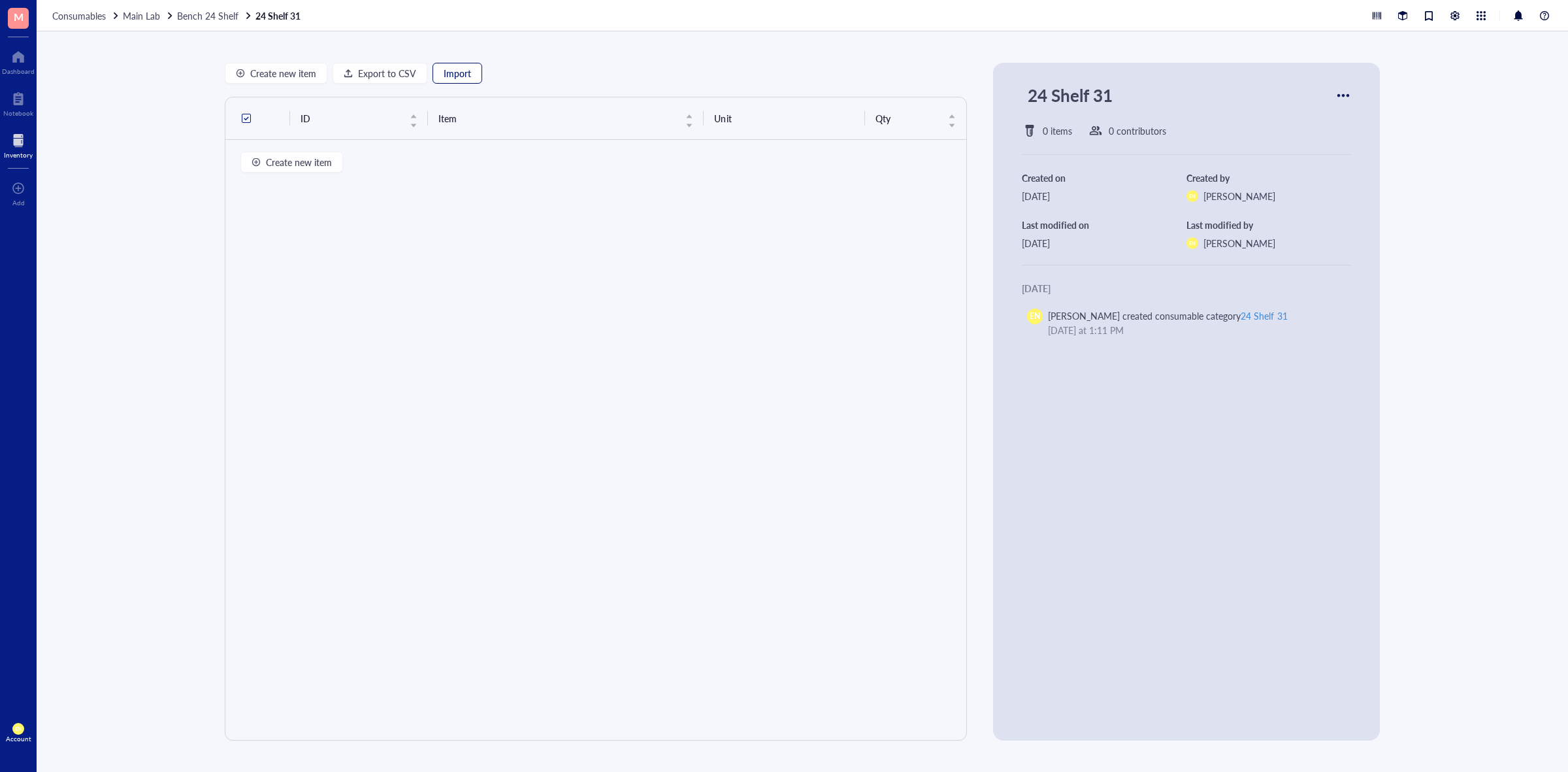
click at [465, 76] on span "Import" at bounding box center [457, 73] width 28 height 10
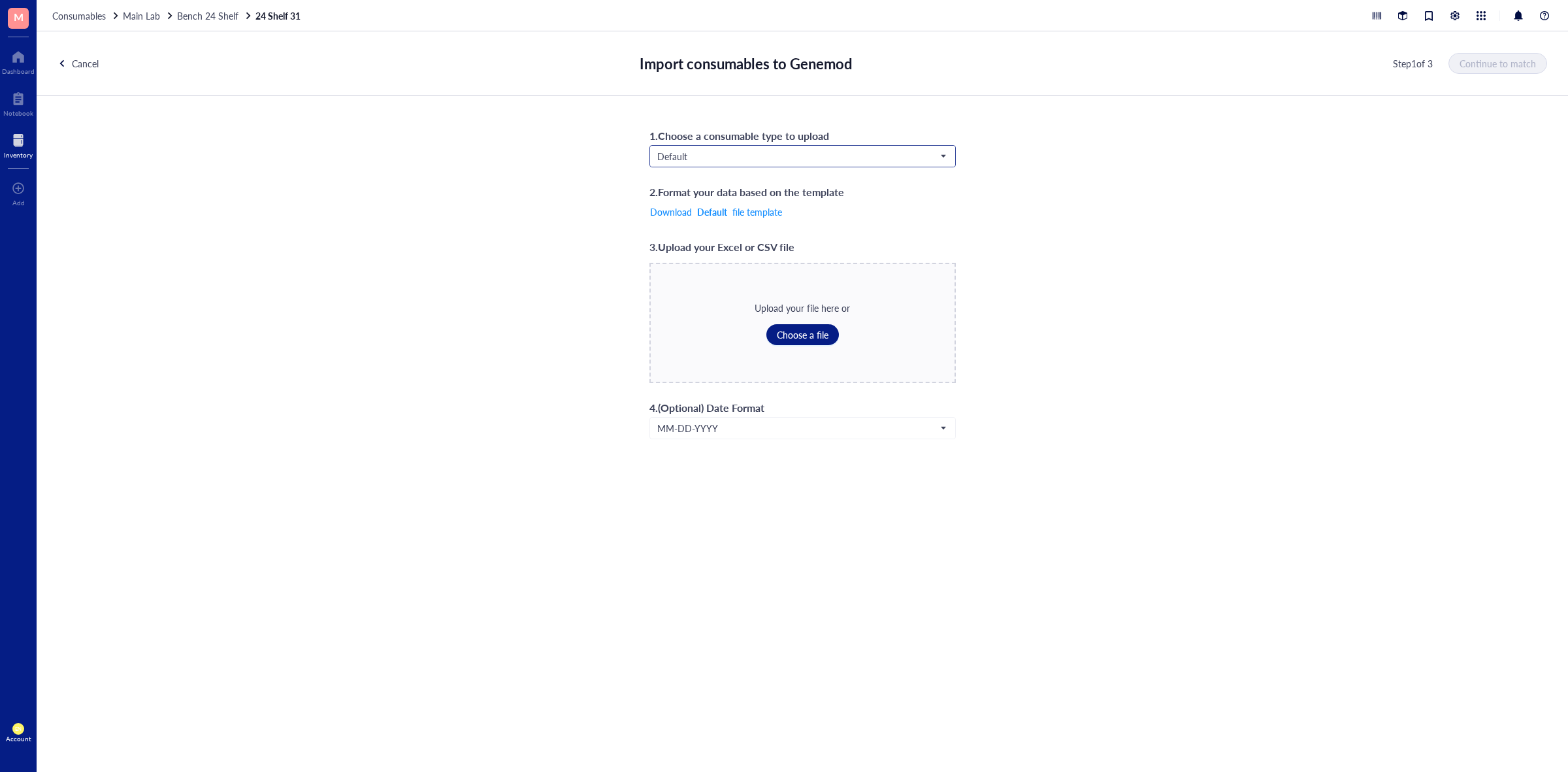
click at [757, 165] on input "search" at bounding box center [797, 156] width 279 height 20
click at [696, 261] on div "Consumables*" at bounding box center [802, 264] width 289 height 14
click at [774, 337] on button "Choose a file" at bounding box center [803, 335] width 73 height 21
click at [1472, 63] on span "Continue to match" at bounding box center [1498, 63] width 77 height 10
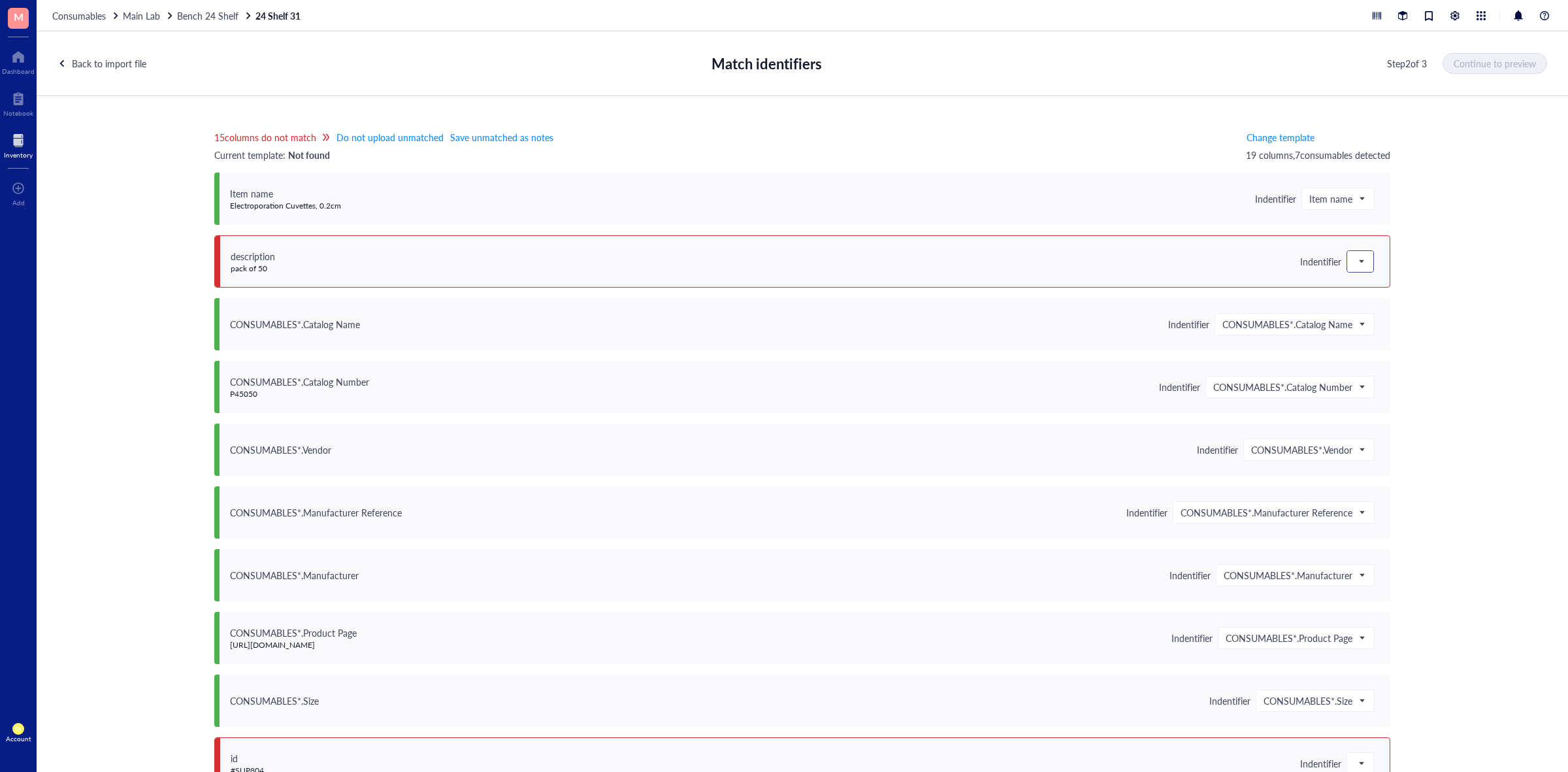
click at [1347, 266] on div at bounding box center [1360, 261] width 26 height 21
click at [1355, 306] on div "Save as notes" at bounding box center [1441, 306] width 172 height 14
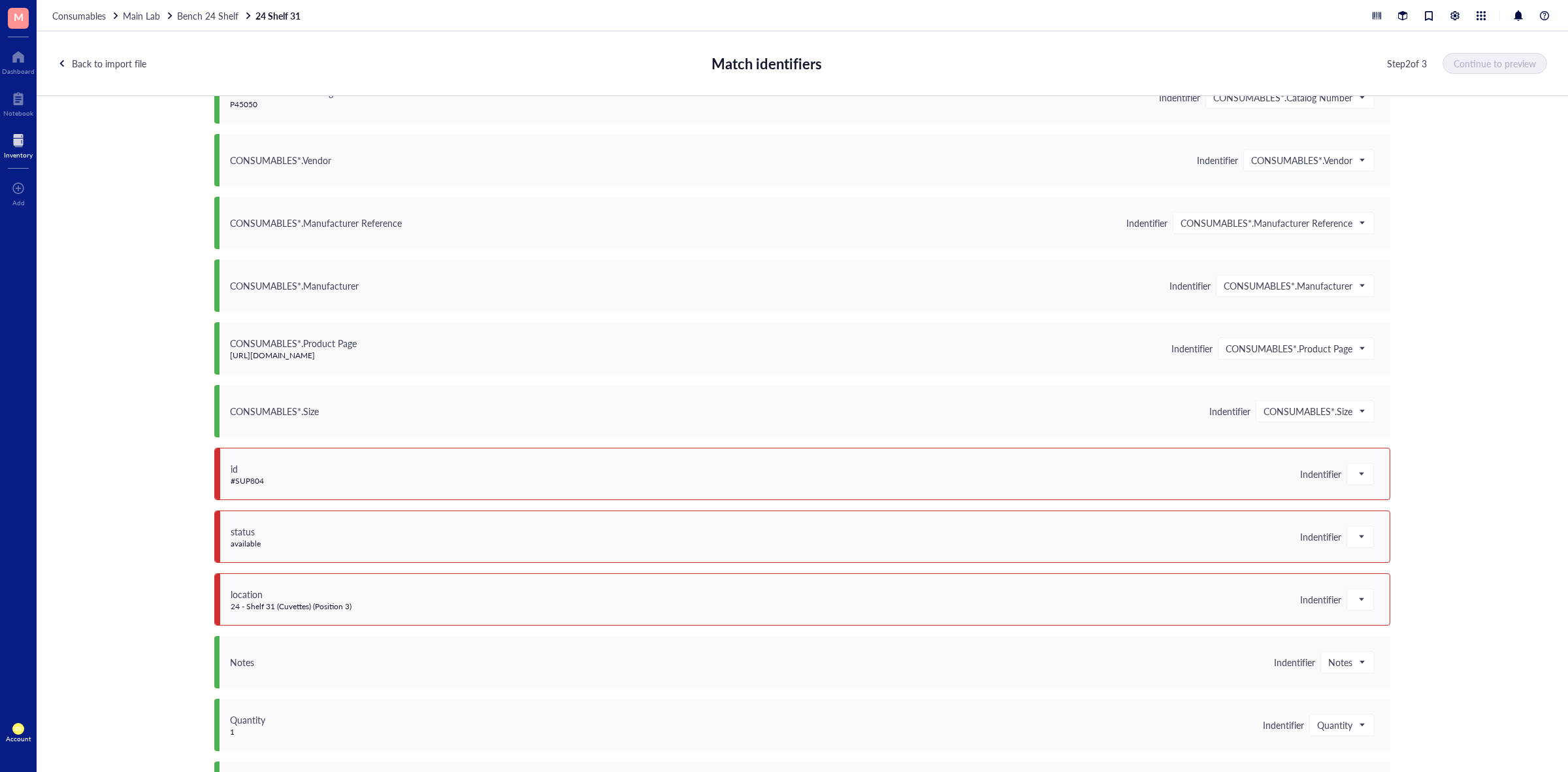
scroll to position [572, 0]
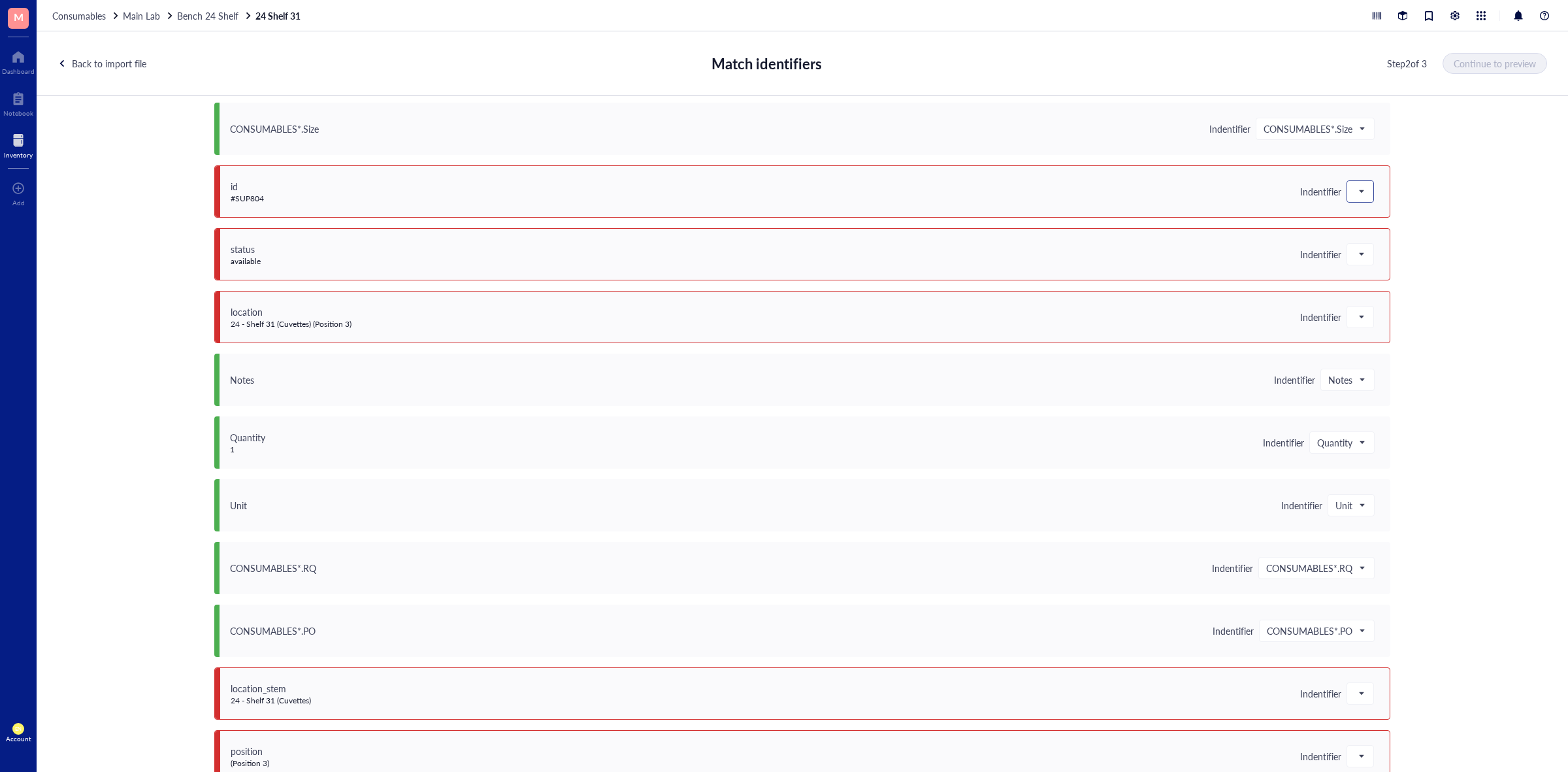
click at [1347, 191] on div at bounding box center [1360, 192] width 26 height 21
click at [1362, 233] on div "Save as notes" at bounding box center [1441, 236] width 172 height 14
click at [1362, 246] on div at bounding box center [1360, 254] width 26 height 21
click at [1376, 295] on div "Save as notes" at bounding box center [1441, 299] width 172 height 14
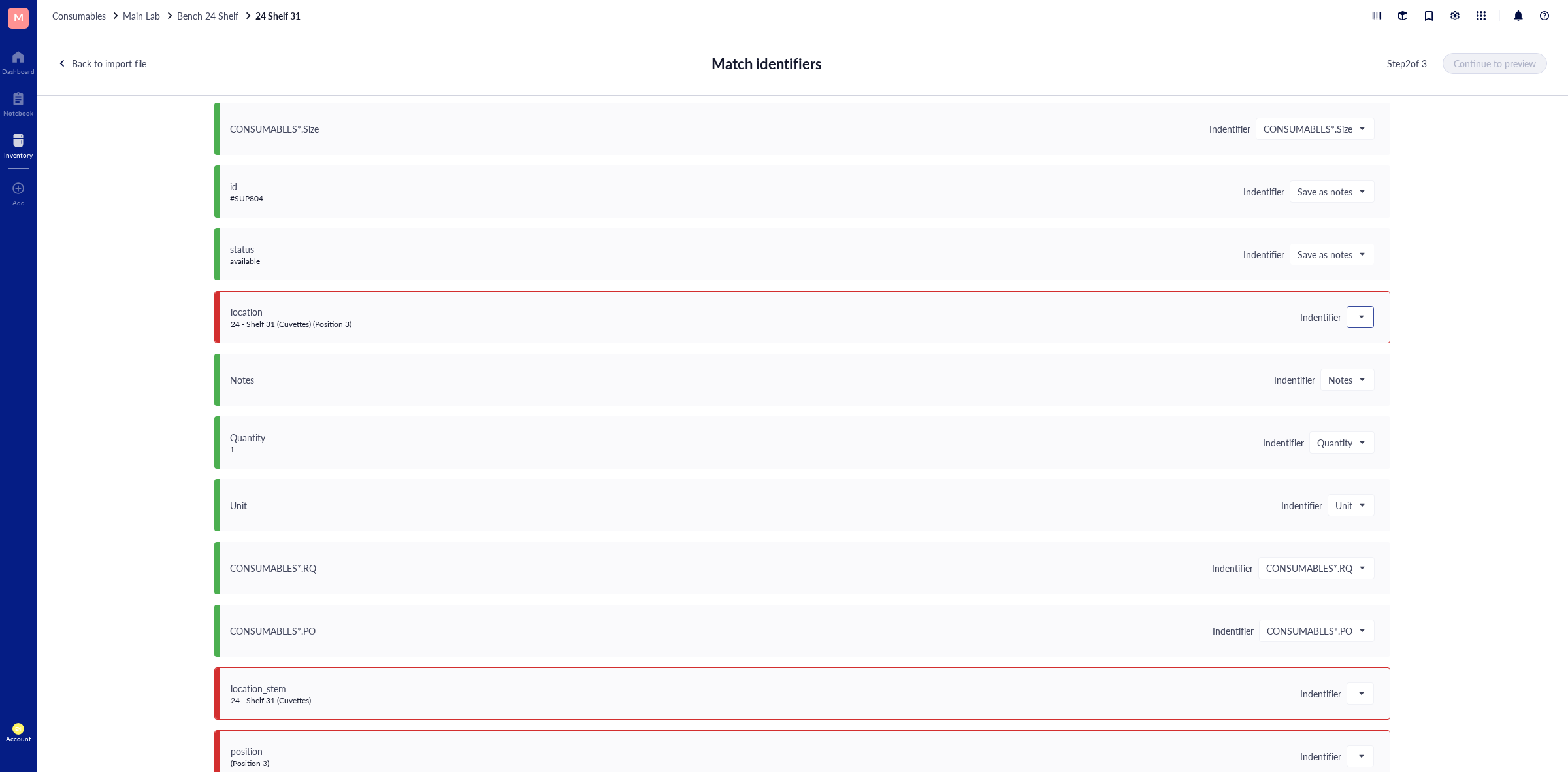
click at [1360, 314] on span at bounding box center [1361, 317] width 12 height 20
click at [1363, 359] on div "Save as notes" at bounding box center [1441, 361] width 172 height 14
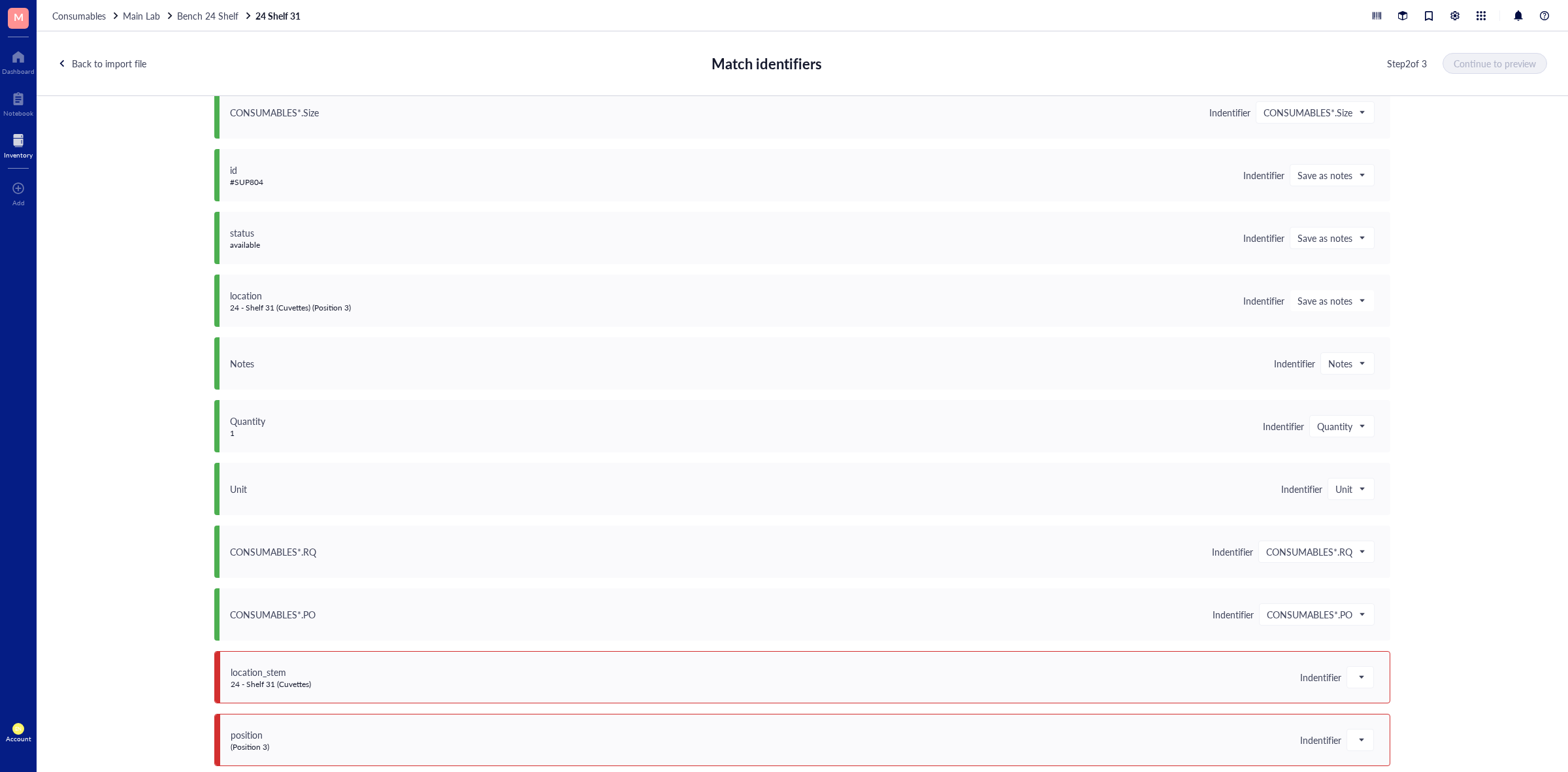
scroll to position [595, 0]
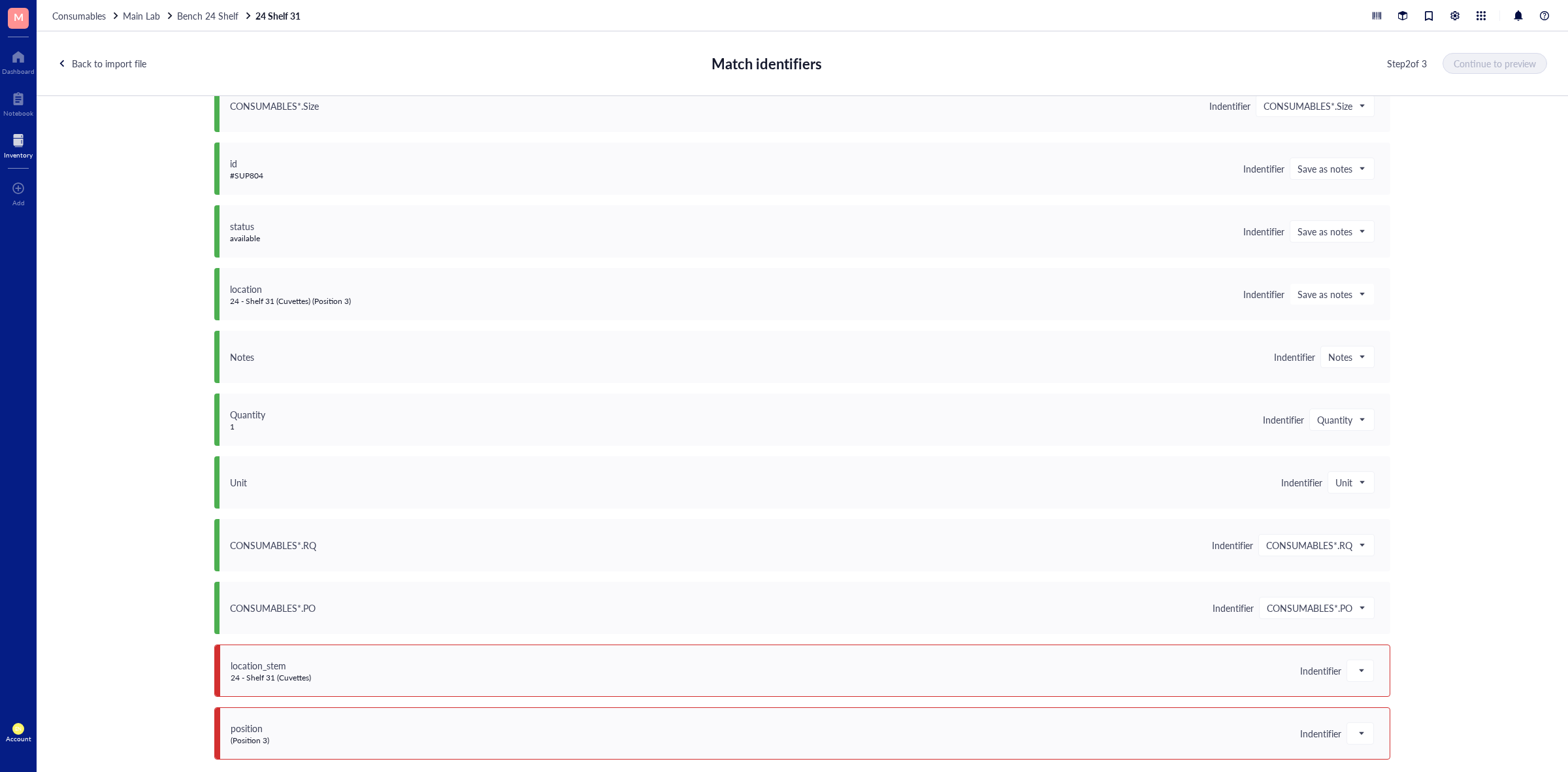
click at [1347, 658] on div "location_stem 24 - Shelf 31 (Cuvettes) Indentifier" at bounding box center [803, 671] width 1176 height 52
click at [1355, 667] on span at bounding box center [1361, 671] width 12 height 20
click at [1370, 505] on div "Do not upload" at bounding box center [1441, 500] width 172 height 14
click at [1356, 732] on span at bounding box center [1361, 733] width 12 height 20
click at [1394, 568] on div "Do not upload" at bounding box center [1441, 564] width 172 height 14
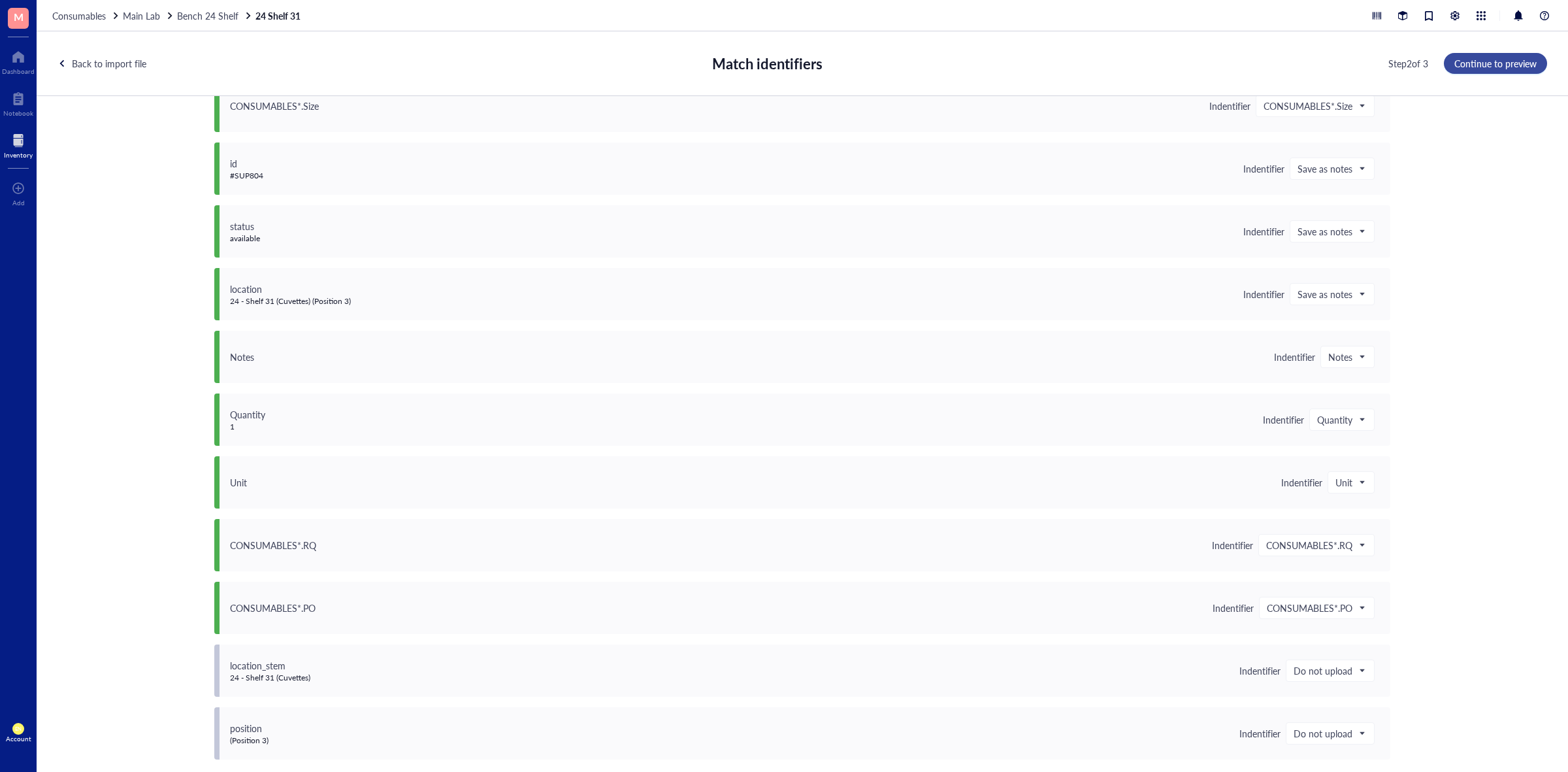
click at [1479, 58] on span "Continue to preview" at bounding box center [1496, 63] width 82 height 10
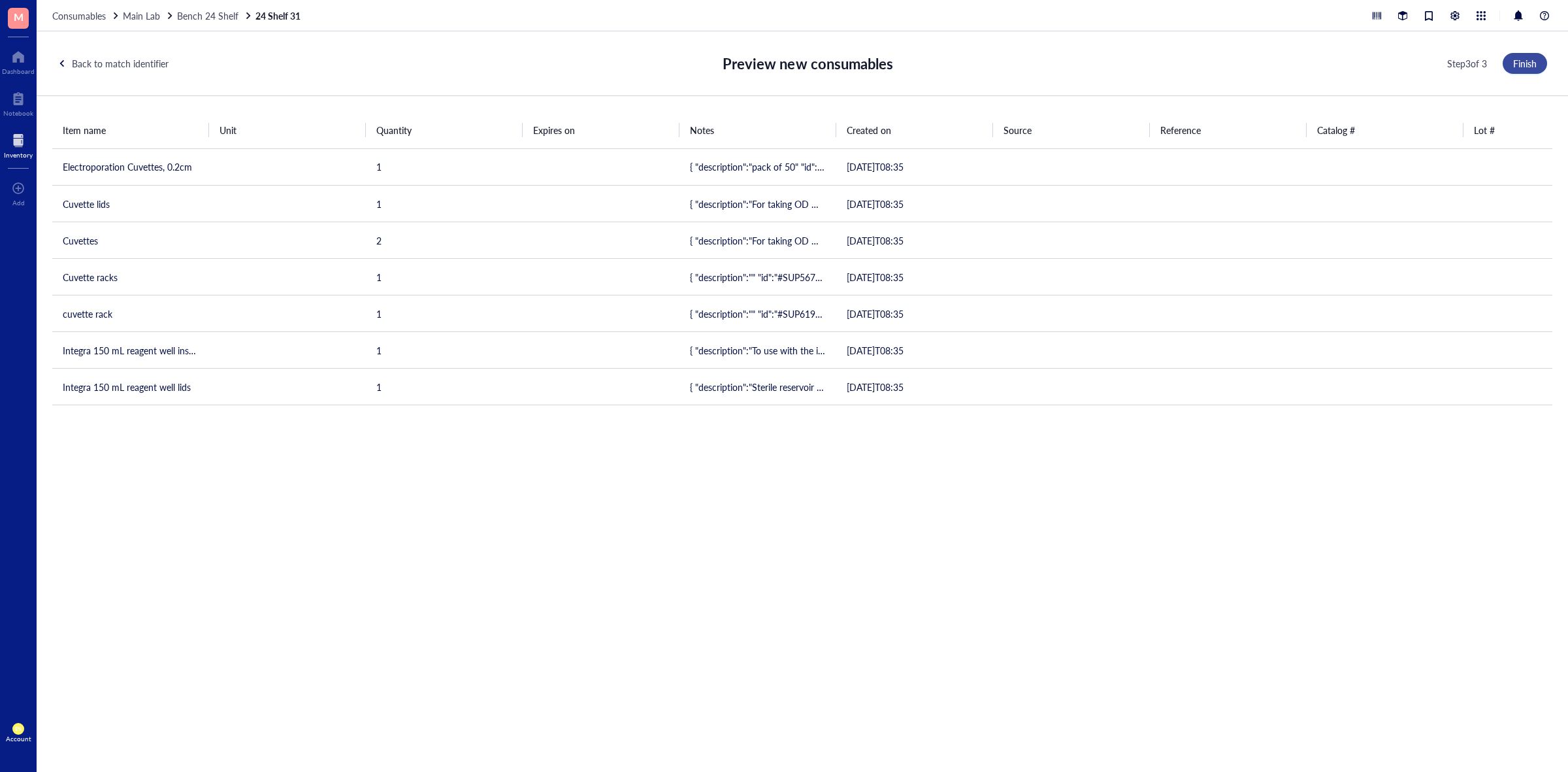
click at [1517, 70] on button "Finish" at bounding box center [1525, 63] width 44 height 21
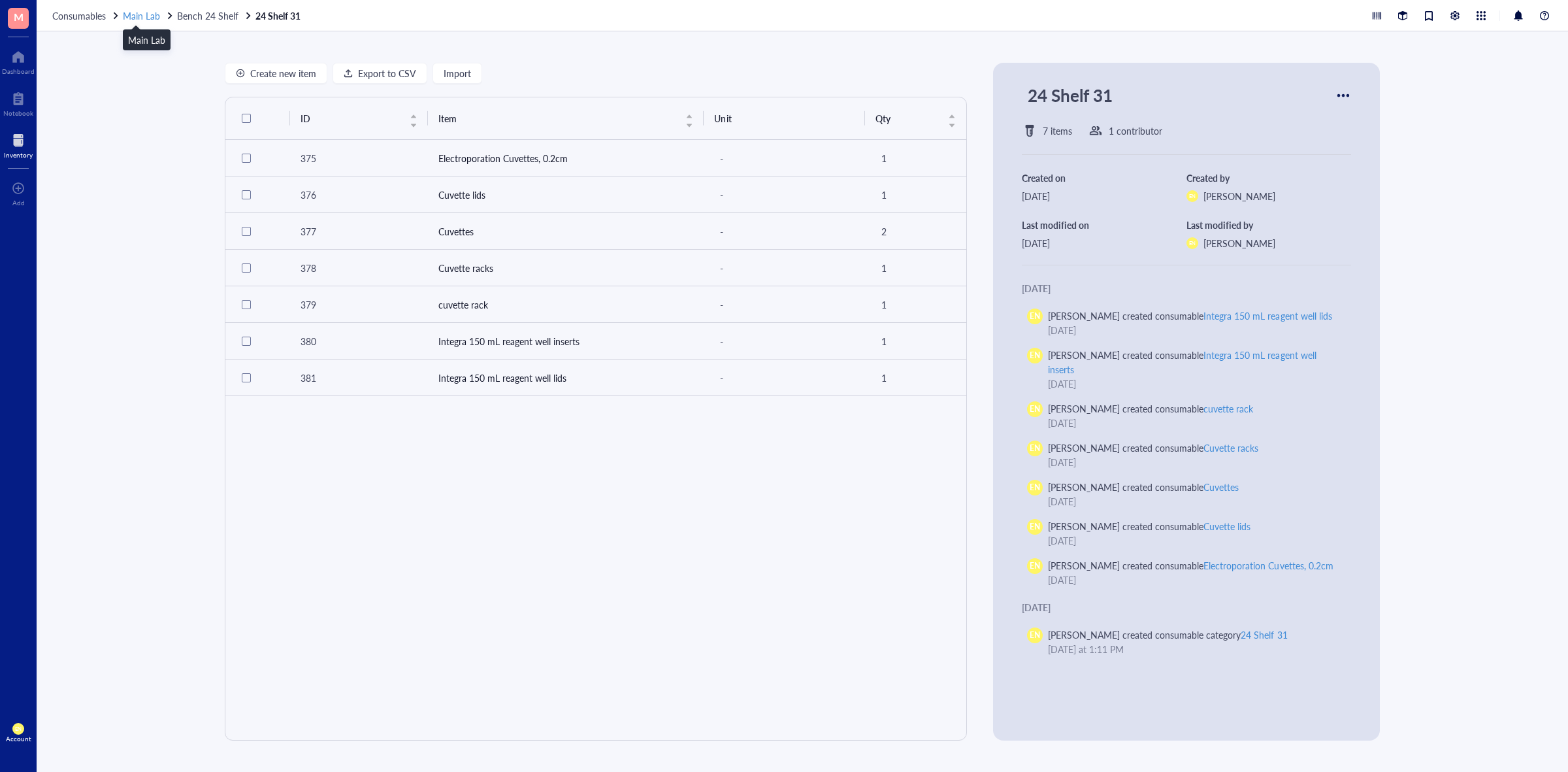
click at [146, 15] on span "Main Lab" at bounding box center [141, 16] width 37 height 13
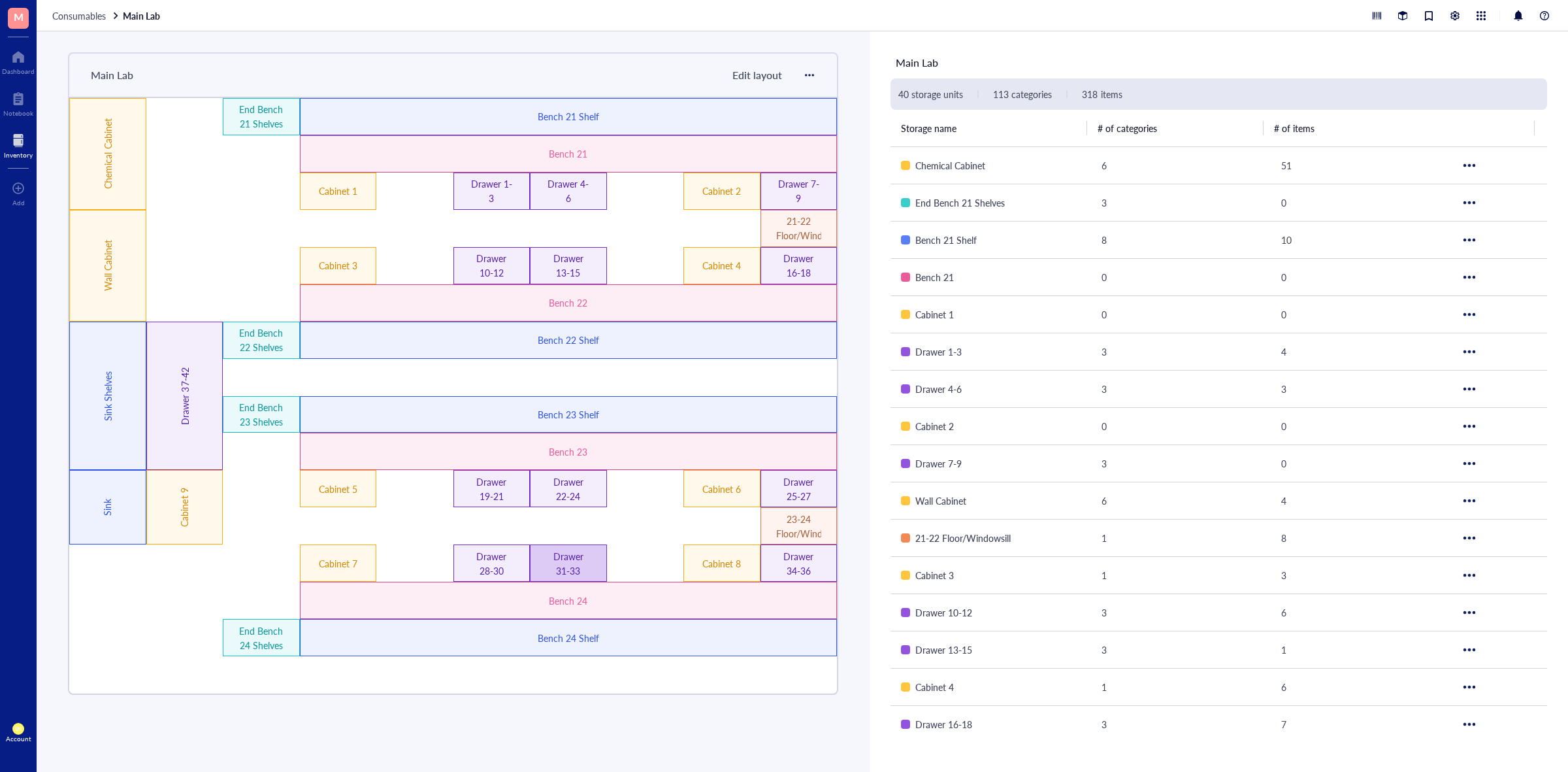
click at [575, 560] on div "Drawer 31-33" at bounding box center [568, 564] width 45 height 29
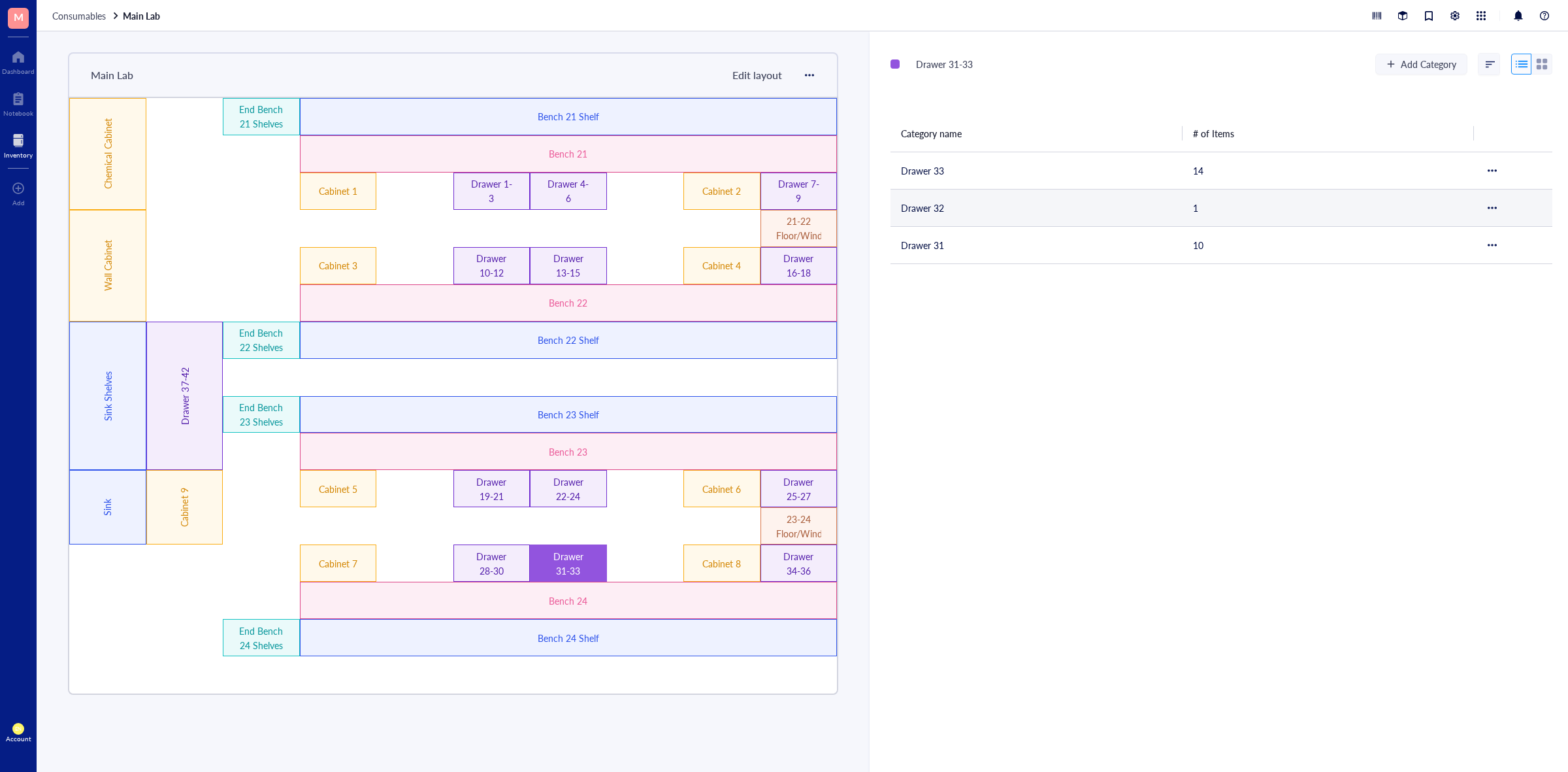
click at [928, 221] on td "Drawer 32" at bounding box center [1036, 207] width 292 height 37
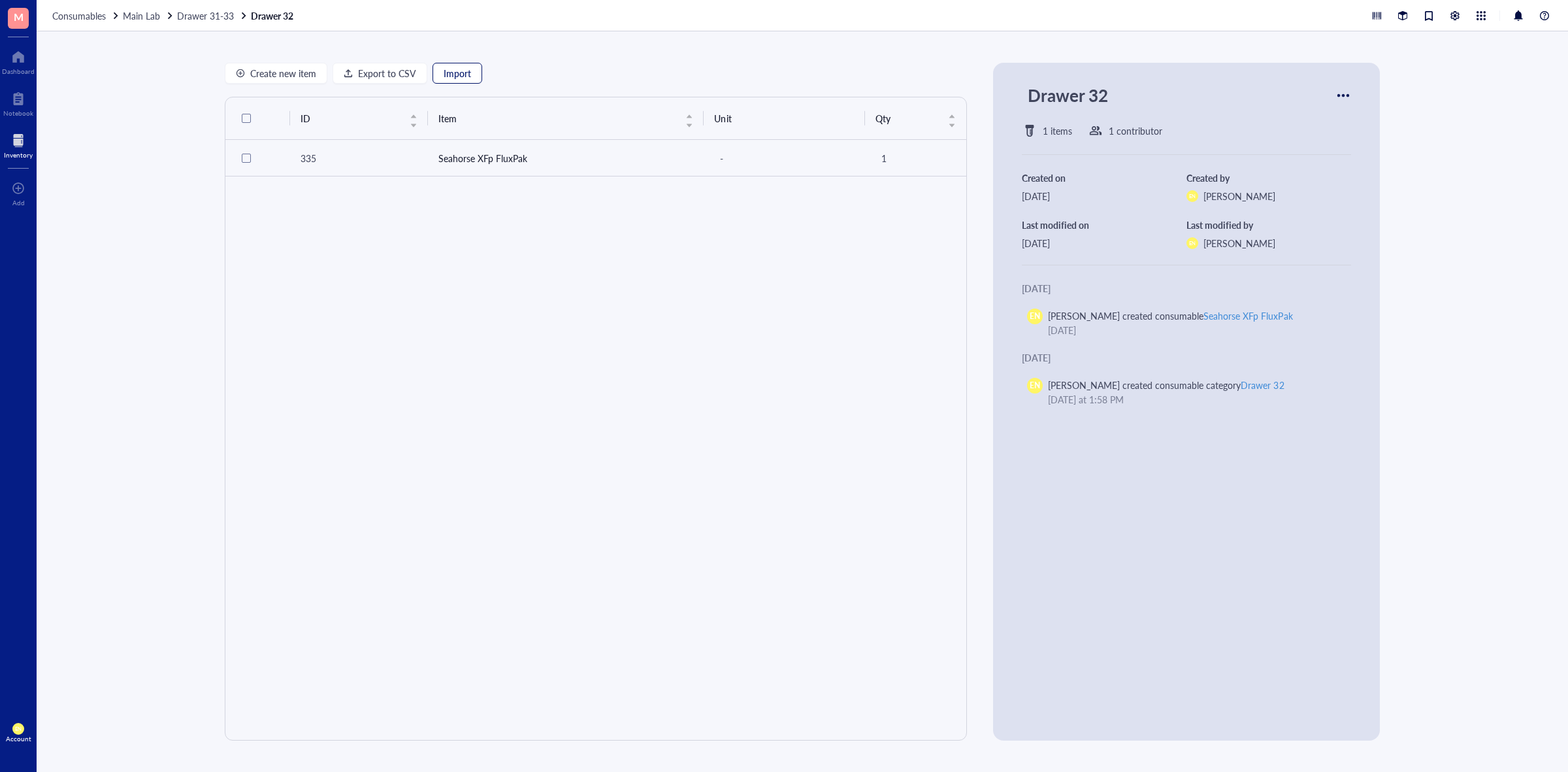
click at [479, 76] on button "Import" at bounding box center [457, 73] width 50 height 21
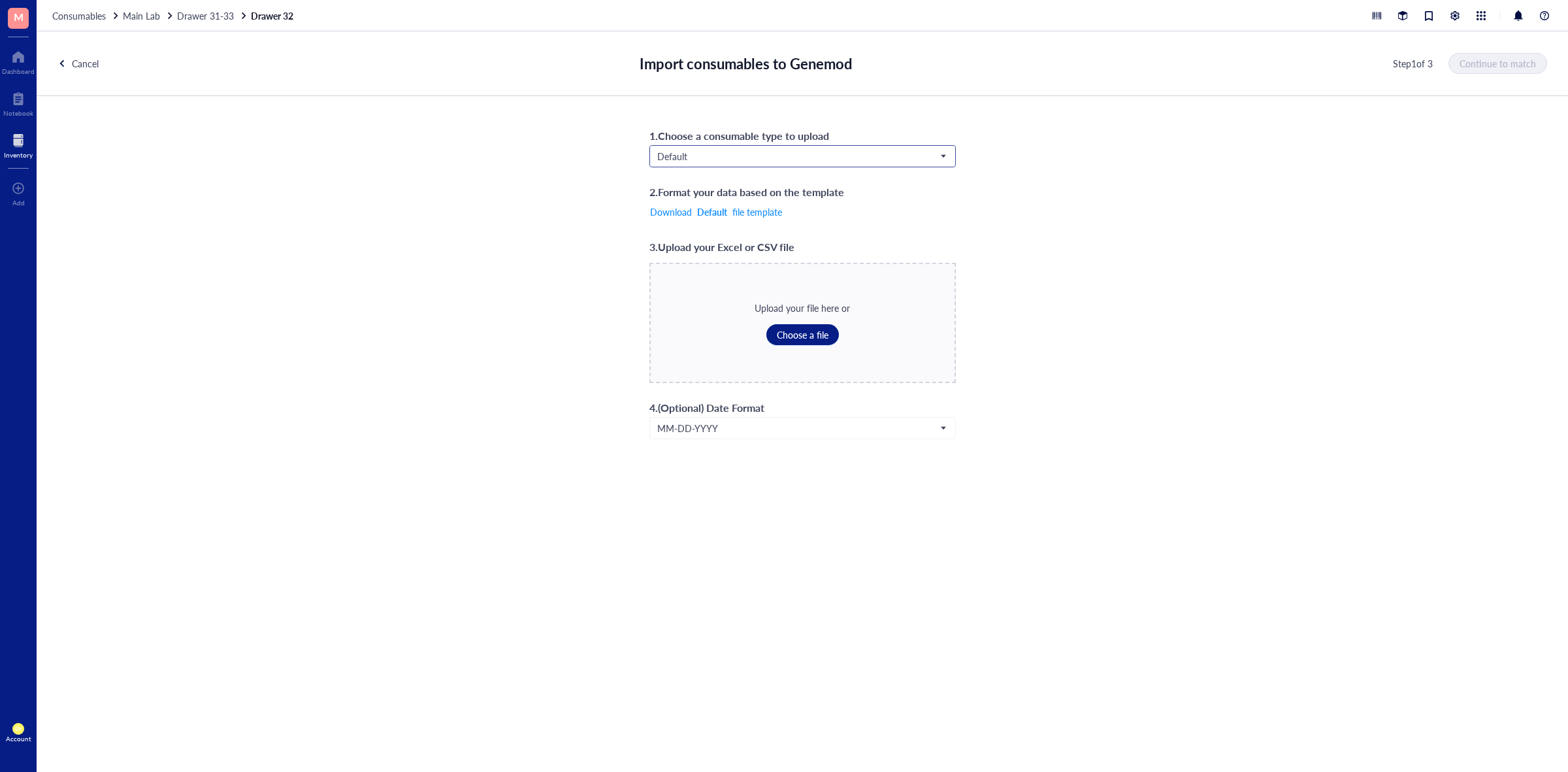
click at [686, 154] on span "Default" at bounding box center [802, 156] width 288 height 12
click at [733, 258] on div "Consumables*" at bounding box center [802, 264] width 289 height 14
click at [791, 325] on button "Choose a file" at bounding box center [803, 335] width 73 height 21
click at [1471, 62] on span "Continue to match" at bounding box center [1498, 63] width 77 height 10
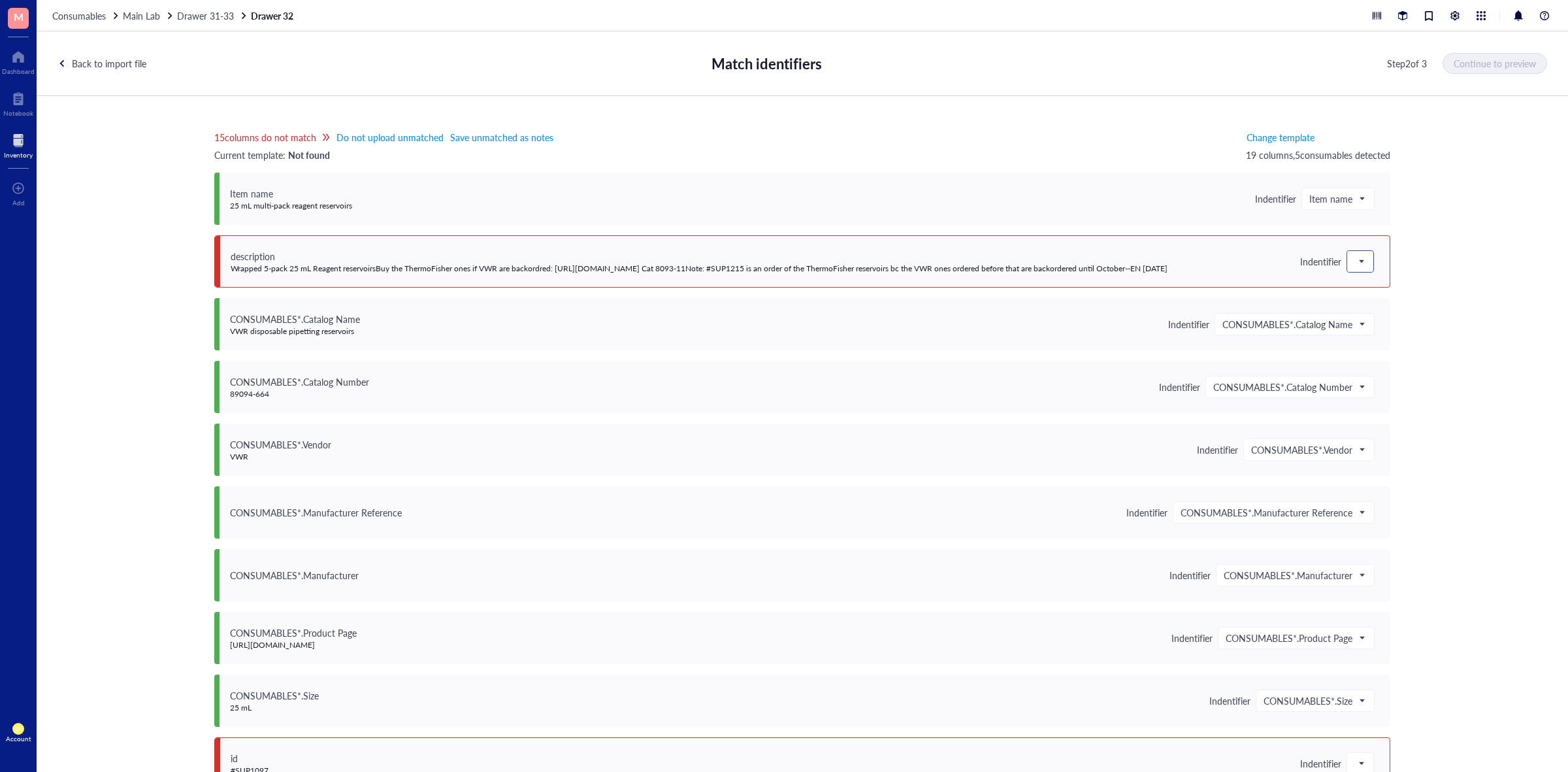
click at [1348, 266] on div at bounding box center [1360, 261] width 26 height 21
click at [1355, 305] on div "Save as notes" at bounding box center [1441, 306] width 172 height 14
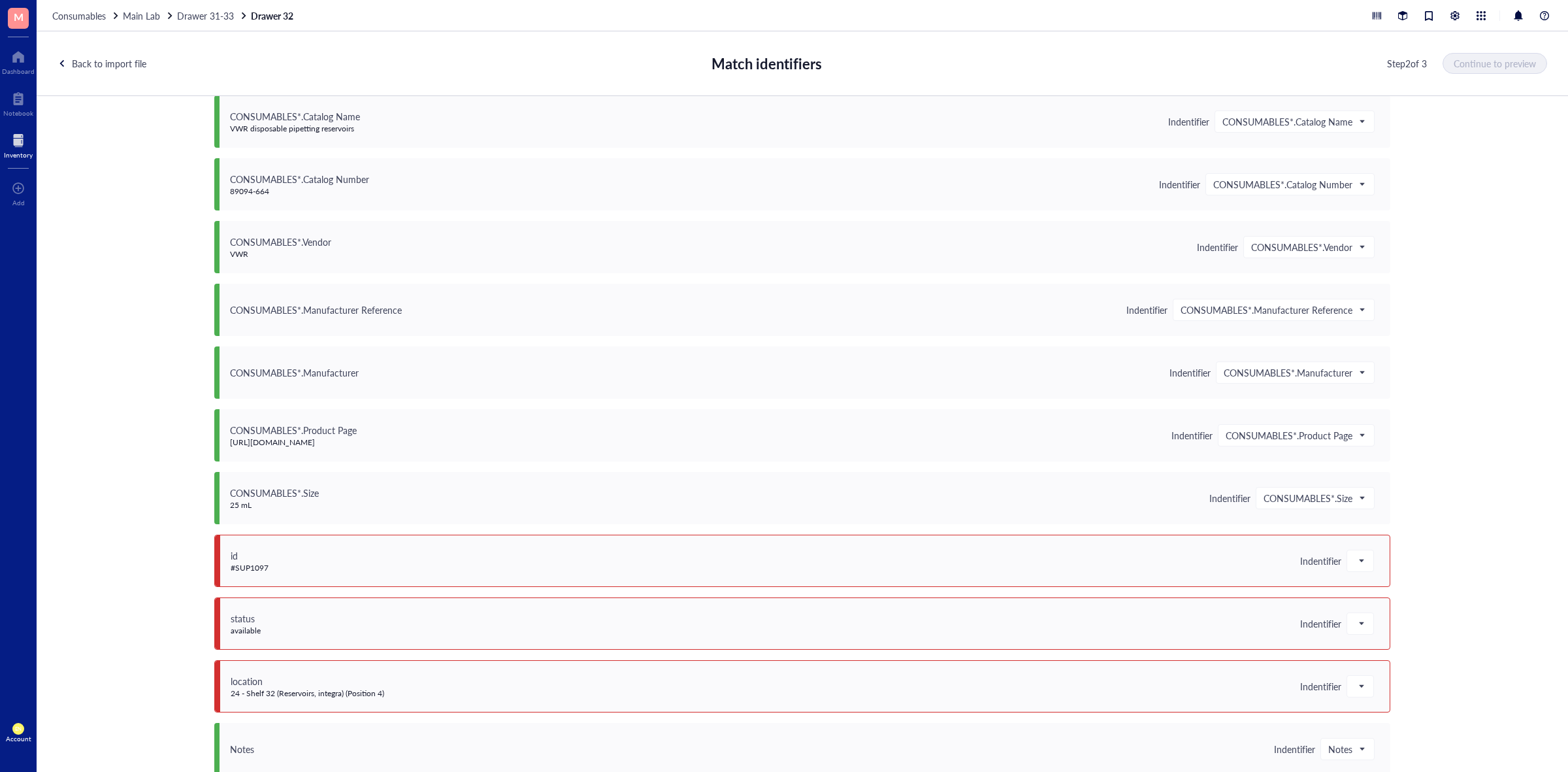
scroll to position [490, 0]
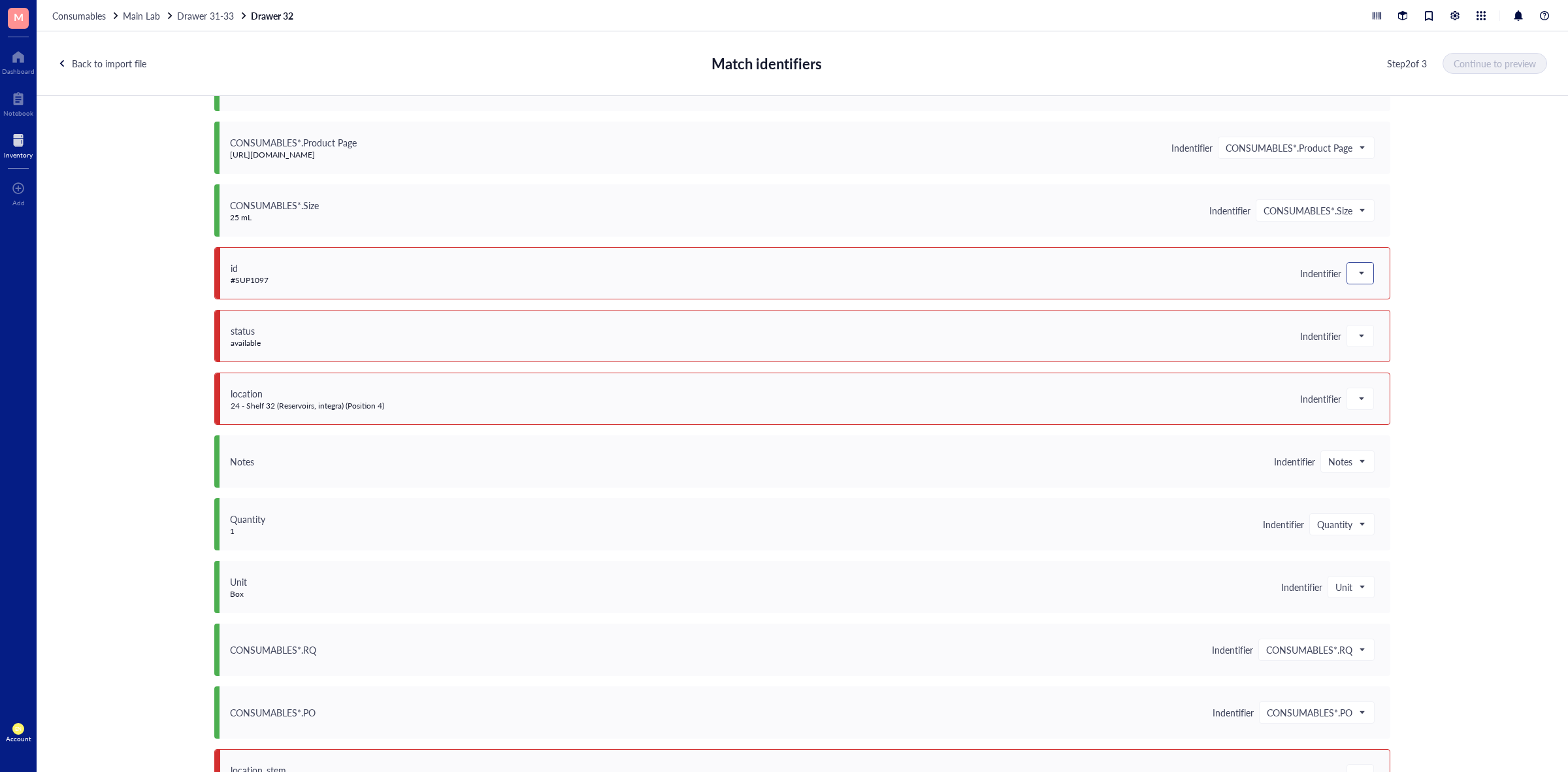
click at [1348, 276] on div at bounding box center [1360, 273] width 26 height 21
click at [1373, 296] on div "Do not upload" at bounding box center [1441, 297] width 172 height 14
click at [1359, 344] on span at bounding box center [1361, 336] width 12 height 20
click at [1368, 276] on div "Do not upload" at bounding box center [1331, 273] width 88 height 21
click at [1359, 314] on div "Save as notes" at bounding box center [1380, 318] width 172 height 14
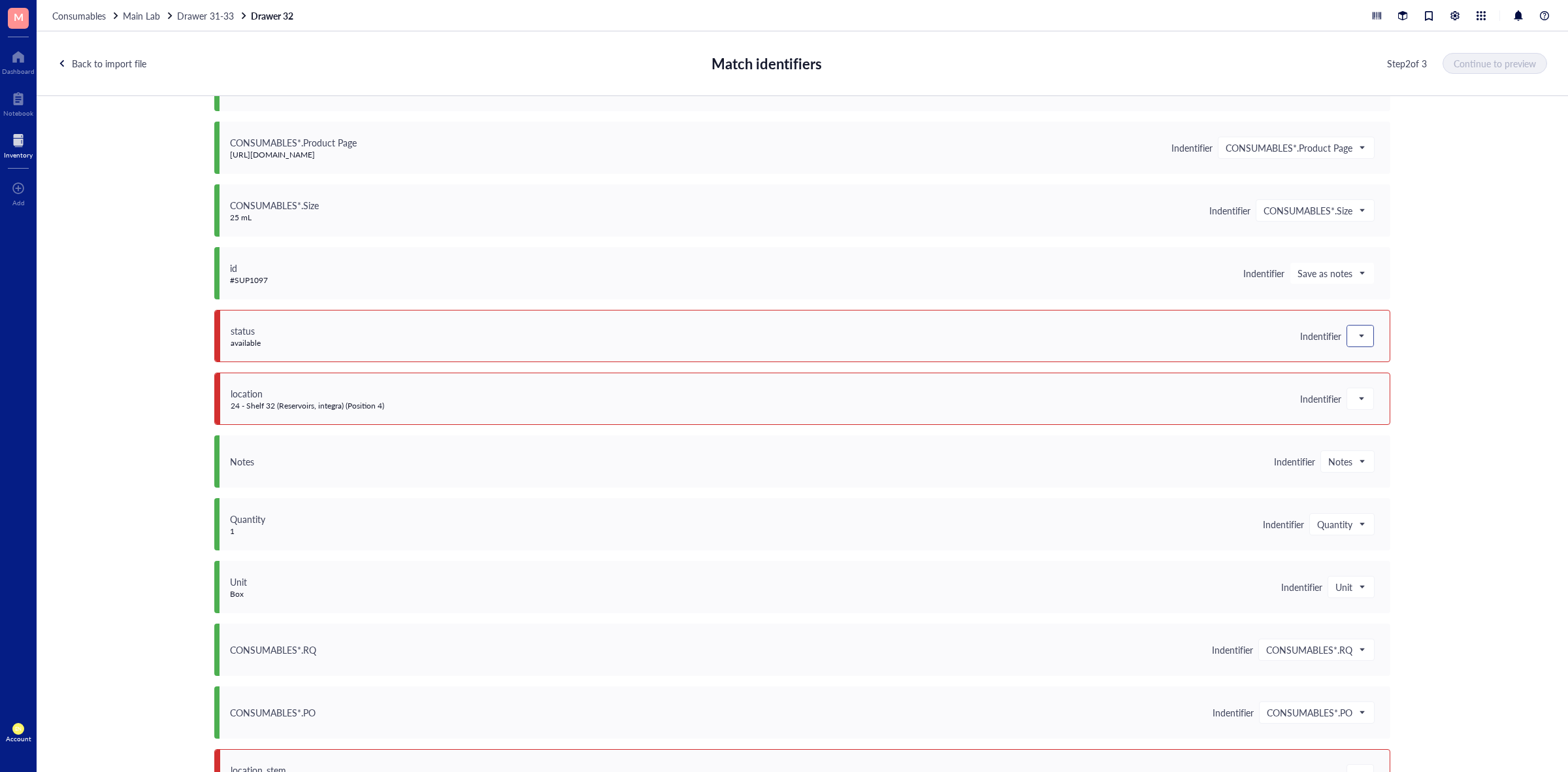
click at [1355, 331] on span at bounding box center [1361, 336] width 12 height 20
click at [1359, 375] on div "Save as notes" at bounding box center [1441, 380] width 172 height 14
click at [1355, 400] on span at bounding box center [1361, 398] width 12 height 20
click at [1361, 437] on div "Save as notes" at bounding box center [1441, 443] width 172 height 14
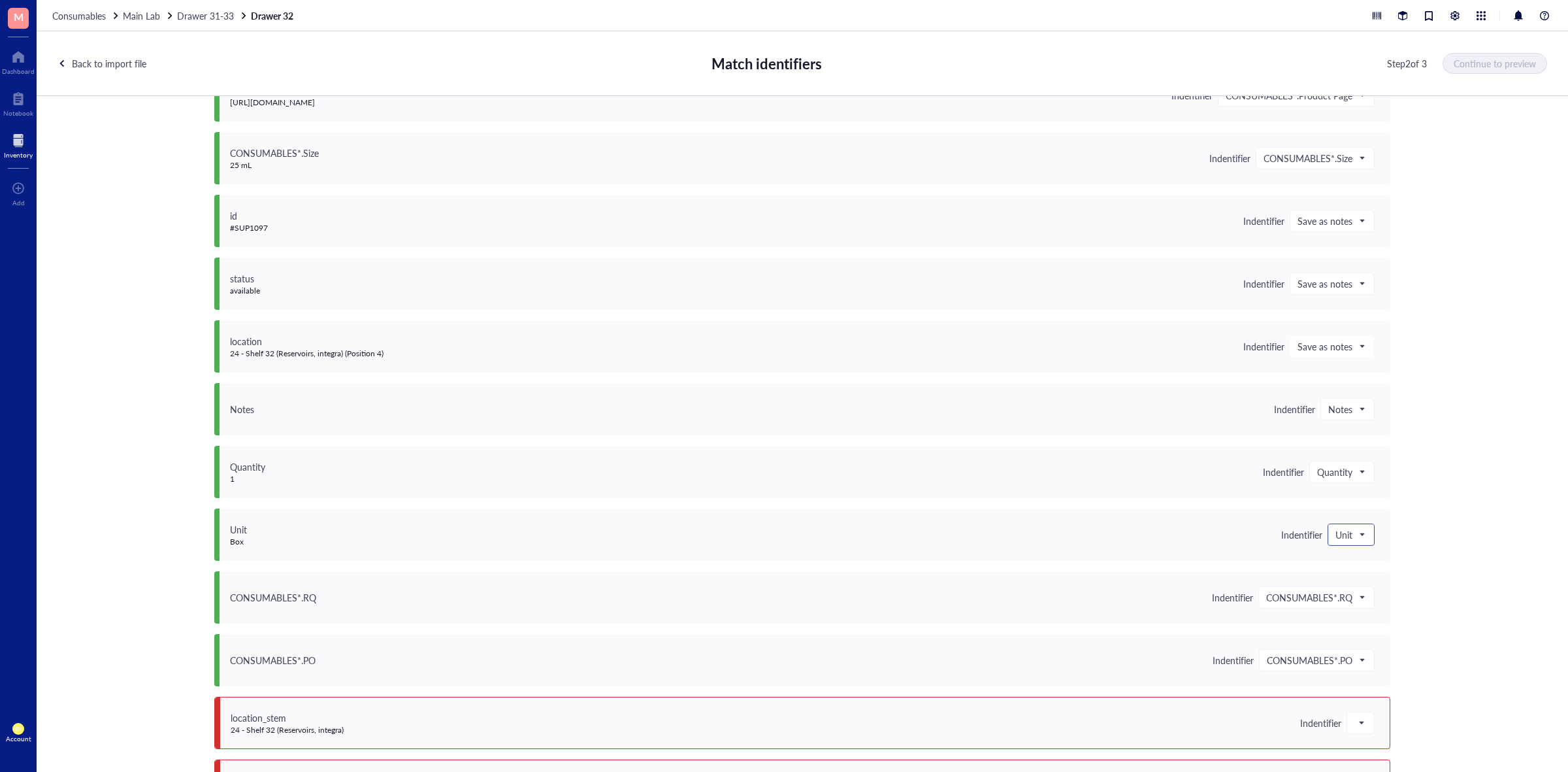
scroll to position [595, 0]
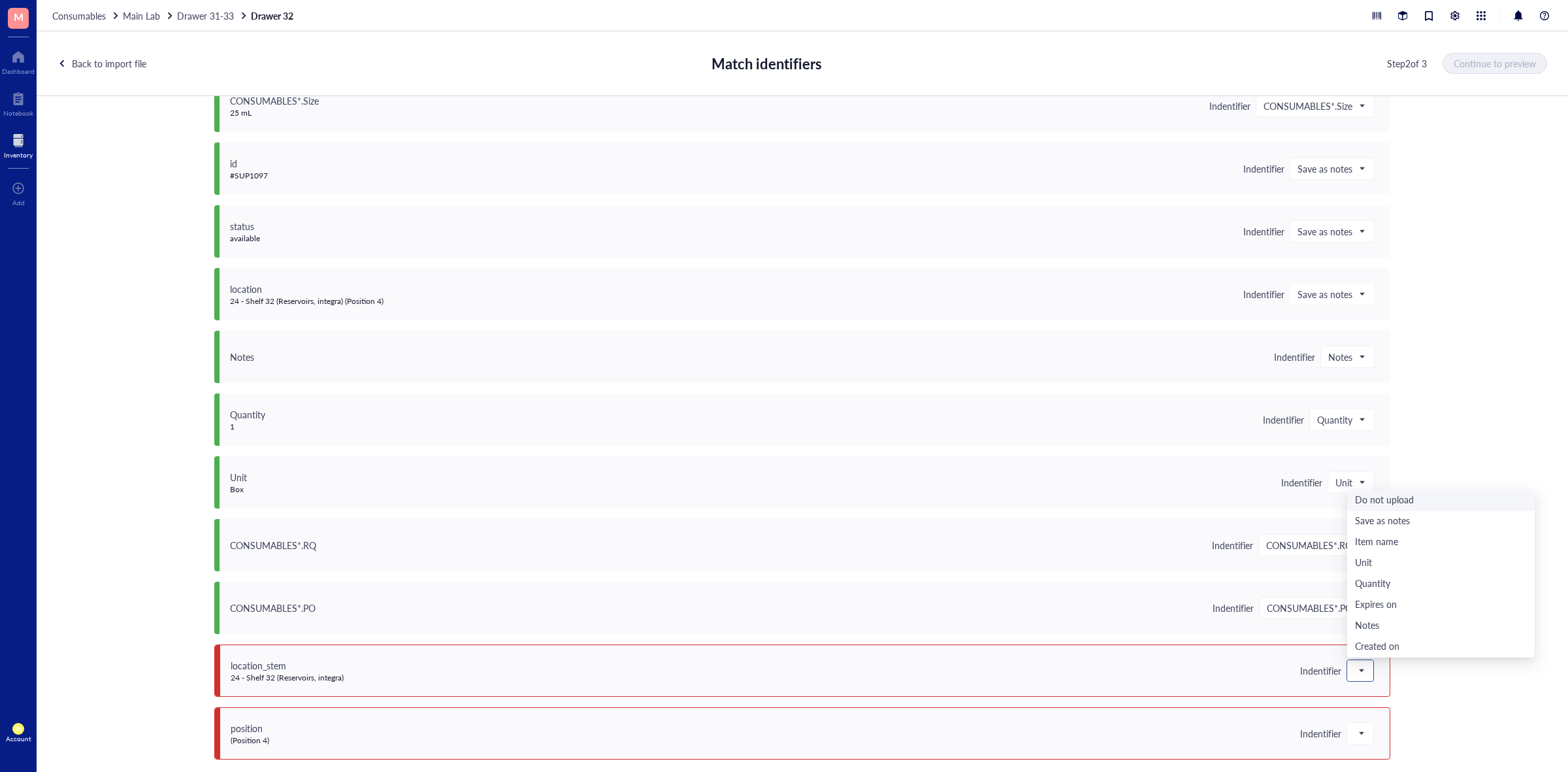
click at [1347, 671] on div at bounding box center [1360, 671] width 26 height 21
click at [1392, 493] on div "Do not upload" at bounding box center [1441, 500] width 172 height 14
click at [1357, 723] on div at bounding box center [1360, 733] width 26 height 21
click at [1391, 562] on div "Do not upload" at bounding box center [1441, 564] width 172 height 14
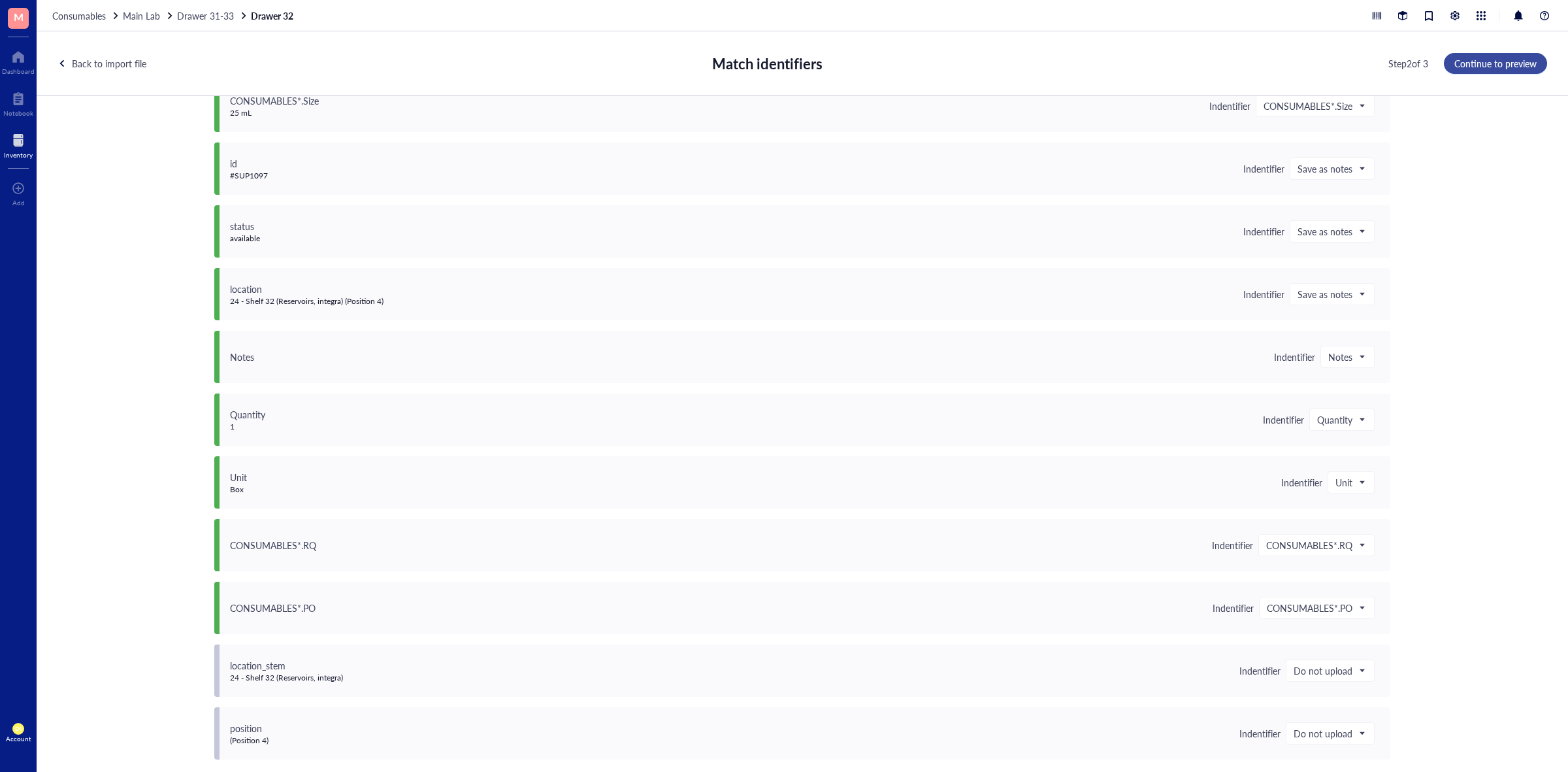
click at [1489, 63] on span "Continue to preview" at bounding box center [1496, 63] width 82 height 10
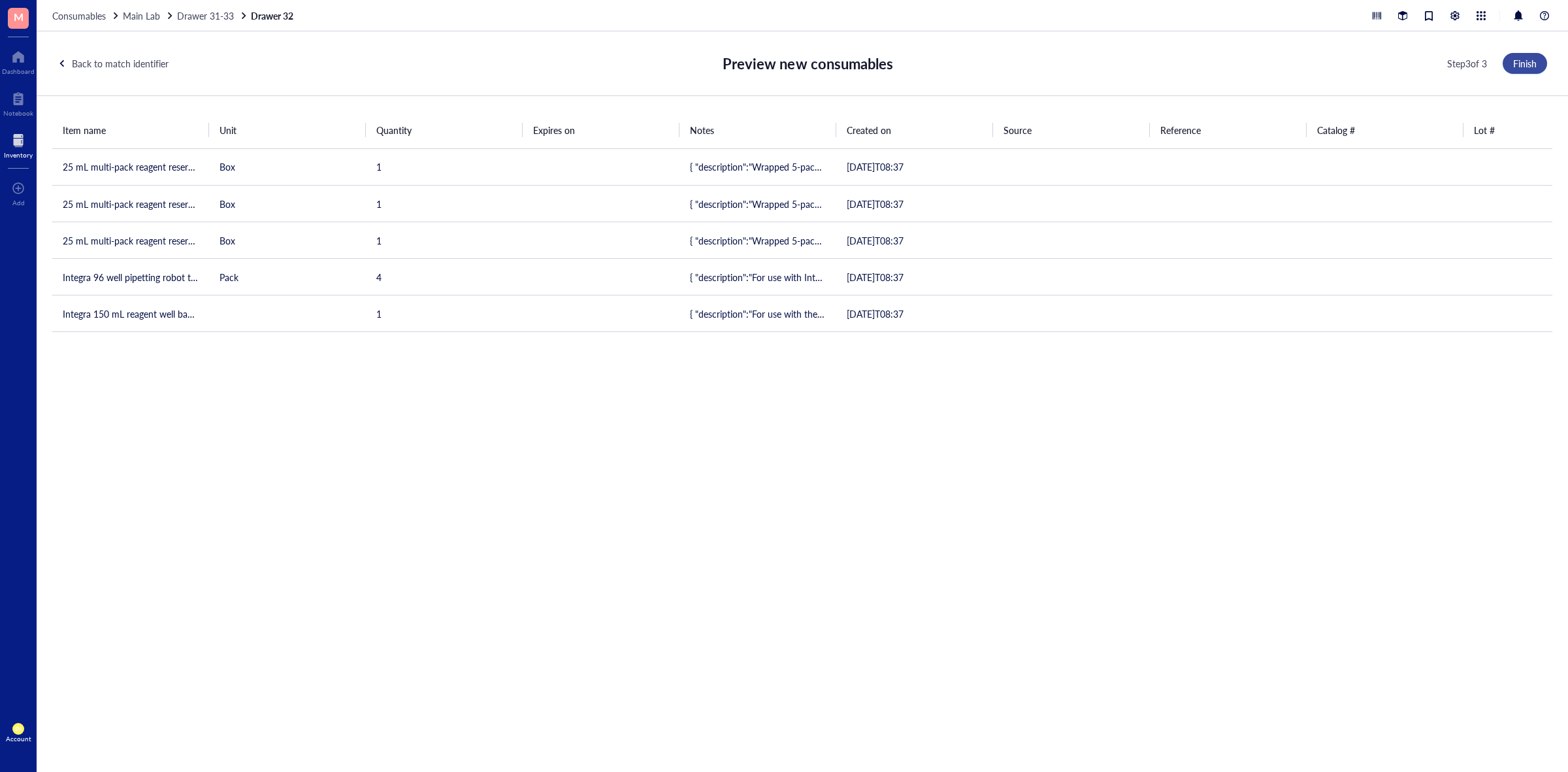
click at [1516, 61] on span "Finish" at bounding box center [1525, 63] width 24 height 10
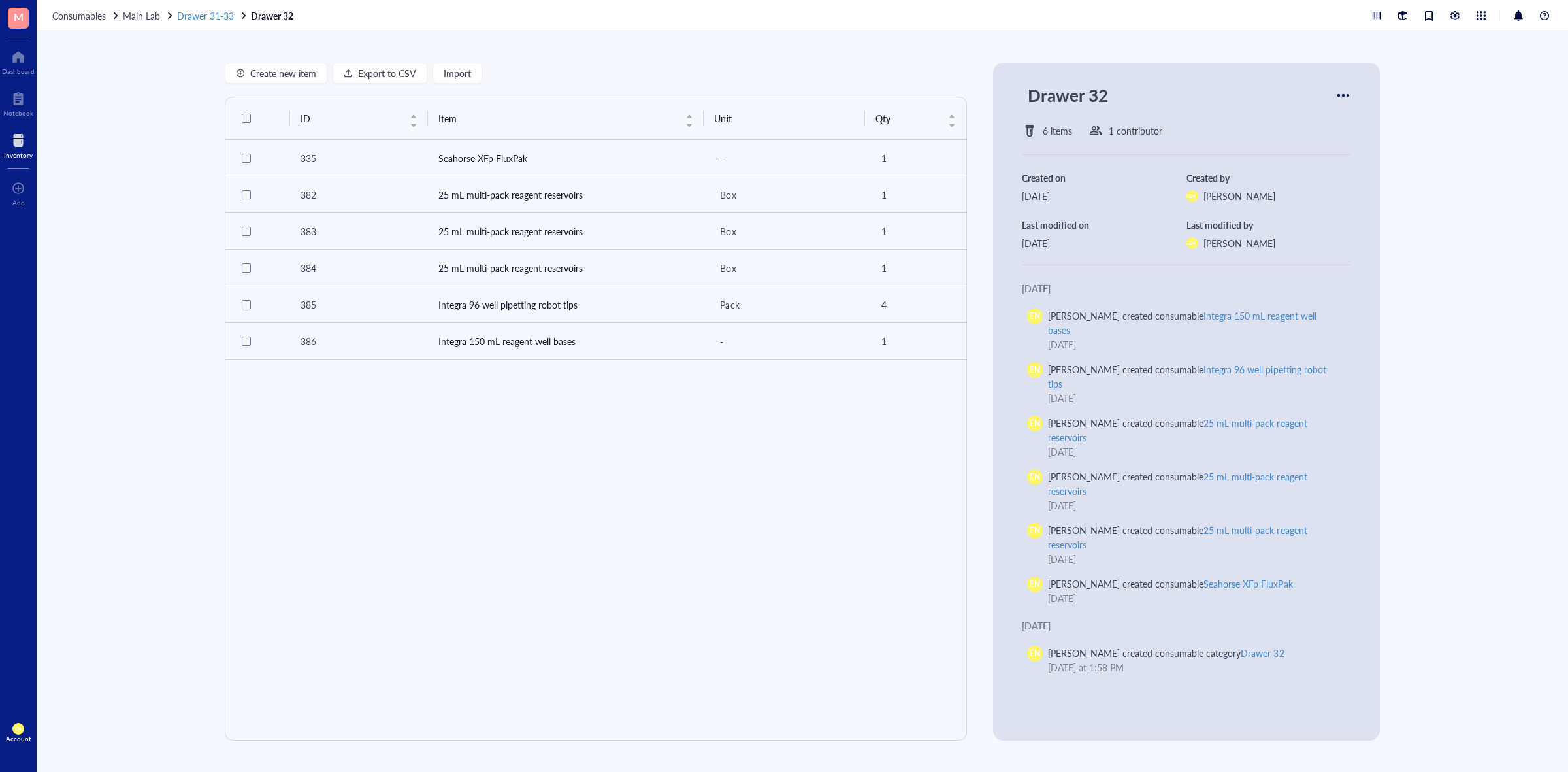
click at [199, 17] on span "Drawer 31-33" at bounding box center [206, 16] width 57 height 13
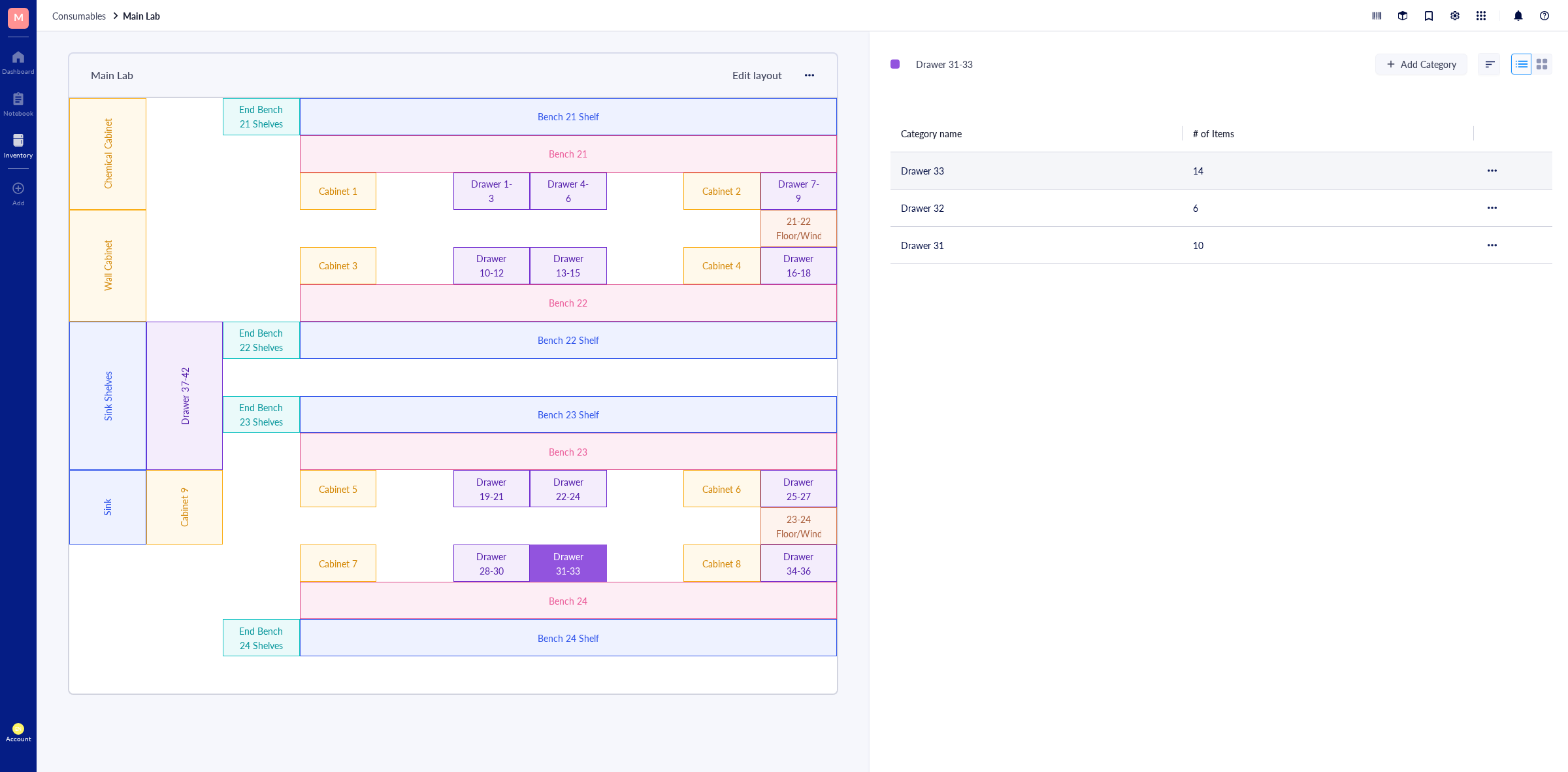
click at [981, 183] on td "Drawer 33" at bounding box center [1036, 170] width 292 height 37
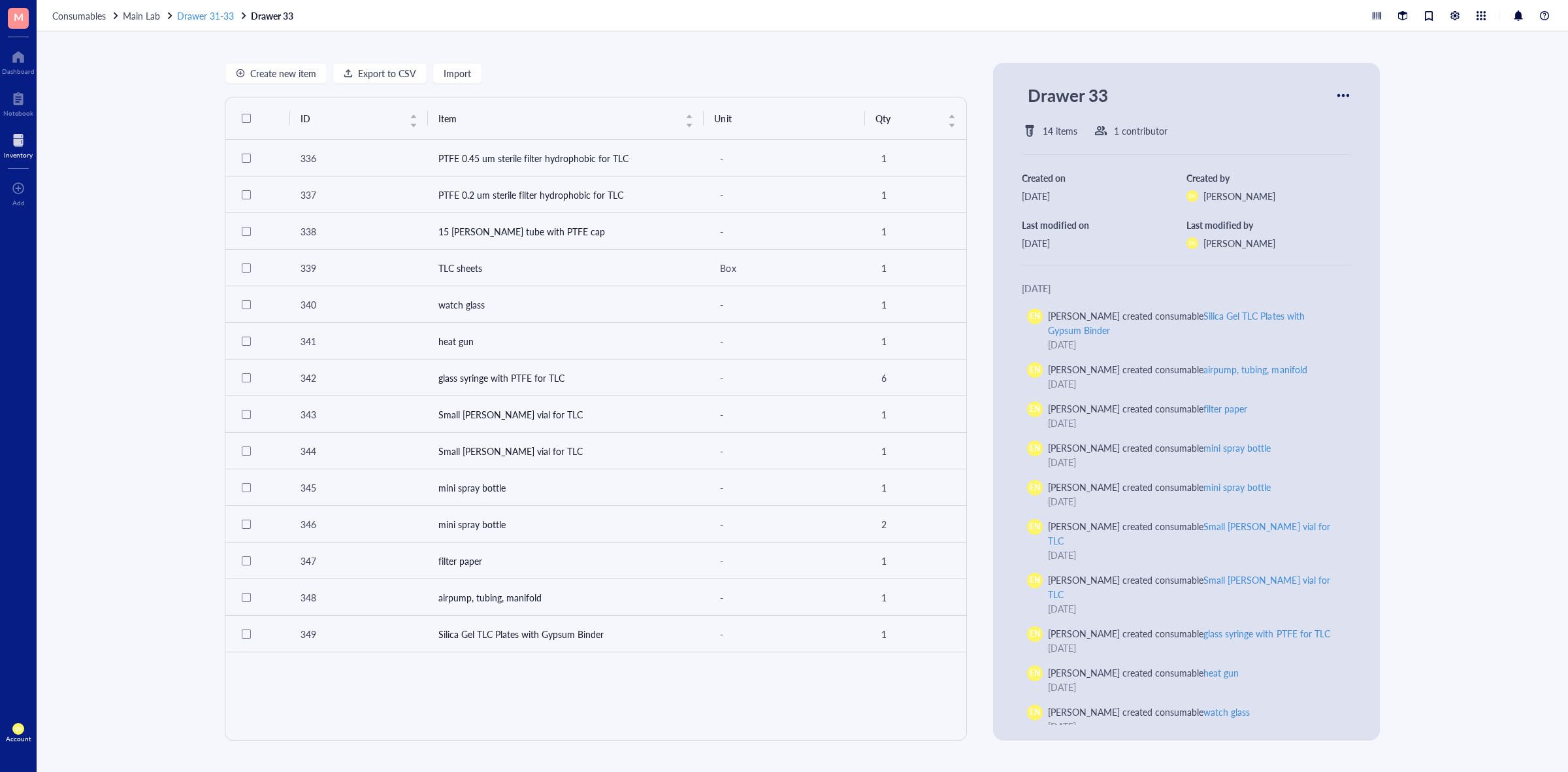
click at [194, 10] on span "Drawer 31-33" at bounding box center [206, 16] width 57 height 13
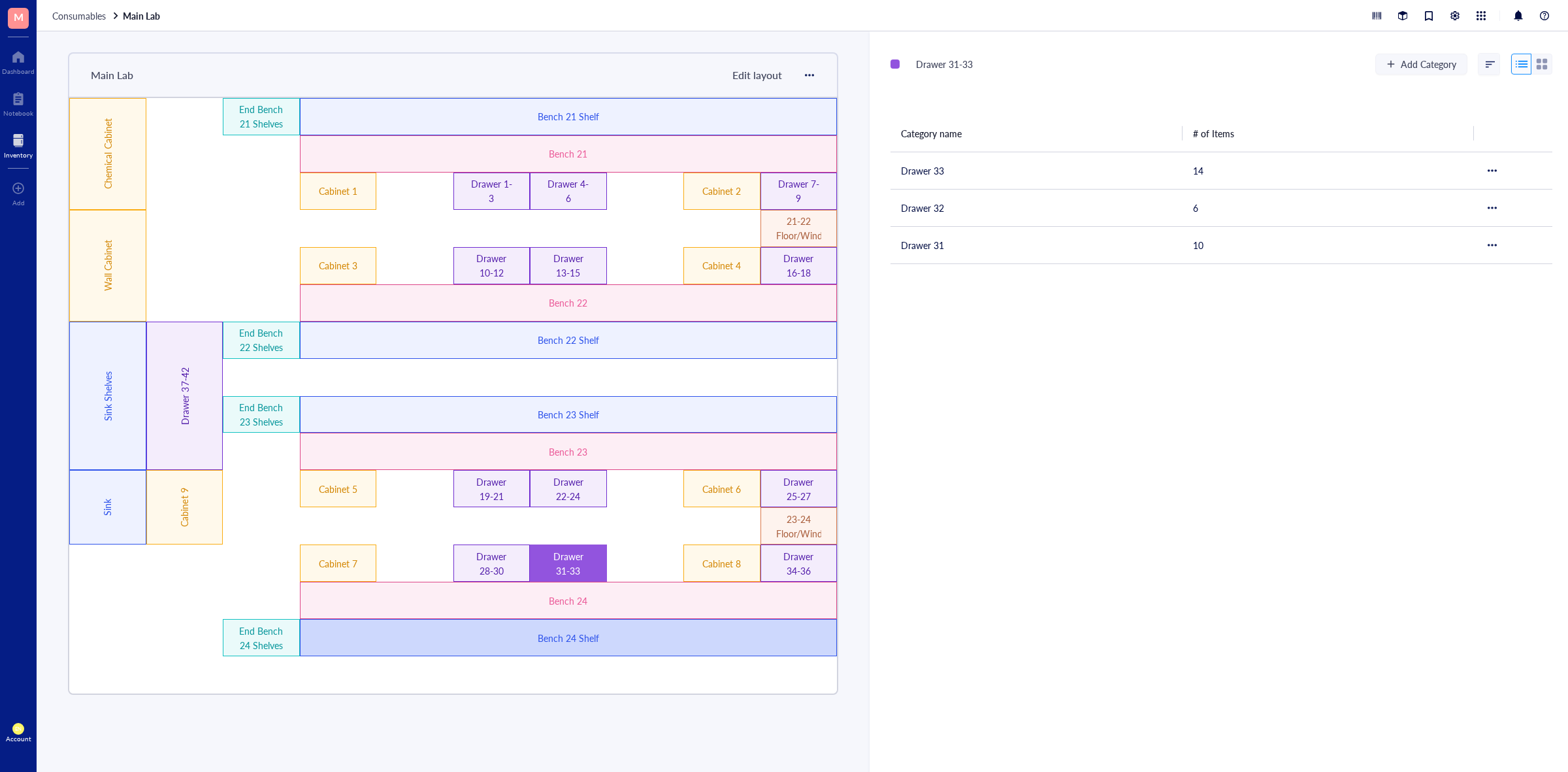
click at [650, 641] on div "Bench 24 Shelf" at bounding box center [568, 638] width 321 height 14
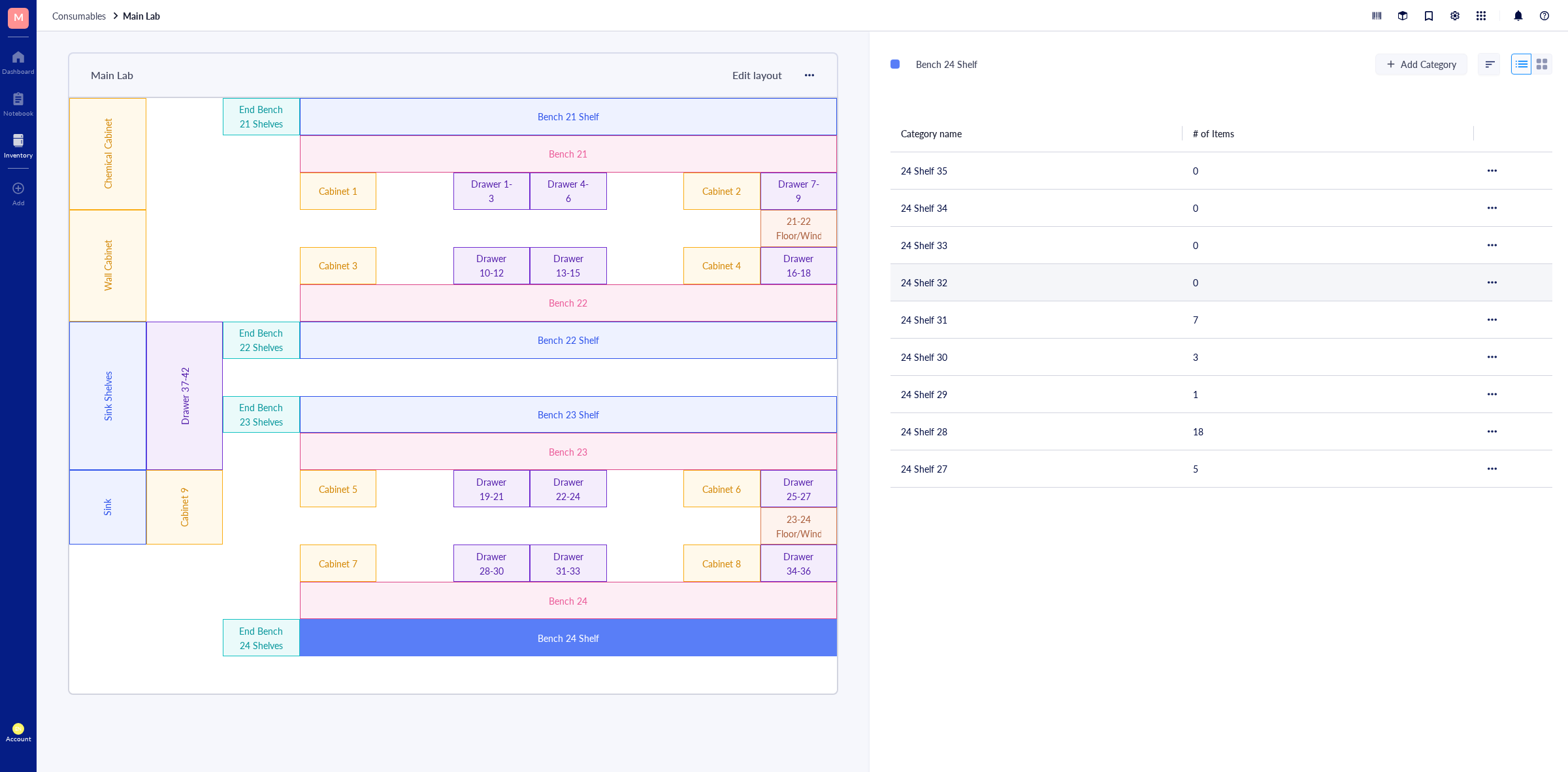
click at [974, 286] on td "24 Shelf 32" at bounding box center [1036, 282] width 292 height 37
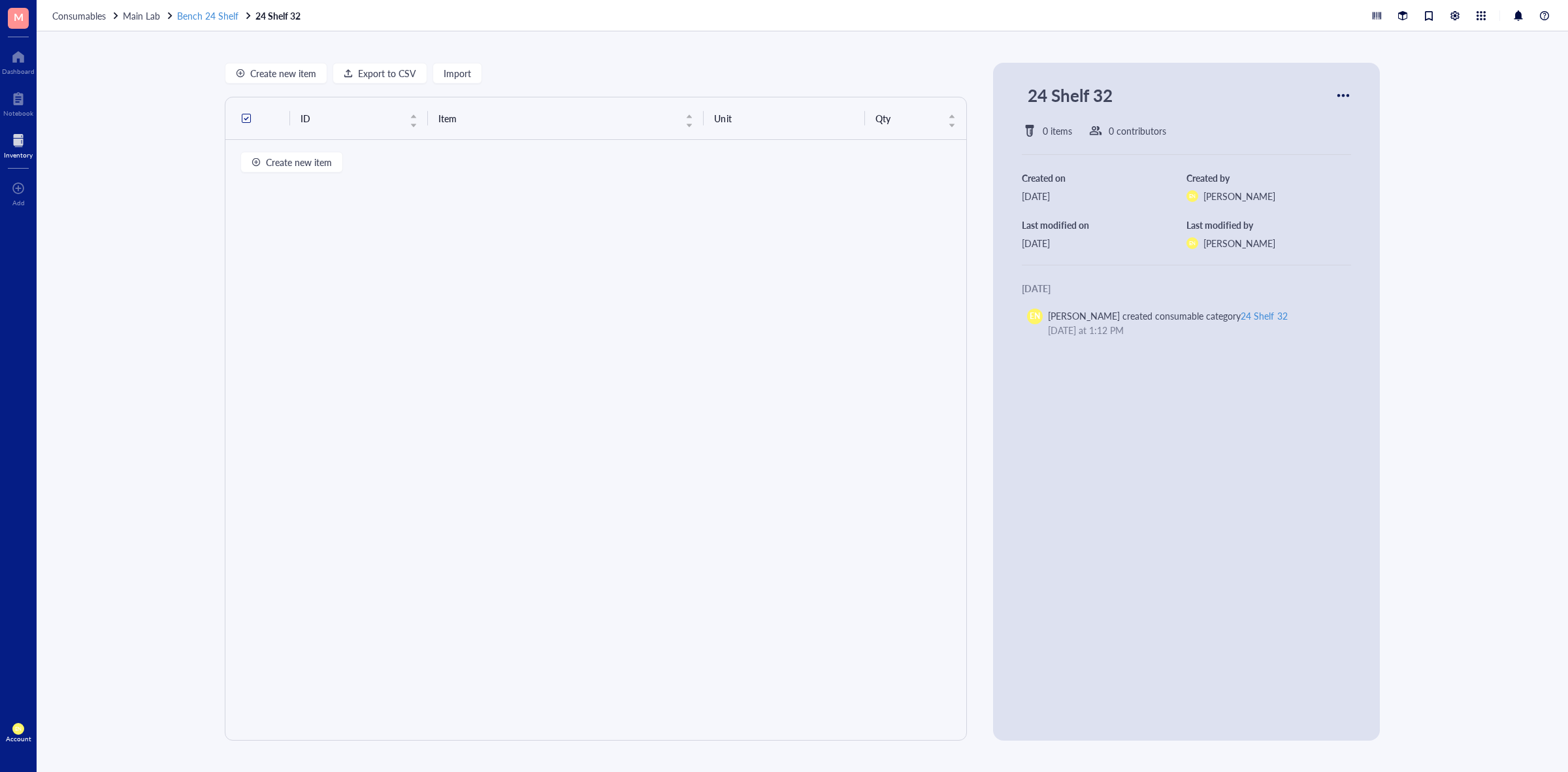
click at [208, 17] on span "Bench 24 Shelf" at bounding box center [208, 16] width 62 height 13
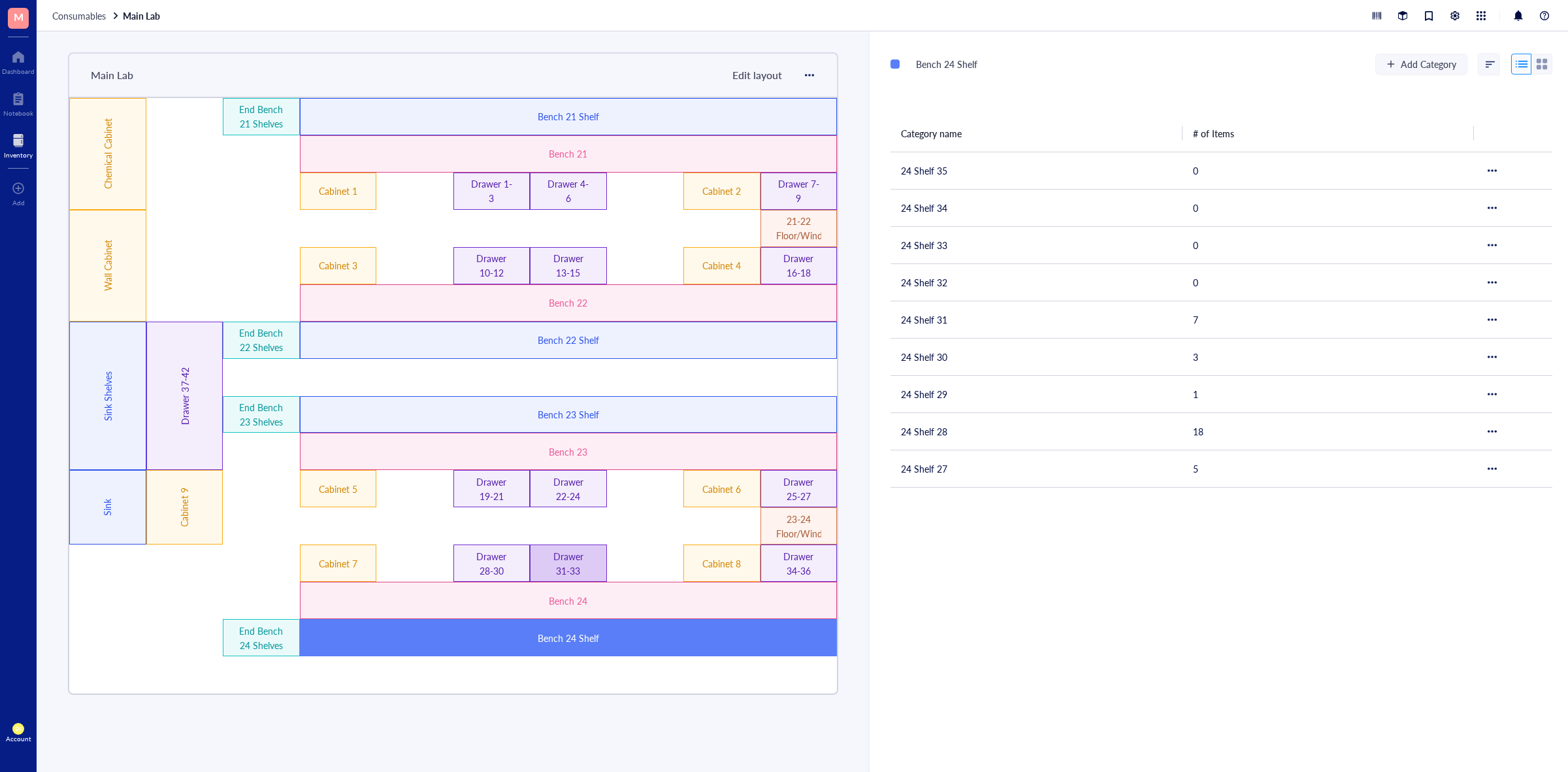
click at [575, 567] on div "Drawer 31-33" at bounding box center [568, 564] width 45 height 29
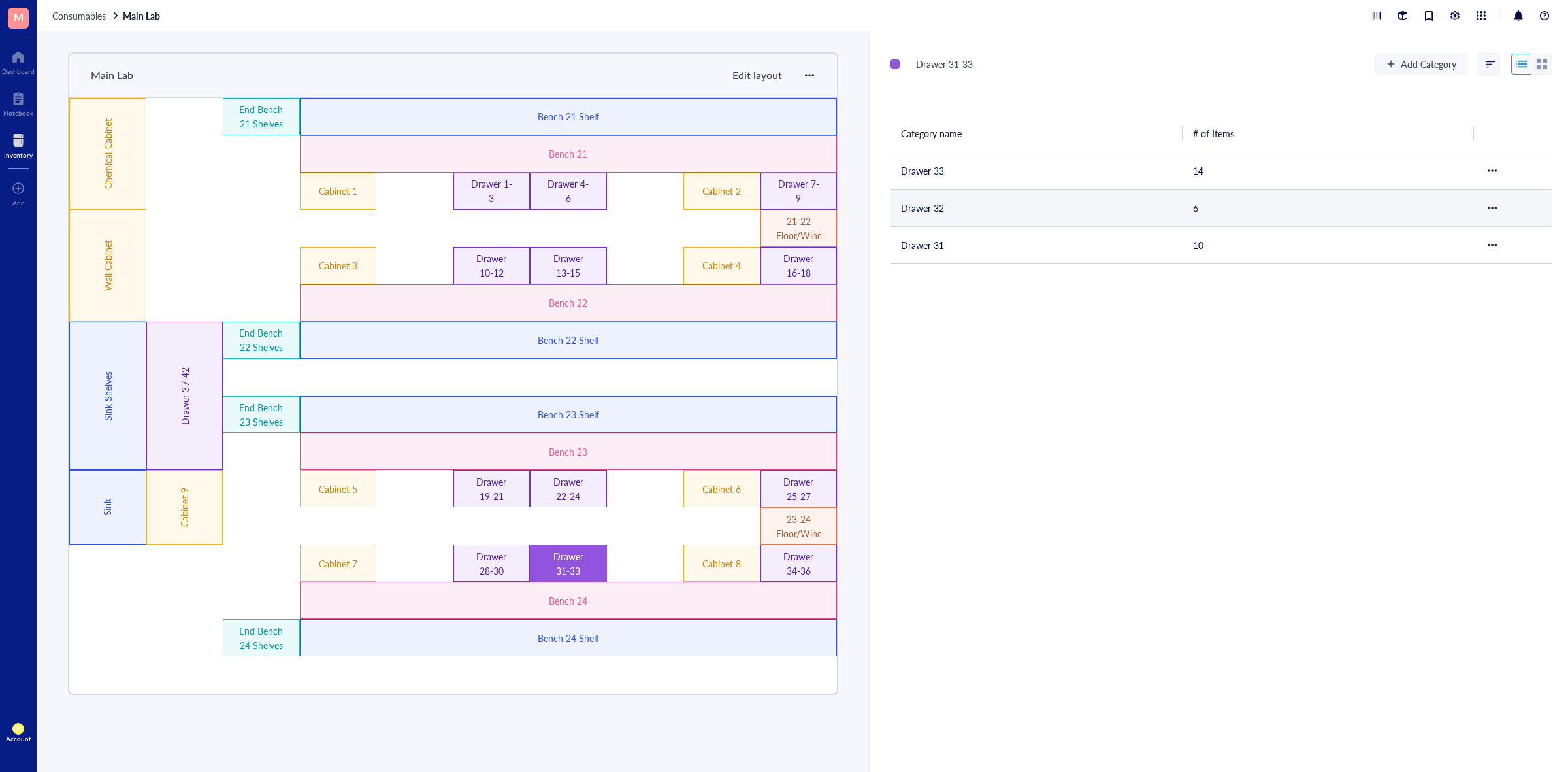
click at [976, 215] on td "Drawer 32" at bounding box center [1036, 207] width 292 height 37
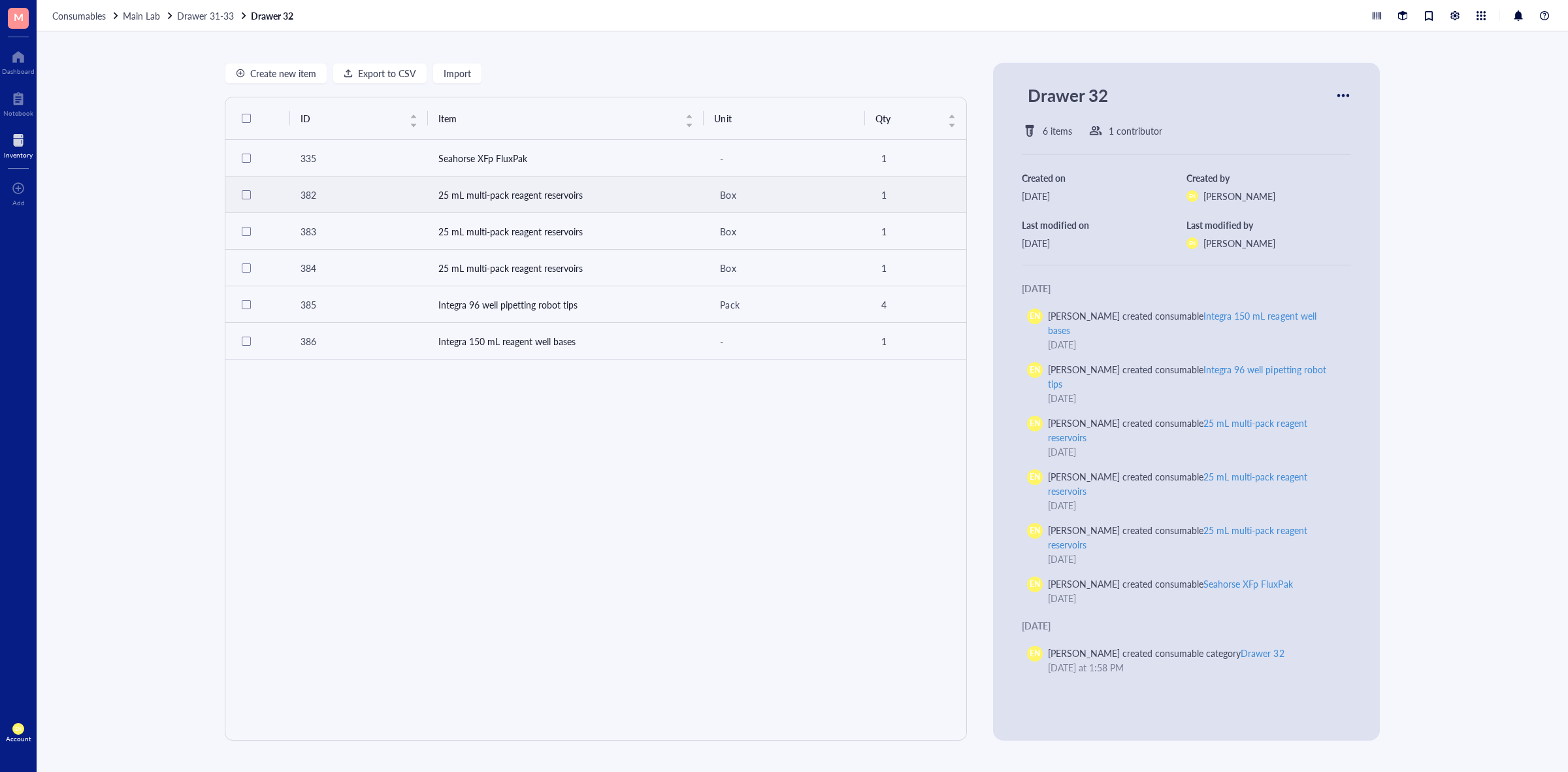
click at [358, 200] on div "382" at bounding box center [359, 195] width 117 height 14
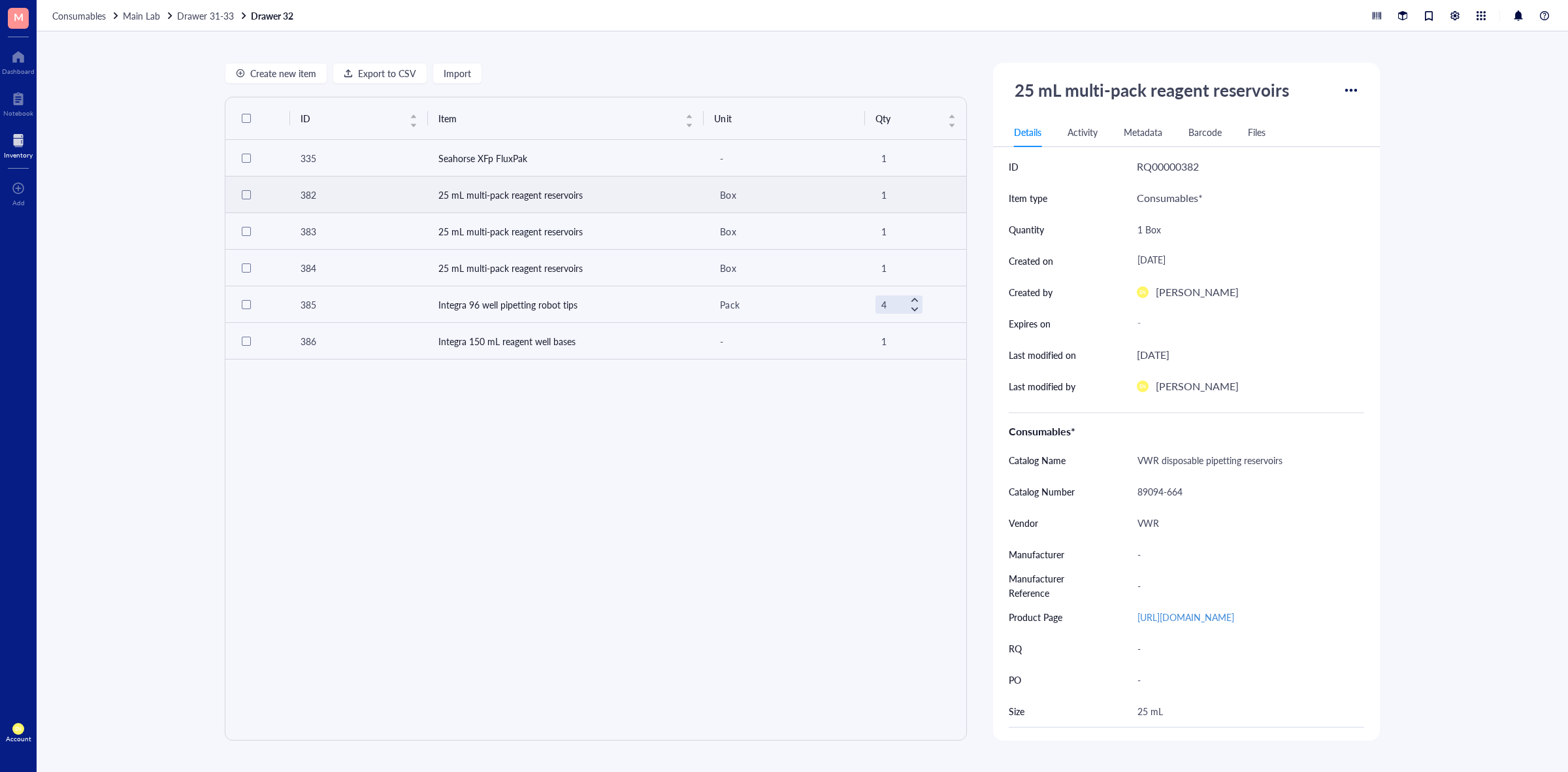
click at [247, 192] on div at bounding box center [246, 195] width 9 height 10
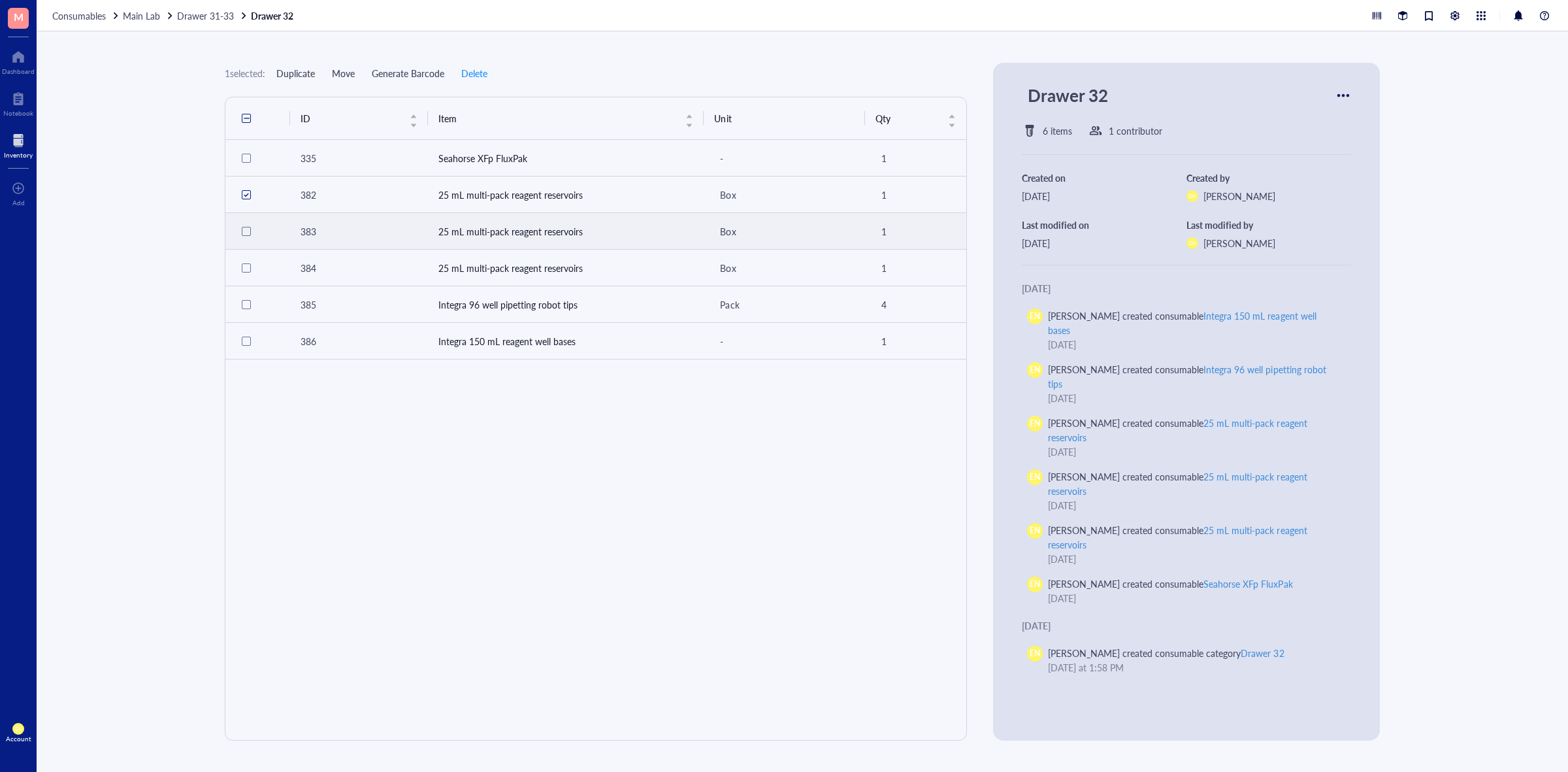
click at [238, 234] on div at bounding box center [246, 231] width 21 height 21
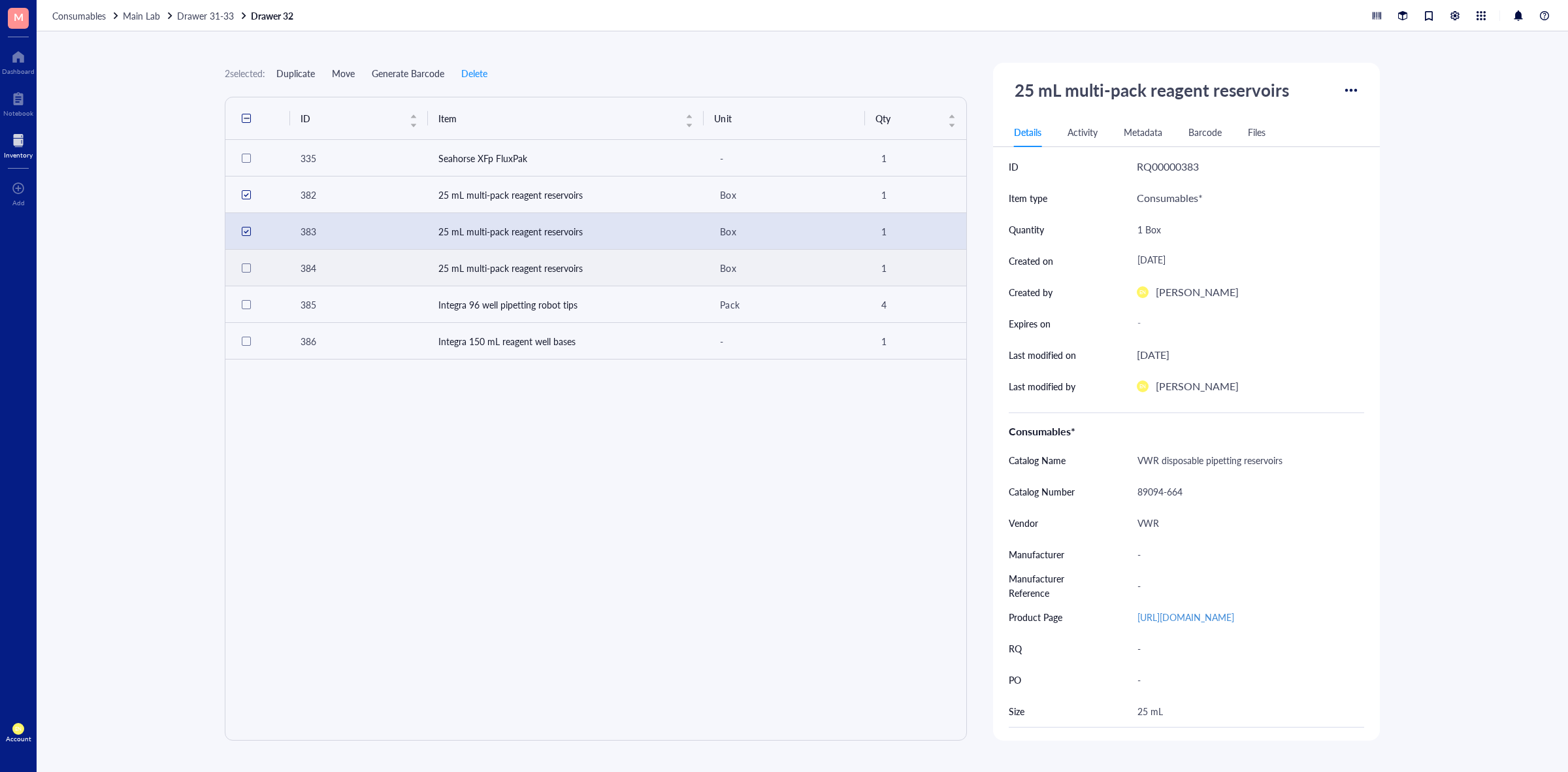
click at [241, 267] on div at bounding box center [246, 268] width 9 height 10
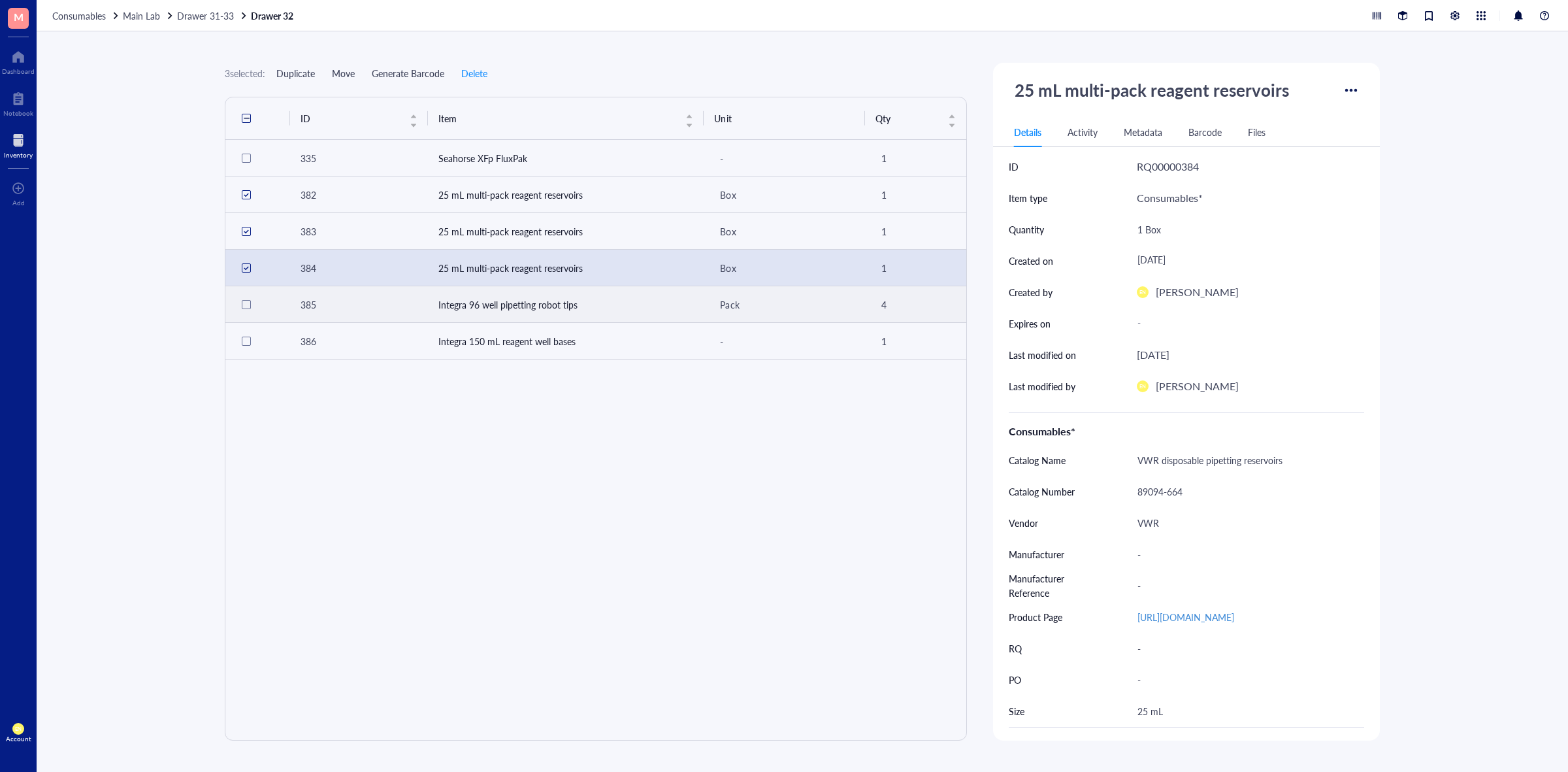
click at [243, 302] on div at bounding box center [246, 305] width 9 height 10
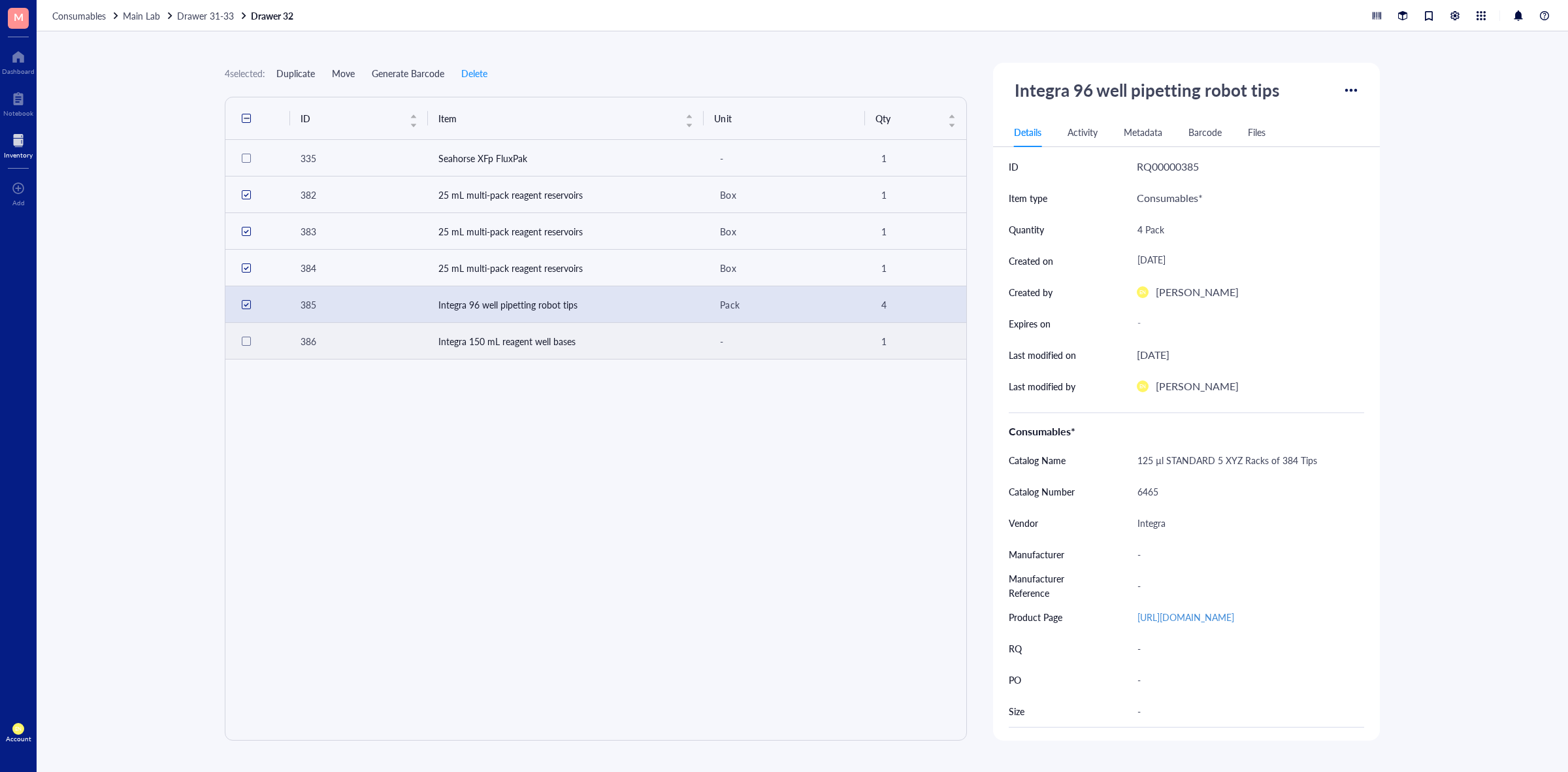
click at [243, 344] on div at bounding box center [246, 341] width 9 height 10
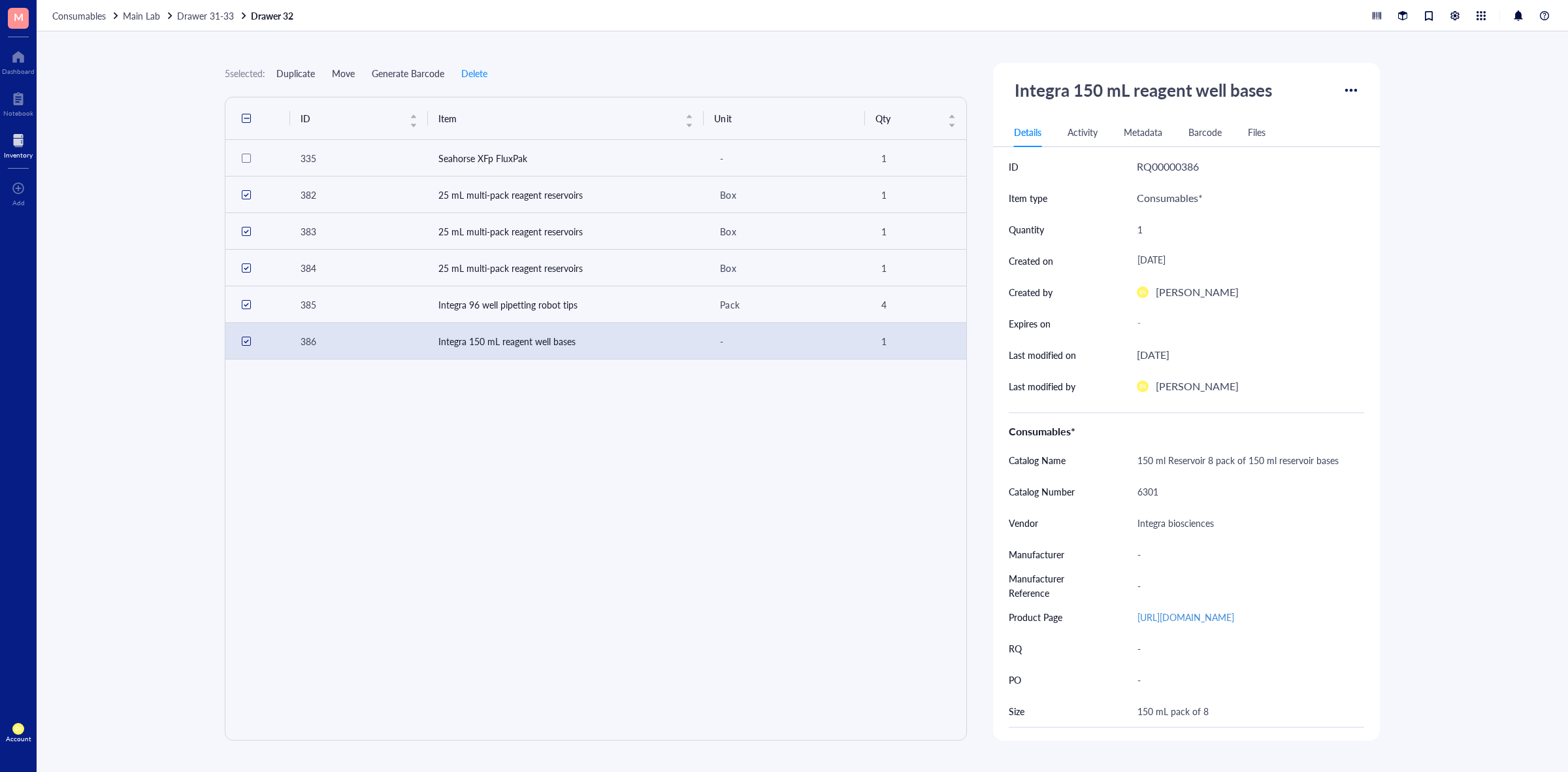
click at [343, 74] on span "Move" at bounding box center [343, 73] width 23 height 10
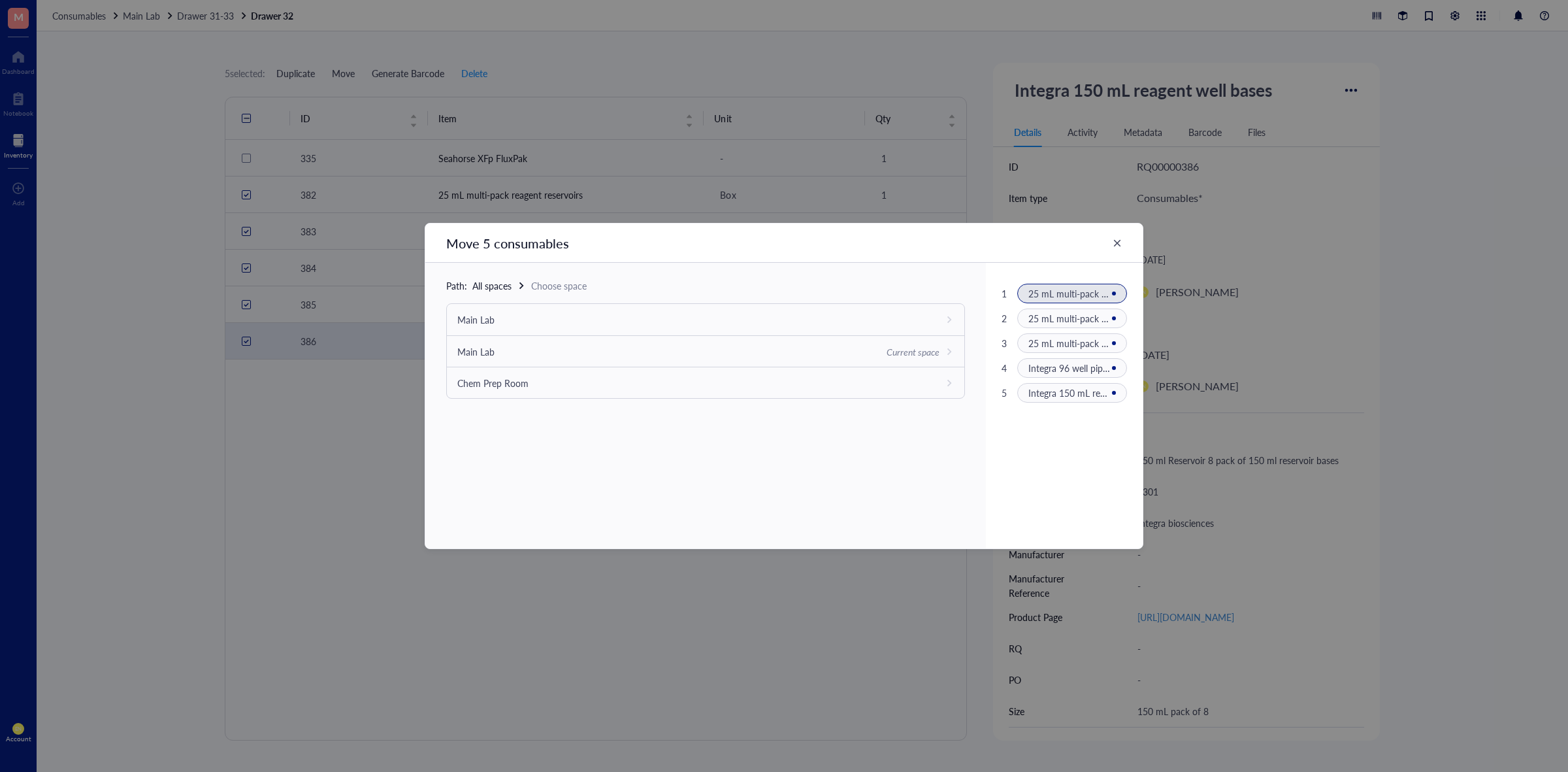
click at [946, 351] on icon at bounding box center [950, 352] width 9 height 10
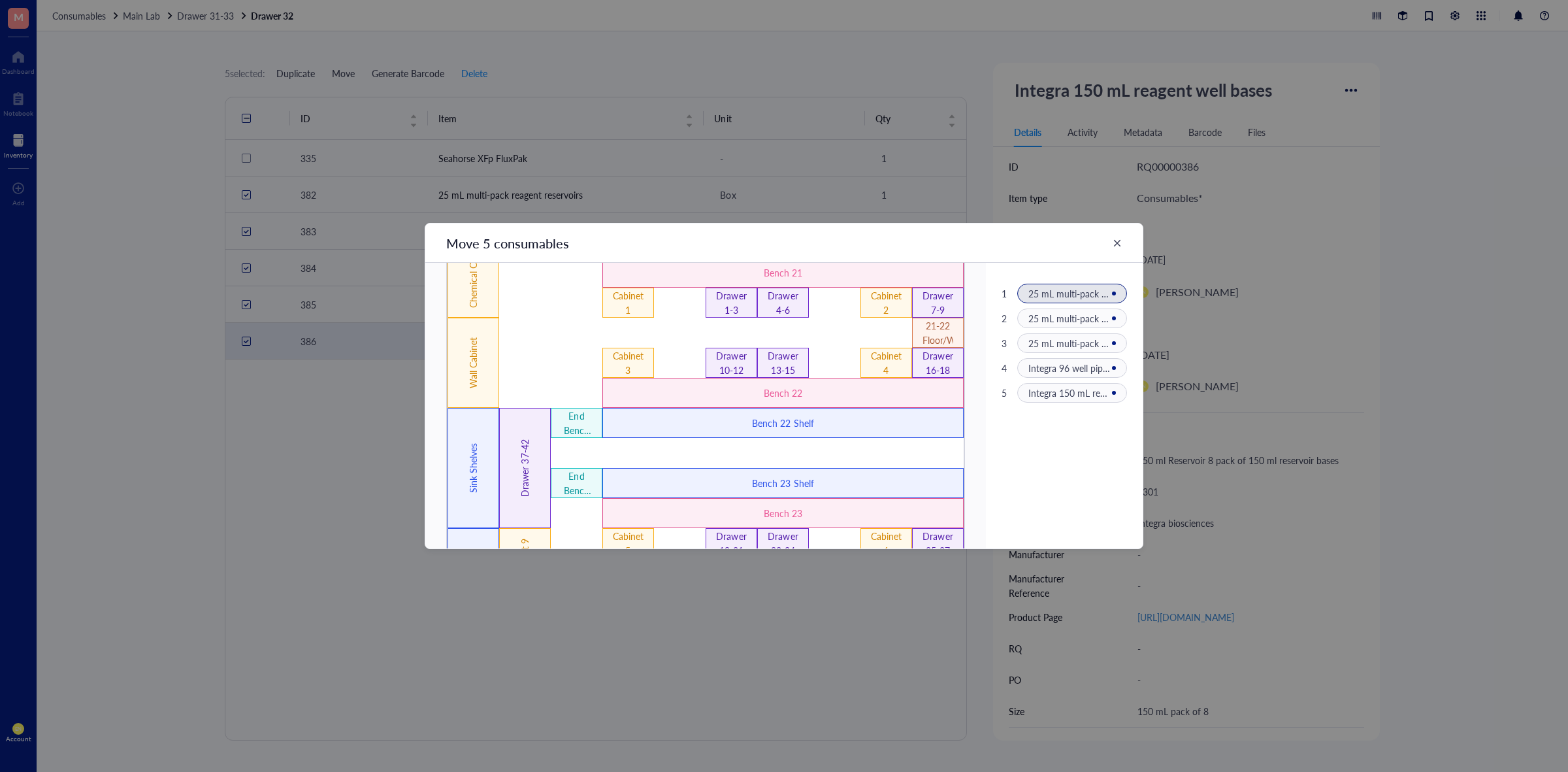
scroll to position [258, 0]
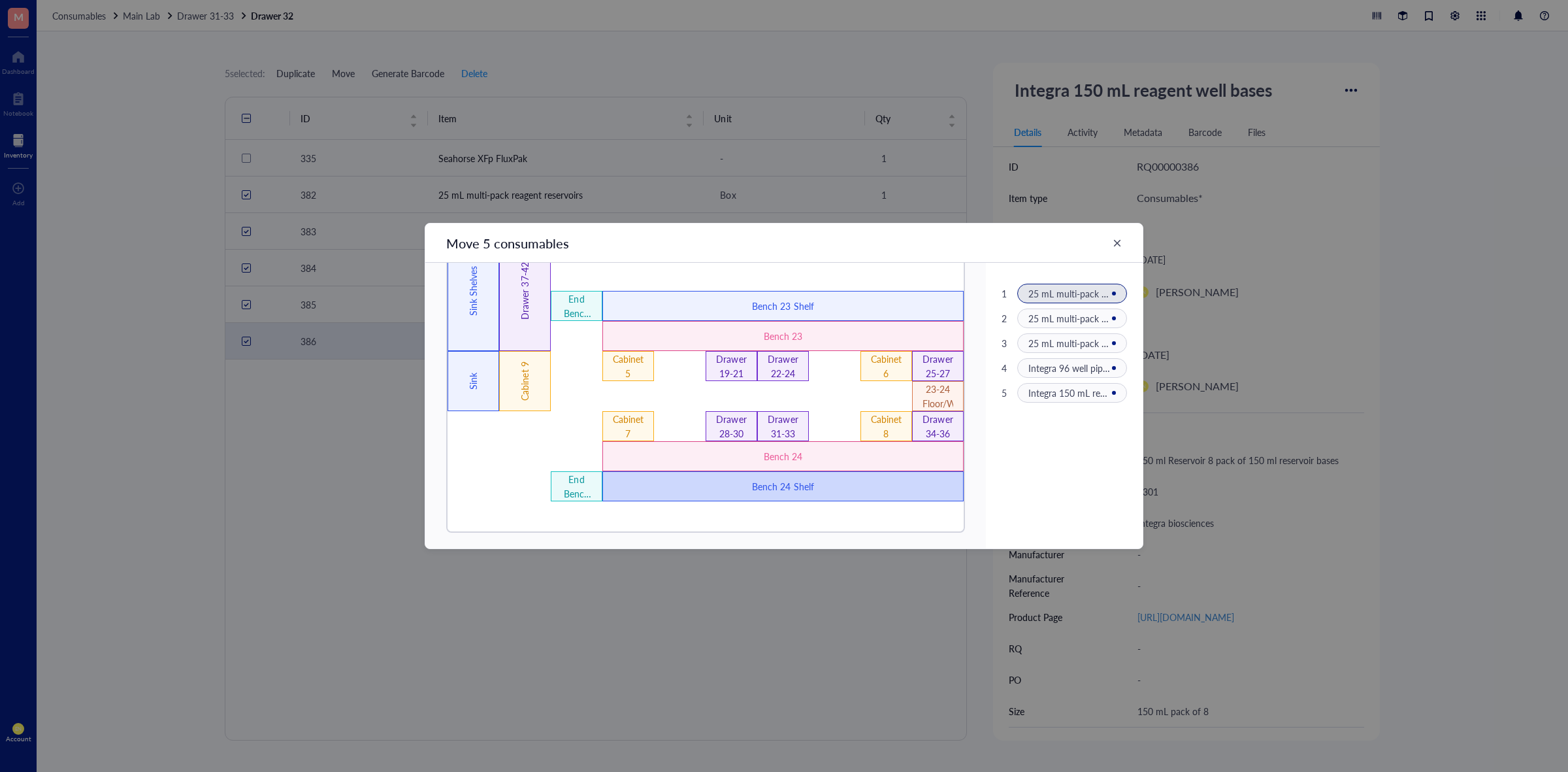
click at [792, 492] on div "Bench 24 Shelf" at bounding box center [783, 486] width 216 height 14
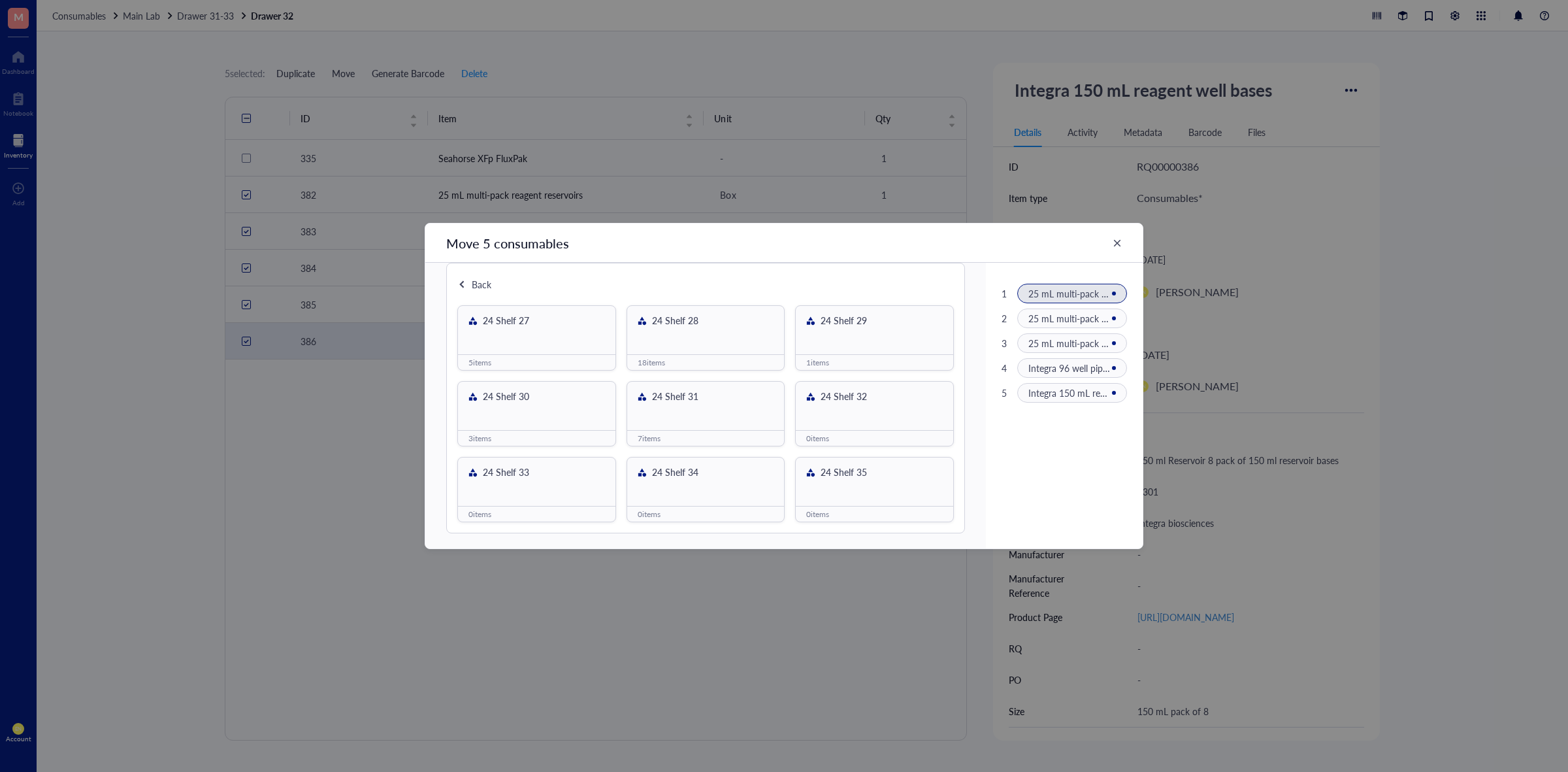
click at [877, 413] on div "24 Shelf 32" at bounding box center [875, 405] width 158 height 48
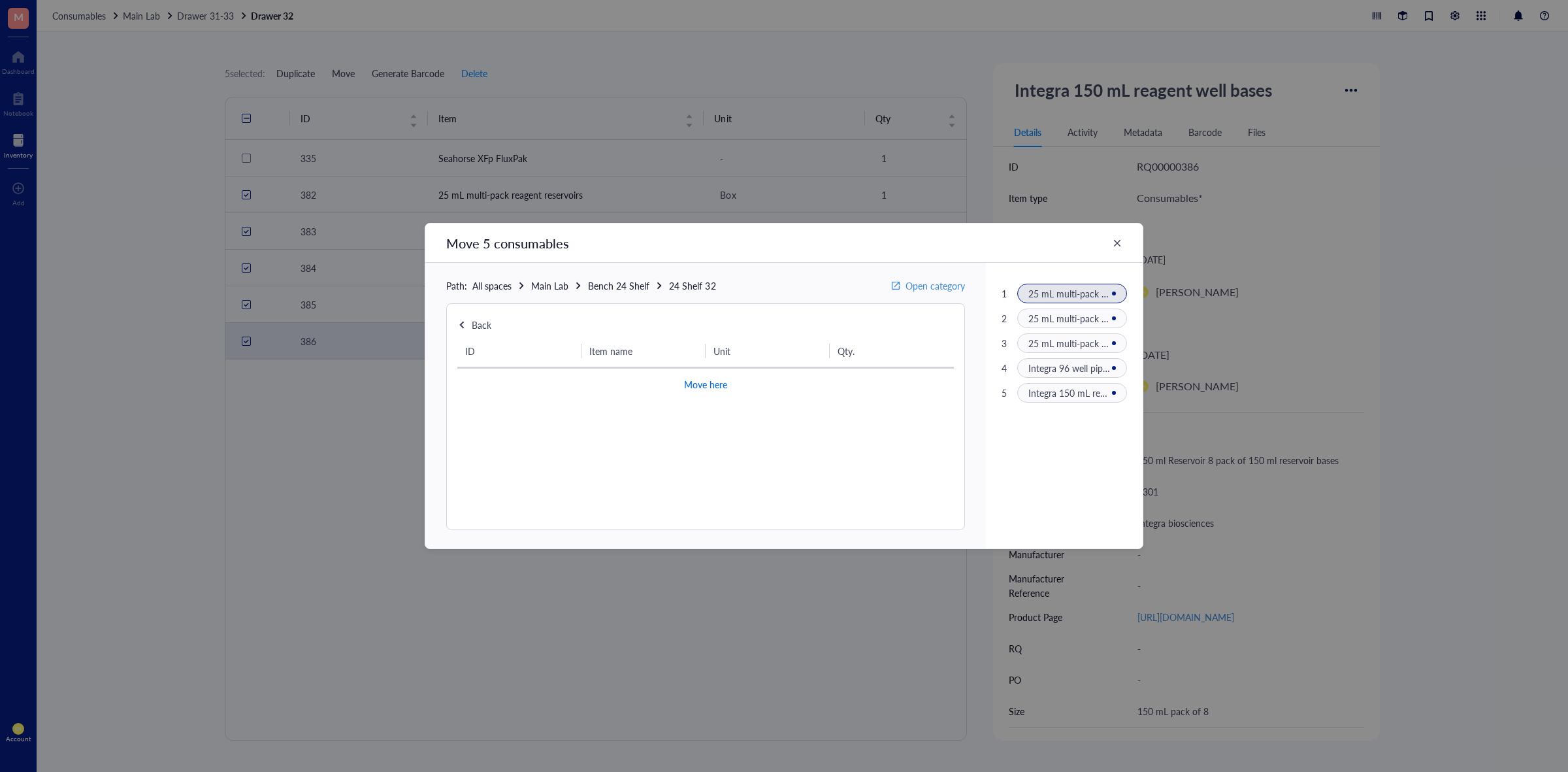
click at [714, 381] on span "Move here" at bounding box center [705, 384] width 43 height 17
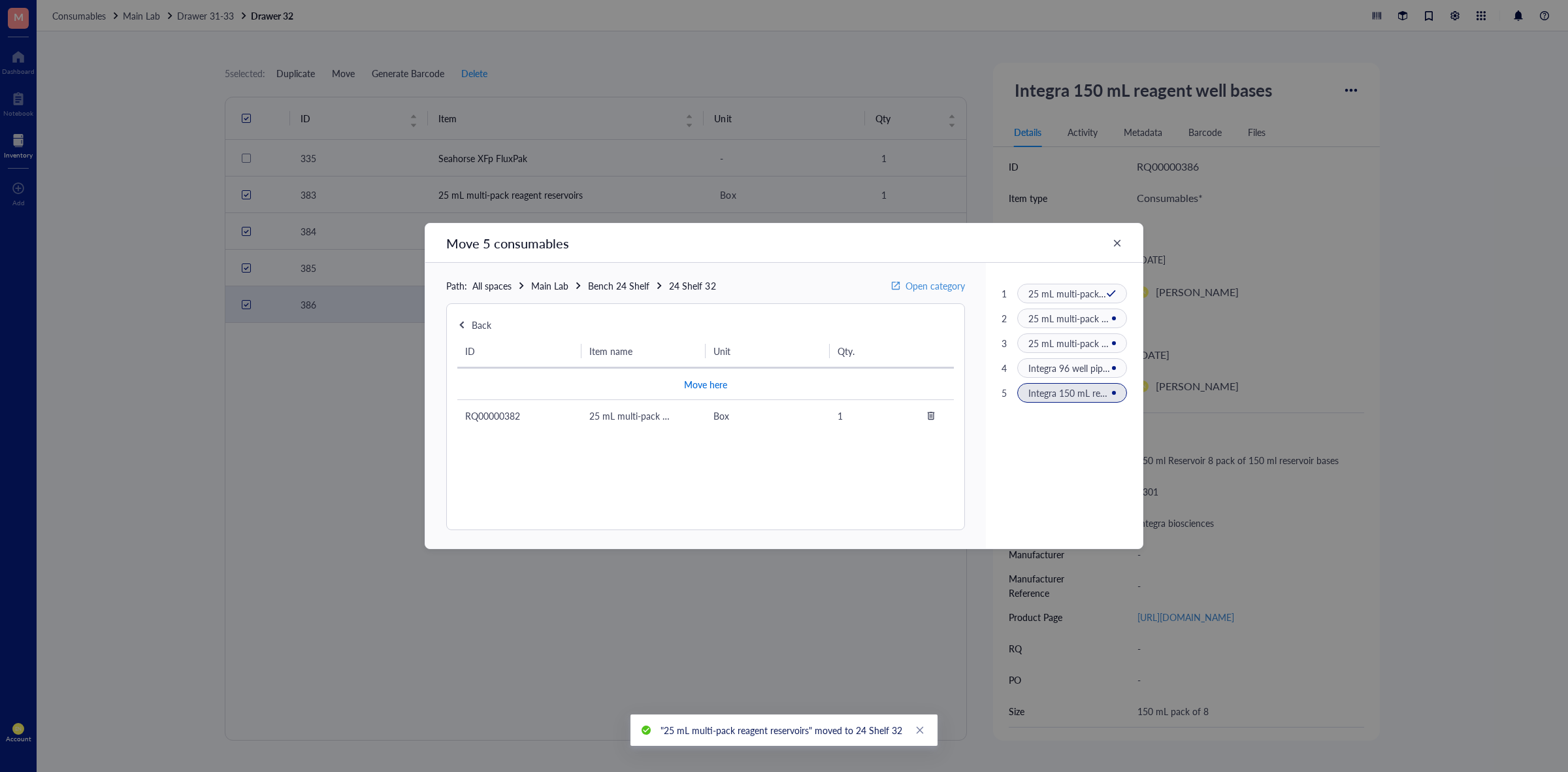
click at [706, 390] on span "Move here" at bounding box center [705, 384] width 43 height 17
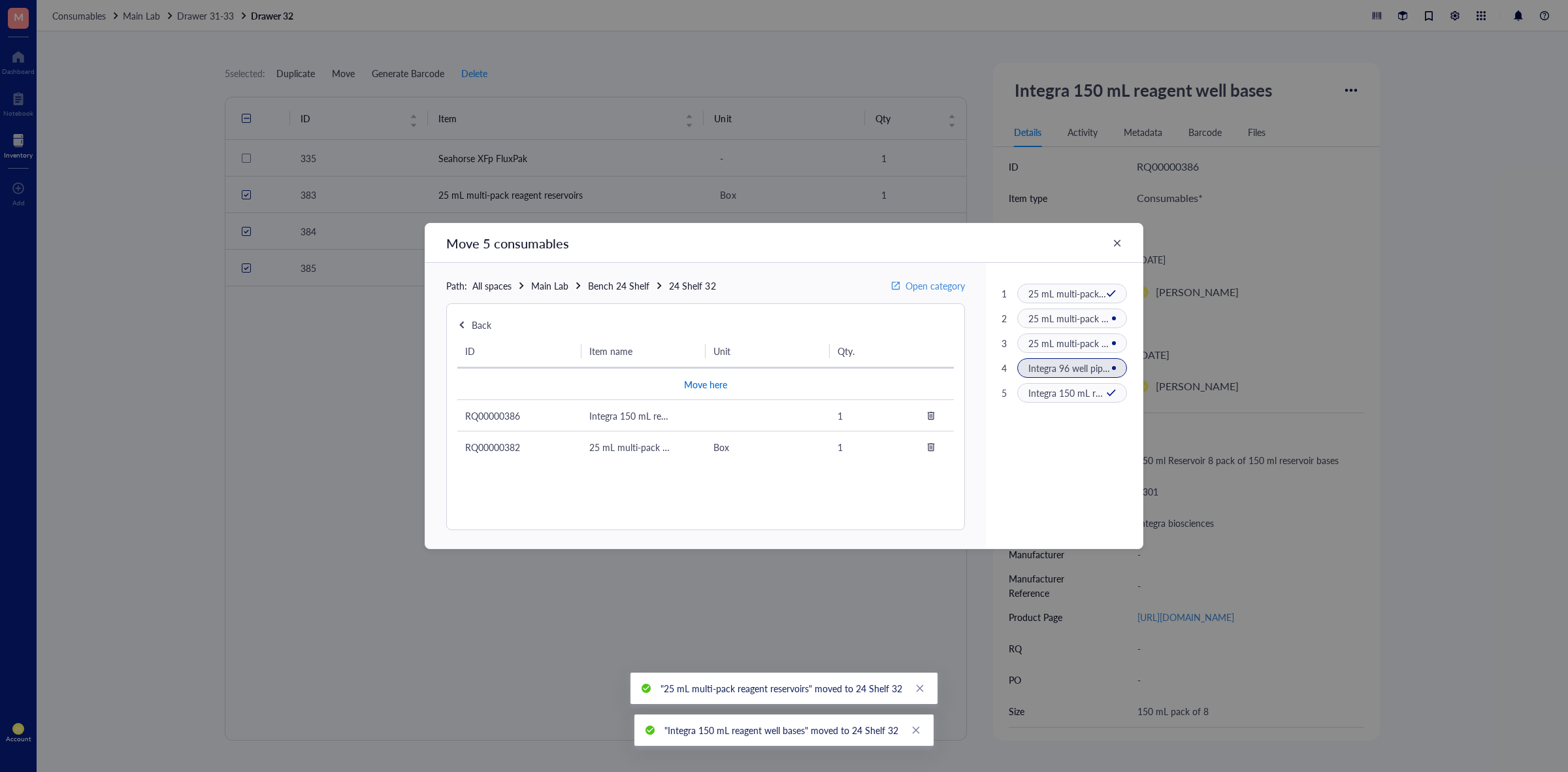
click at [706, 387] on span "Move here" at bounding box center [705, 384] width 43 height 17
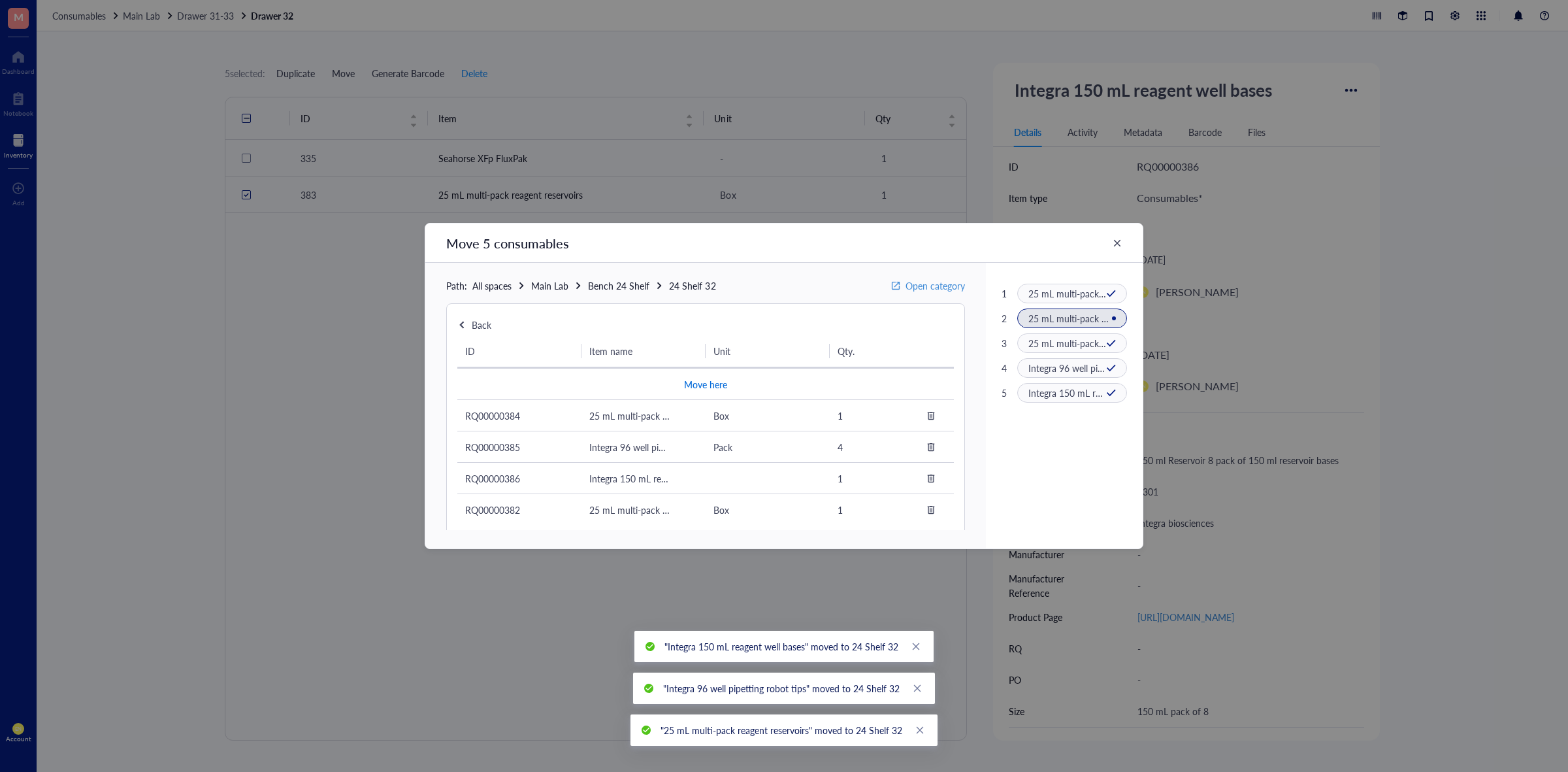
click at [706, 387] on span "Move here" at bounding box center [705, 384] width 43 height 17
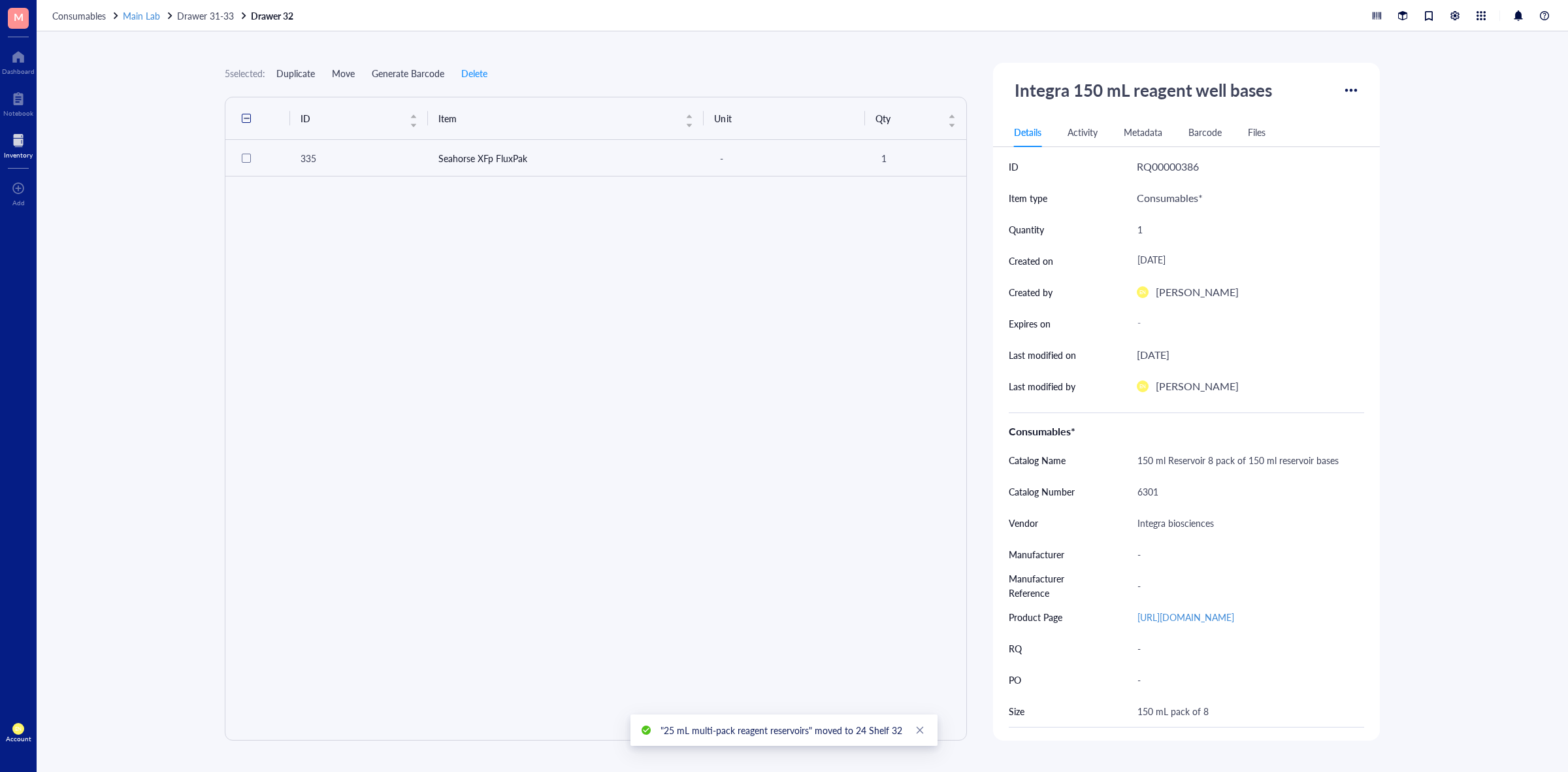
click at [142, 15] on span "Main Lab" at bounding box center [141, 16] width 37 height 13
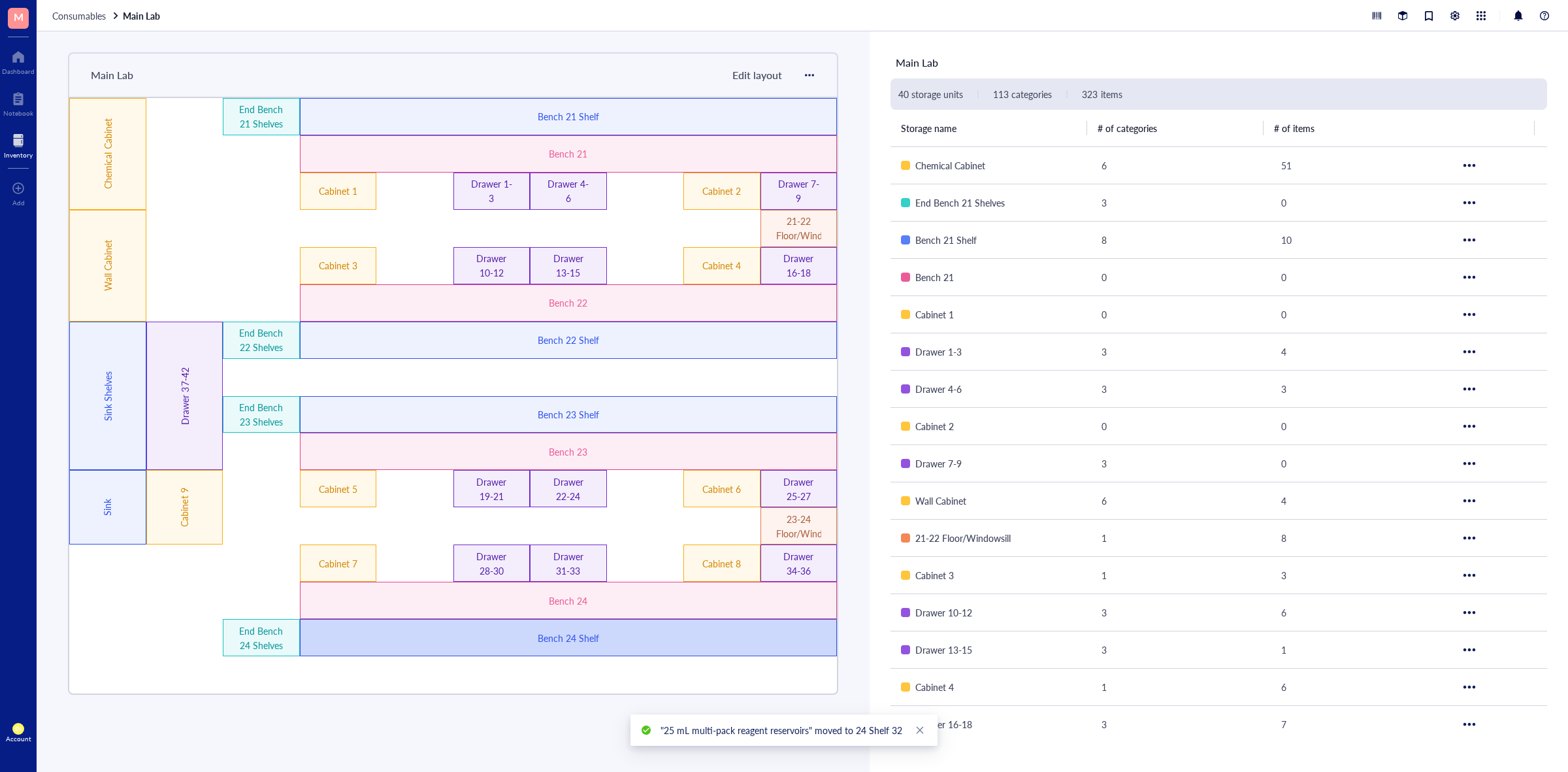
click at [658, 633] on div "Bench 24 Shelf" at bounding box center [568, 638] width 321 height 14
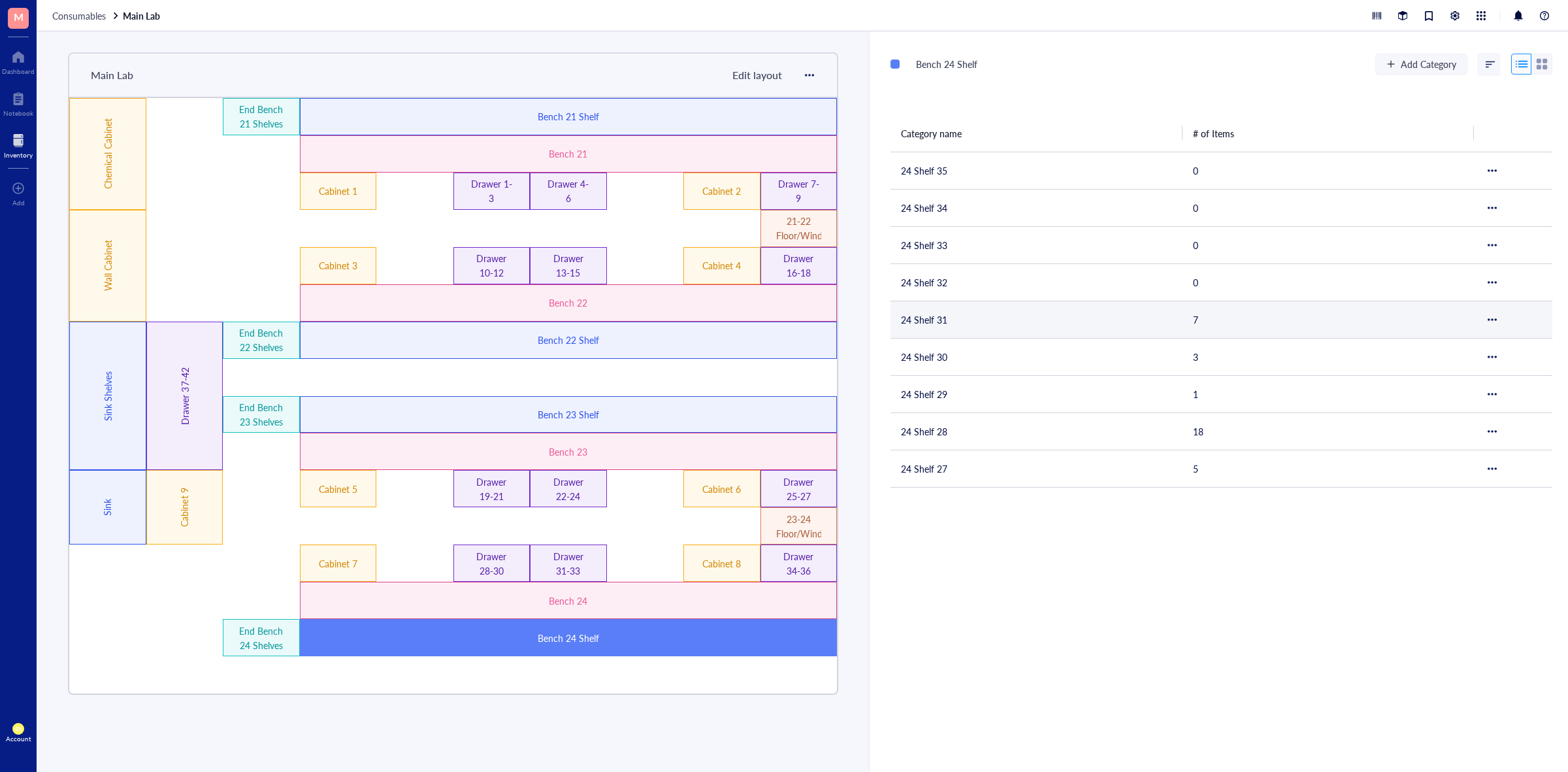
click at [961, 321] on td "24 Shelf 31" at bounding box center [1036, 319] width 292 height 37
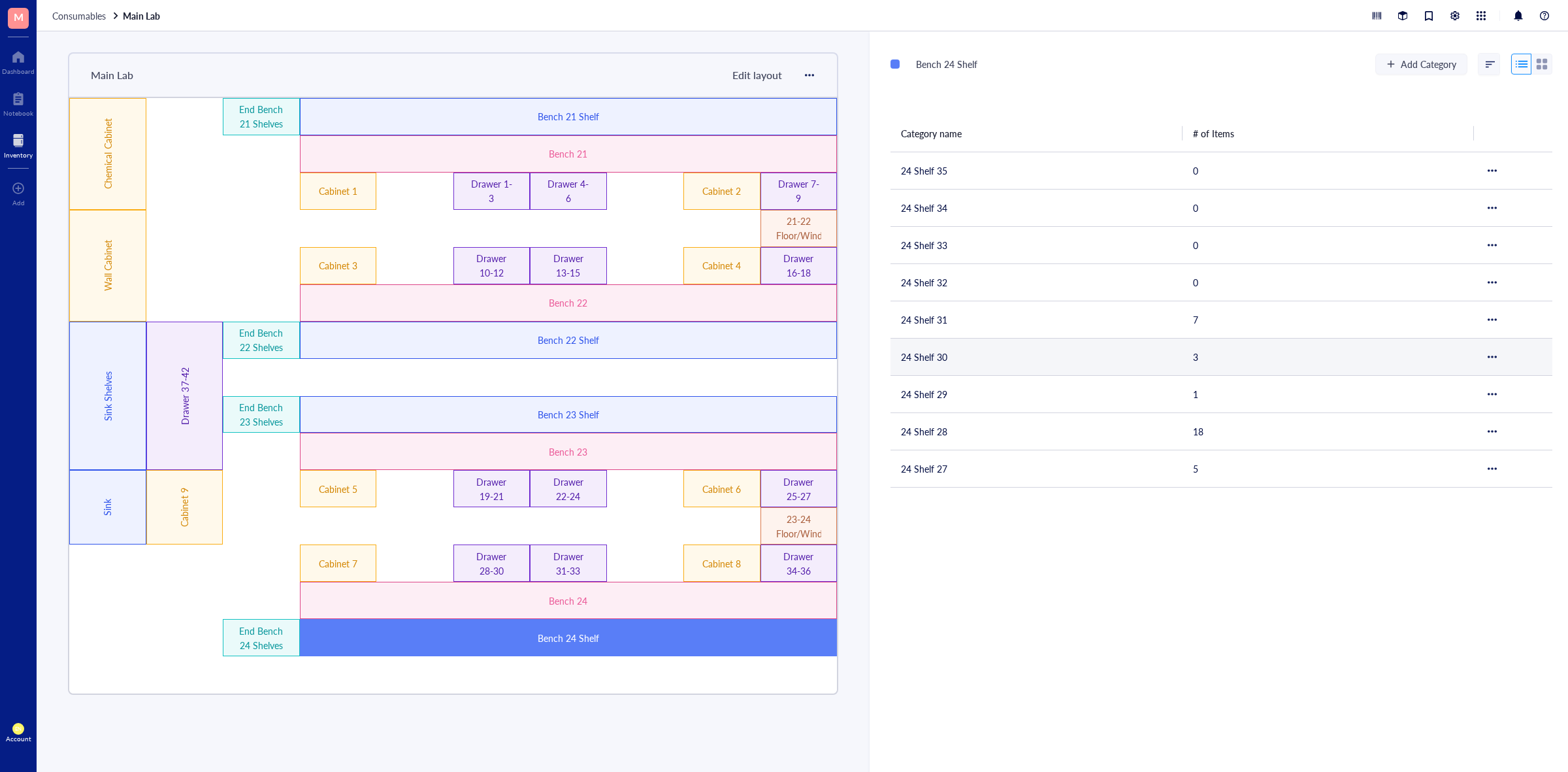
click at [948, 363] on td "24 Shelf 30" at bounding box center [1036, 356] width 292 height 37
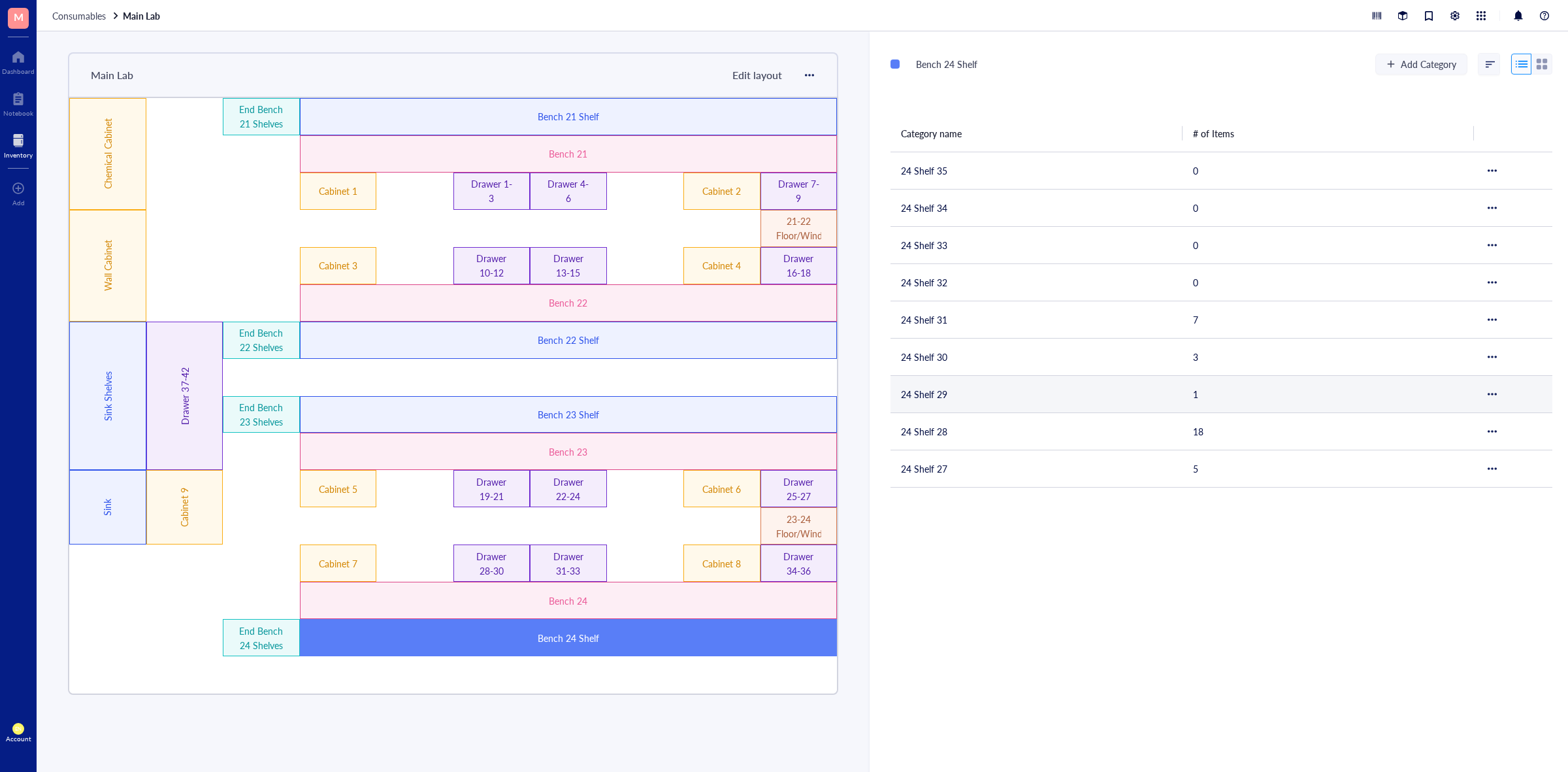
click at [964, 382] on td "24 Shelf 29" at bounding box center [1036, 394] width 292 height 37
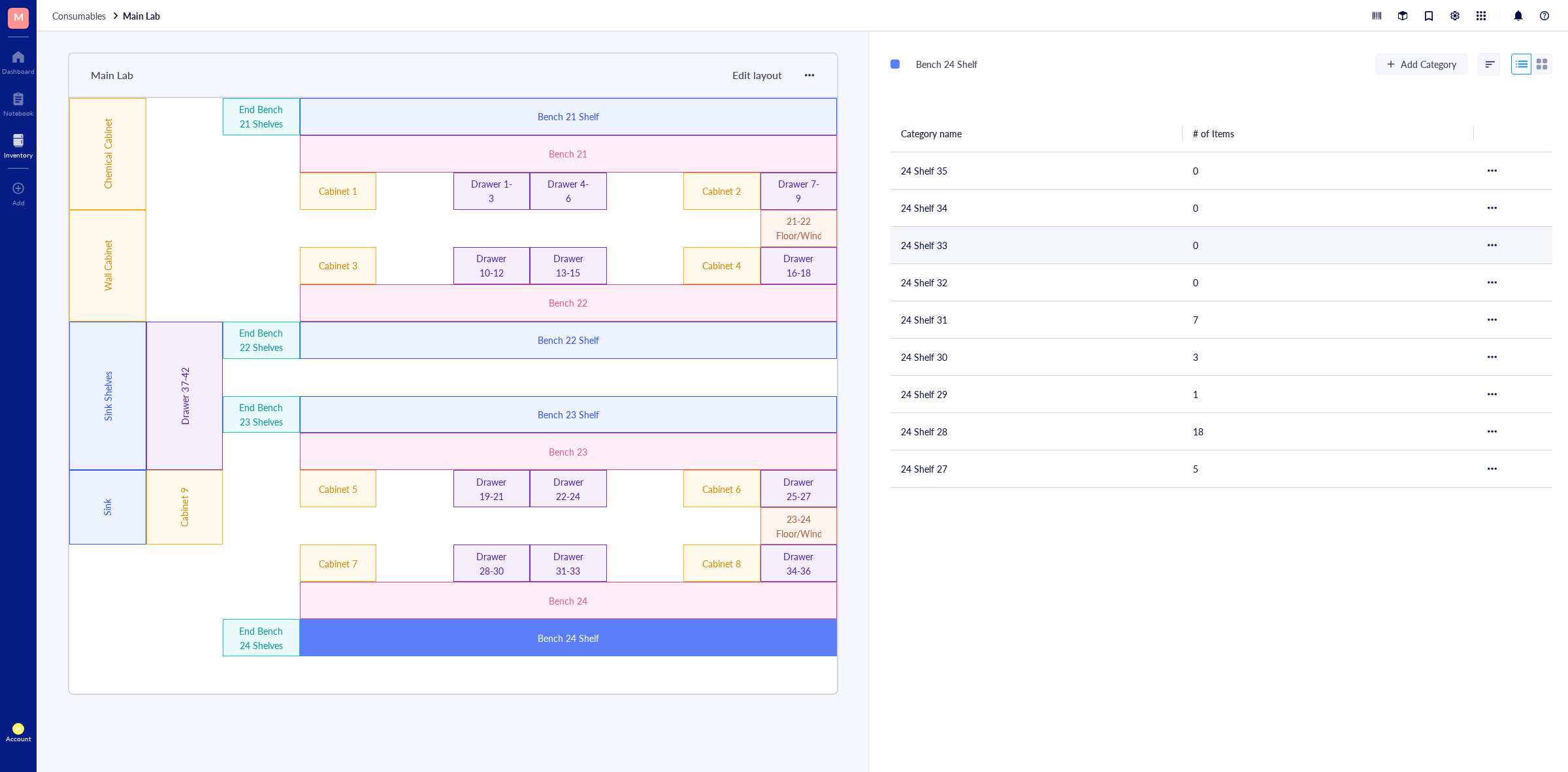
click at [981, 239] on td "24 Shelf 33" at bounding box center [1036, 245] width 292 height 37
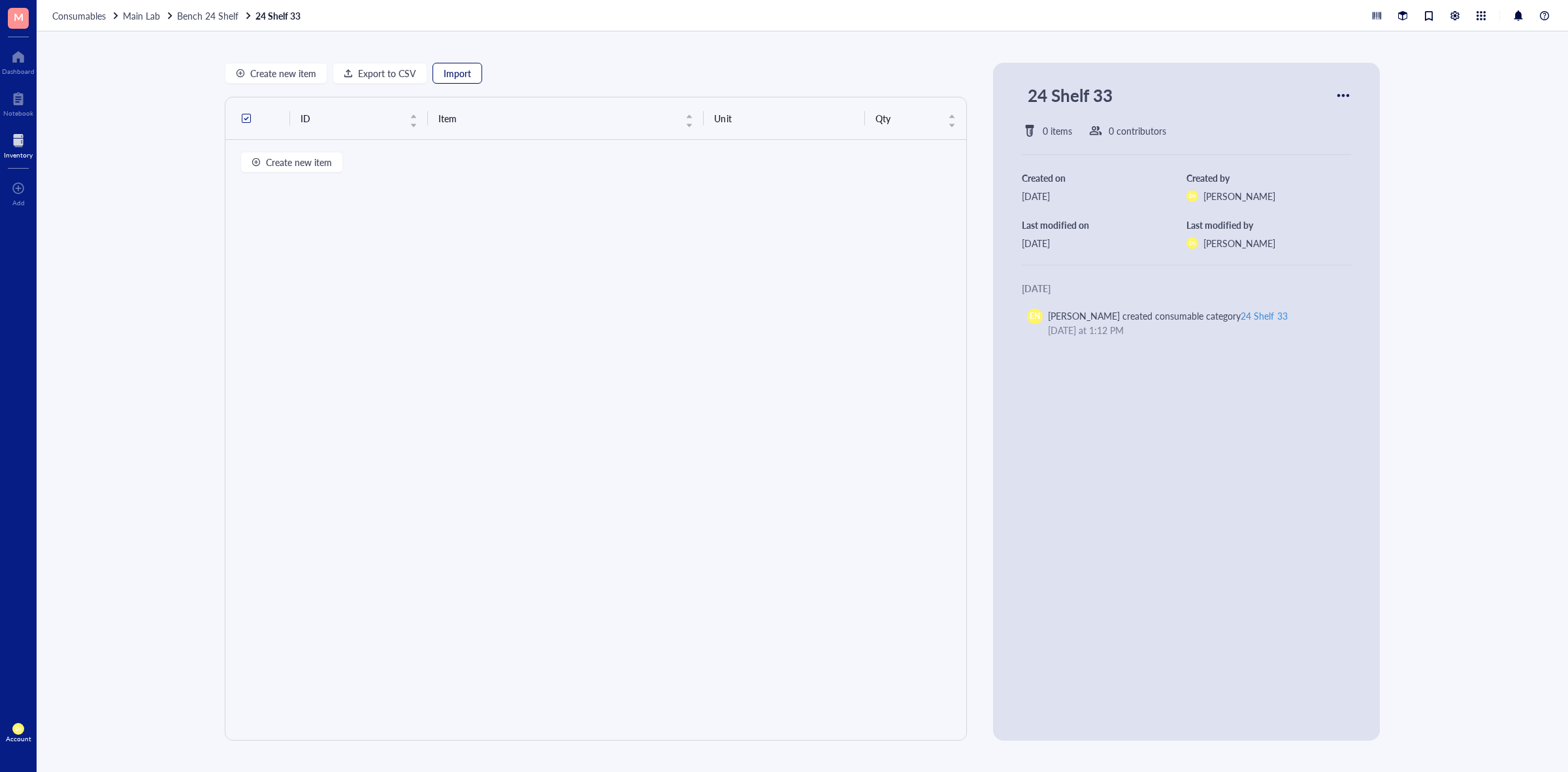
click at [462, 73] on span "Import" at bounding box center [457, 73] width 28 height 10
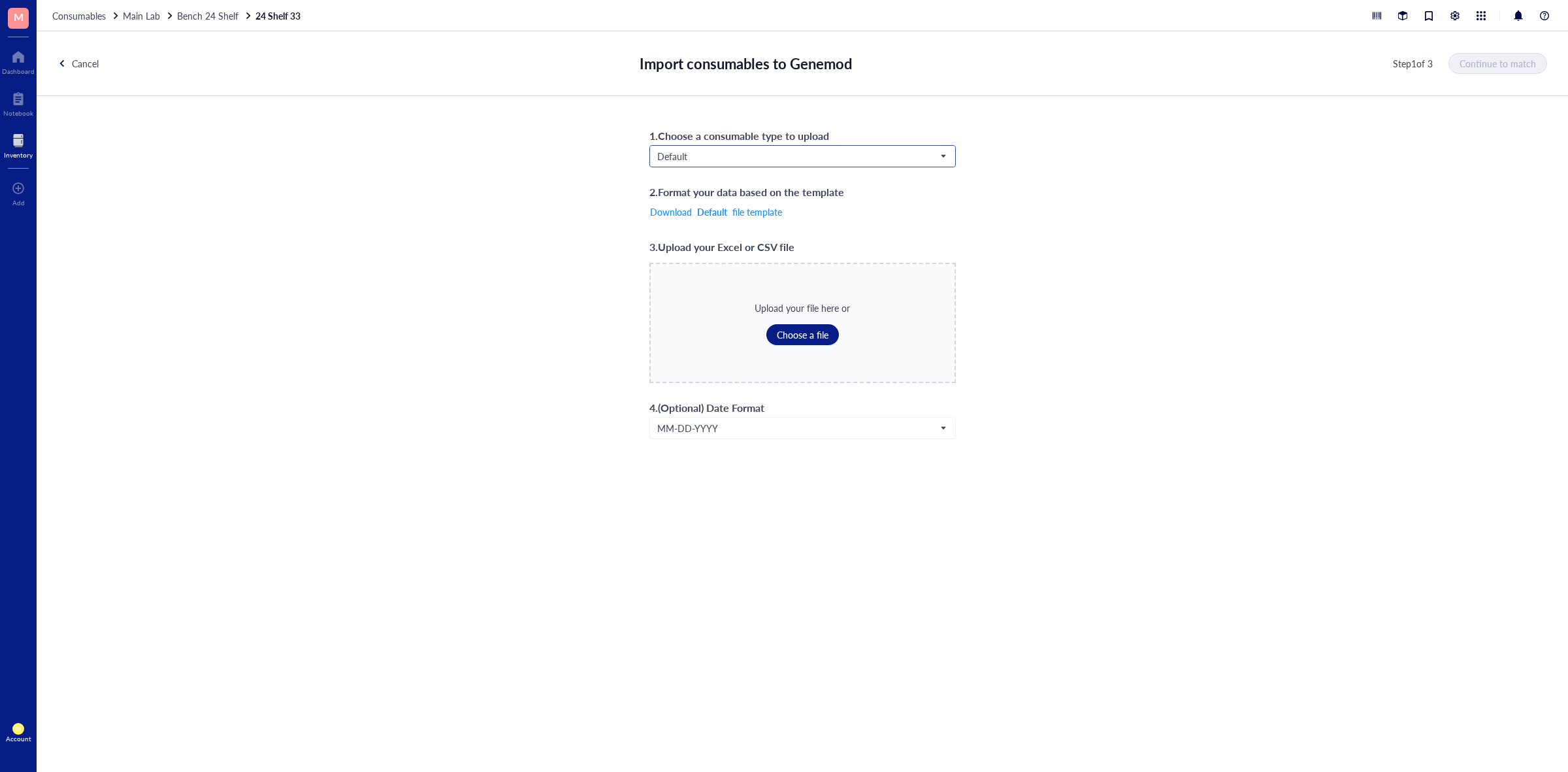
click at [732, 167] on div "Default" at bounding box center [803, 156] width 306 height 21
drag, startPoint x: 703, startPoint y: 261, endPoint x: 709, endPoint y: 276, distance: 16.2
click at [703, 261] on div "Consumables*" at bounding box center [802, 264] width 289 height 14
click at [802, 329] on span "Choose a file" at bounding box center [803, 334] width 51 height 10
click at [1512, 73] on button "Continue to match" at bounding box center [1498, 63] width 97 height 21
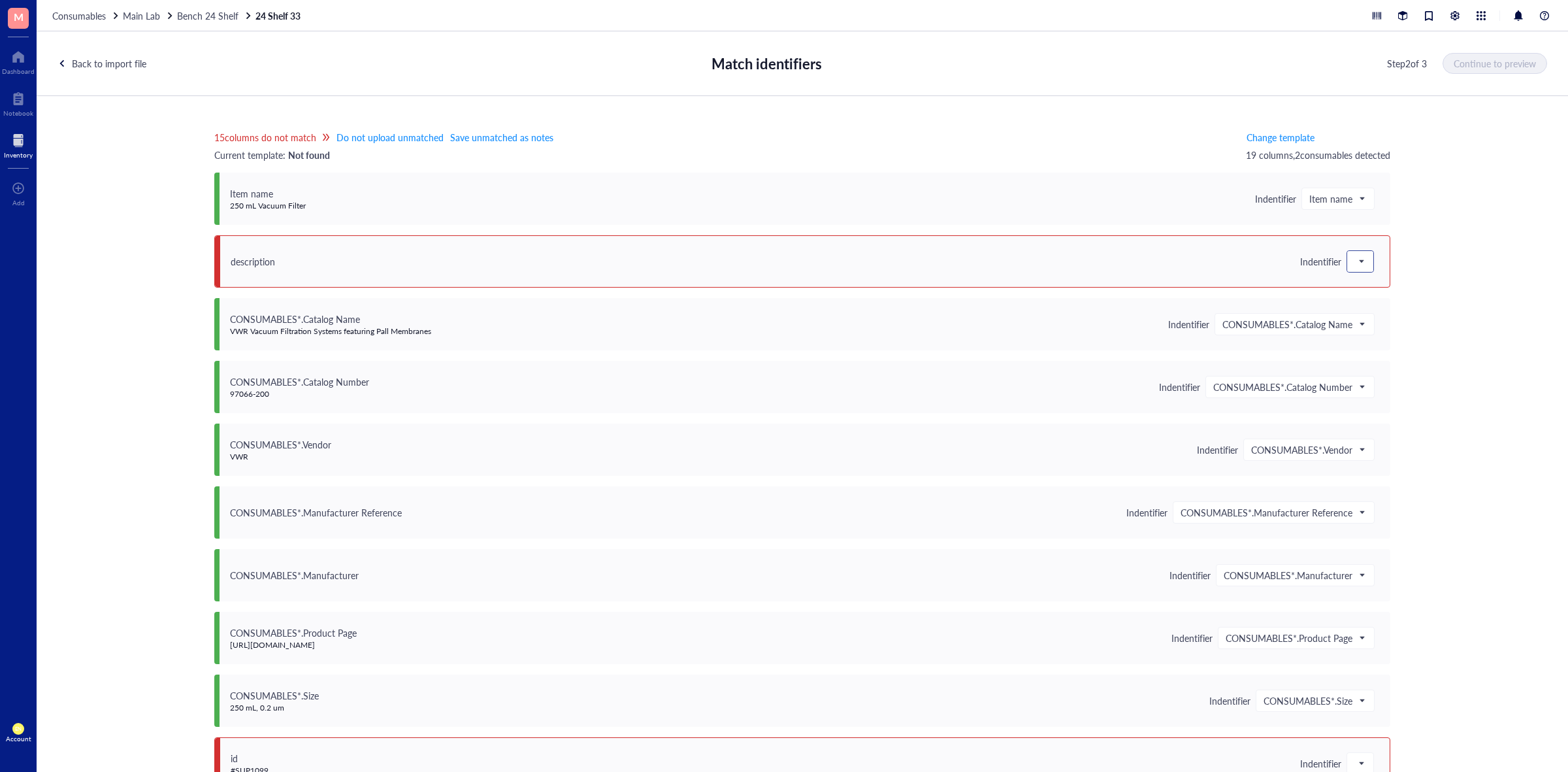
click at [1353, 251] on div at bounding box center [1360, 261] width 26 height 21
click at [1357, 302] on div "Save as notes" at bounding box center [1441, 306] width 172 height 14
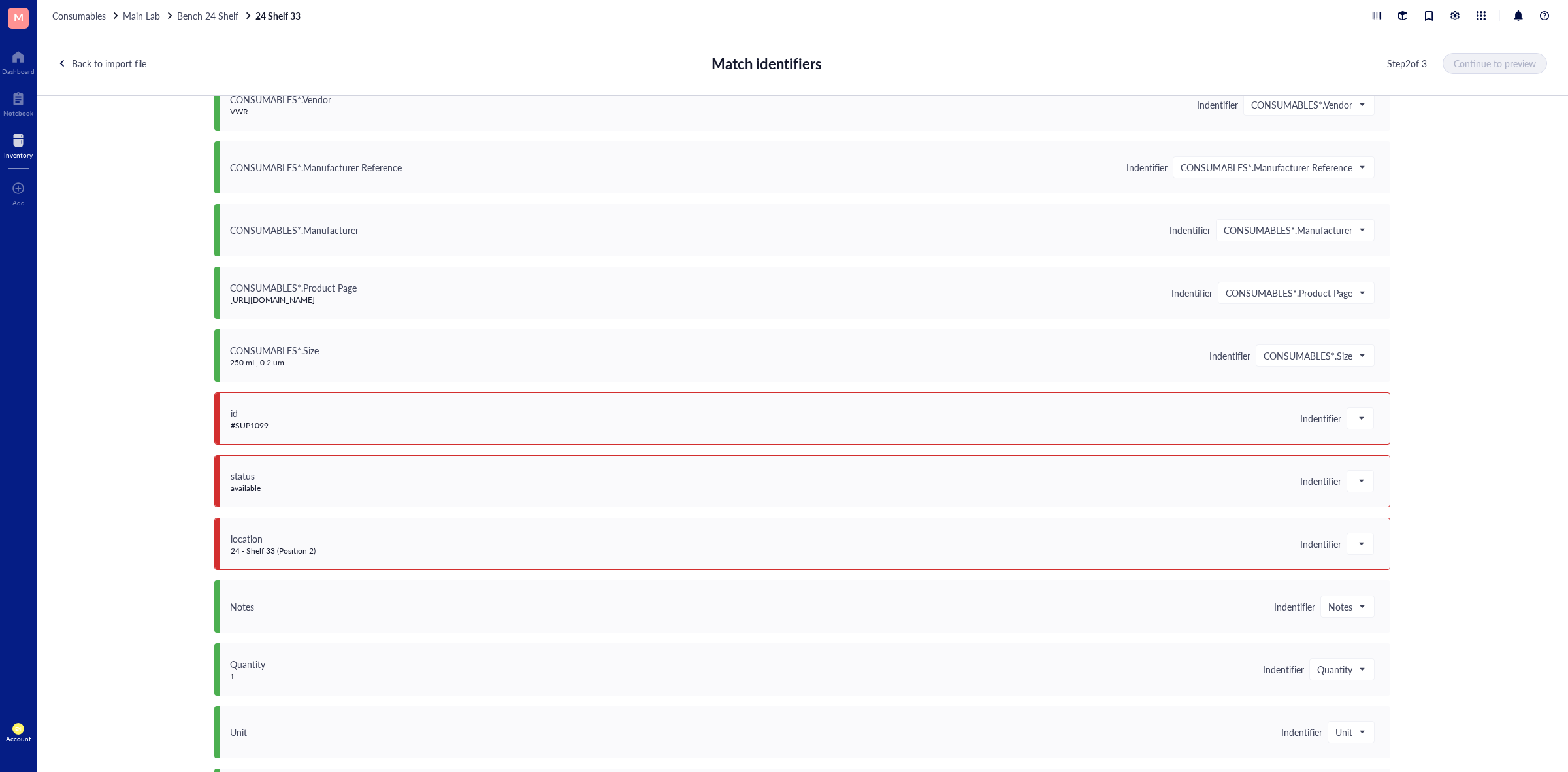
scroll to position [490, 0]
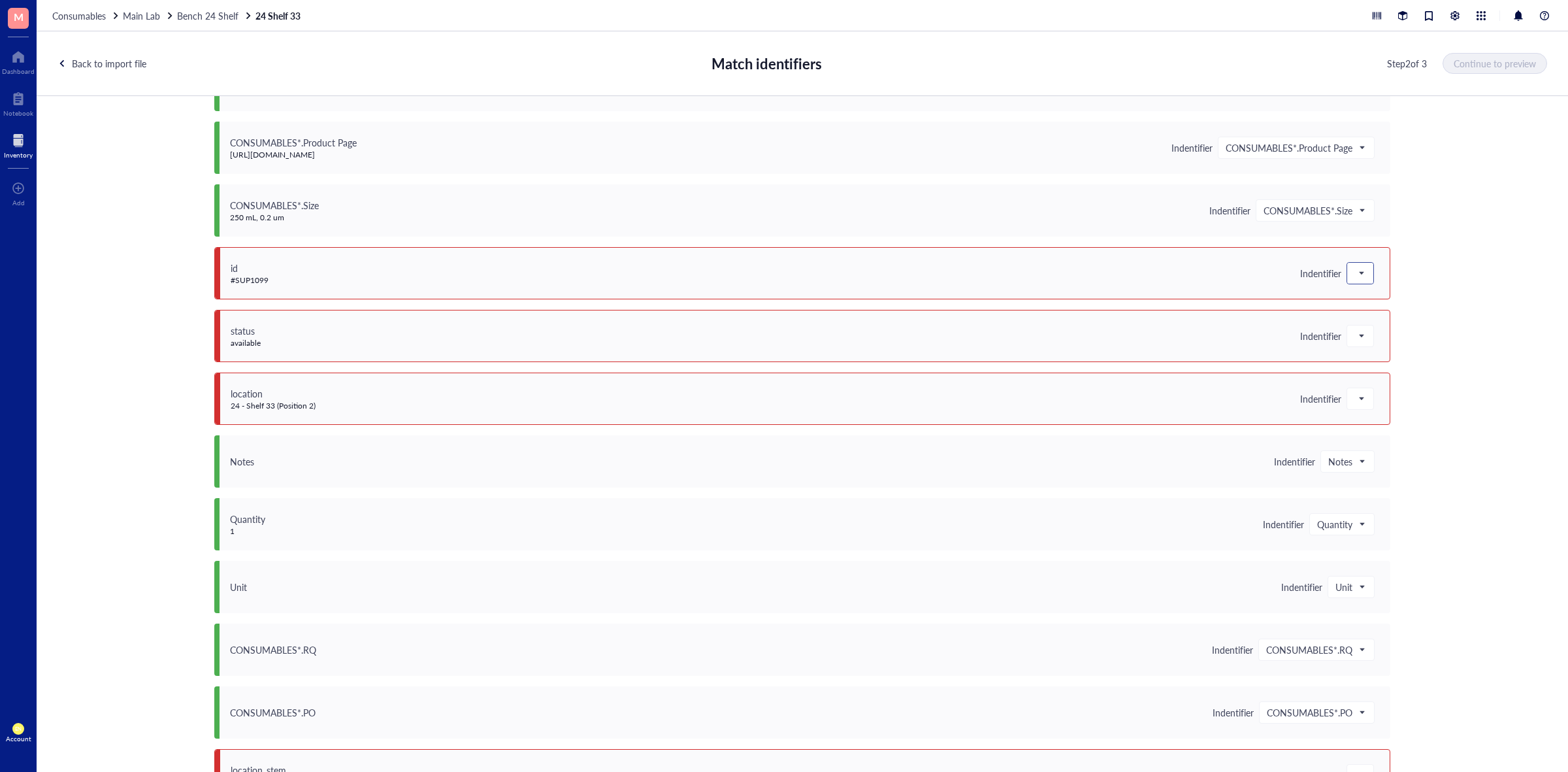
click at [1355, 272] on span at bounding box center [1361, 273] width 12 height 20
click at [1366, 299] on div "Do not upload" at bounding box center [1441, 297] width 172 height 14
click at [1359, 272] on span "Do not upload" at bounding box center [1329, 273] width 70 height 12
click at [1347, 314] on div "Save as notes" at bounding box center [1380, 318] width 172 height 14
click at [1355, 334] on span at bounding box center [1361, 336] width 12 height 20
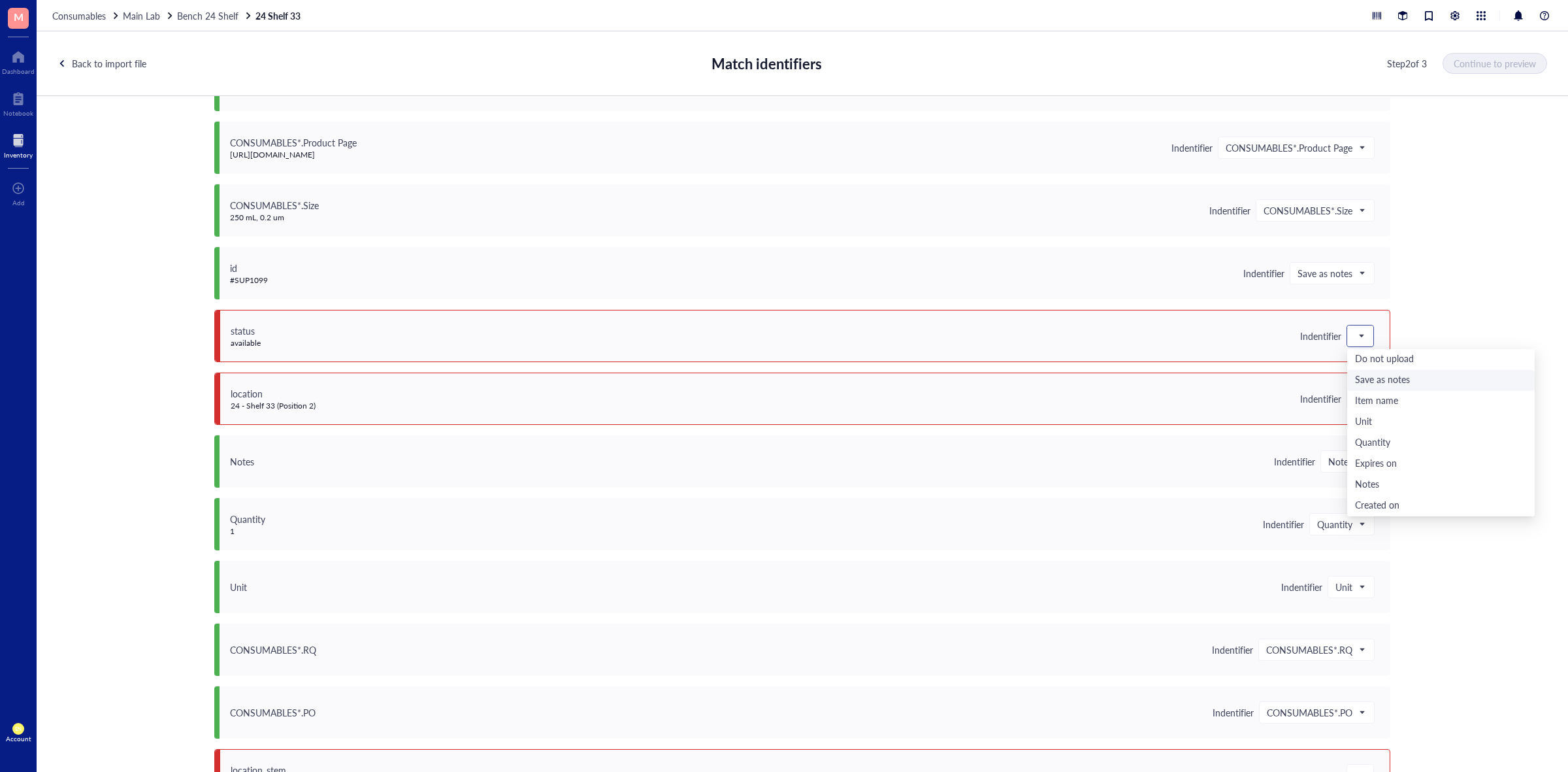
click at [1370, 379] on div "Save as notes" at bounding box center [1441, 380] width 172 height 14
click at [1359, 400] on span at bounding box center [1361, 398] width 12 height 20
click at [1366, 438] on div "Save as notes" at bounding box center [1441, 443] width 172 height 14
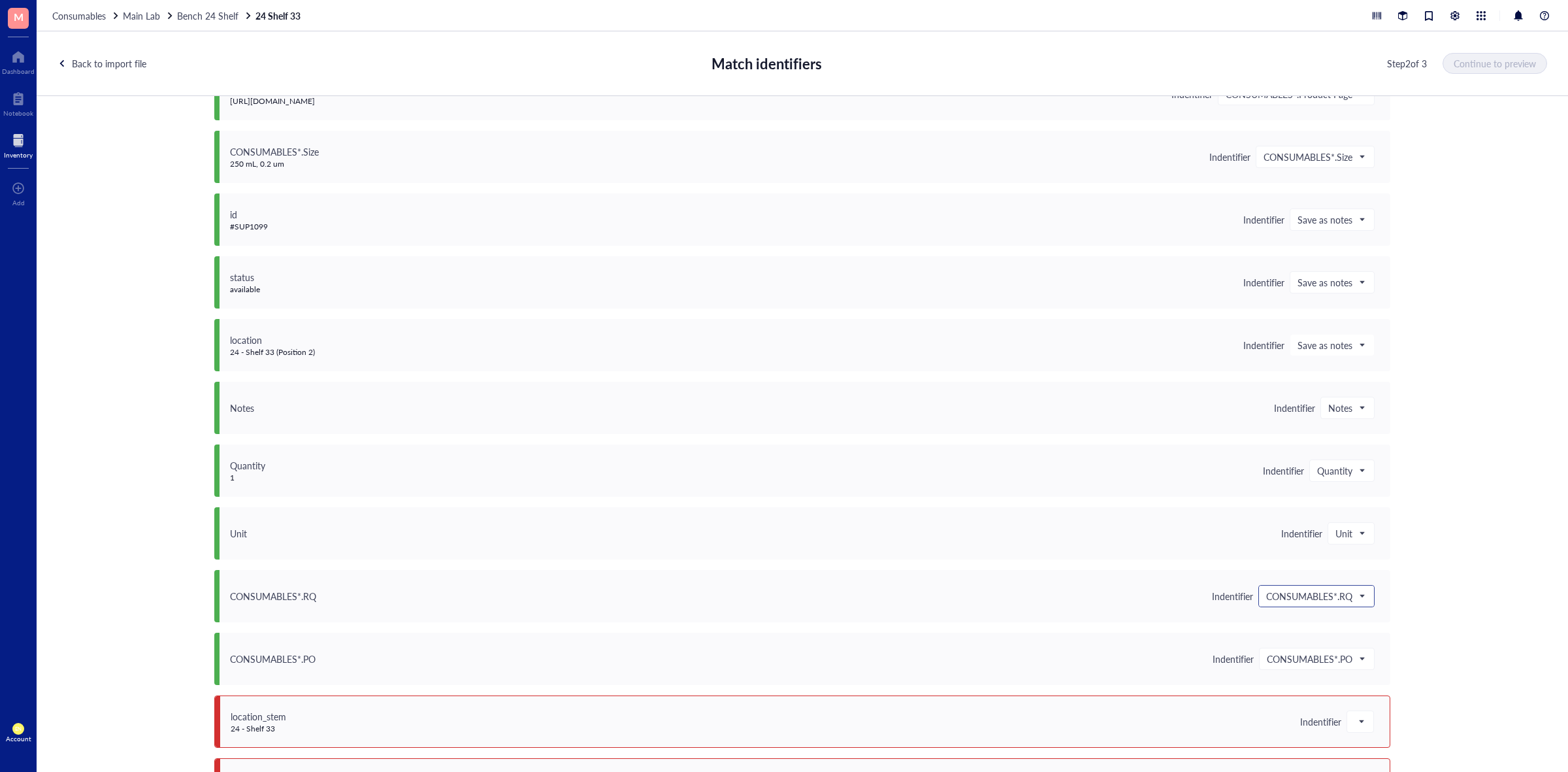
scroll to position [595, 0]
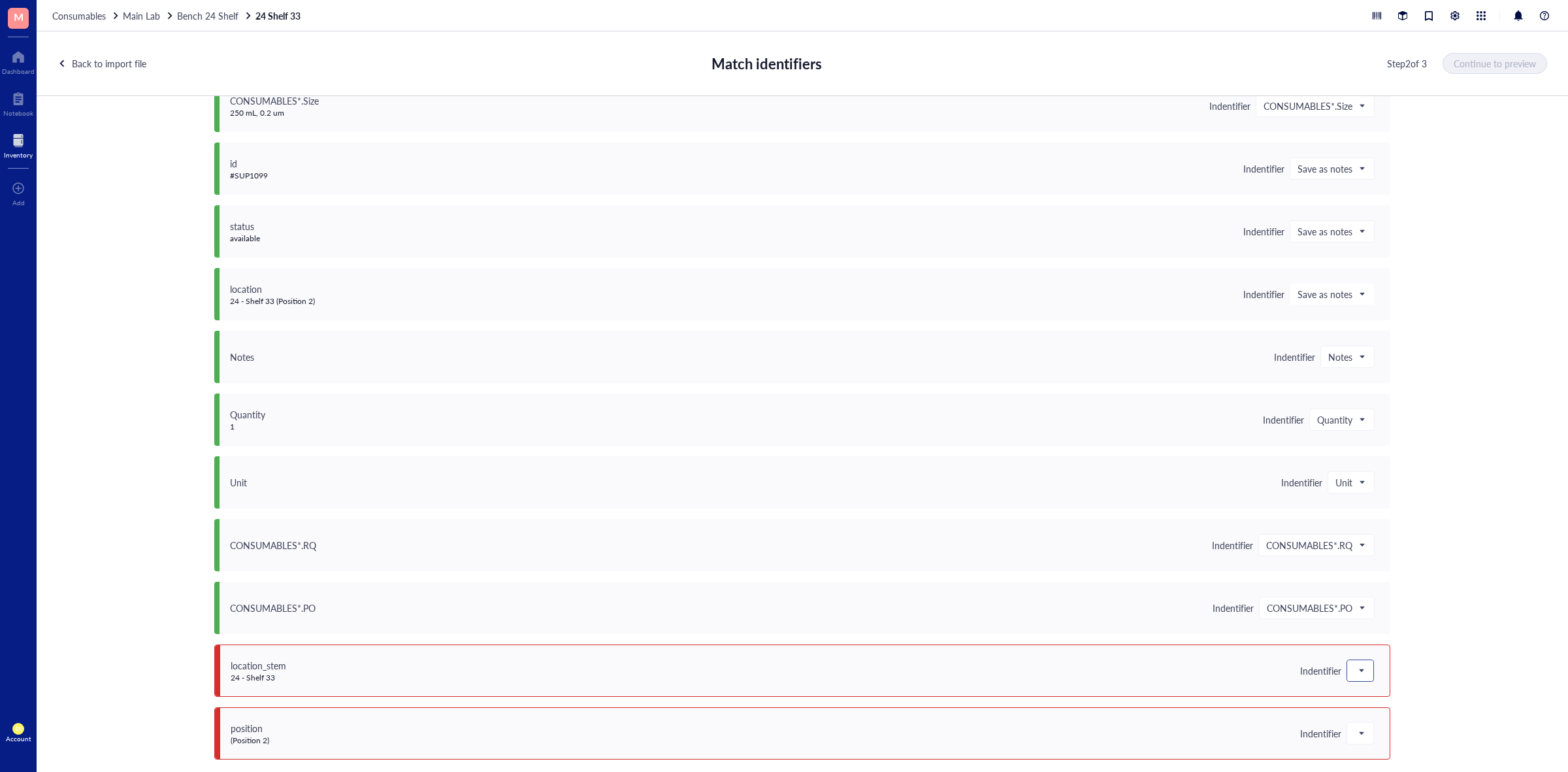
click at [1347, 674] on div at bounding box center [1360, 671] width 26 height 21
click at [1383, 499] on div "Do not upload" at bounding box center [1441, 500] width 172 height 14
click at [1355, 733] on span at bounding box center [1361, 733] width 12 height 20
click at [1381, 554] on div "Do not upload" at bounding box center [1441, 563] width 188 height 21
click at [1509, 61] on span "Continue to preview" at bounding box center [1496, 63] width 82 height 10
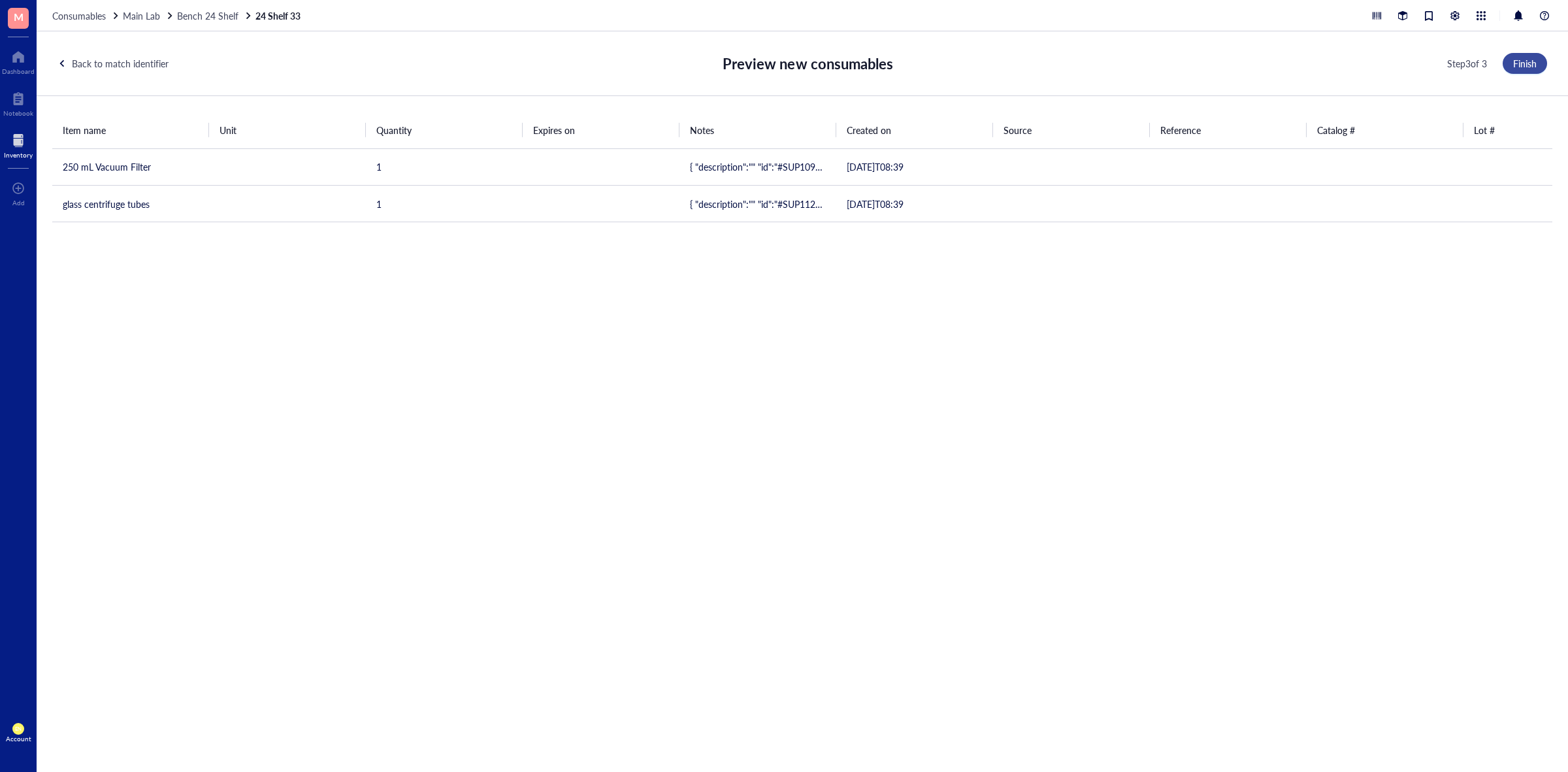
click at [1524, 67] on span "Finish" at bounding box center [1525, 63] width 24 height 10
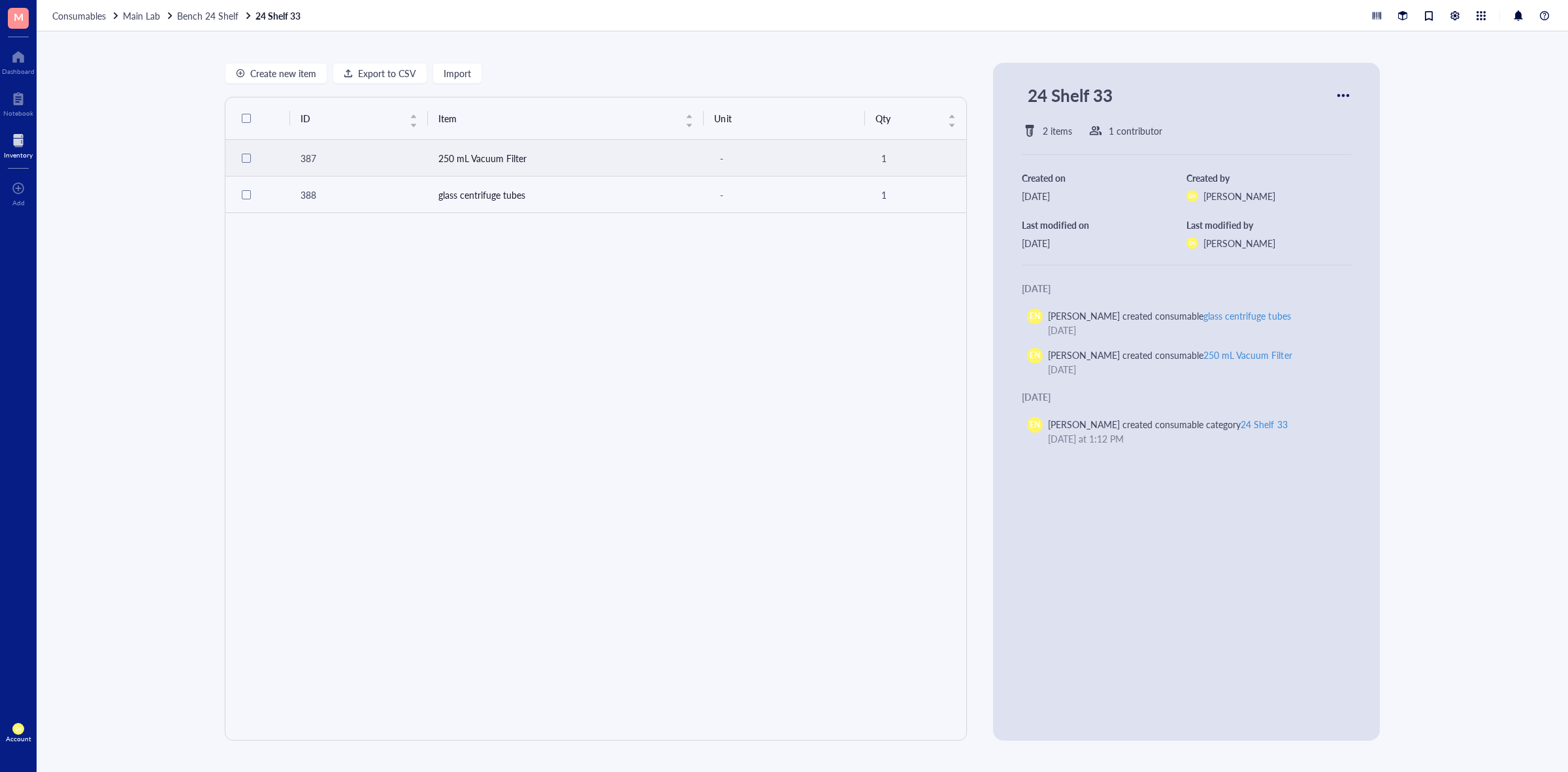
click at [602, 164] on td "250 mL Vacuum Filter" at bounding box center [566, 158] width 276 height 36
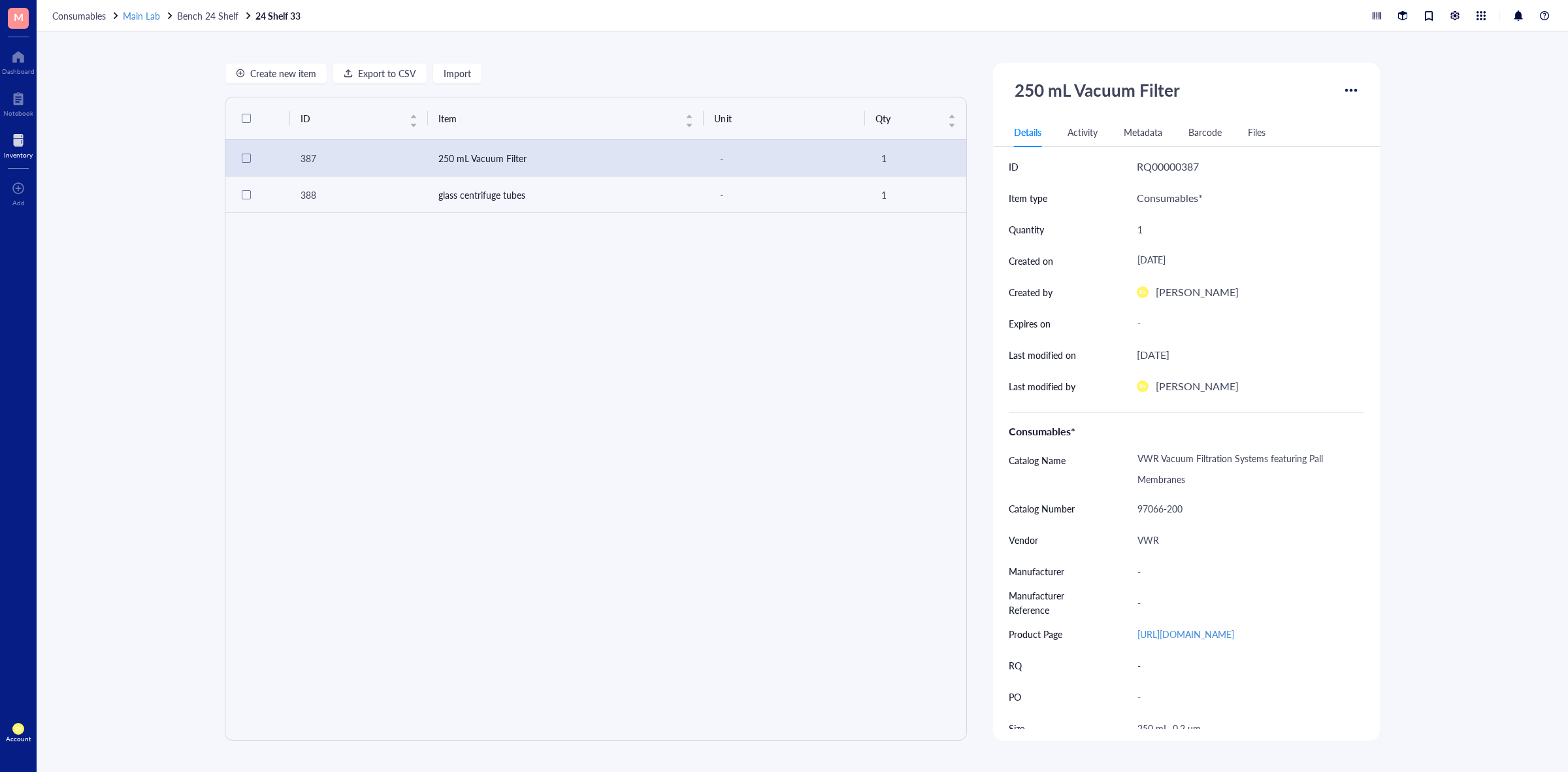
click at [148, 15] on span "Main Lab" at bounding box center [141, 16] width 37 height 13
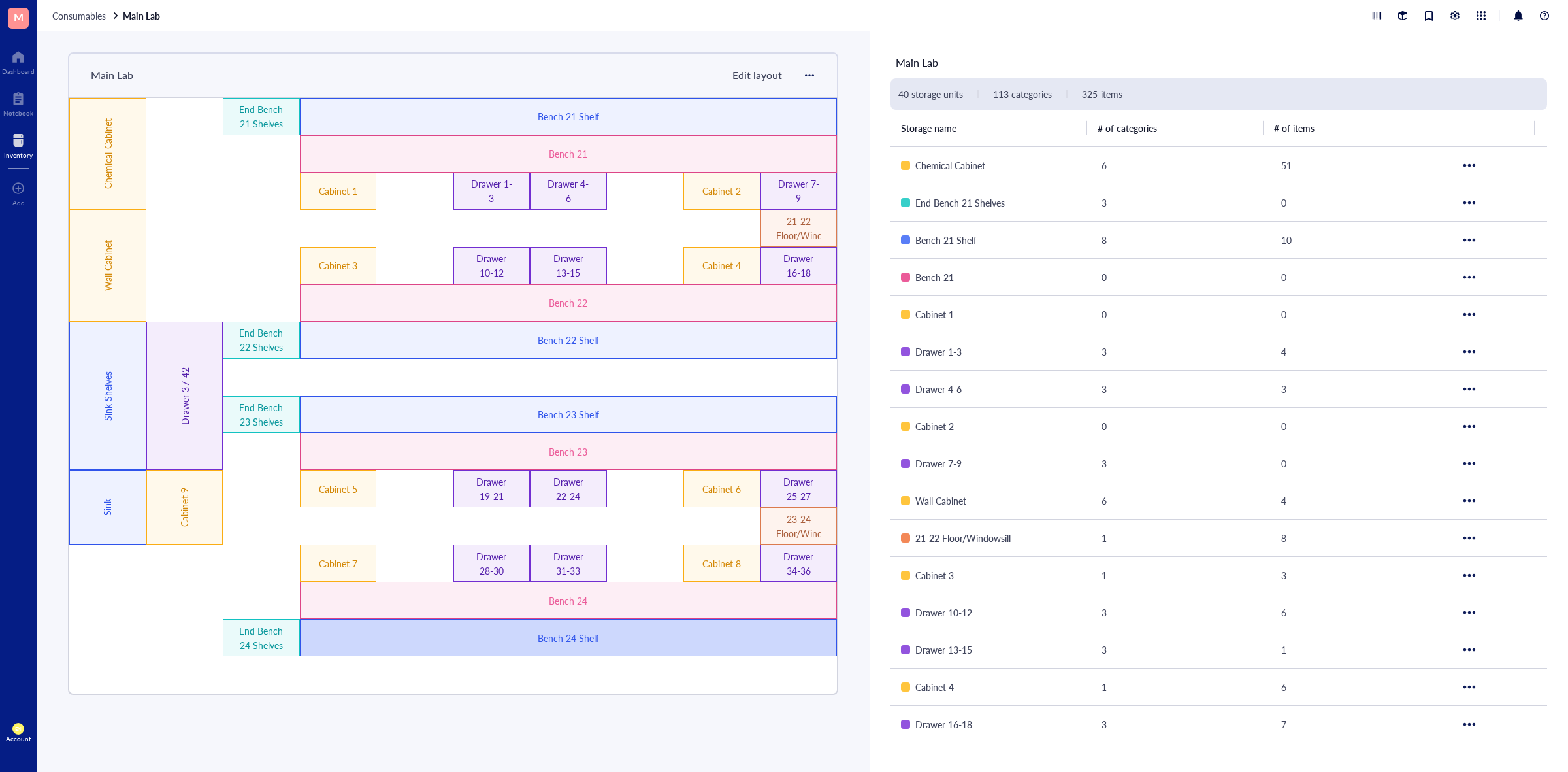
click at [674, 656] on div "Bench 24 Shelf" at bounding box center [568, 637] width 537 height 37
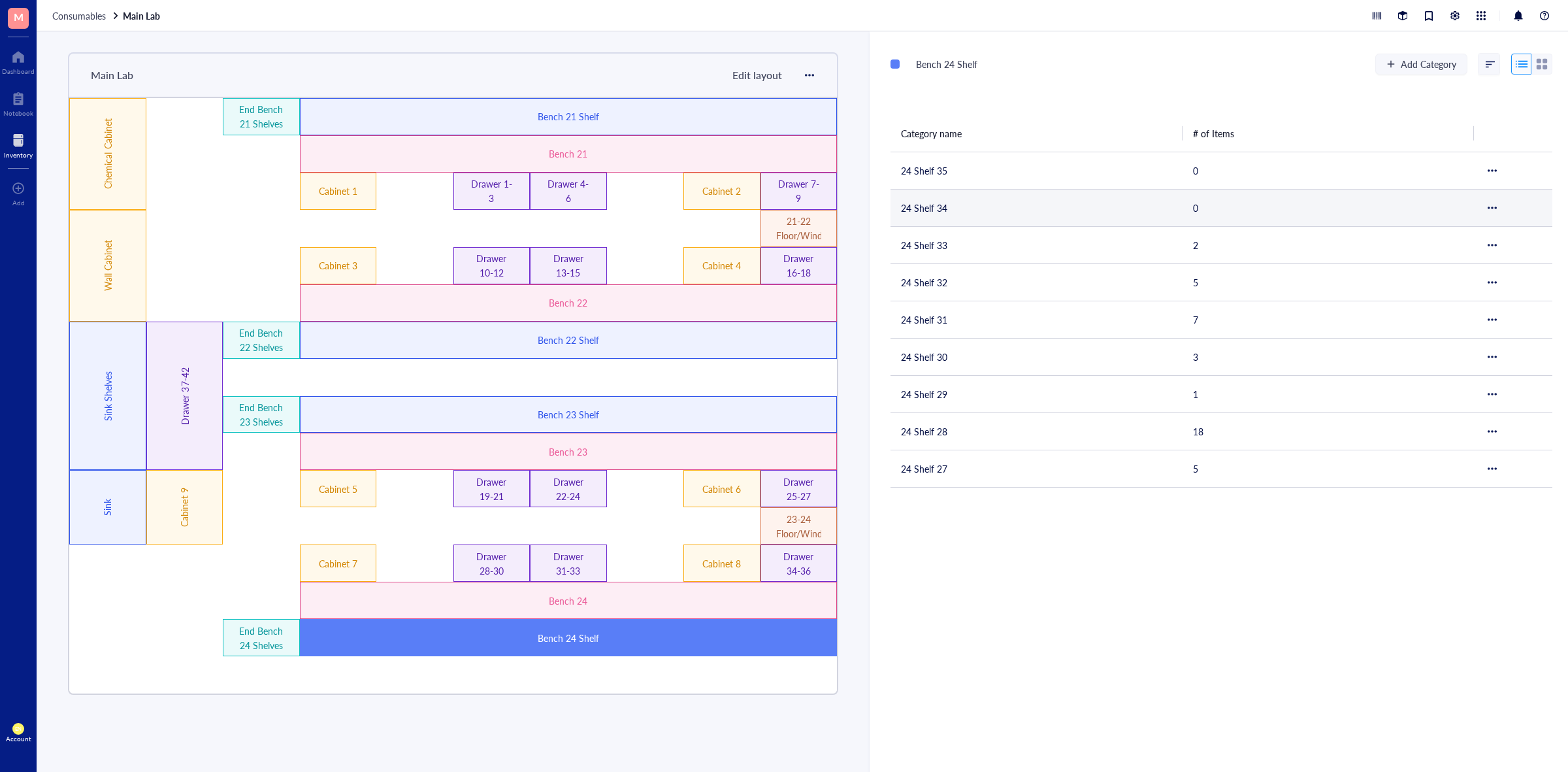
click at [951, 217] on td "24 Shelf 34" at bounding box center [1036, 207] width 292 height 37
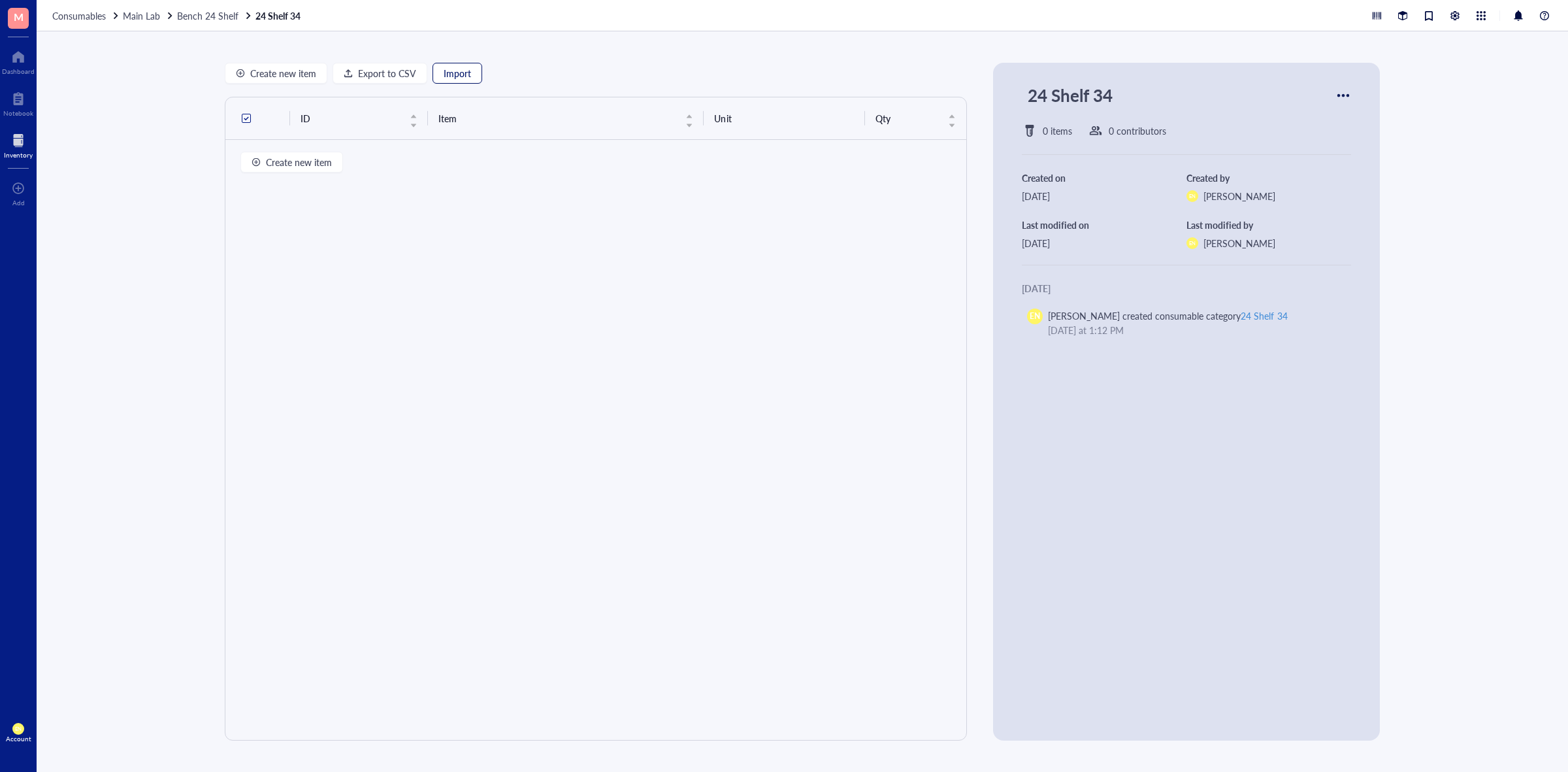
click at [449, 75] on span "Import" at bounding box center [457, 73] width 28 height 10
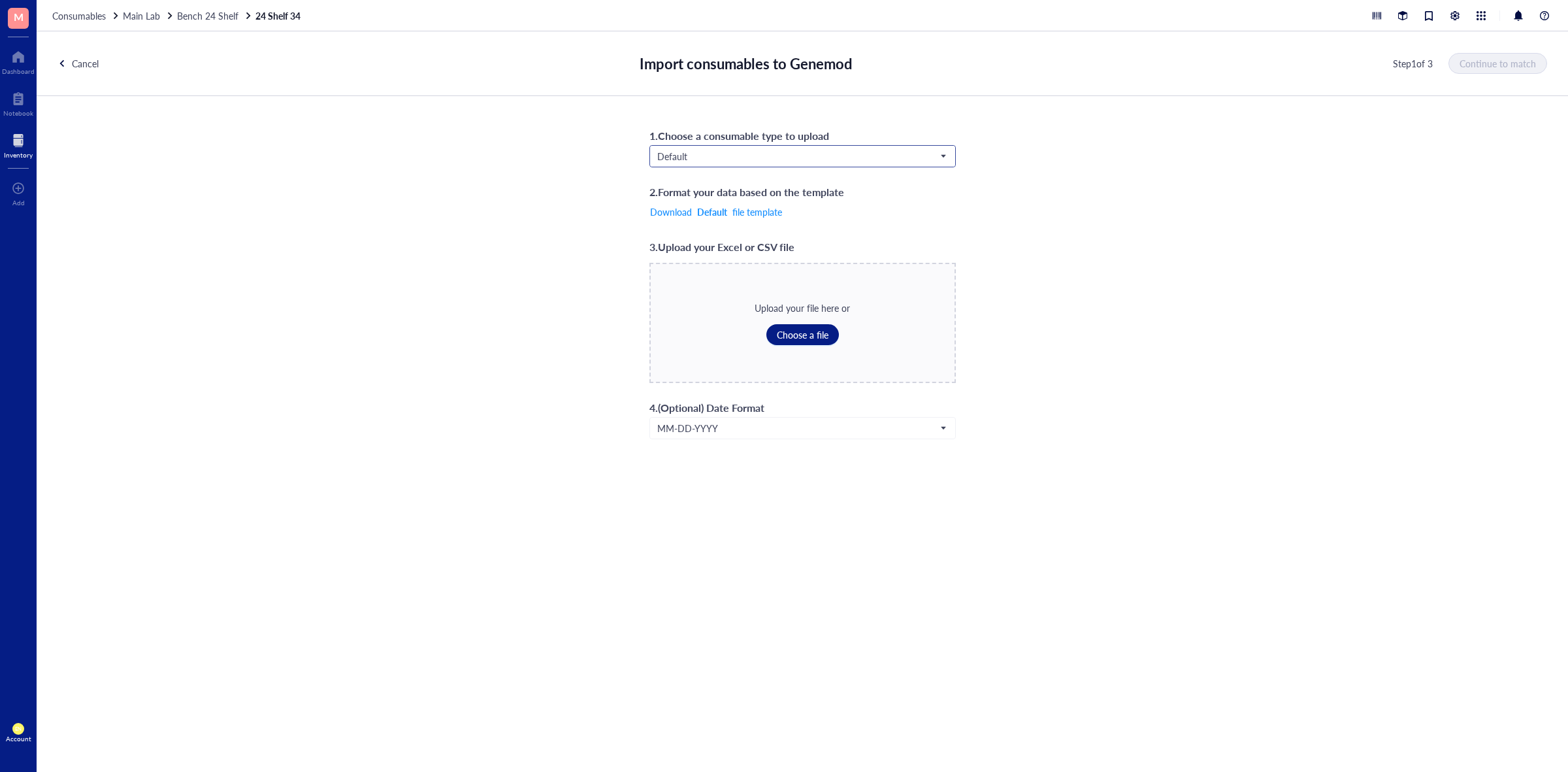
click at [833, 162] on span "Default" at bounding box center [802, 156] width 288 height 12
click at [791, 261] on div "Consumables*" at bounding box center [802, 264] width 289 height 14
click at [797, 347] on div "Upload your file here or Choose a file" at bounding box center [803, 323] width 306 height 120
click at [799, 338] on span "Choose a file" at bounding box center [803, 334] width 51 height 10
click at [1510, 59] on span "Continue to match" at bounding box center [1498, 63] width 77 height 10
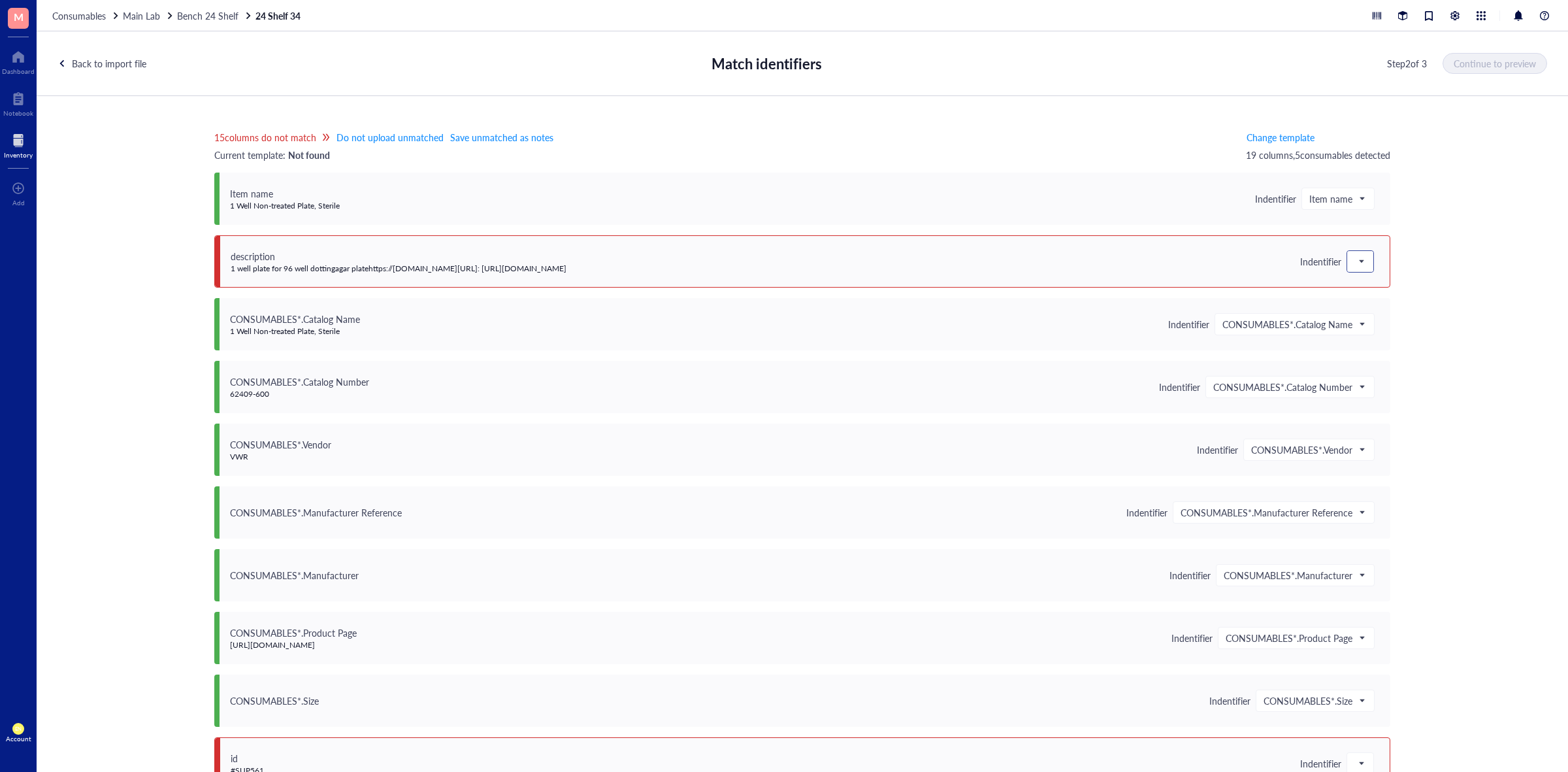
click at [1363, 264] on div at bounding box center [1360, 261] width 26 height 21
click at [1361, 295] on div "Save as notes" at bounding box center [1441, 306] width 188 height 21
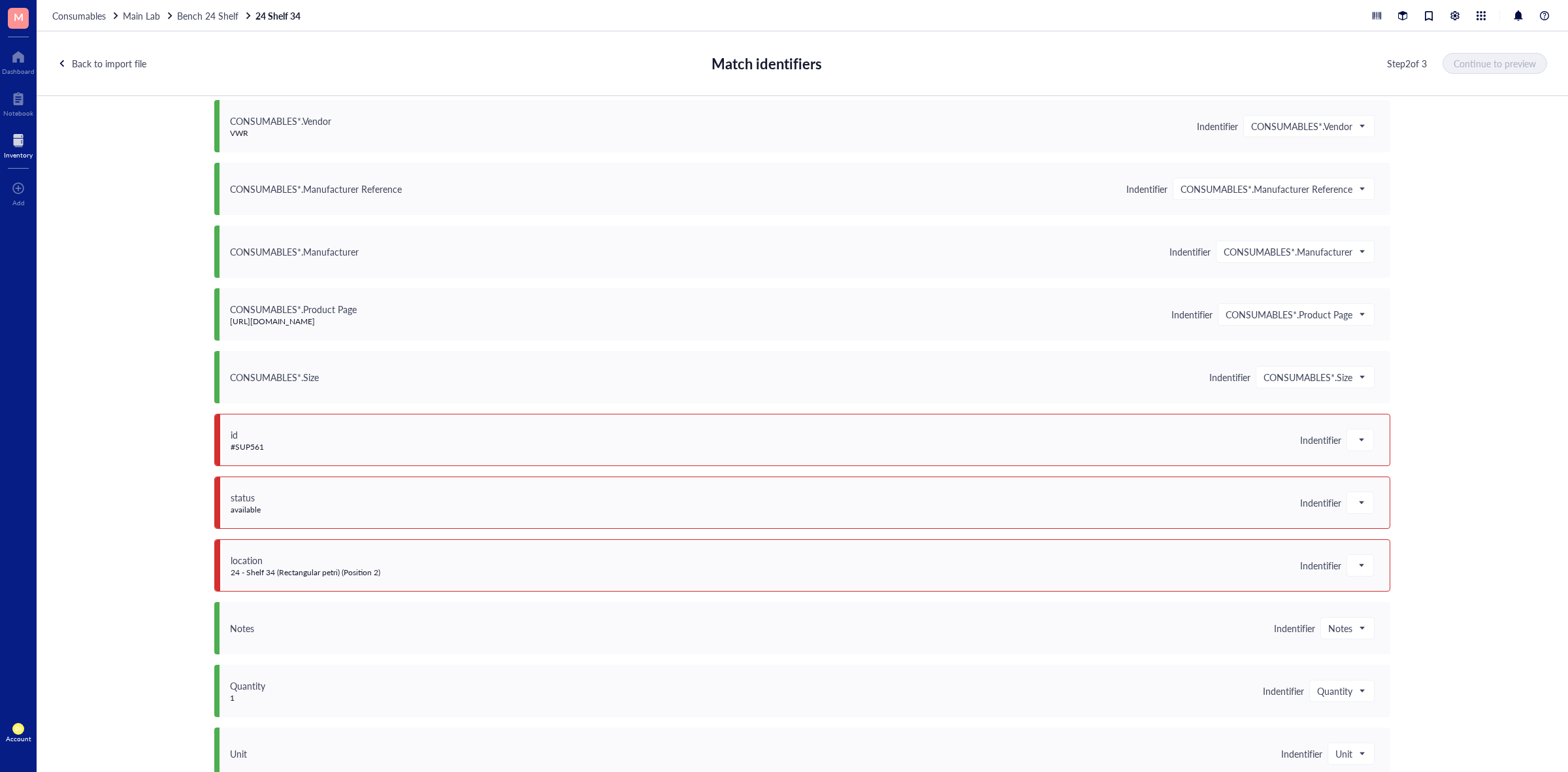
scroll to position [327, 0]
click at [1357, 443] on span at bounding box center [1361, 436] width 12 height 20
click at [1374, 456] on div "Do not upload" at bounding box center [1441, 460] width 172 height 14
click at [1357, 497] on span at bounding box center [1361, 499] width 12 height 20
click at [1363, 539] on div "Save as notes" at bounding box center [1441, 544] width 172 height 14
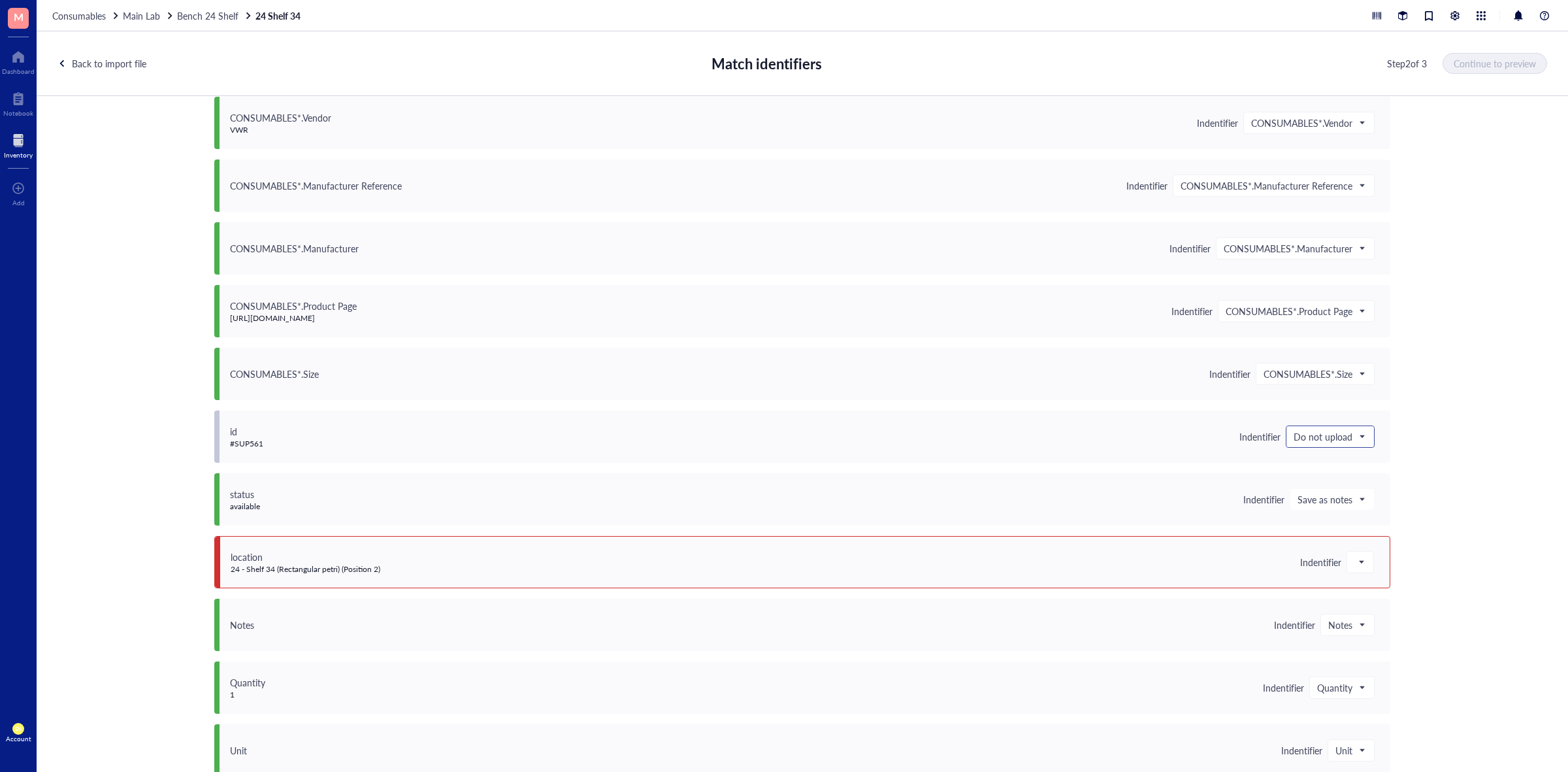
click at [1357, 438] on span "Do not upload" at bounding box center [1329, 436] width 70 height 12
click at [1361, 482] on div "Save as notes" at bounding box center [1380, 481] width 172 height 14
click at [1357, 565] on span at bounding box center [1361, 562] width 12 height 20
click at [1361, 603] on div "Save as notes" at bounding box center [1441, 607] width 172 height 14
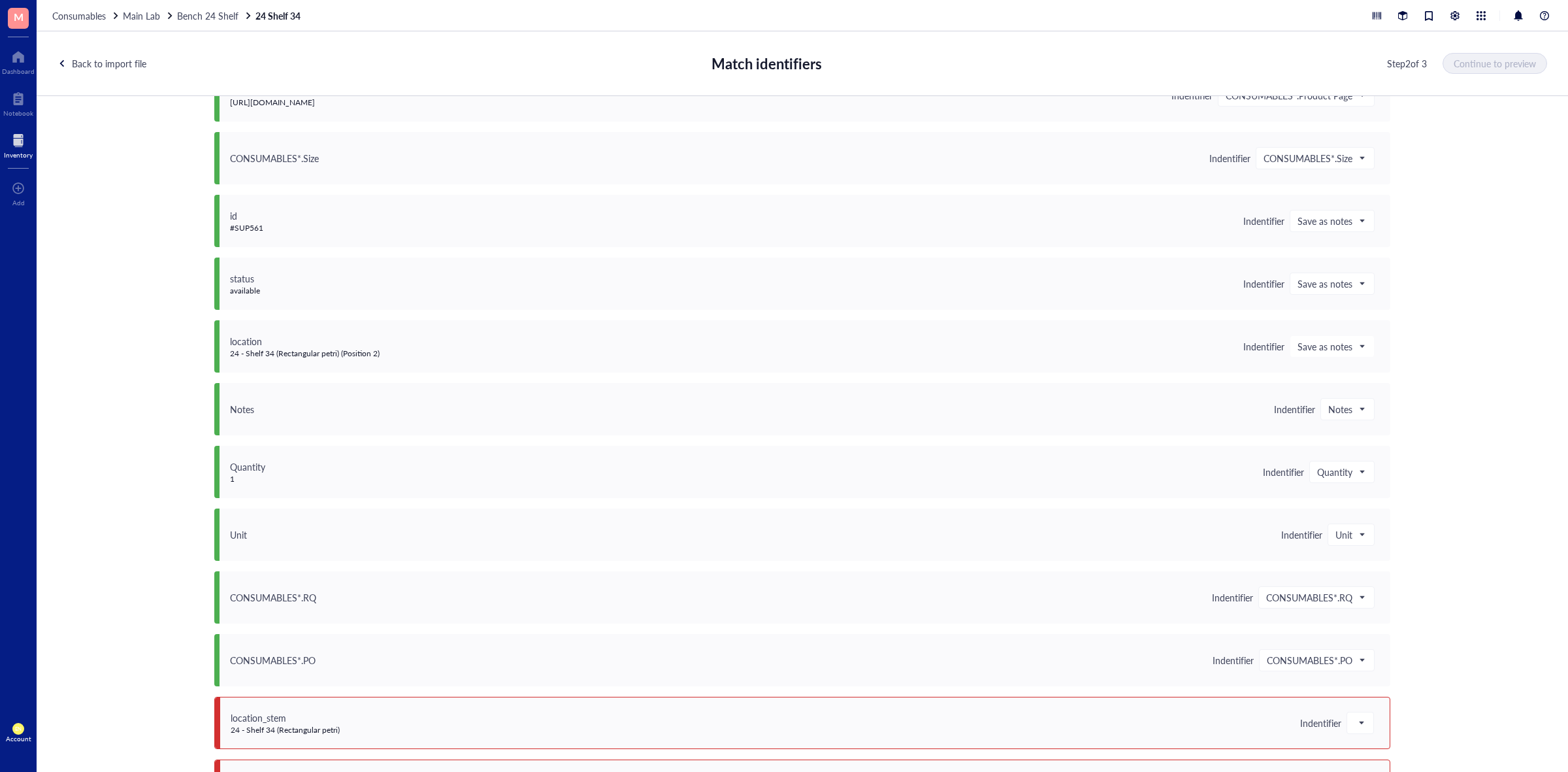
scroll to position [595, 0]
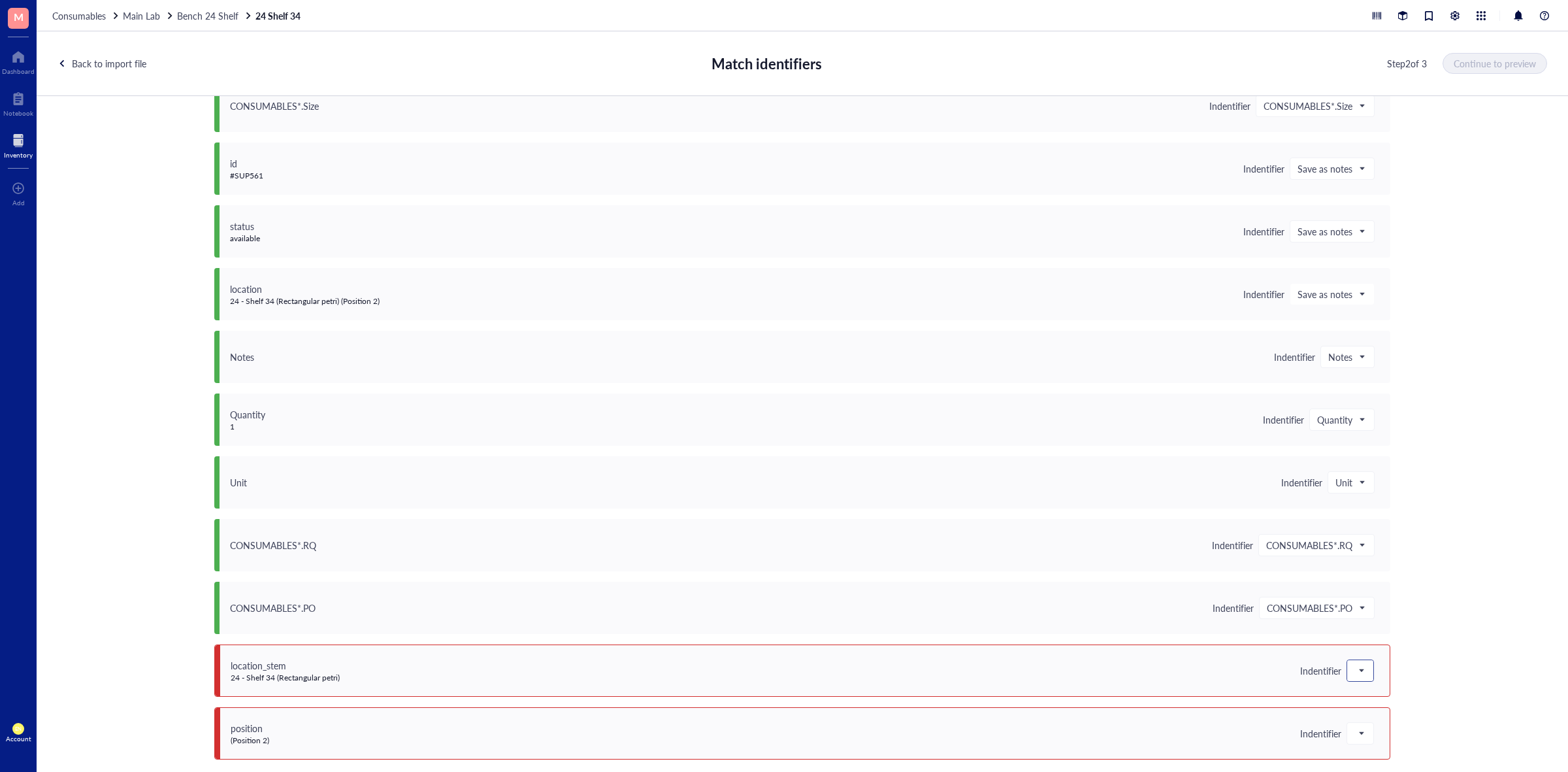
click at [1356, 661] on span at bounding box center [1361, 671] width 12 height 20
click at [1379, 505] on div "Do not upload" at bounding box center [1441, 500] width 172 height 14
click at [1358, 727] on span at bounding box center [1361, 733] width 12 height 20
click at [1366, 565] on div "Do not upload" at bounding box center [1441, 564] width 172 height 14
click at [1475, 70] on button "Continue to preview" at bounding box center [1496, 63] width 103 height 21
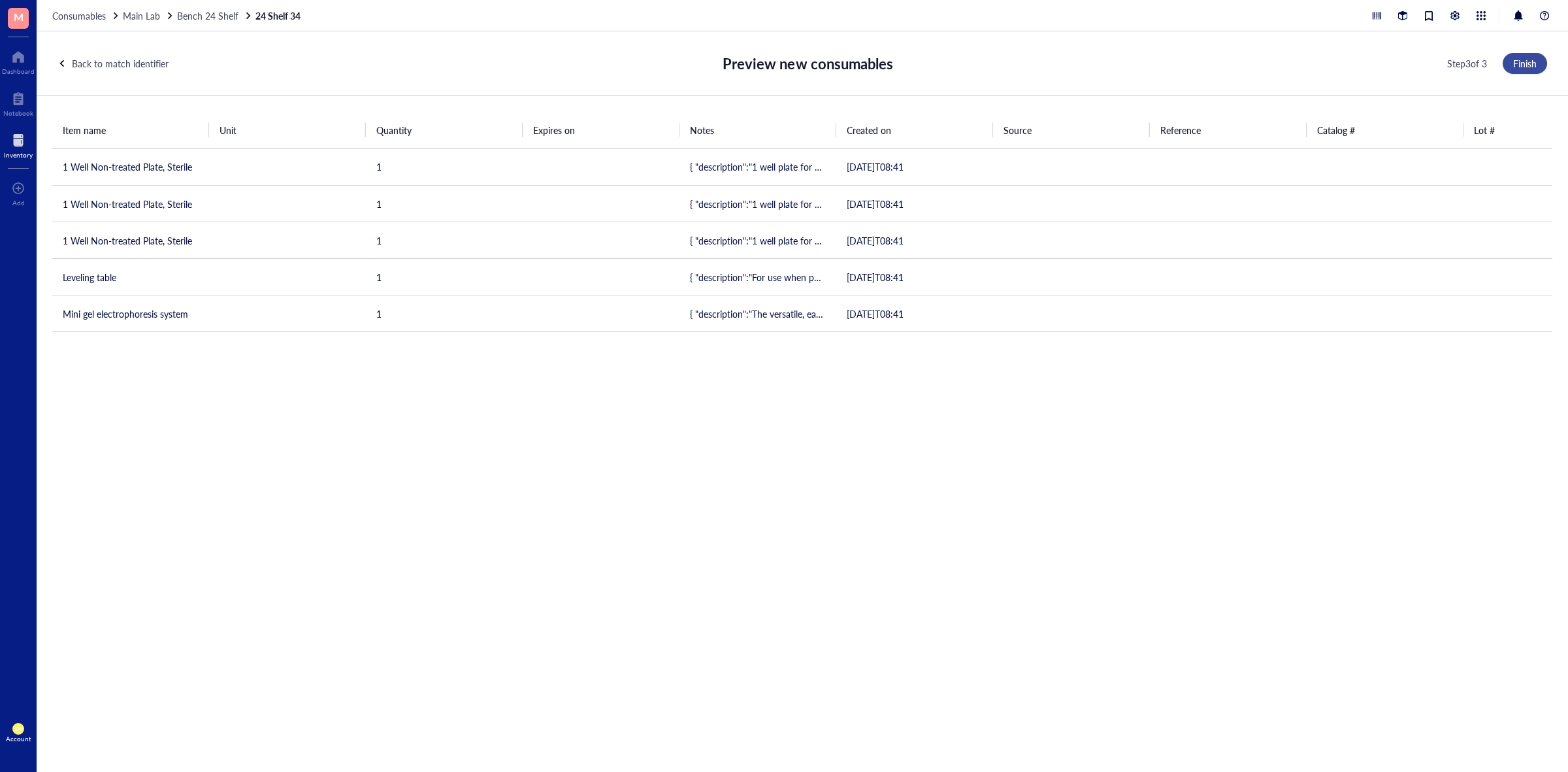
click at [1517, 64] on span "Finish" at bounding box center [1525, 63] width 24 height 10
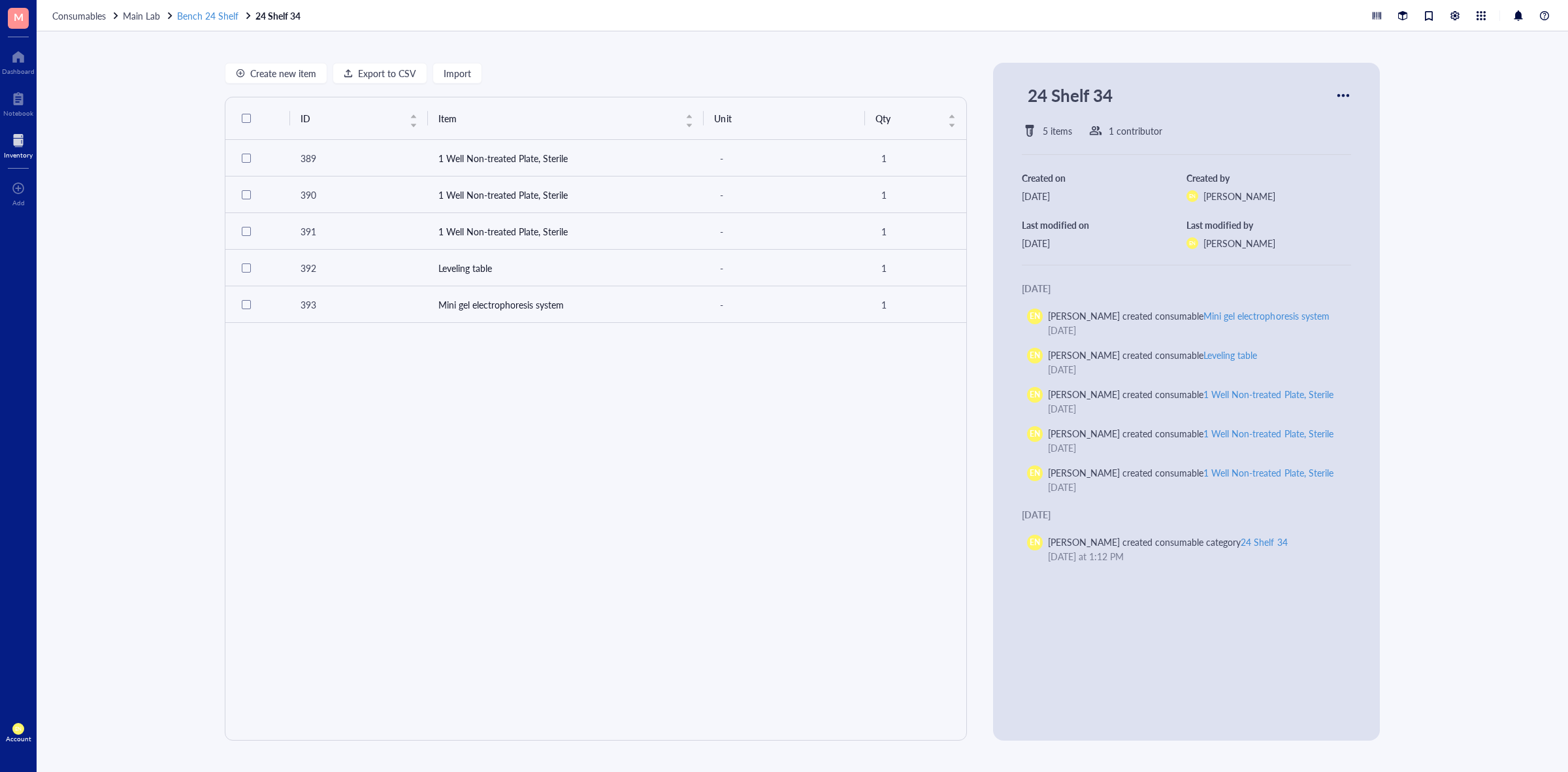
click at [193, 10] on span "Bench 24 Shelf" at bounding box center [208, 16] width 62 height 13
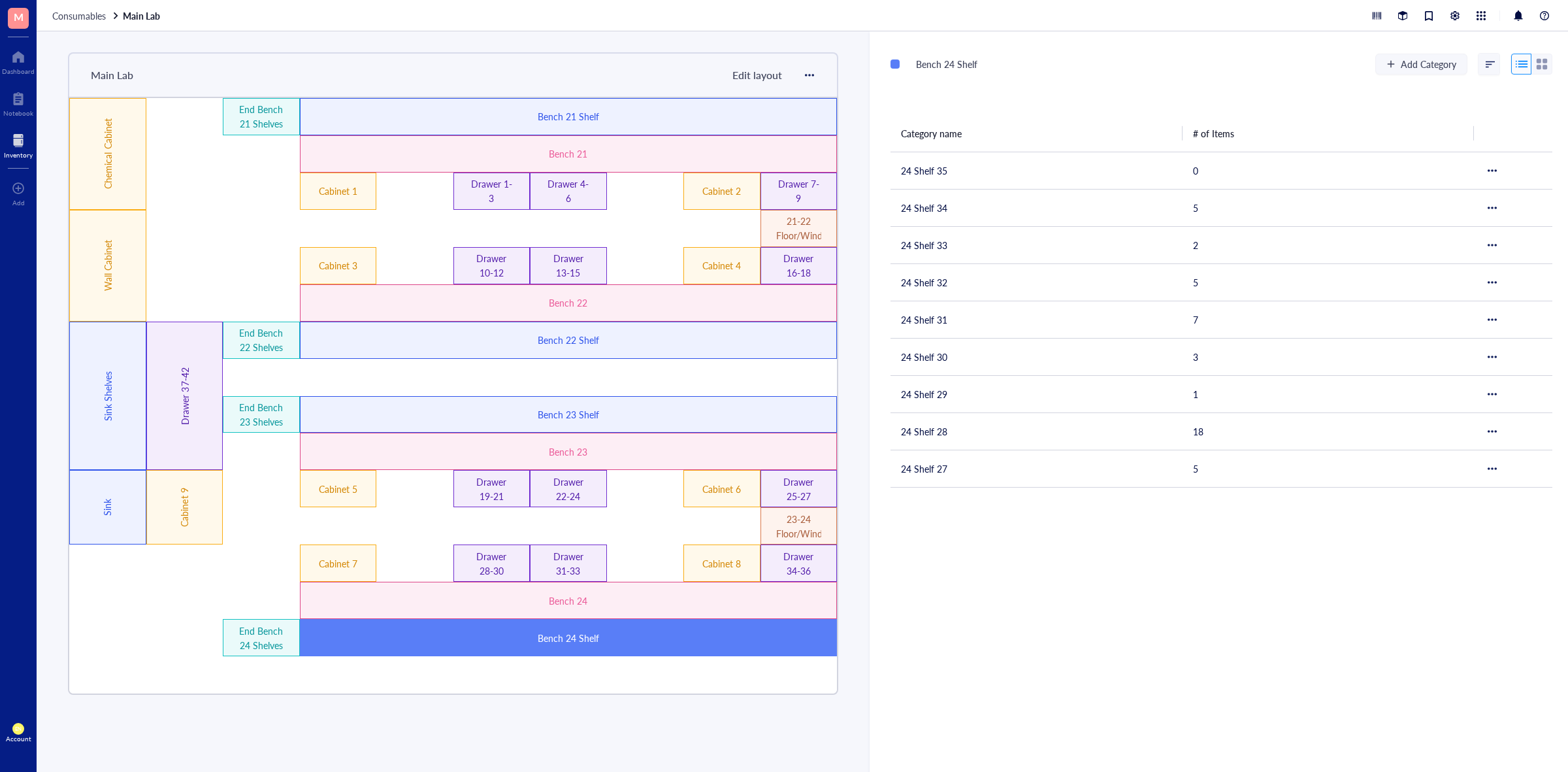
click at [92, 10] on span "Consumables" at bounding box center [79, 16] width 54 height 13
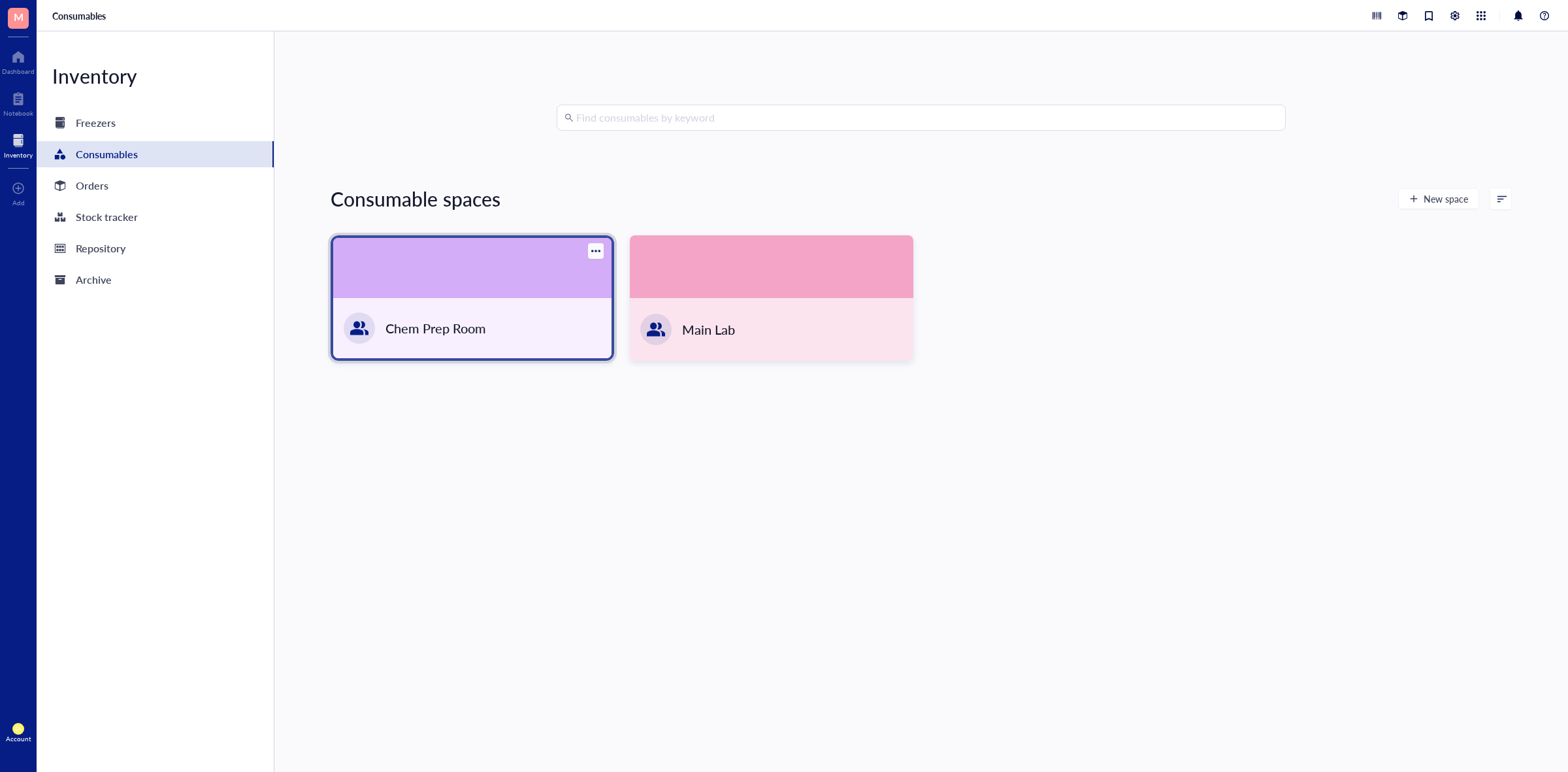
click at [435, 325] on div "Chem Prep Room" at bounding box center [435, 328] width 101 height 18
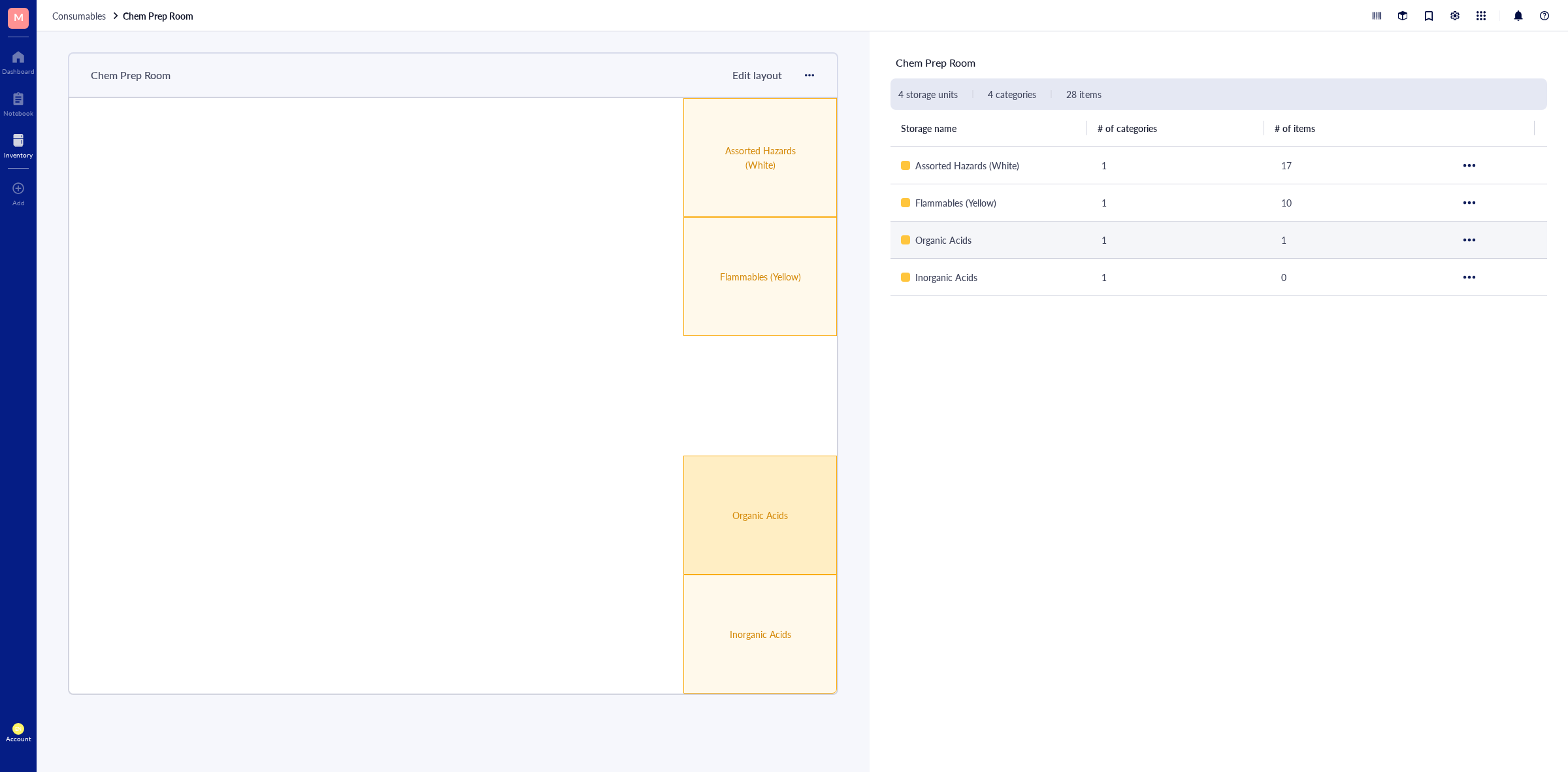
click at [775, 550] on div "Organic Acids" at bounding box center [761, 515] width 154 height 119
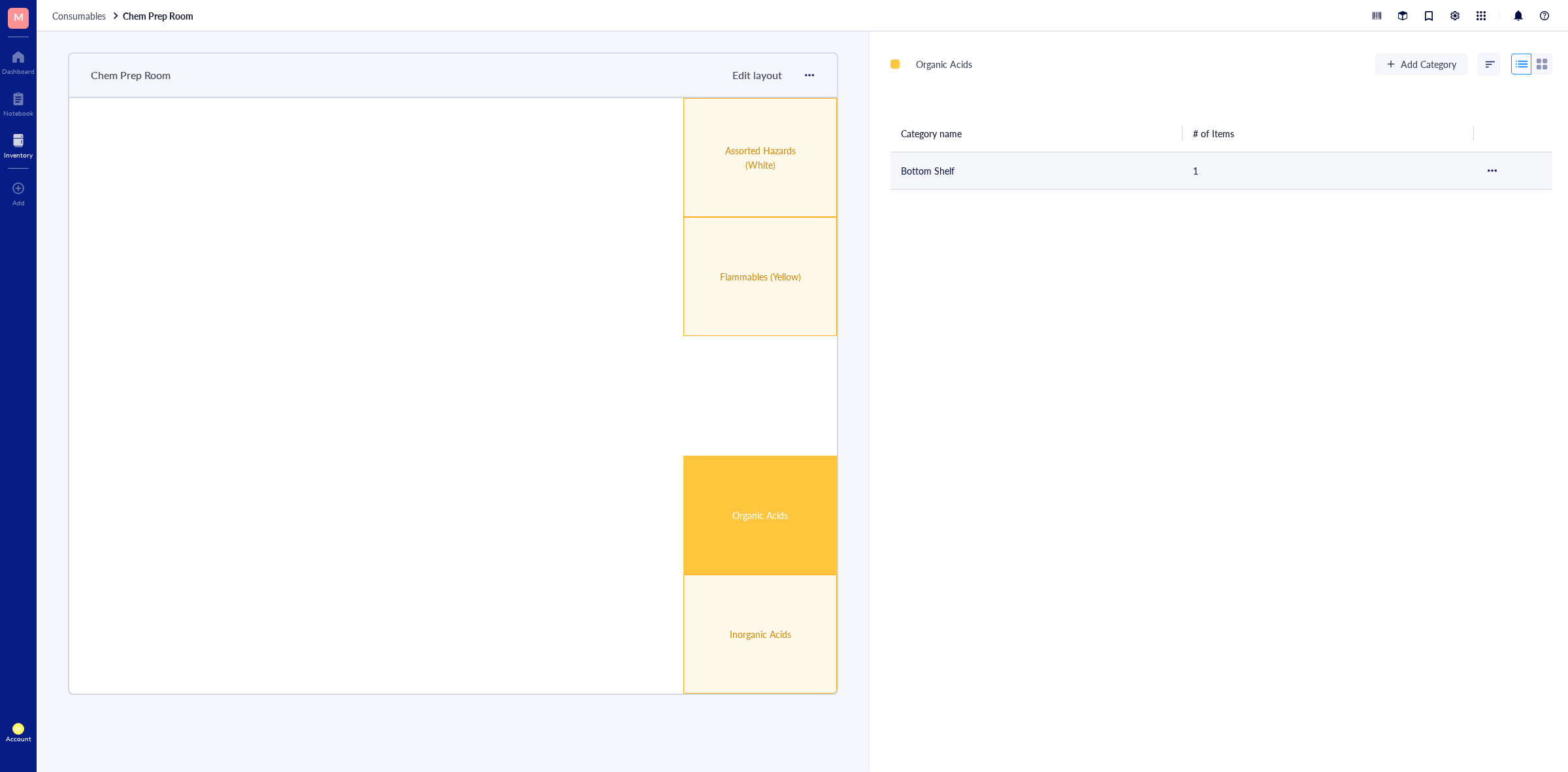
click at [942, 171] on td "Bottom Shelf" at bounding box center [1036, 170] width 292 height 37
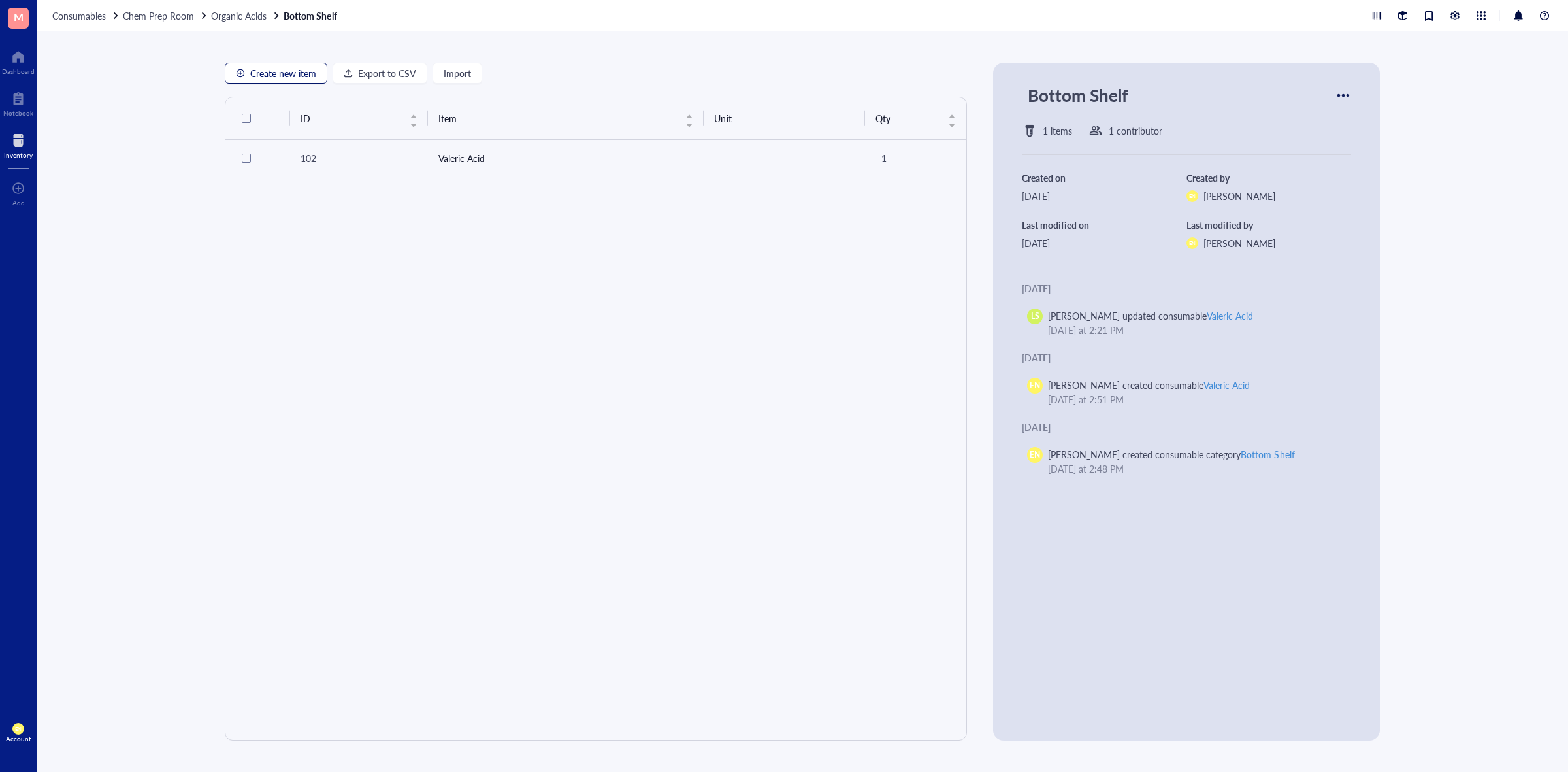
click at [232, 70] on button "Create new item" at bounding box center [276, 73] width 103 height 21
type textarea "Keep everyone on the same page..."
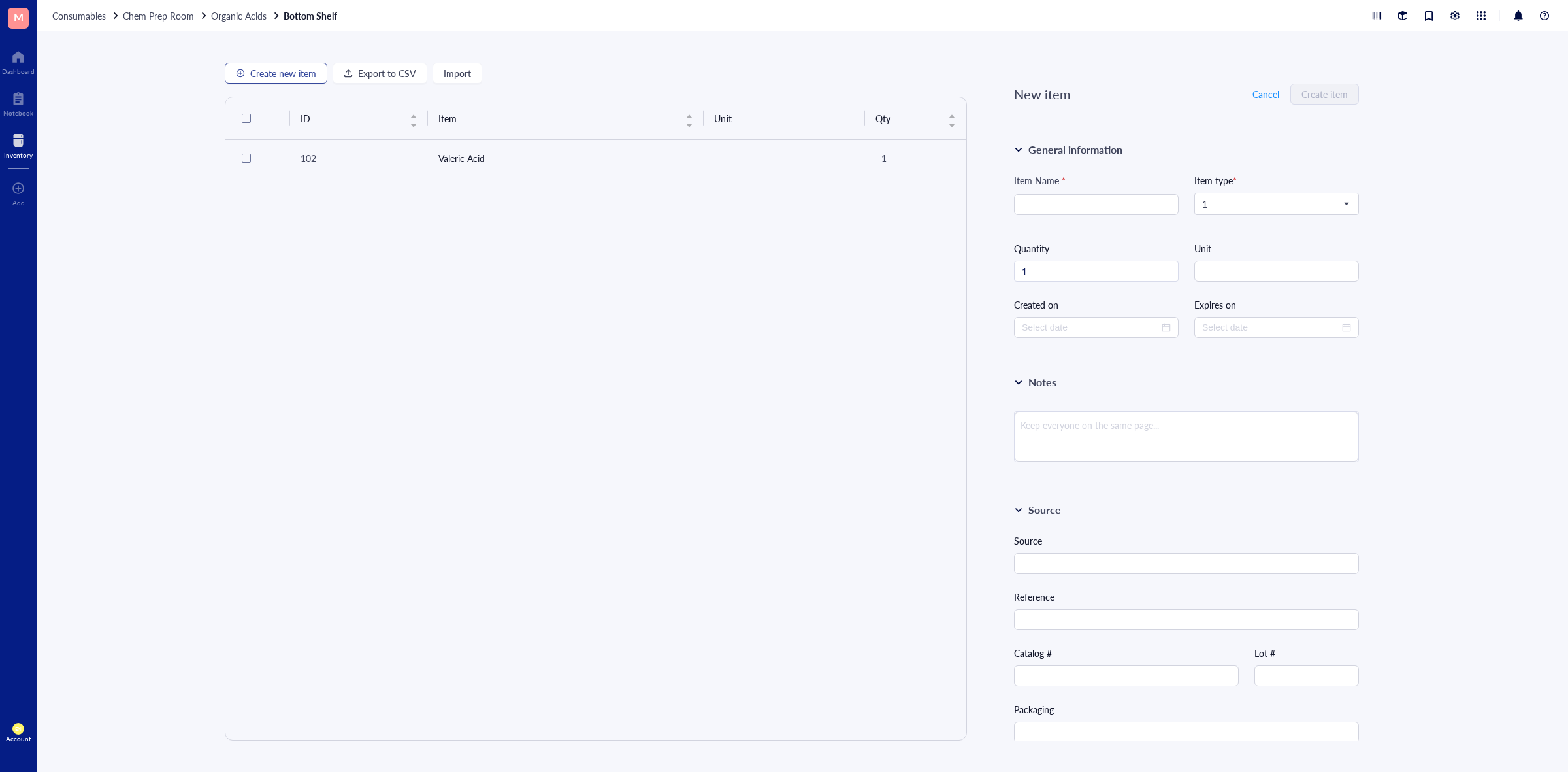
type input "[DATE]"
click at [1118, 197] on input "search" at bounding box center [1096, 204] width 149 height 20
click at [1220, 198] on span "Default" at bounding box center [1275, 203] width 146 height 12
type input "[MEDICAL_DATA]"
click at [1235, 230] on div "Chemicals*" at bounding box center [1275, 227] width 145 height 14
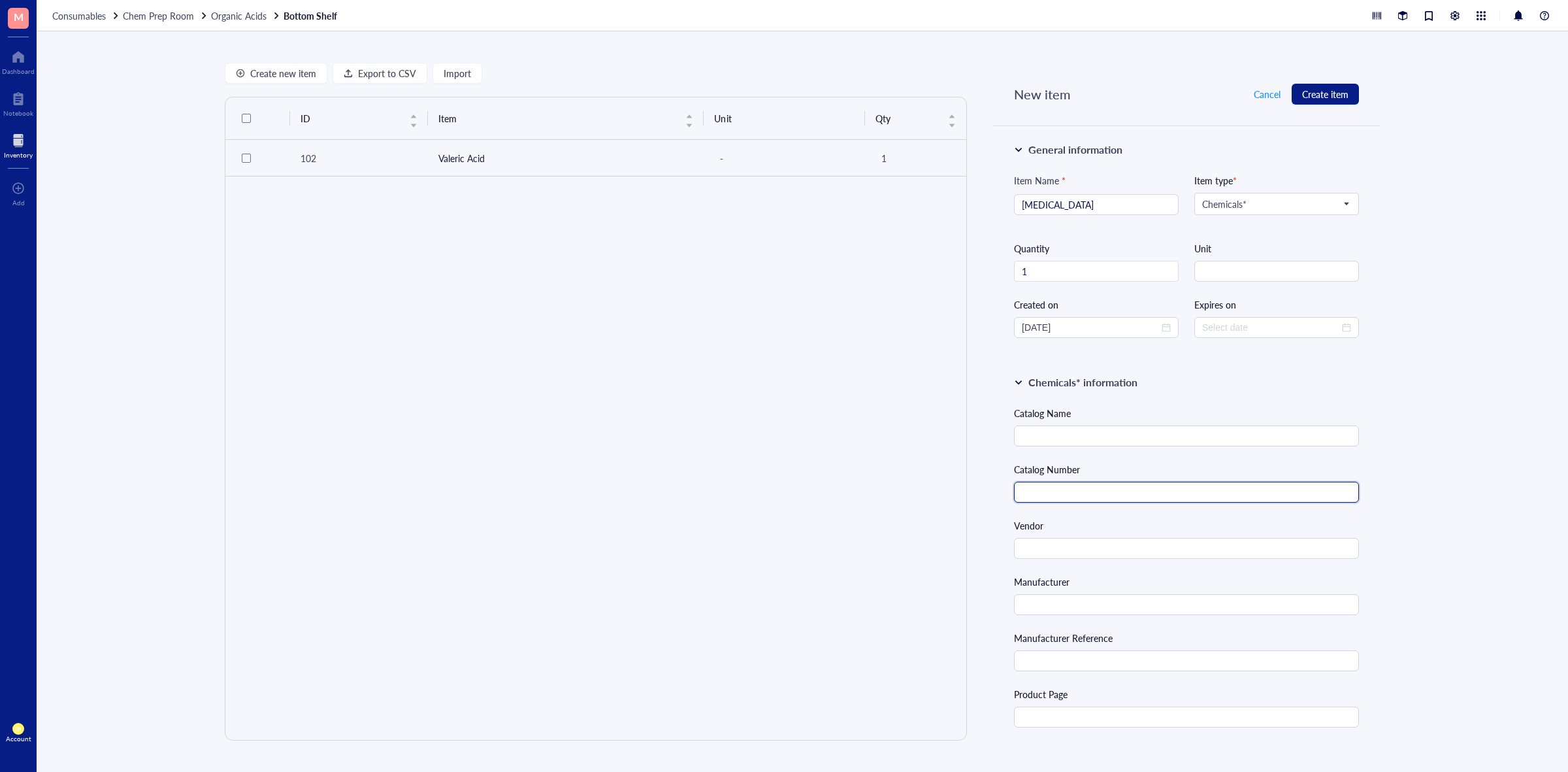
click at [1053, 487] on input "text" at bounding box center [1186, 492] width 345 height 21
paste input "403040-50G"
type input "403040-50G"
click at [1122, 418] on div "Catalog Name" at bounding box center [1186, 413] width 345 height 14
click at [1100, 450] on div "Catalog Name Catalog Number 403040-50G Vendor Manufacturer Manufacturer Referen…" at bounding box center [1186, 737] width 345 height 662
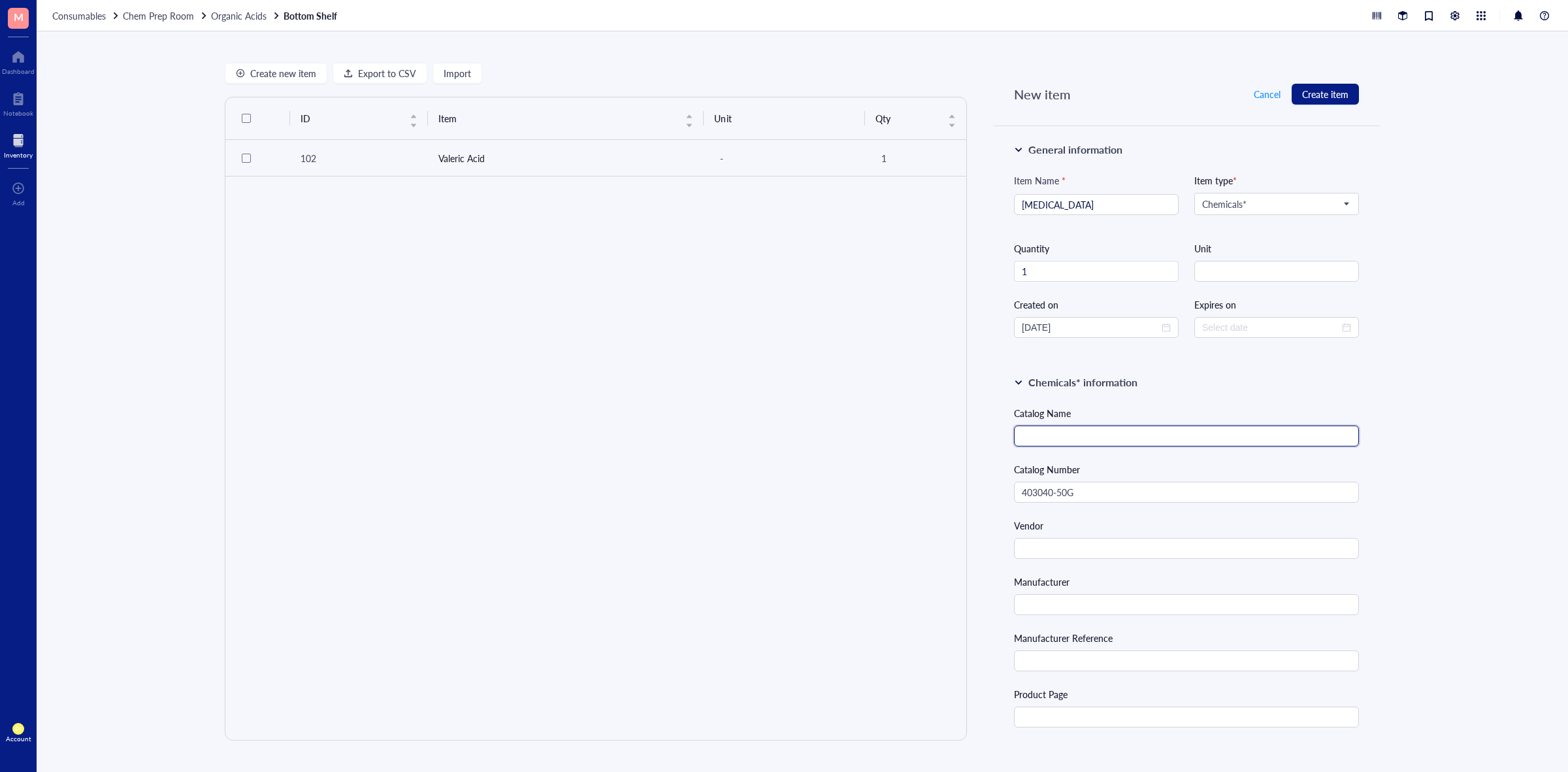
click at [1103, 439] on input "text" at bounding box center [1186, 435] width 345 height 21
type input "[MEDICAL_DATA]"
click at [1047, 542] on input "text" at bounding box center [1186, 548] width 345 height 21
type input "Sigma [PERSON_NAME]"
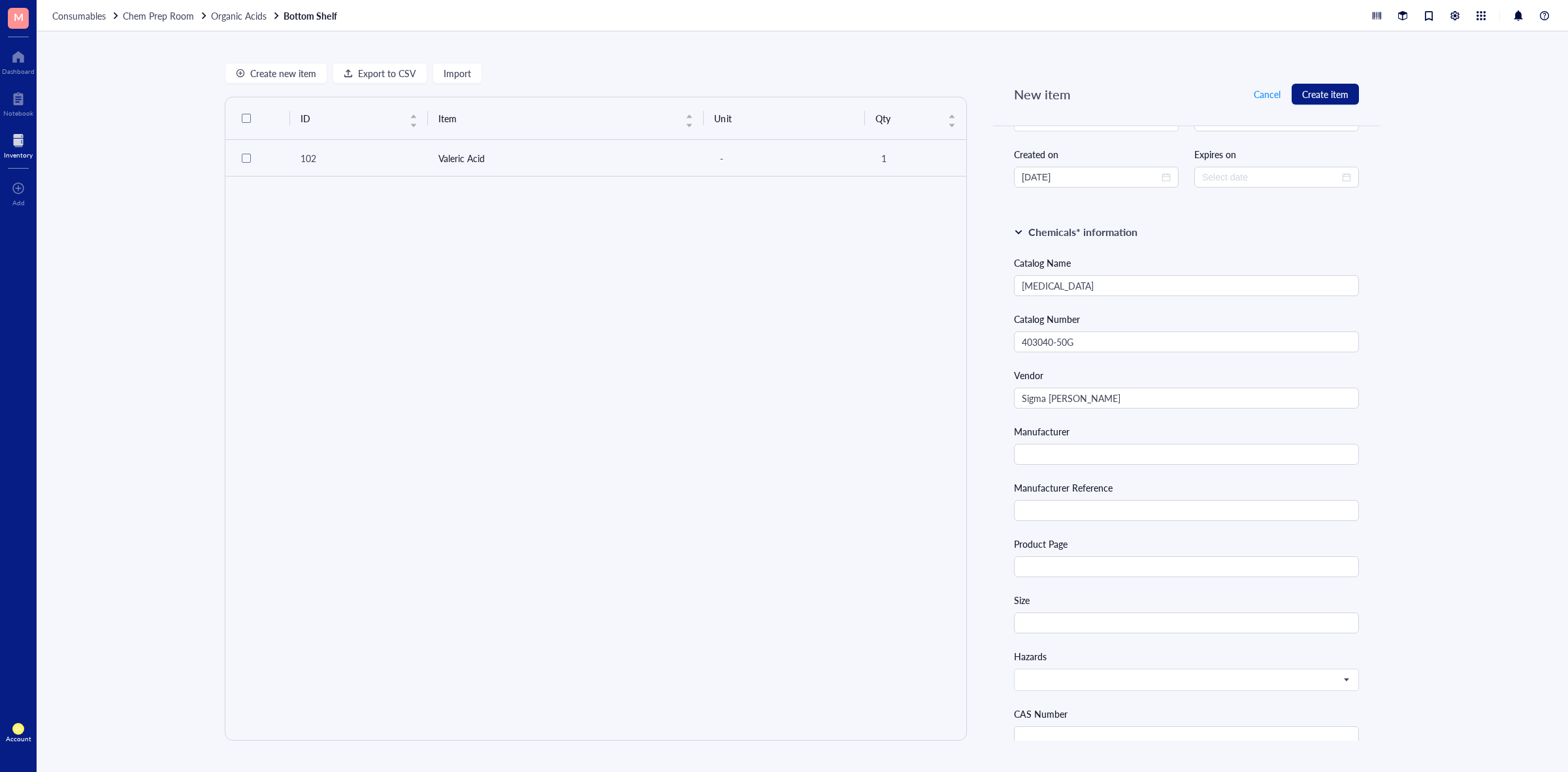
scroll to position [163, 0]
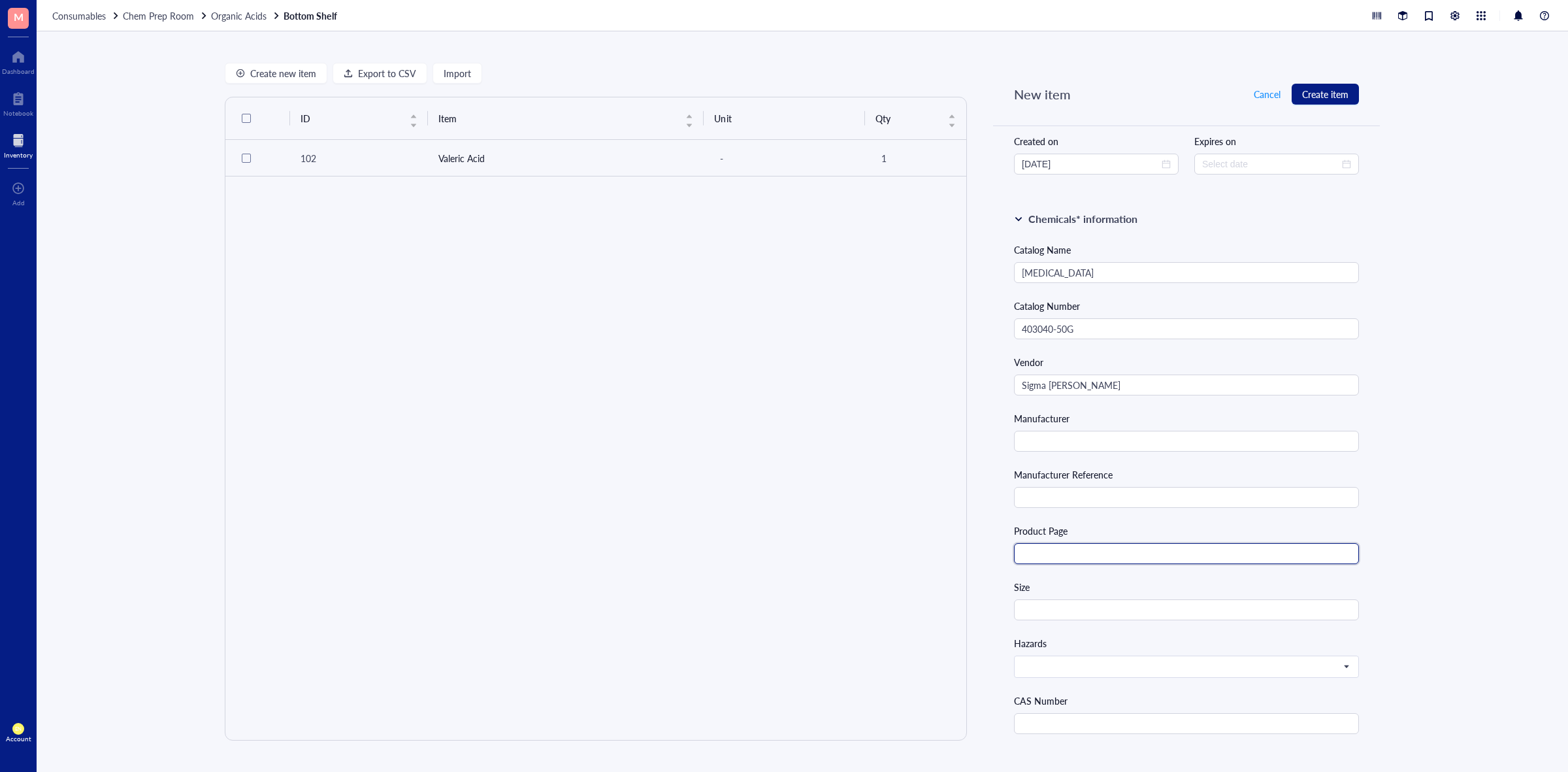
click at [1082, 557] on input "text" at bounding box center [1186, 553] width 345 height 21
paste input "[URL][DOMAIN_NAME]"
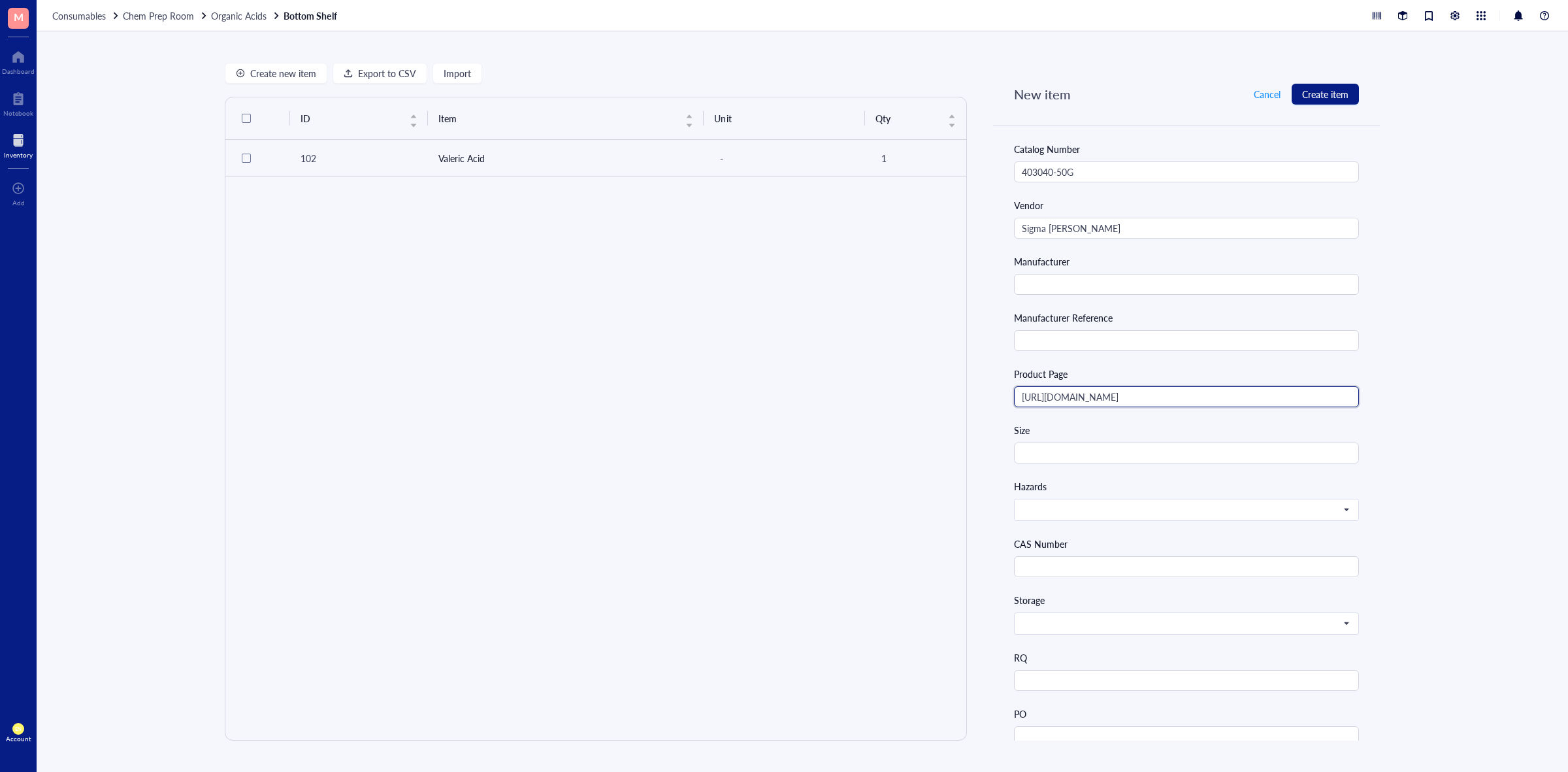
scroll to position [0, 0]
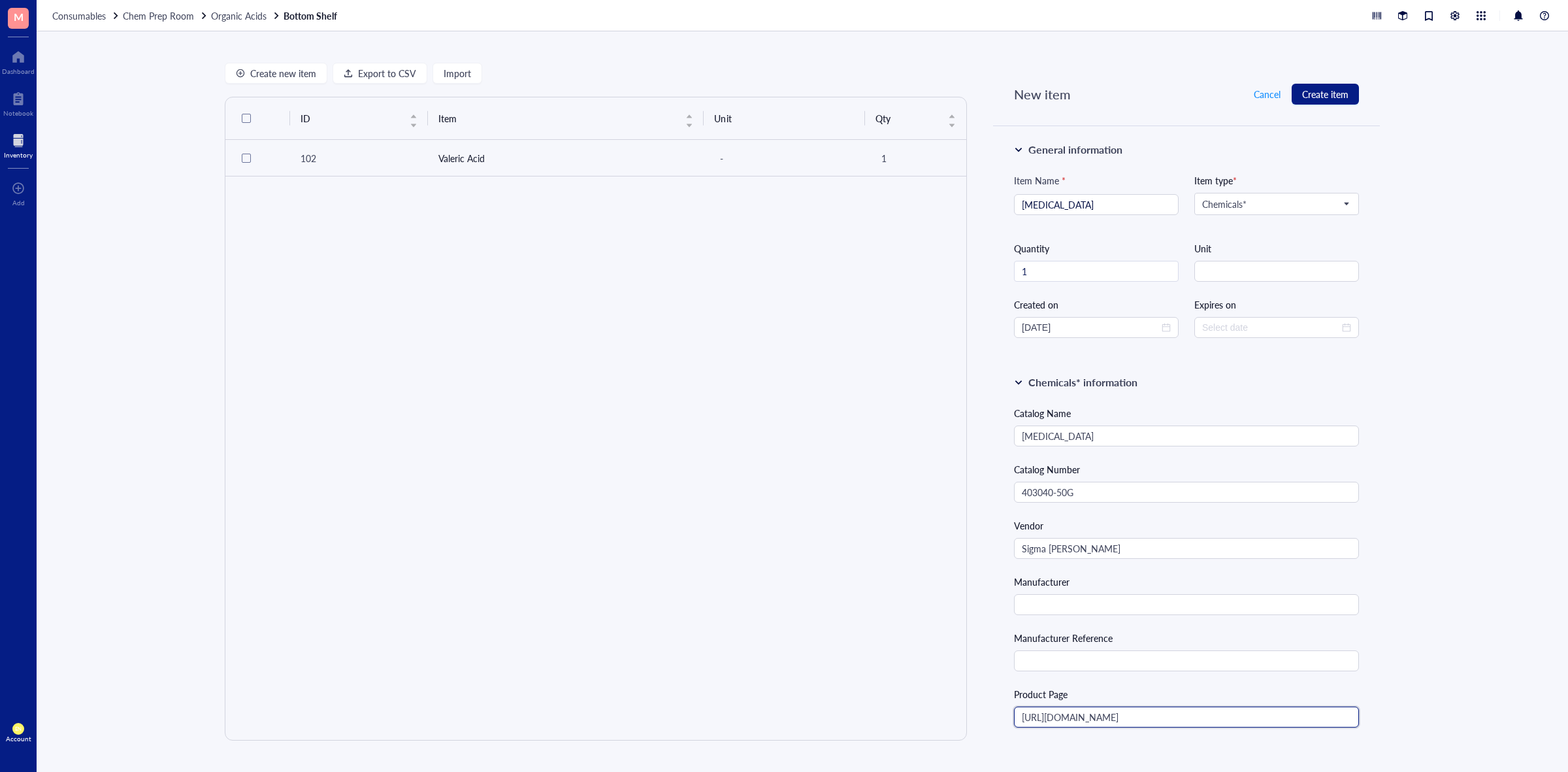
type input "[URL][DOMAIN_NAME]"
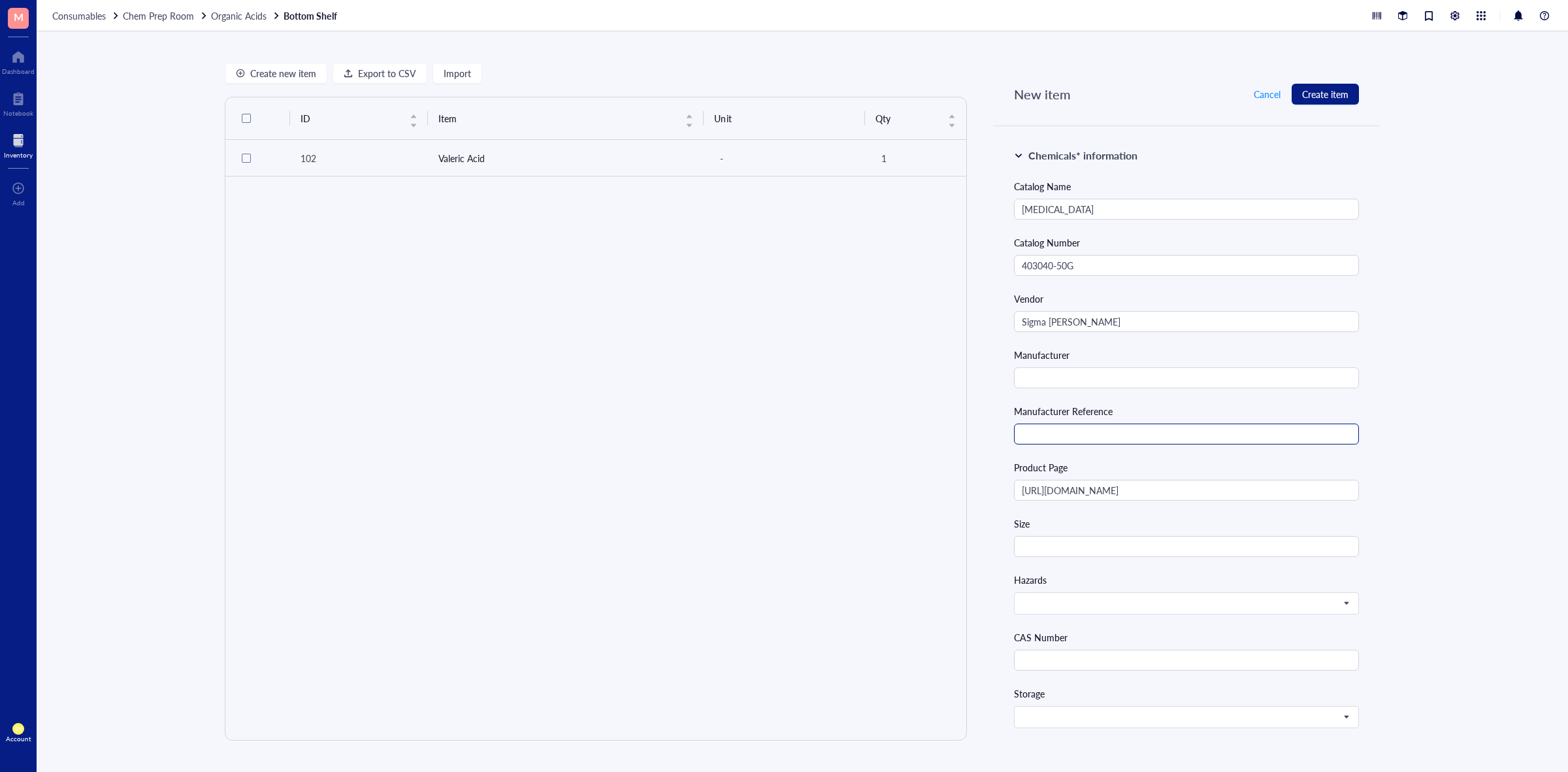
scroll to position [245, 0]
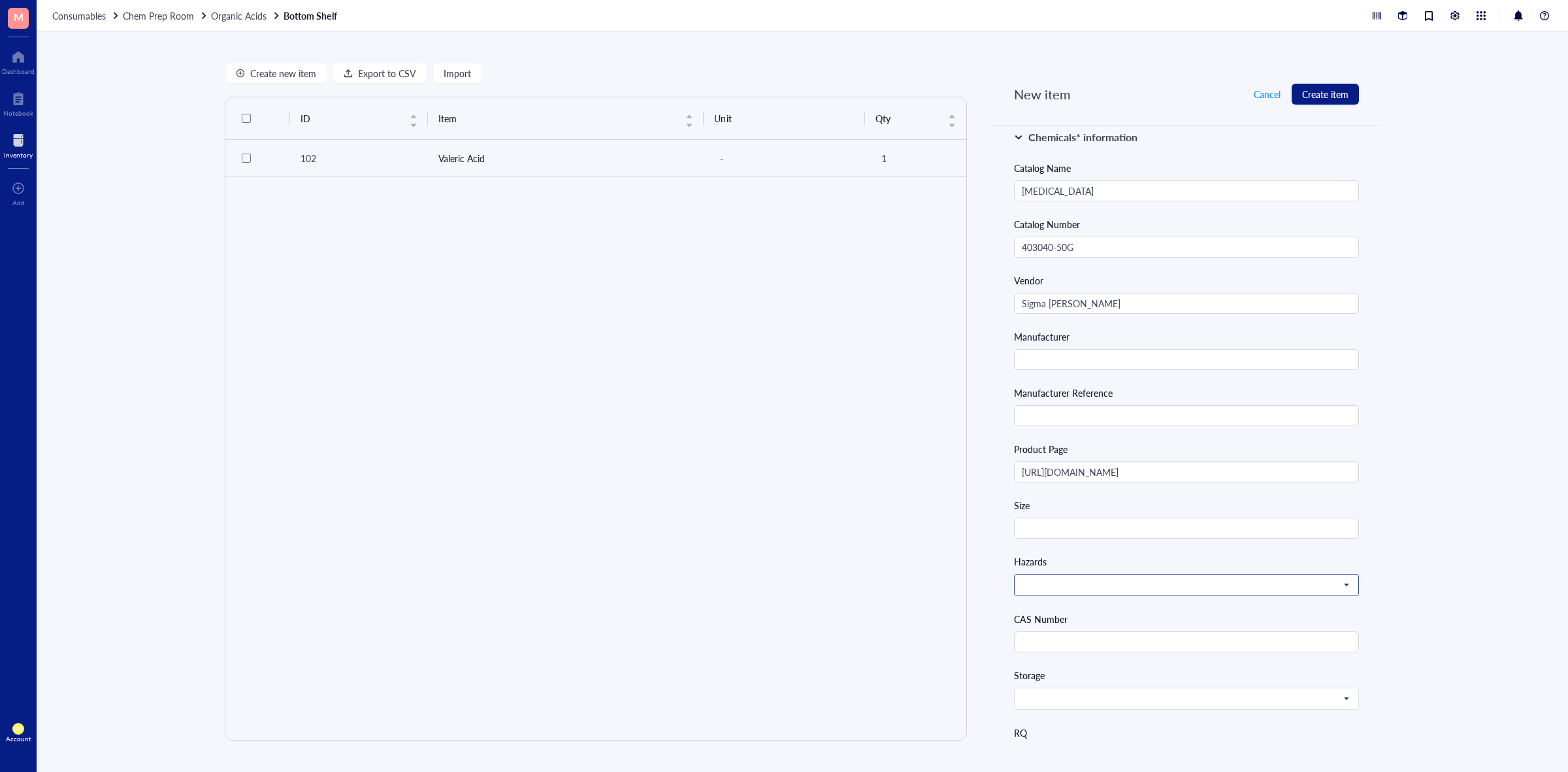
click at [1274, 577] on input "search" at bounding box center [1180, 585] width 317 height 20
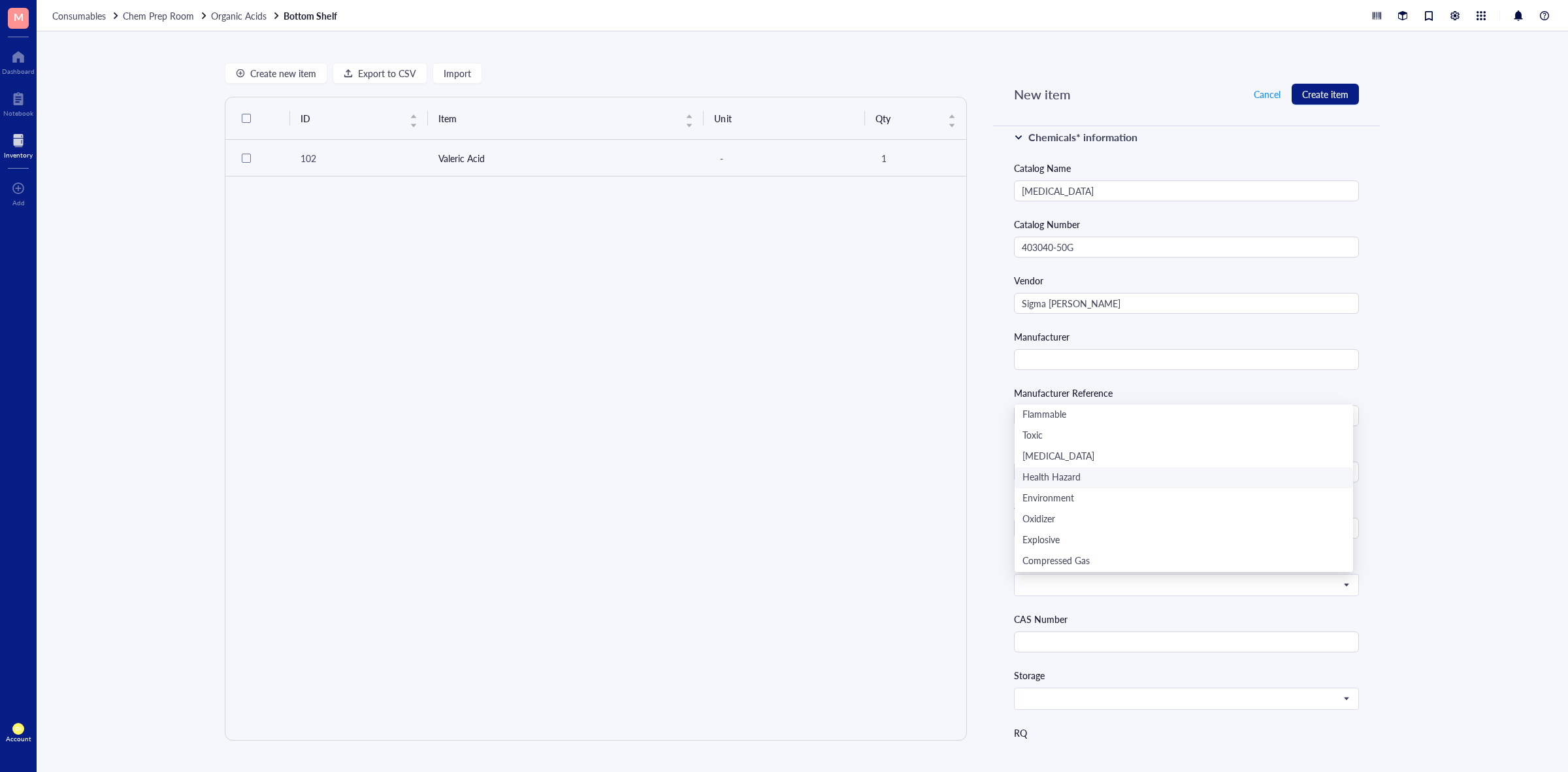
click at [1433, 481] on div "Create new item Export to CSV Import ID Item Unit Qty 102 Valeric Acid - 1 New …" at bounding box center [802, 401] width 1532 height 740
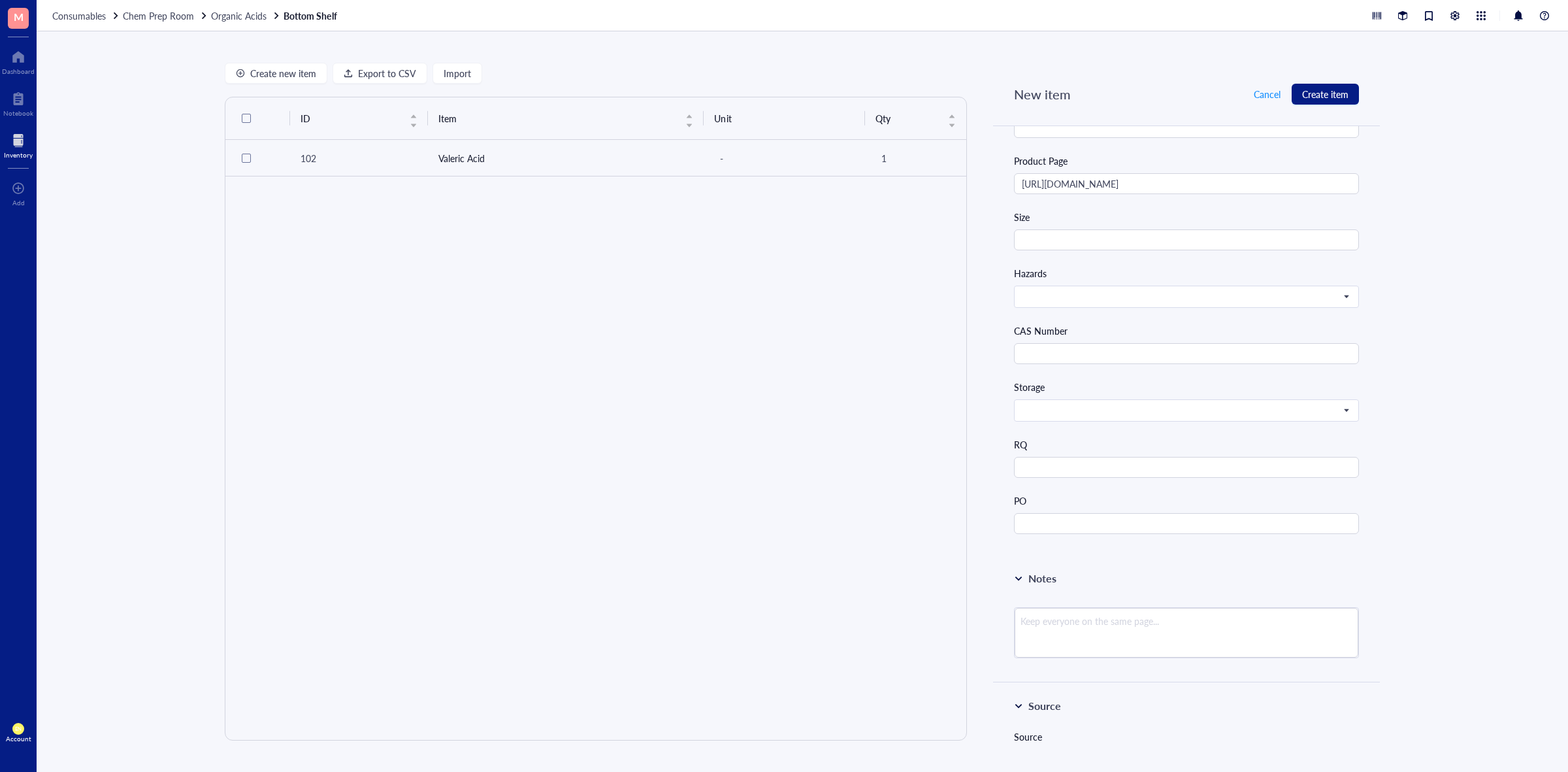
scroll to position [572, 0]
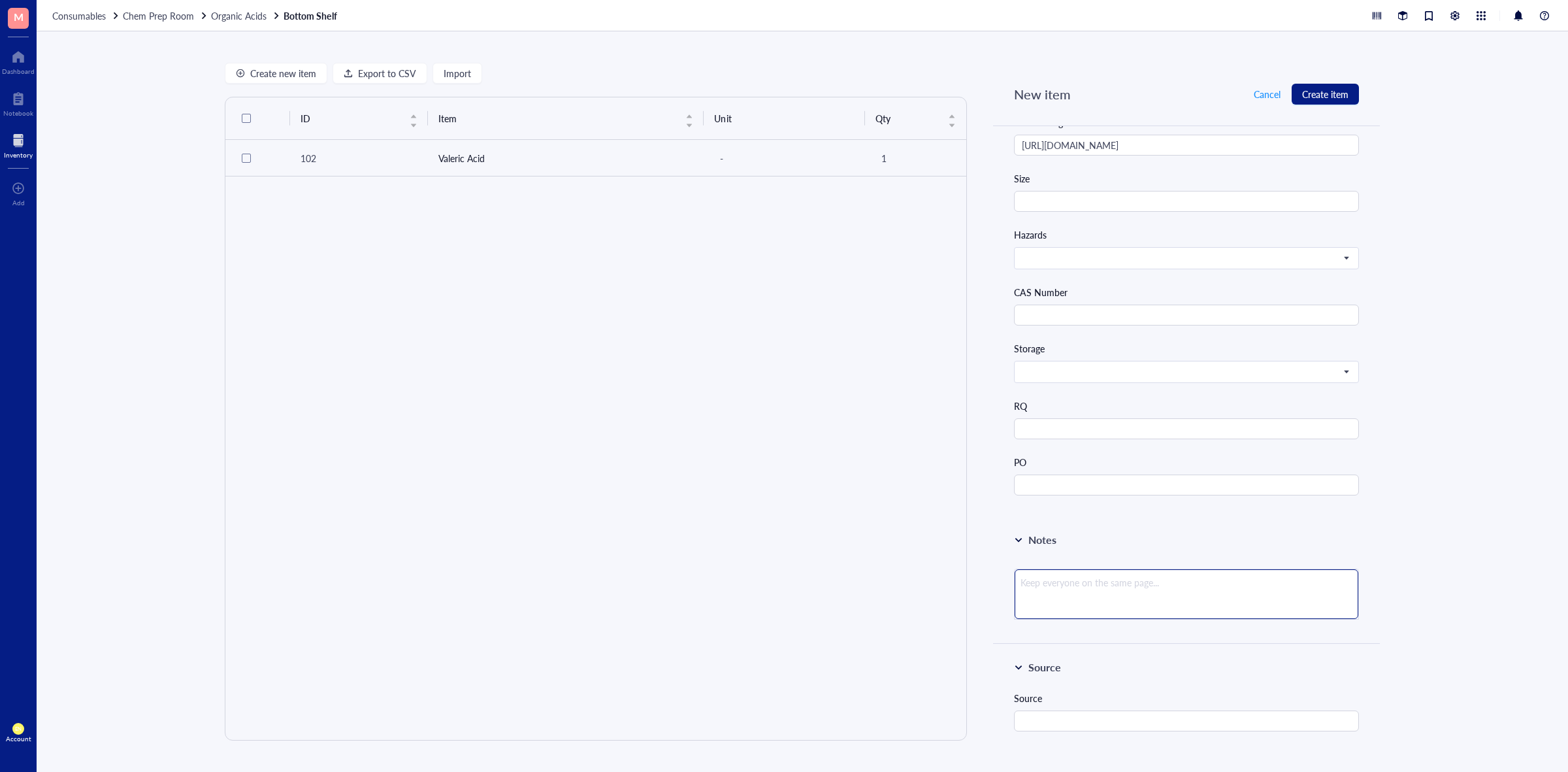
click at [1175, 606] on textarea at bounding box center [1186, 594] width 344 height 50
type textarea "#"
type textarea "#S"
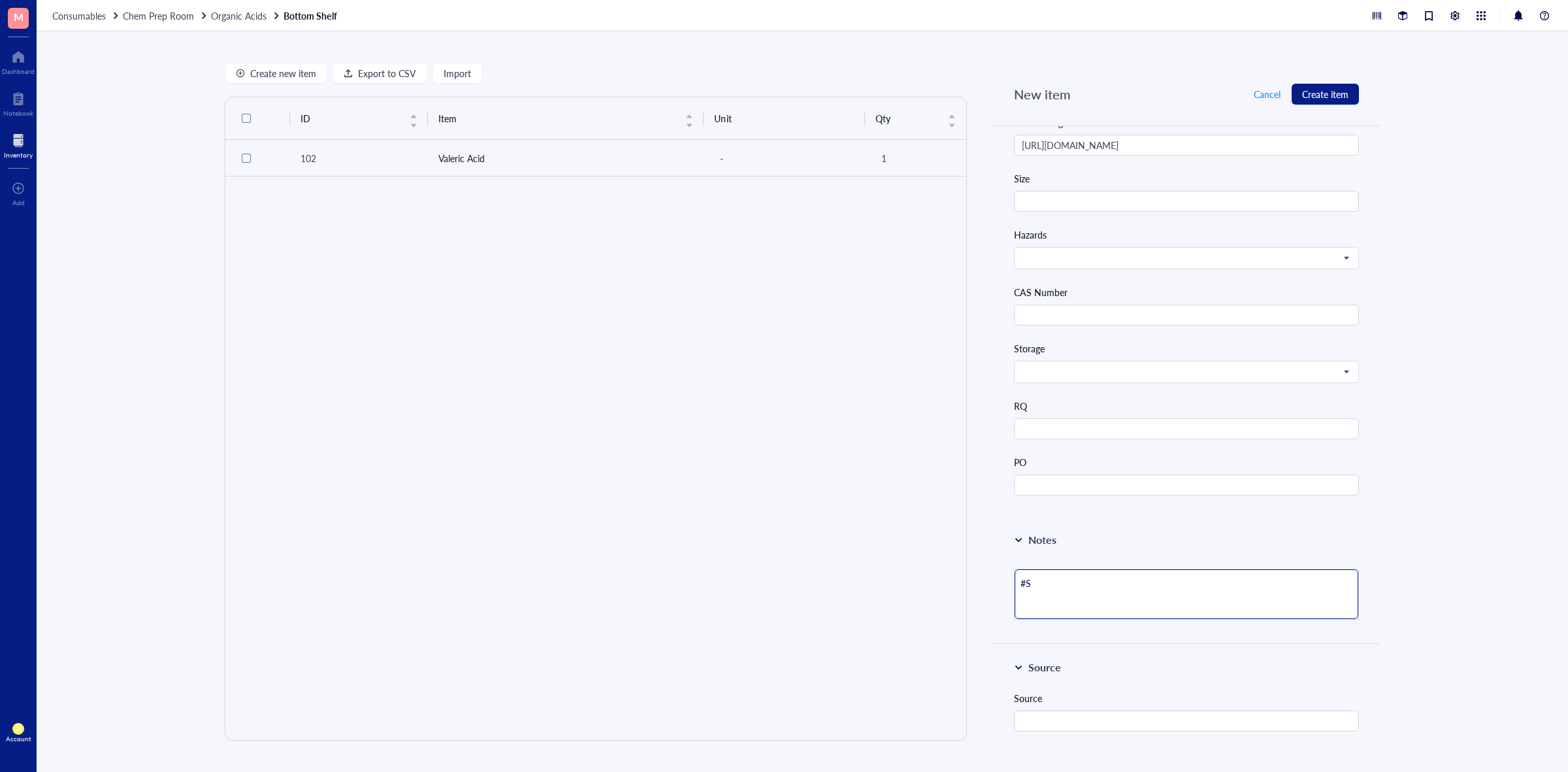
type textarea "#SU"
type textarea "#SUP"
type textarea "#SUP1"
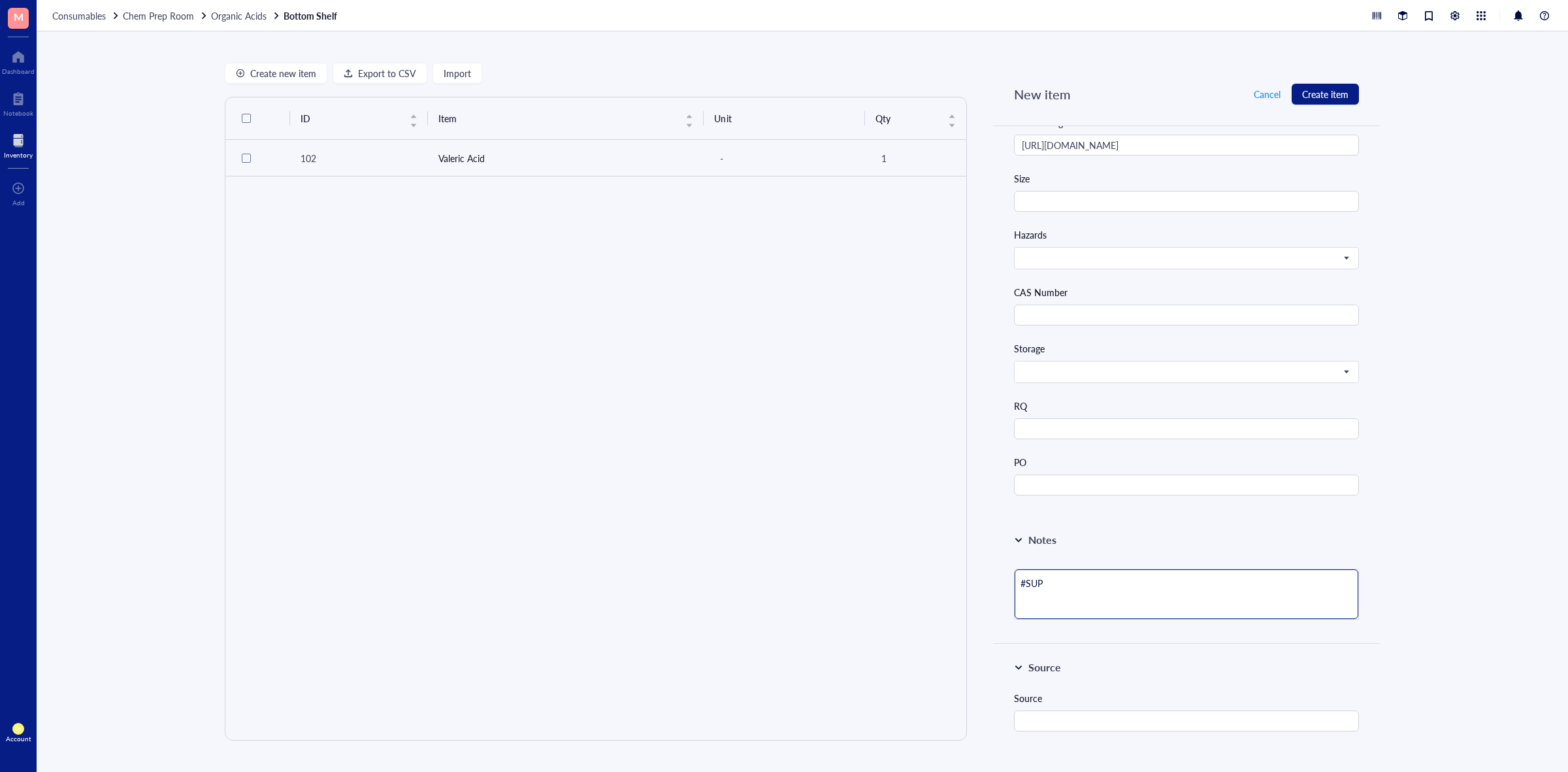
type textarea "#SUP1"
type textarea "#SUP12"
type textarea "#SUP120"
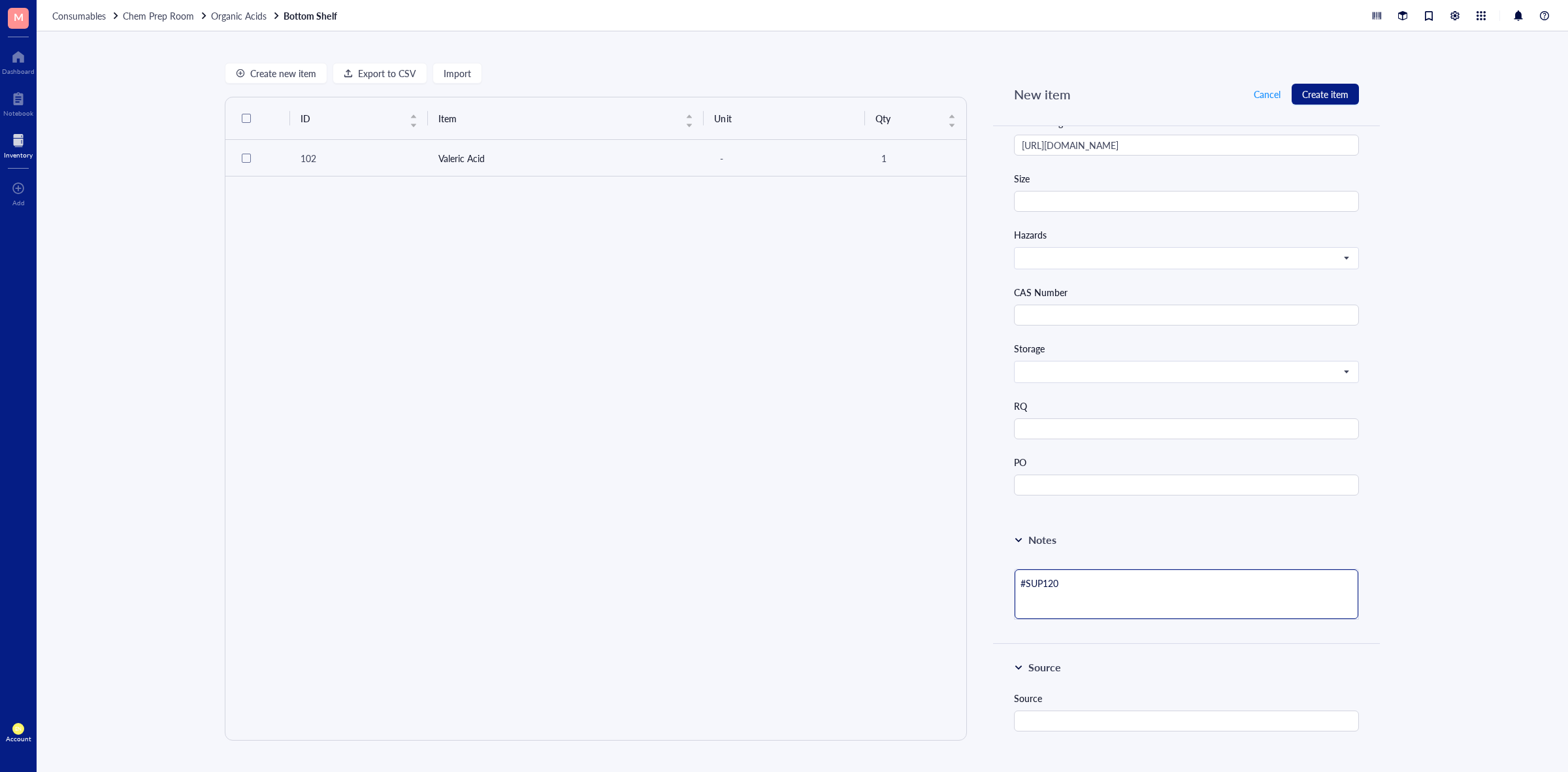
type textarea "#SUP1209"
click at [1452, 499] on div "Create new item Export to CSV Import ID Item Unit Qty 102 Valeric Acid - 1 New …" at bounding box center [802, 401] width 1532 height 740
click at [1315, 377] on span at bounding box center [1185, 371] width 327 height 12
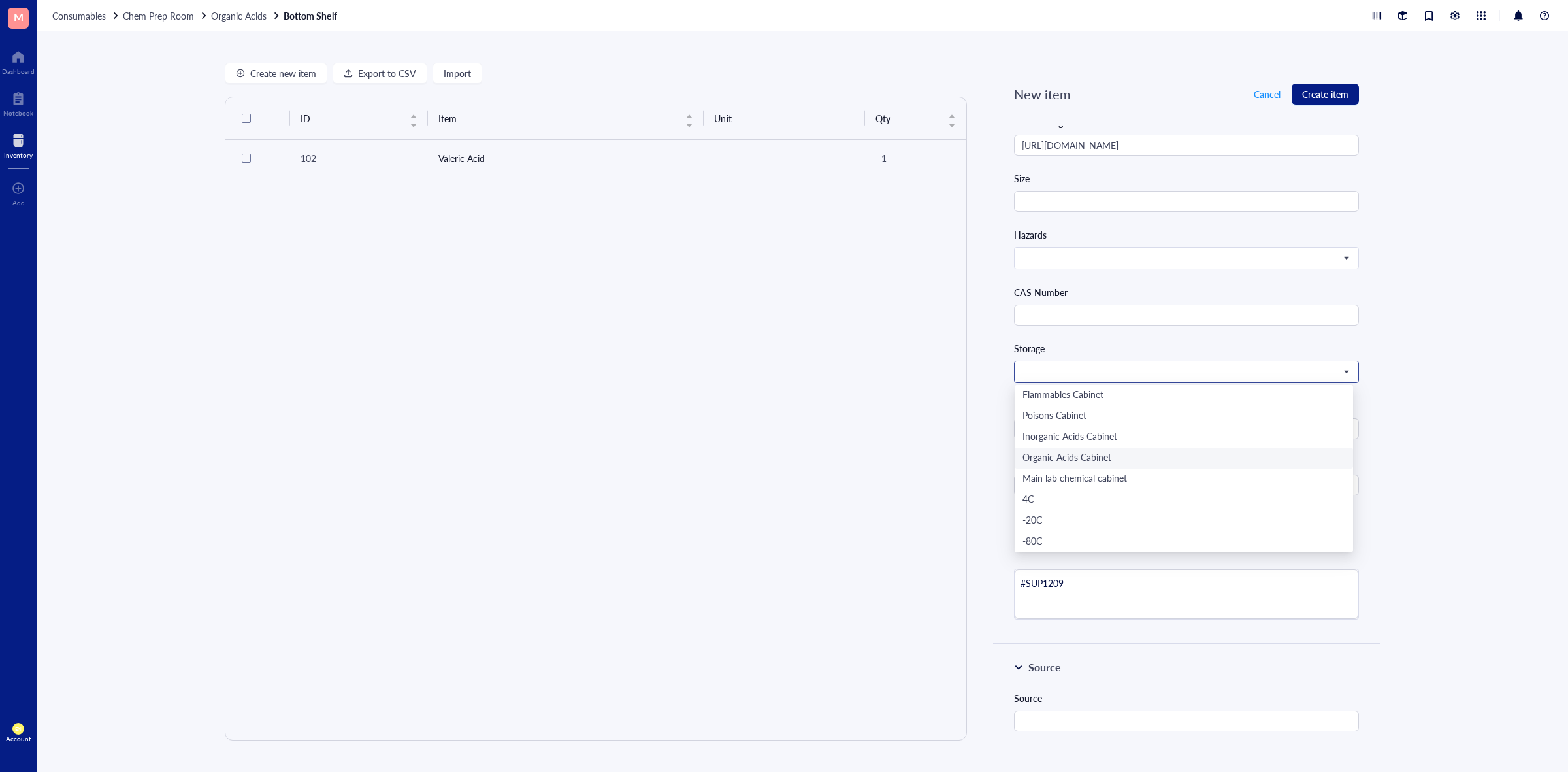
click at [1145, 453] on div "Organic Acids Cabinet" at bounding box center [1184, 458] width 323 height 14
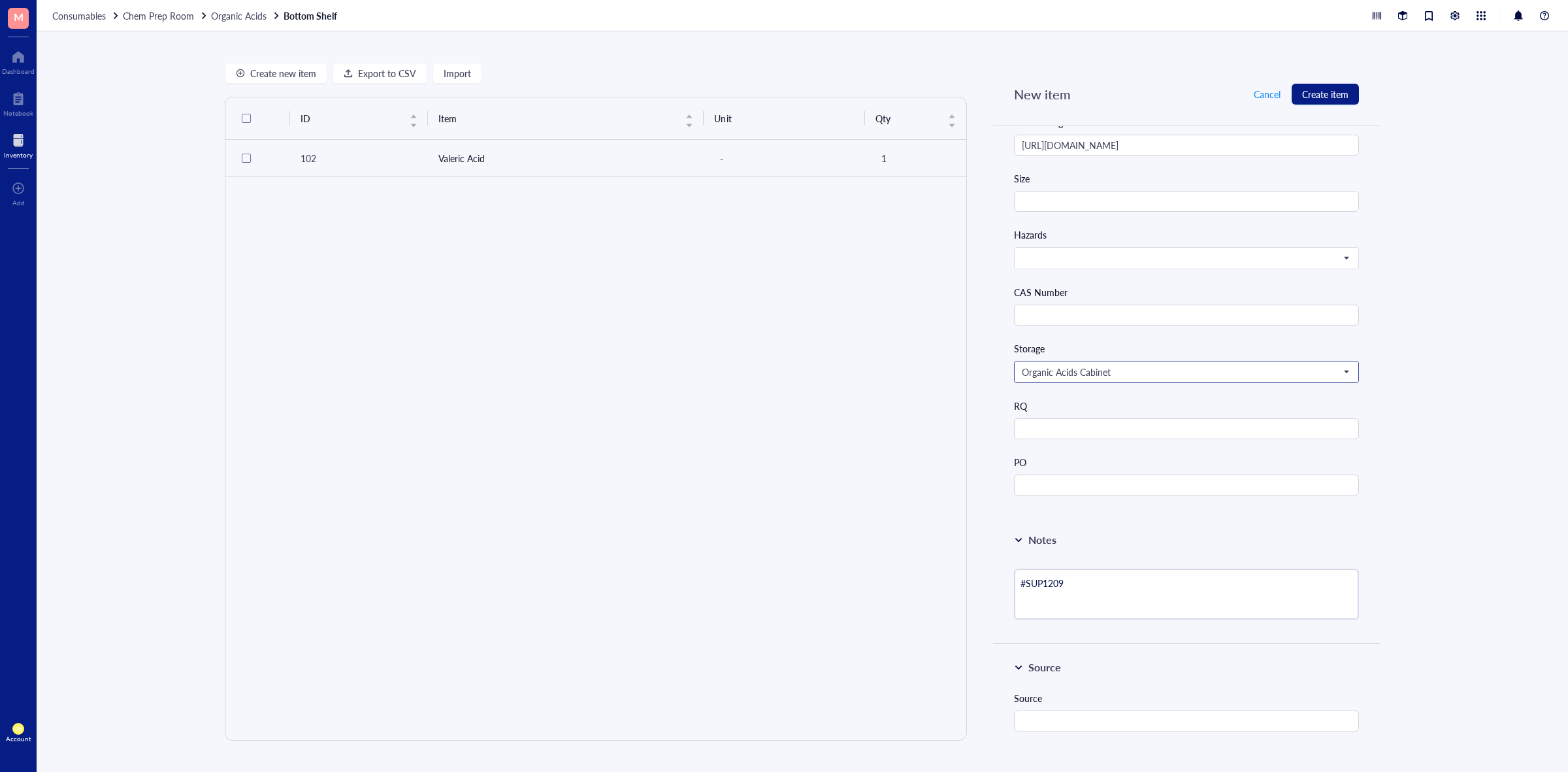
click at [1278, 367] on input "search" at bounding box center [1180, 371] width 317 height 20
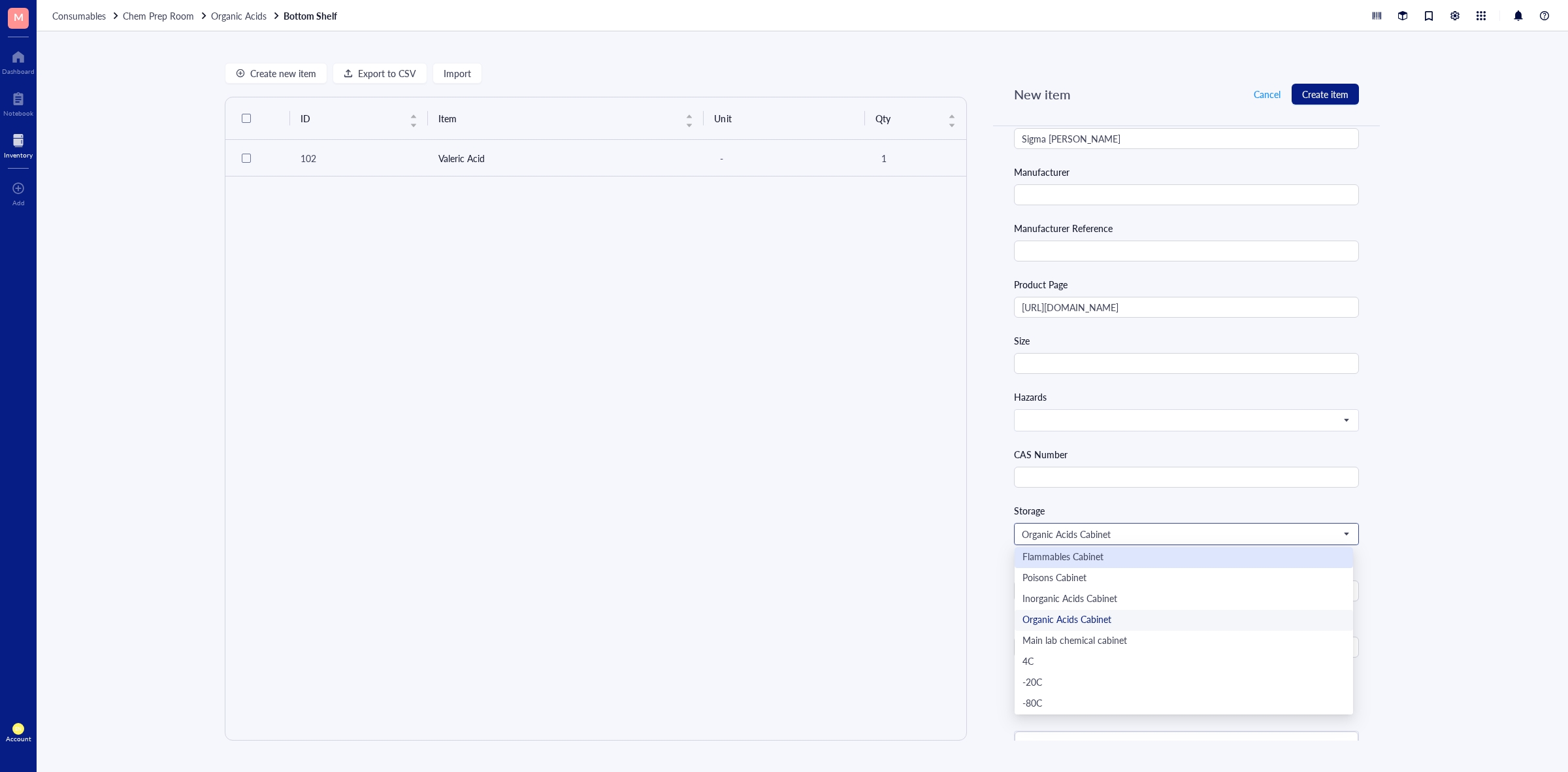
scroll to position [409, 0]
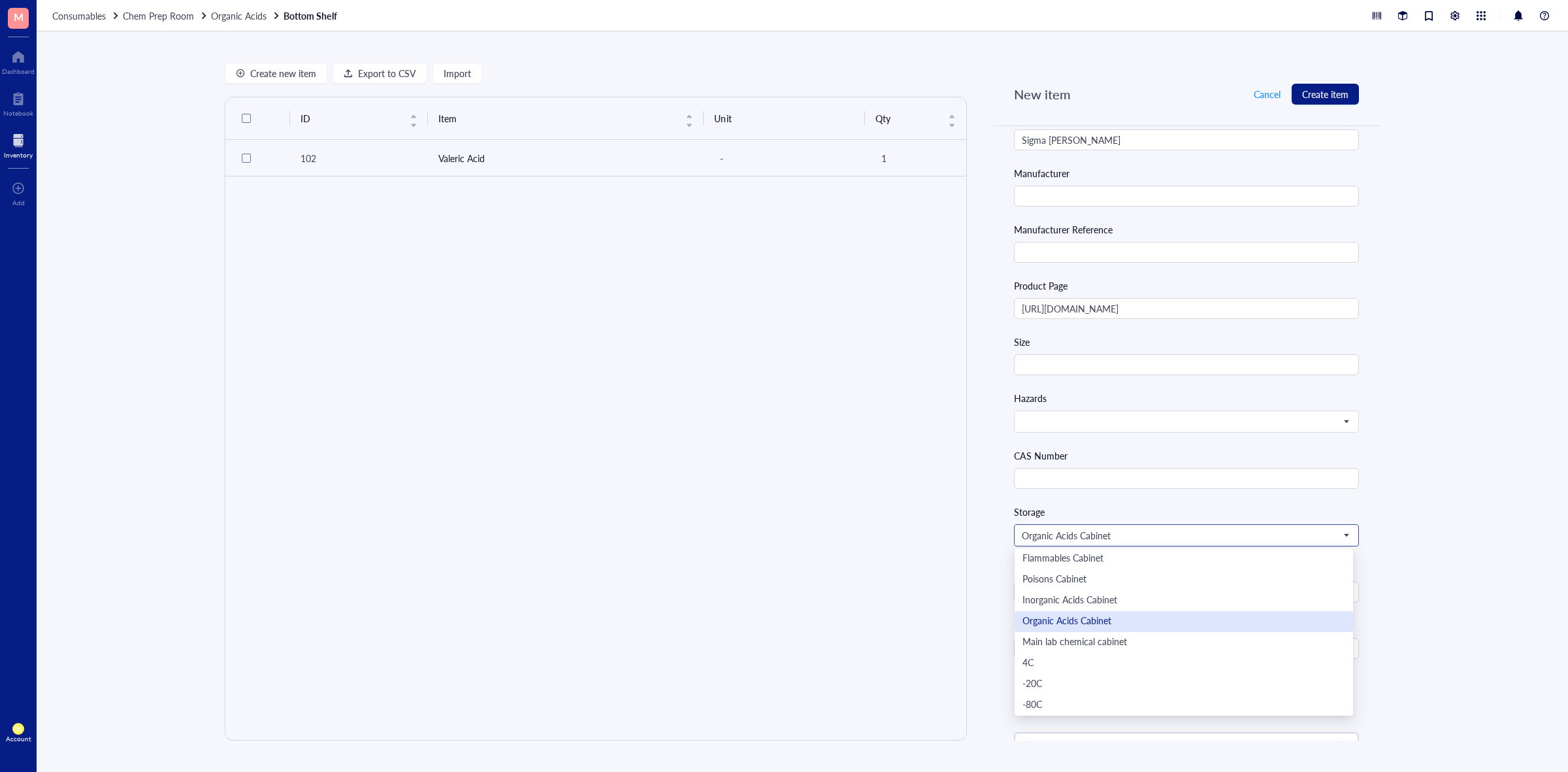
click at [1093, 623] on div "Organic Acids Cabinet" at bounding box center [1184, 622] width 323 height 14
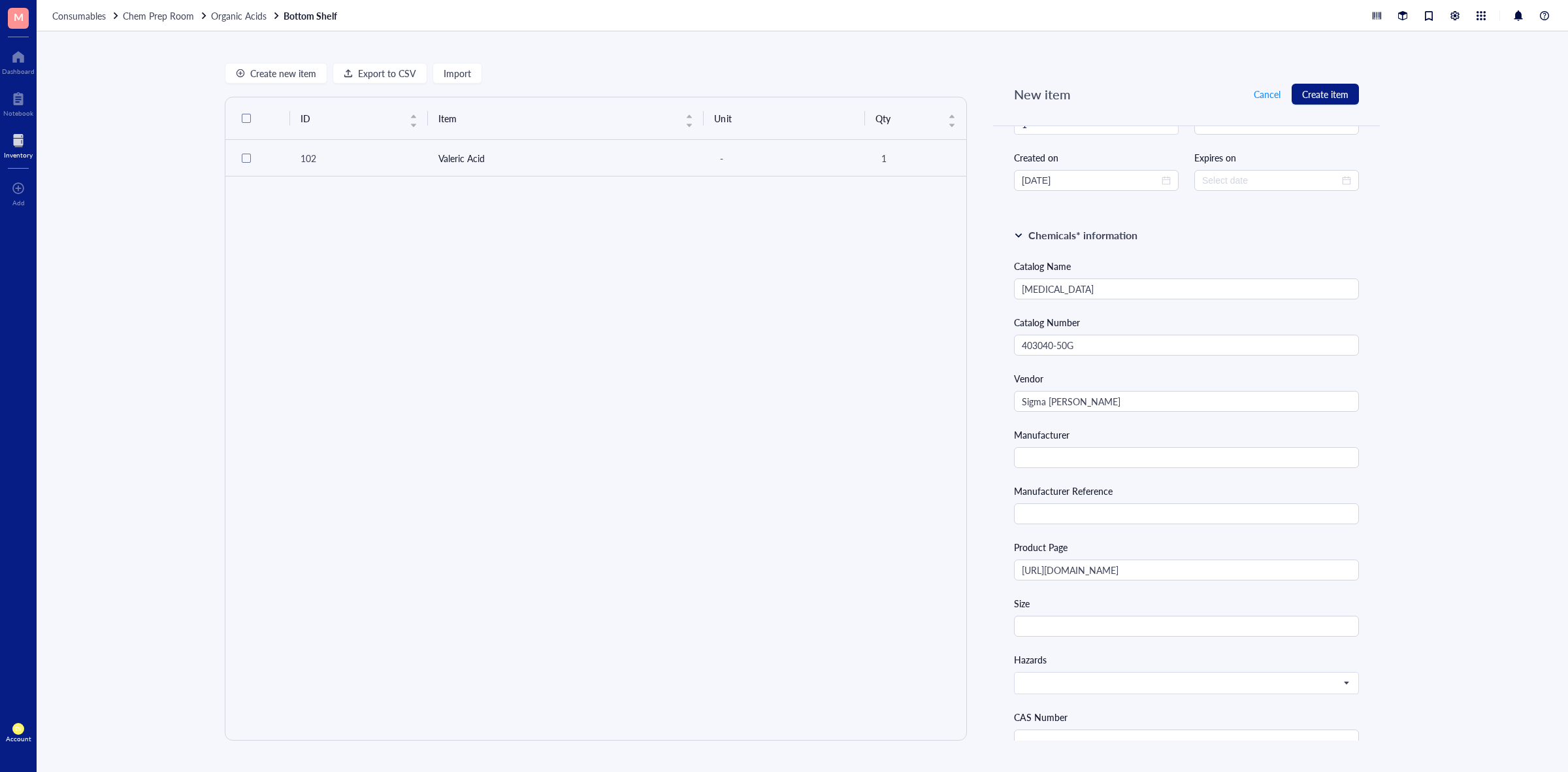
scroll to position [245, 0]
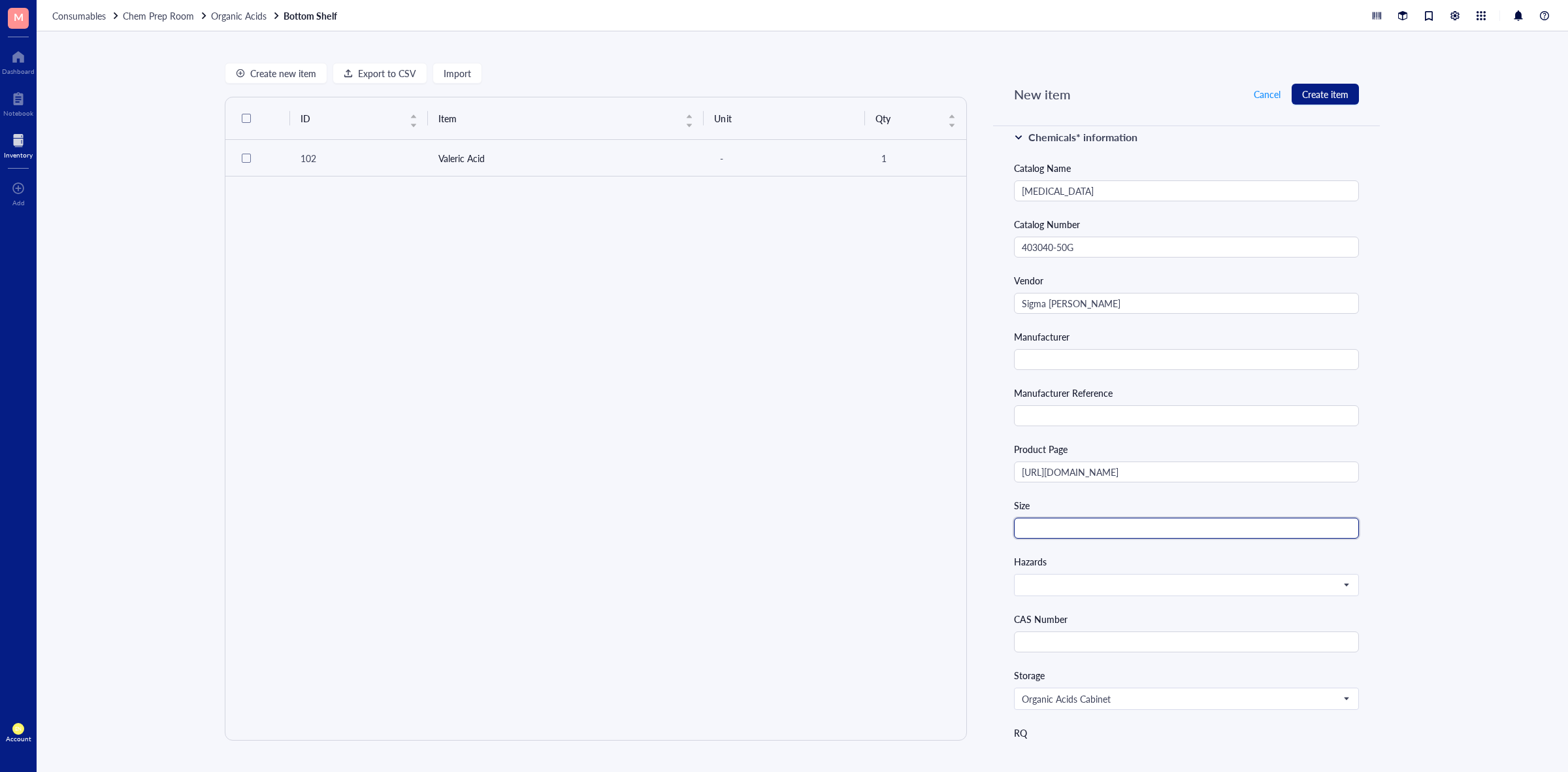
click at [1073, 534] on input "text" at bounding box center [1186, 528] width 345 height 21
type input "50 g"
click at [1498, 468] on div "Create new item Export to CSV Import ID Item Unit Qty 102 Valeric Acid - 1 New …" at bounding box center [802, 401] width 1532 height 740
click at [1046, 642] on input "text" at bounding box center [1186, 642] width 345 height 21
type input "1401-55-4"
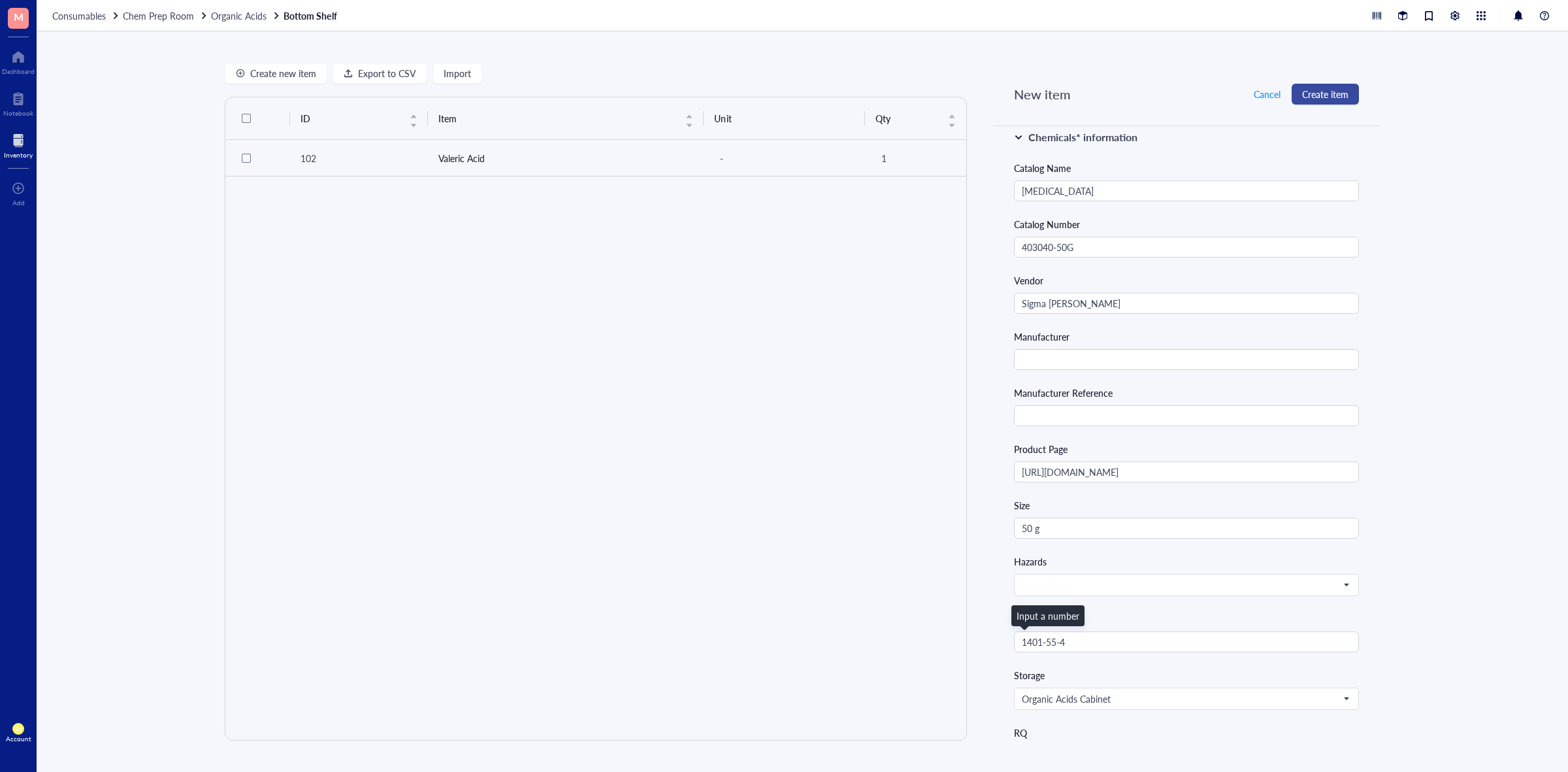
click at [1319, 89] on span "Create item" at bounding box center [1325, 93] width 47 height 10
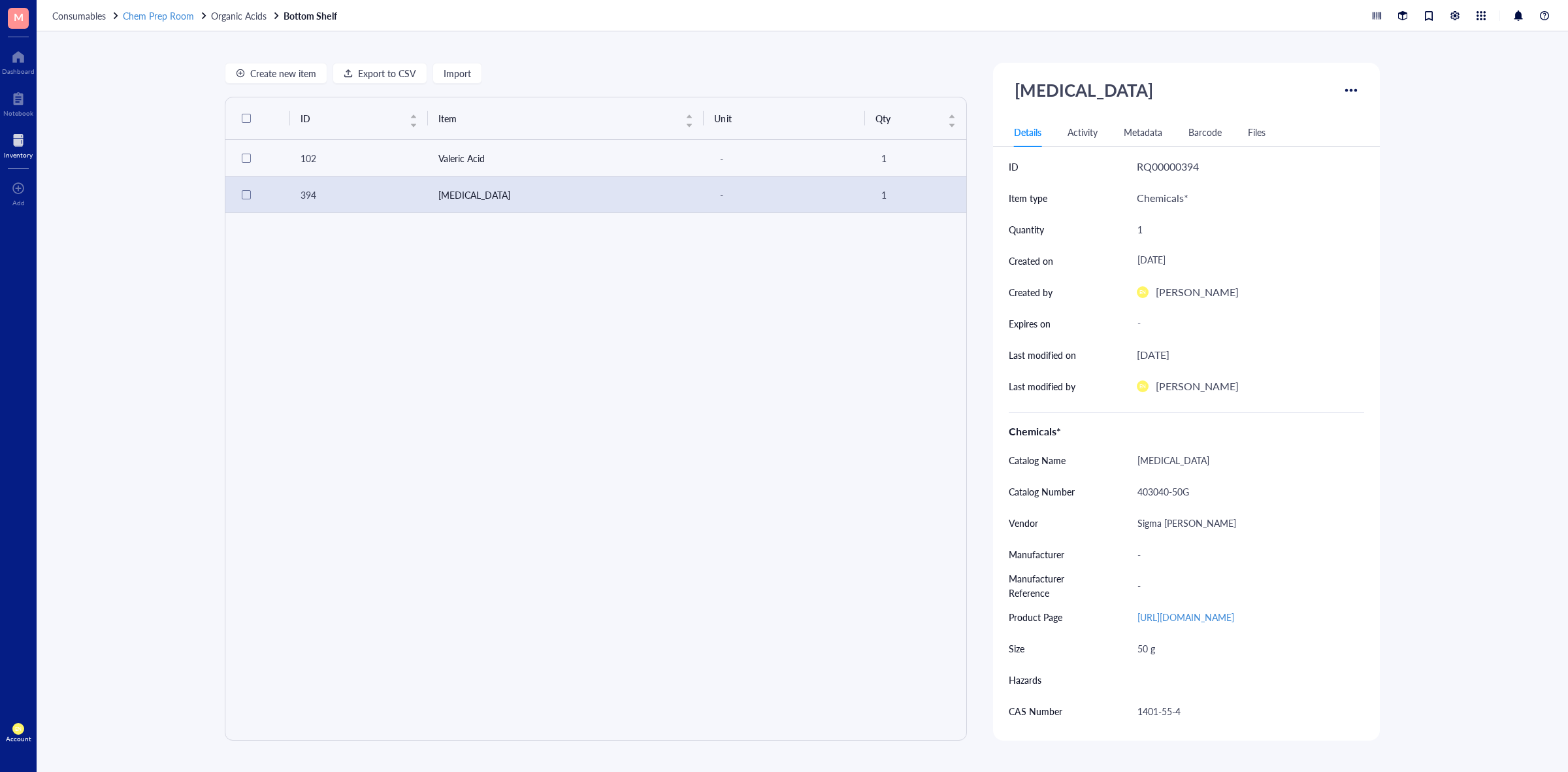
click at [187, 10] on span "Chem Prep Room" at bounding box center [158, 16] width 71 height 13
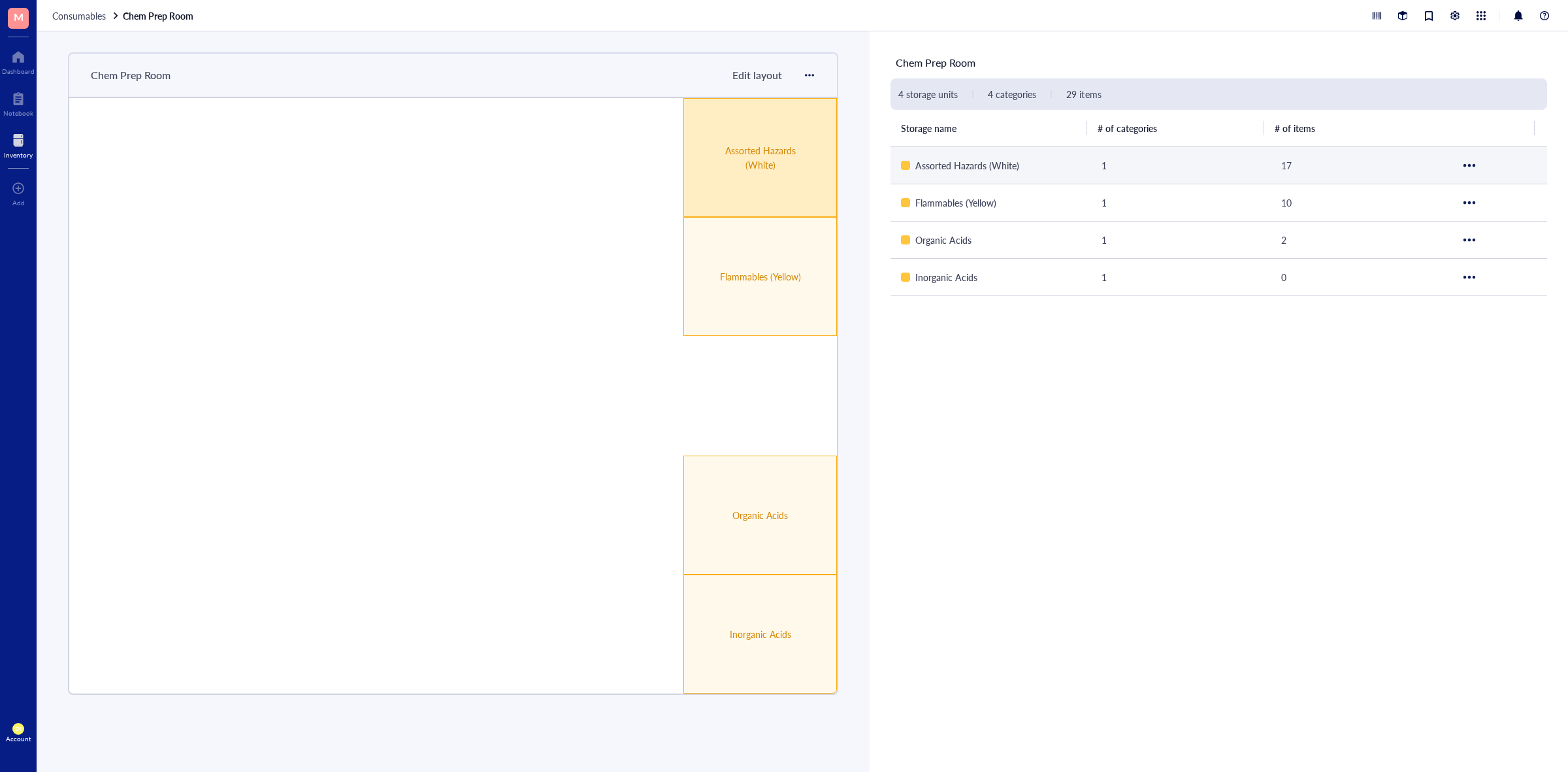
click at [795, 178] on div "Assorted Hazards (White)" at bounding box center [761, 158] width 154 height 119
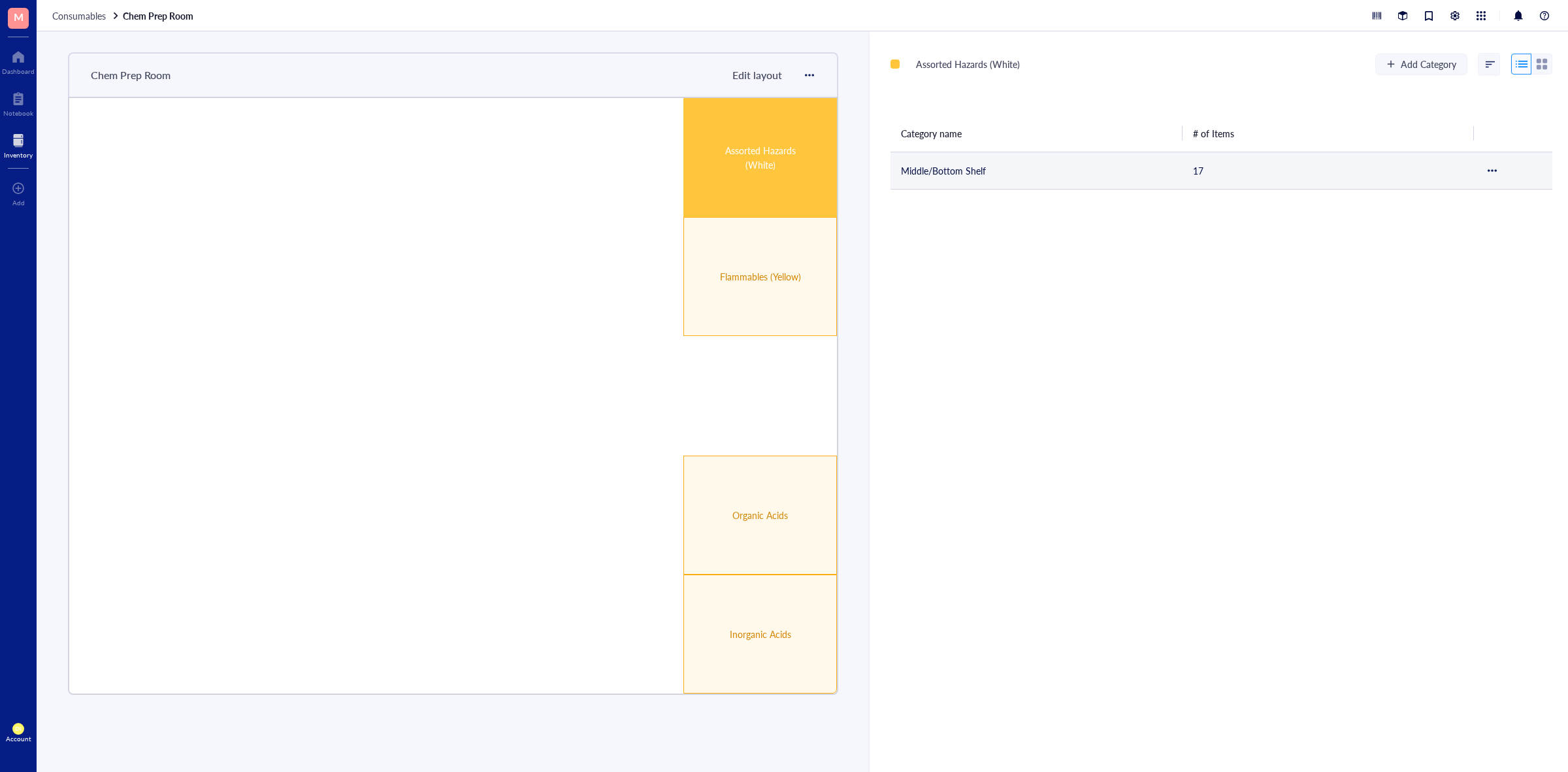
click at [971, 162] on td "Middle/Bottom Shelf" at bounding box center [1036, 170] width 292 height 37
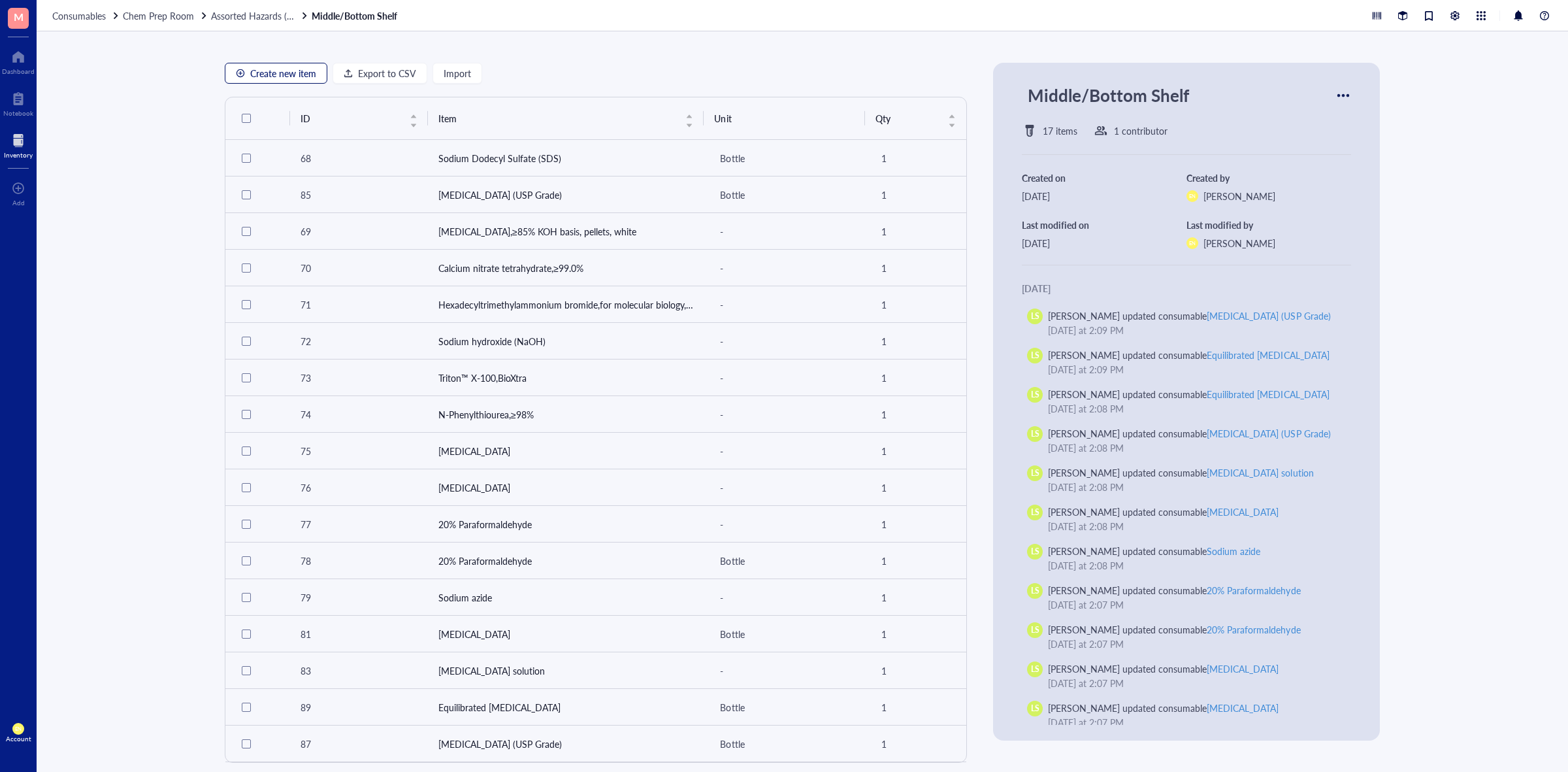
click at [294, 74] on span "Create new item" at bounding box center [283, 73] width 66 height 10
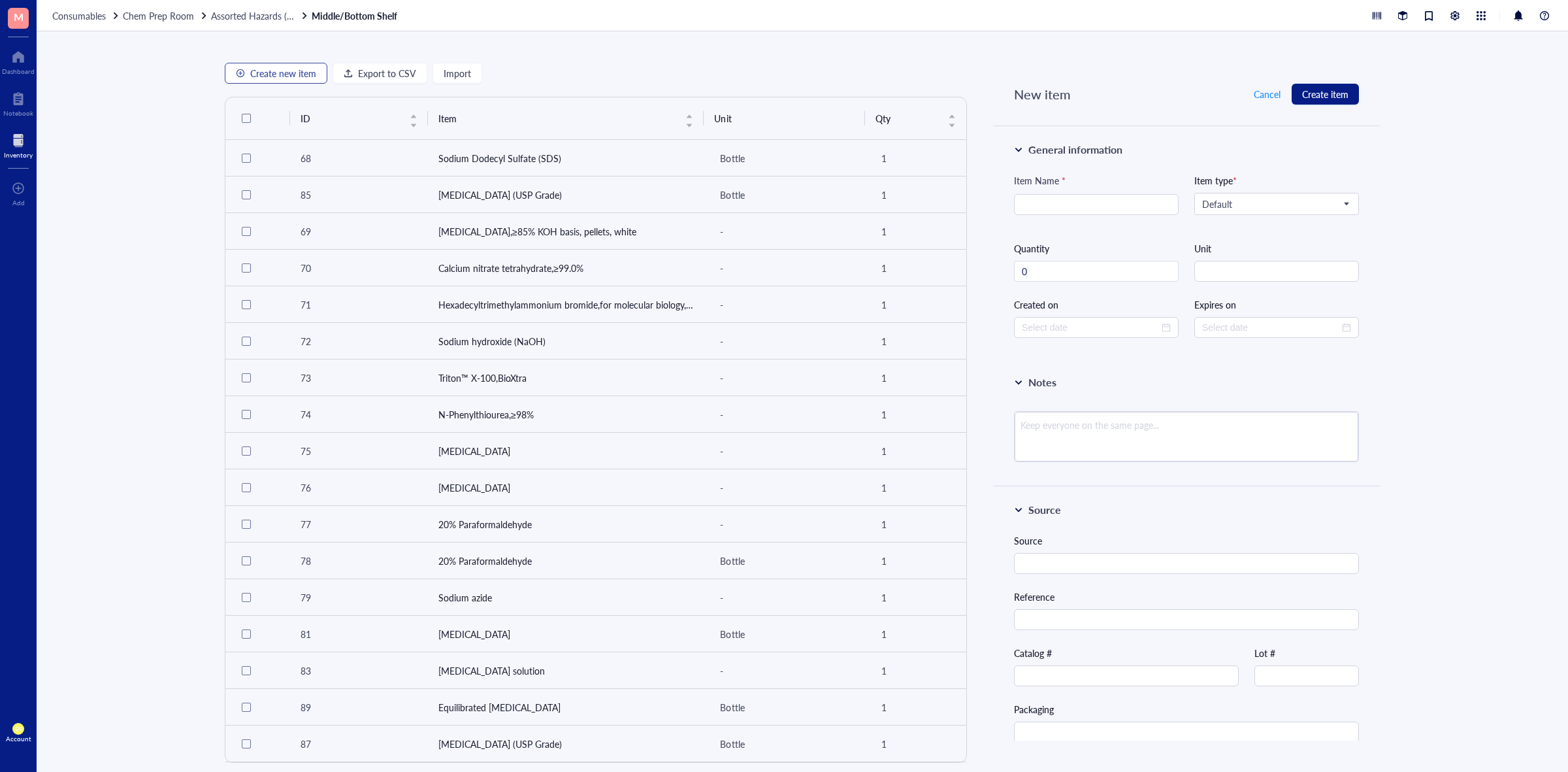
type textarea "Keep everyone on the same page..."
type input "1"
type input "[DATE]"
click at [1122, 201] on input "search" at bounding box center [1096, 204] width 149 height 20
click at [1230, 207] on span "Default" at bounding box center [1275, 203] width 146 height 12
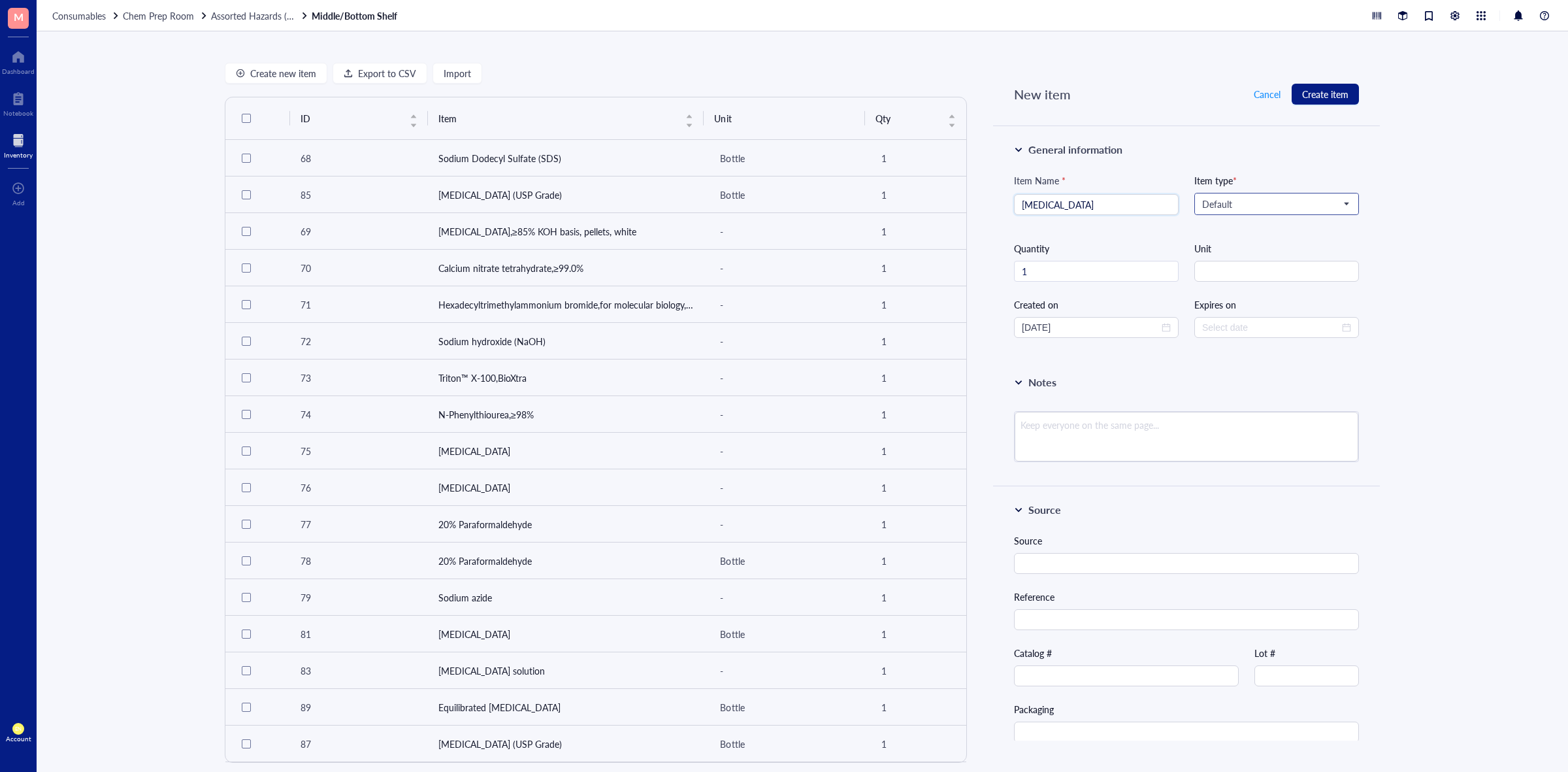
type input "[MEDICAL_DATA]"
click at [1246, 226] on div "Chemicals*" at bounding box center [1275, 227] width 145 height 14
click at [1141, 270] on input "1" at bounding box center [1096, 271] width 163 height 20
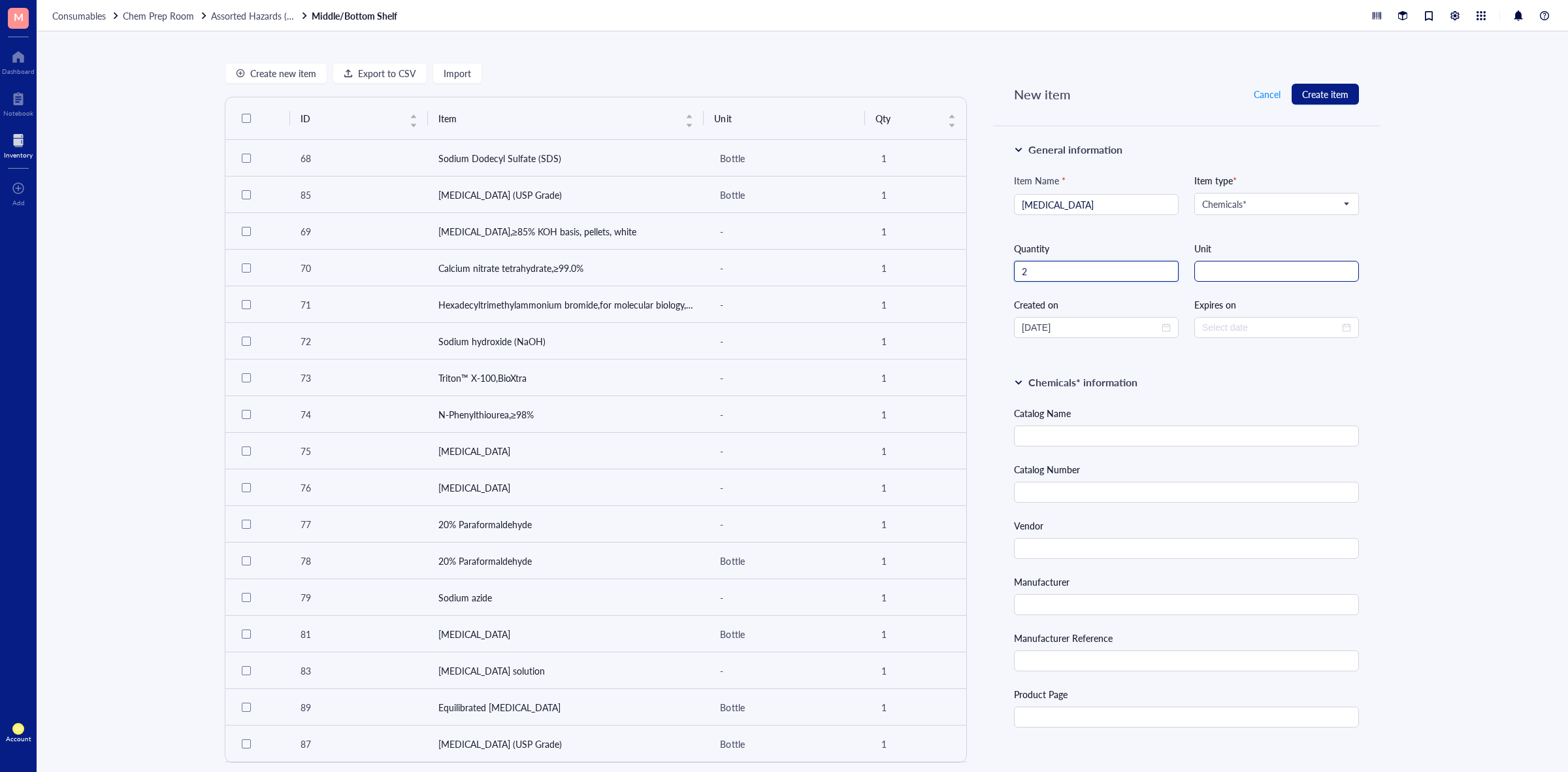
type input "2"
click at [1213, 272] on input "string" at bounding box center [1277, 271] width 165 height 21
type input "bottles"
click at [1079, 485] on input "text" at bounding box center [1186, 492] width 345 height 21
paste input "A360550"
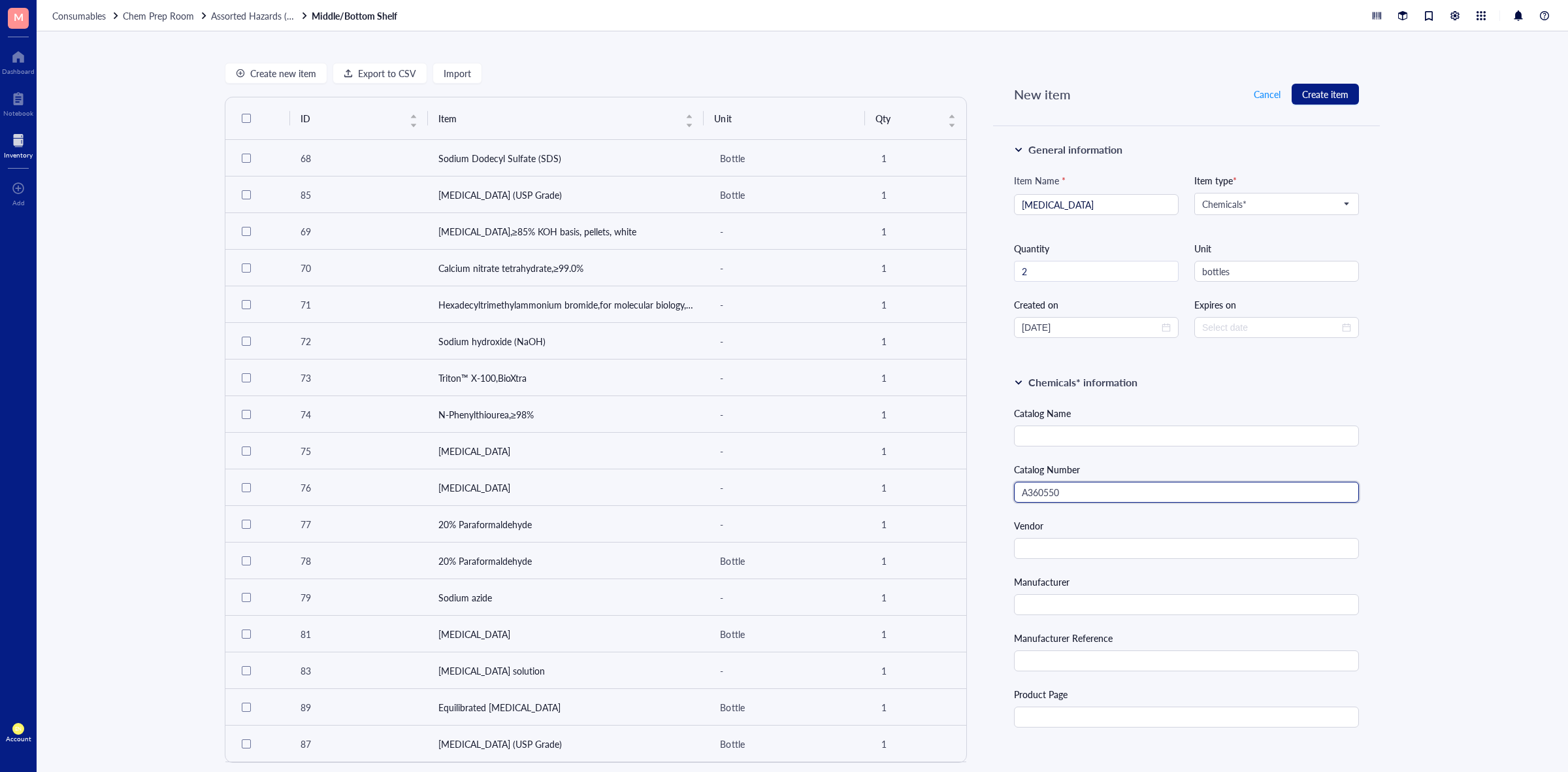
type input "A360550"
click at [1072, 433] on input "text" at bounding box center [1186, 435] width 345 height 21
type input "[MEDICAL_DATA]"
click at [1098, 557] on input "text" at bounding box center [1186, 548] width 345 height 21
type input "Ambeed"
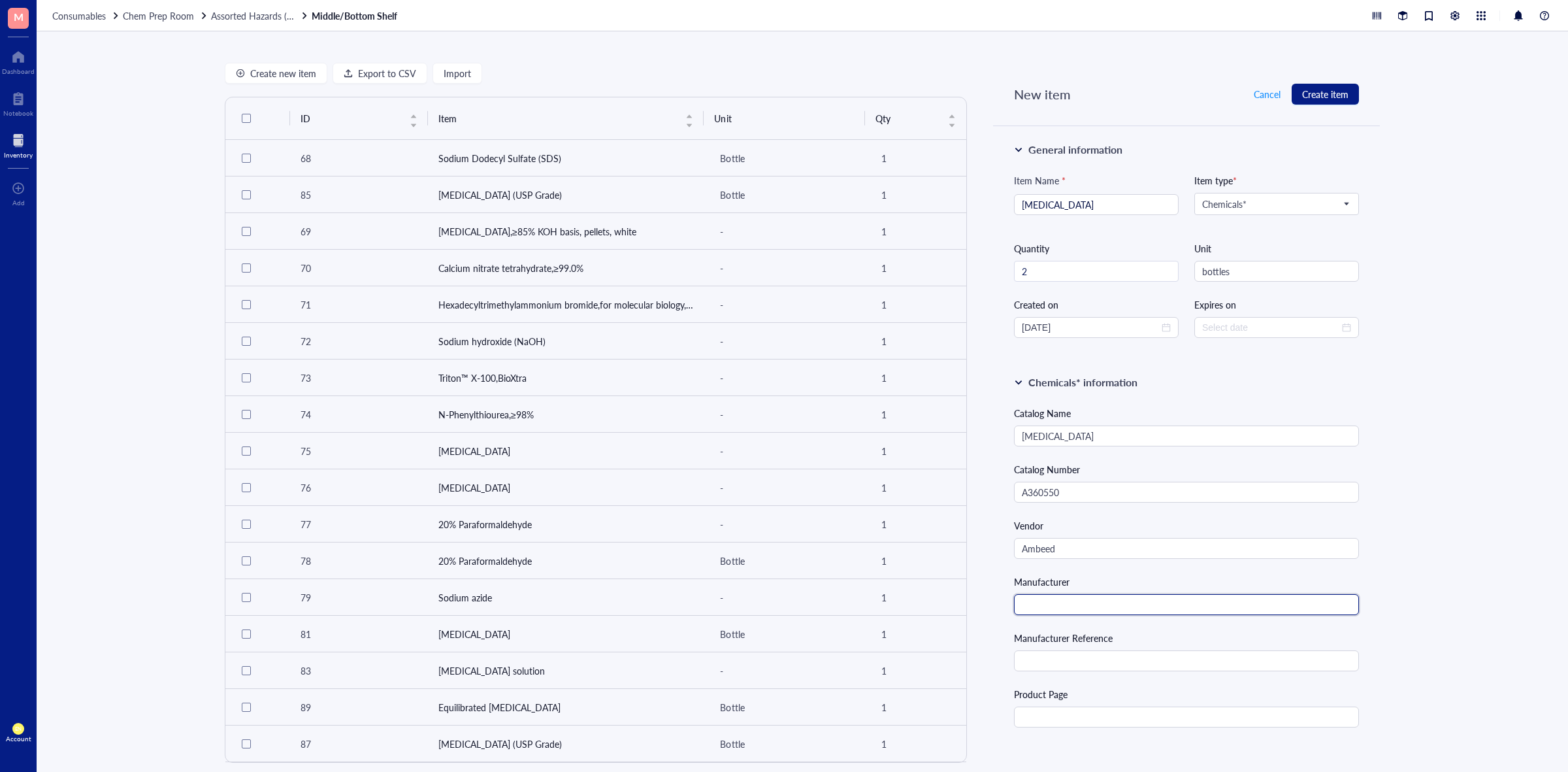
click at [1103, 606] on input "text" at bounding box center [1186, 604] width 345 height 21
type input "Sigma [PERSON_NAME]"
click at [1114, 654] on input "text" at bounding box center [1186, 660] width 345 height 21
click at [1049, 727] on input "text" at bounding box center [1186, 717] width 345 height 21
paste input "[URL][DOMAIN_NAME][MEDICAL_DATA]"
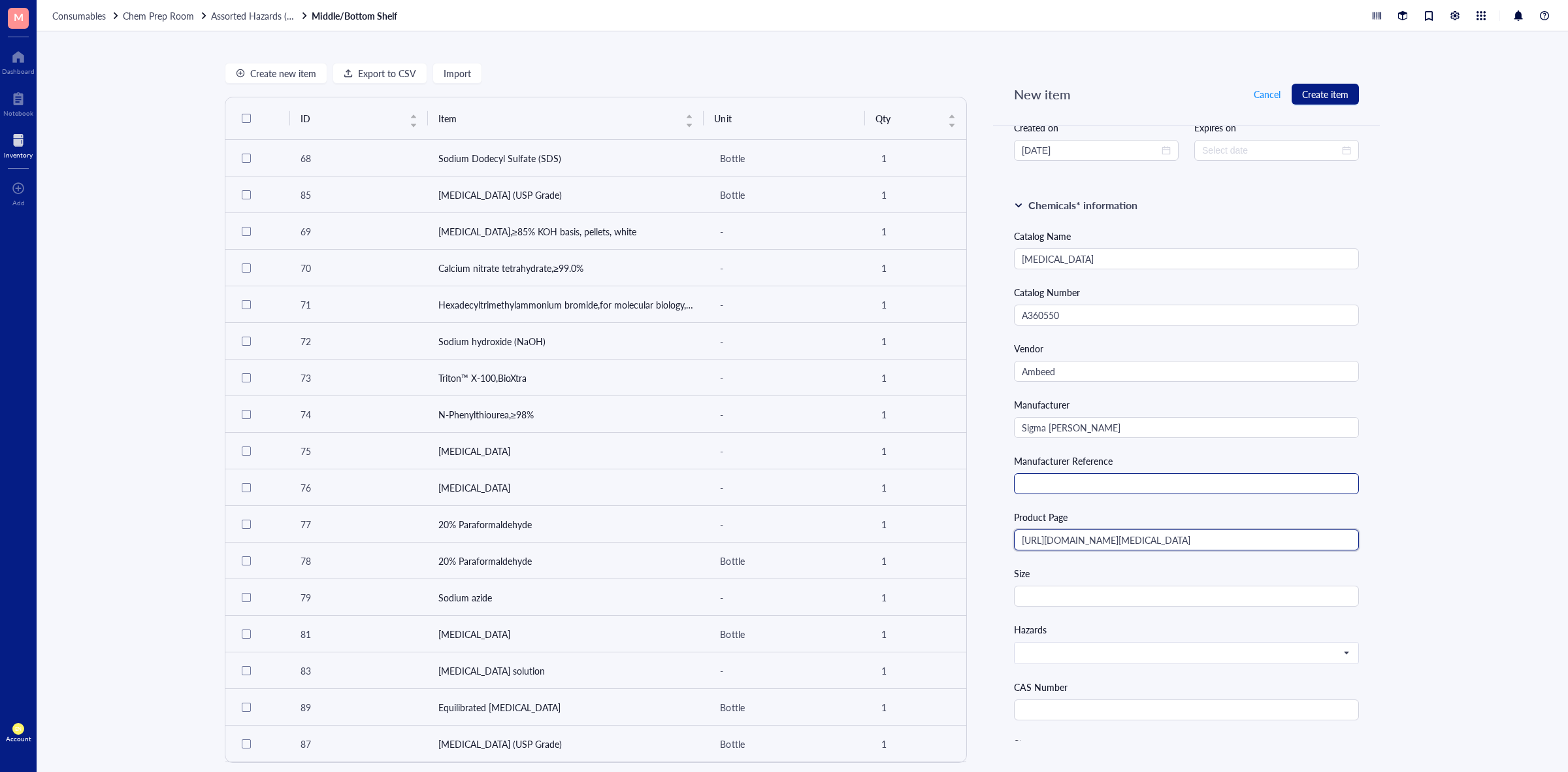
scroll to position [409, 0]
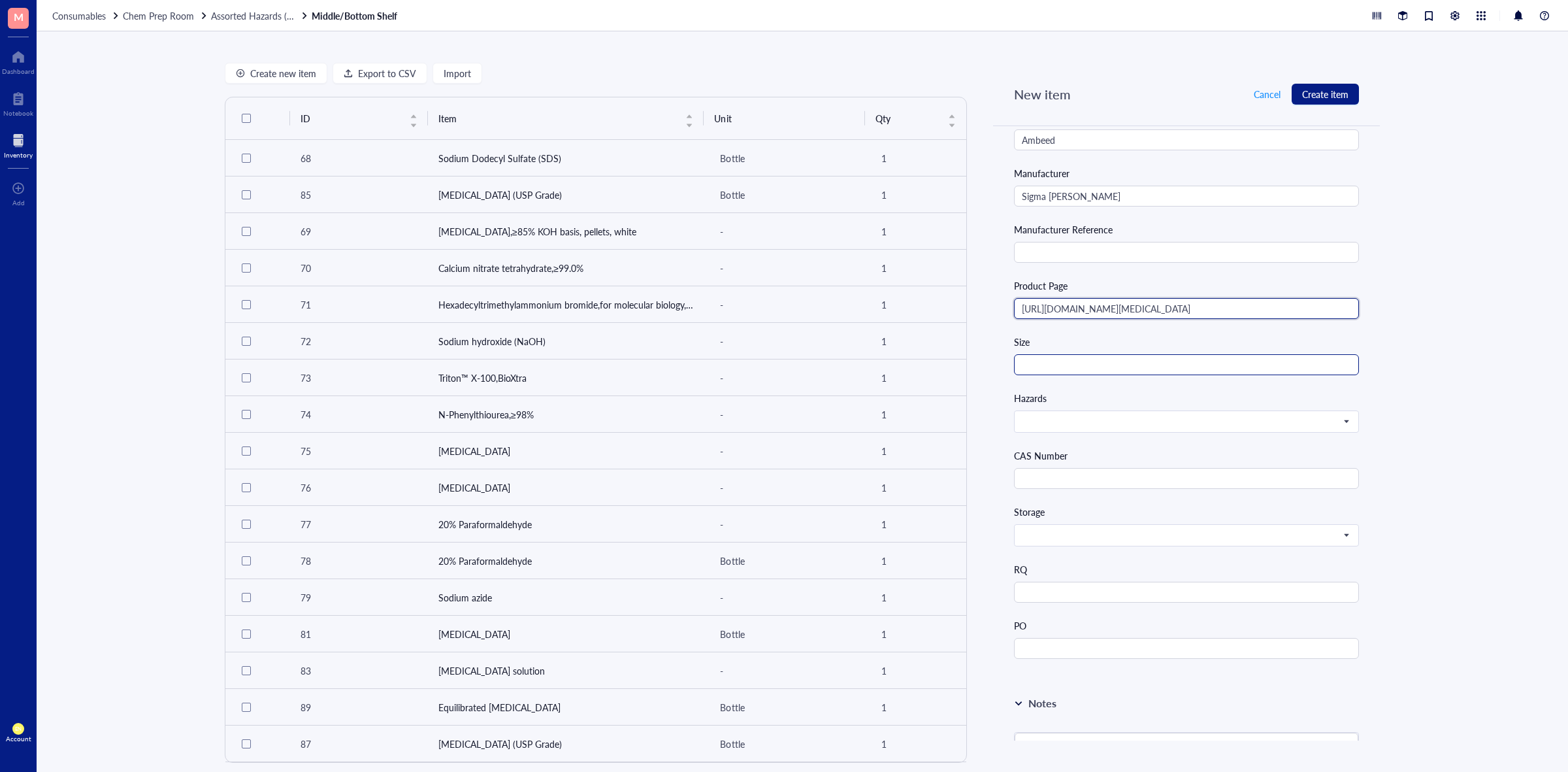
type input "[URL][DOMAIN_NAME][MEDICAL_DATA]"
click at [1100, 363] on input "text" at bounding box center [1186, 364] width 345 height 21
type input "10 g"
click at [1217, 416] on input "search" at bounding box center [1180, 421] width 317 height 20
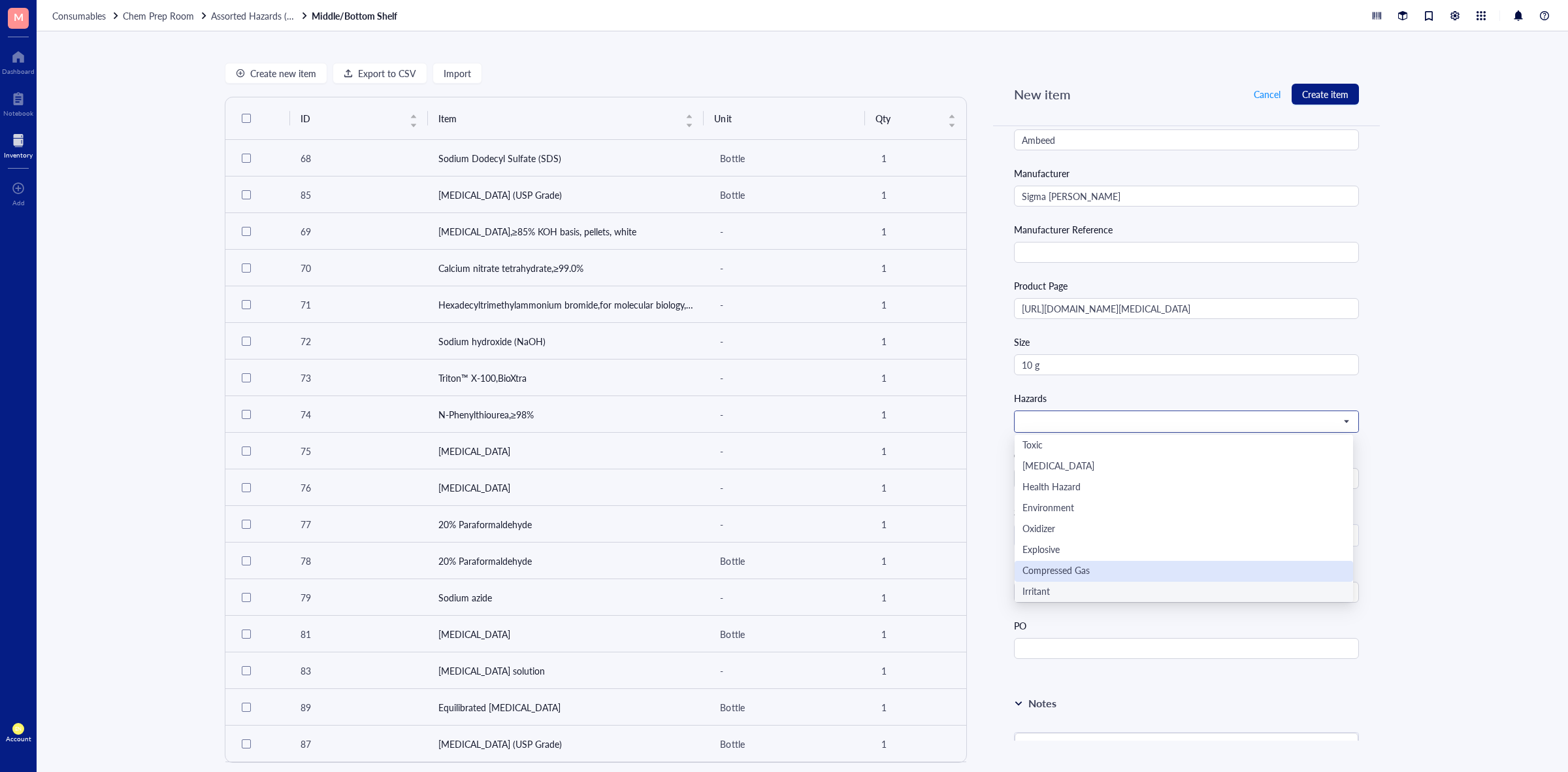
scroll to position [0, 0]
click at [1055, 473] on div "Toxic" at bounding box center [1184, 466] width 323 height 14
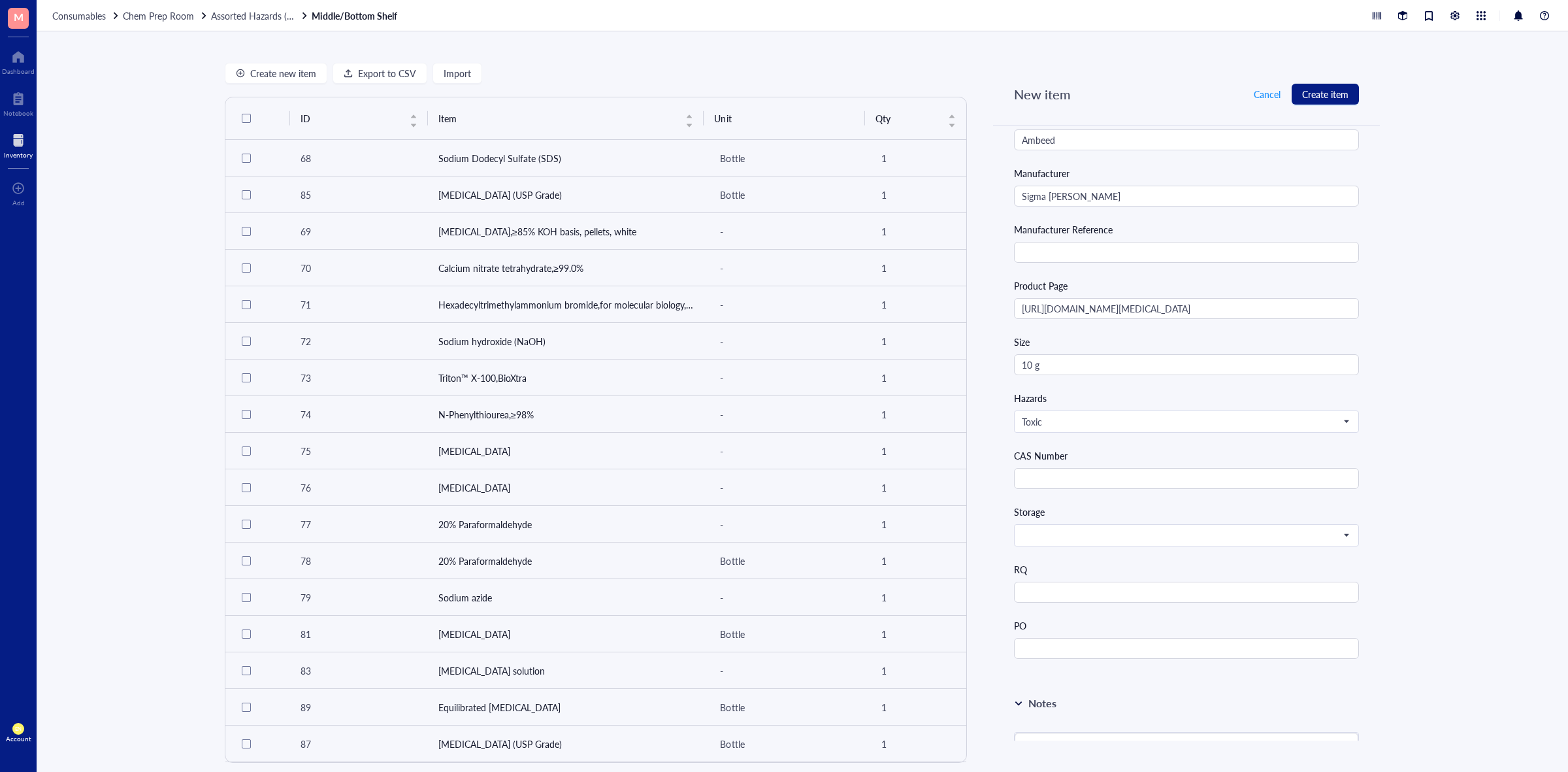
click at [1178, 410] on div "Hazards Toxic Toxic Flammable Toxic [MEDICAL_DATA] Health Hazard Environment Ox…" at bounding box center [1186, 412] width 345 height 42
click at [1174, 422] on span "Toxic" at bounding box center [1185, 421] width 327 height 12
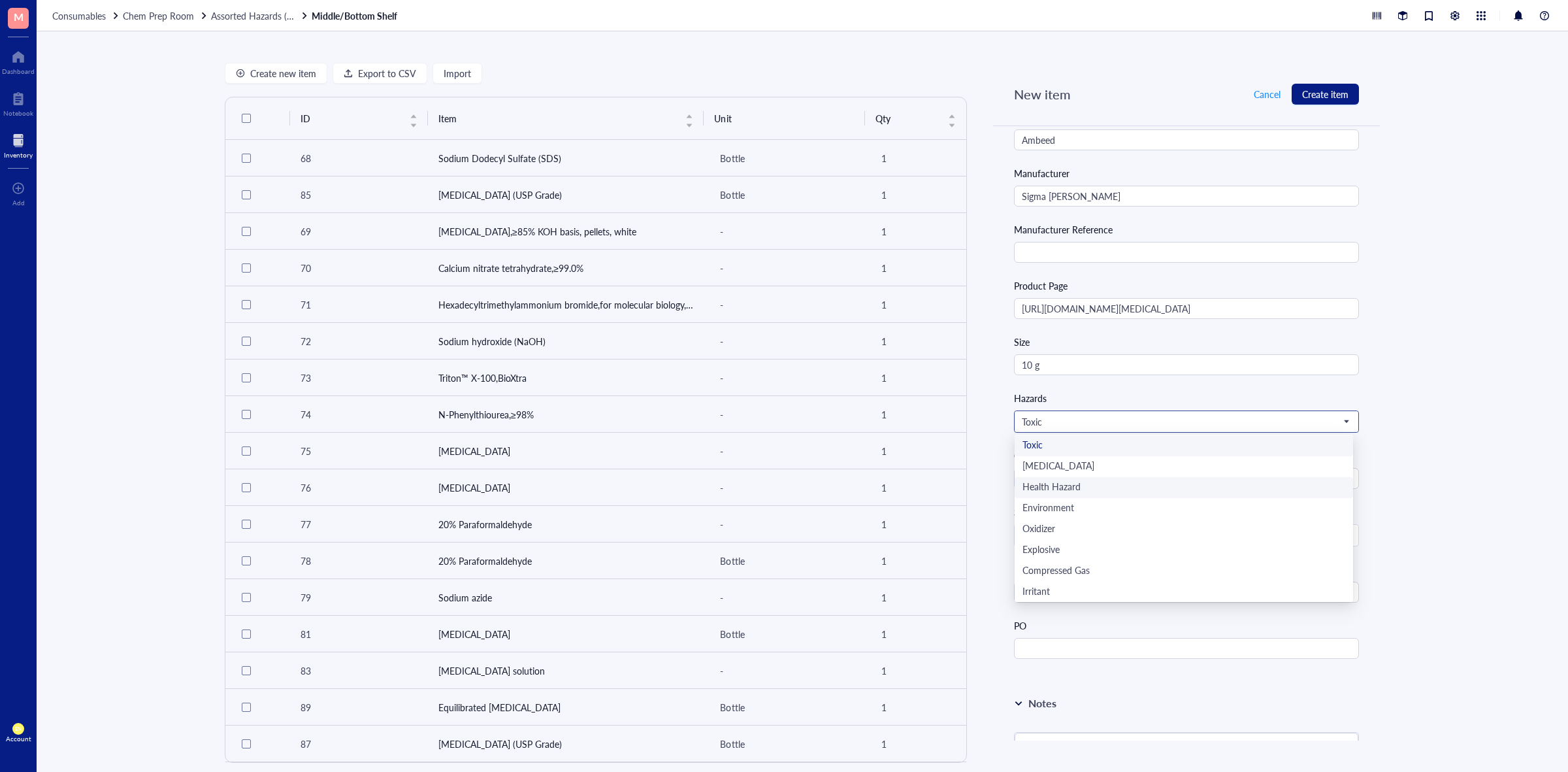
click at [1103, 485] on div "Health Hazard" at bounding box center [1184, 488] width 323 height 14
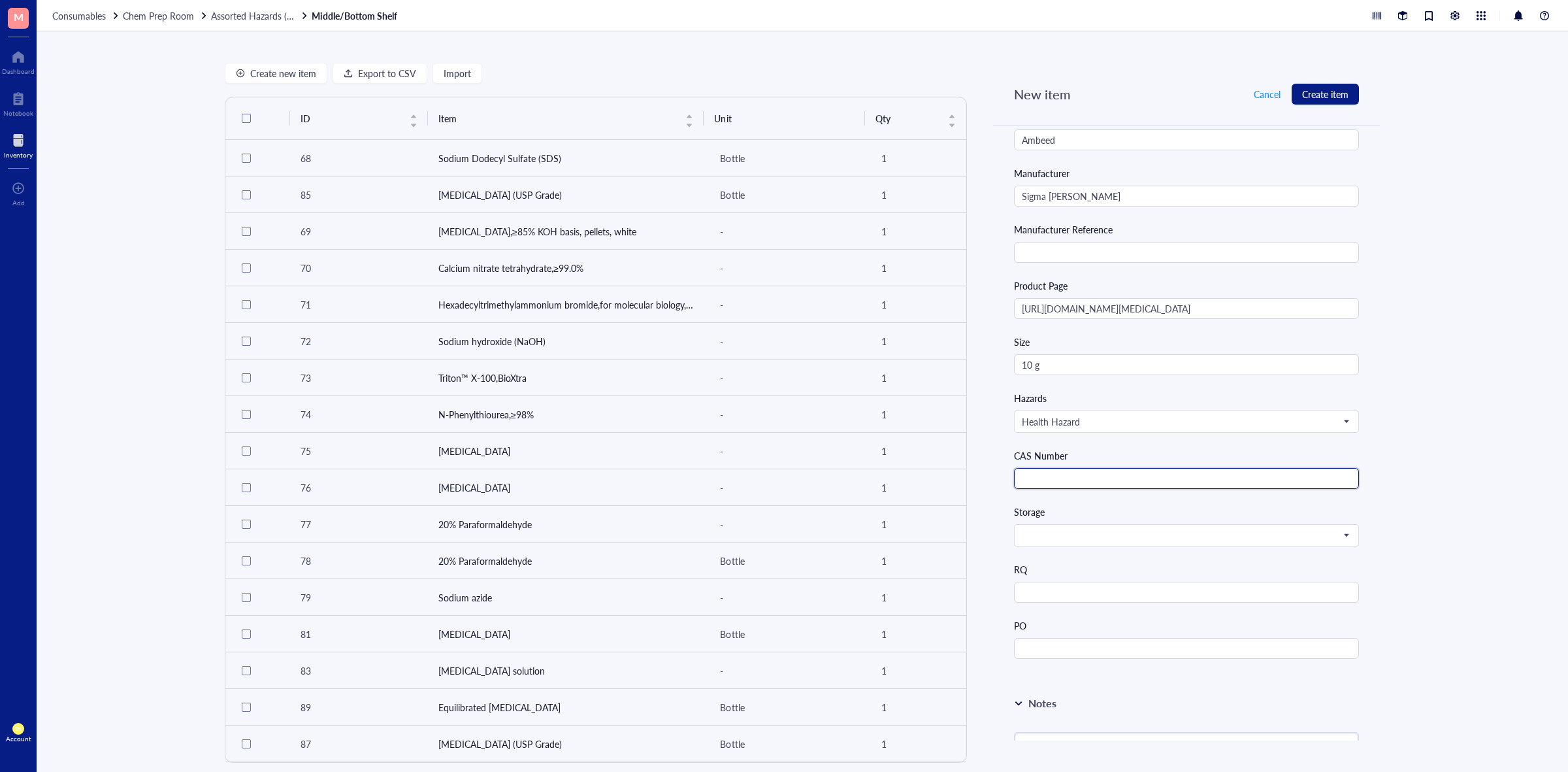
click at [1069, 481] on input "text" at bounding box center [1186, 478] width 345 height 21
paste input "165800-03-3"
type input "165800-03-3"
click at [1064, 528] on input "search" at bounding box center [1180, 535] width 317 height 20
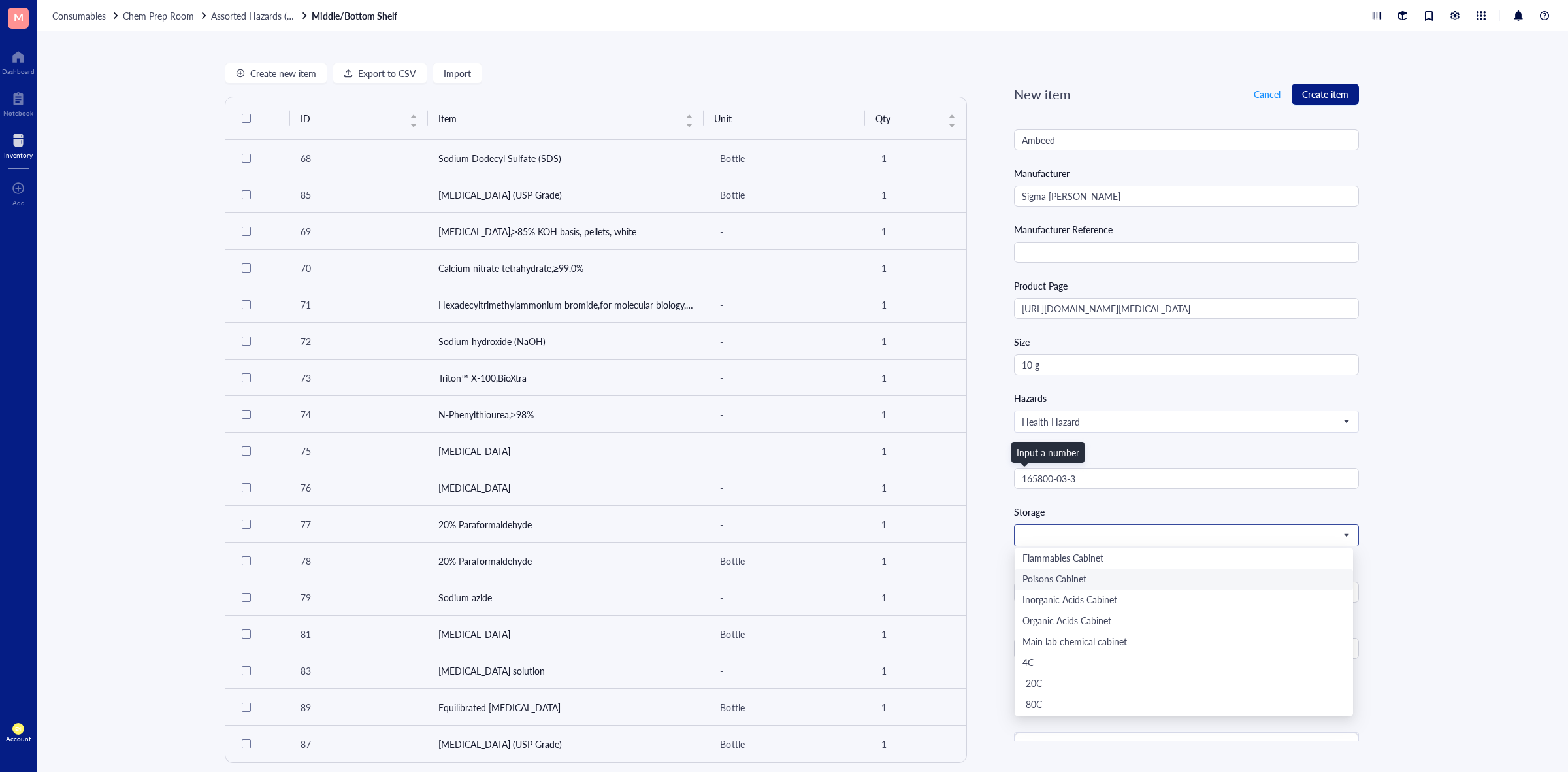
click at [1079, 583] on div "Poisons Cabinet" at bounding box center [1184, 580] width 323 height 14
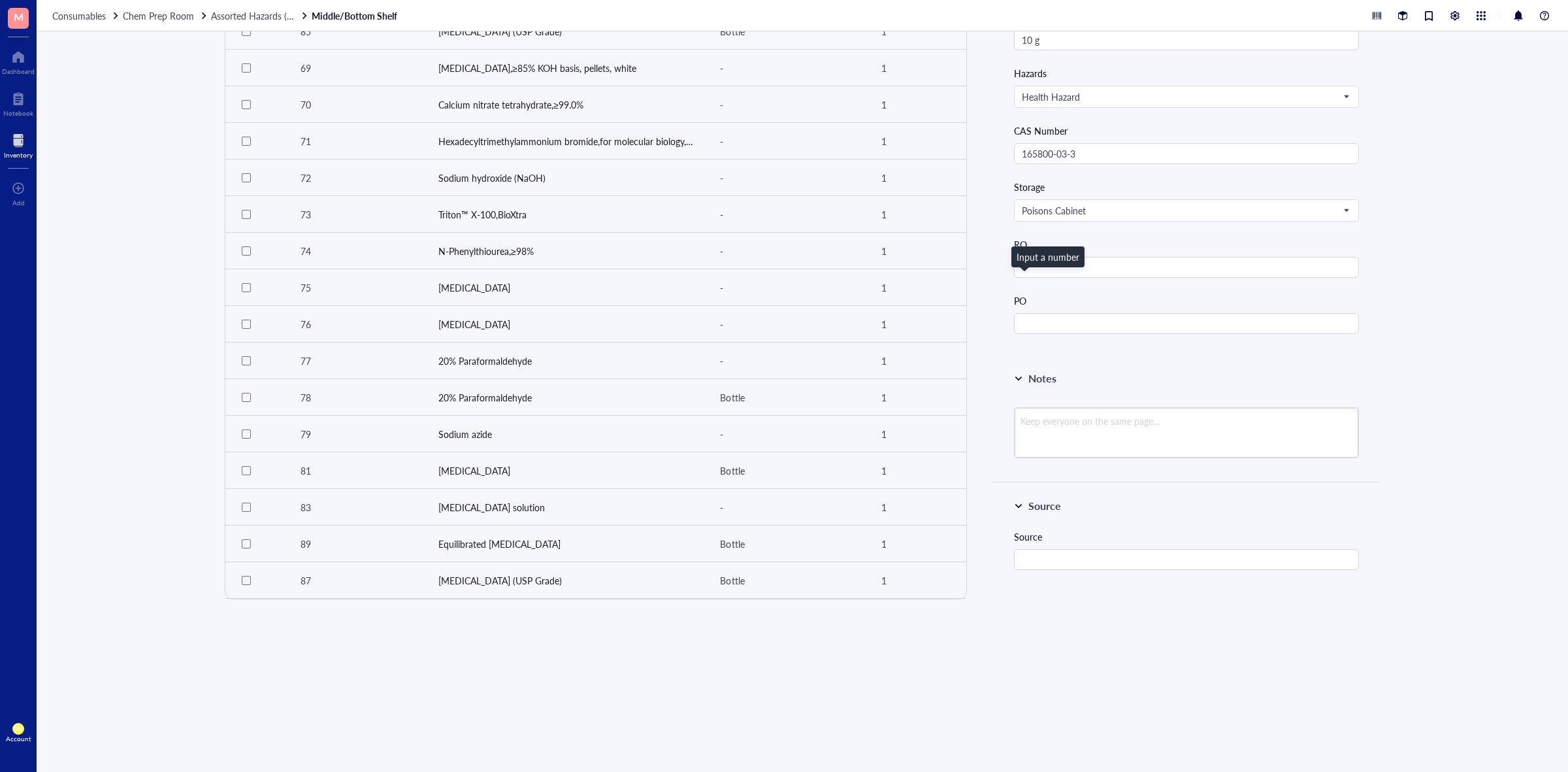
scroll to position [572, 0]
click at [1101, 444] on textarea at bounding box center [1186, 431] width 344 height 50
type textarea "D"
type textarea "Keep everyone on the same page..."
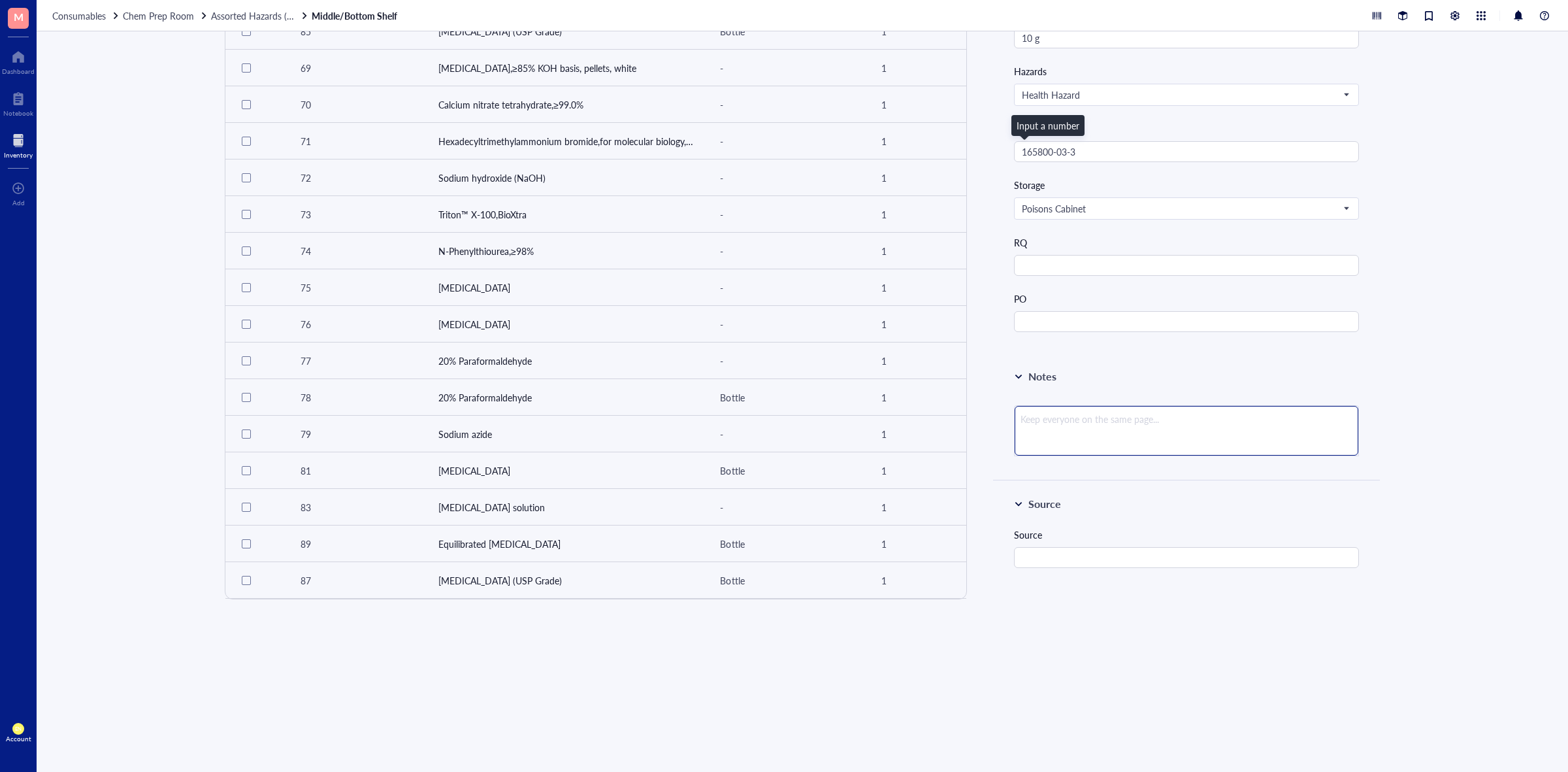
type textarea "#"
type textarea "#S"
type textarea "#SU"
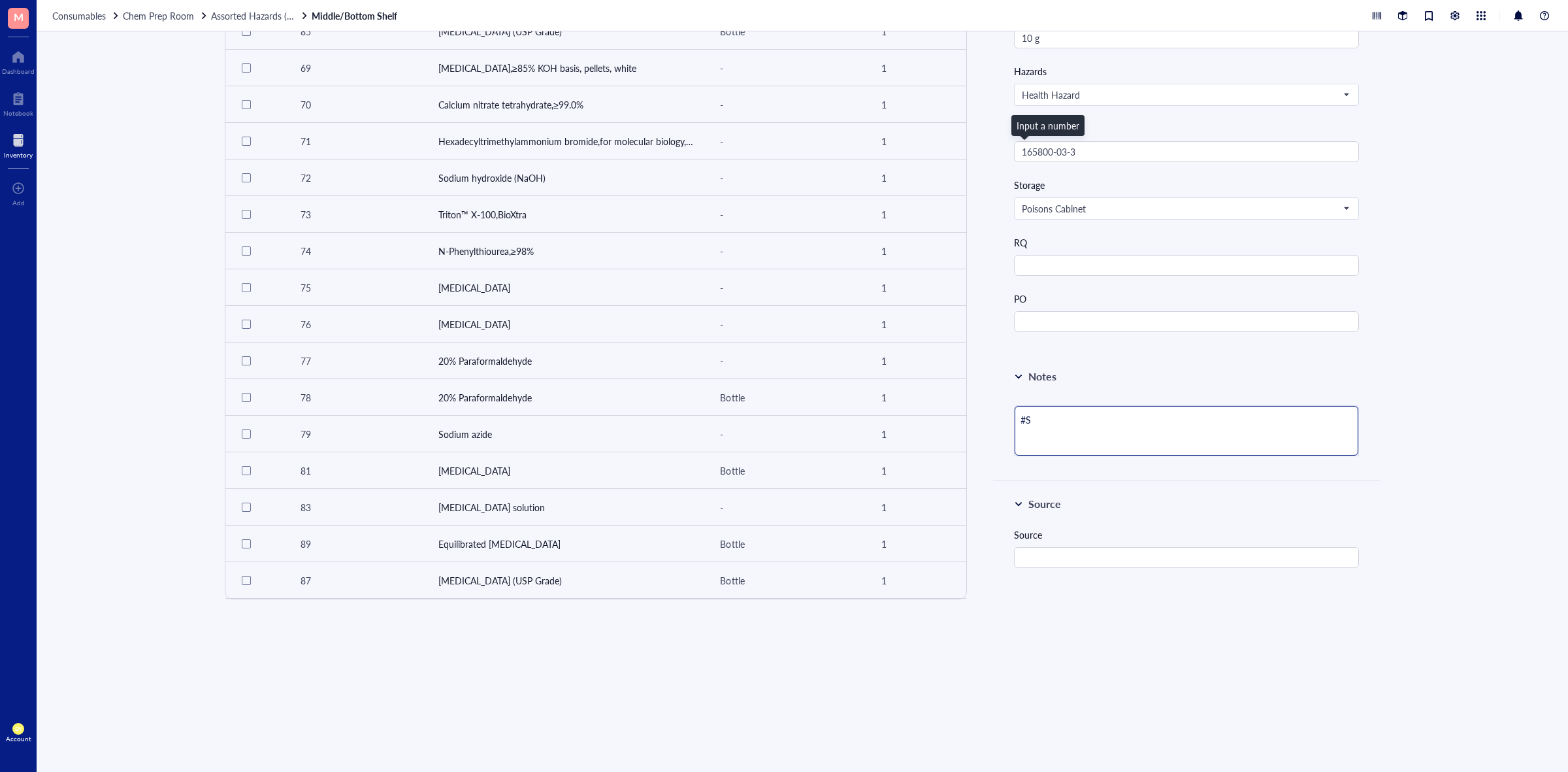
type textarea "#SU"
type textarea "#SUP"
type textarea "#SUP7"
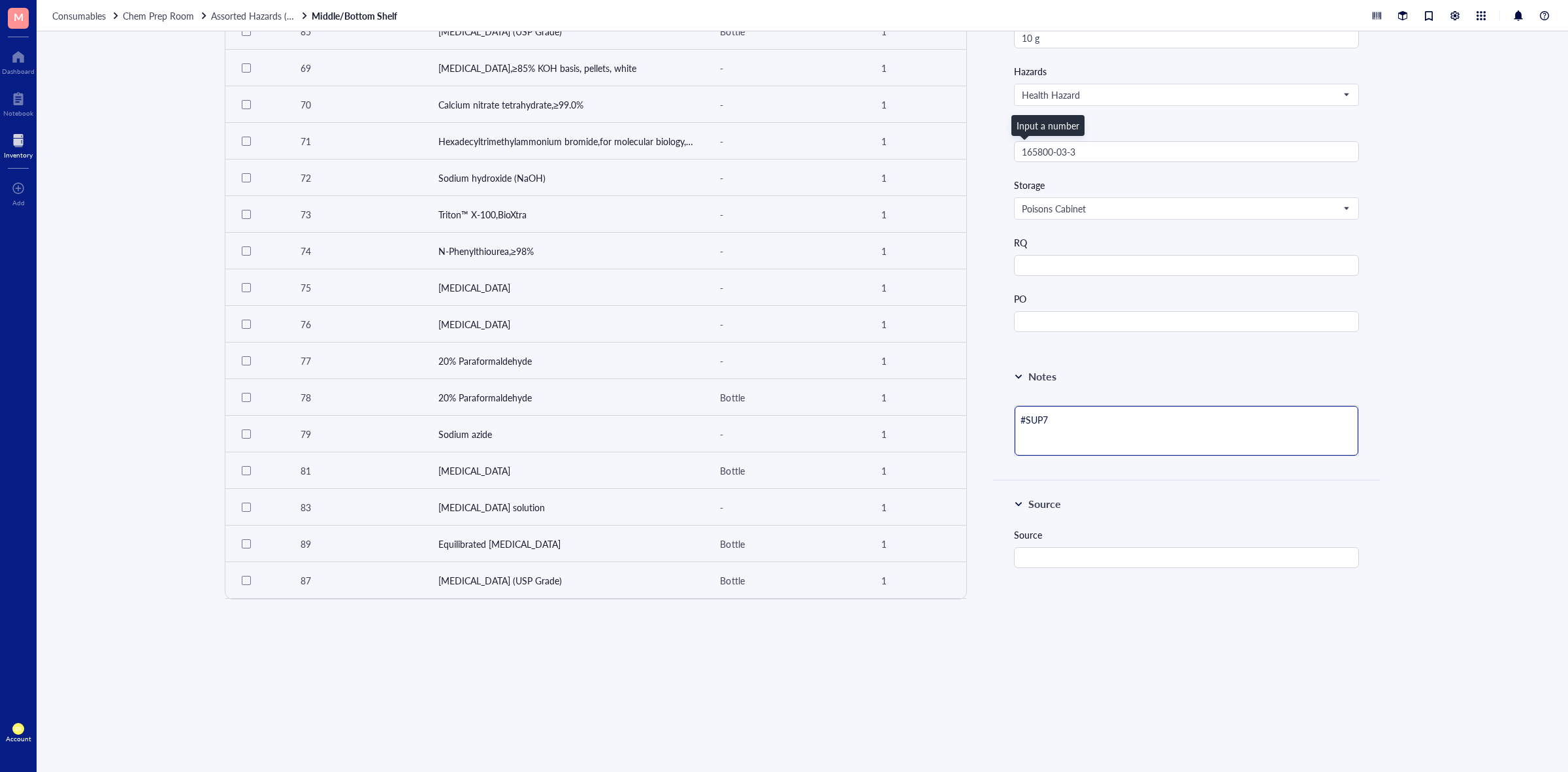
type textarea "#SUP70"
type textarea "#SUP706"
type textarea "#SUP706,"
type textarea "#SUP706, #"
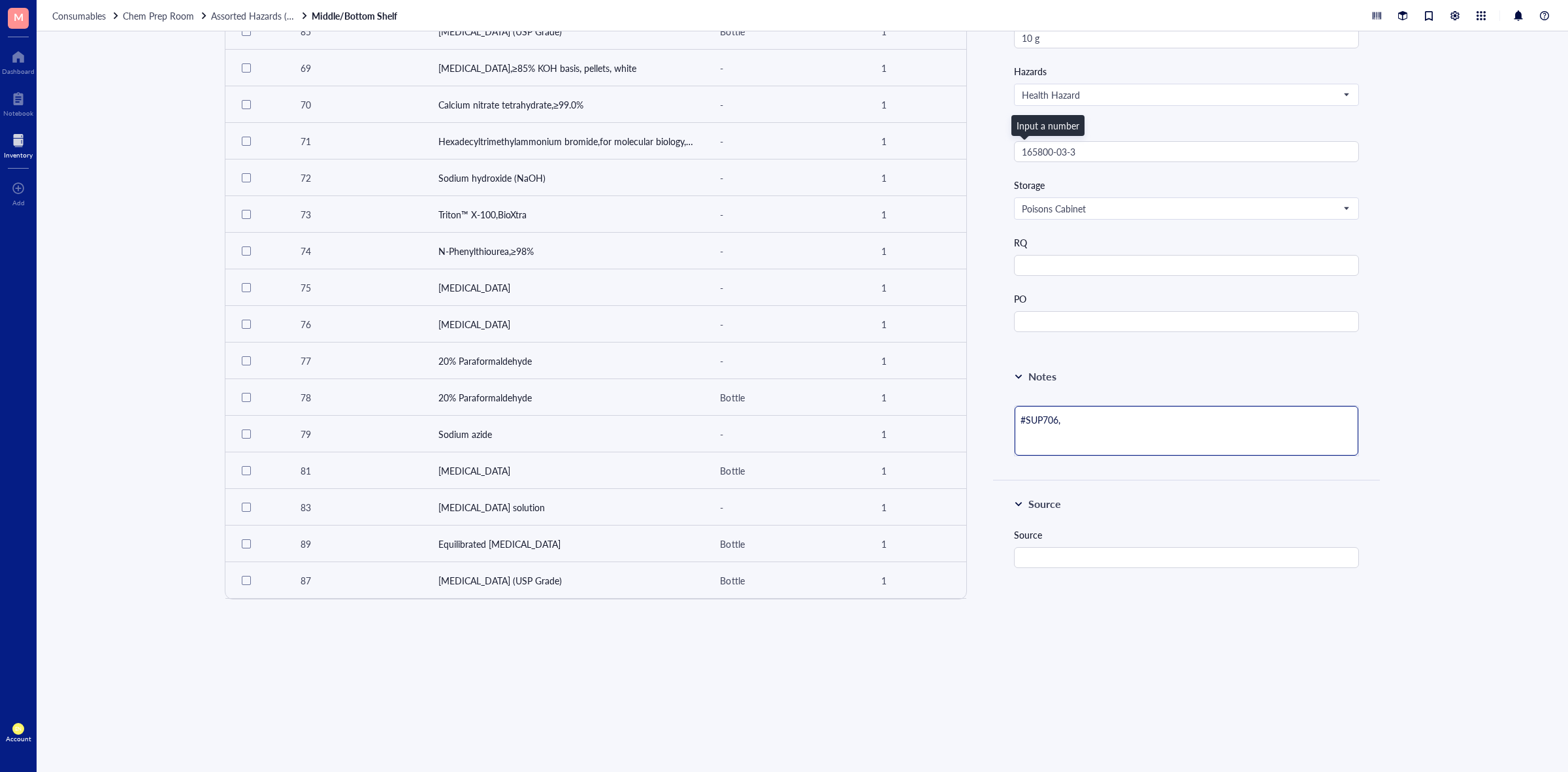
type textarea "#SUP706, #"
type textarea "#SUP706, #S"
type textarea "#SUP706, #SU"
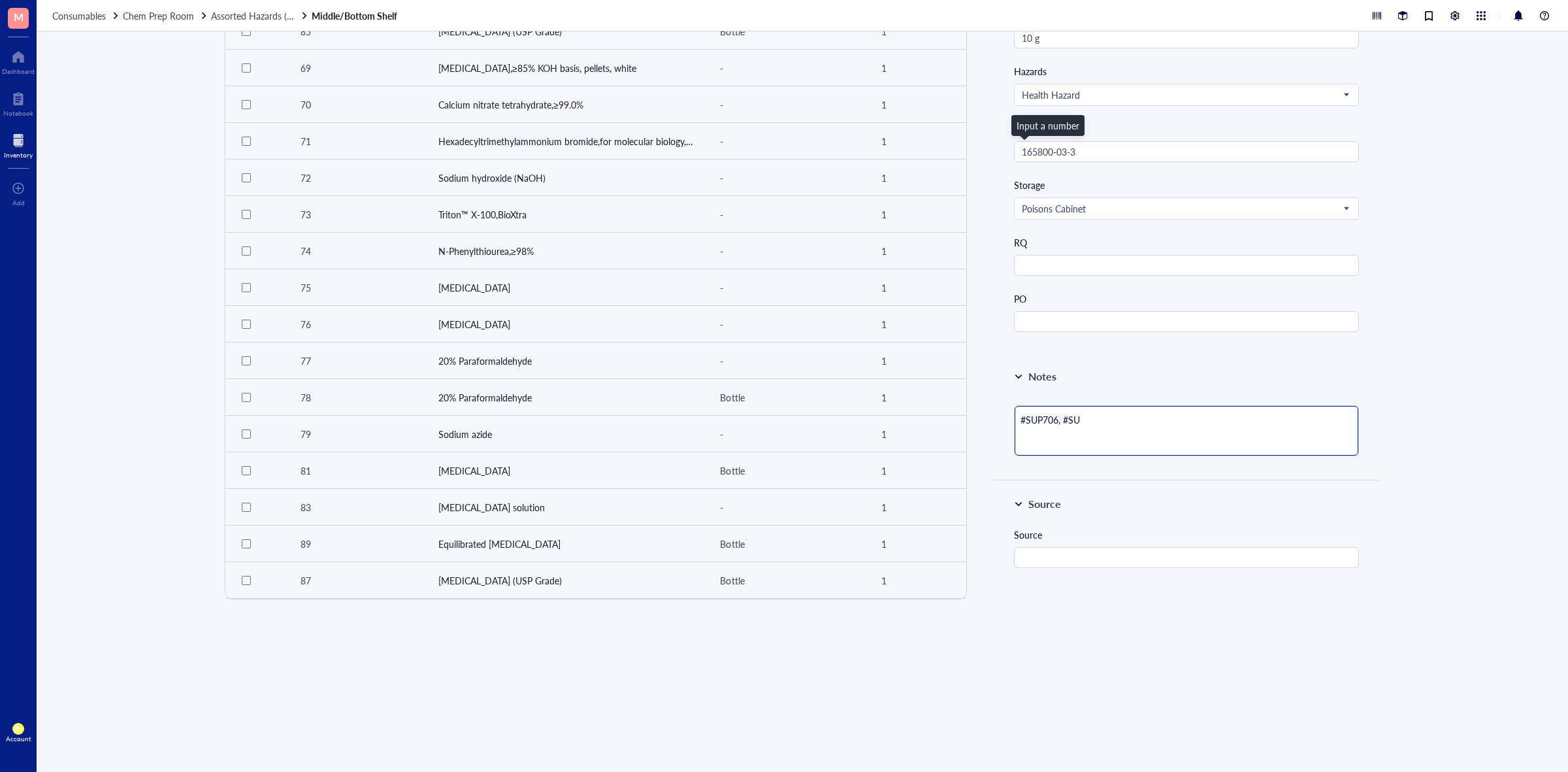
type textarea "#SUP706, #SUP"
type textarea "#SUP706, #SUP8"
type textarea "#SUP706, #SUP81"
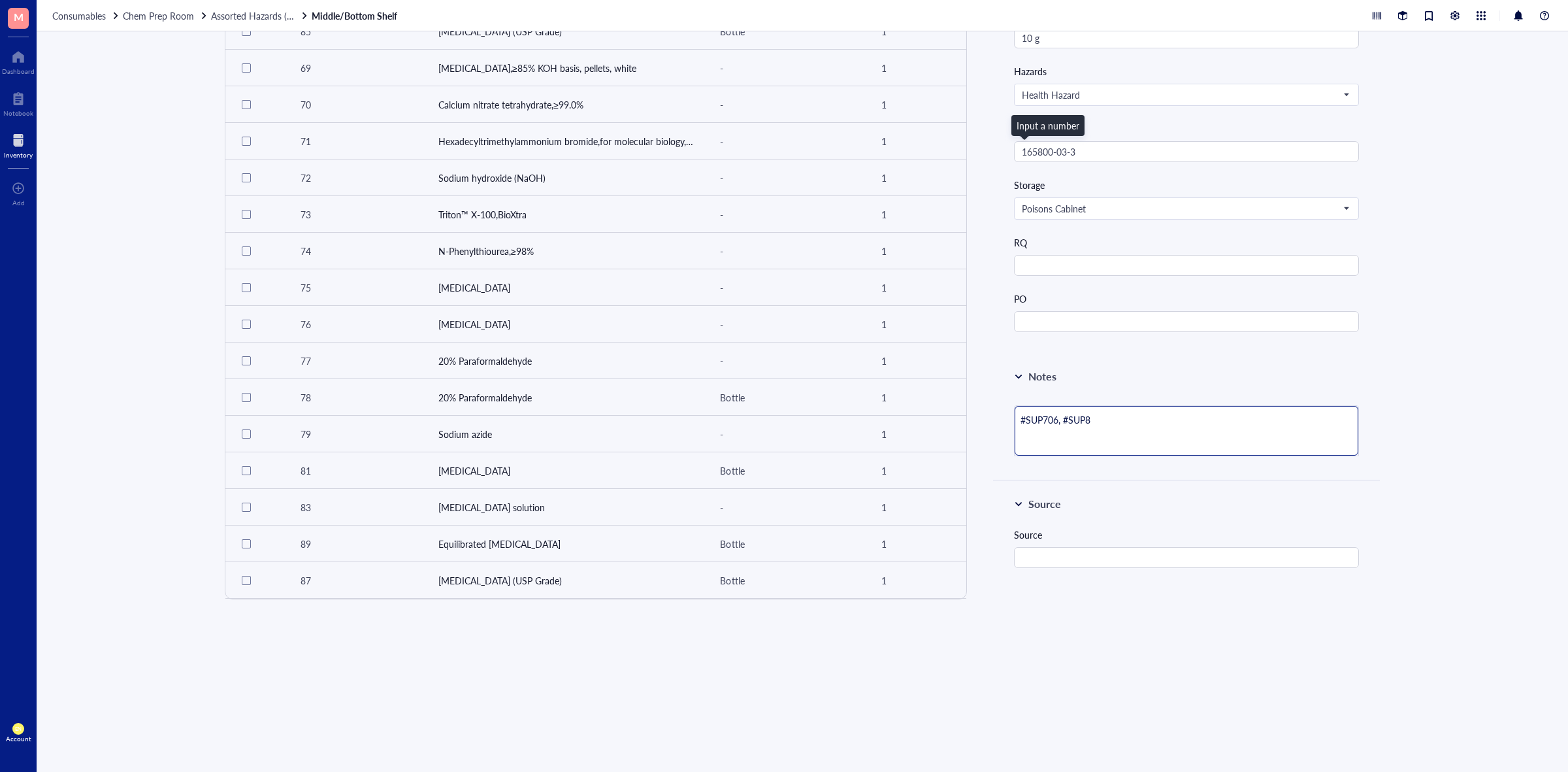
type textarea "#SUP706, #SUP81"
type textarea "#SUP706, #SUP814"
click at [1469, 413] on div "Create new item Export to CSV Import ID Item Unit Qty 68 Sodium Dodecyl Sulfate…" at bounding box center [802, 401] width 1532 height 740
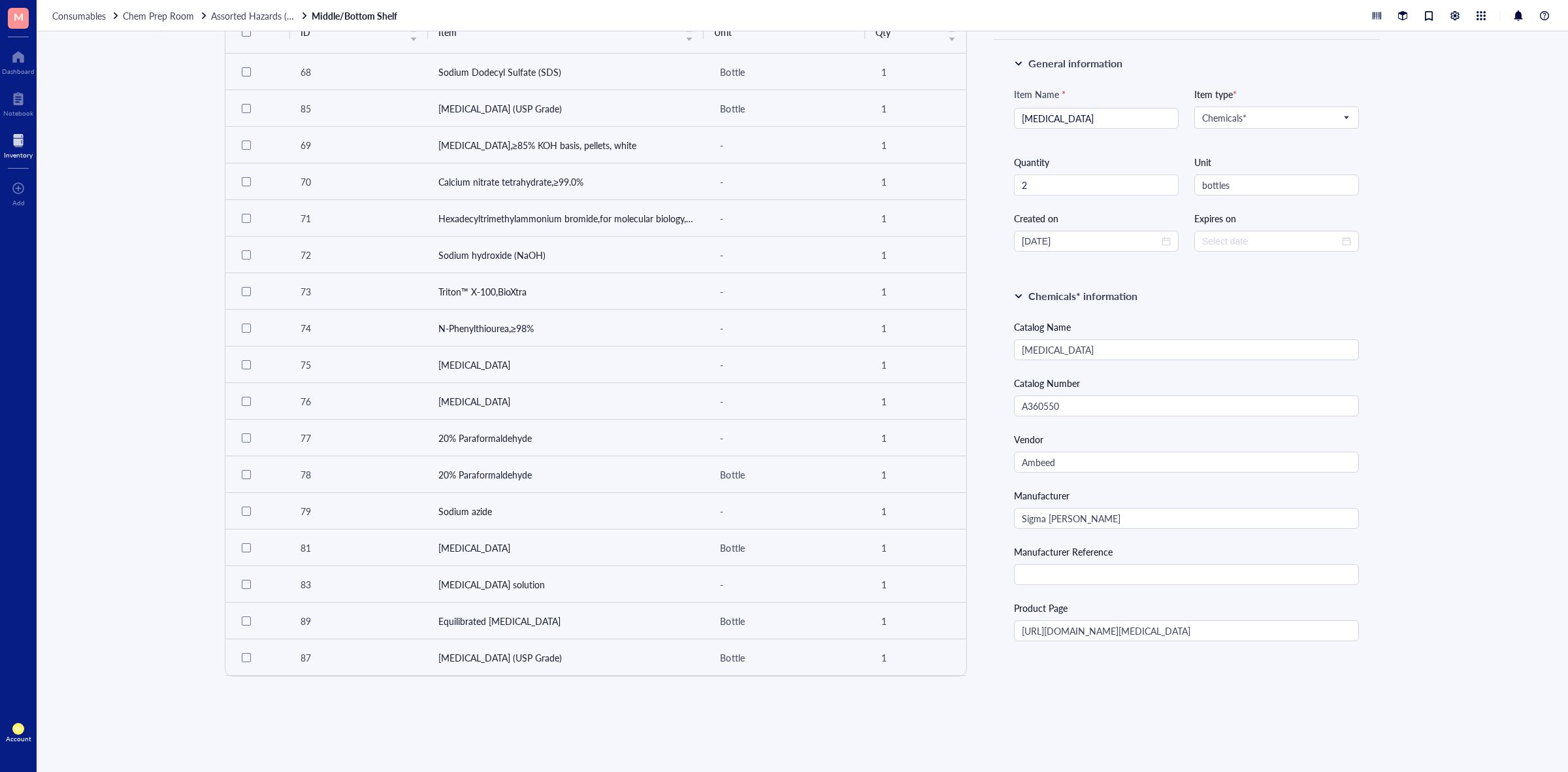
scroll to position [0, 0]
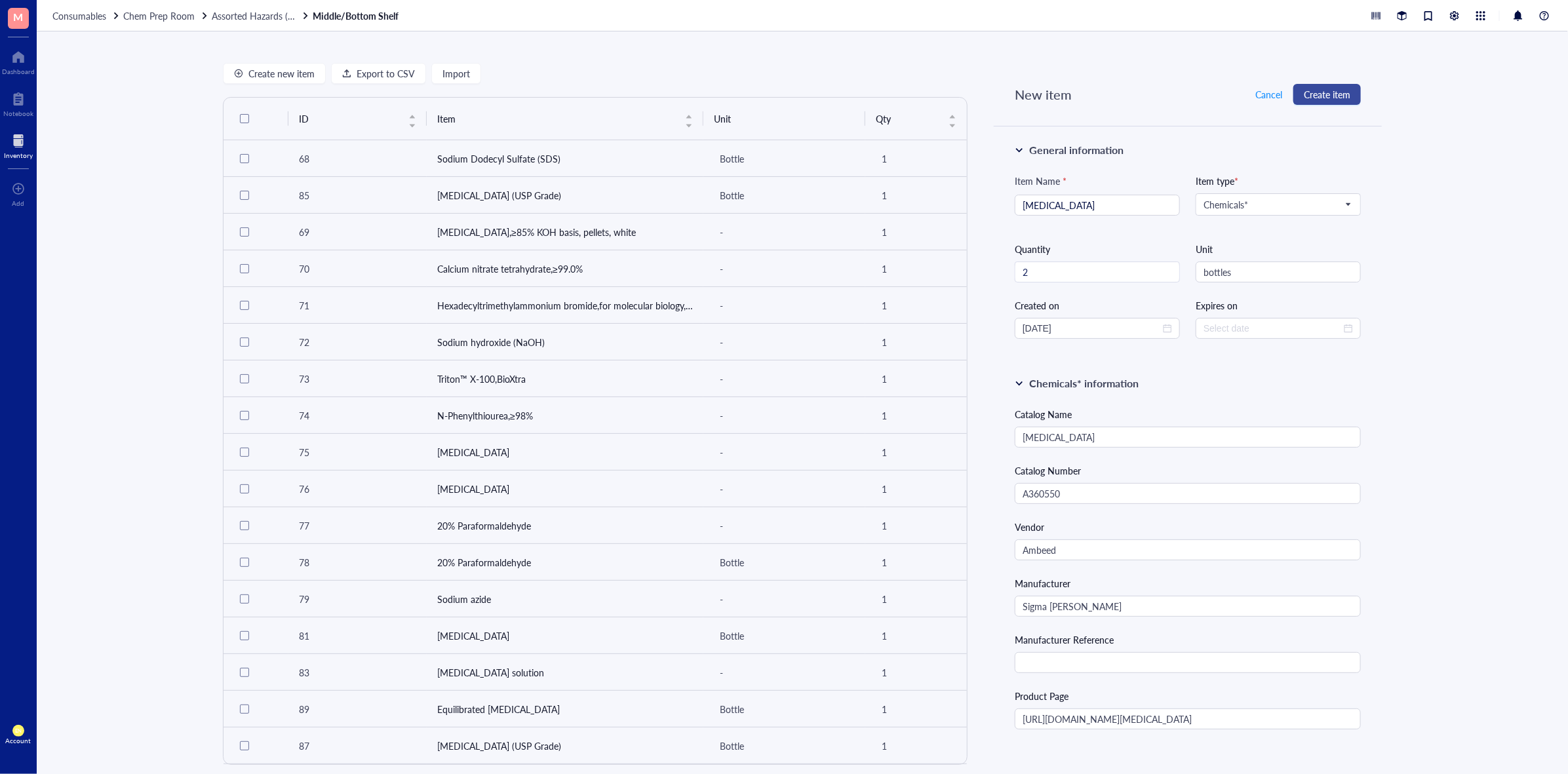
click at [1332, 97] on span "Create item" at bounding box center [1327, 94] width 47 height 10
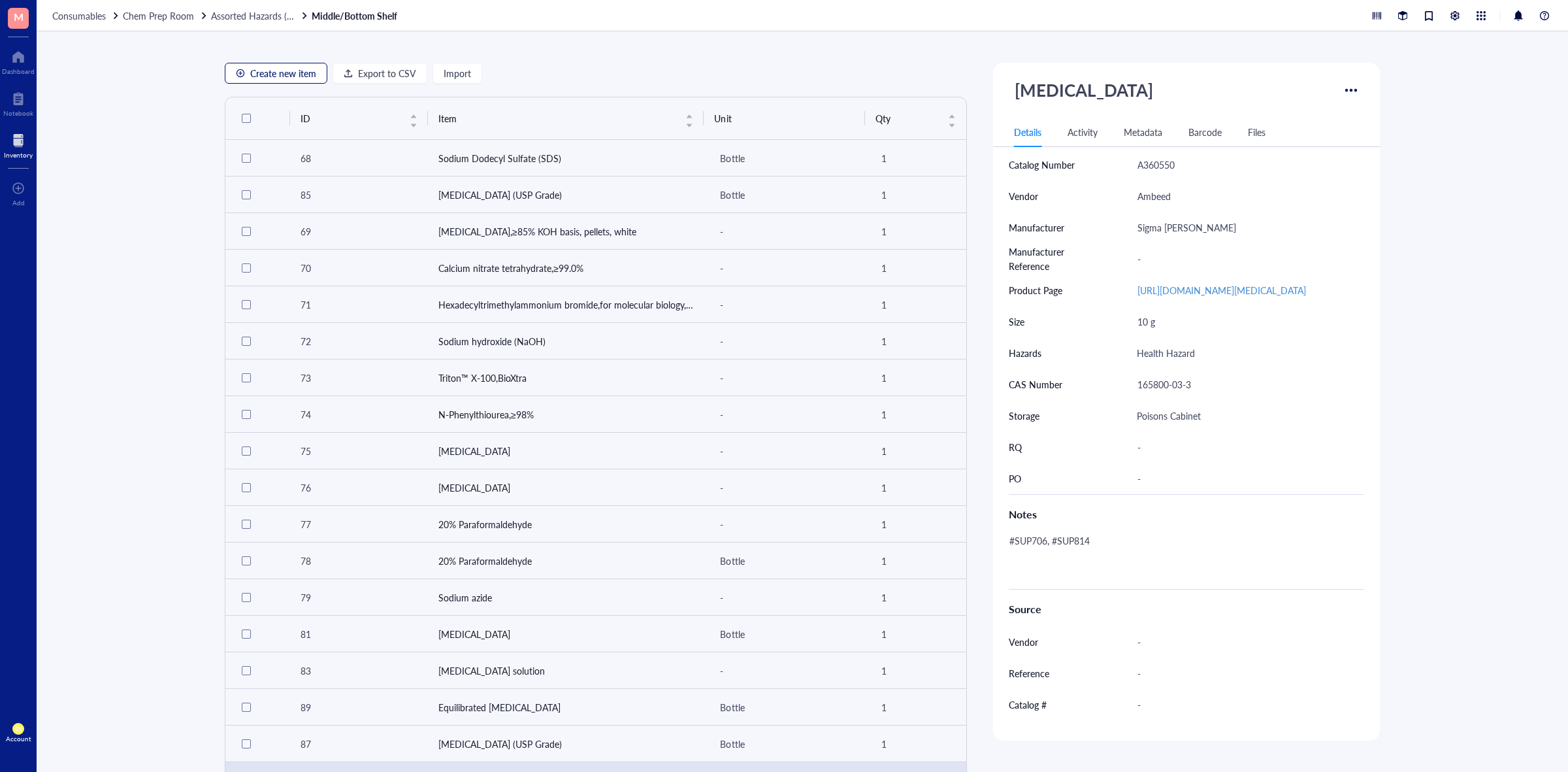
click at [287, 76] on span "Create new item" at bounding box center [283, 73] width 66 height 10
type textarea "Keep everyone on the same page..."
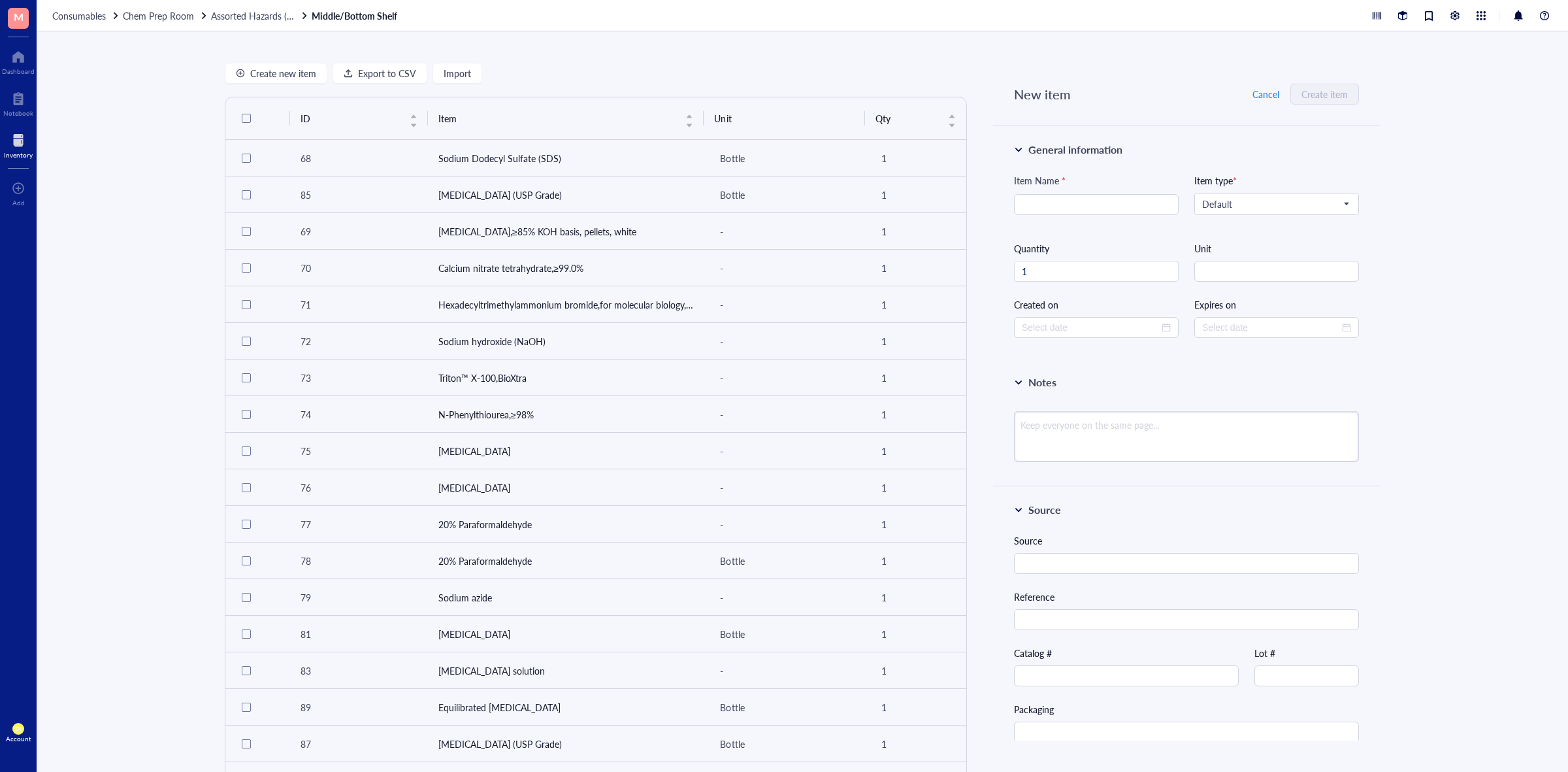
type input "[DATE]"
click at [1195, 194] on div "Default" at bounding box center [1277, 203] width 163 height 21
click at [1247, 227] on div "Chemicals*" at bounding box center [1275, 227] width 145 height 14
drag, startPoint x: 1080, startPoint y: 193, endPoint x: 1073, endPoint y: 203, distance: 12.2
click at [1076, 197] on div "Item Name *" at bounding box center [1096, 200] width 165 height 52
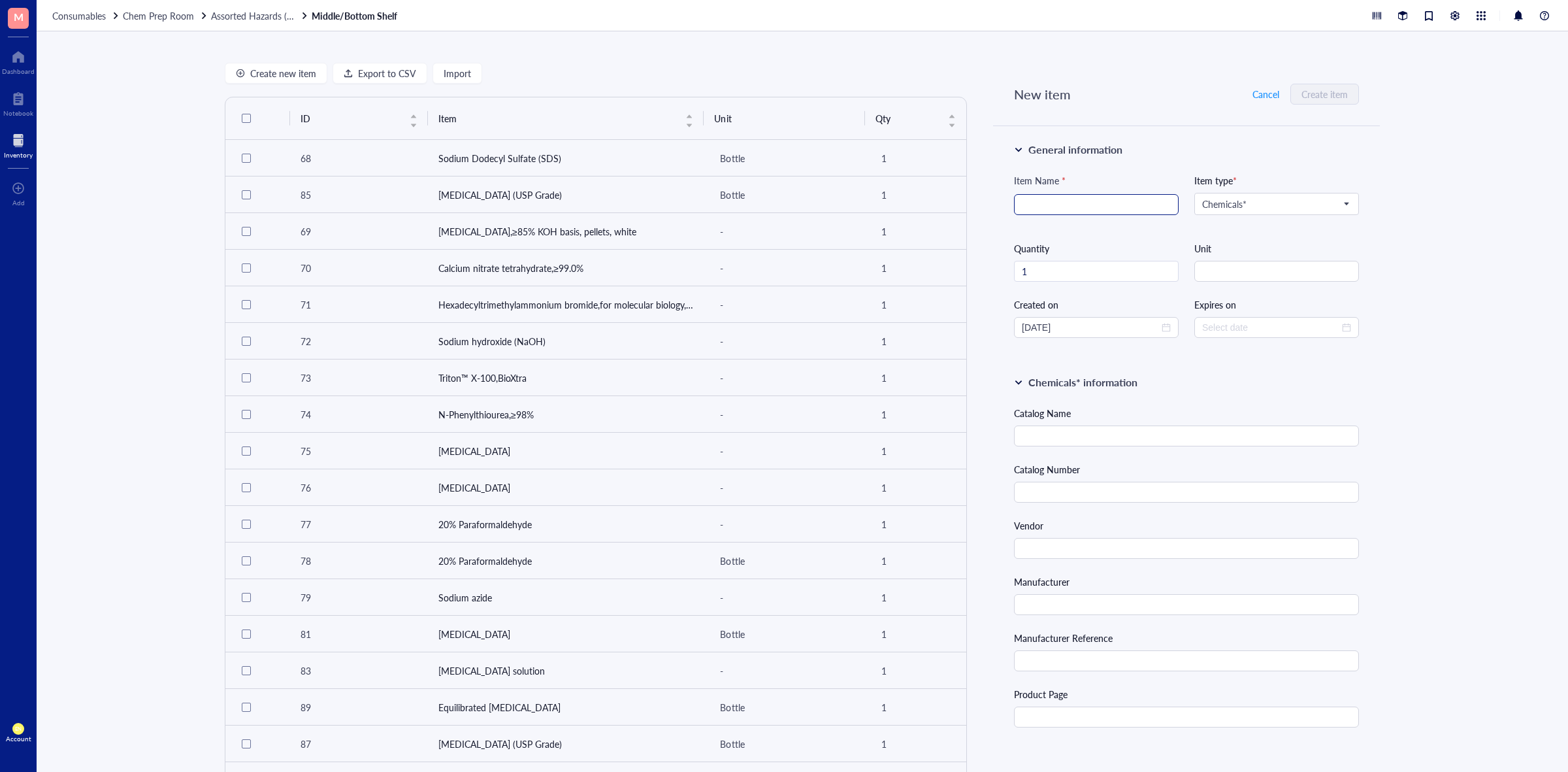
click at [1073, 203] on input "search" at bounding box center [1096, 204] width 149 height 20
type input "[MEDICAL_DATA]"
click at [1148, 422] on div "Catalog Name" at bounding box center [1186, 426] width 345 height 40
click at [1145, 432] on input "text" at bounding box center [1186, 435] width 345 height 21
paste input "[MEDICAL_DATA]"
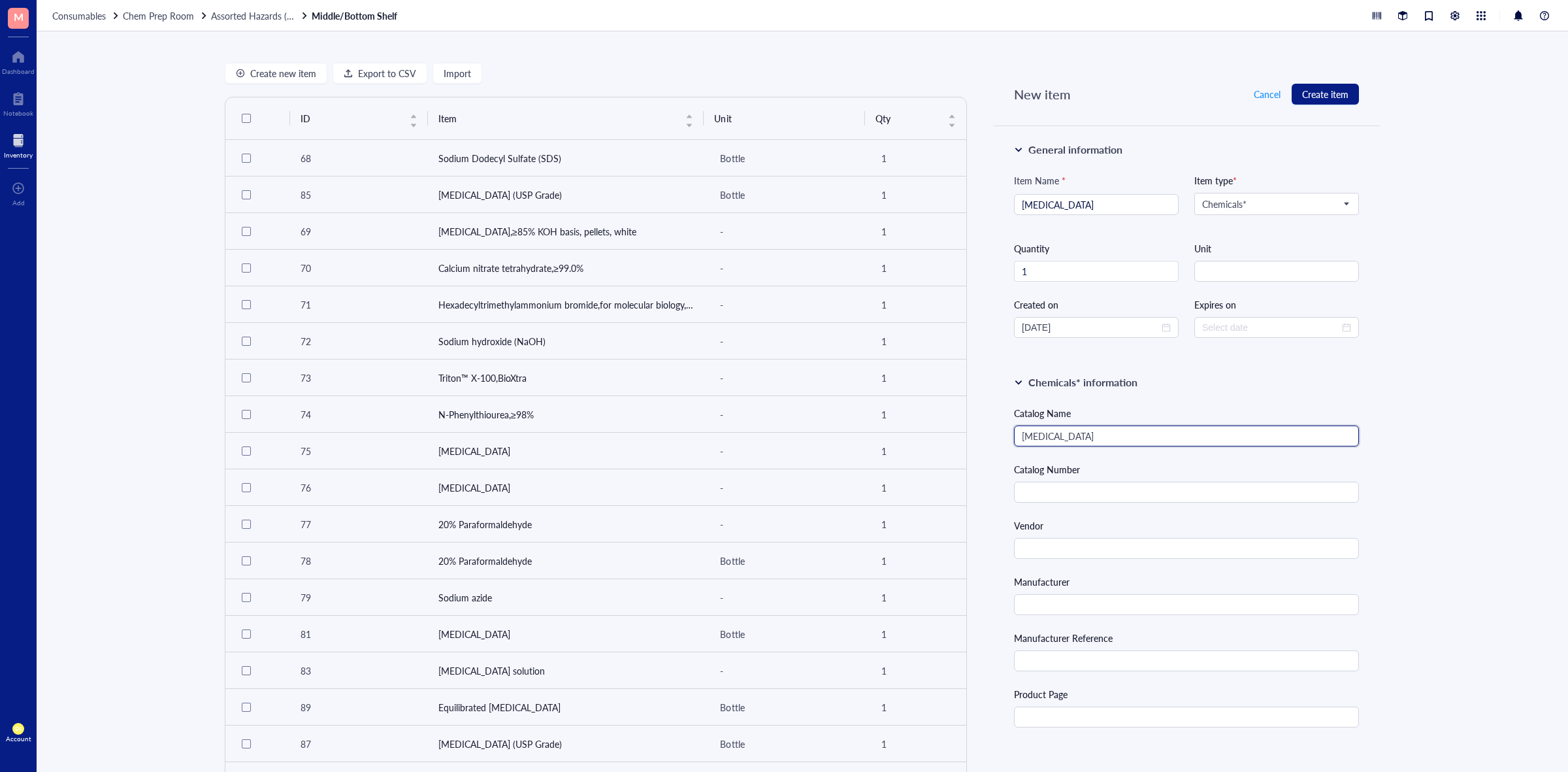
type input "[MEDICAL_DATA]"
click at [1145, 500] on input "text" at bounding box center [1186, 492] width 345 height 21
paste input "V4629"
type input "V4629"
click at [1072, 267] on input "1" at bounding box center [1096, 271] width 163 height 20
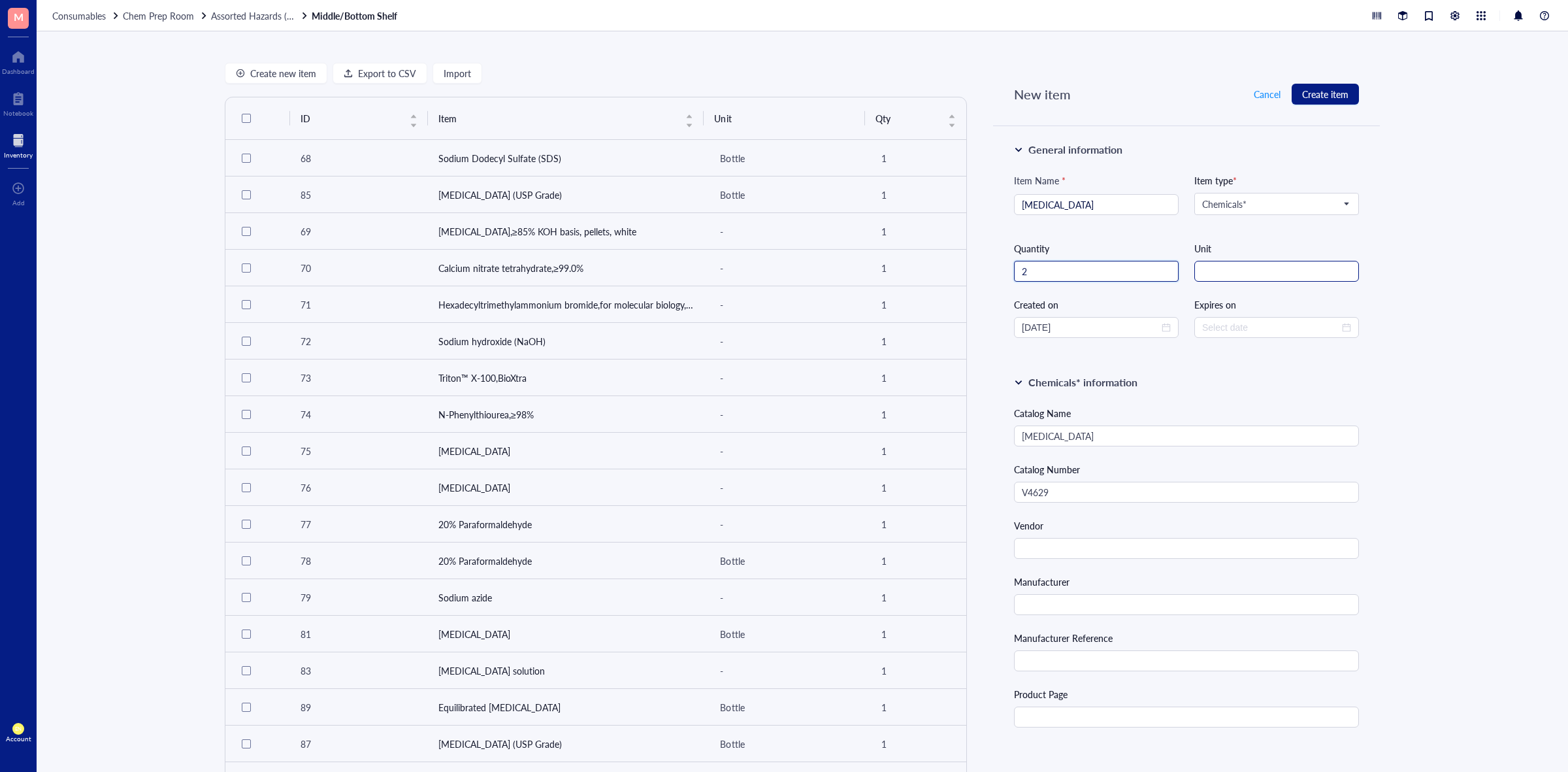
type input "2"
click at [1243, 278] on input "string" at bounding box center [1277, 271] width 165 height 21
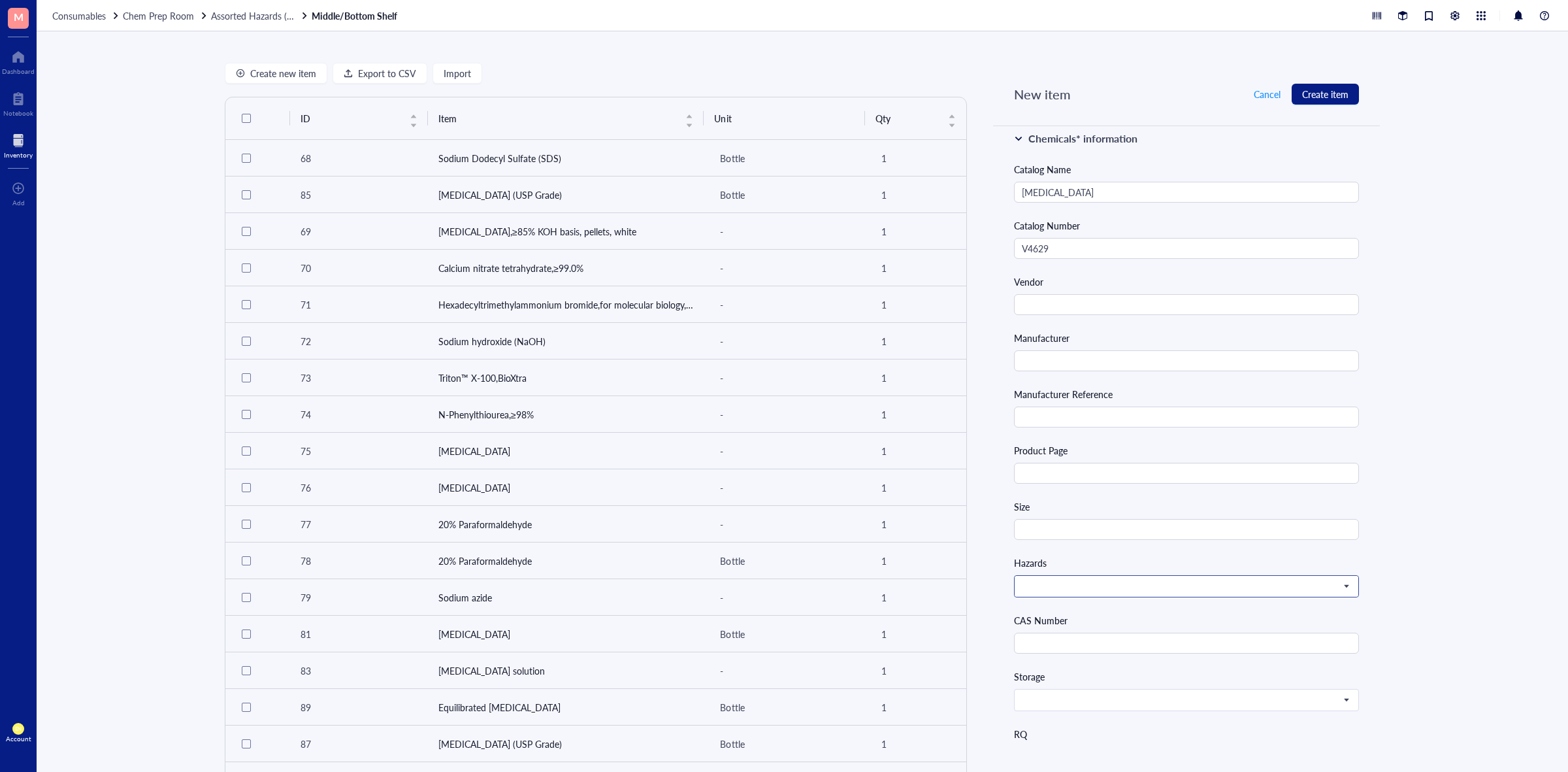
scroll to position [245, 0]
type input "bottles"
click at [1115, 528] on input "text" at bounding box center [1186, 528] width 345 height 21
type input "1 g"
click at [1434, 533] on div "Create new item Export to CSV Import ID Item Unit Qty 68 Sodium Dodecyl Sulfate…" at bounding box center [802, 401] width 1532 height 740
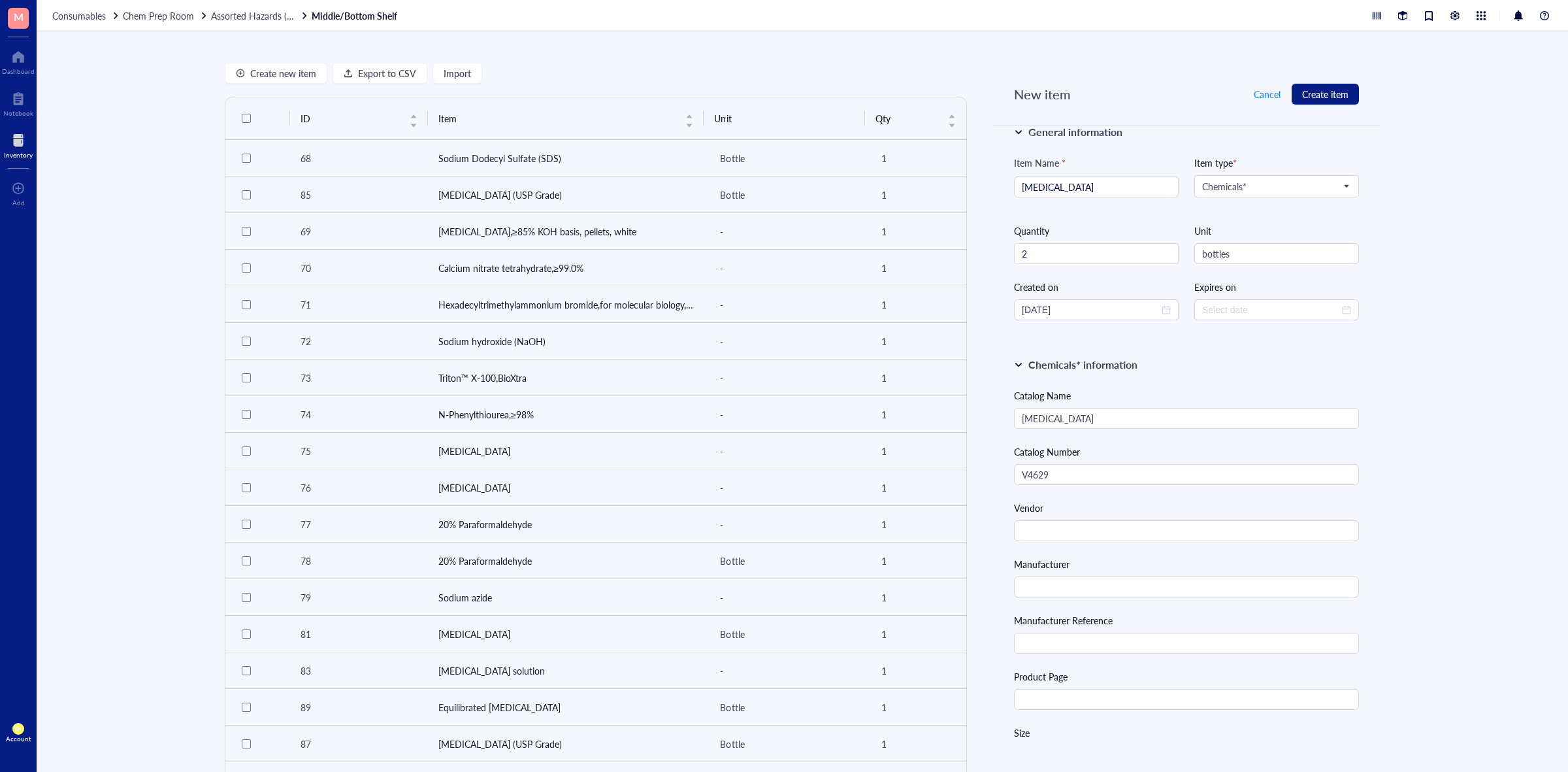
scroll to position [0, 0]
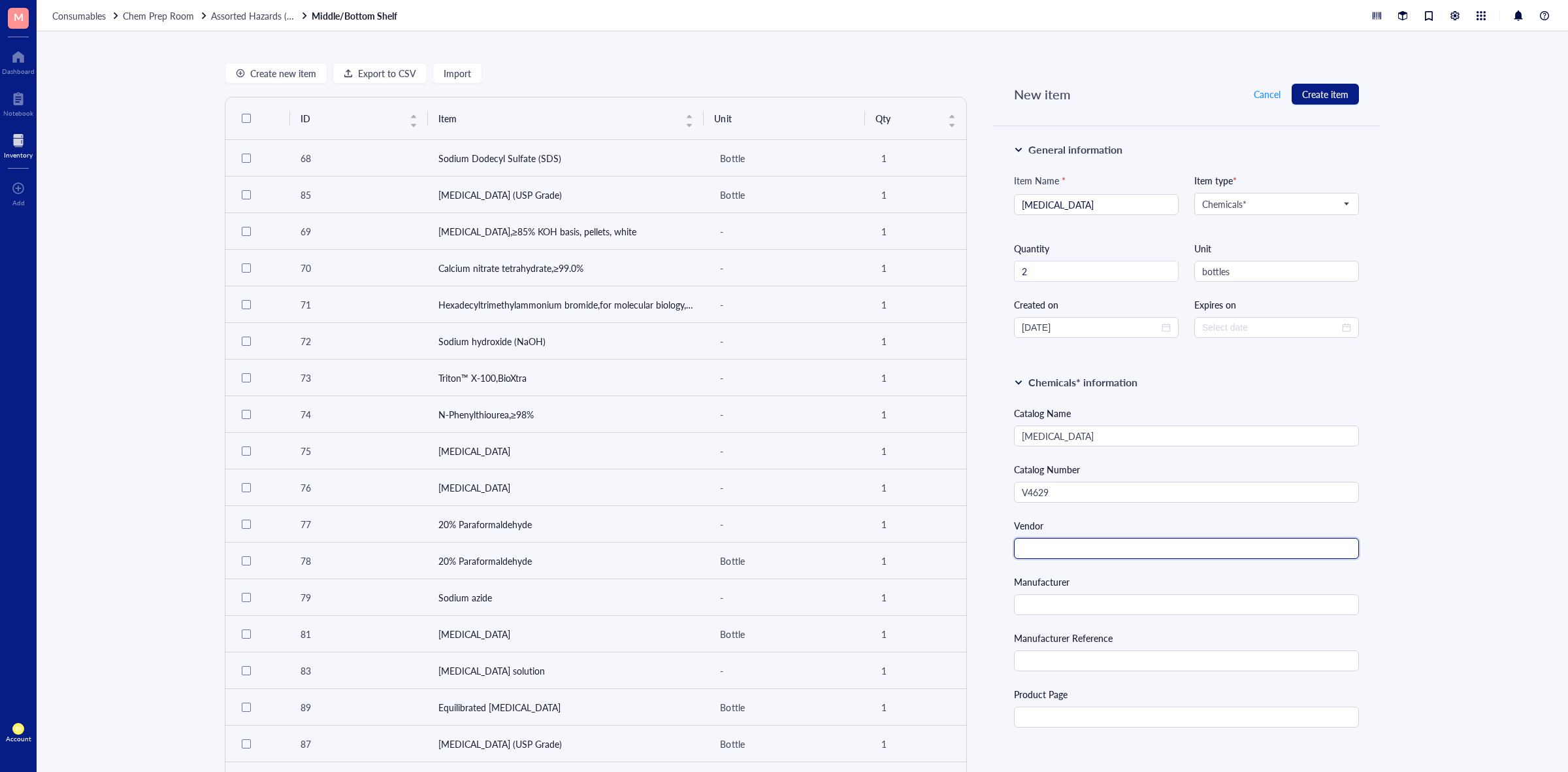
click at [1087, 542] on input "text" at bounding box center [1186, 548] width 345 height 21
type input "Millipore Sigma"
click at [1095, 607] on input "text" at bounding box center [1186, 604] width 345 height 21
type input "Sigma [PERSON_NAME]"
click at [1073, 710] on input "text" at bounding box center [1186, 717] width 345 height 21
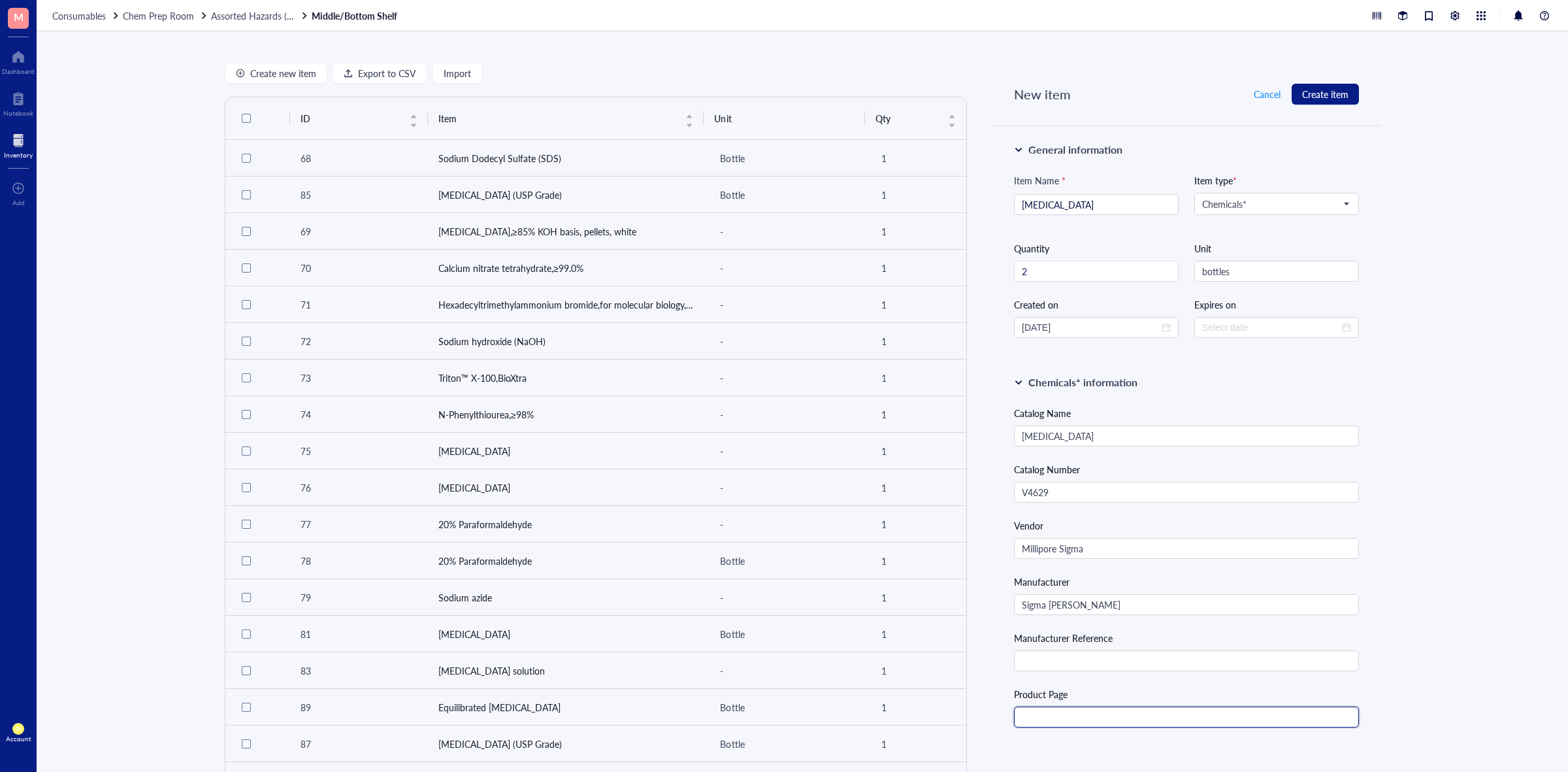
paste input "[URL][DOMAIN_NAME]"
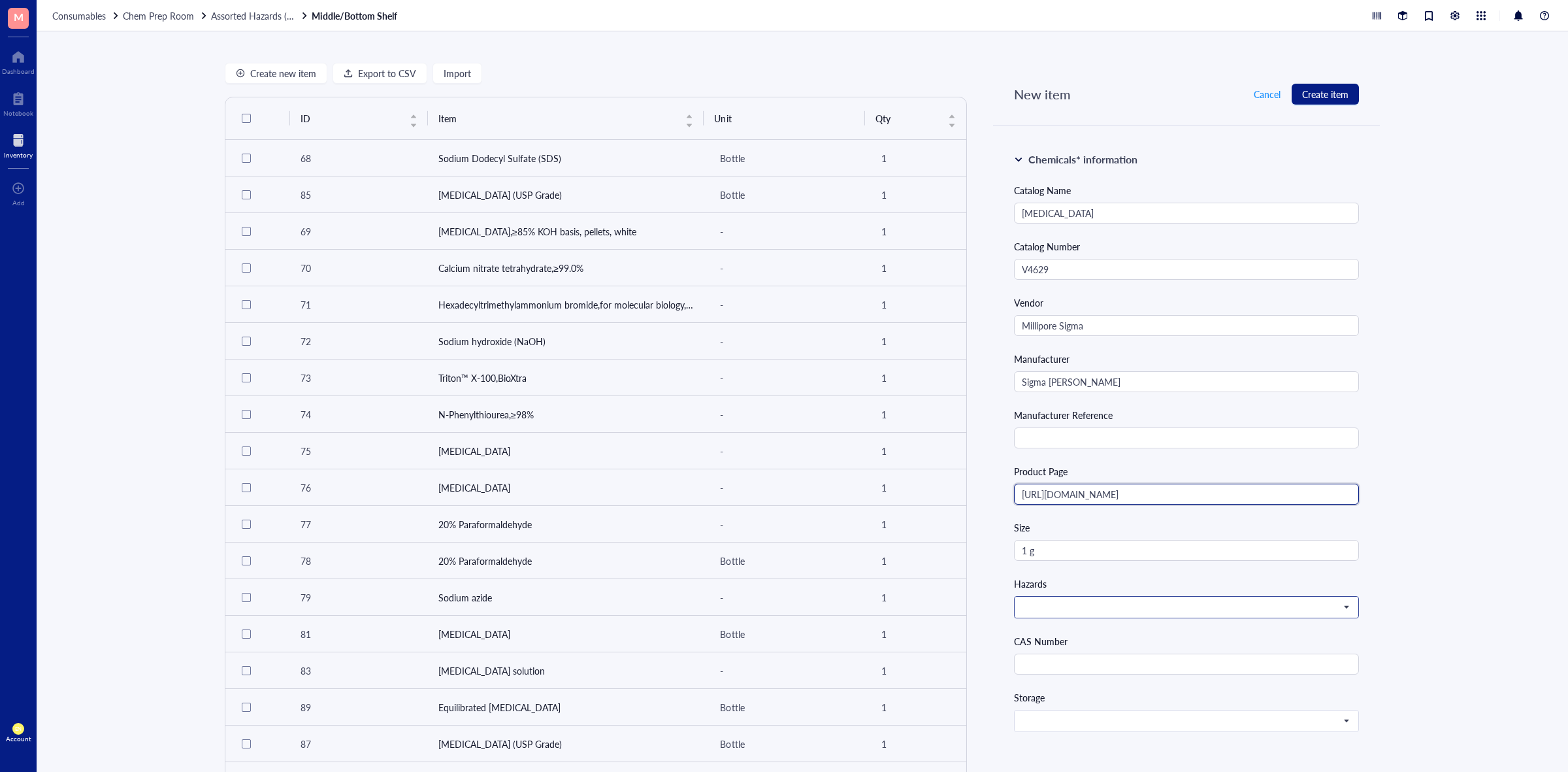
scroll to position [245, 0]
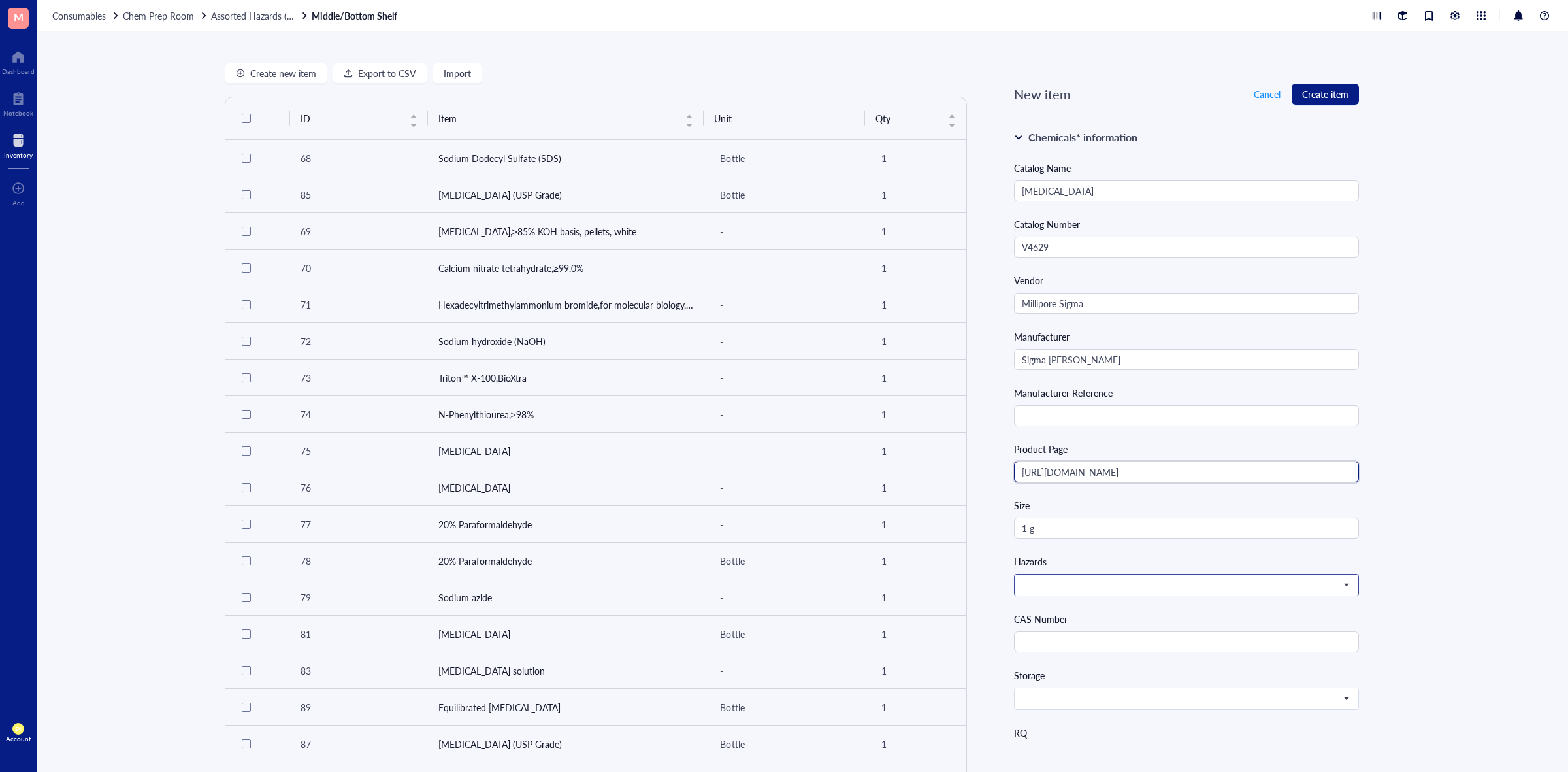
click at [1201, 587] on span at bounding box center [1185, 585] width 327 height 12
type input "[URL][DOMAIN_NAME]"
click at [1490, 553] on div "Create new item Export to CSV Import ID Item Unit Qty 68 Sodium Dodecyl Sulfate…" at bounding box center [802, 401] width 1532 height 740
click at [1148, 576] on div "Flammable Toxic [MEDICAL_DATA] Health Hazard Environment Oxidizer Explosive Com…" at bounding box center [1186, 585] width 345 height 22
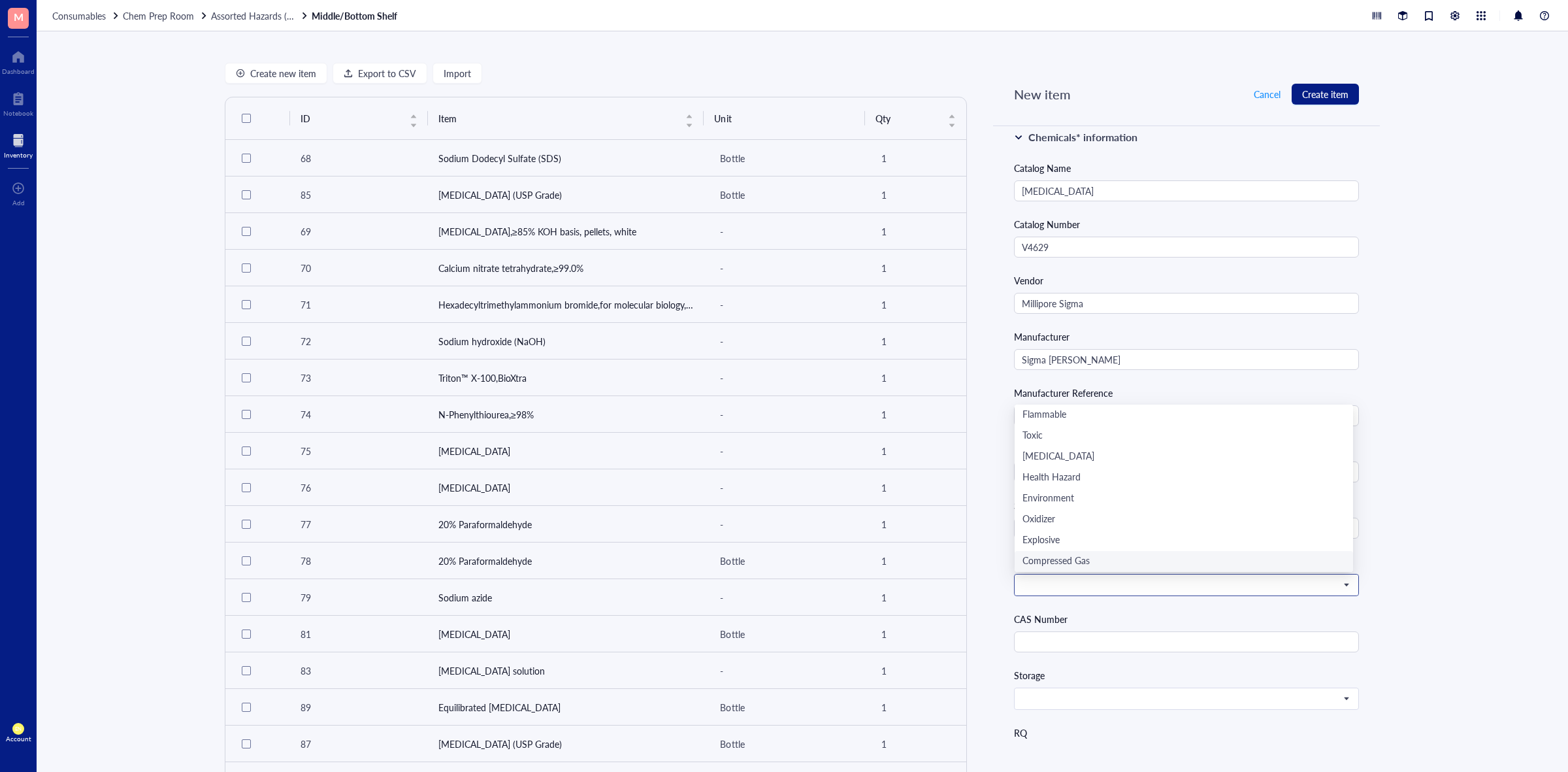
click at [1141, 588] on span at bounding box center [1185, 585] width 327 height 12
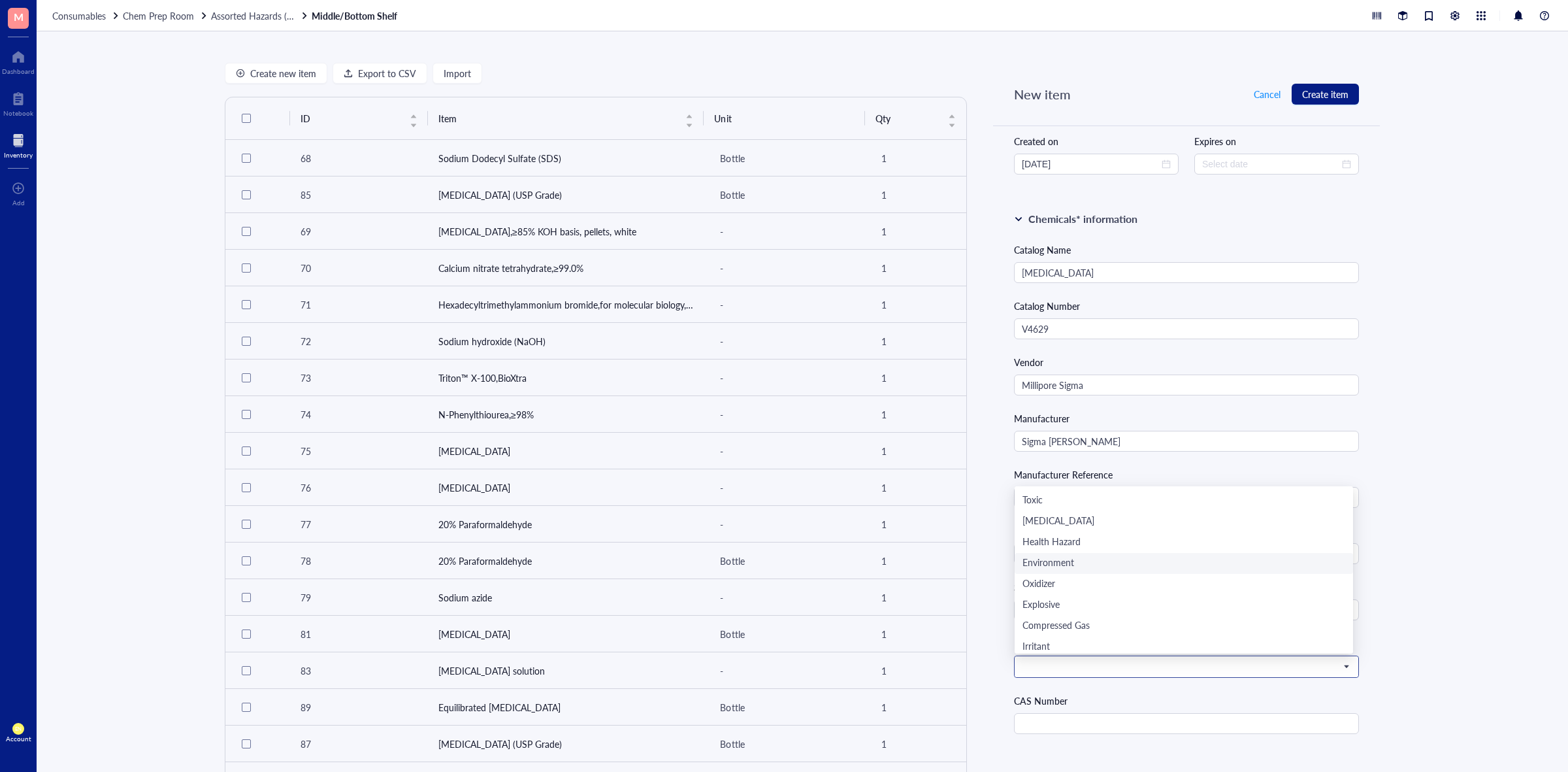
scroll to position [21, 0]
click at [1063, 504] on div "Toxic" at bounding box center [1184, 497] width 323 height 14
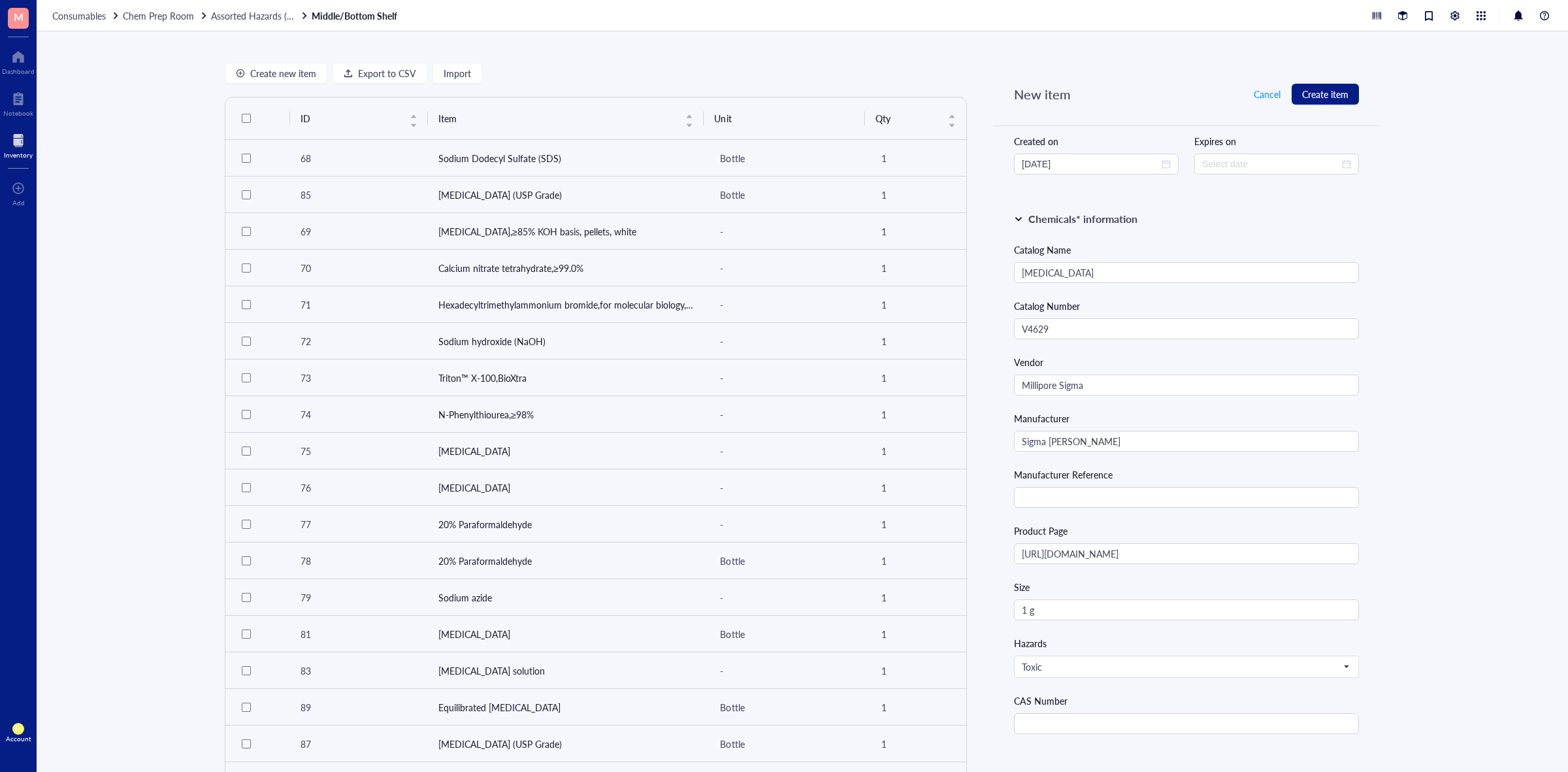
scroll to position [163, 0]
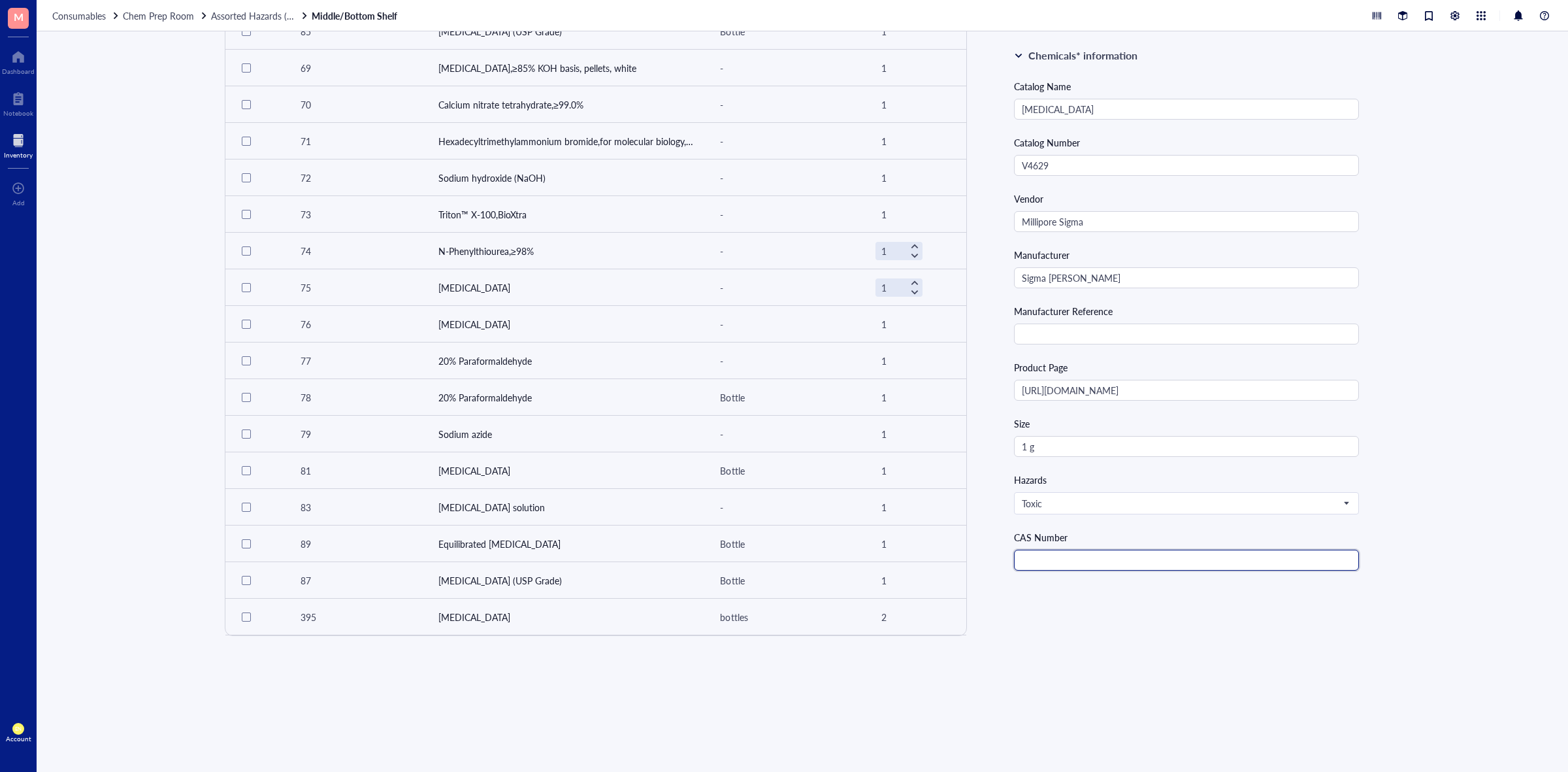
click at [1062, 560] on input "text" at bounding box center [1186, 560] width 345 height 21
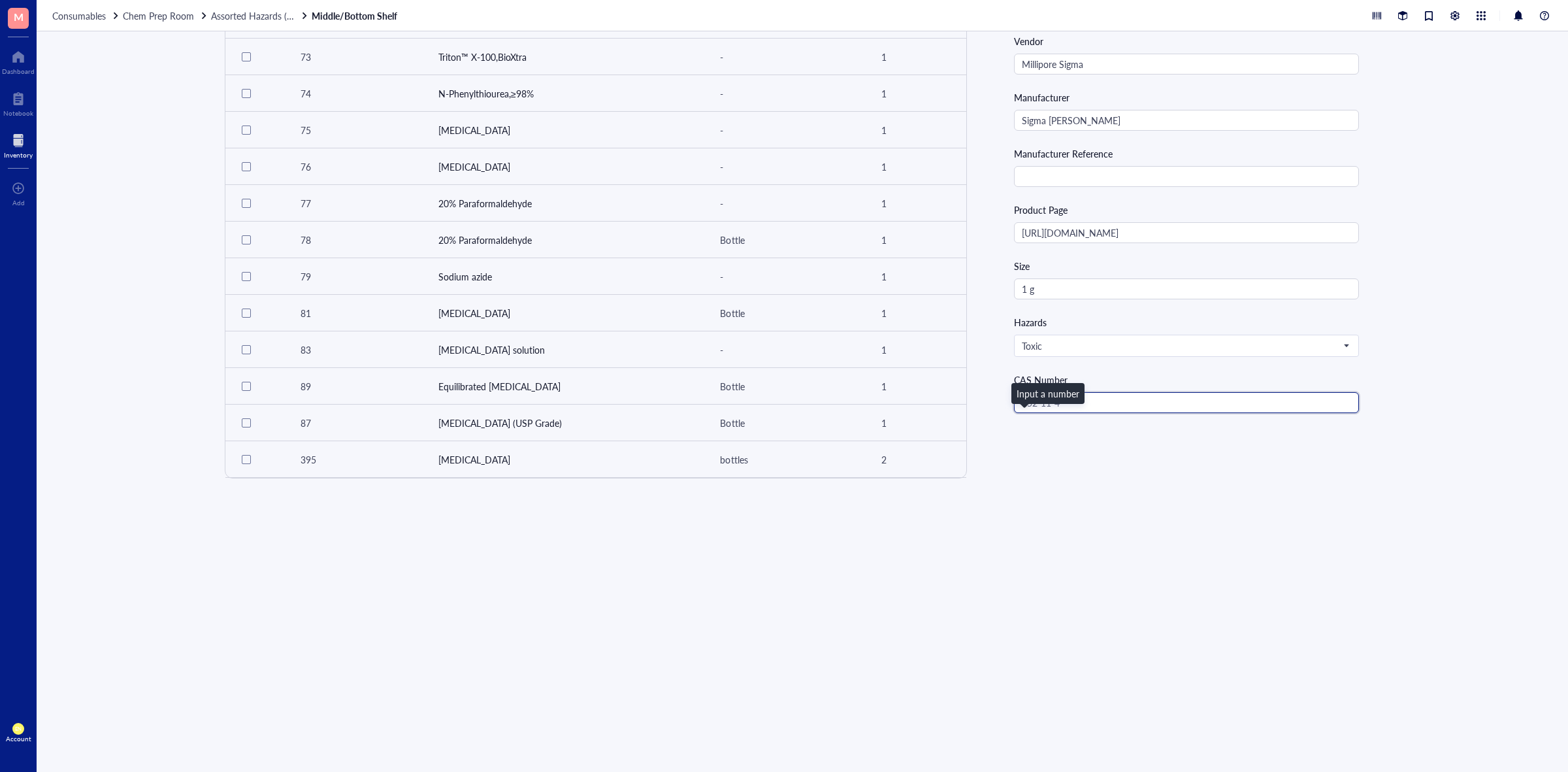
scroll to position [327, 0]
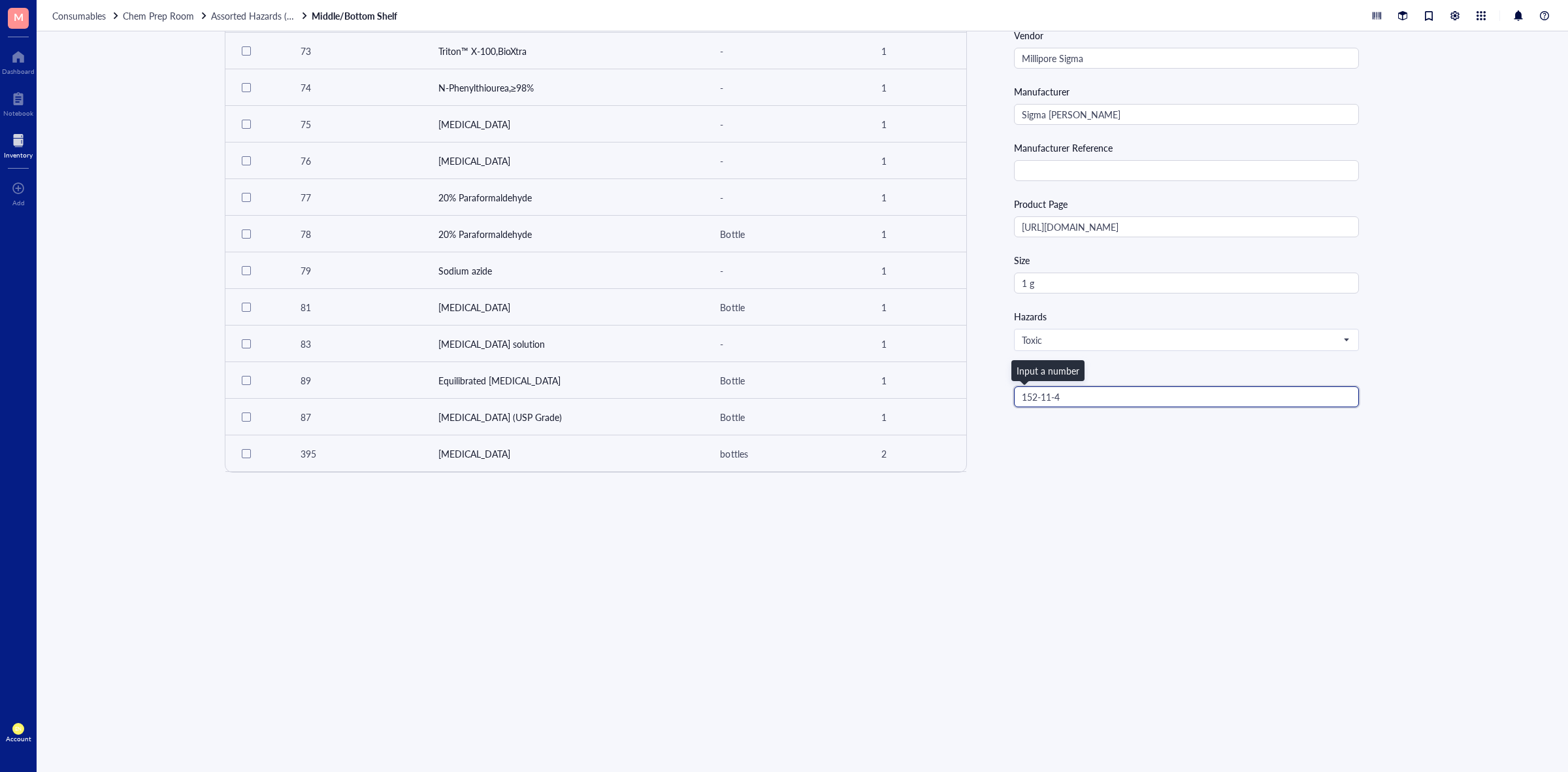
type input "152-11-4"
click at [1429, 268] on div "Create new item Export to CSV Import ID Item Unit Qty 68 Sodium Dodecyl Sulfate…" at bounding box center [802, 401] width 1532 height 740
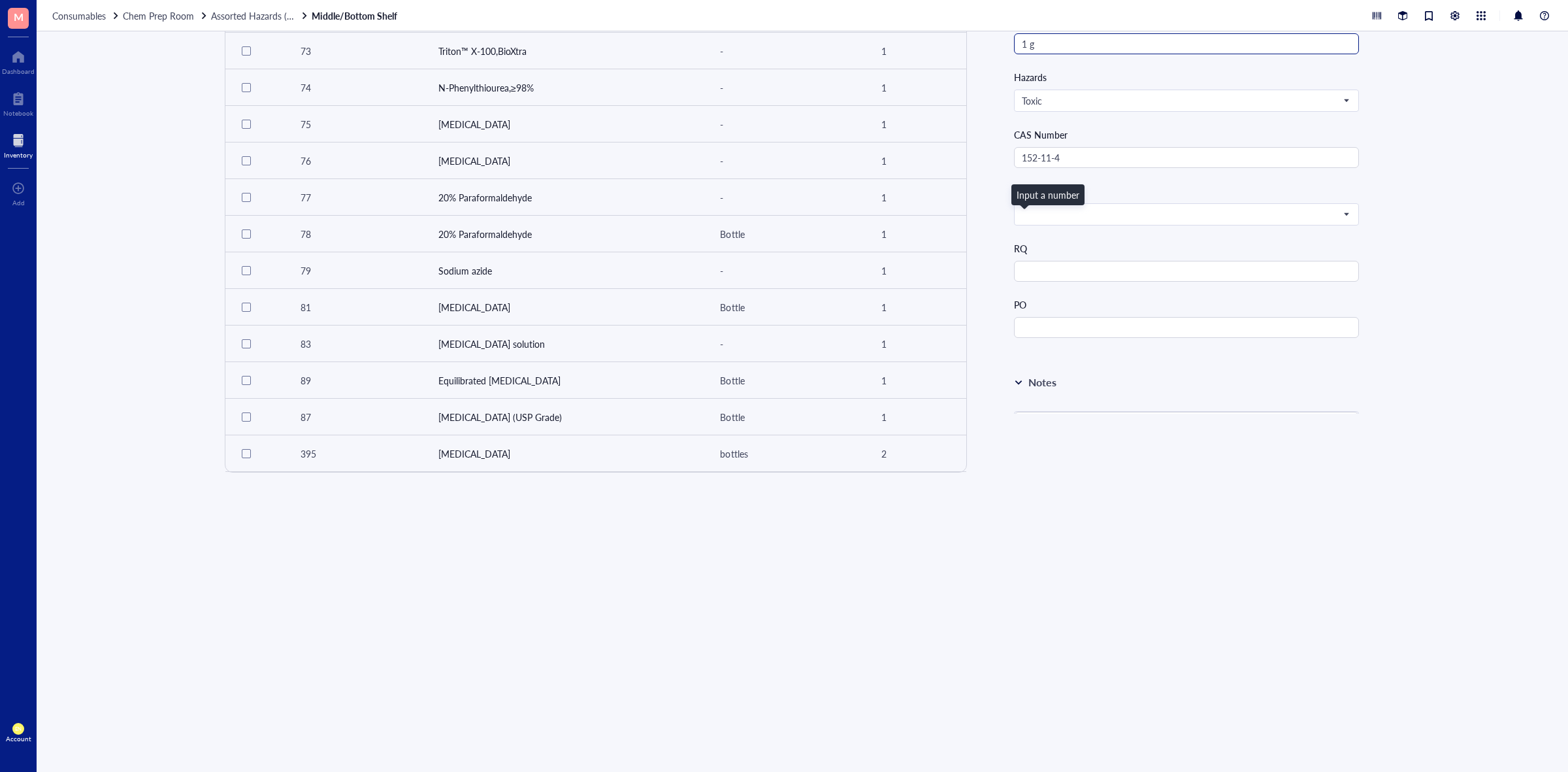
scroll to position [409, 0]
click at [1322, 215] on span at bounding box center [1185, 208] width 327 height 12
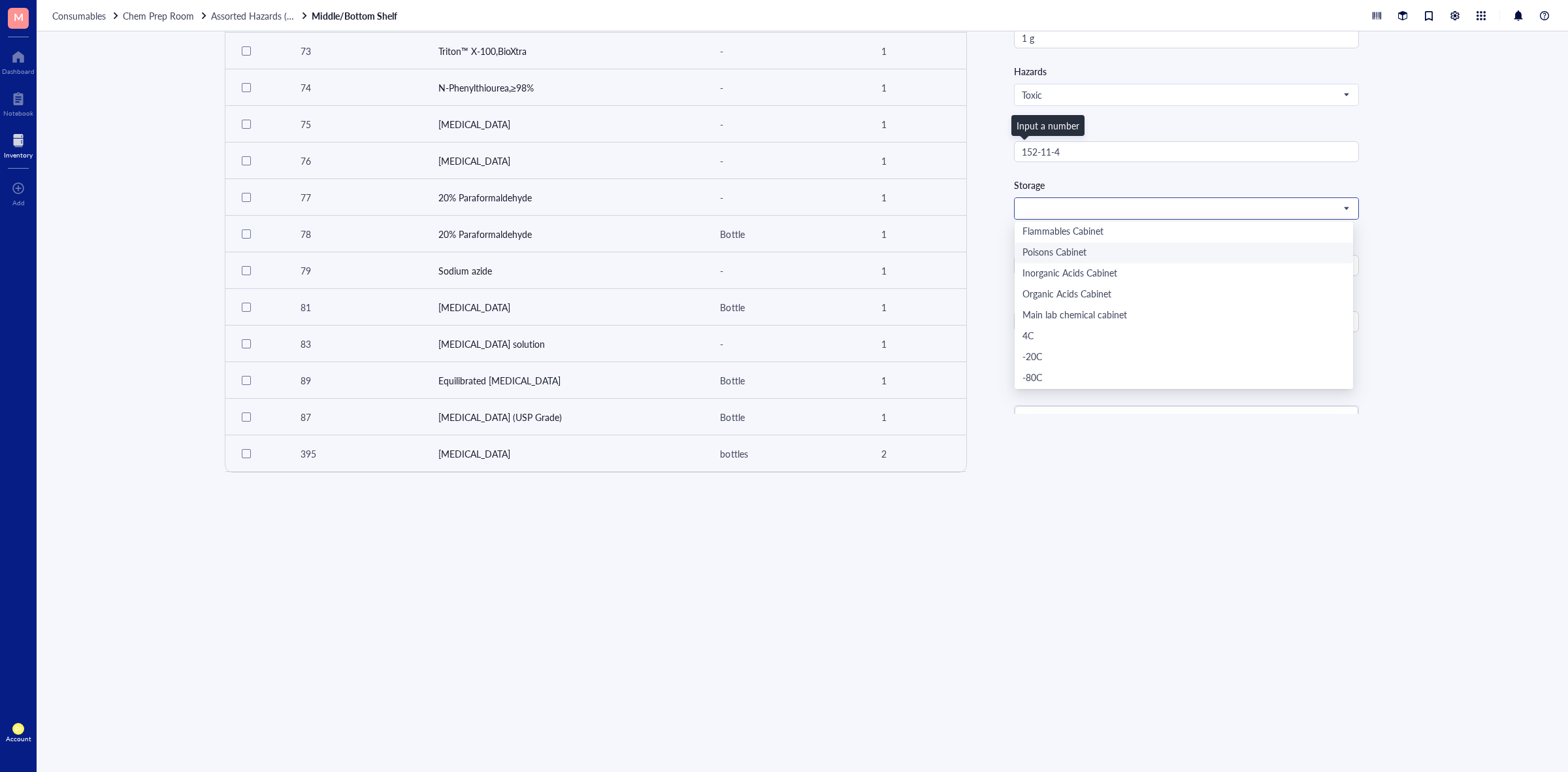
click at [1107, 256] on div "Poisons Cabinet" at bounding box center [1184, 253] width 323 height 14
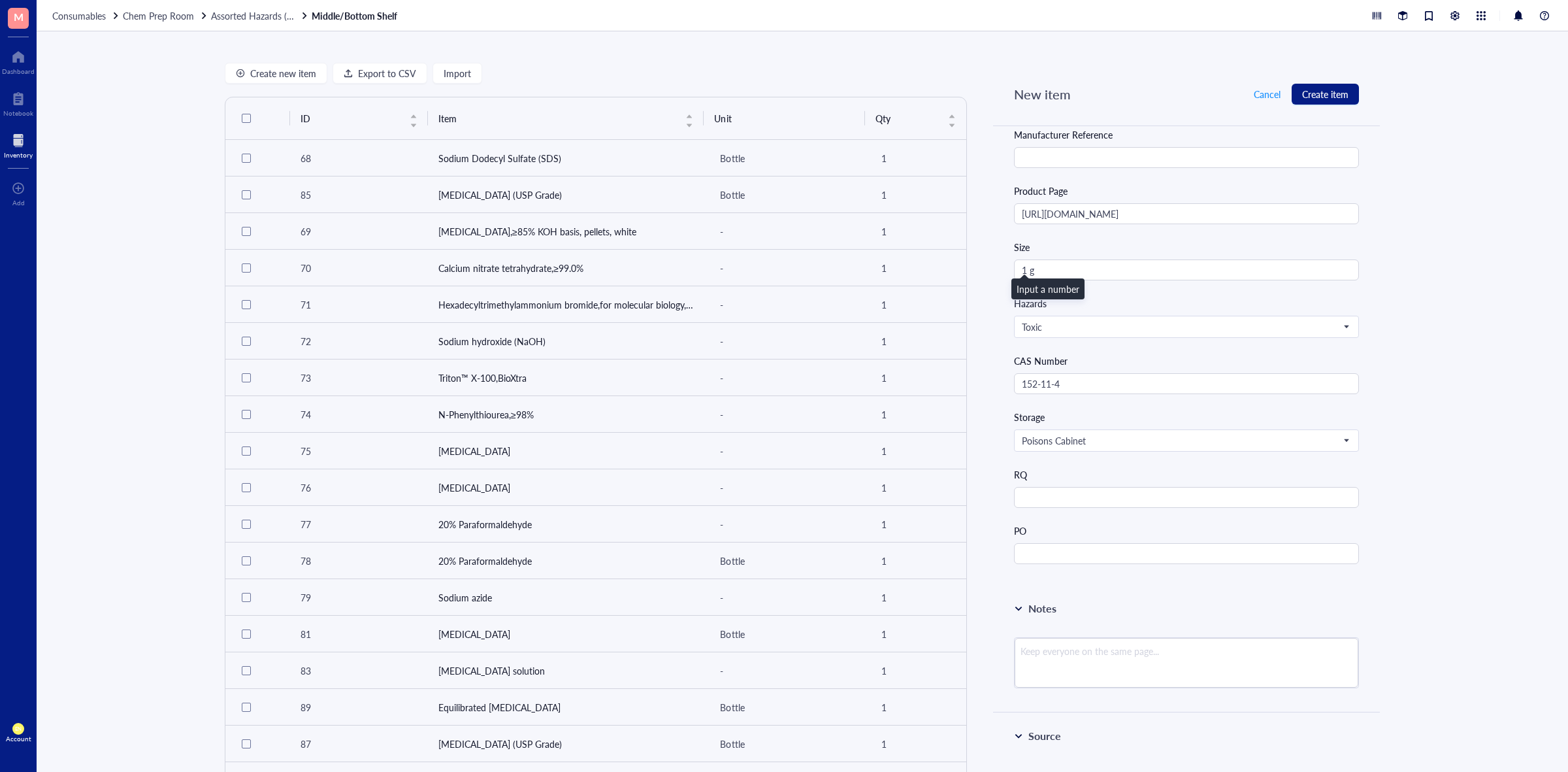
scroll to position [654, 0]
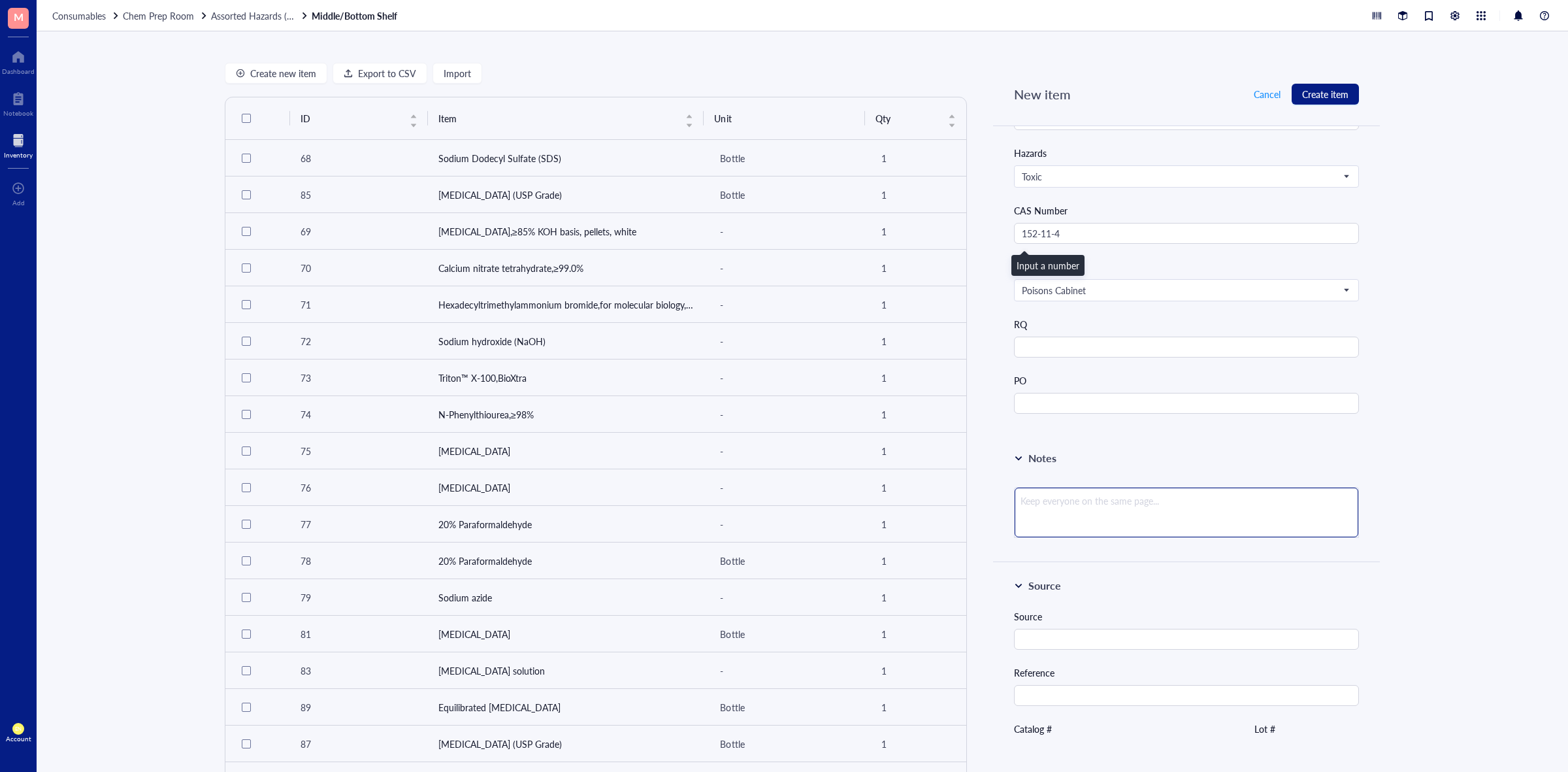
click at [1119, 525] on textarea at bounding box center [1186, 512] width 344 height 50
type textarea "#"
type textarea "#S"
type textarea "#SU"
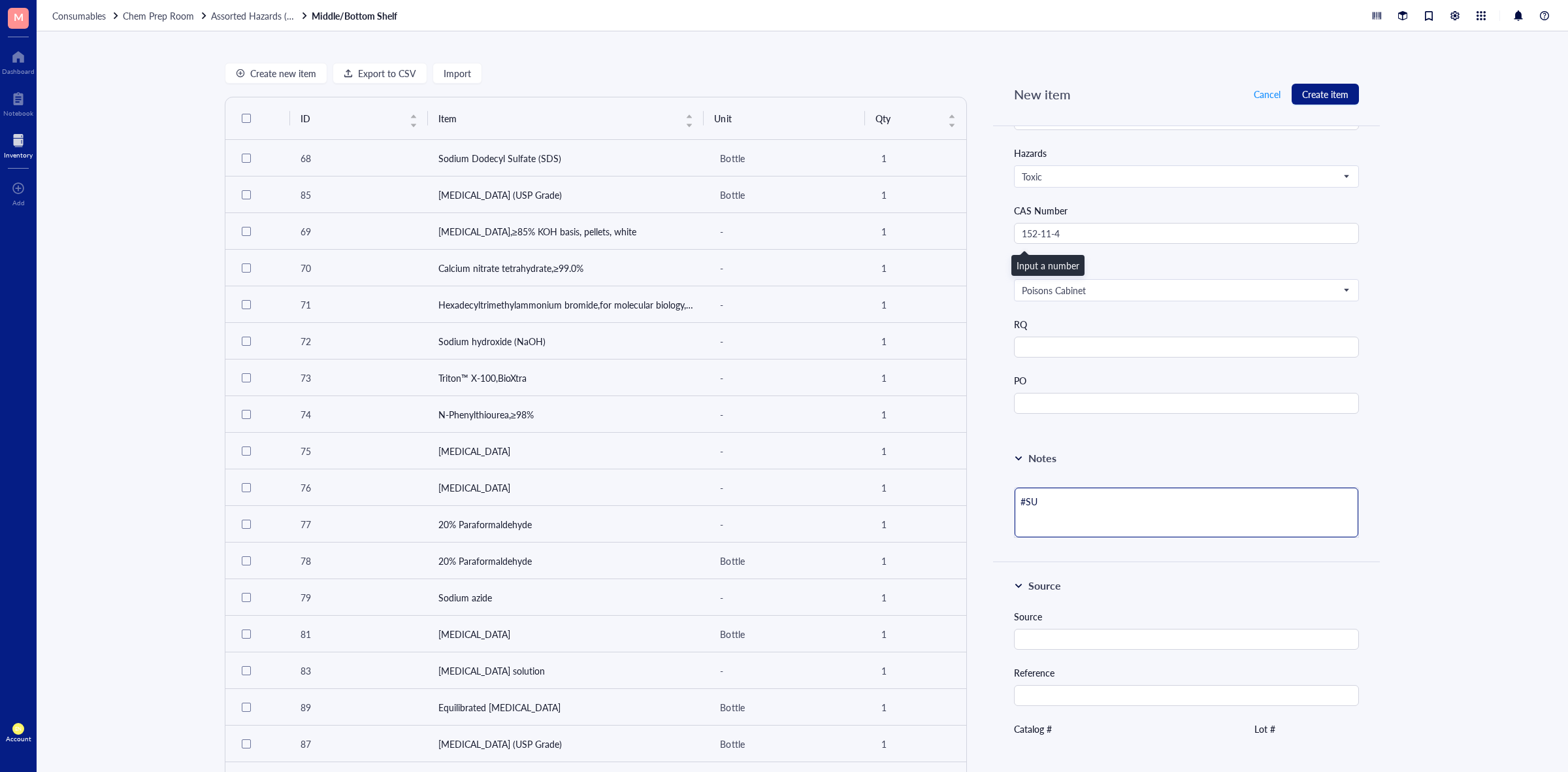
type textarea "#SUP"
type textarea "#SUP2"
type textarea "#SUP26"
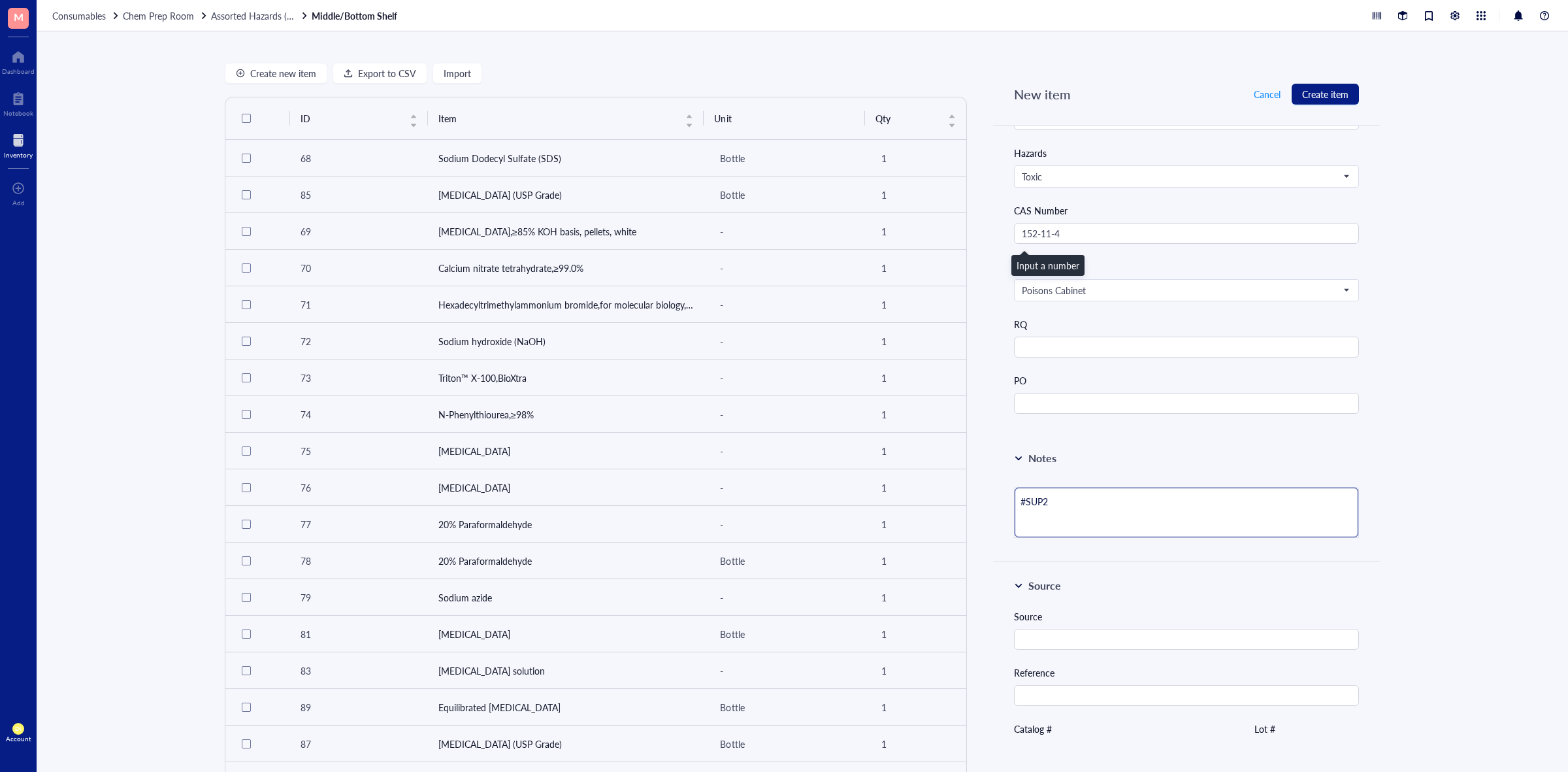
type textarea "#SUP26"
type textarea "#SUP265"
type textarea "#SUP265,"
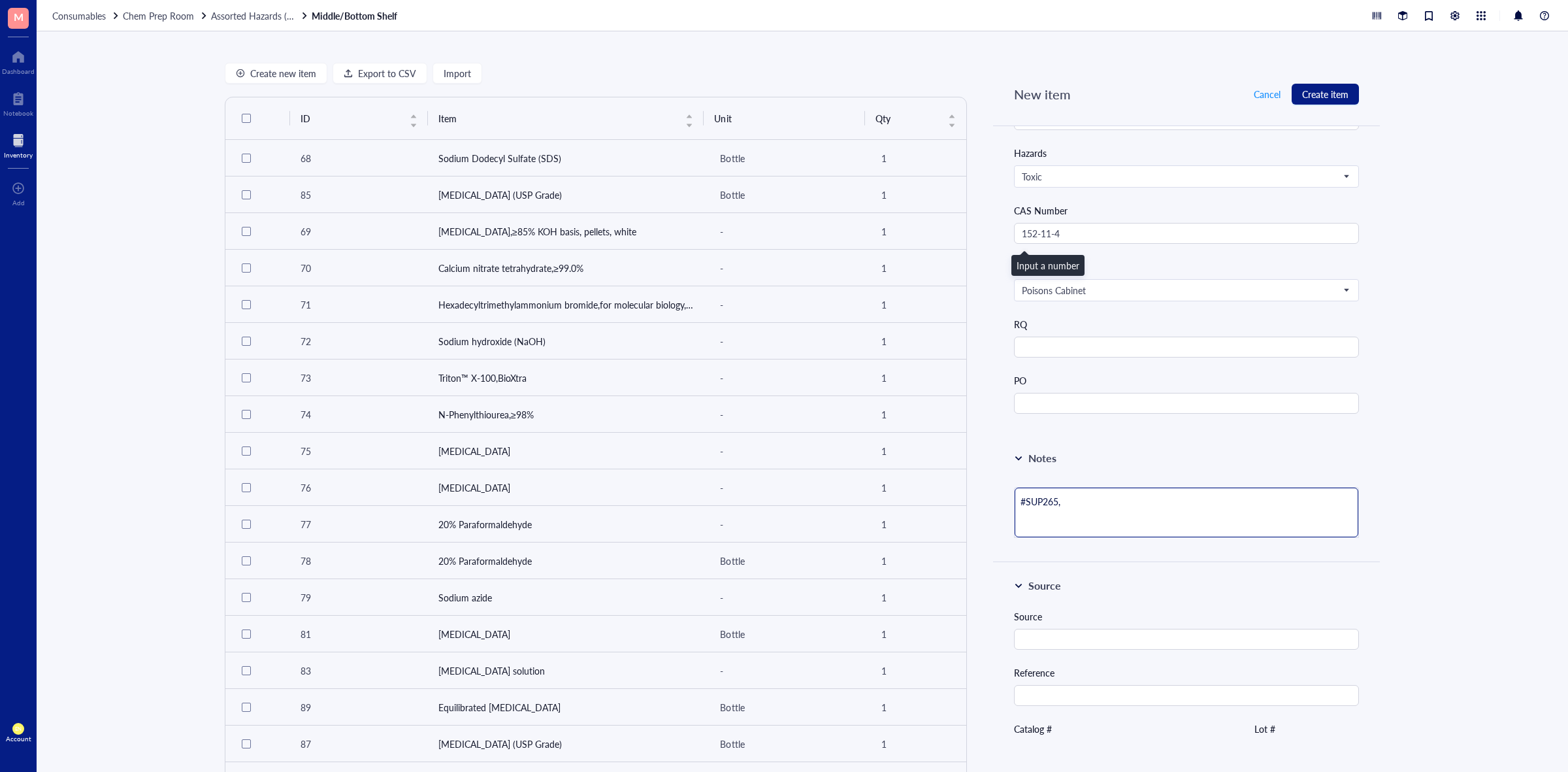
type textarea "#SUP265, #"
type textarea "#SUP265, #S"
type textarea "#SUP265, #SU"
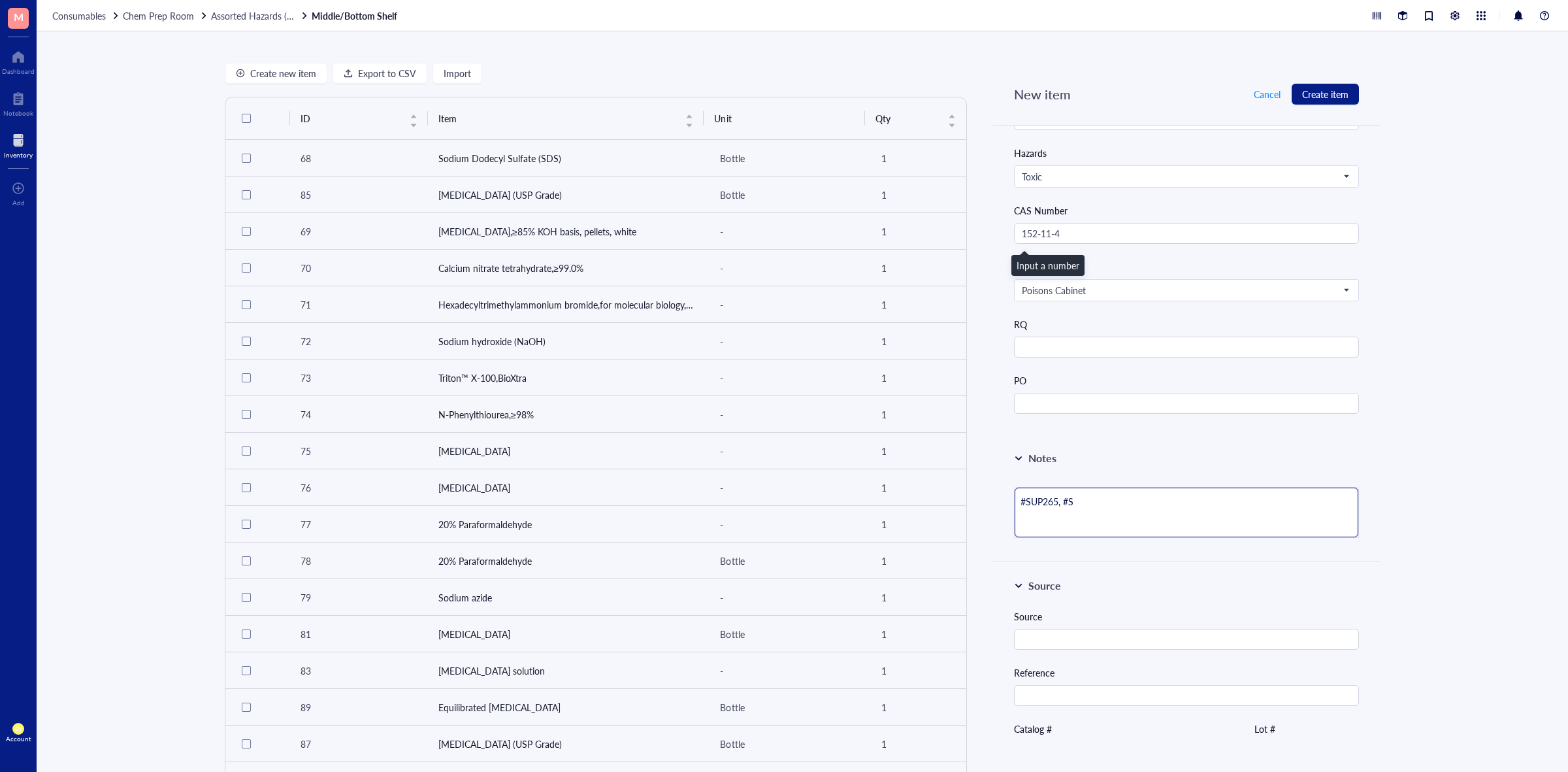
type textarea "#SUP265, #SU"
type textarea "#SUP265, #SUP"
type textarea "#SUP265, #SUP7"
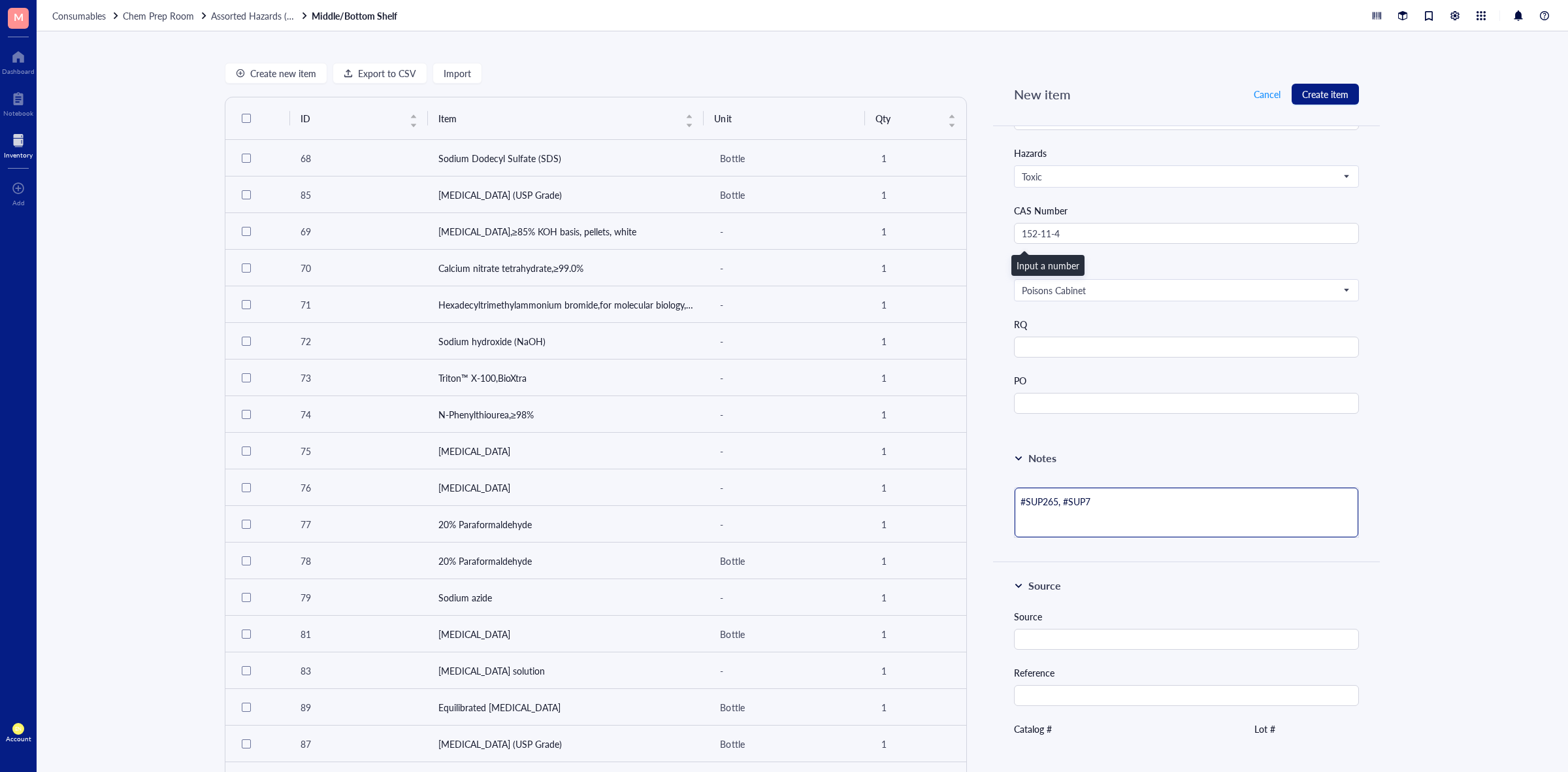
type textarea "#SUP265, #SUP78"
type textarea "#SUP265, #SUP783"
click at [1477, 423] on div "Create new item Export to CSV Import ID Item Unit Qty 68 Sodium Dodecyl Sulfate…" at bounding box center [802, 401] width 1532 height 740
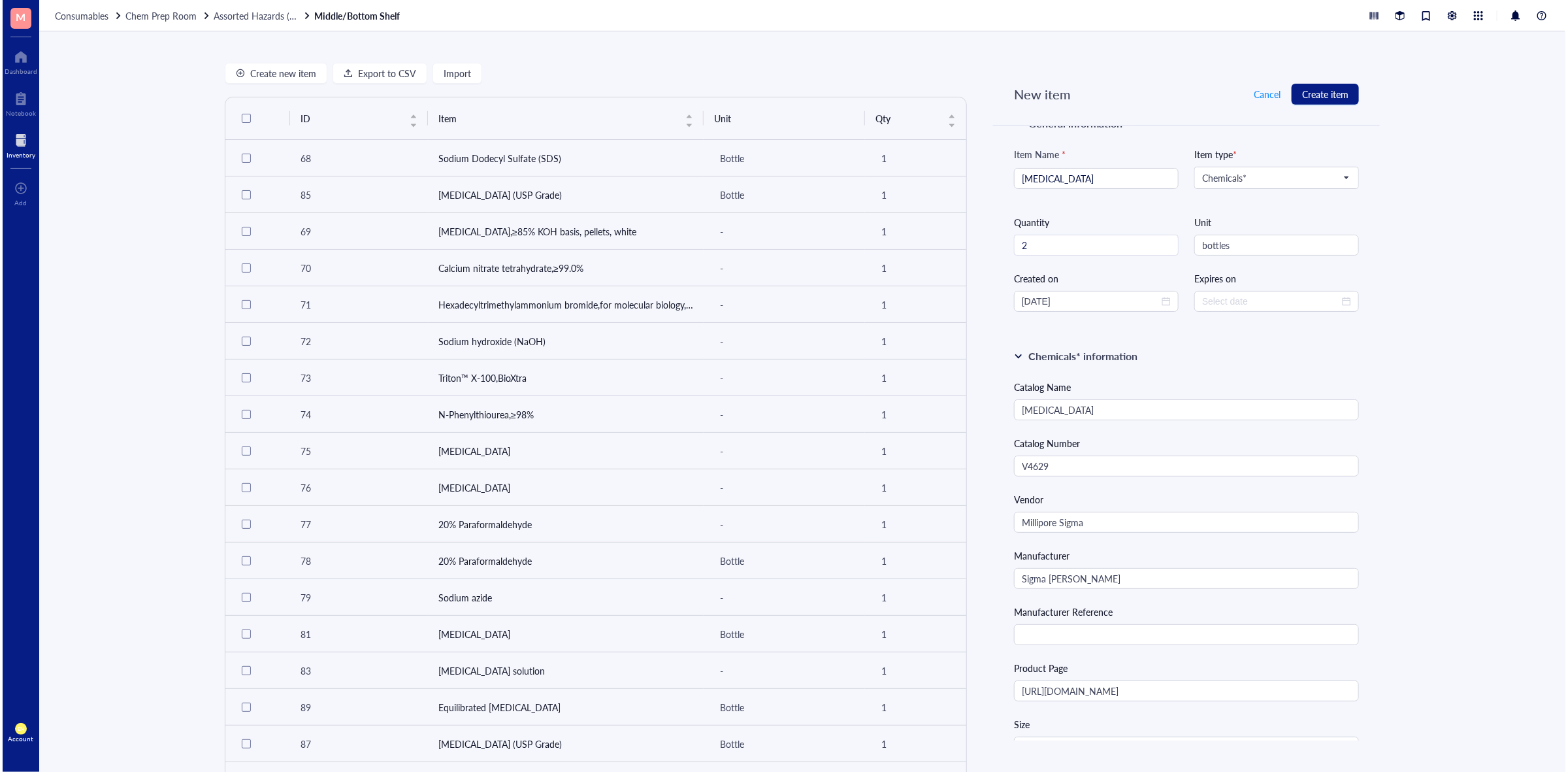
scroll to position [0, 0]
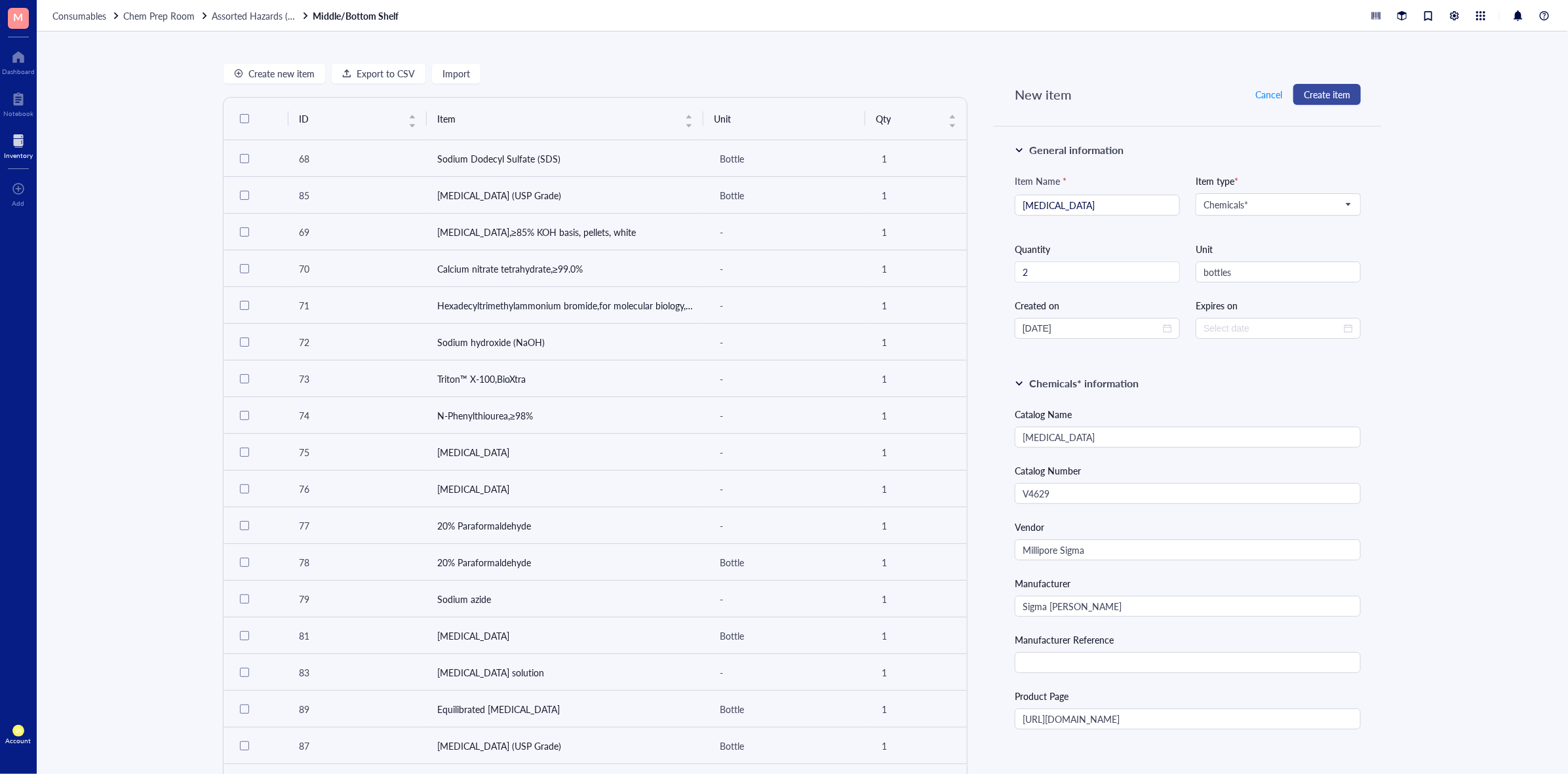
click at [1319, 103] on button "Create item" at bounding box center [1327, 94] width 67 height 21
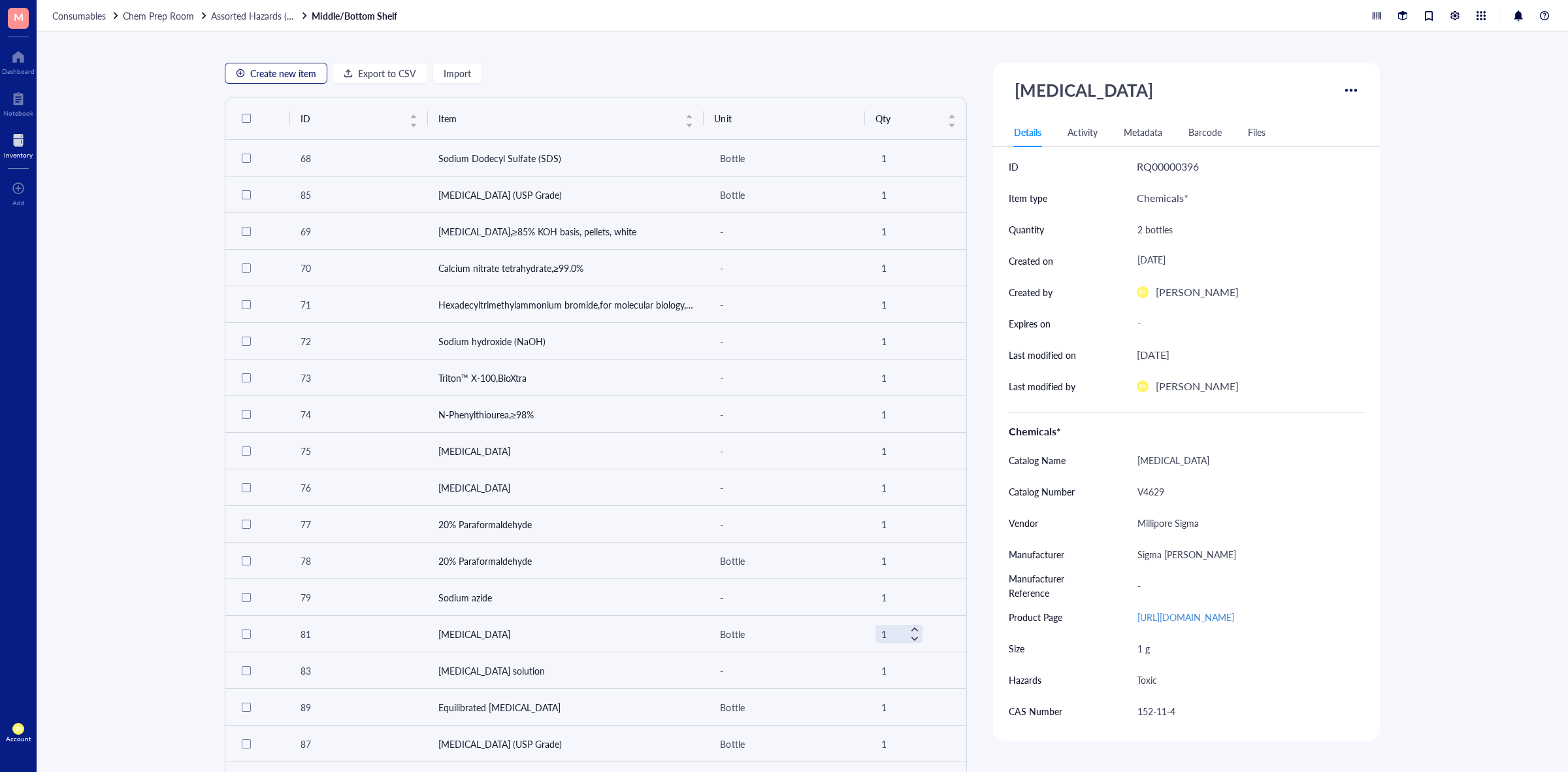
drag, startPoint x: 278, startPoint y: 77, endPoint x: 609, endPoint y: 93, distance: 331.4
click at [278, 77] on span "Create new item" at bounding box center [283, 73] width 66 height 10
type textarea "Keep everyone on the same page..."
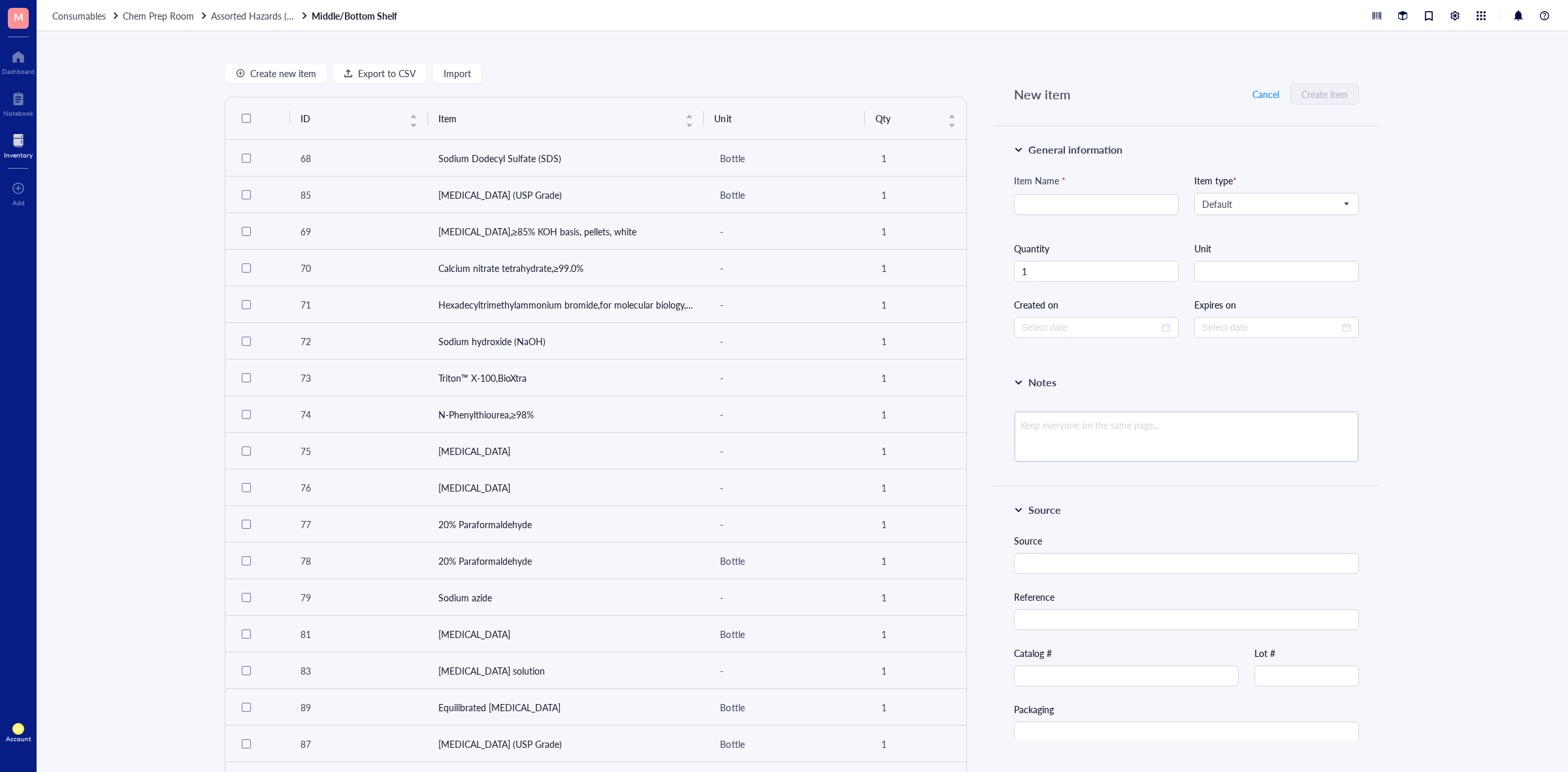
type input "[DATE]"
click at [1217, 204] on span "Default" at bounding box center [1275, 203] width 146 height 12
click at [1239, 235] on div "Chemicals*" at bounding box center [1275, 227] width 161 height 21
click at [1126, 211] on input "search" at bounding box center [1096, 204] width 149 height 20
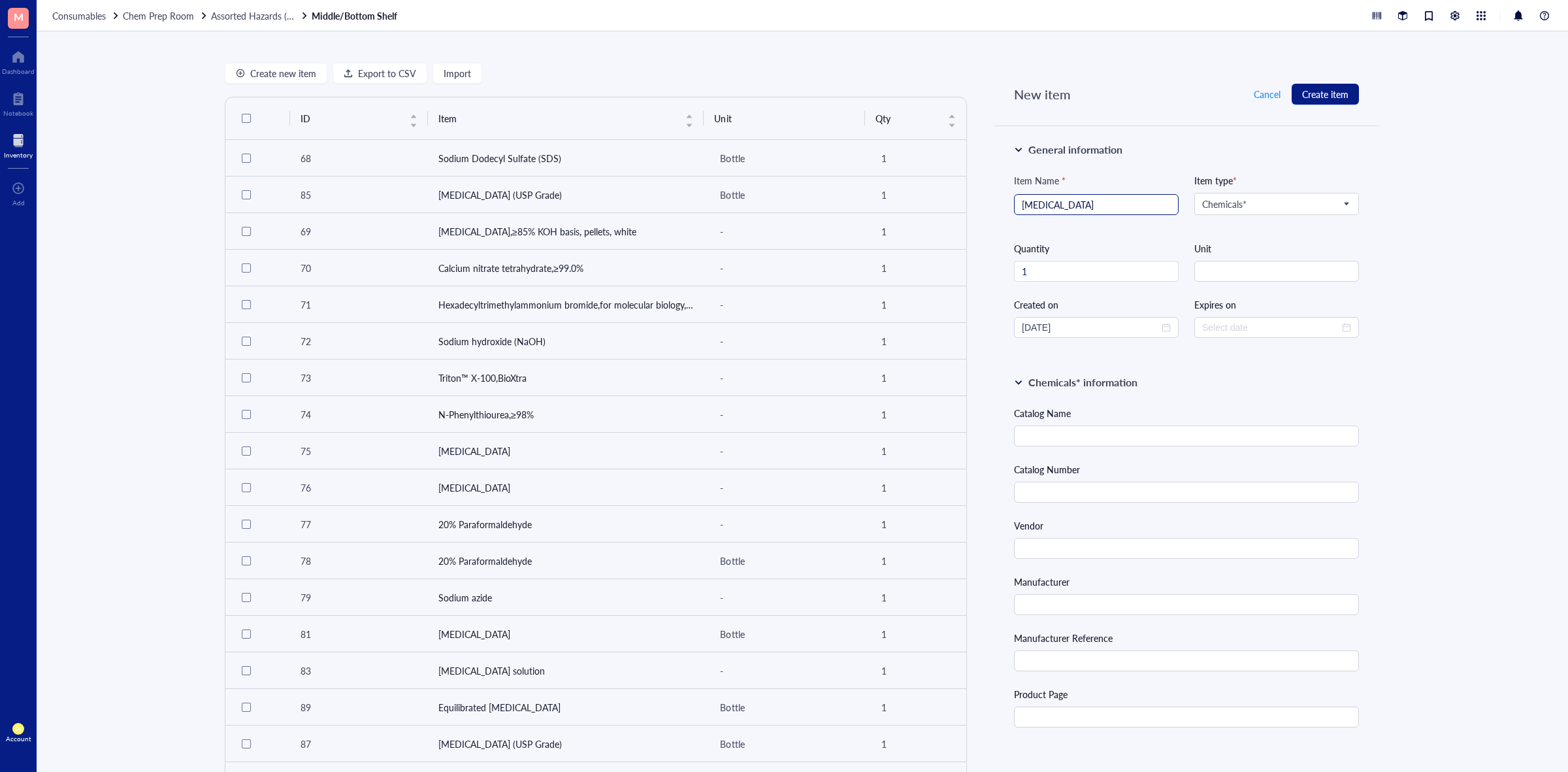
click at [1115, 200] on input "[MEDICAL_DATA]" at bounding box center [1096, 204] width 149 height 20
type input "[MEDICAL_DATA] (ZnSO4)"
click at [1448, 250] on div "Create new item Export to CSV Import ID Item Unit Qty 68 Sodium Dodecyl Sulfate…" at bounding box center [802, 401] width 1532 height 740
click at [1145, 276] on input "1" at bounding box center [1096, 271] width 163 height 20
type input "2"
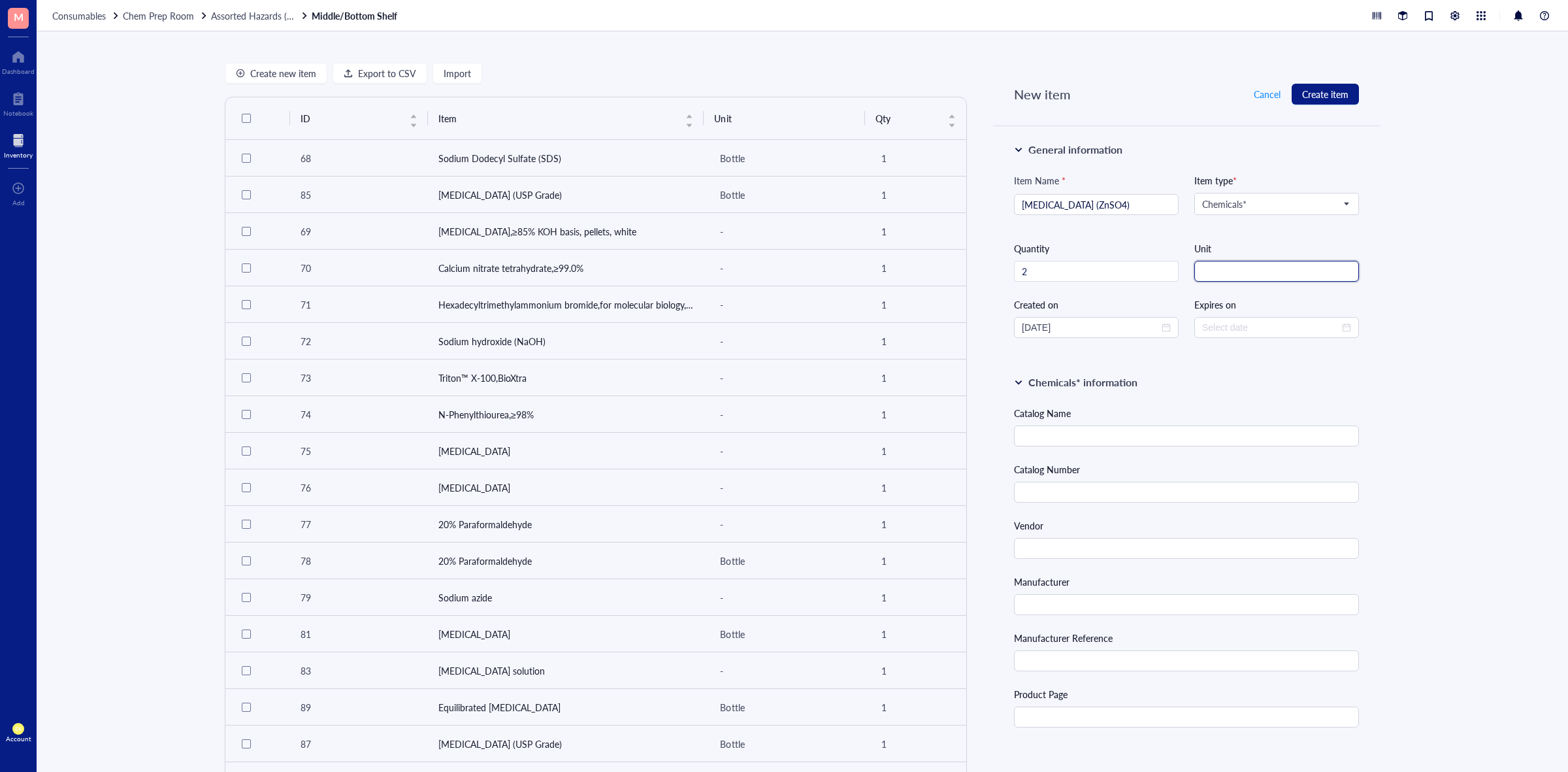
click at [1253, 272] on input "string" at bounding box center [1277, 271] width 165 height 21
type input "bottles"
click at [1469, 292] on div "Create new item Export to CSV Import ID Item Unit Qty 68 Sodium Dodecyl Sulfate…" at bounding box center [802, 401] width 1532 height 740
click at [1072, 435] on input "text" at bounding box center [1186, 435] width 345 height 21
paste input "[MEDICAL_DATA] solution"
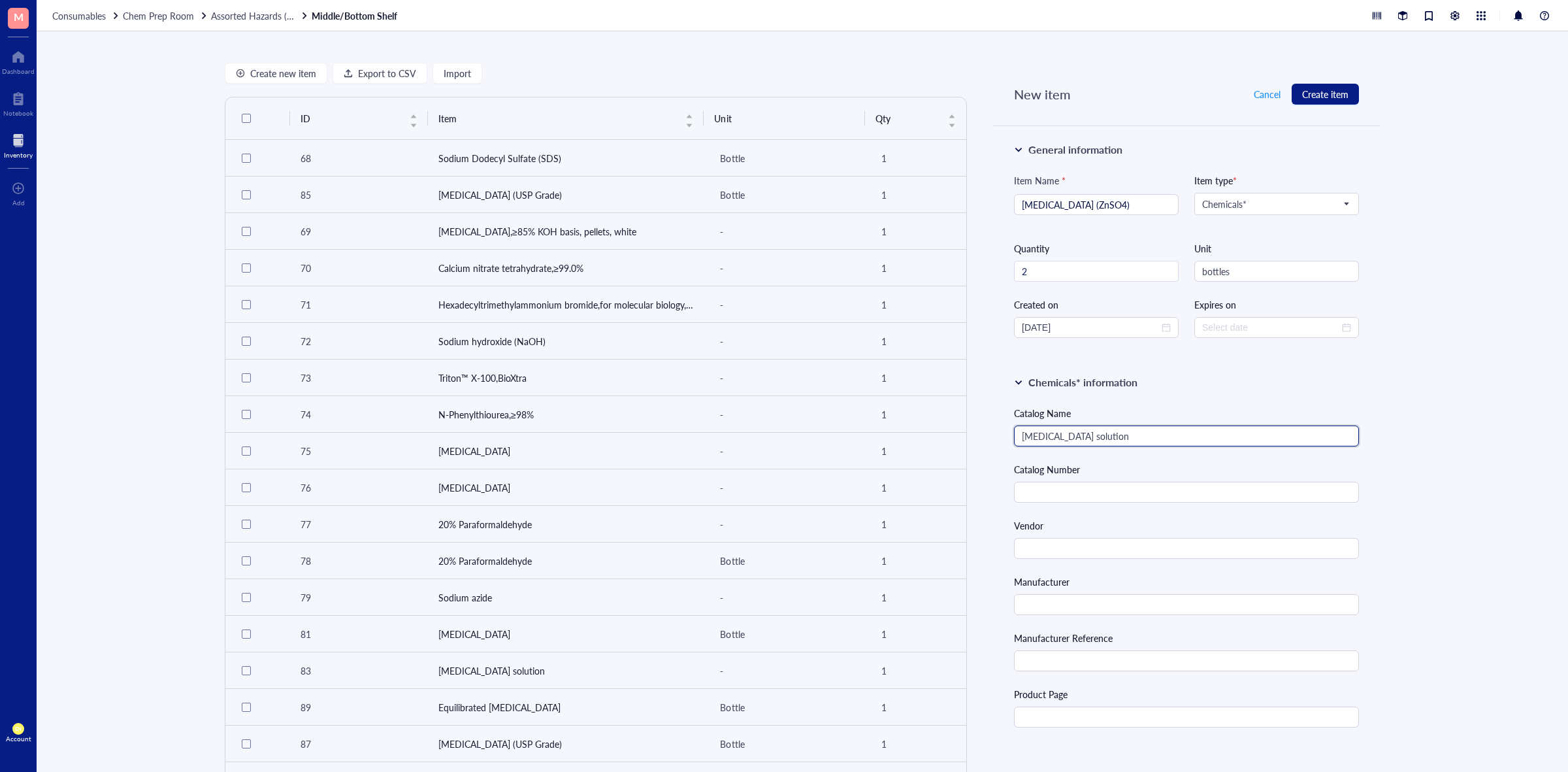
type input "[MEDICAL_DATA] solution"
click at [1221, 488] on input "text" at bounding box center [1186, 492] width 345 height 21
paste input "83265-250ML-F"
type input "83265-250ML-F"
click at [1096, 556] on input "text" at bounding box center [1186, 548] width 345 height 21
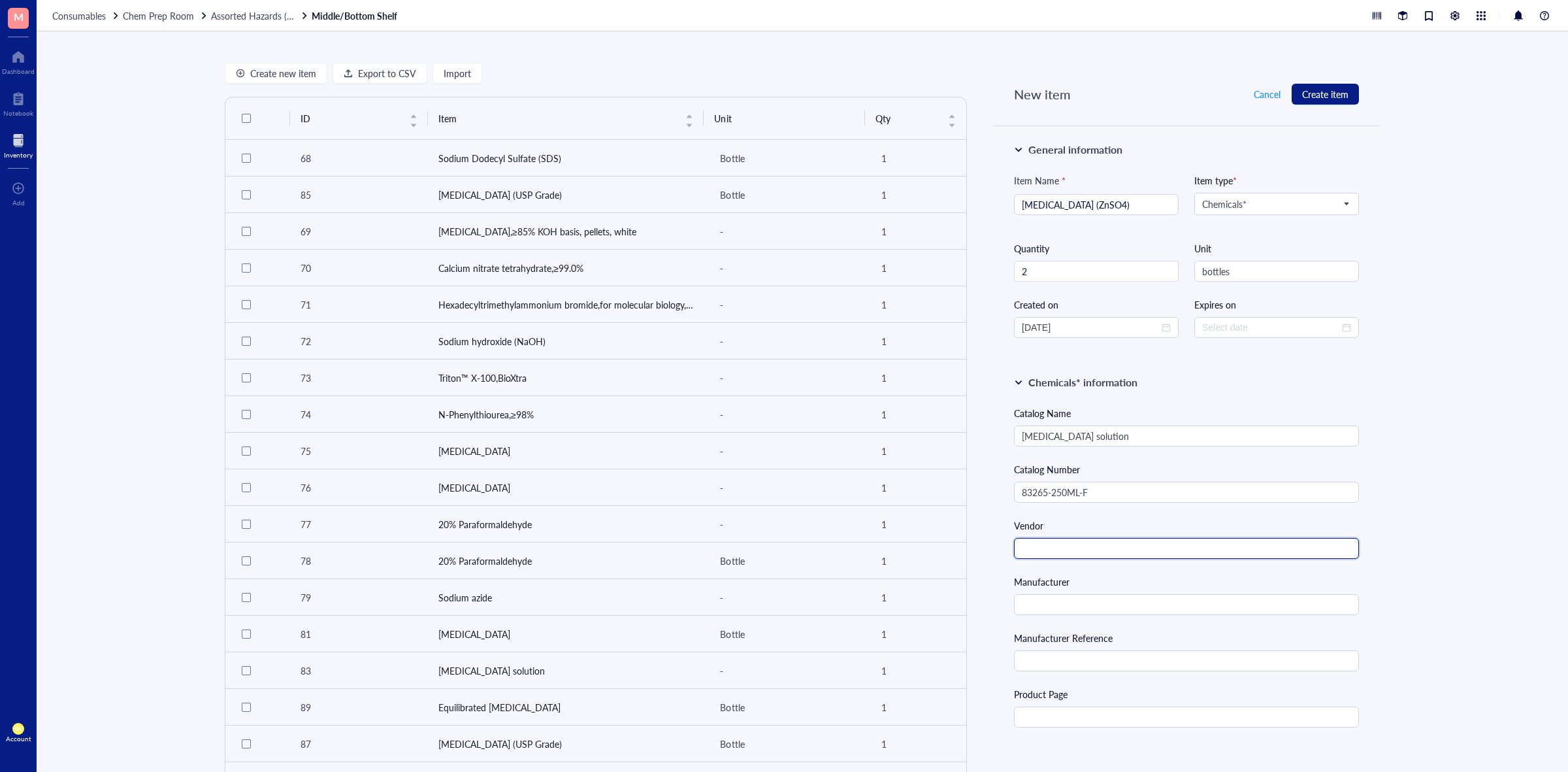
type input "Millipore Sigma"
click at [1078, 713] on input "text" at bounding box center [1186, 717] width 345 height 21
paste input "[URL][DOMAIN_NAME]"
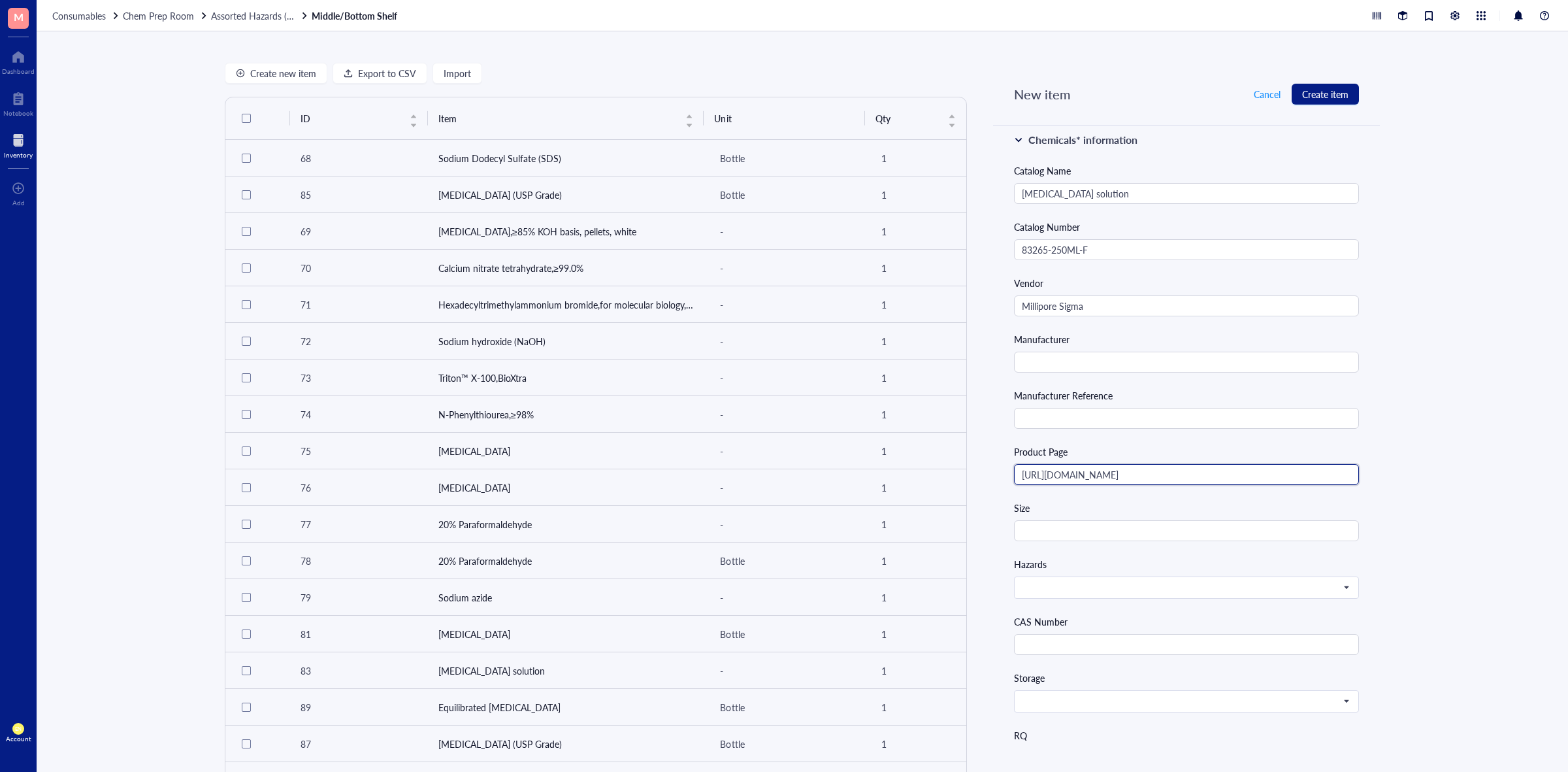
scroll to position [245, 0]
type input "[URL][DOMAIN_NAME]"
click at [1200, 531] on input "text" at bounding box center [1186, 528] width 345 height 21
type input "250 mL"
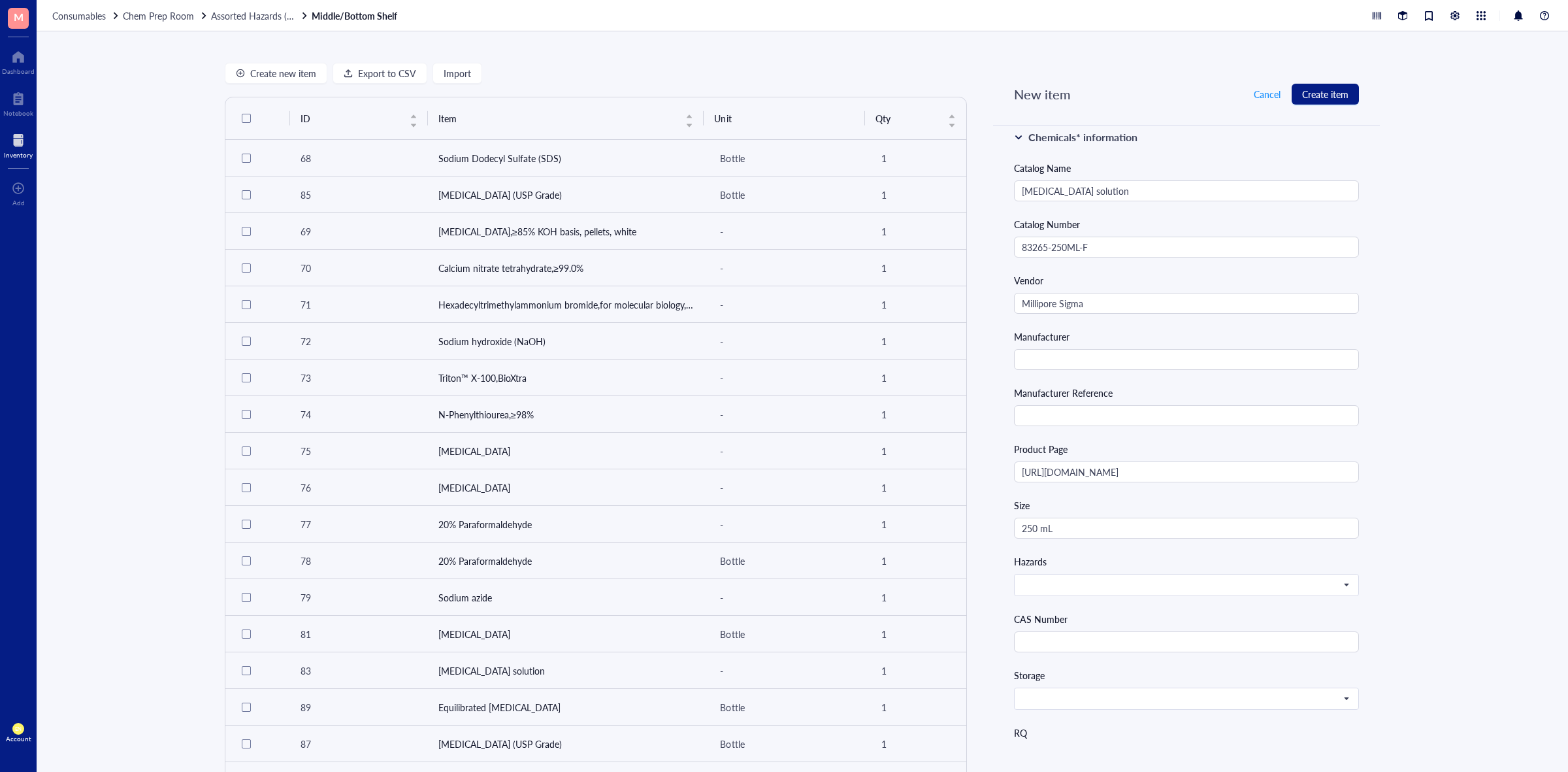
click at [1410, 485] on div "Create new item Export to CSV Import ID Item Unit Qty 68 Sodium Dodecyl Sulfate…" at bounding box center [802, 401] width 1532 height 740
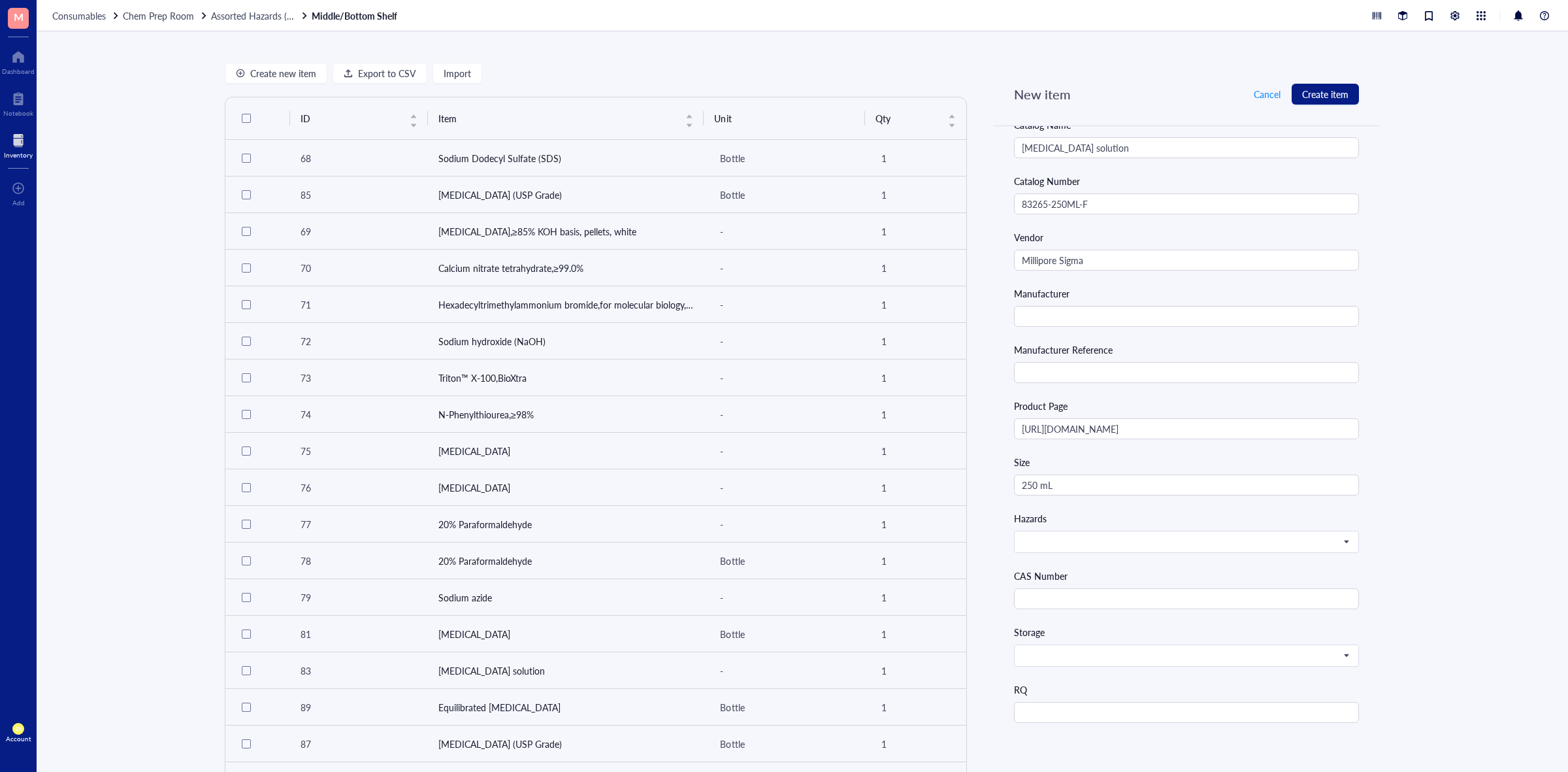
scroll to position [327, 0]
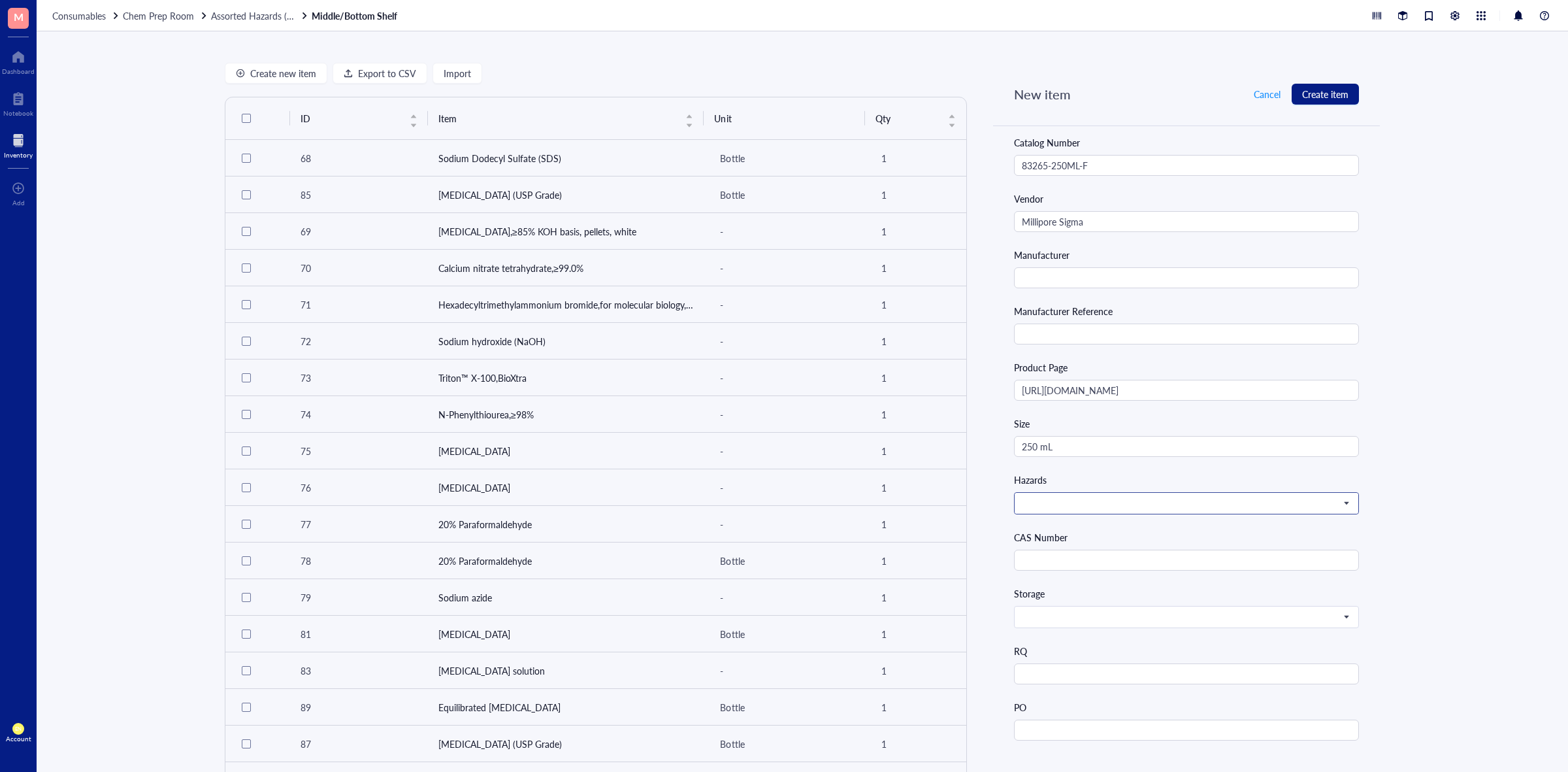
click at [1194, 504] on span at bounding box center [1185, 503] width 327 height 12
click at [1128, 569] on div "[MEDICAL_DATA]" at bounding box center [1184, 569] width 323 height 14
click at [1047, 554] on input "text" at bounding box center [1186, 560] width 345 height 21
type input "7446-20-0"
click at [1454, 299] on div "Create new item Export to CSV Import ID Item Unit Qty 68 Sodium Dodecyl Sulfate…" at bounding box center [802, 401] width 1532 height 740
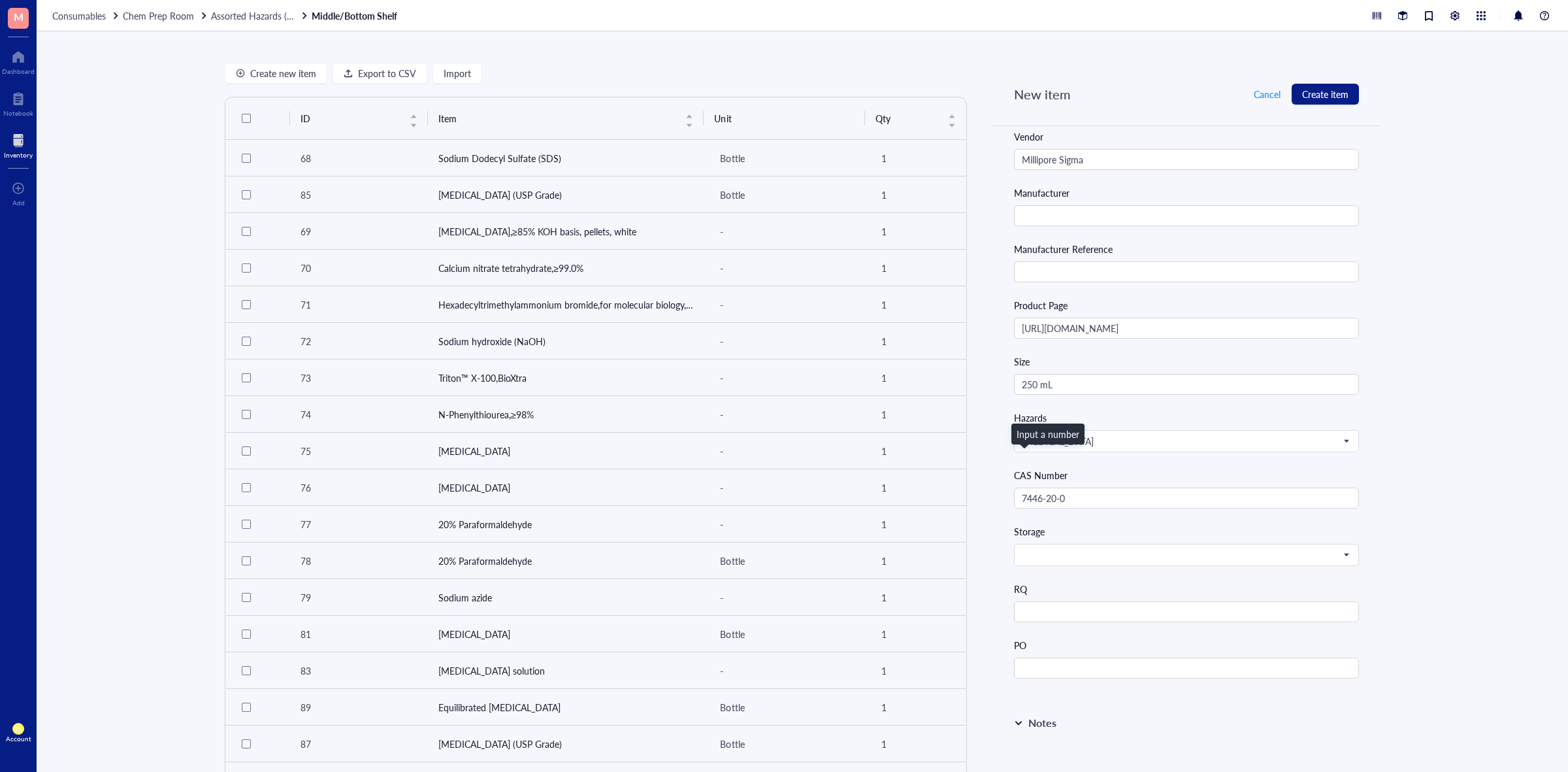
scroll to position [490, 0]
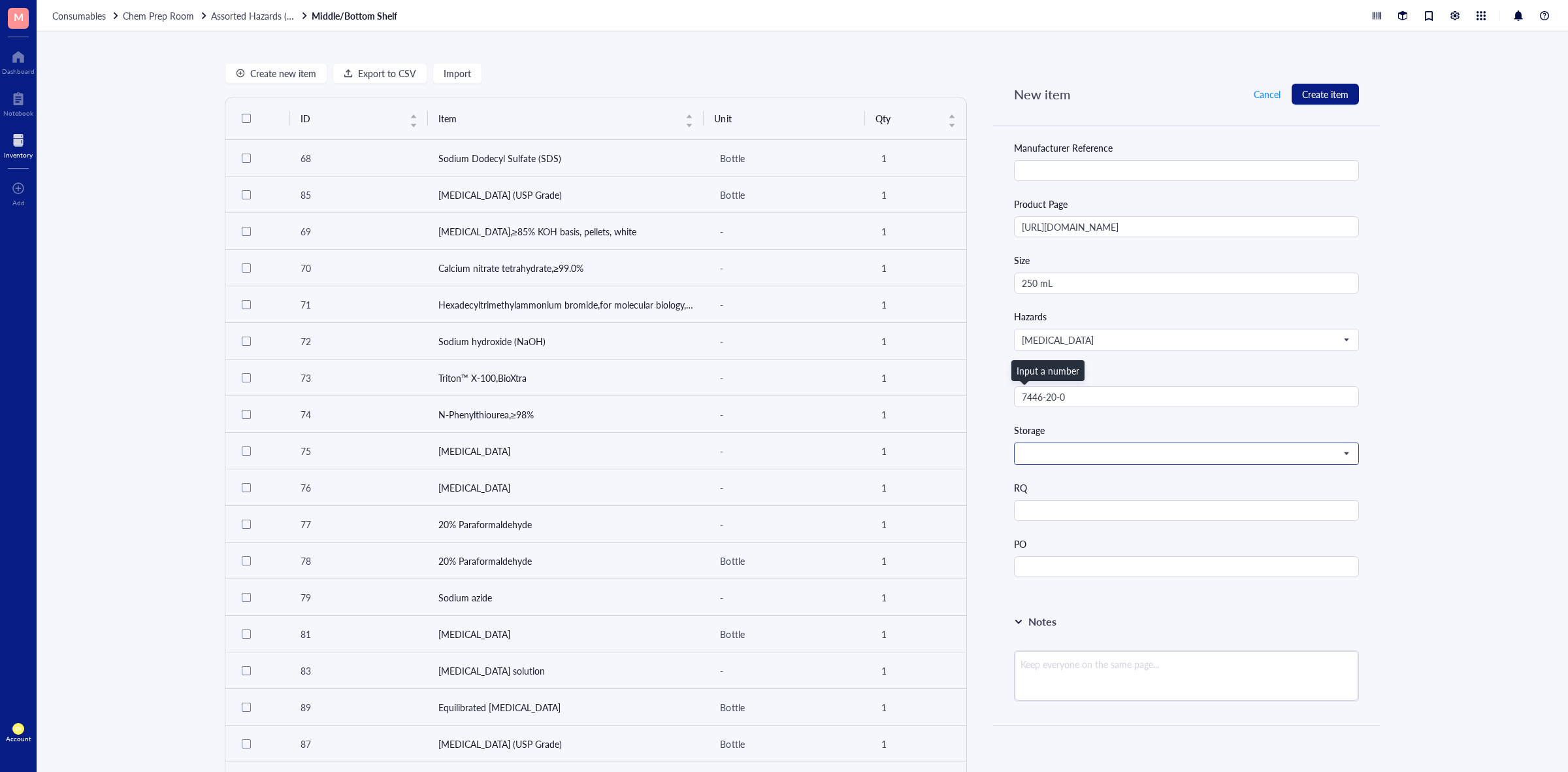
click at [1273, 459] on span at bounding box center [1185, 454] width 327 height 12
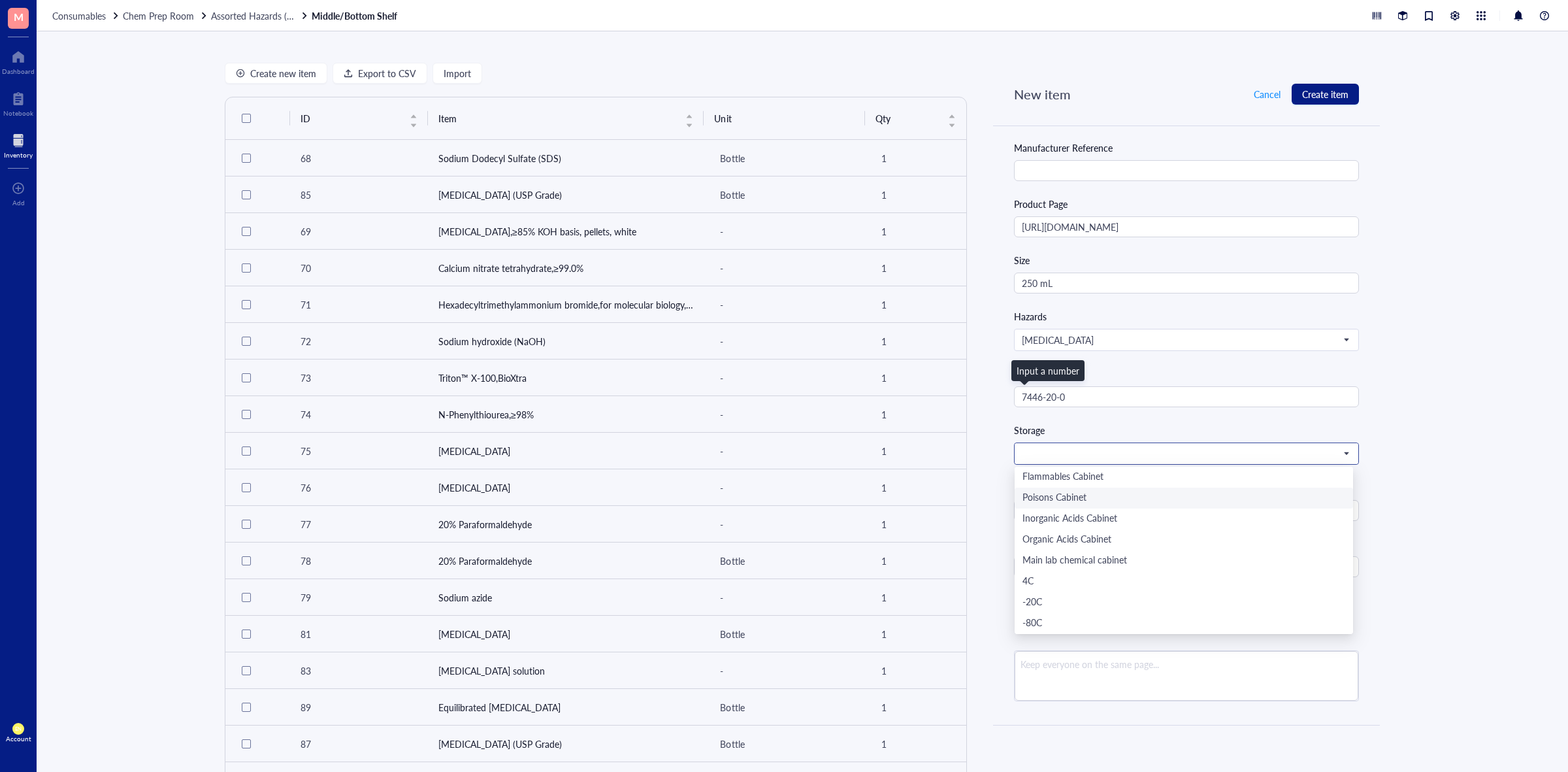
click at [1145, 500] on div "Poisons Cabinet" at bounding box center [1184, 498] width 323 height 14
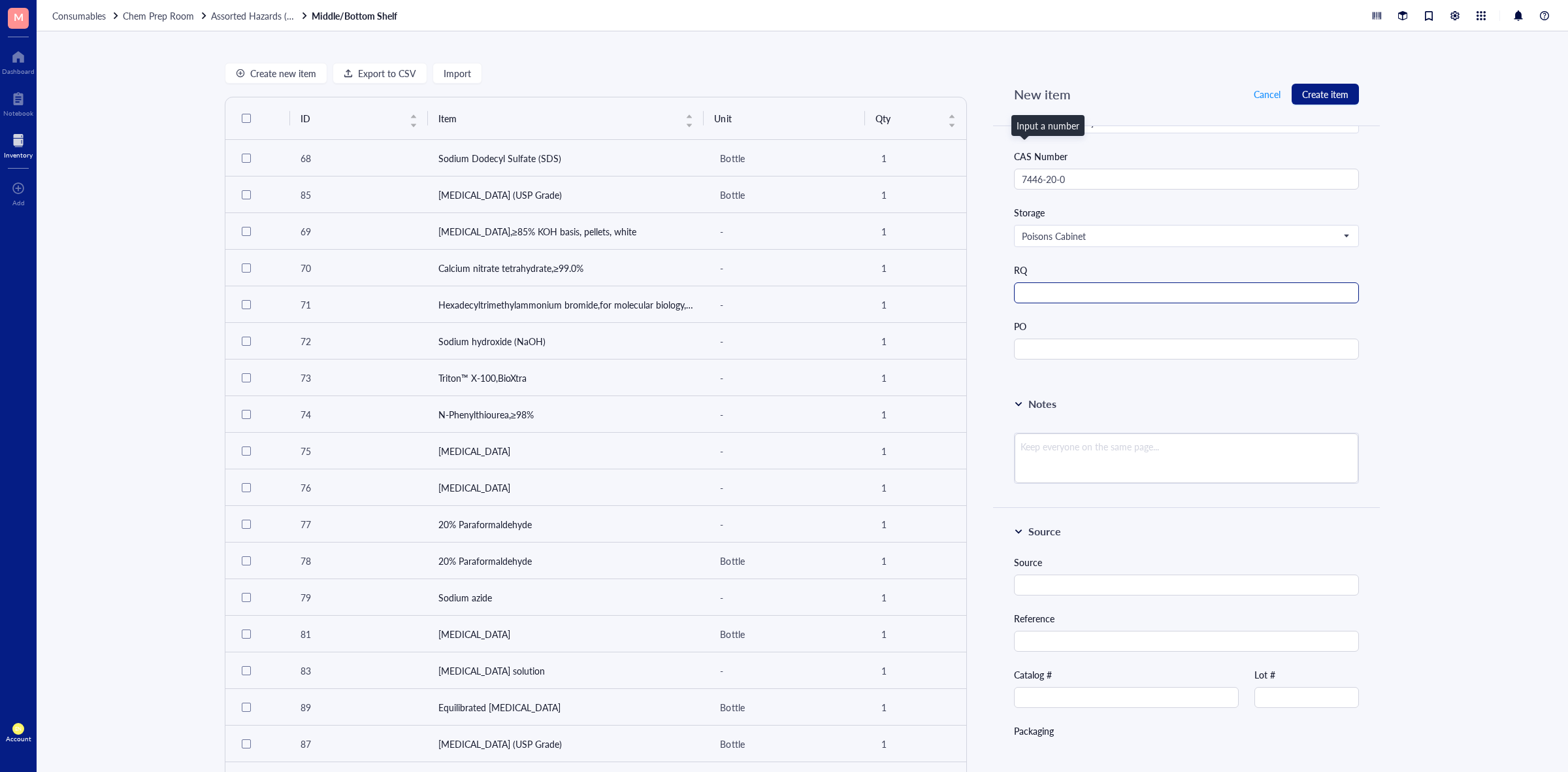
scroll to position [736, 0]
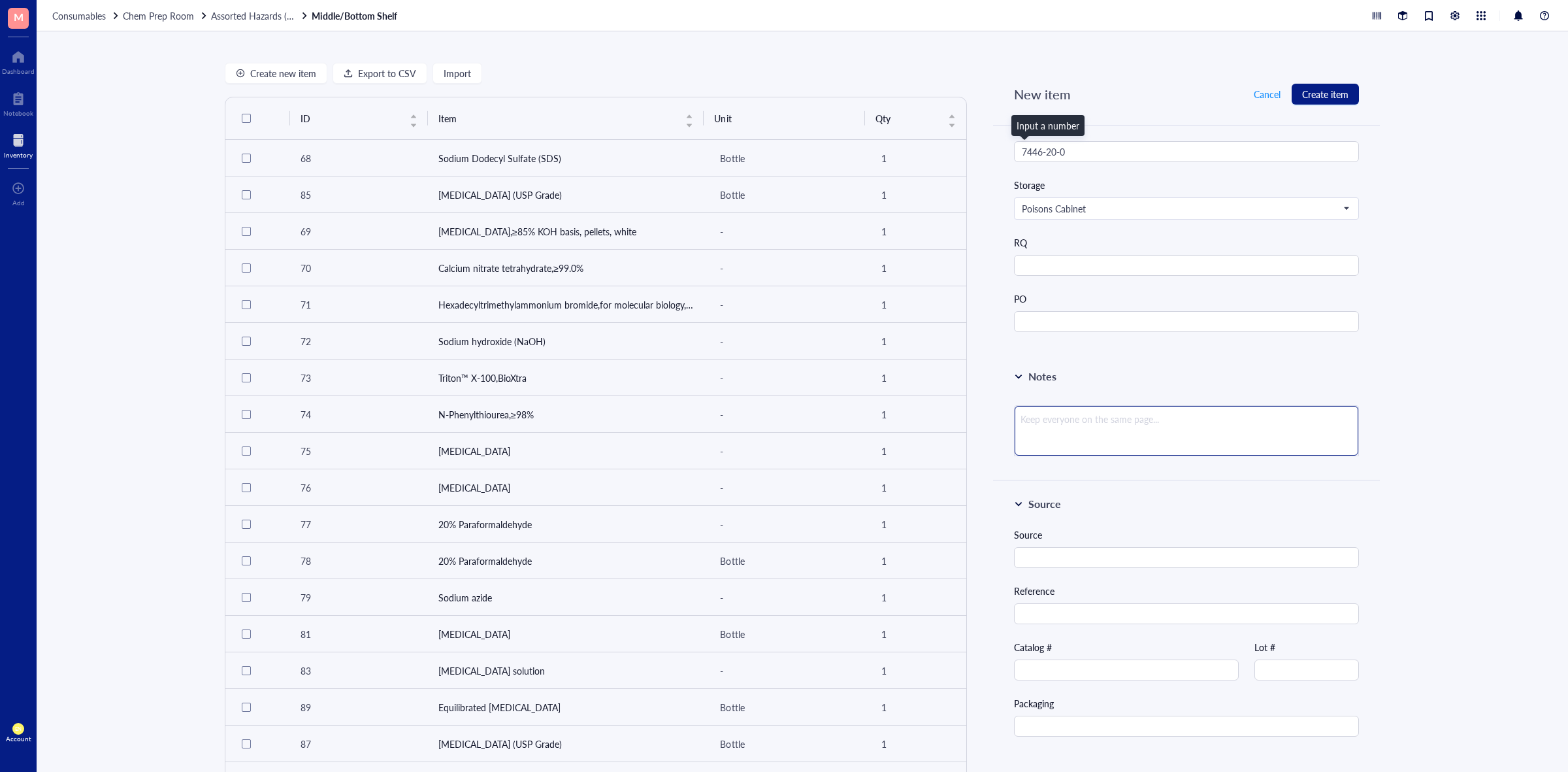
click at [1186, 439] on textarea at bounding box center [1186, 431] width 344 height 50
type textarea "#"
type textarea "#S"
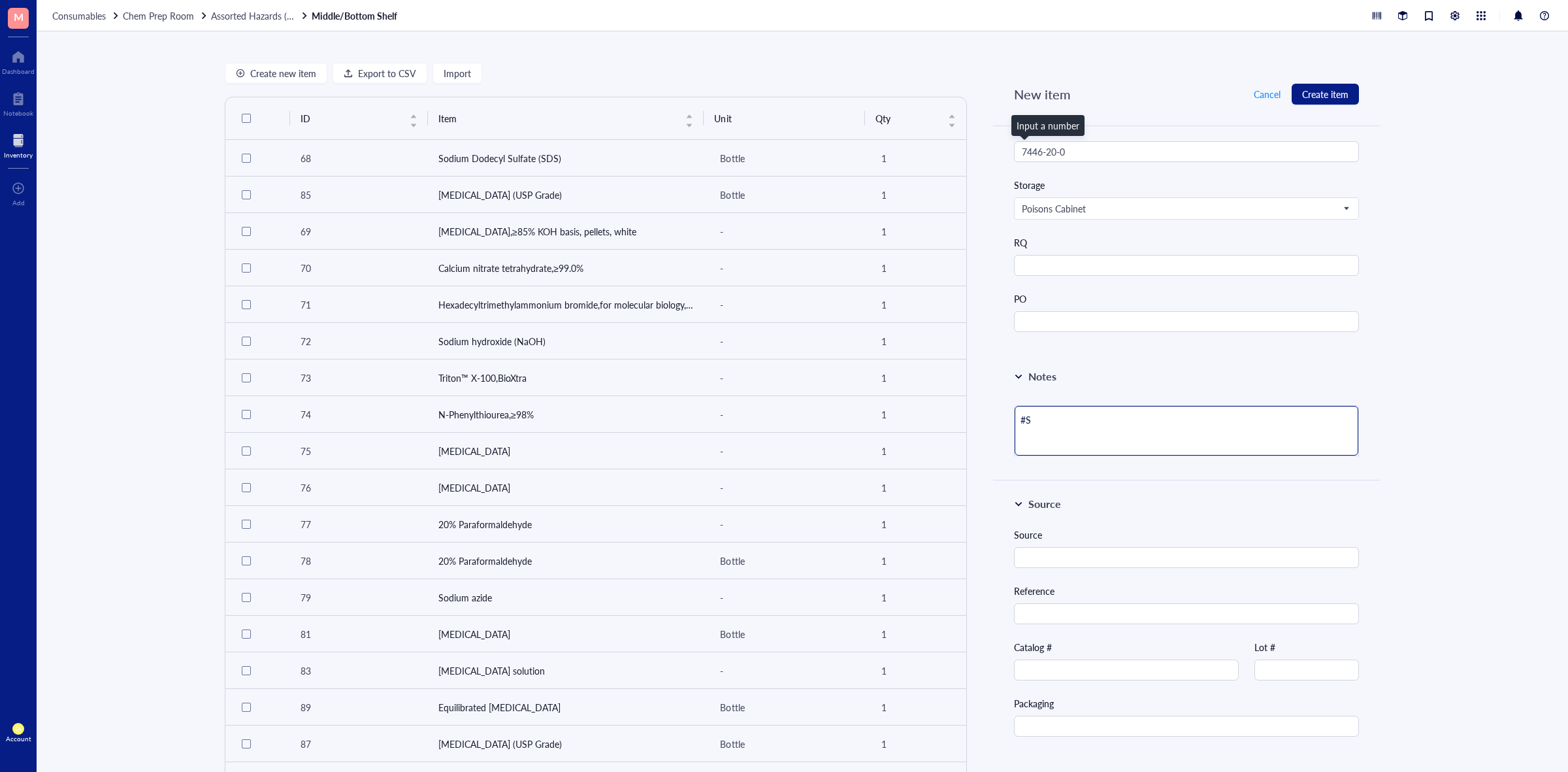
type textarea "#SU"
type textarea "#SUP"
type textarea "#SUP3"
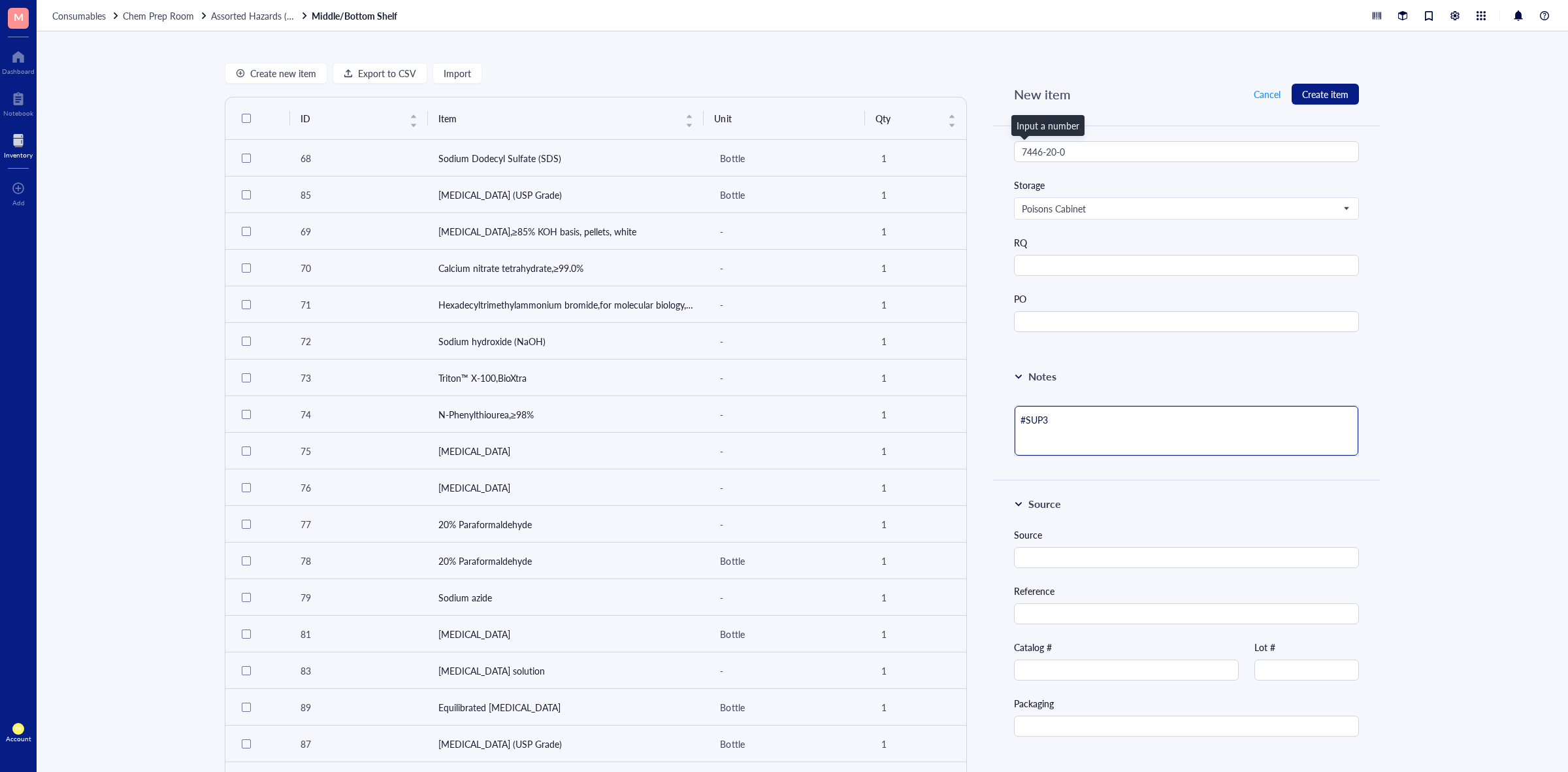
type textarea "#SUP37"
type textarea "#SUP373"
type textarea "#SUP373,"
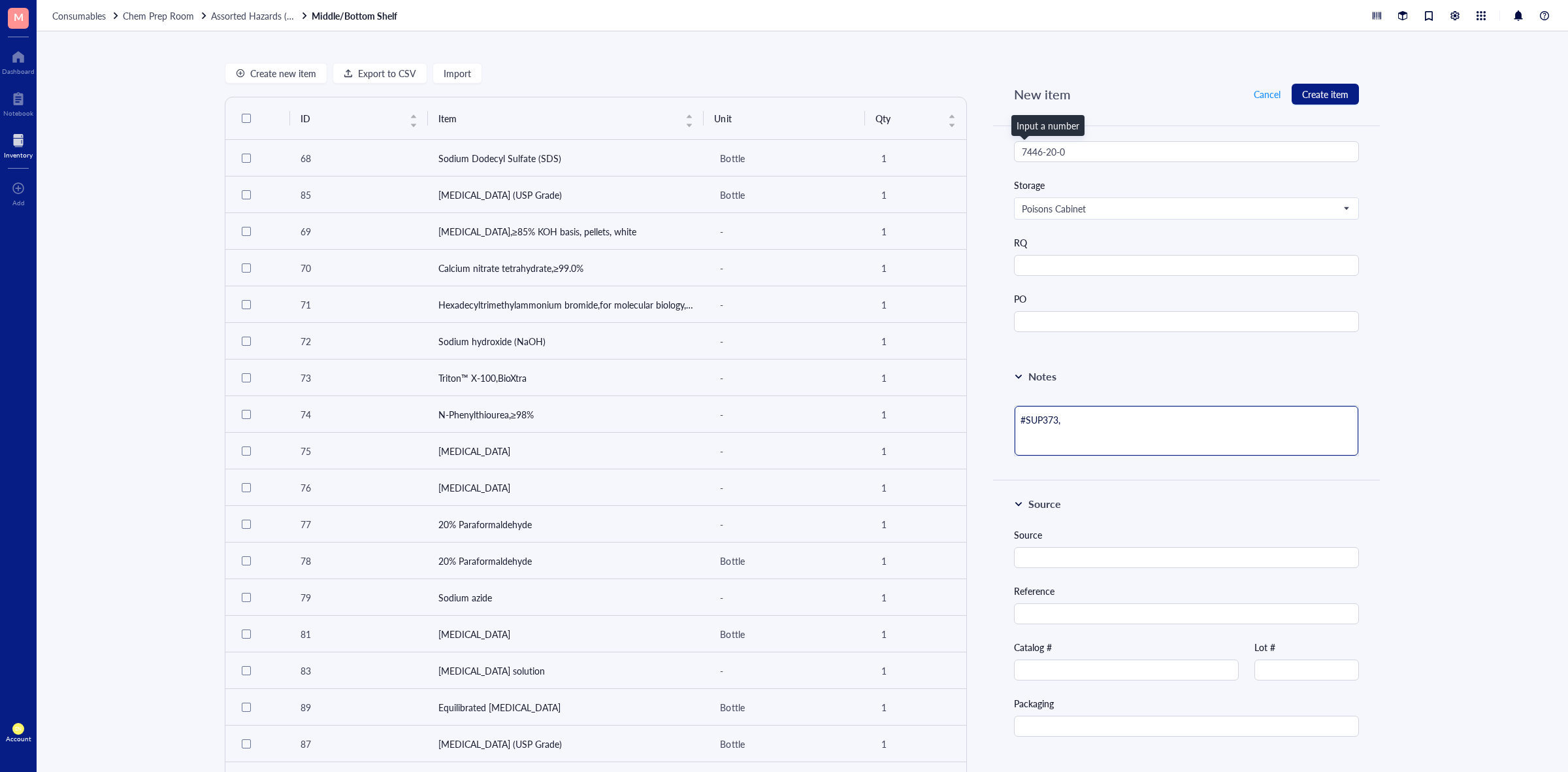
type textarea "#SUP373, S"
type textarea "#SUP373,"
type textarea "#SUP373, #"
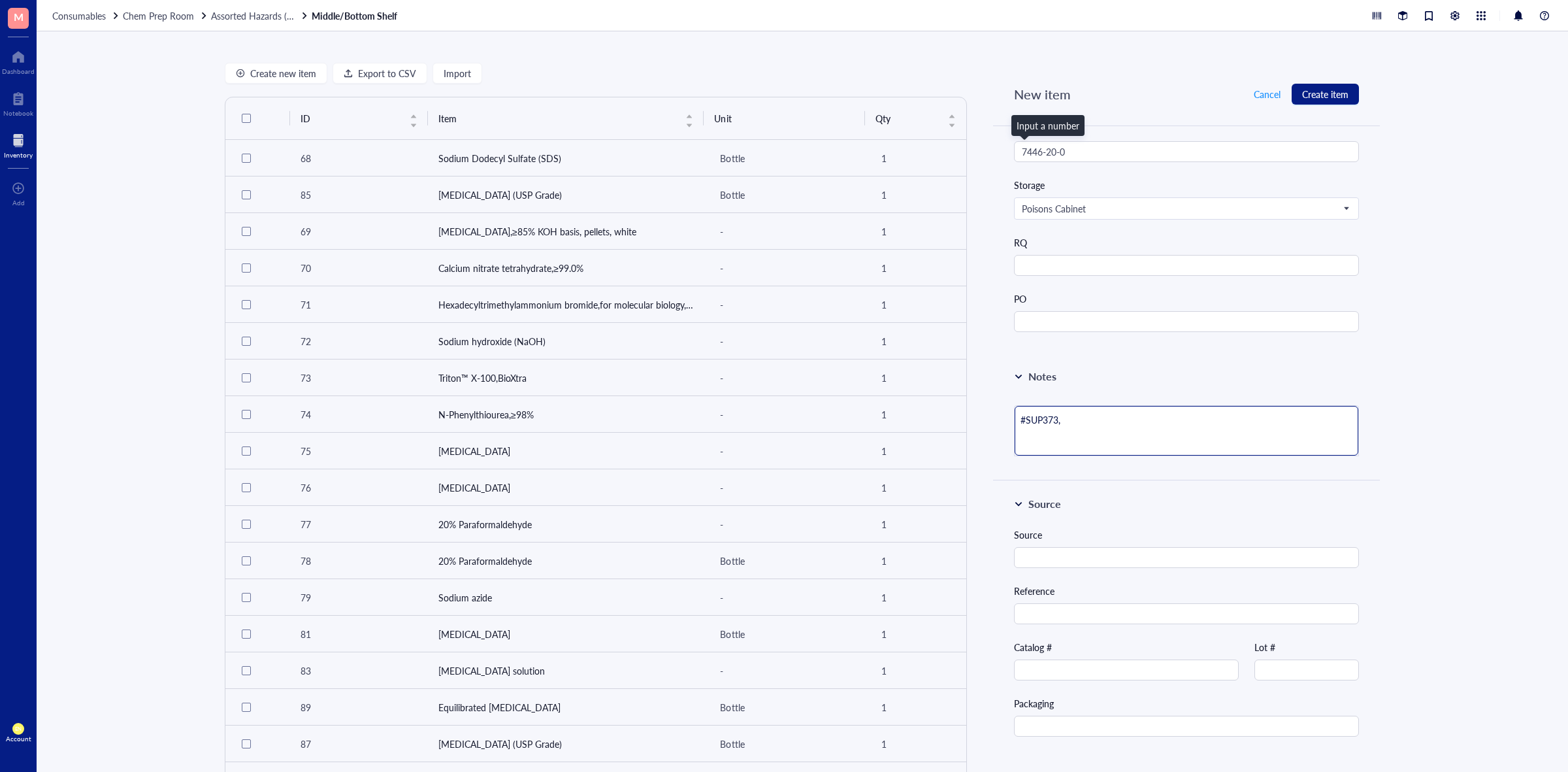
type textarea "#SUP373, #"
type textarea "#SUP373, #S"
type textarea "#SUP373, #SU"
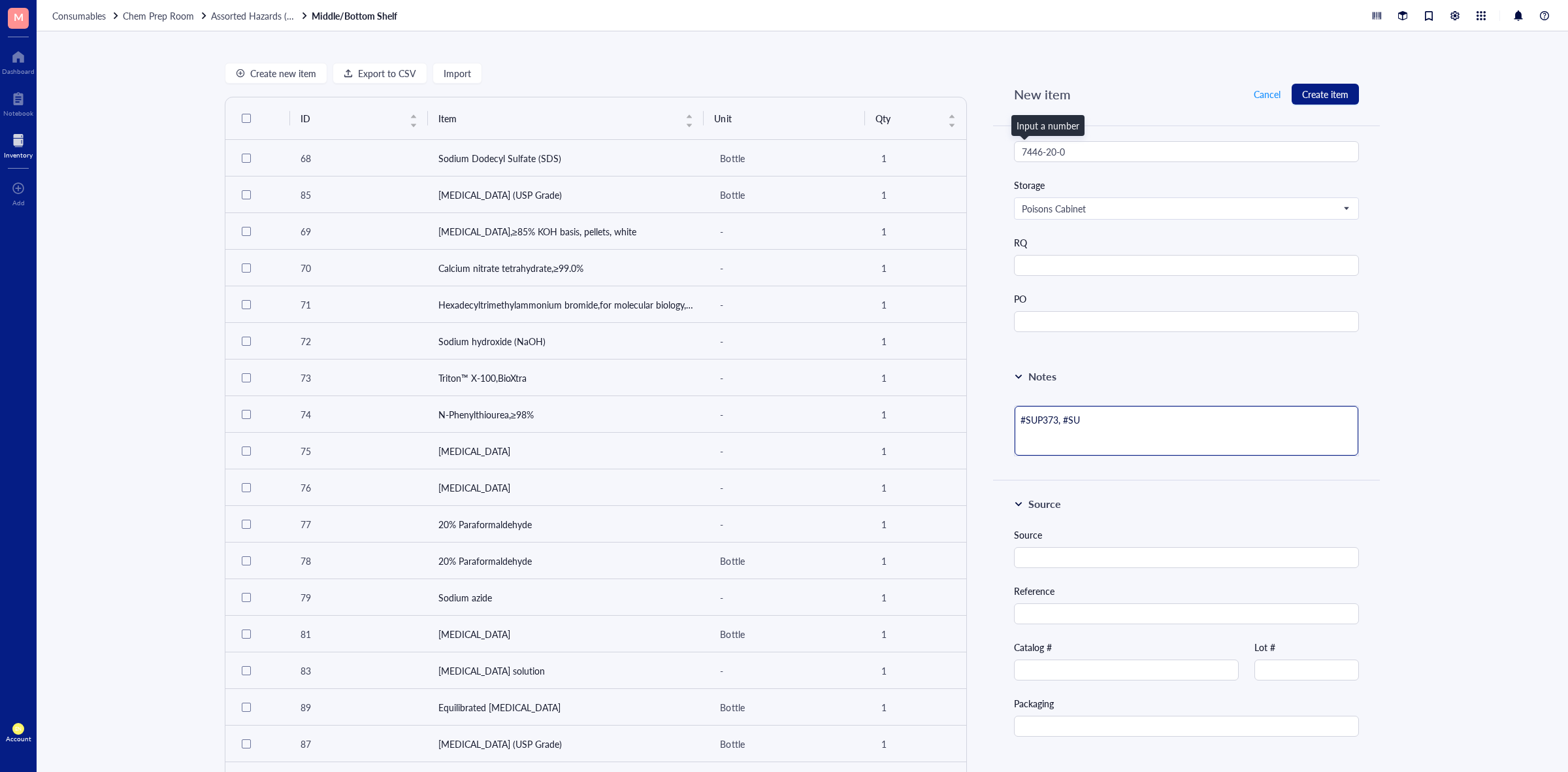
type textarea "#SUP373, #SUP"
type textarea "#SUP373, #SUP6"
type textarea "#SUP373, #SUP61"
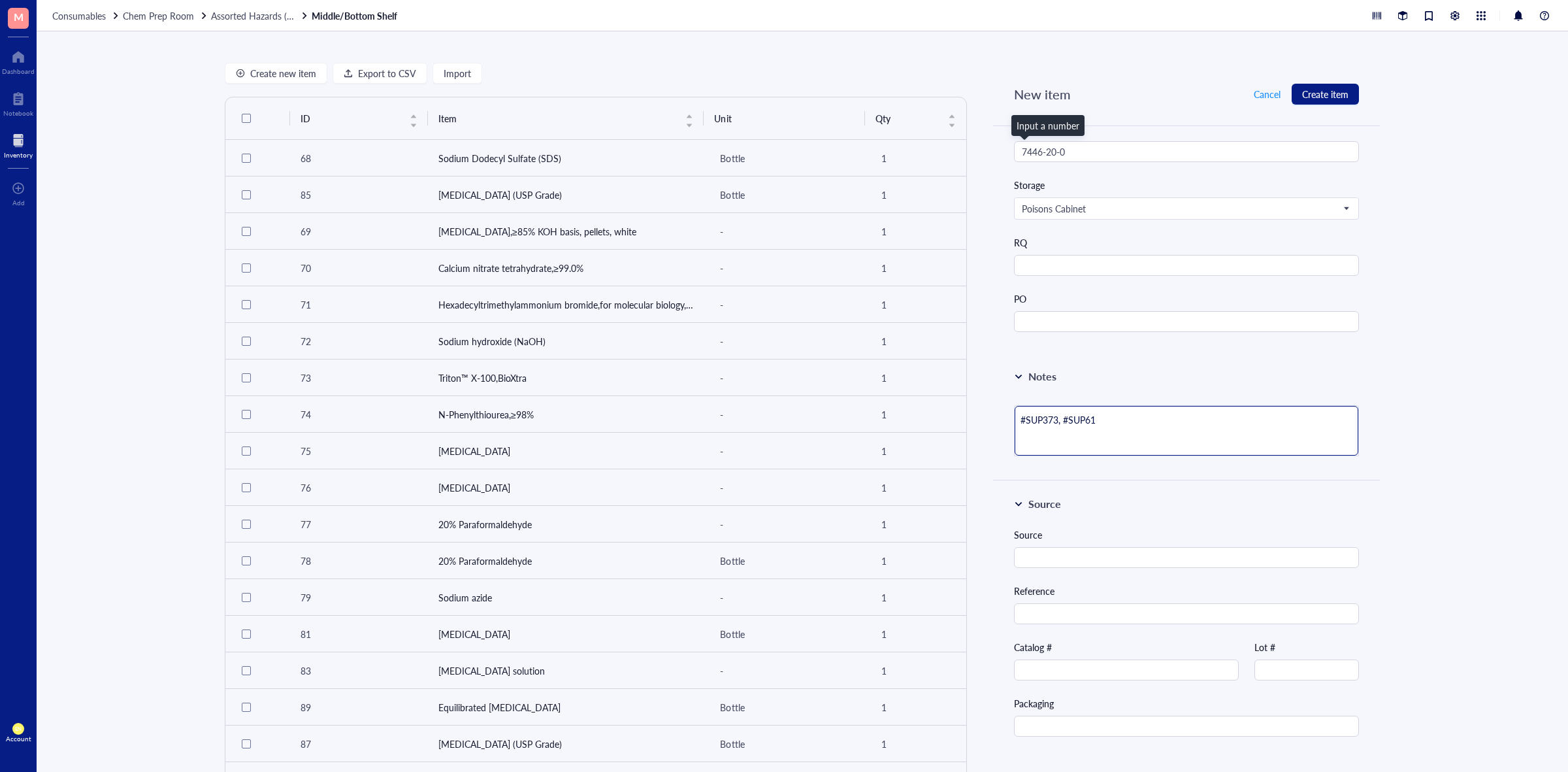
type textarea "#SUP373, #SUP613"
click at [1460, 384] on div "Create new item Export to CSV Import ID Item Unit Qty 68 Sodium Dodecyl Sulfate…" at bounding box center [802, 401] width 1532 height 740
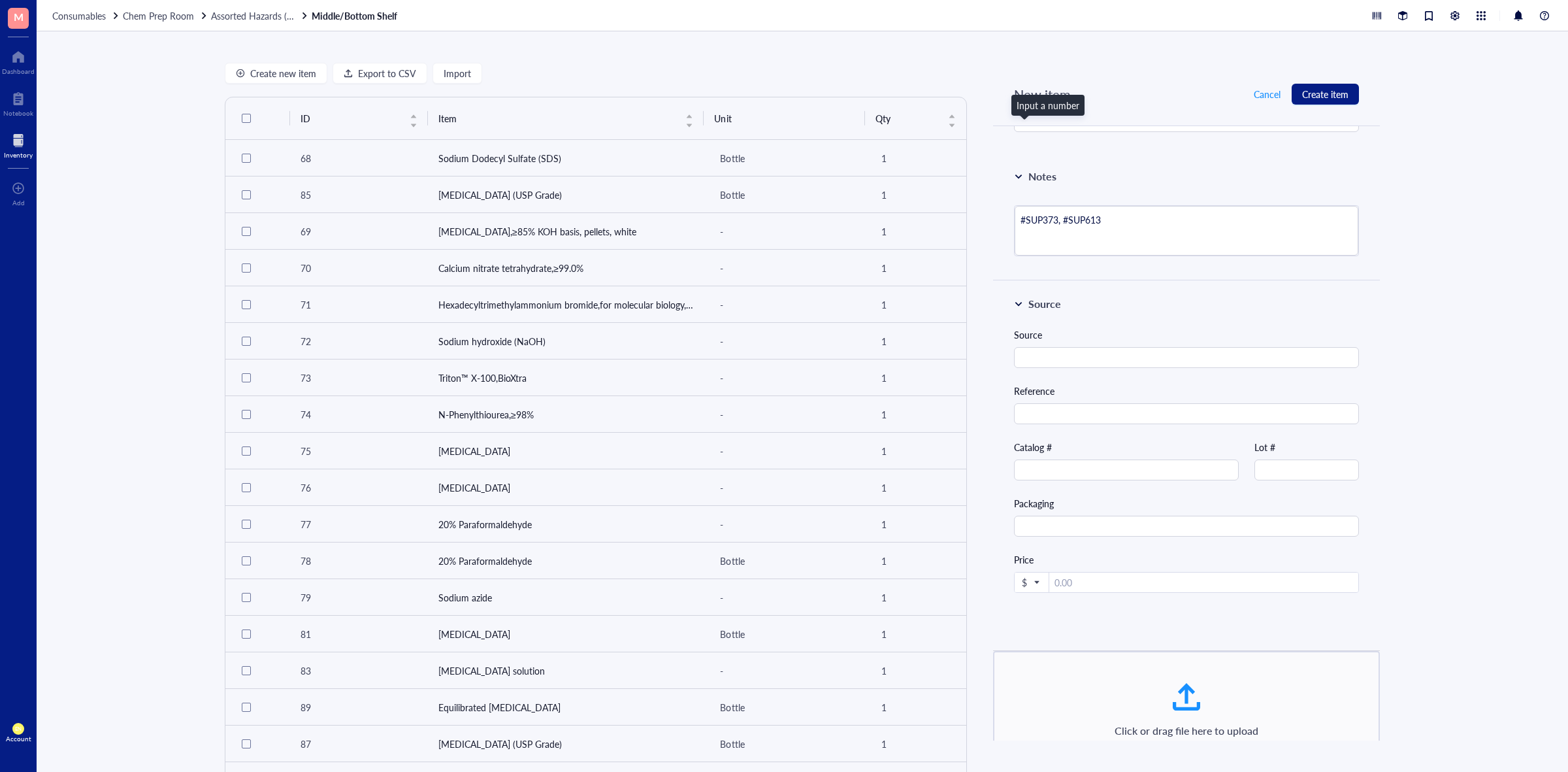
scroll to position [975, 0]
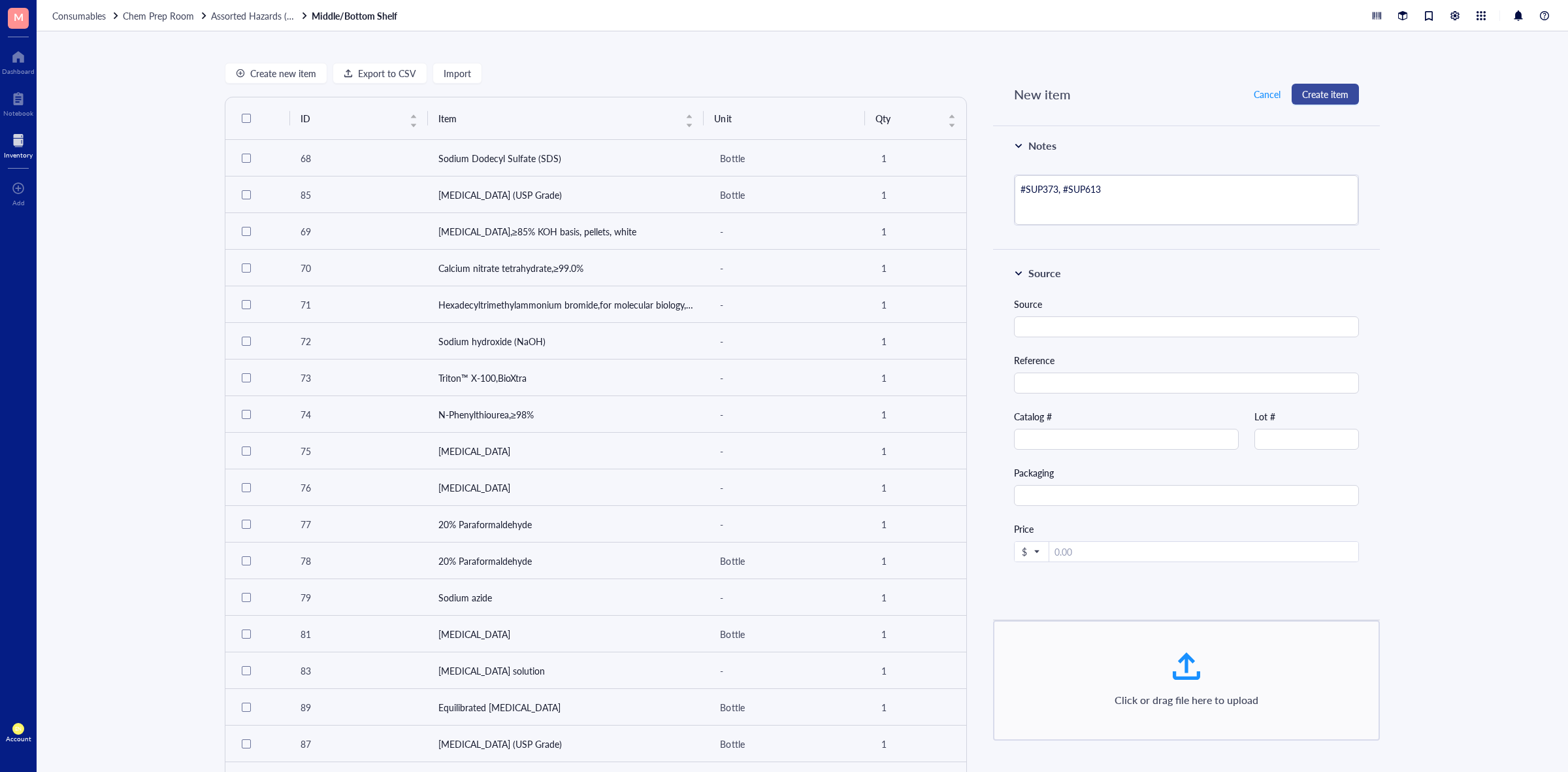
click at [1321, 92] on span "Create item" at bounding box center [1325, 93] width 47 height 10
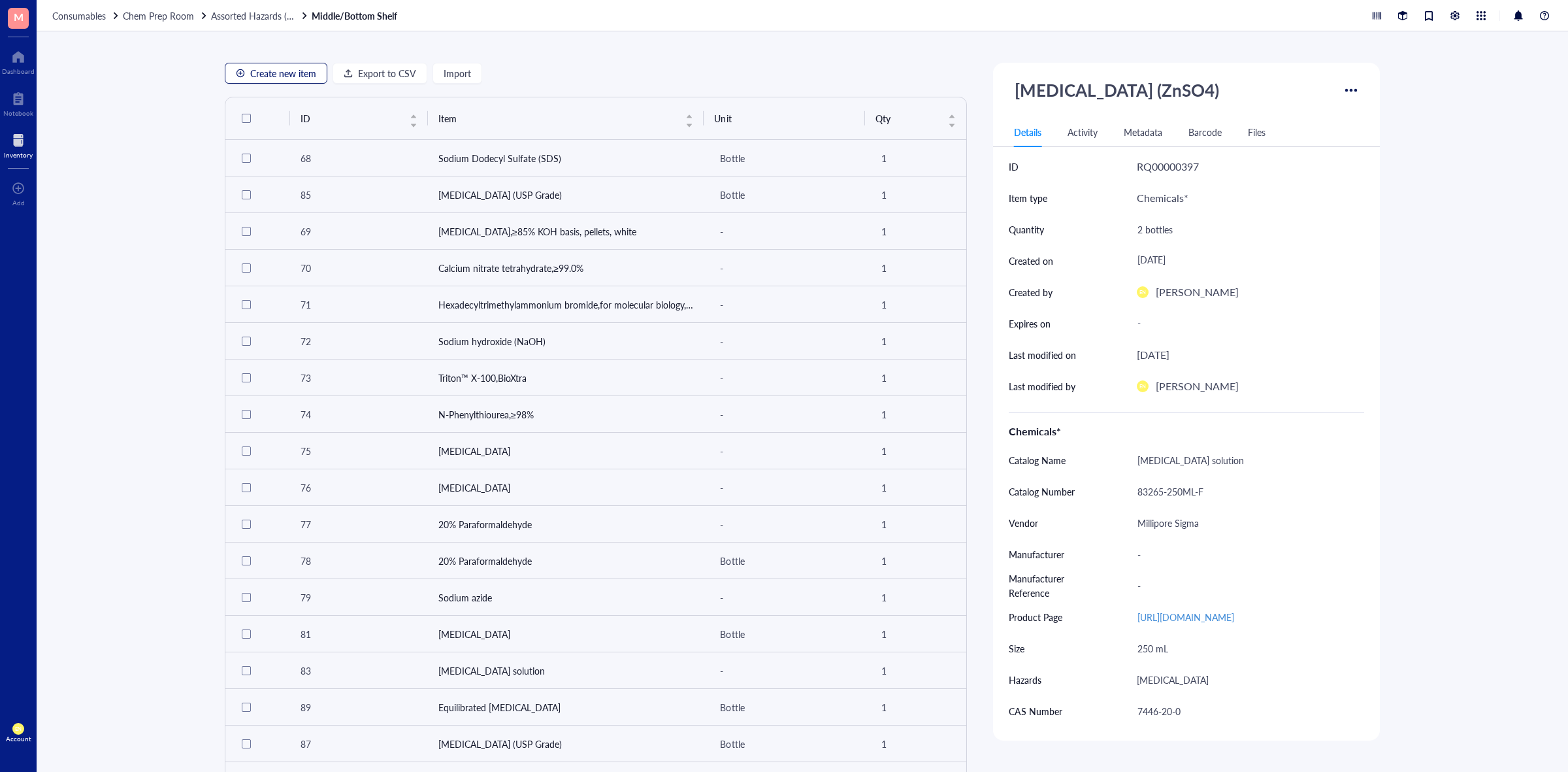
click at [271, 76] on span "Create new item" at bounding box center [283, 73] width 66 height 10
type textarea "Keep everyone on the same page..."
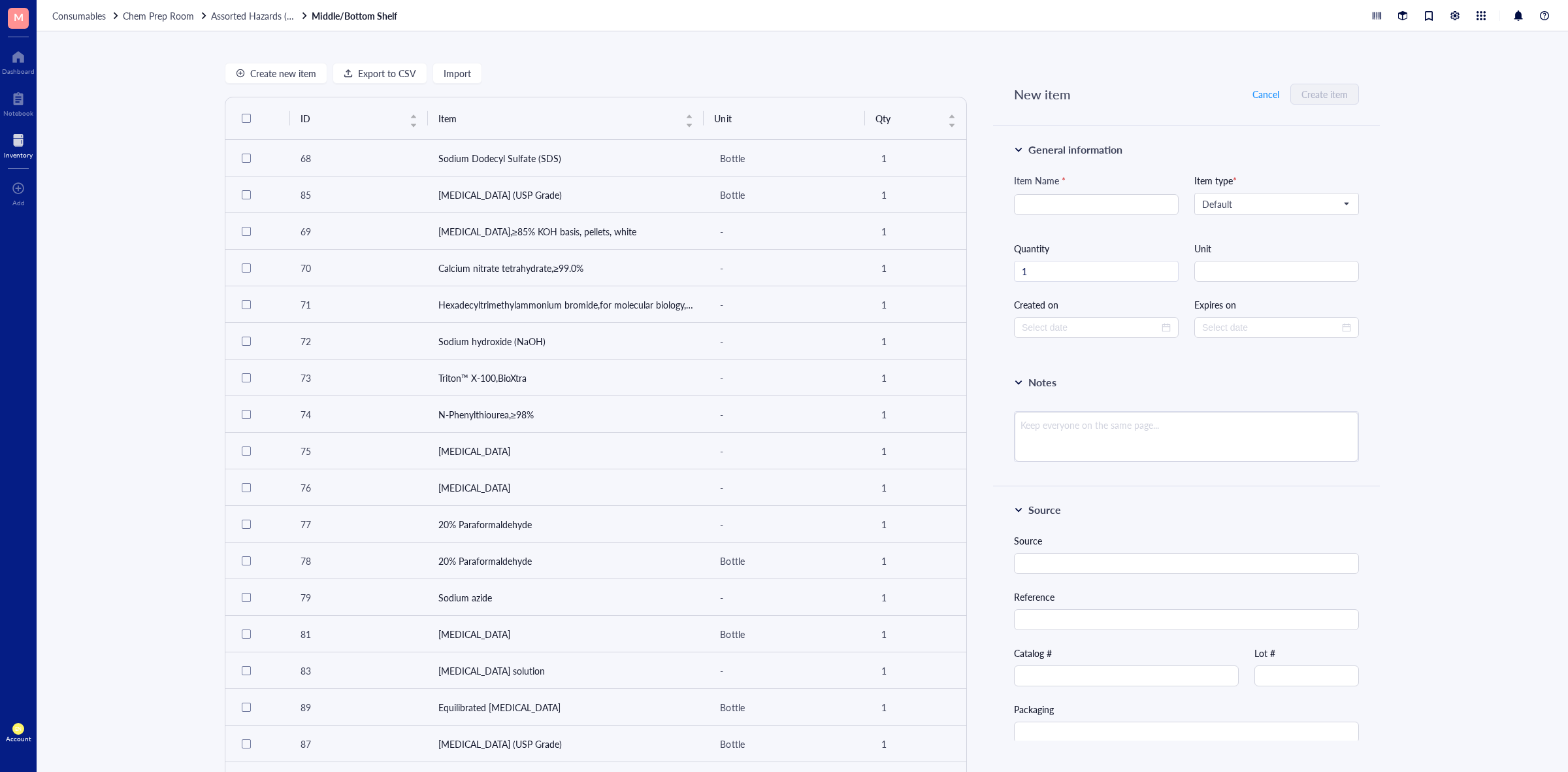
type input "[DATE]"
click at [1261, 96] on span "Cancel" at bounding box center [1266, 93] width 27 height 10
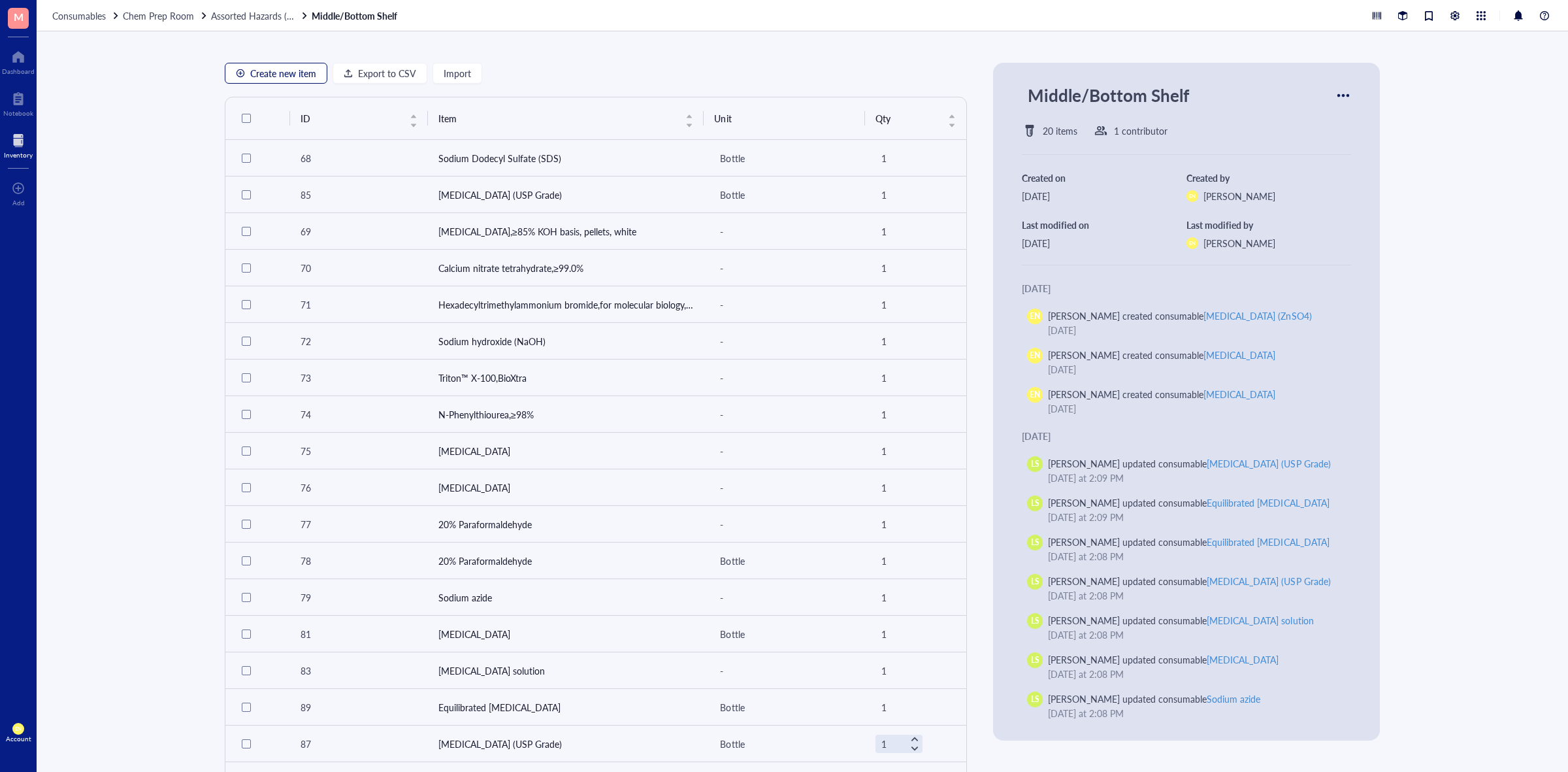
click at [276, 69] on span "Create new item" at bounding box center [283, 73] width 66 height 10
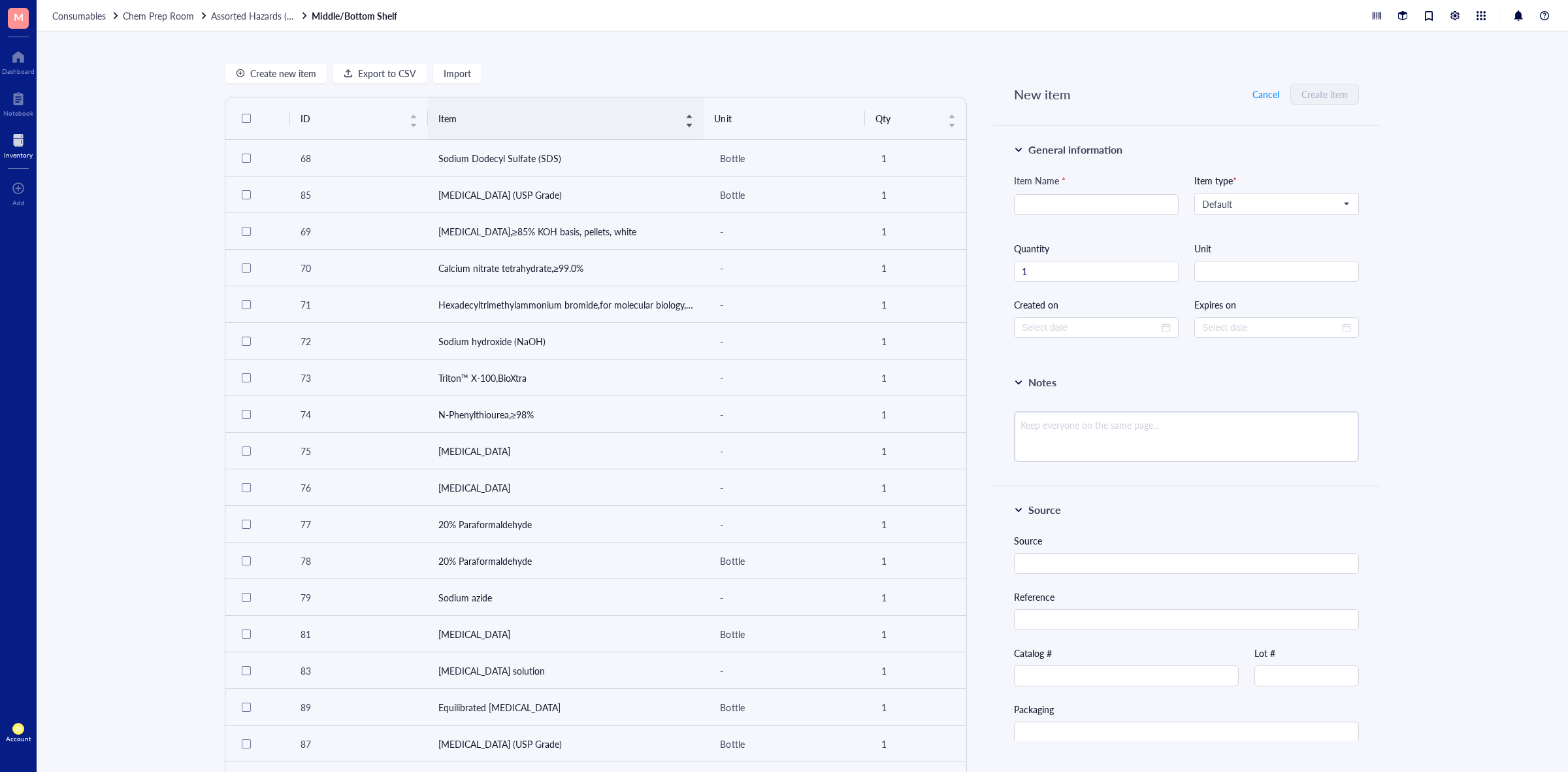
type input "[DATE]"
click at [1099, 200] on input "search" at bounding box center [1096, 204] width 149 height 20
paste input "Guanidine thiocyanate"
type input "Guanidine thiocyanate"
click at [1306, 211] on input "search" at bounding box center [1270, 203] width 137 height 20
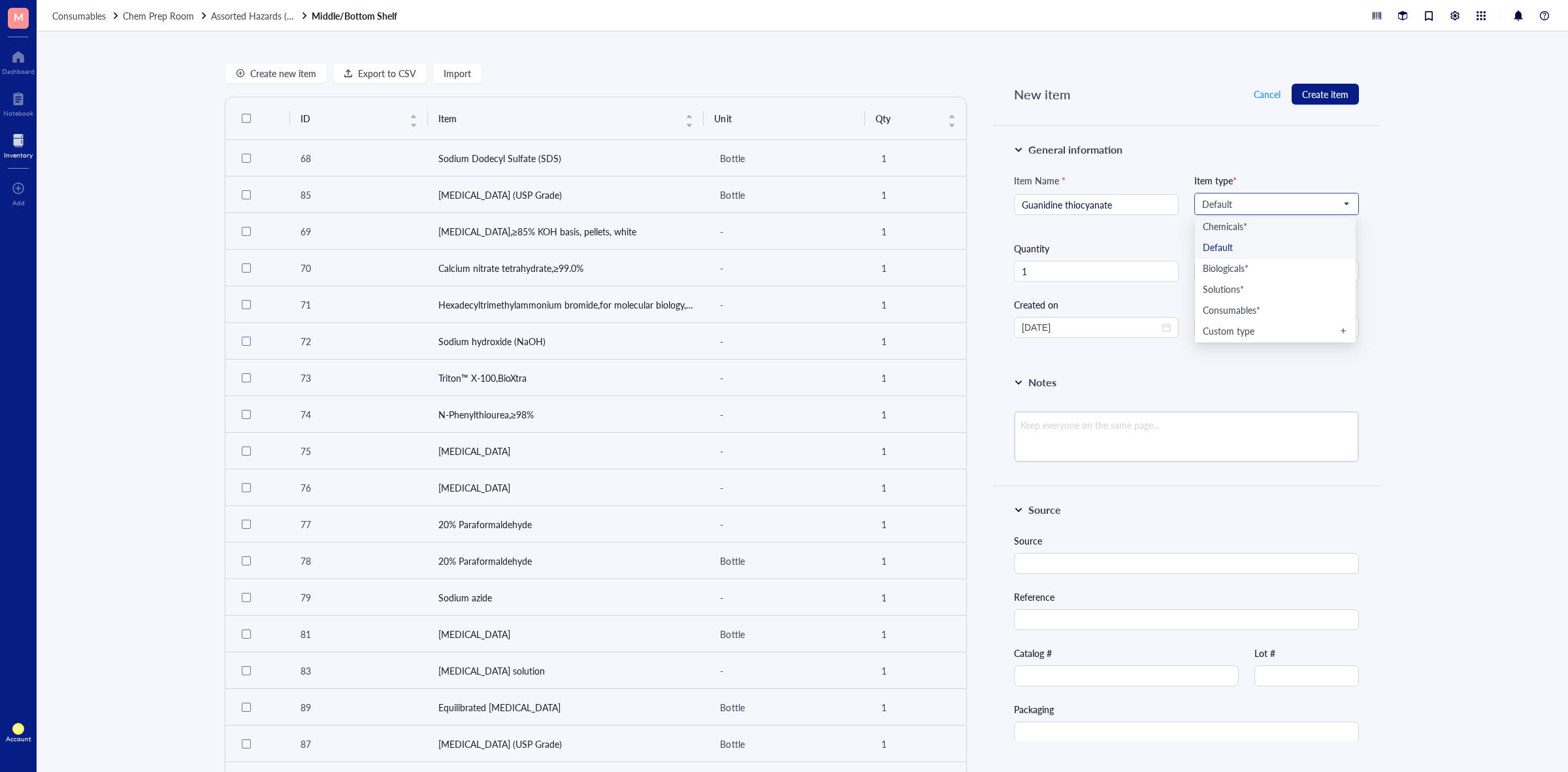
click at [1255, 227] on div "Chemicals*" at bounding box center [1275, 227] width 145 height 14
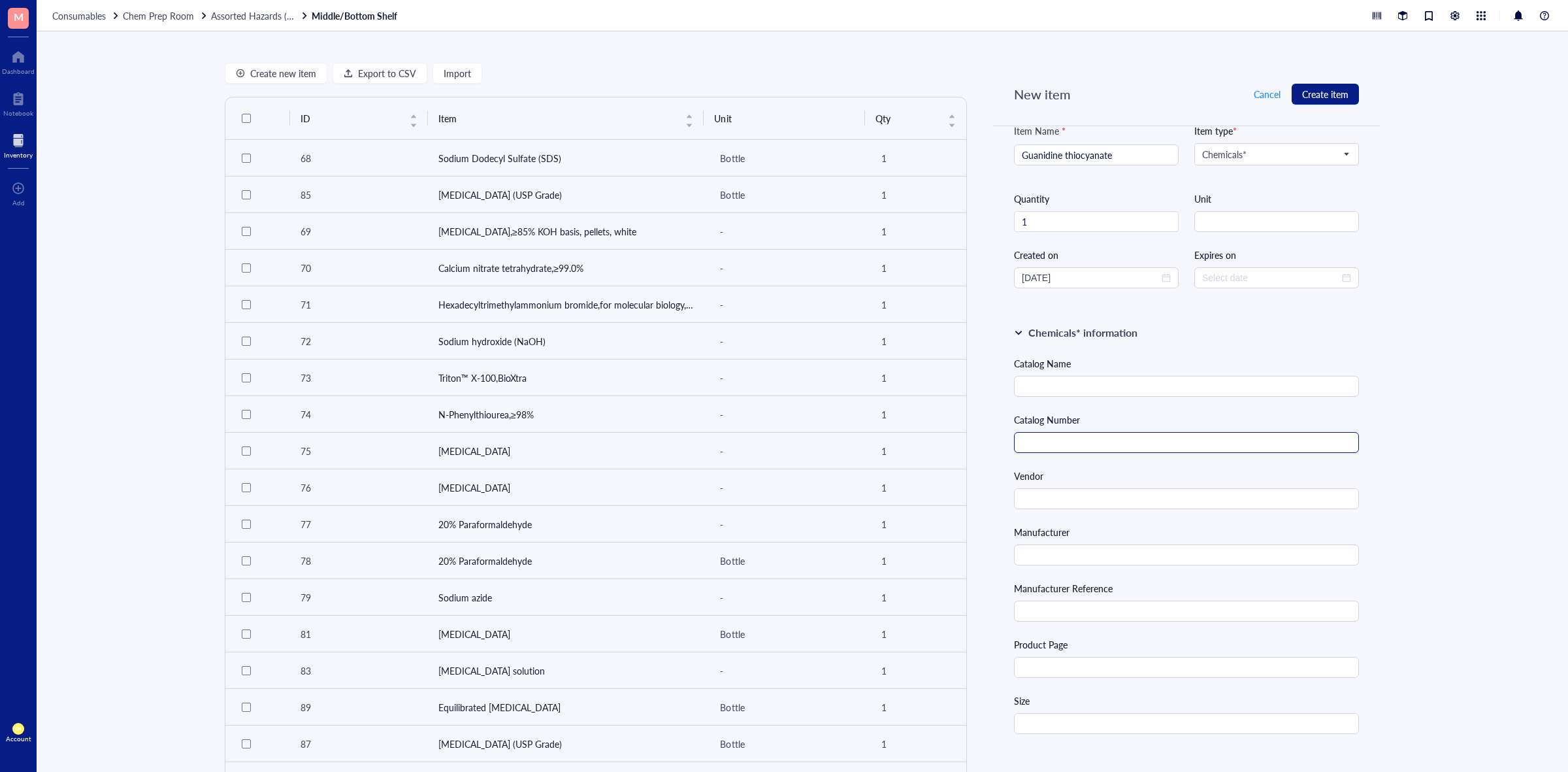
scroll to position [163, 0]
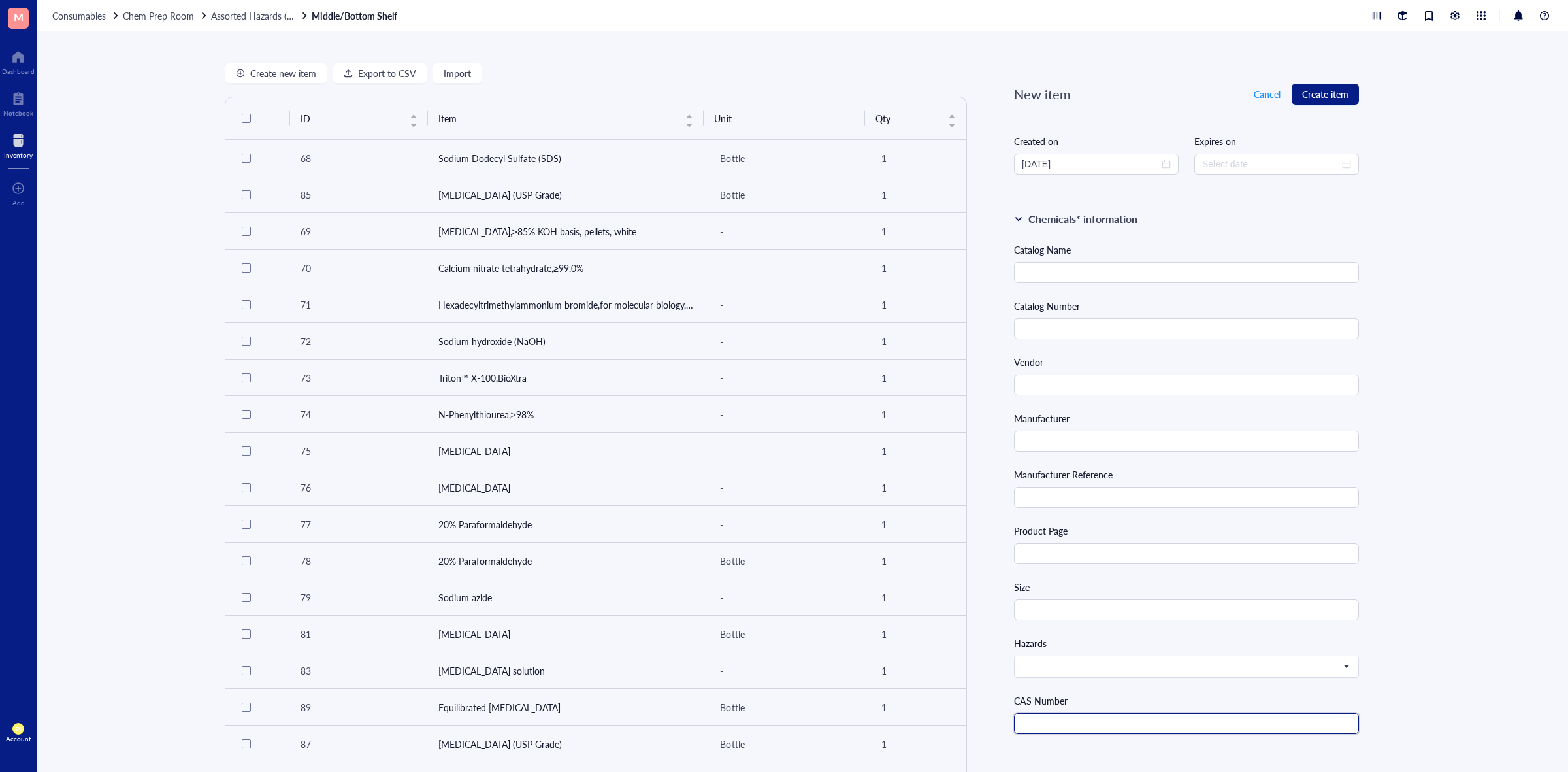
click at [1062, 721] on input "text" at bounding box center [1186, 724] width 345 height 21
paste input "593-84-0"
type input "593-84-0"
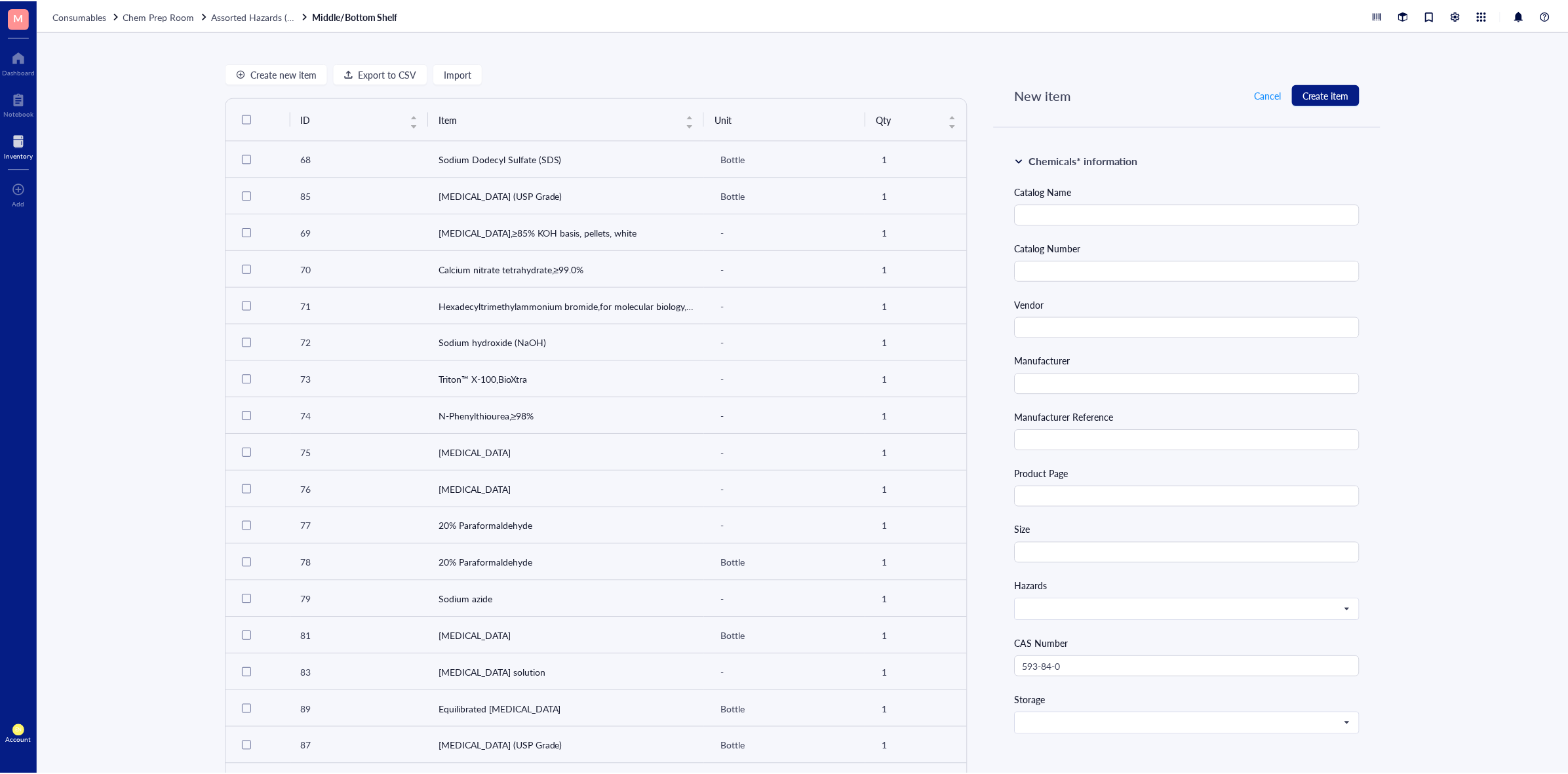
scroll to position [0, 0]
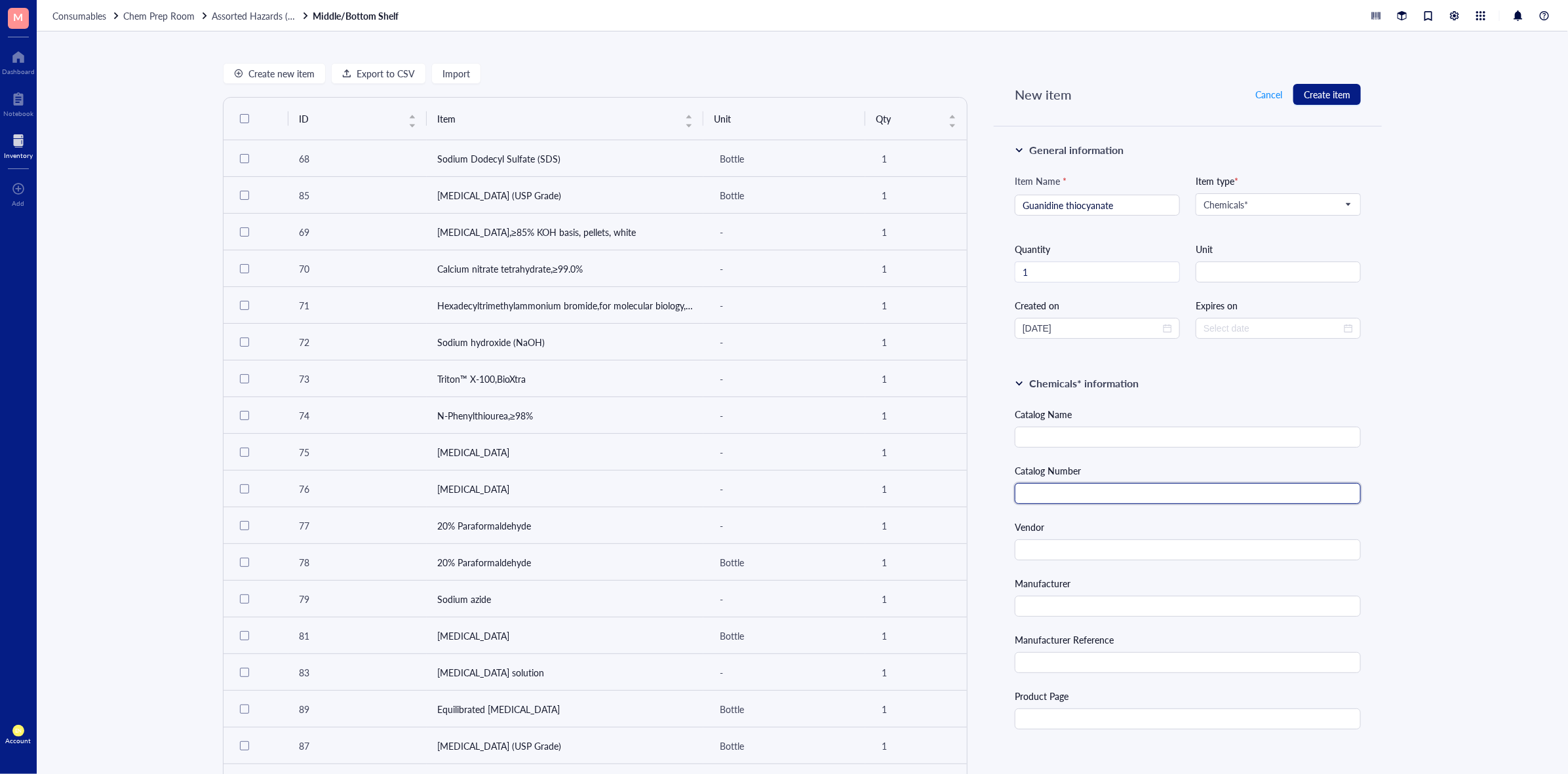
click at [1128, 496] on input "text" at bounding box center [1188, 493] width 346 height 21
paste input "G9277-100G"
type input "G9277-100G"
drag, startPoint x: 1079, startPoint y: 208, endPoint x: 933, endPoint y: 220, distance: 146.5
click at [933, 220] on div "Create new item Export to CSV Import ID Item Unit Qty 68 Sodium Dodecyl Sulfate…" at bounding box center [802, 402] width 1531 height 742
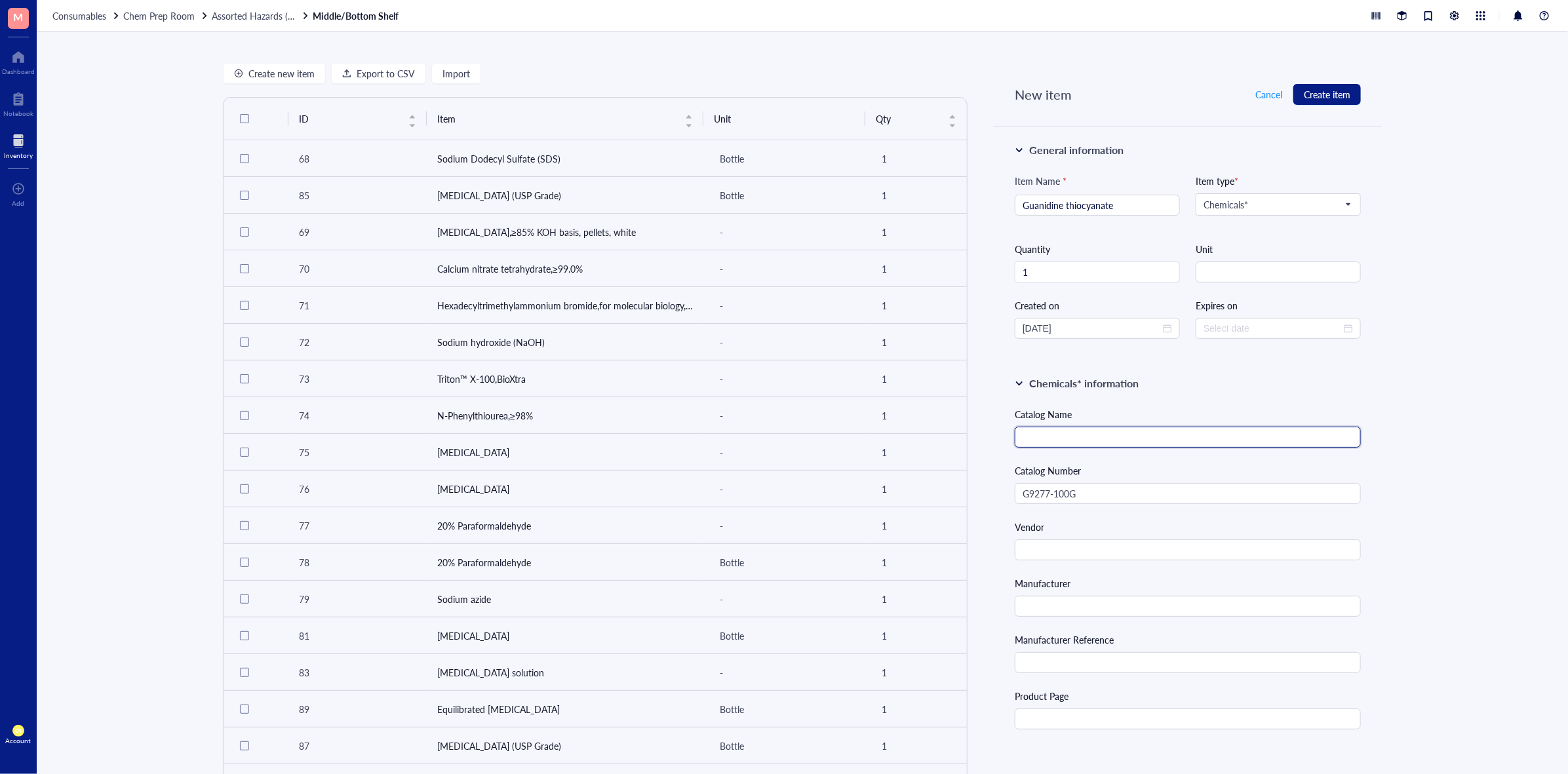
click at [1133, 433] on input "text" at bounding box center [1188, 437] width 346 height 21
paste input "Guanidine thiocyanate"
type input "Guanidine thiocyanate"
click at [1040, 541] on input "text" at bounding box center [1188, 549] width 346 height 21
type input "Sigma"
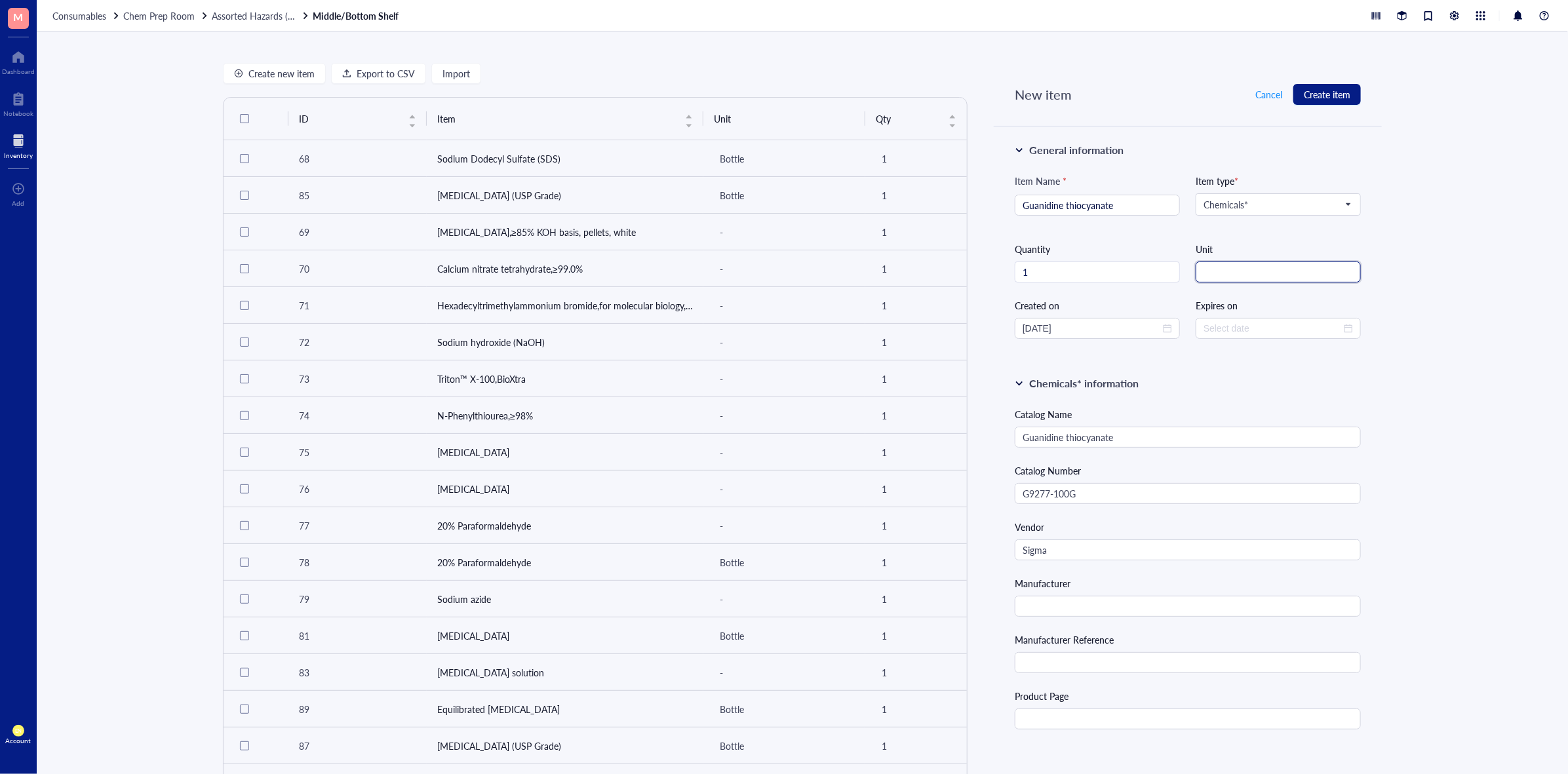
click at [1308, 274] on input "string" at bounding box center [1278, 271] width 165 height 21
type input "bottle"
click at [1109, 711] on input "text" at bounding box center [1188, 718] width 346 height 21
paste input "[URL][DOMAIN_NAME]"
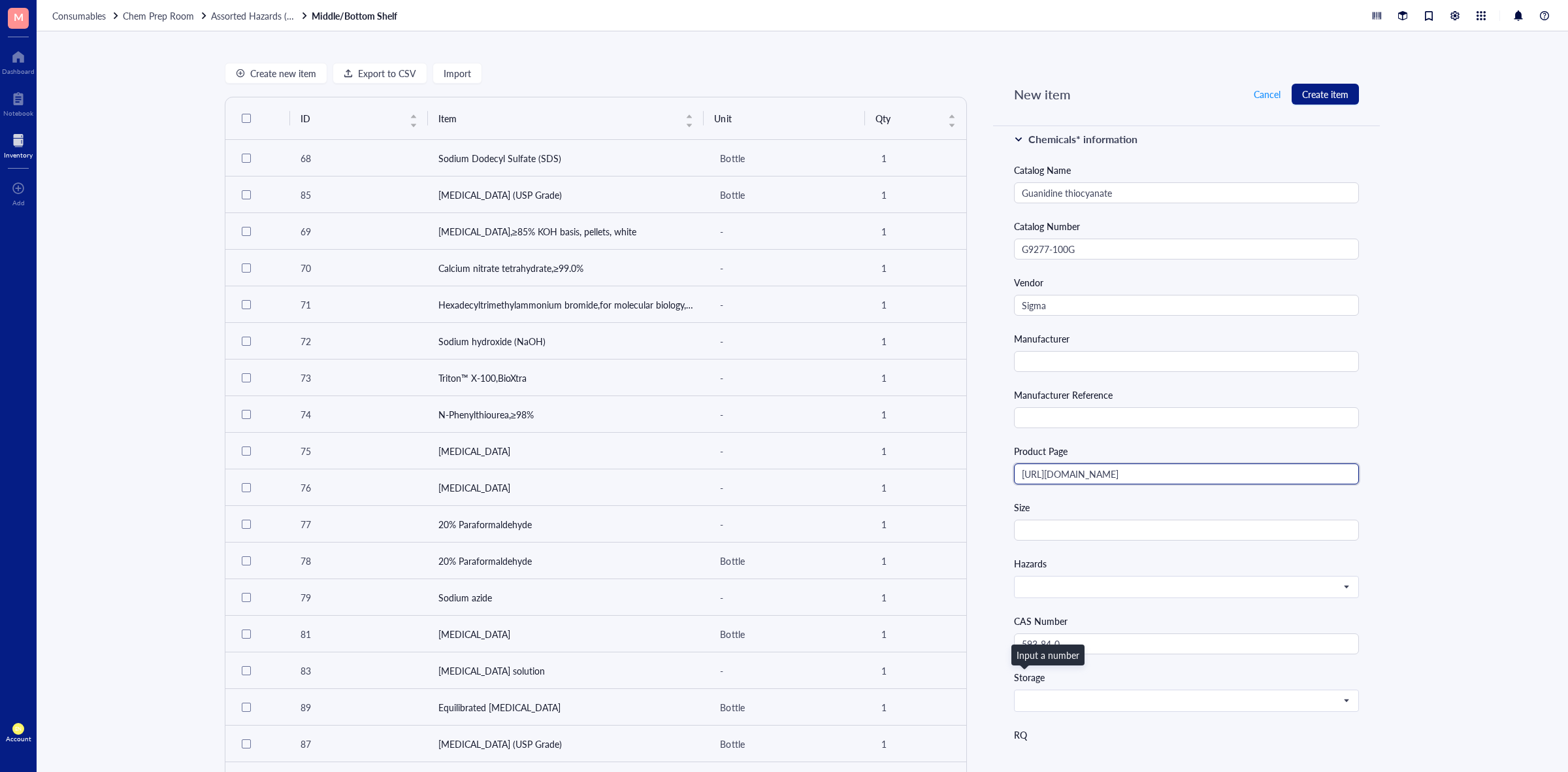
scroll to position [245, 0]
type input "[URL][DOMAIN_NAME]"
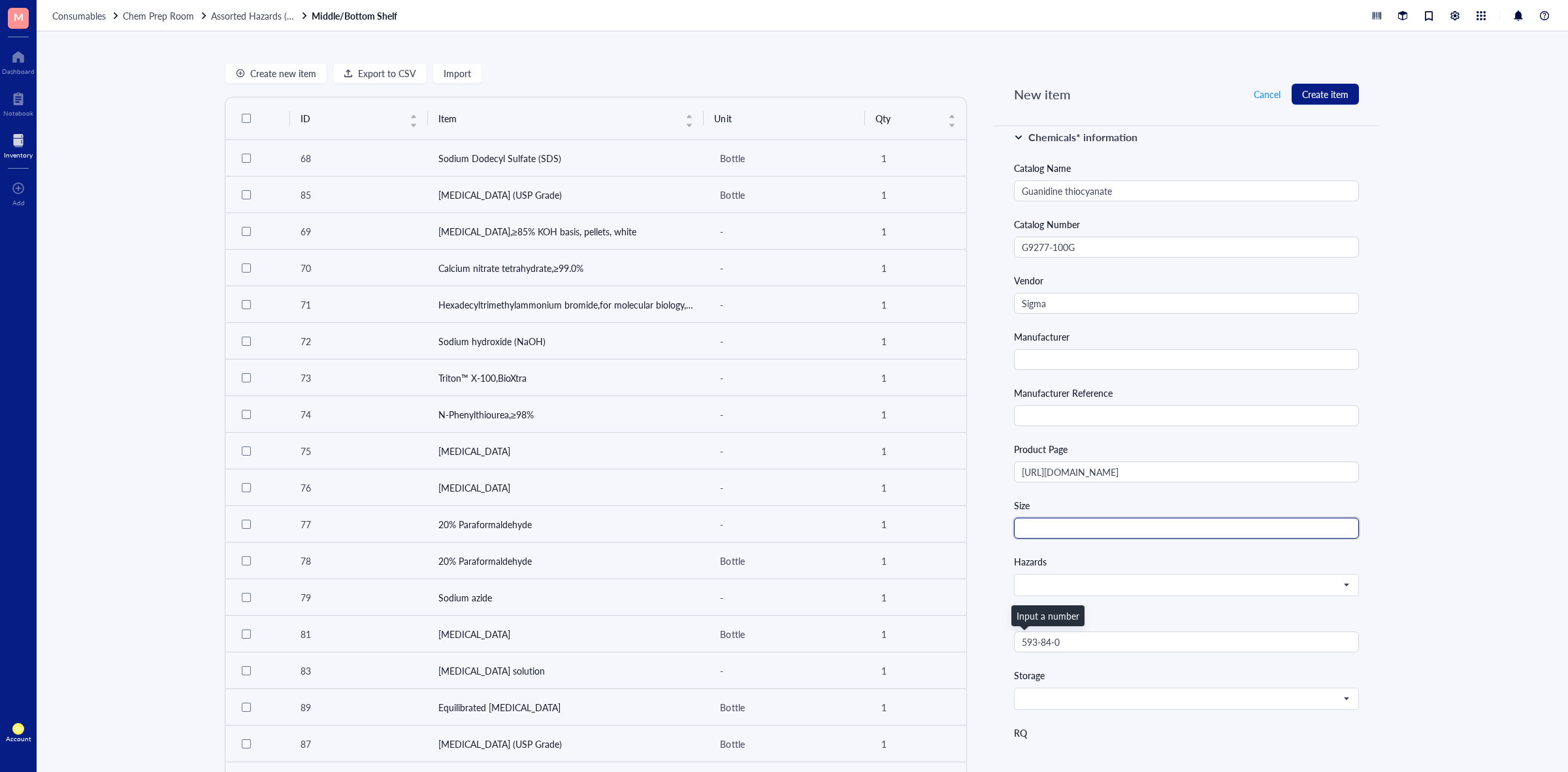
drag, startPoint x: 1164, startPoint y: 533, endPoint x: 1167, endPoint y: 539, distance: 6.7
click at [1164, 533] on input "text" at bounding box center [1186, 528] width 345 height 21
type input "100 g"
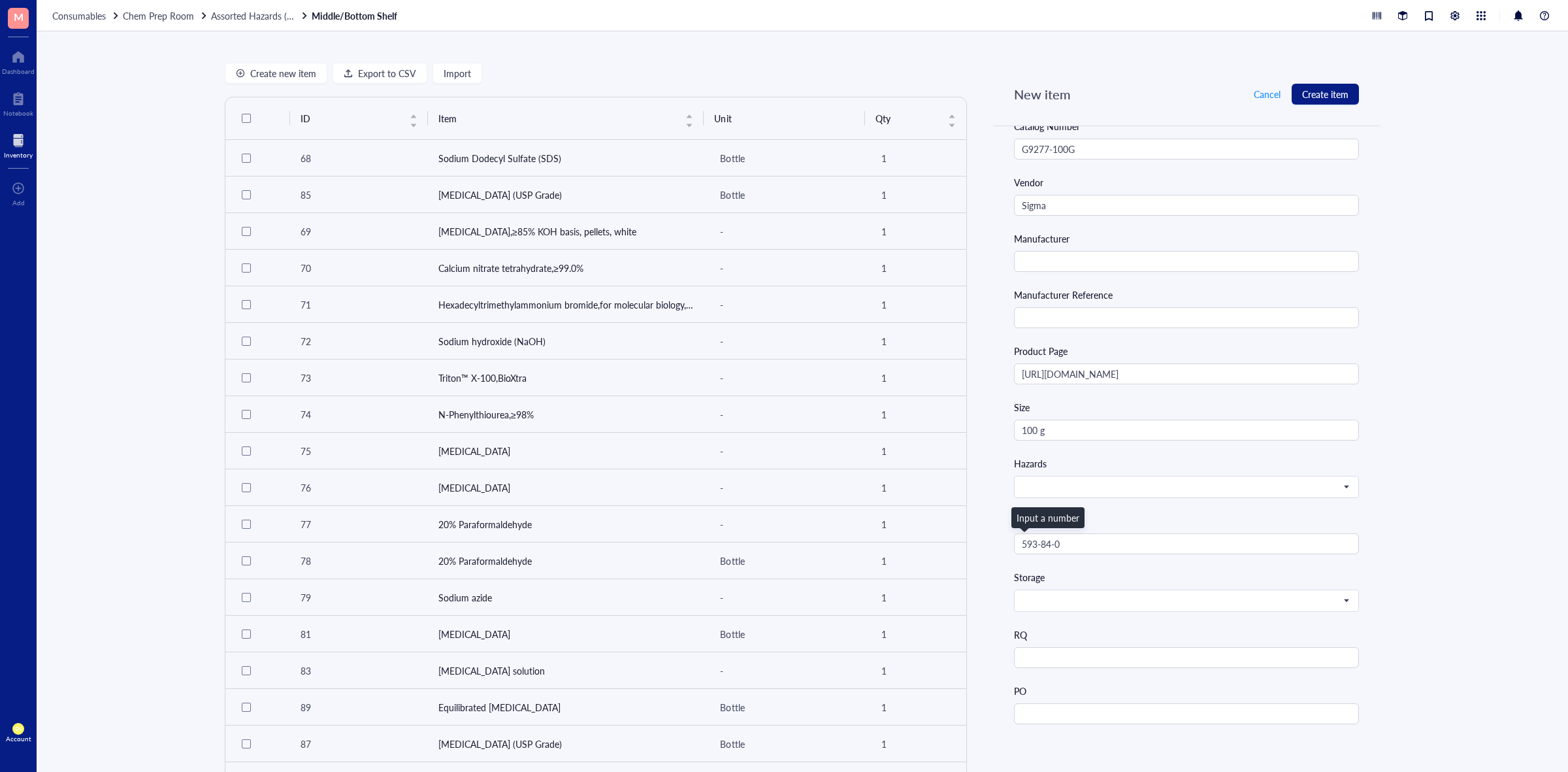
scroll to position [490, 0]
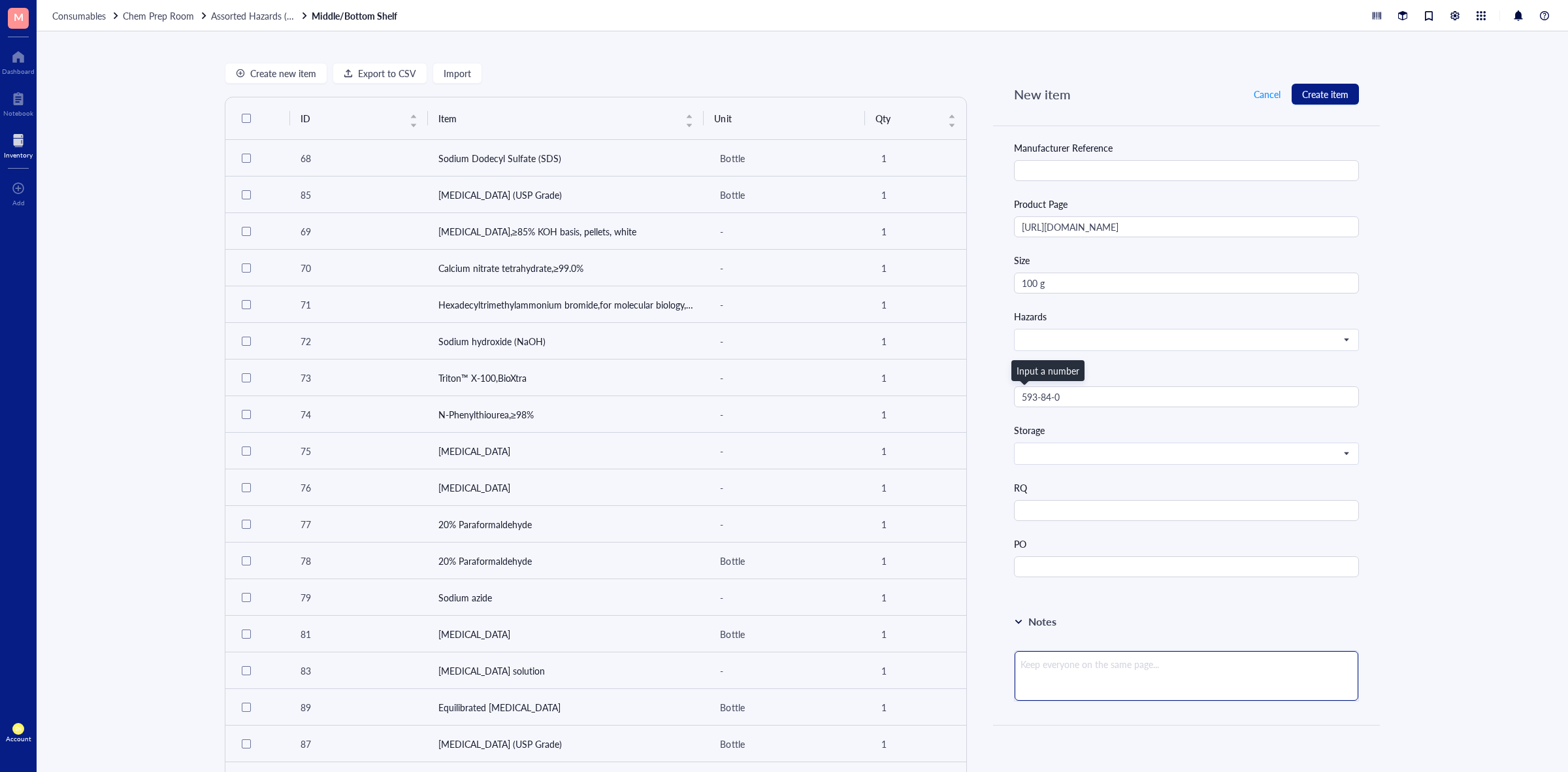
click at [1051, 679] on textarea at bounding box center [1186, 675] width 344 height 50
type textarea "#"
type textarea "#S"
type textarea "#SU"
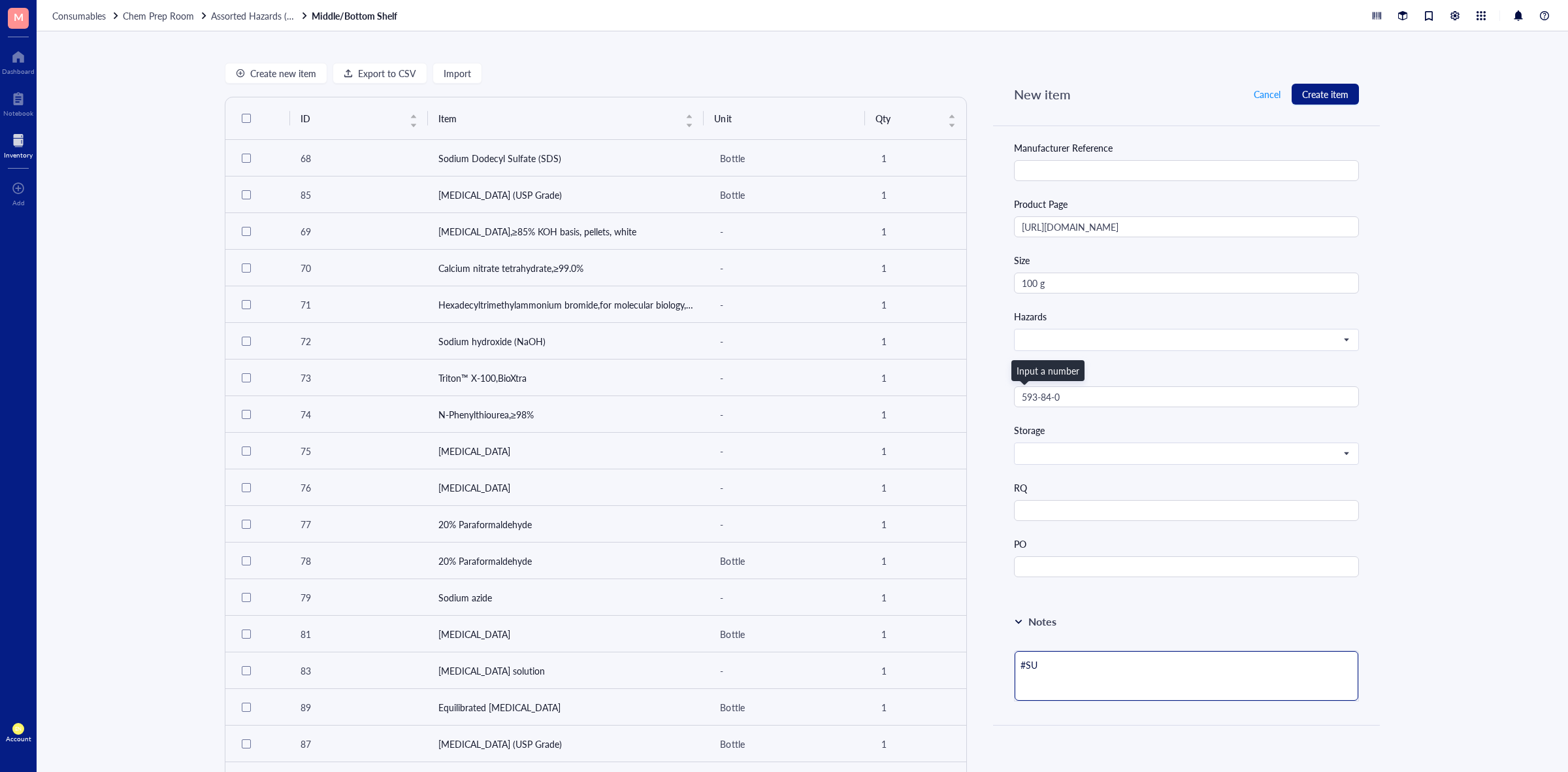
type textarea "#SUP"
type textarea "#SUP5"
click at [1399, 542] on div "Create new item Export to CSV Import ID Item Unit Qty 68 Sodium Dodecyl Sulfate…" at bounding box center [802, 401] width 1532 height 740
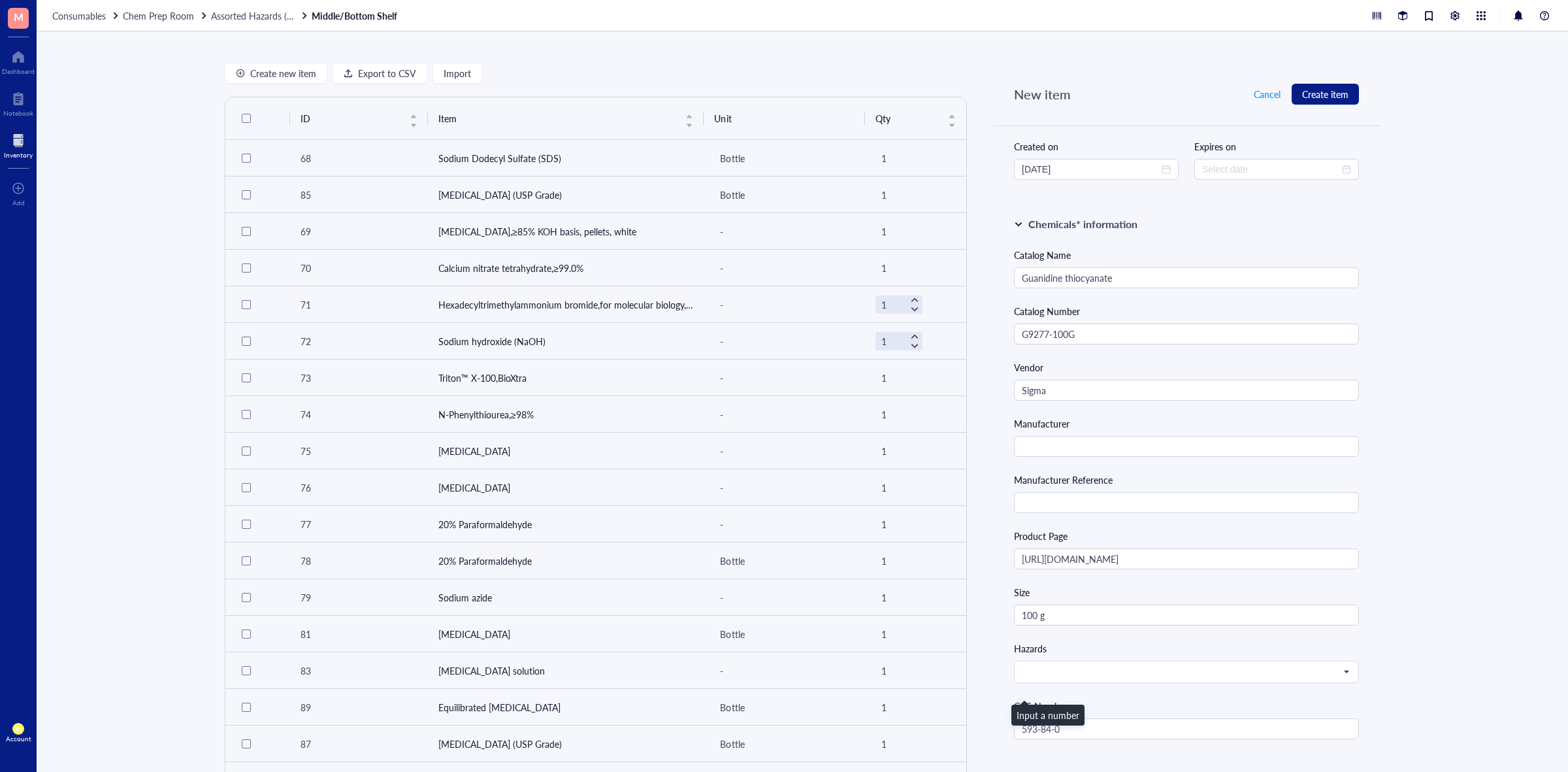
scroll to position [240, 0]
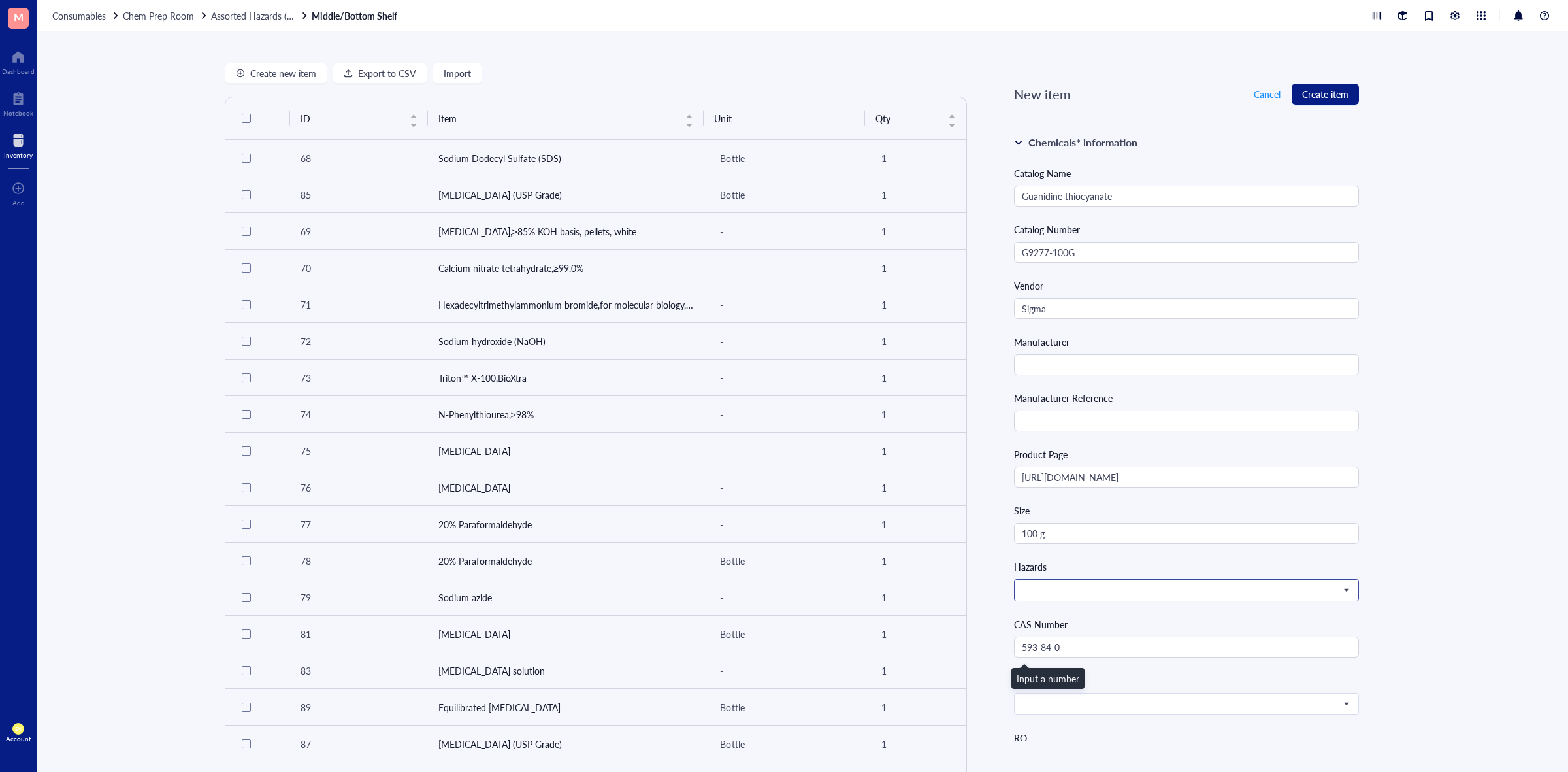
click at [1122, 586] on span at bounding box center [1185, 590] width 327 height 12
click at [1088, 469] on div "[MEDICAL_DATA]" at bounding box center [1184, 462] width 323 height 14
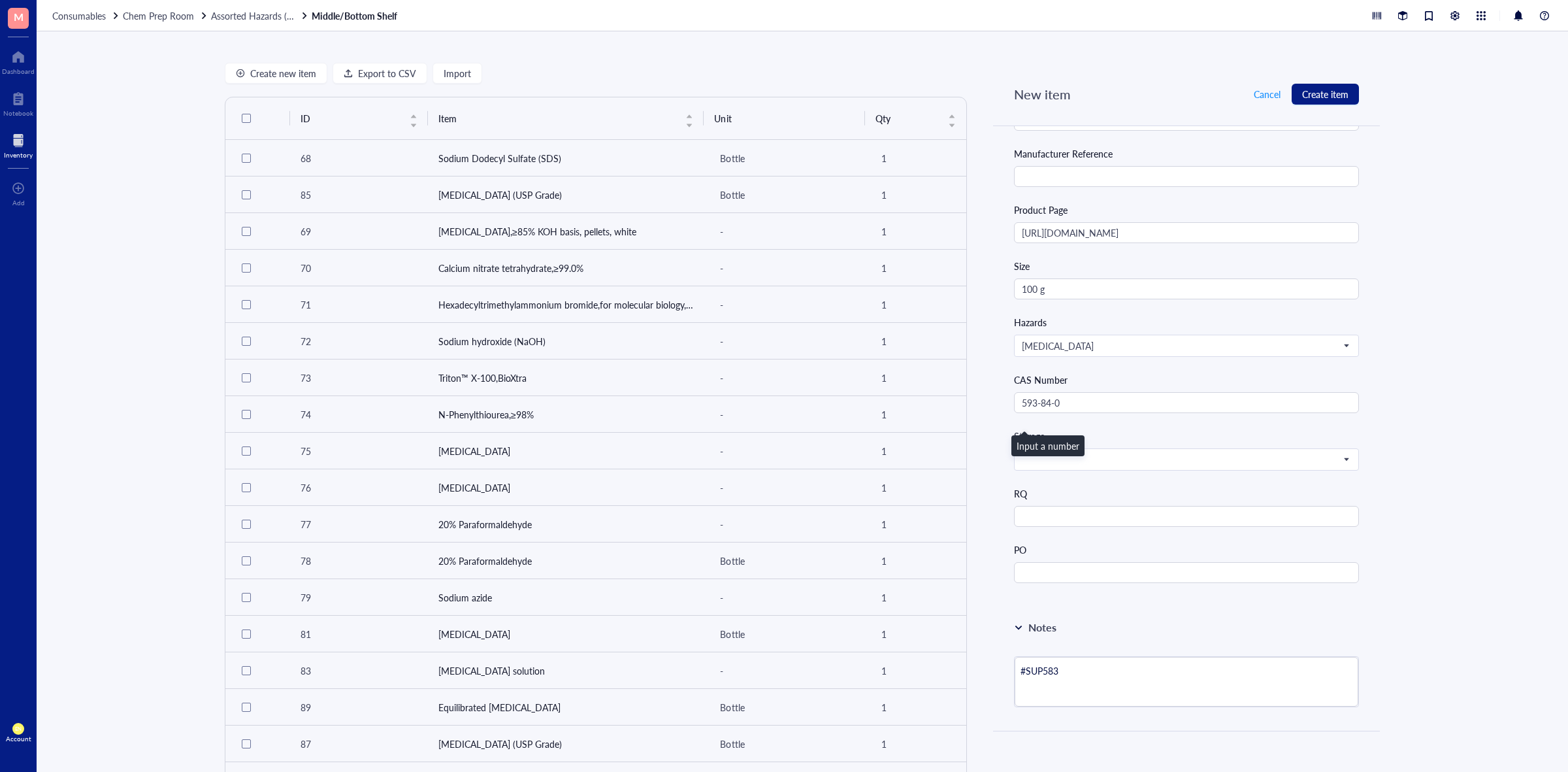
scroll to position [485, 0]
click at [1474, 570] on div "Create new item Export to CSV Import ID Item Unit Qty 68 Sodium Dodecyl Sulfate…" at bounding box center [802, 401] width 1532 height 740
click at [1281, 458] on span at bounding box center [1185, 458] width 327 height 12
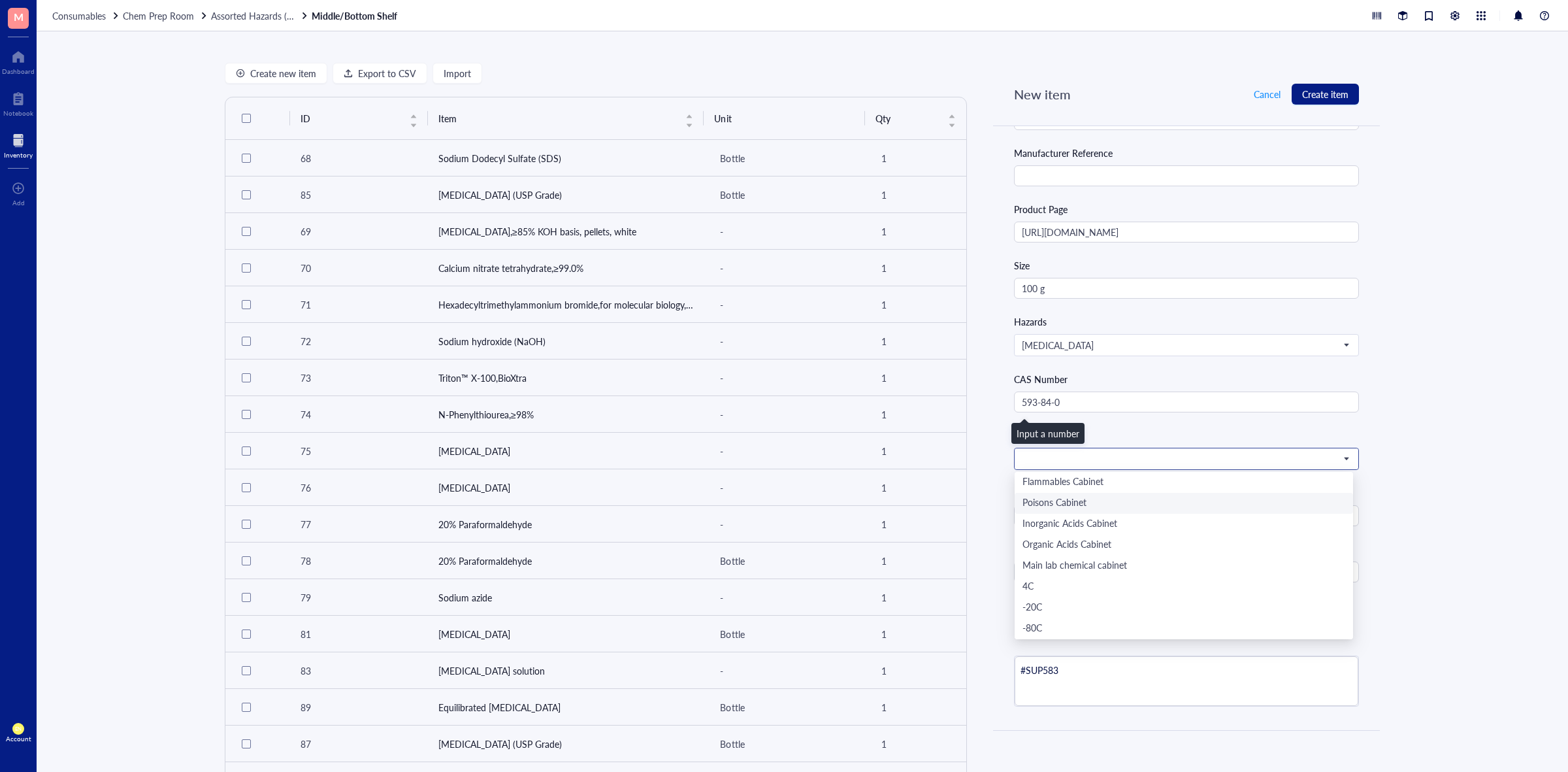
click at [1148, 508] on div "Poisons Cabinet" at bounding box center [1184, 504] width 323 height 14
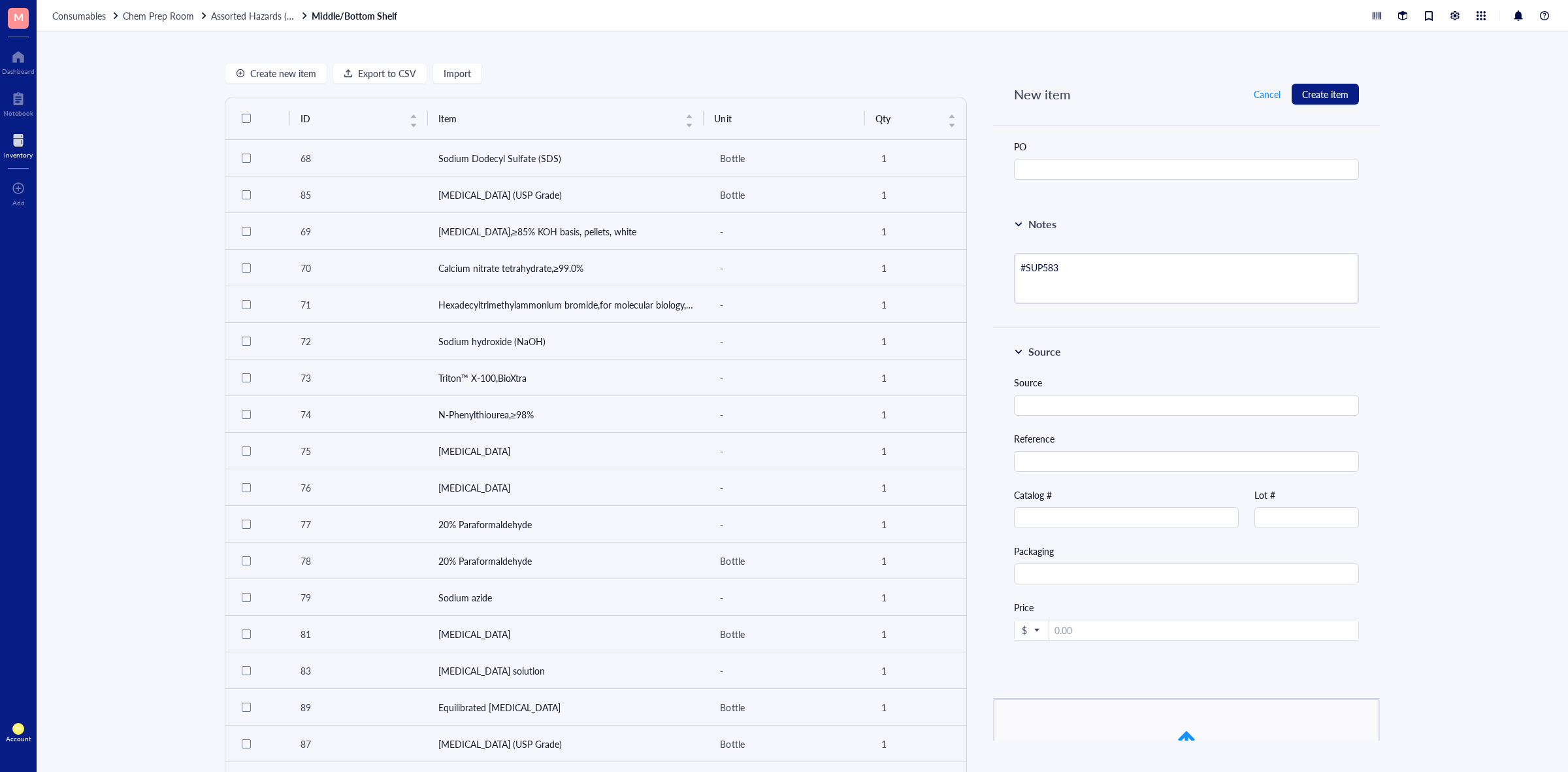
scroll to position [975, 0]
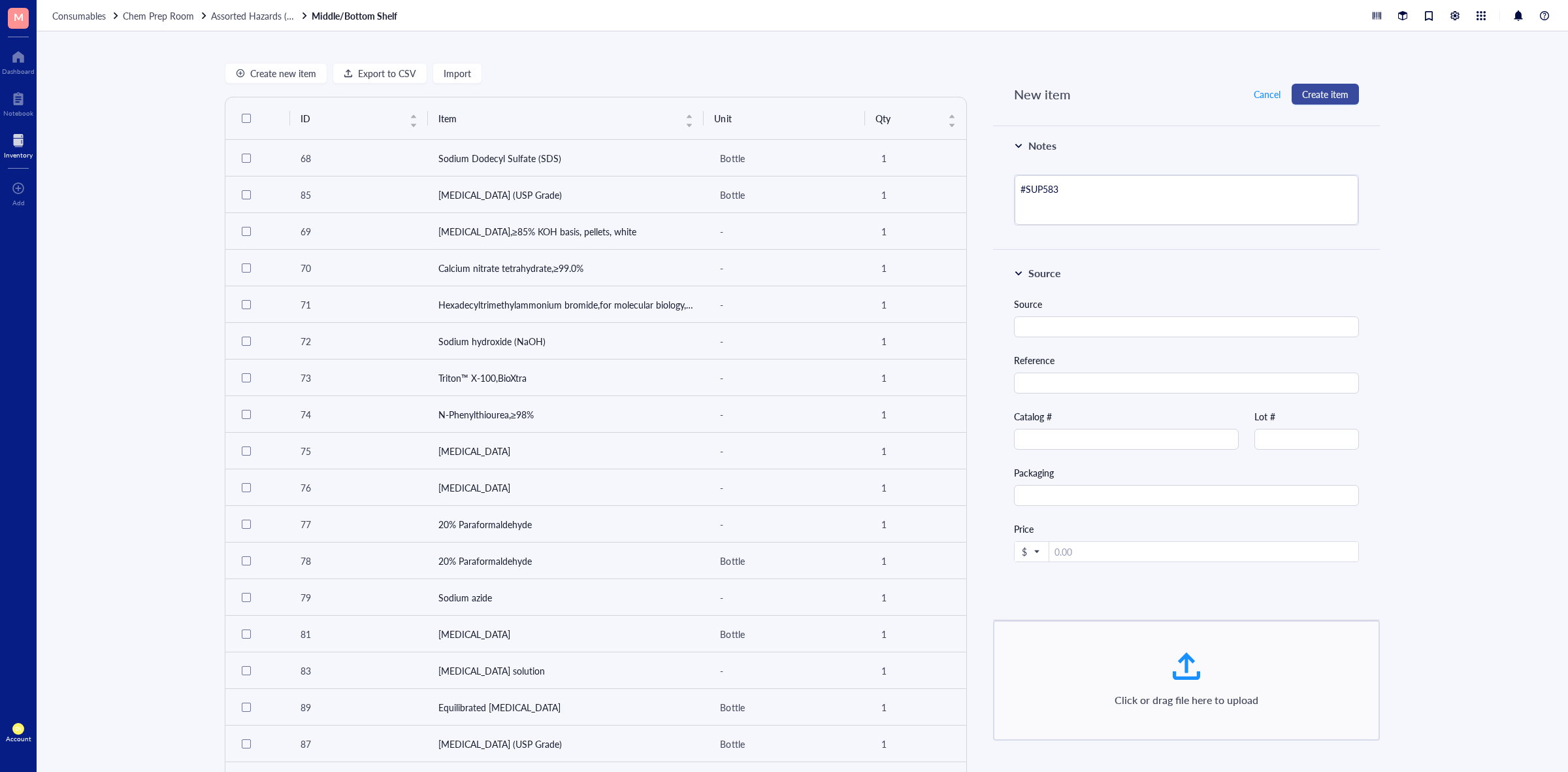
click at [1321, 93] on span "Create item" at bounding box center [1325, 93] width 47 height 10
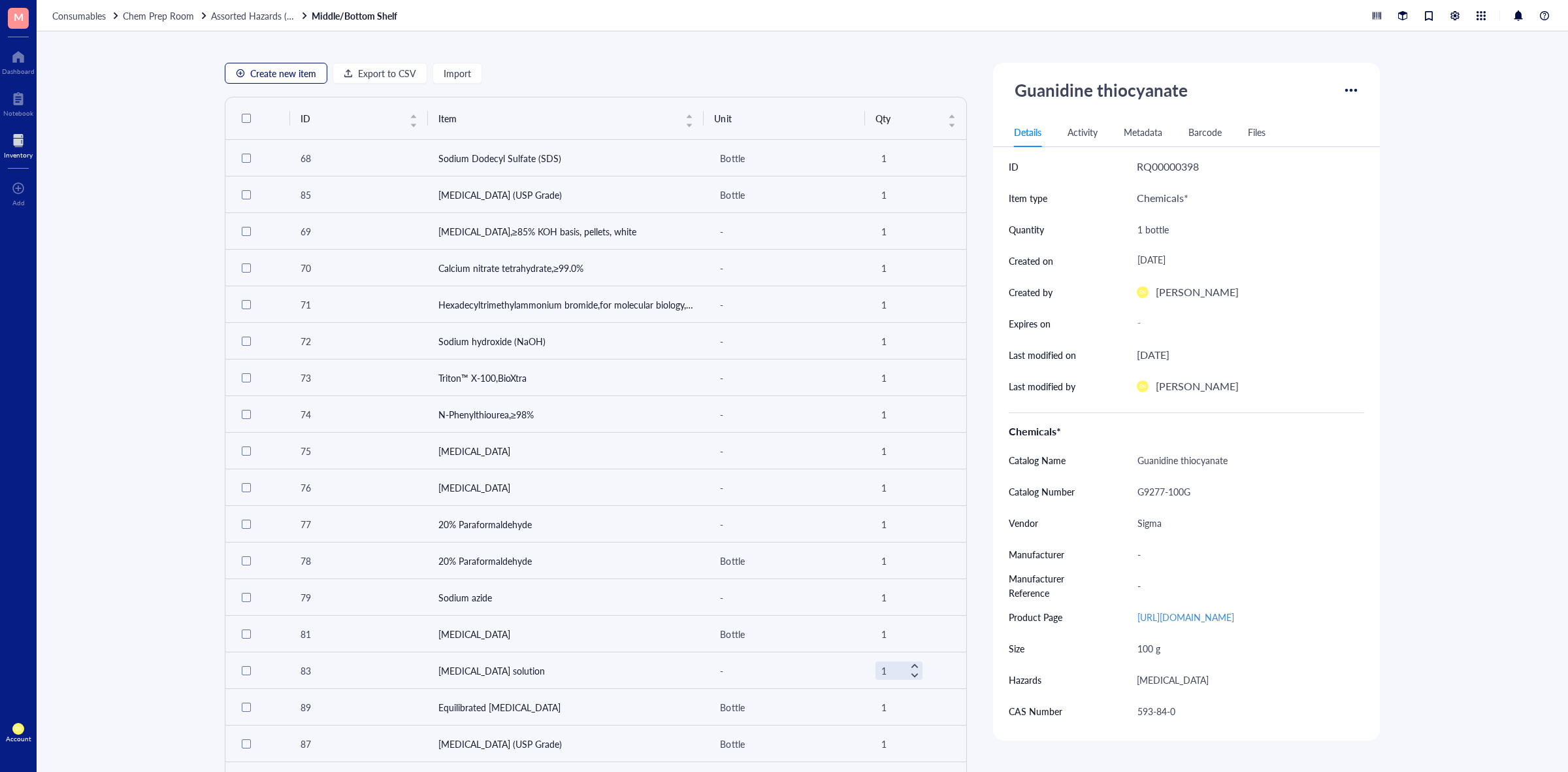
click at [282, 75] on span "Create new item" at bounding box center [283, 73] width 66 height 10
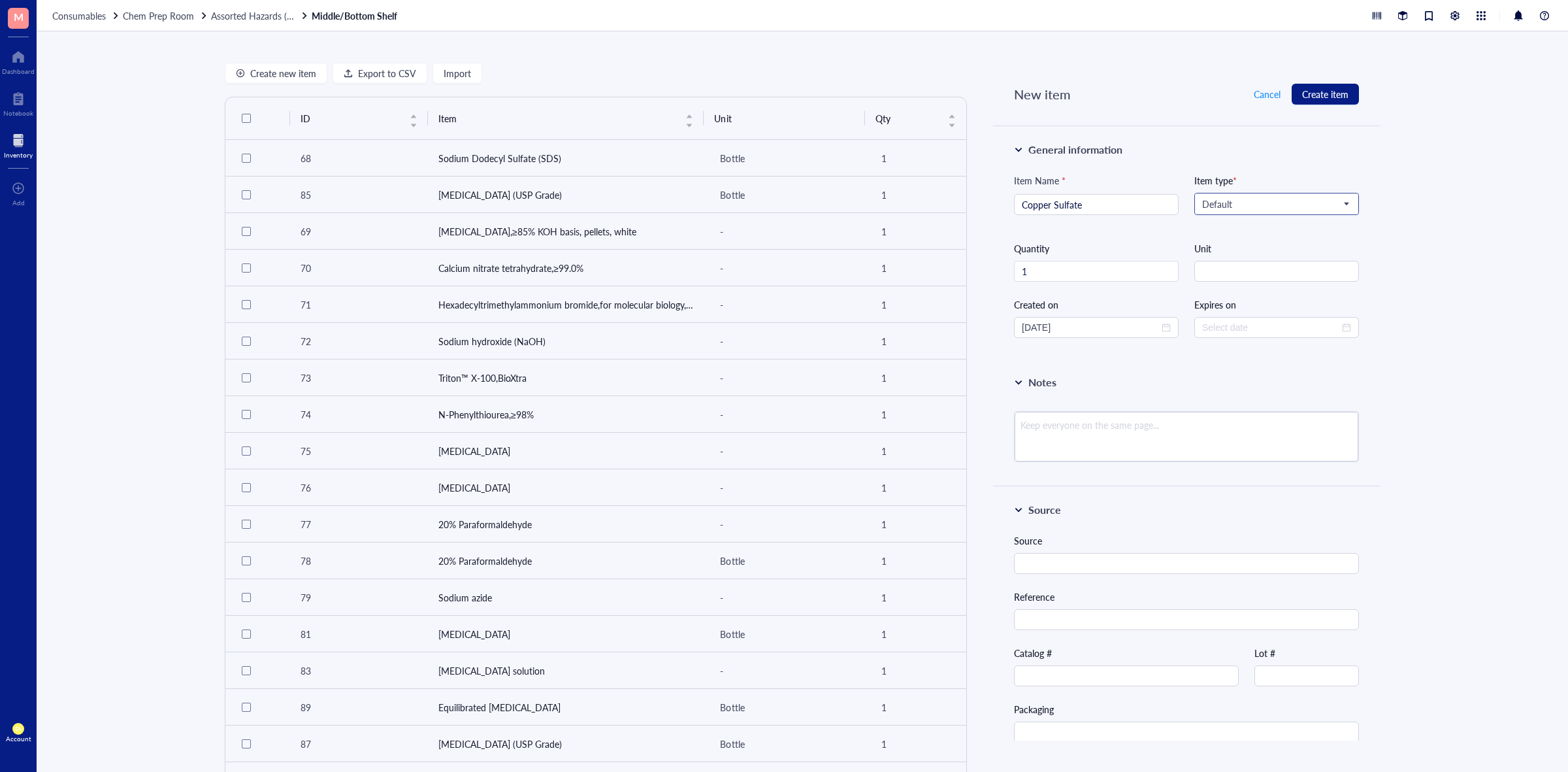
click at [1304, 200] on span "Default" at bounding box center [1275, 203] width 146 height 12
click at [1243, 224] on div "Chemicals*" at bounding box center [1275, 227] width 145 height 14
click at [1107, 496] on input "text" at bounding box center [1186, 492] width 345 height 21
paste input "C1297-100G"
click at [1092, 425] on div "Catalog Name" at bounding box center [1186, 426] width 345 height 40
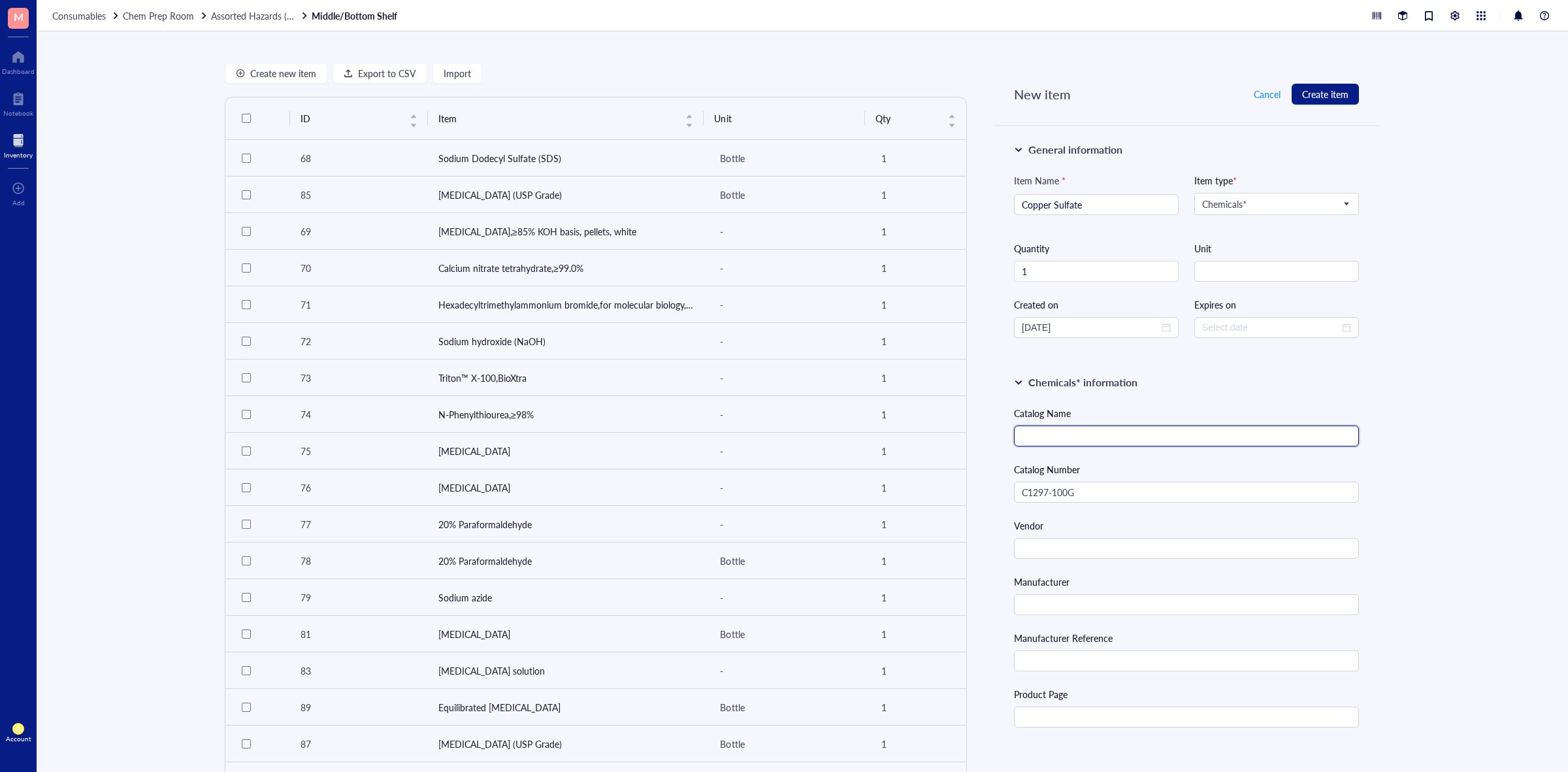
click at [1089, 427] on input "text" at bounding box center [1186, 435] width 345 height 21
click at [1128, 204] on input "Copper Sulfate" at bounding box center [1096, 204] width 149 height 20
click at [1086, 550] on input "text" at bounding box center [1186, 548] width 345 height 21
click at [1137, 721] on input "text" at bounding box center [1186, 717] width 345 height 21
paste input "[URL][DOMAIN_NAME]"
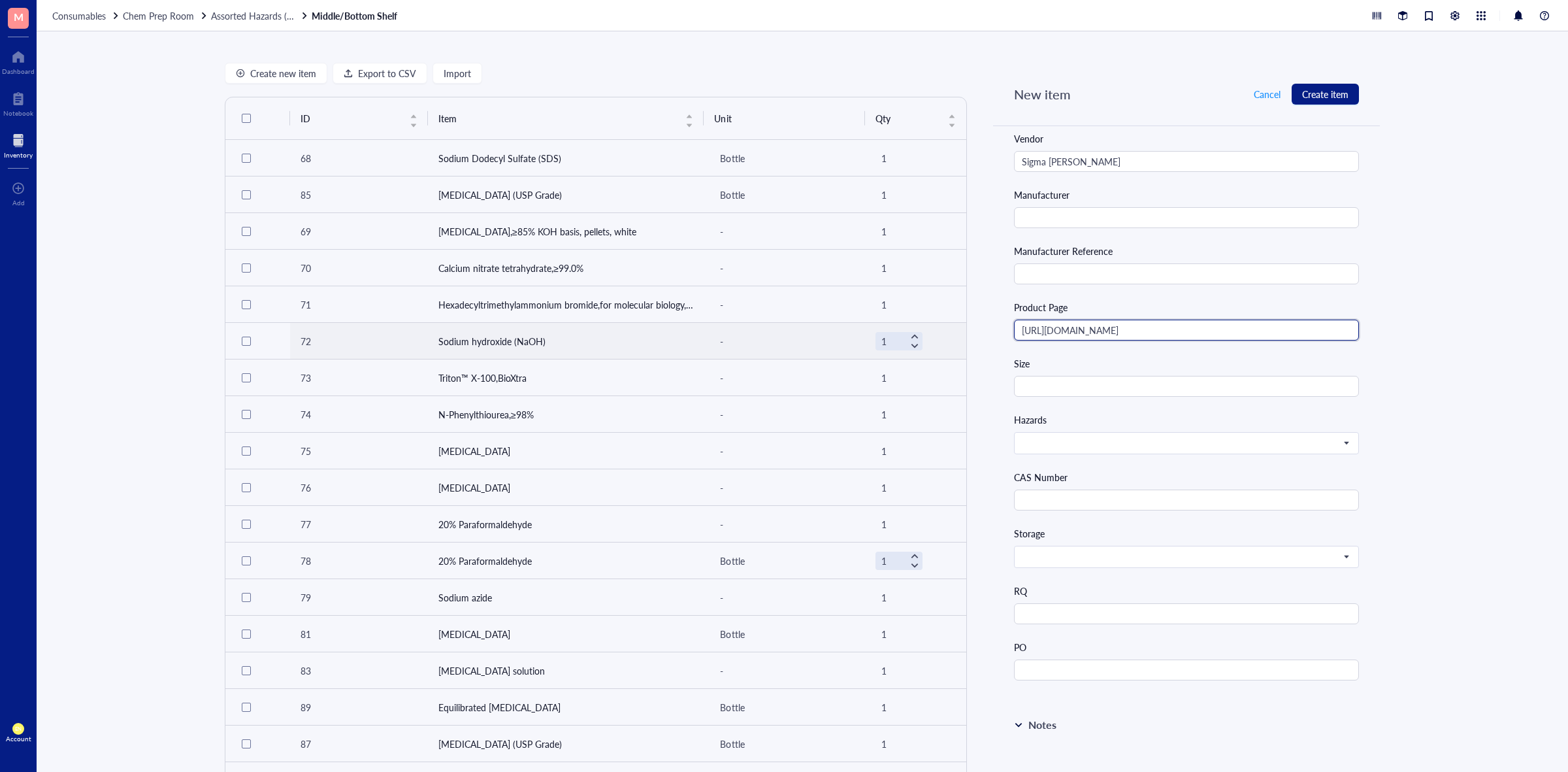
scroll to position [409, 0]
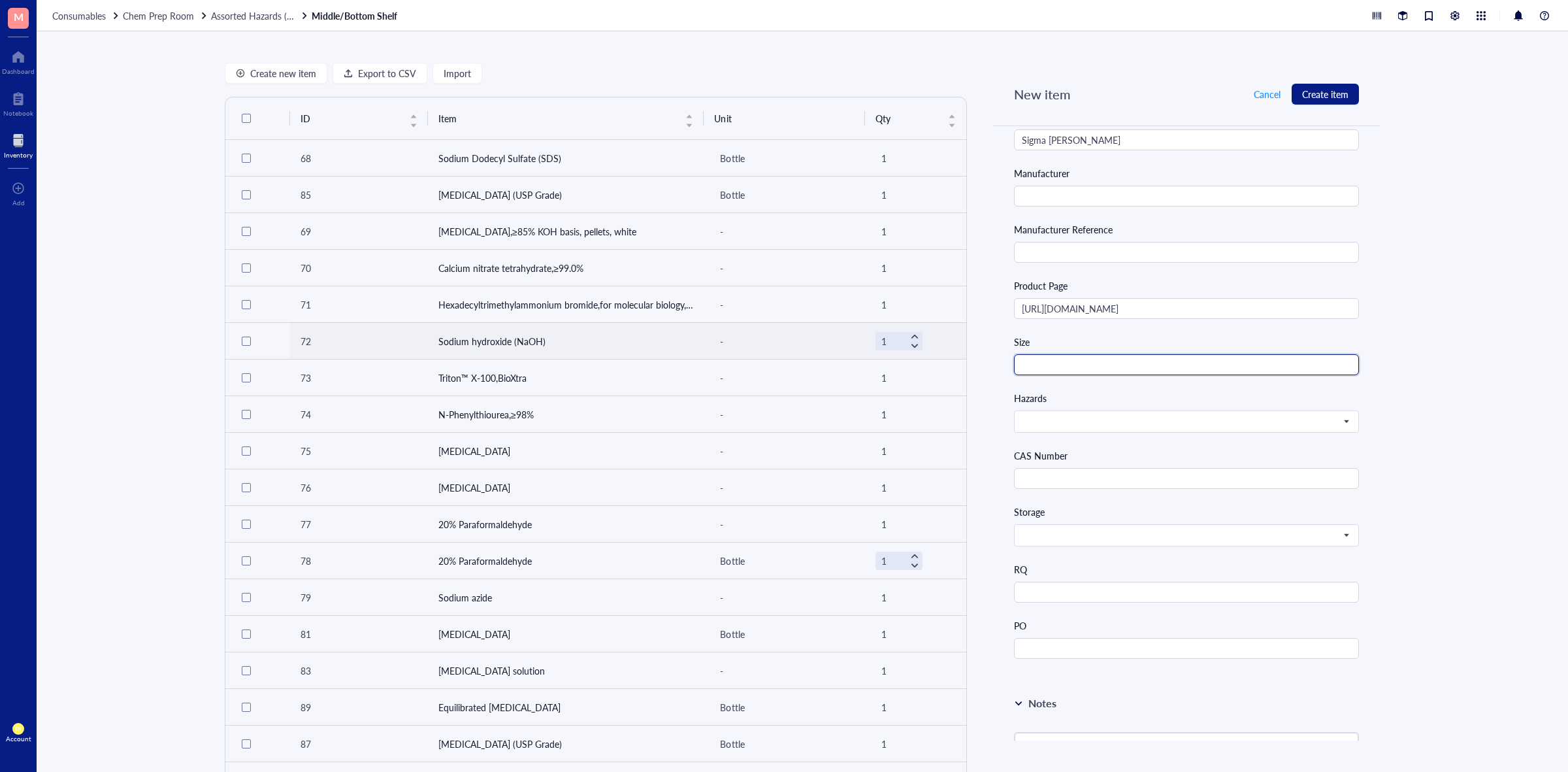
click at [1107, 358] on input "text" at bounding box center [1186, 364] width 345 height 21
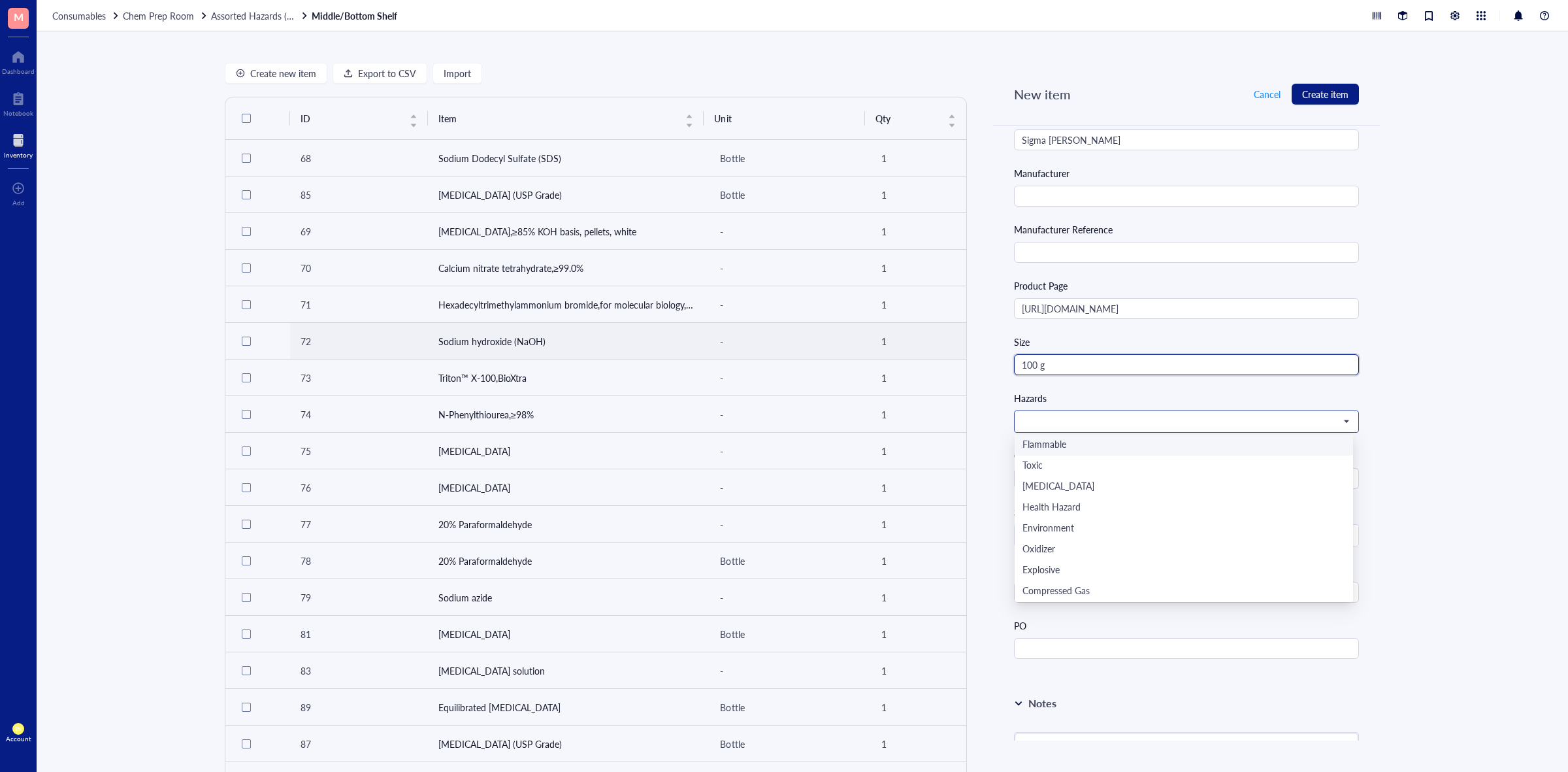
click at [1141, 428] on span at bounding box center [1185, 421] width 327 height 12
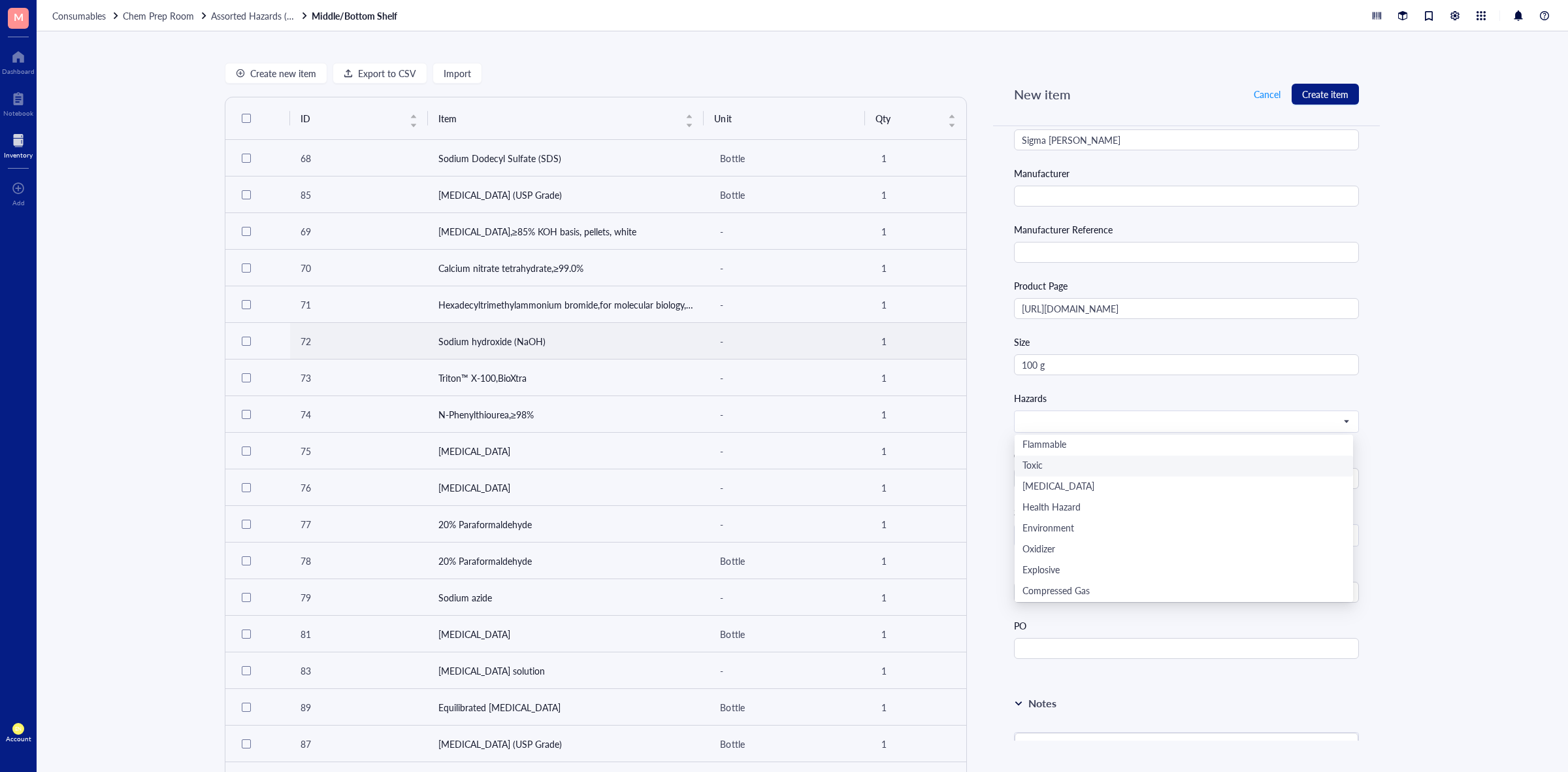
click at [1483, 466] on div "Create new item Export to CSV Import ID Item Unit Qty 68 Sodium Dodecyl Sulfate…" at bounding box center [802, 401] width 1532 height 740
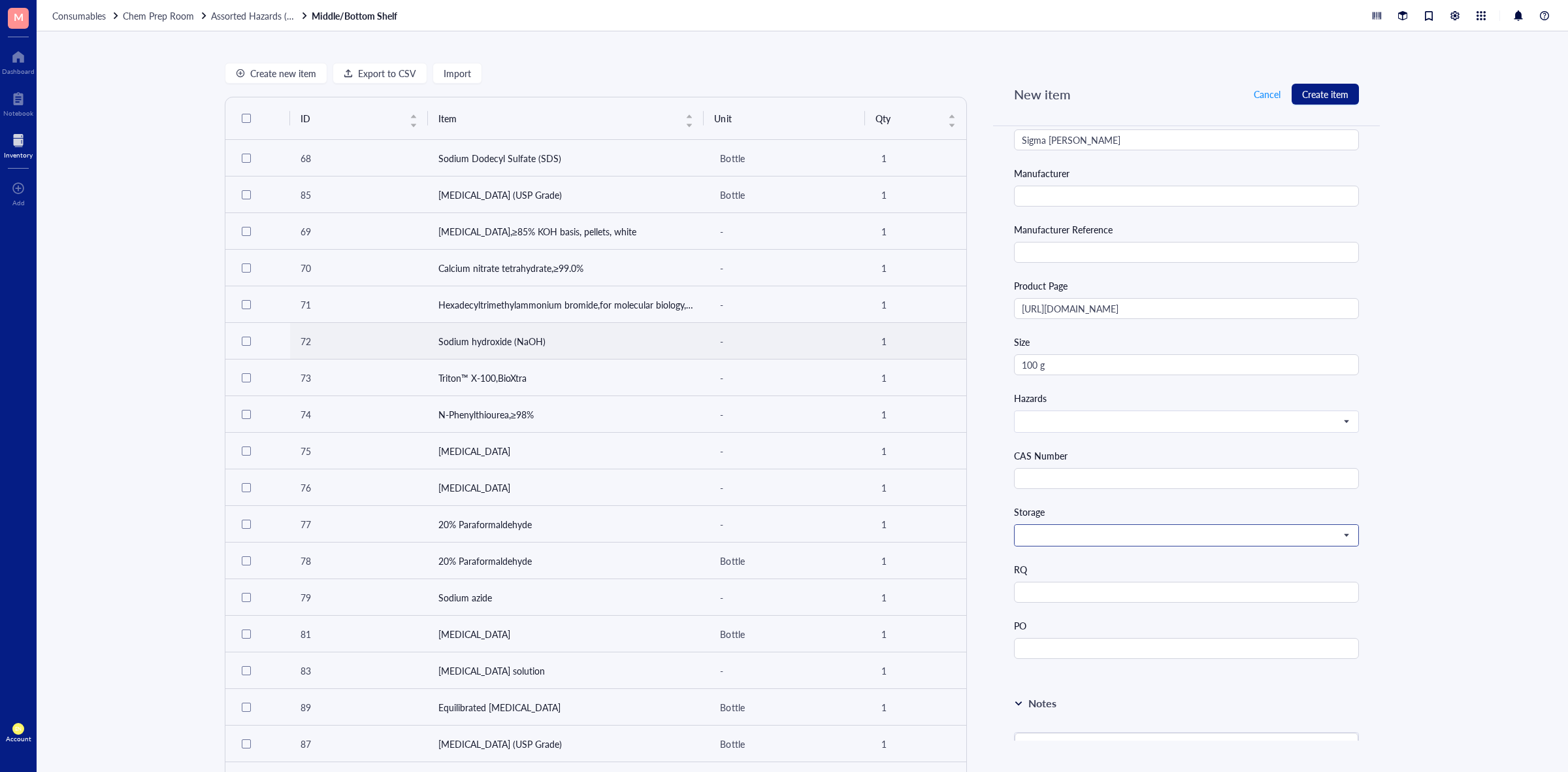
click at [1184, 539] on span at bounding box center [1185, 535] width 327 height 12
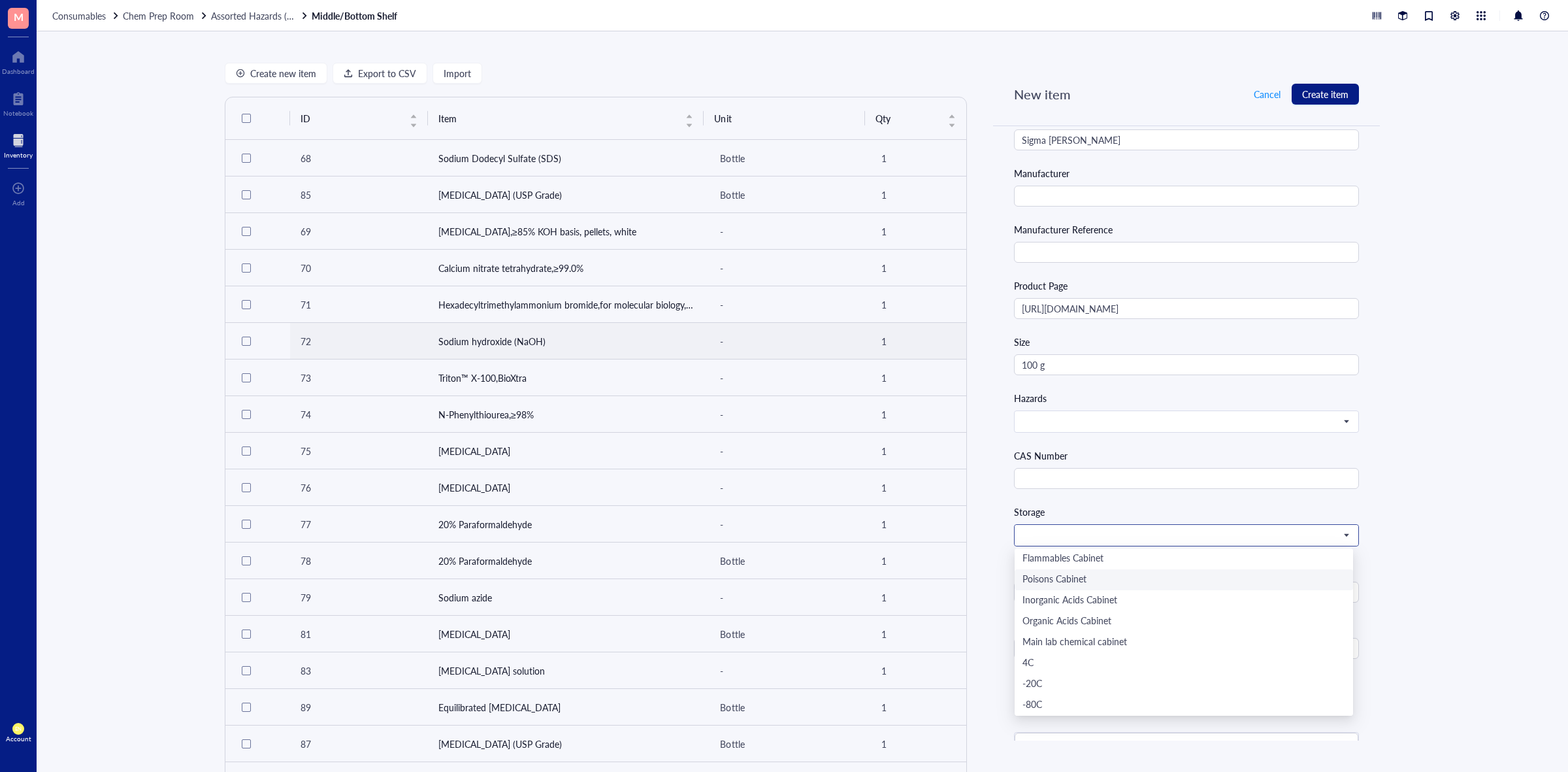
click at [1128, 587] on div "Poisons Cabinet" at bounding box center [1184, 580] width 323 height 14
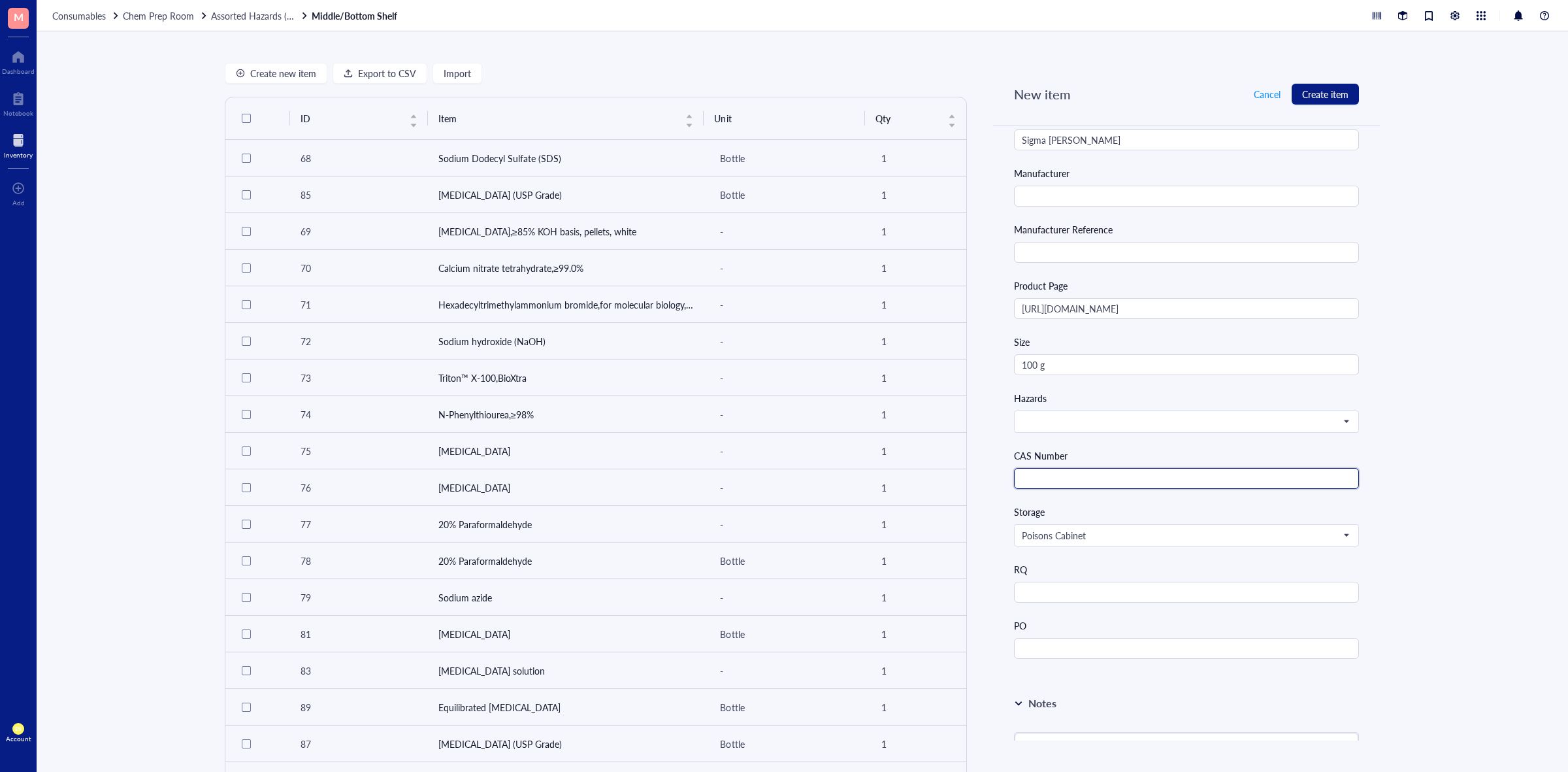
click at [1062, 489] on input "text" at bounding box center [1186, 478] width 345 height 21
click at [1463, 511] on div "Create new item Export to CSV Import ID Item Unit Qty 68 Sodium Dodecyl Sulfate…" at bounding box center [802, 401] width 1532 height 740
click at [1137, 418] on span at bounding box center [1185, 421] width 327 height 12
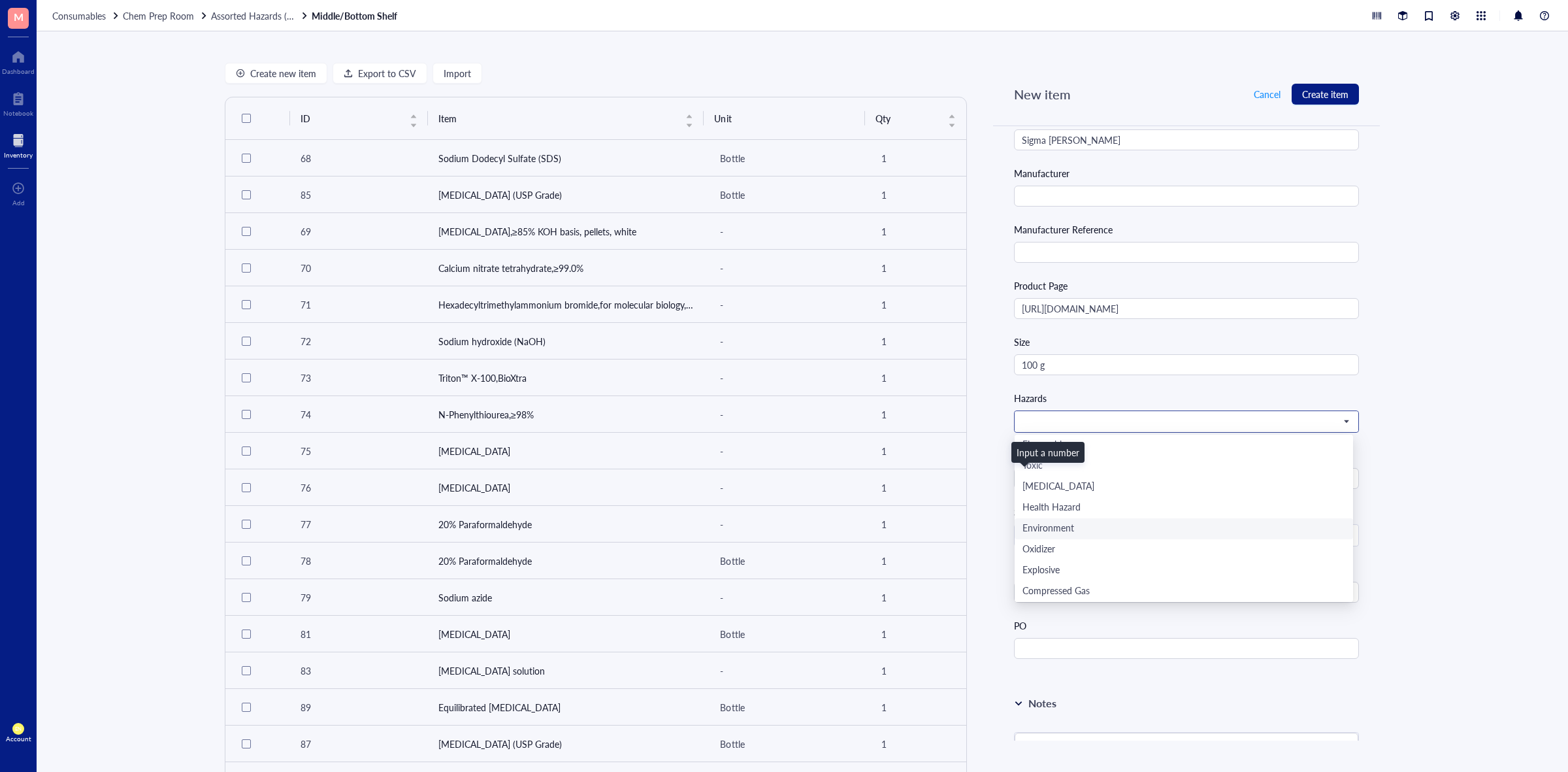
click at [1099, 531] on div "Environment" at bounding box center [1184, 529] width 323 height 14
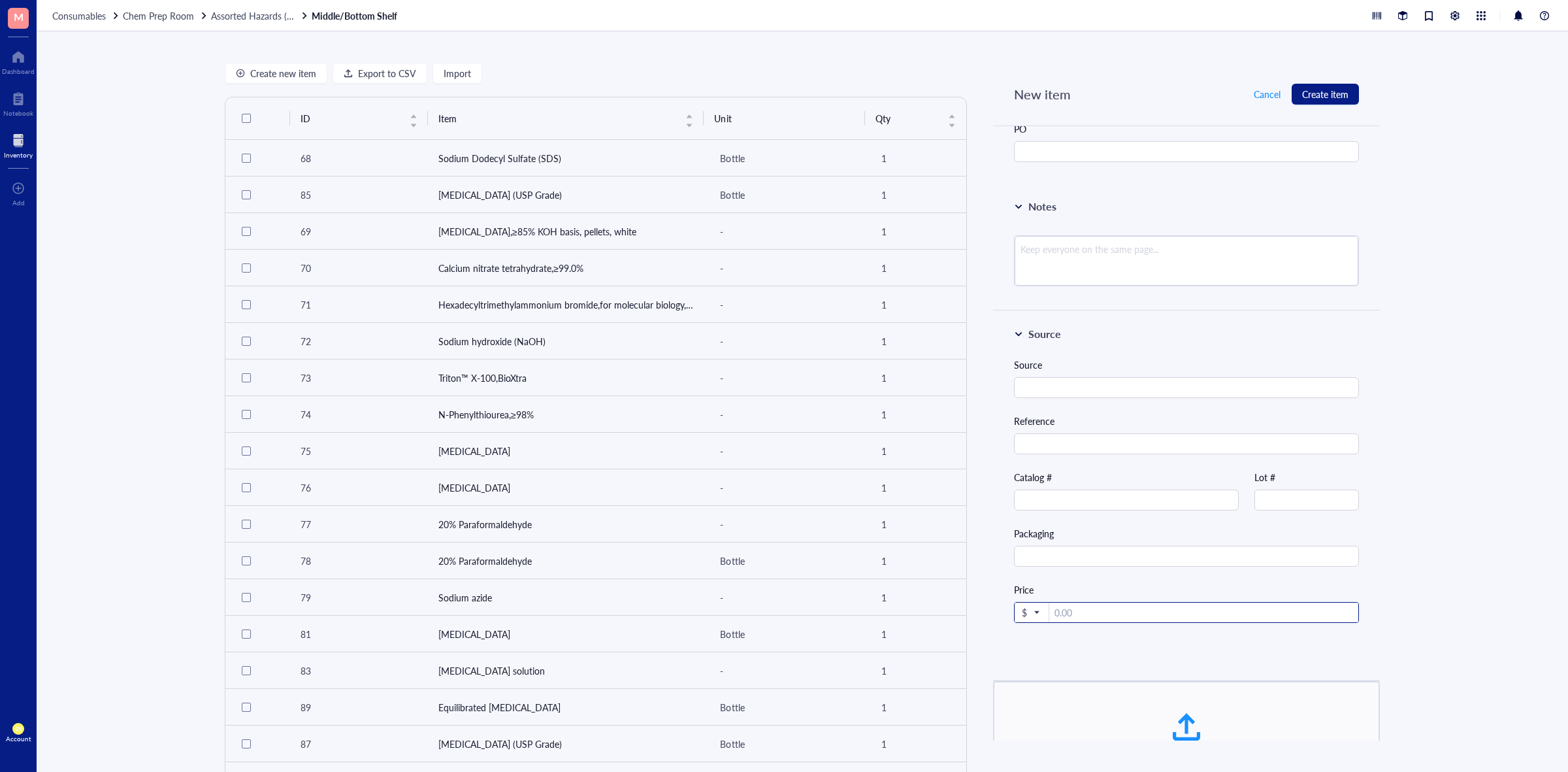
scroll to position [975, 0]
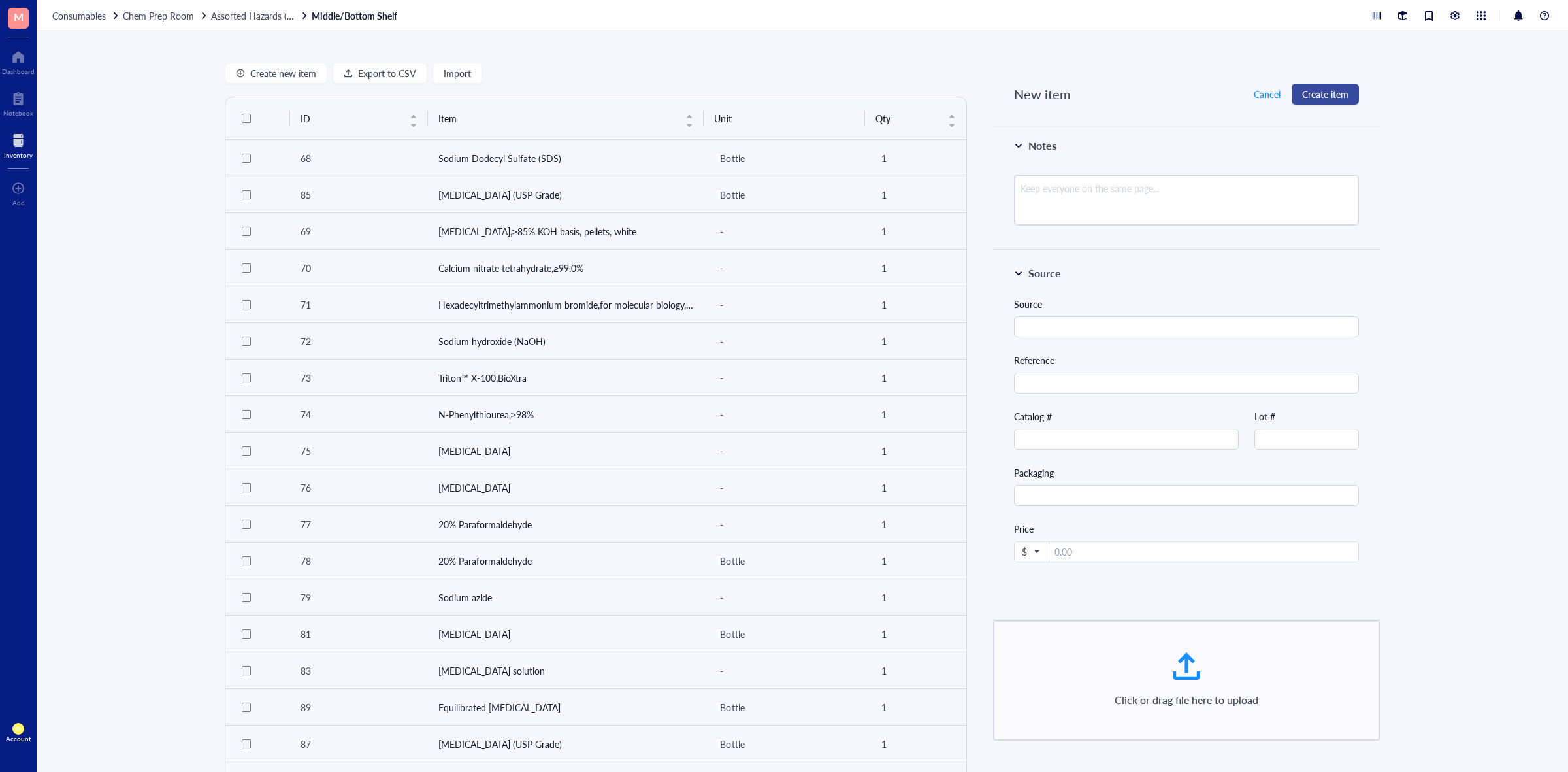
click at [1334, 98] on span "Create item" at bounding box center [1325, 93] width 47 height 10
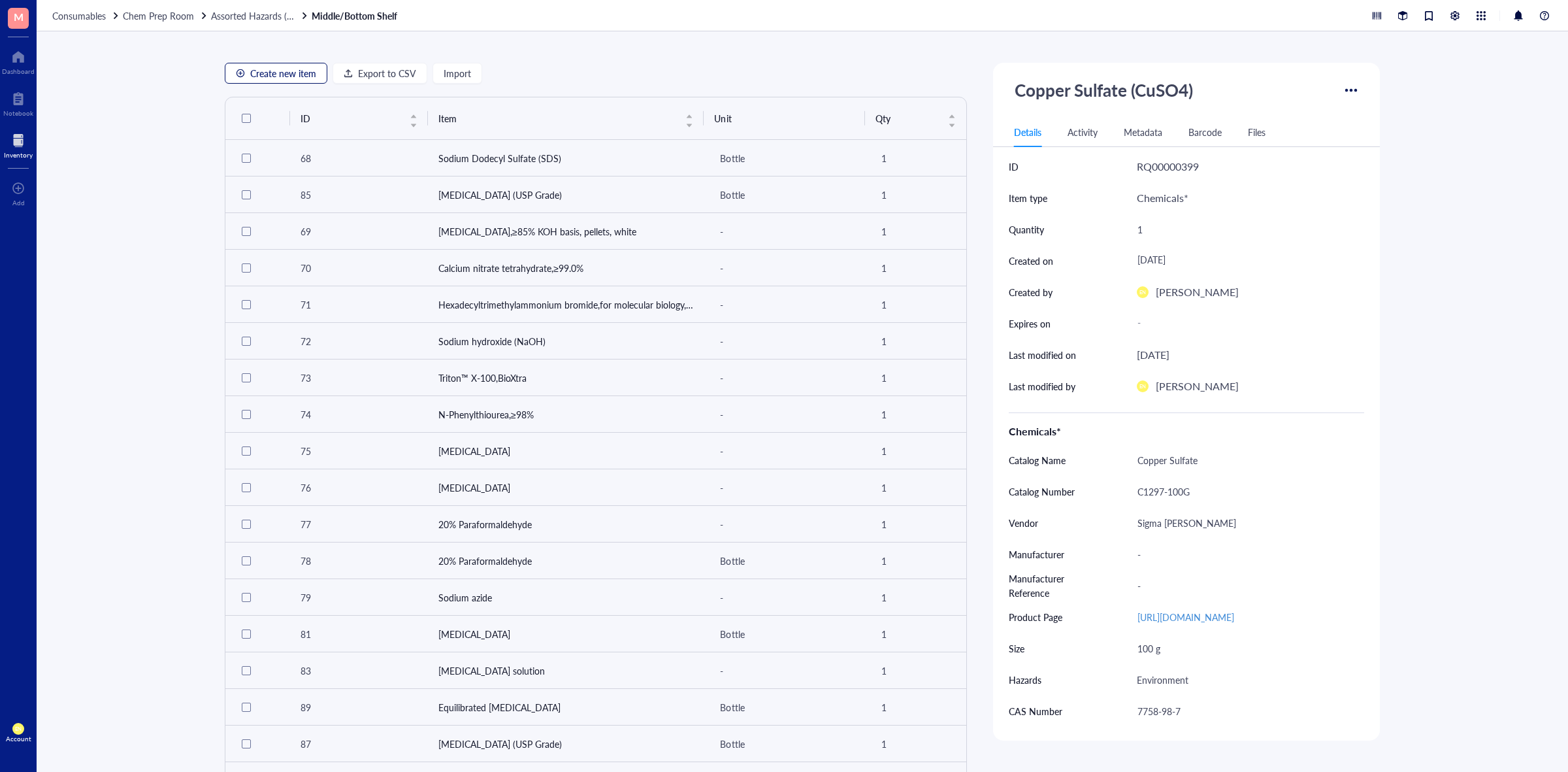
click at [295, 77] on span "Create new item" at bounding box center [283, 73] width 66 height 10
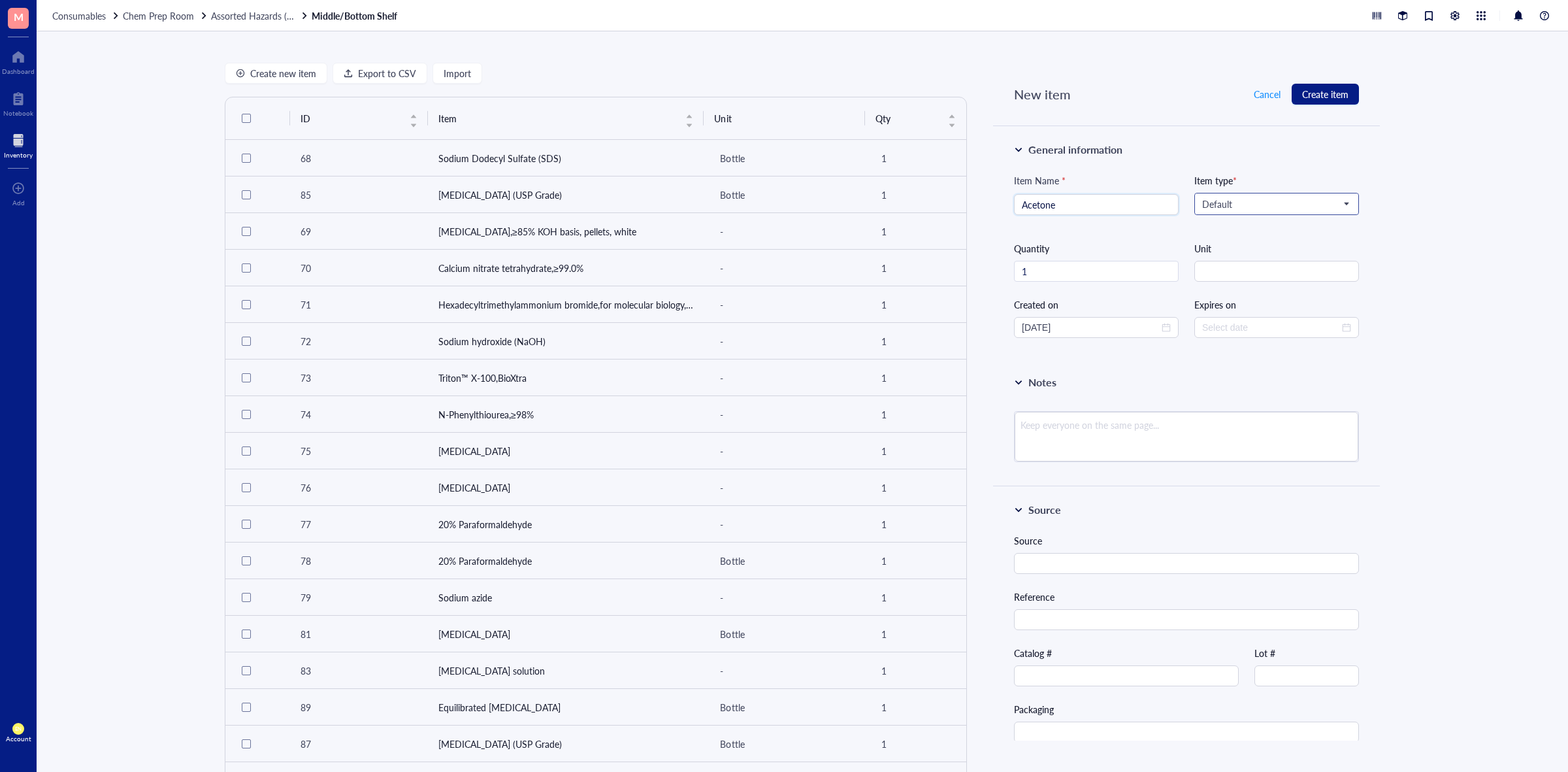
click at [1272, 212] on input "search" at bounding box center [1270, 203] width 137 height 20
click at [1253, 230] on div "Chemicals*" at bounding box center [1275, 227] width 145 height 14
click at [1100, 200] on input "Acetone" at bounding box center [1096, 204] width 149 height 20
paste input "99.9%+HPLC grade"
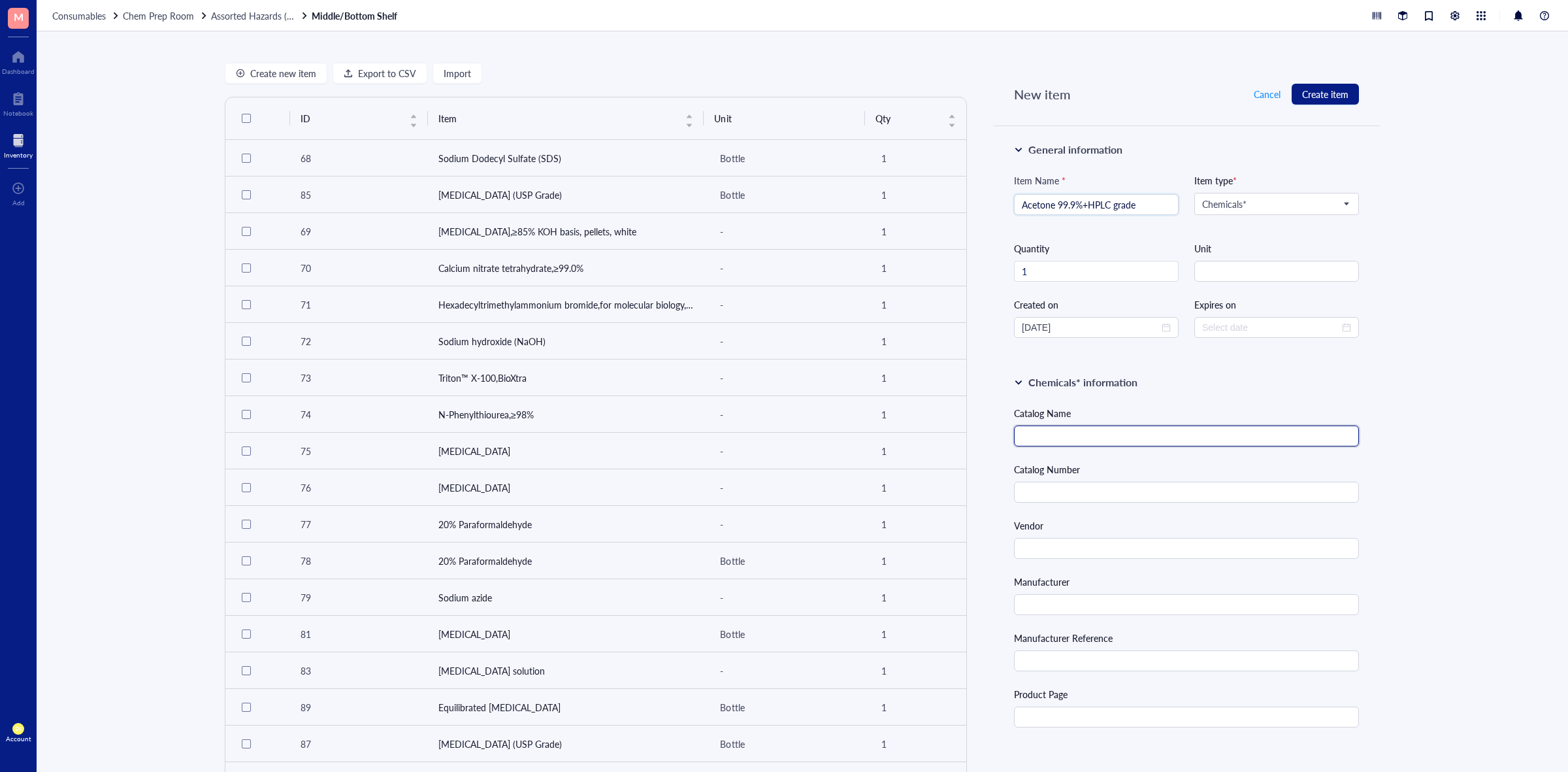
click at [1130, 439] on input "text" at bounding box center [1186, 435] width 345 height 21
click at [1102, 492] on input "text" at bounding box center [1186, 492] width 345 height 21
paste input "270725-1L"
click at [1133, 553] on input "text" at bounding box center [1186, 548] width 345 height 21
click at [1486, 427] on div "Create new item Export to CSV Import ID Item Unit Qty 68 Sodium Dodecyl Sulfate…" at bounding box center [802, 401] width 1532 height 740
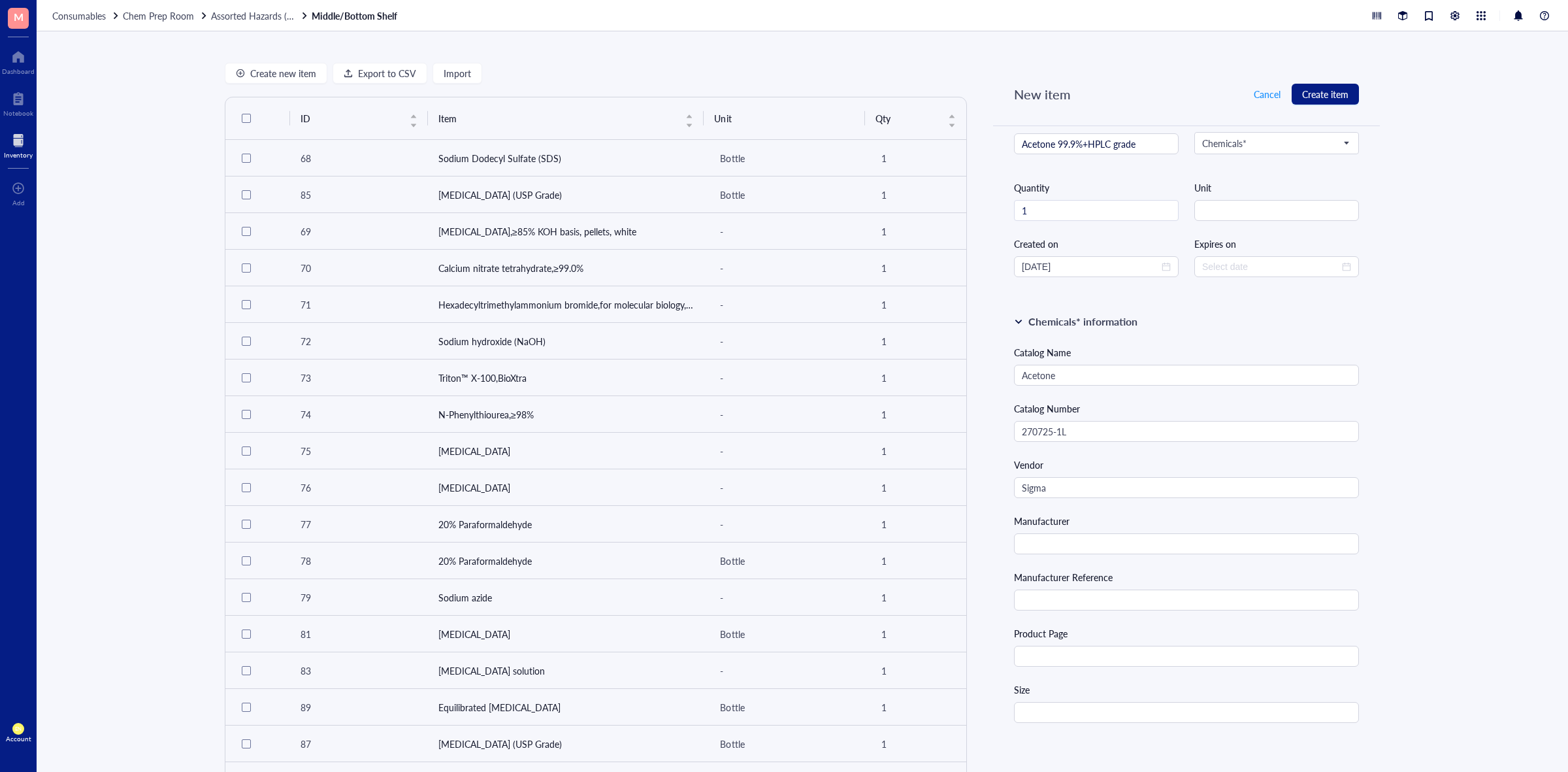
scroll to position [163, 0]
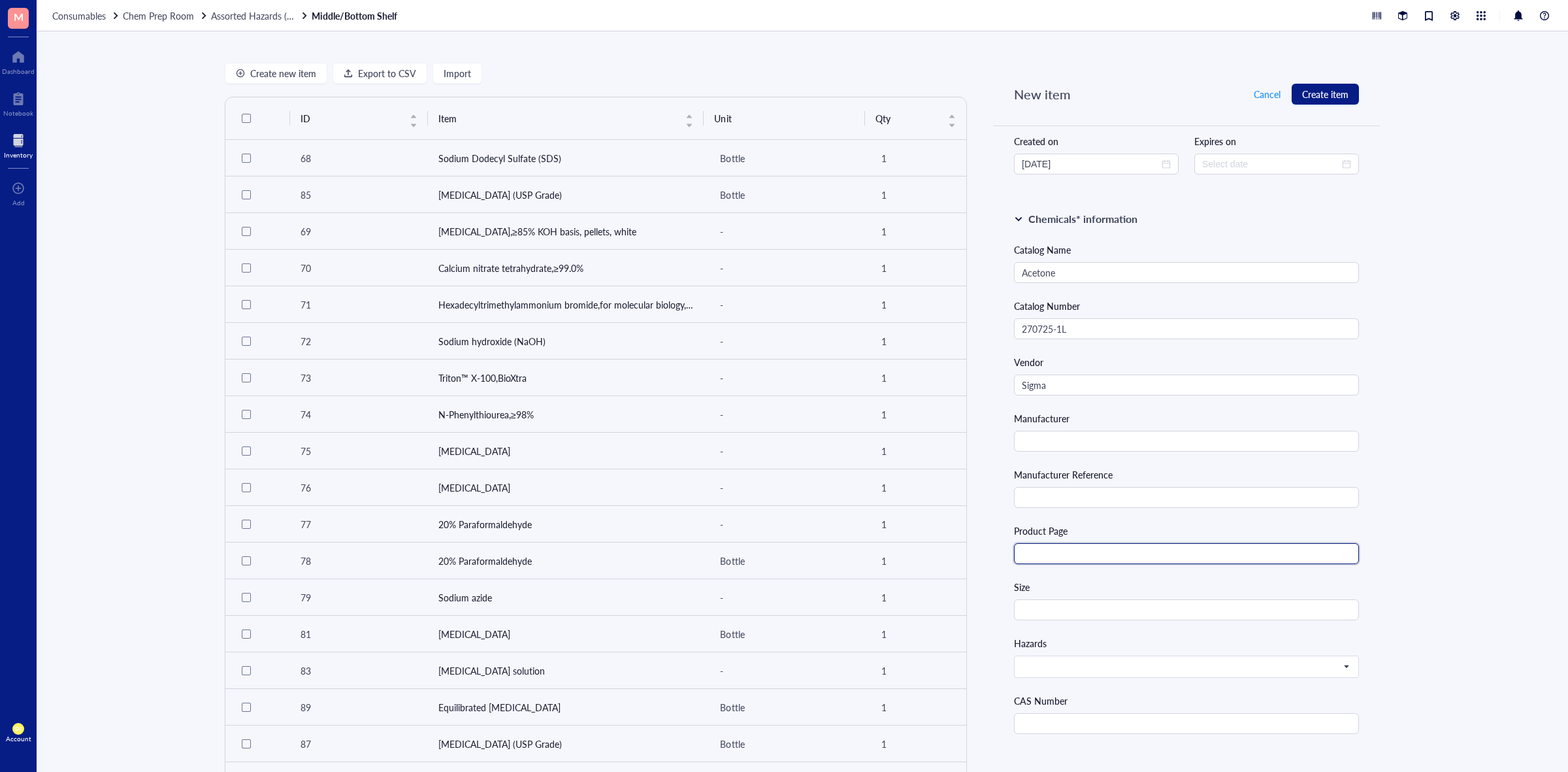
click at [1093, 550] on input "text" at bounding box center [1186, 553] width 345 height 21
paste input "[URL][DOMAIN_NAME]"
click at [1407, 566] on div "Create new item Export to CSV Import ID Item Unit Qty 68 Sodium Dodecyl Sulfate…" at bounding box center [802, 401] width 1532 height 740
click at [1220, 617] on input "text" at bounding box center [1186, 610] width 345 height 21
drag, startPoint x: 1073, startPoint y: 657, endPoint x: 1073, endPoint y: 665, distance: 8.0
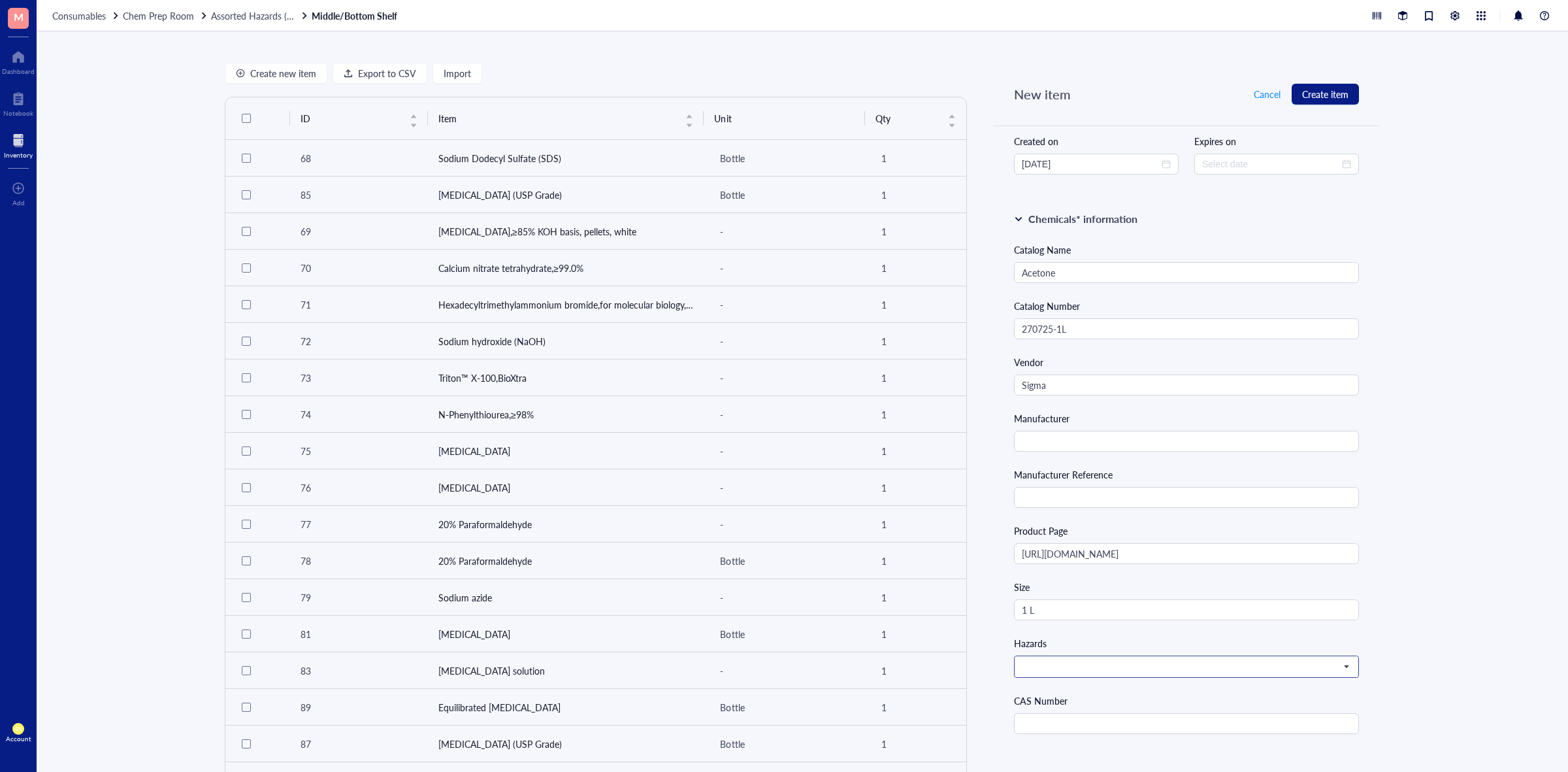
click at [1073, 658] on div "Hazards" at bounding box center [1186, 656] width 345 height 42
click at [1075, 665] on span at bounding box center [1185, 667] width 327 height 12
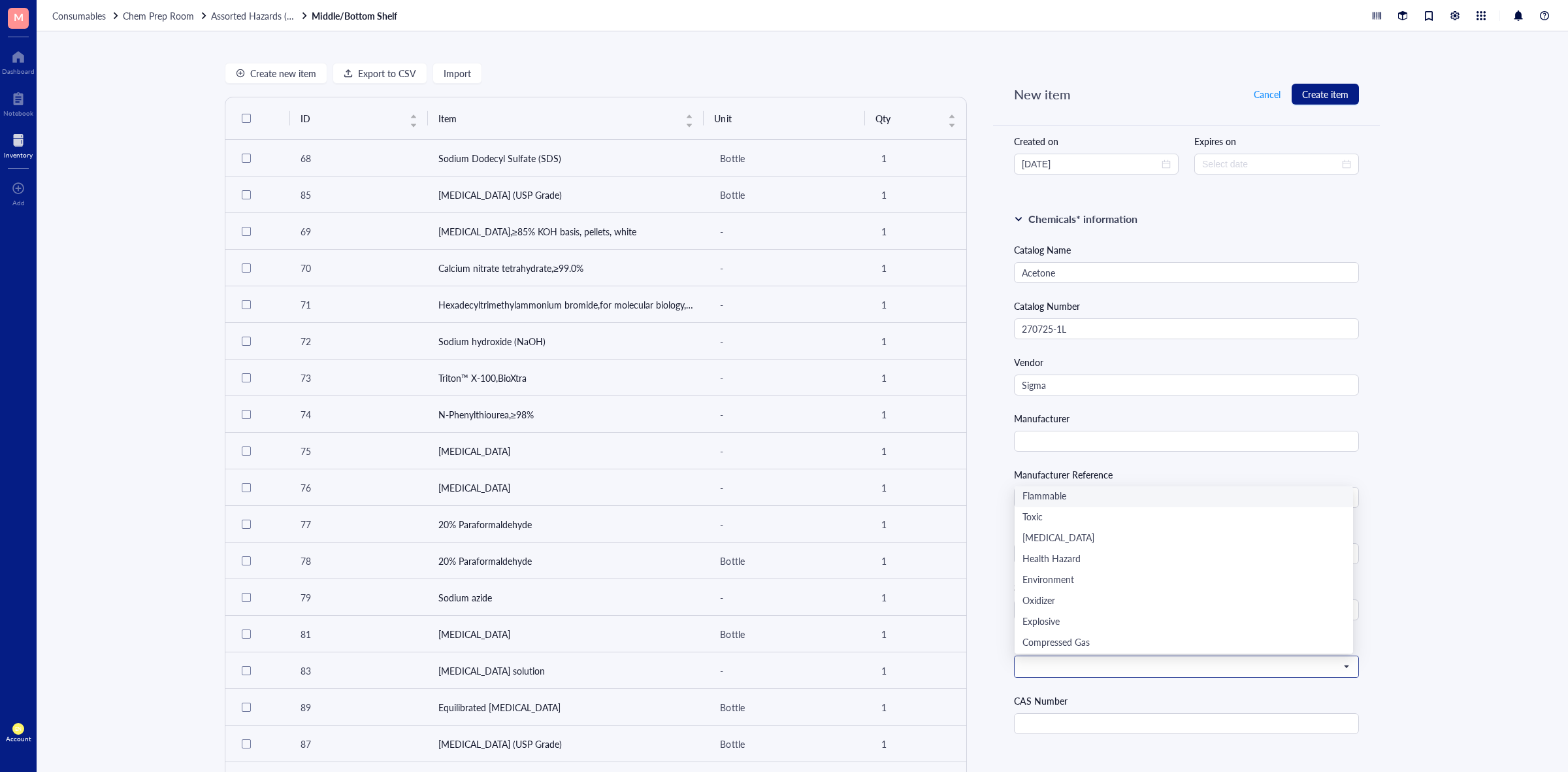
click at [1057, 496] on div "Flammable" at bounding box center [1184, 496] width 323 height 14
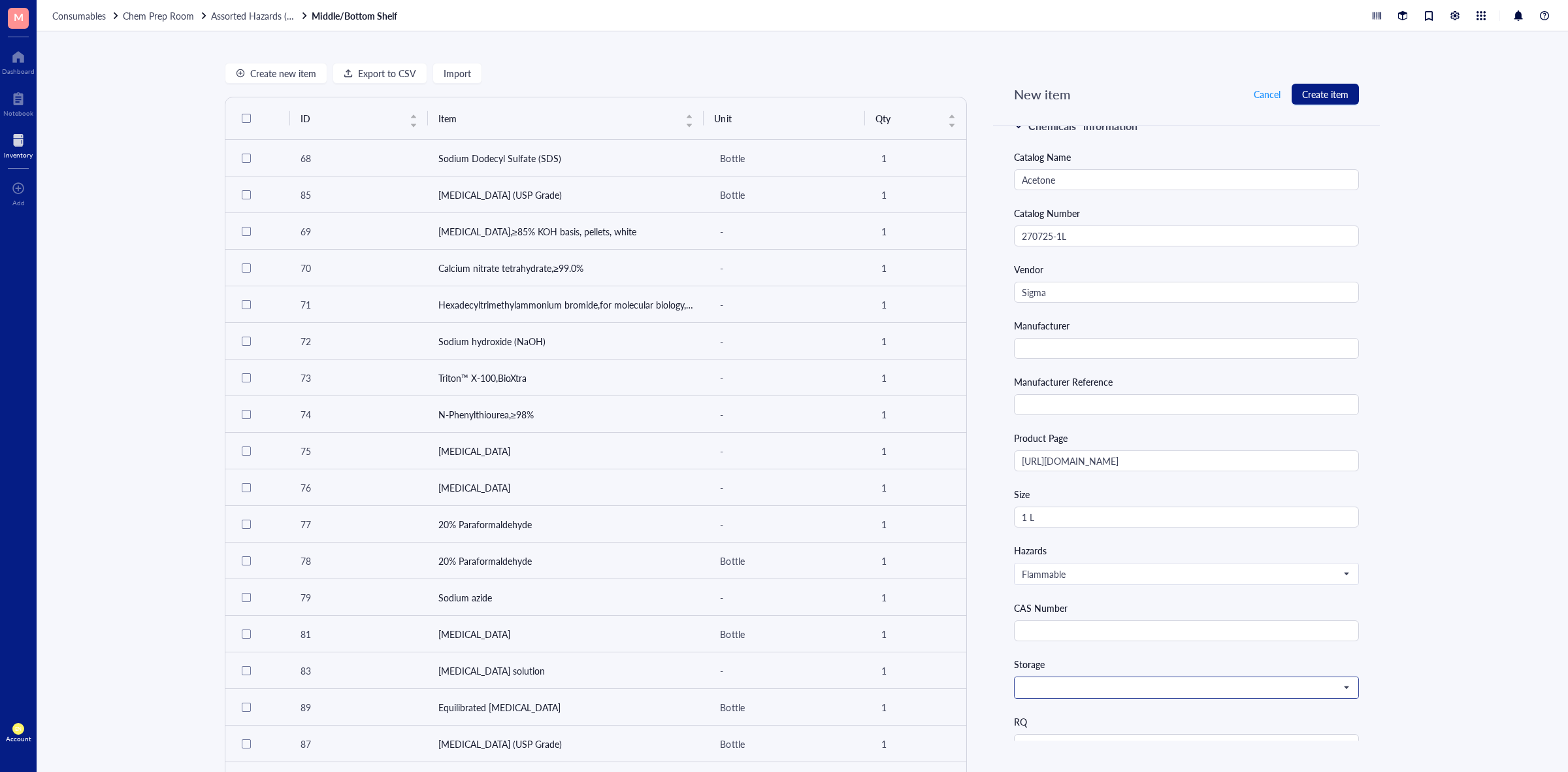
scroll to position [327, 0]
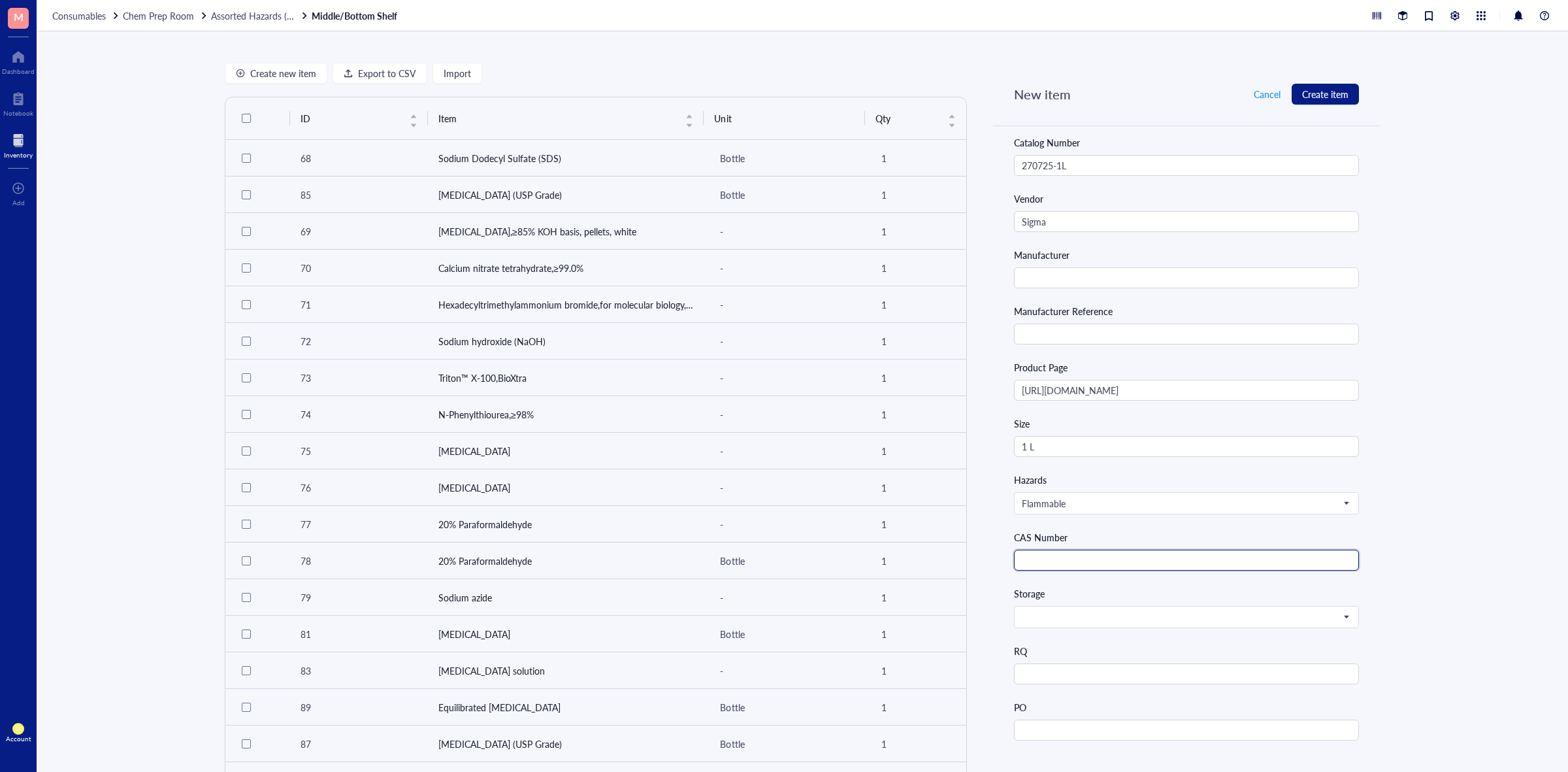
click at [1062, 565] on input "text" at bounding box center [1186, 560] width 345 height 21
click at [1324, 622] on span at bounding box center [1185, 617] width 327 height 12
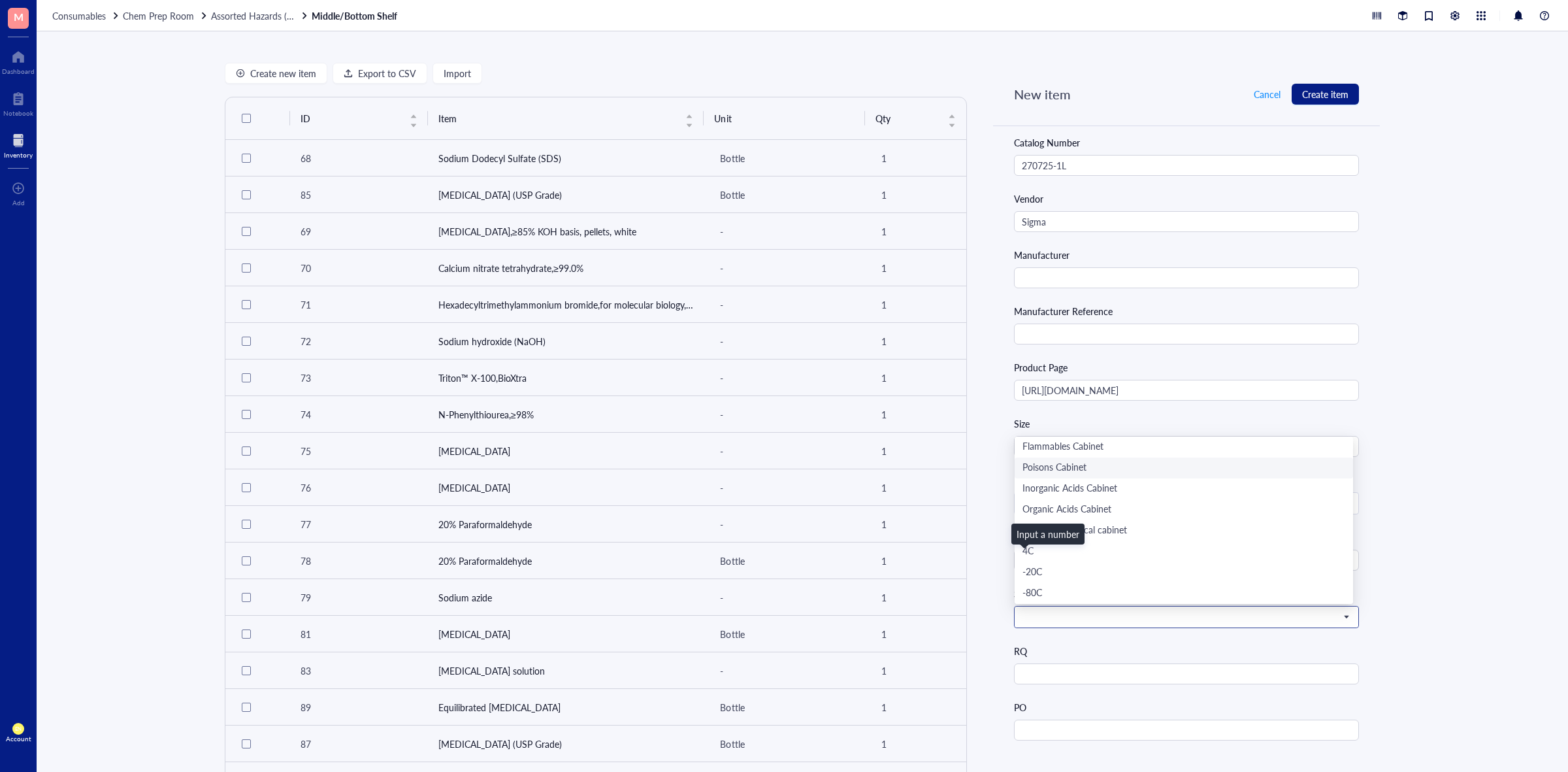
click at [1148, 464] on div "Poisons Cabinet" at bounding box center [1184, 468] width 323 height 14
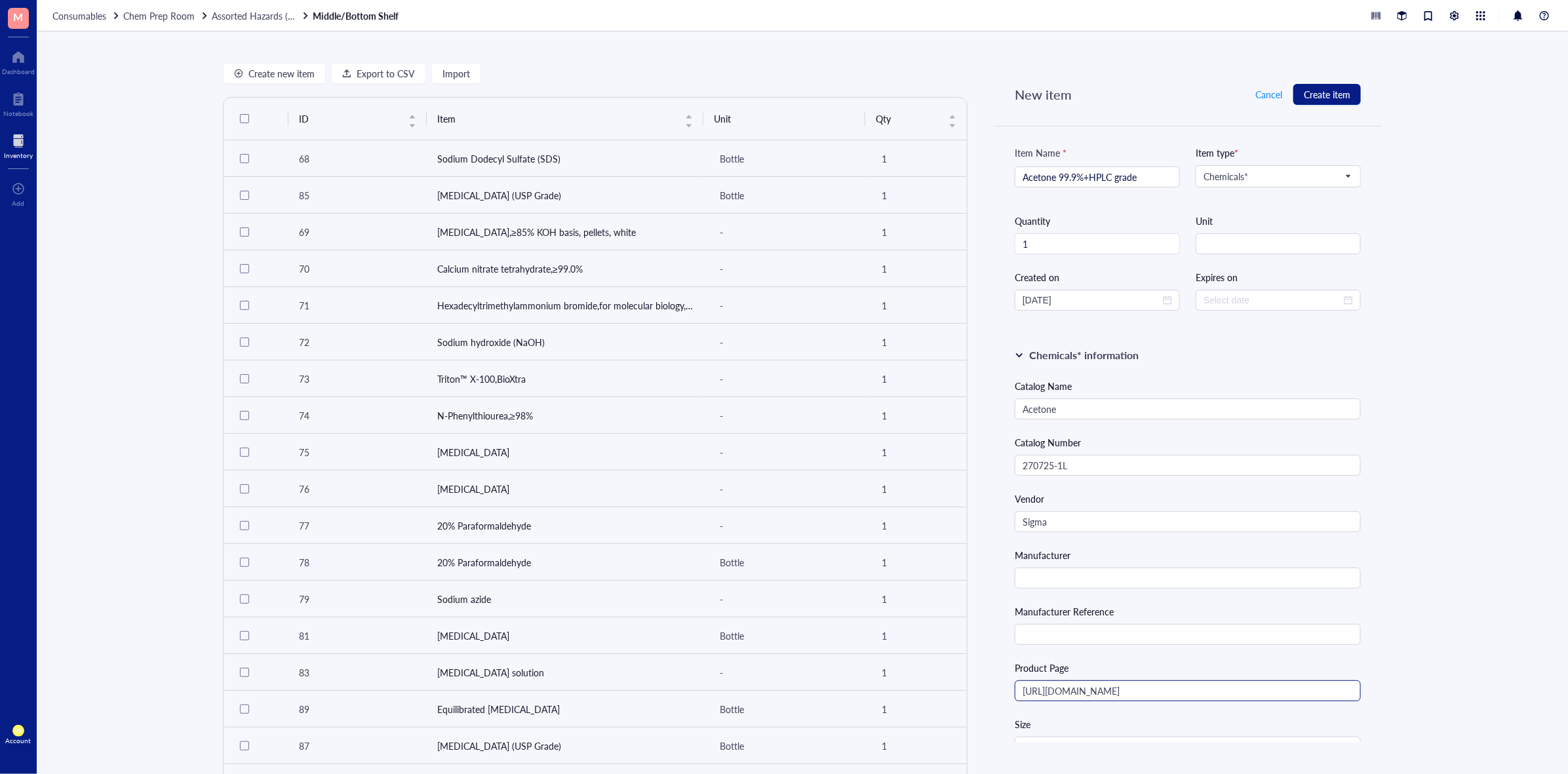
scroll to position [0, 0]
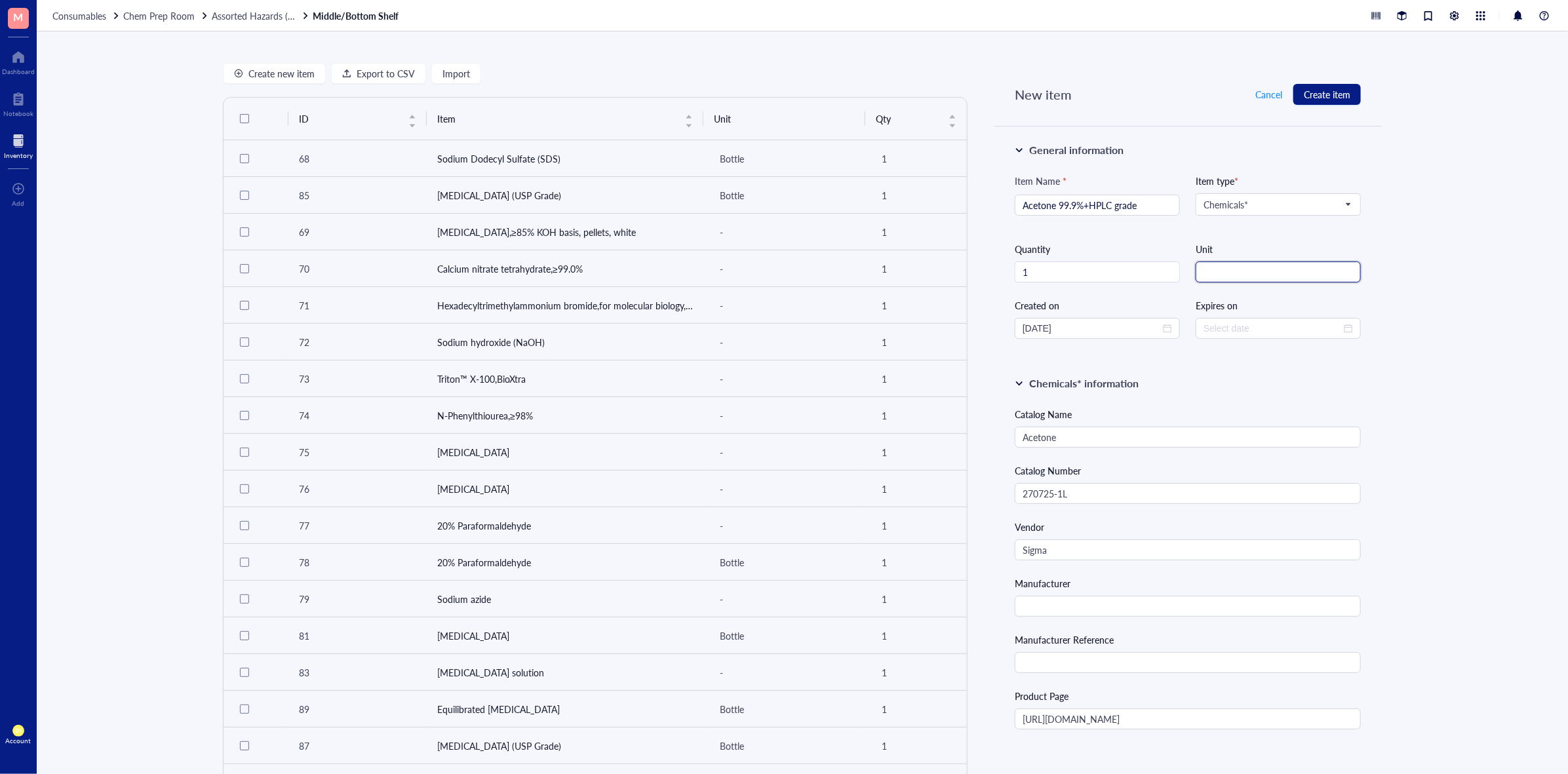
click at [1256, 283] on input "string" at bounding box center [1278, 271] width 165 height 21
click at [1499, 403] on div "Create new item Export to CSV Import ID Item Unit Qty 68 Sodium Dodecyl Sulfate…" at bounding box center [802, 402] width 1531 height 742
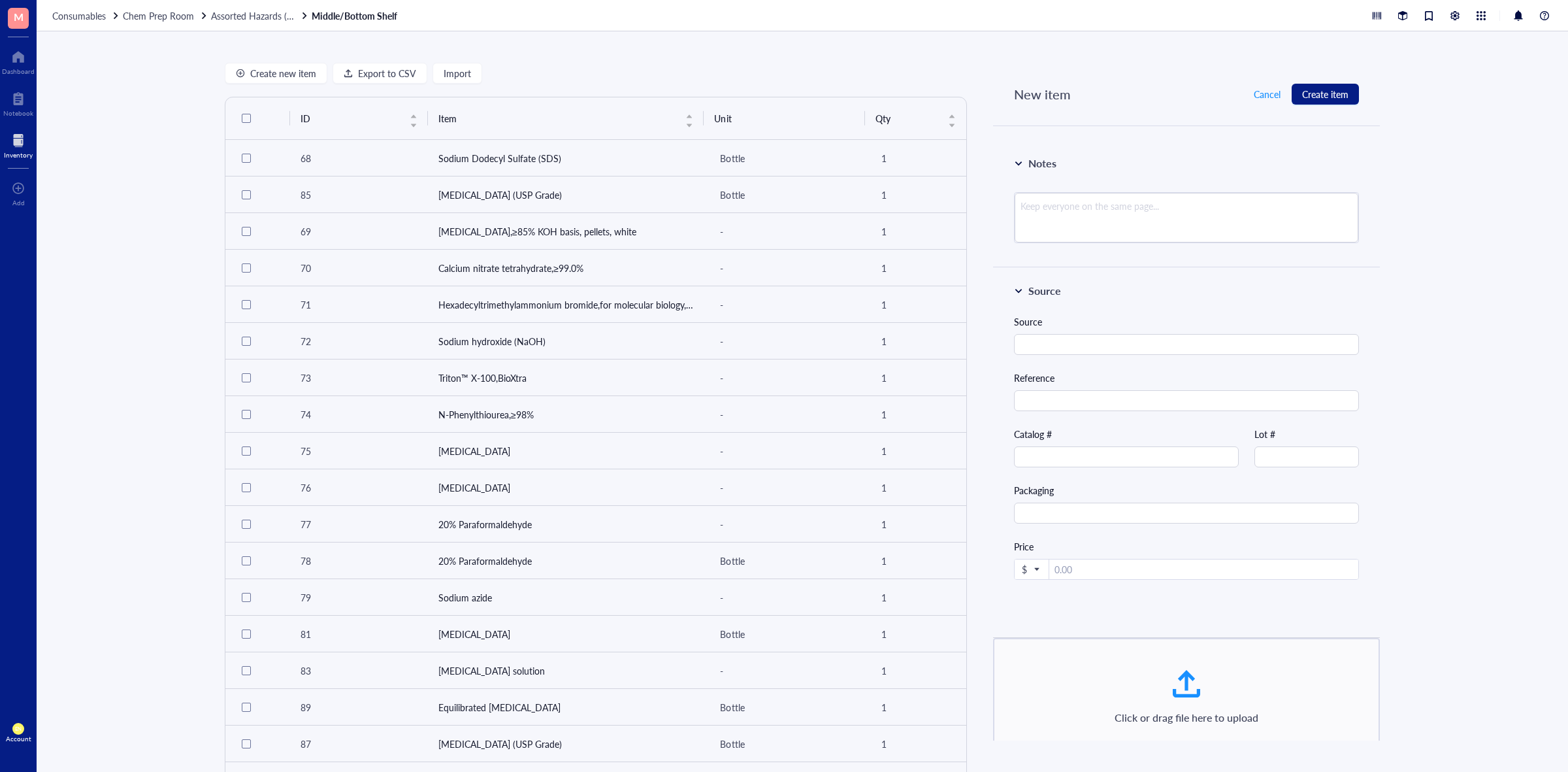
scroll to position [975, 0]
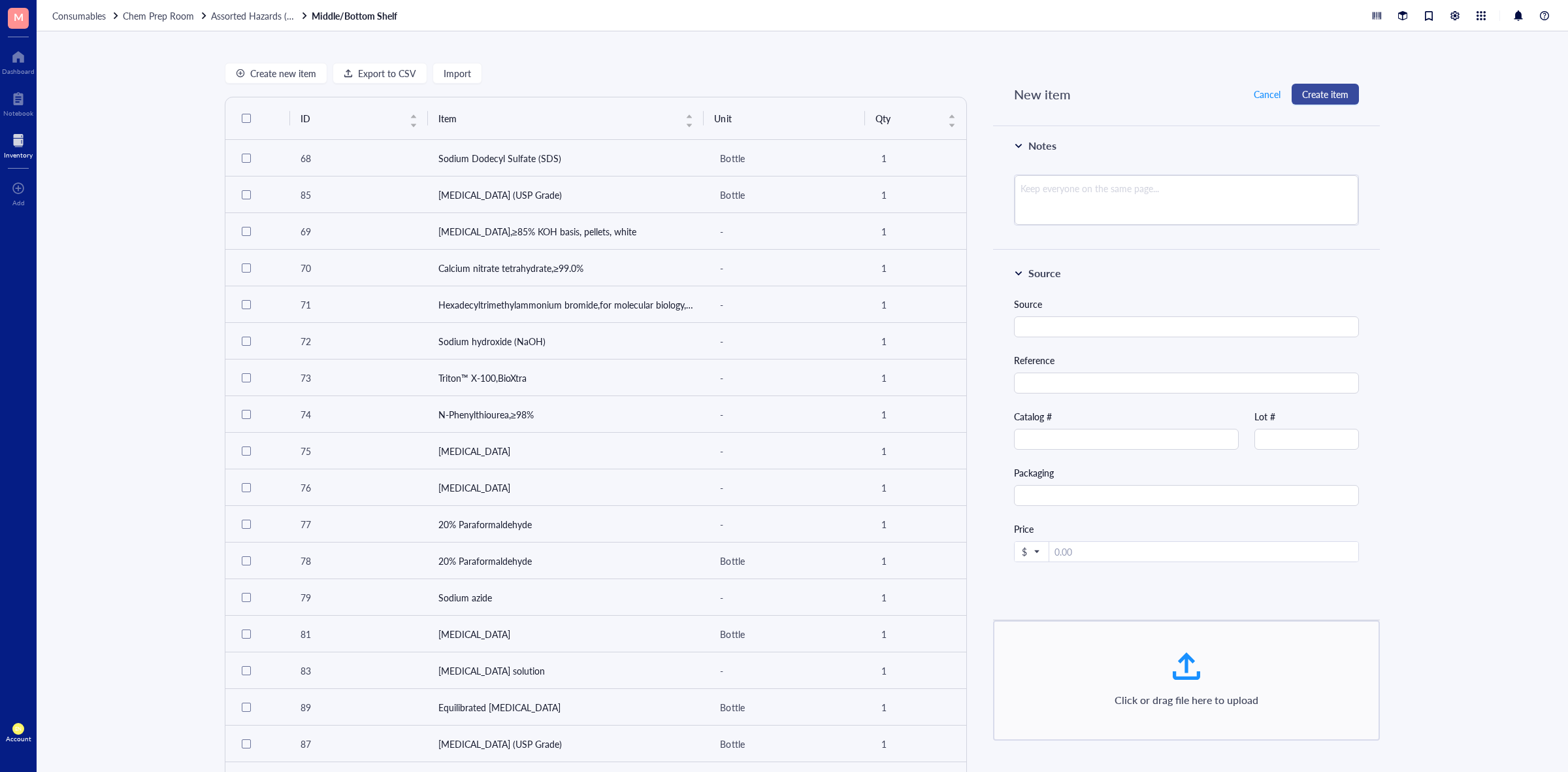
click at [1302, 99] on span "Create item" at bounding box center [1325, 93] width 47 height 10
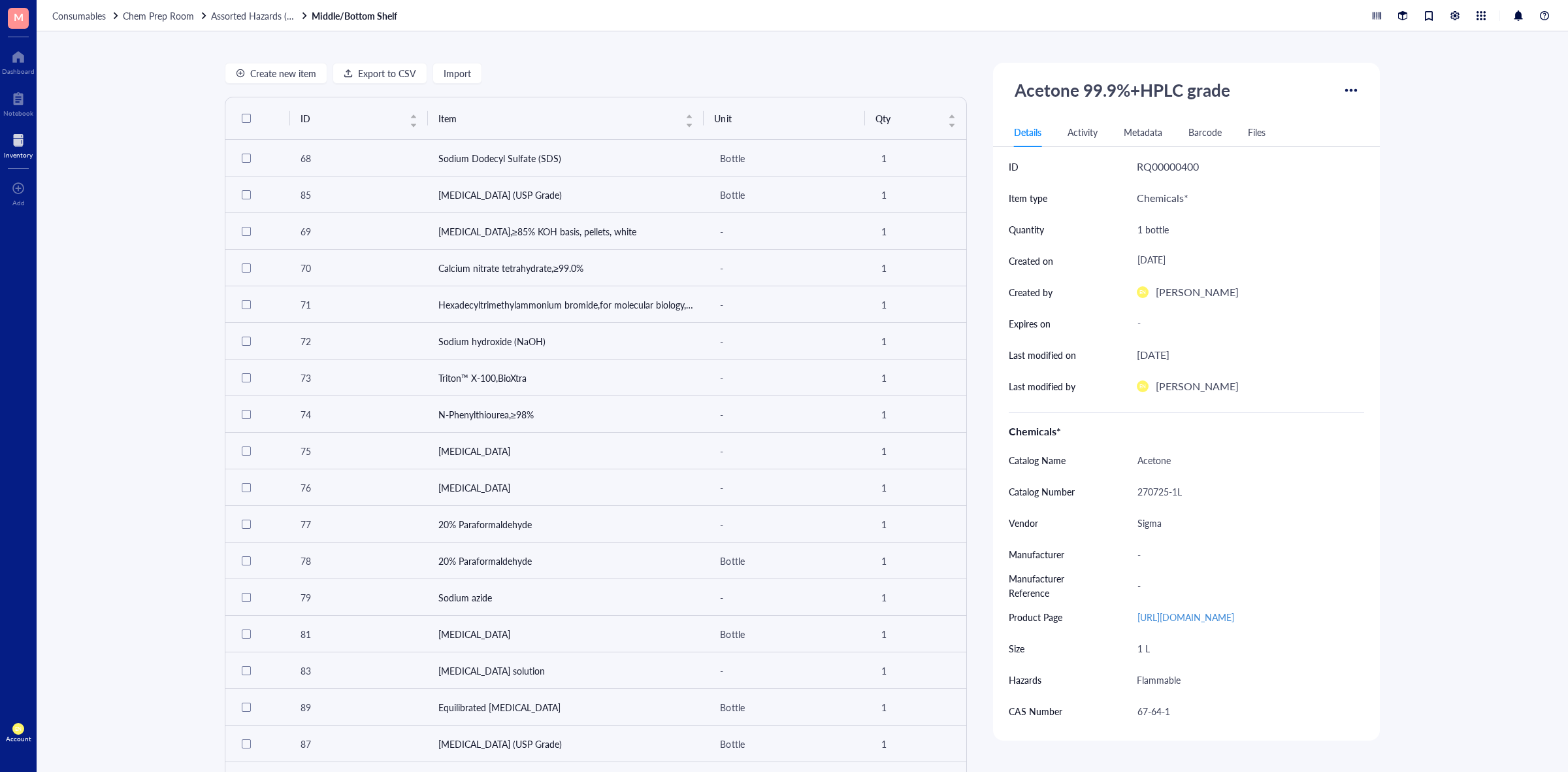
scroll to position [214, 0]
